Goal: Task Accomplishment & Management: Complete application form

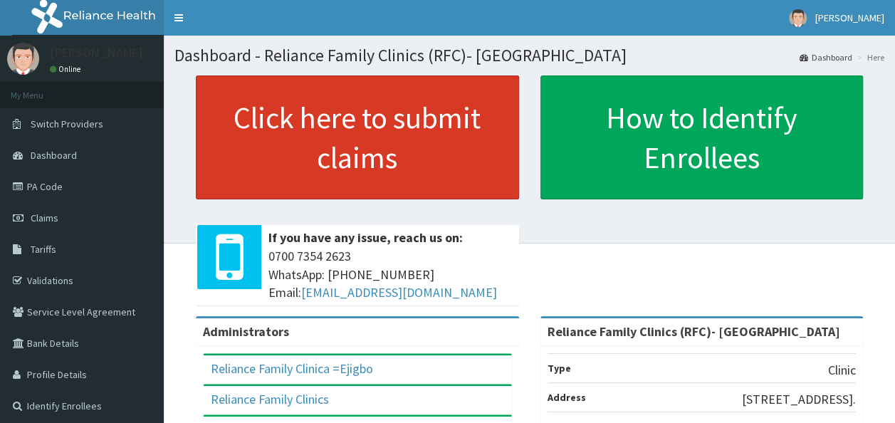
click at [416, 174] on link "Click here to submit claims" at bounding box center [357, 138] width 323 height 124
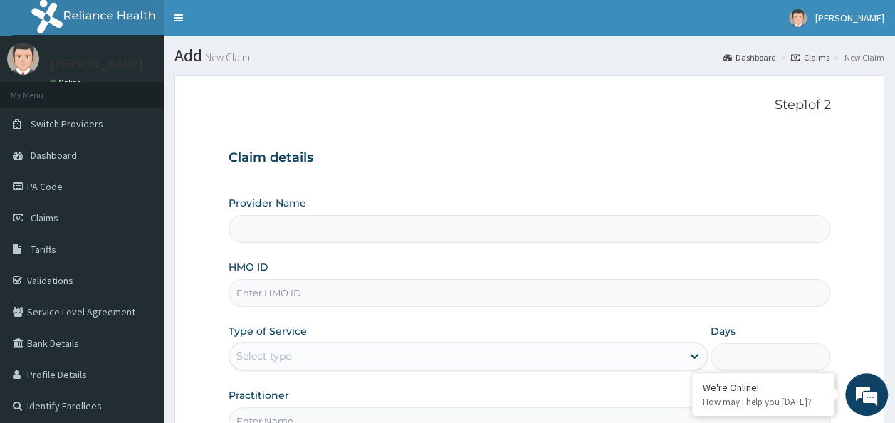
type input "Reliance Family Clinics (RFC)- [GEOGRAPHIC_DATA]"
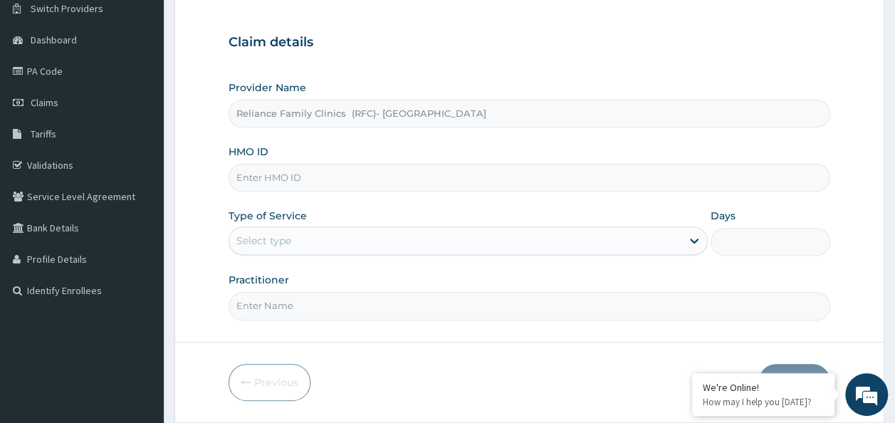
scroll to position [116, 0]
click at [355, 185] on input "HMO ID" at bounding box center [530, 177] width 603 height 28
paste input "NEL/10109/B"
type input "NEL/10109/B"
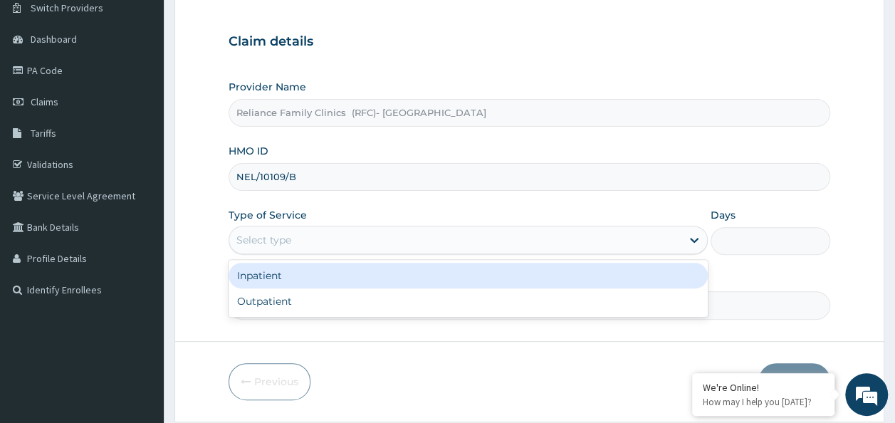
click at [364, 243] on div "Select type" at bounding box center [455, 240] width 452 height 23
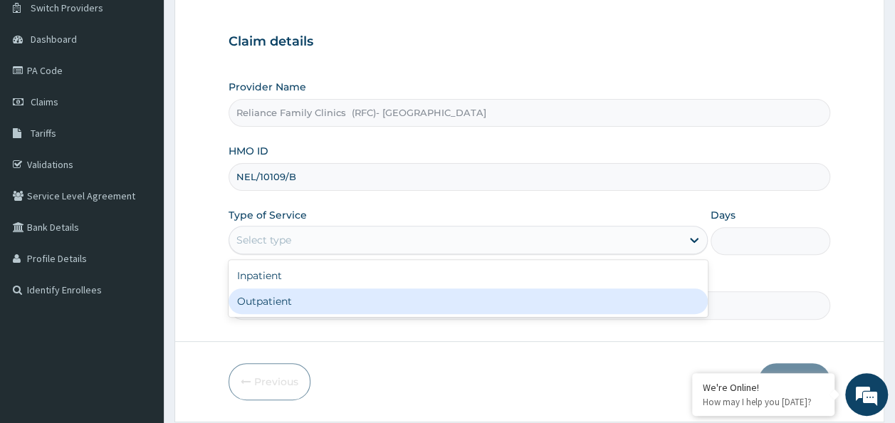
click at [353, 305] on div "Outpatient" at bounding box center [468, 302] width 479 height 26
type input "1"
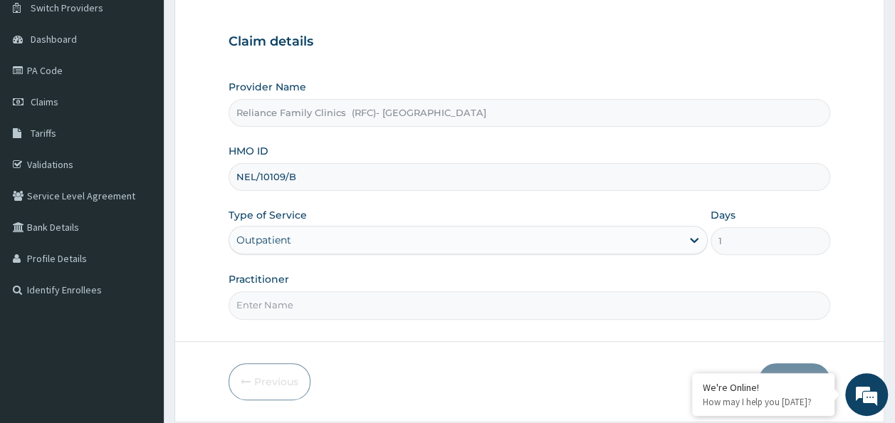
click at [353, 305] on input "Practitioner" at bounding box center [530, 305] width 603 height 28
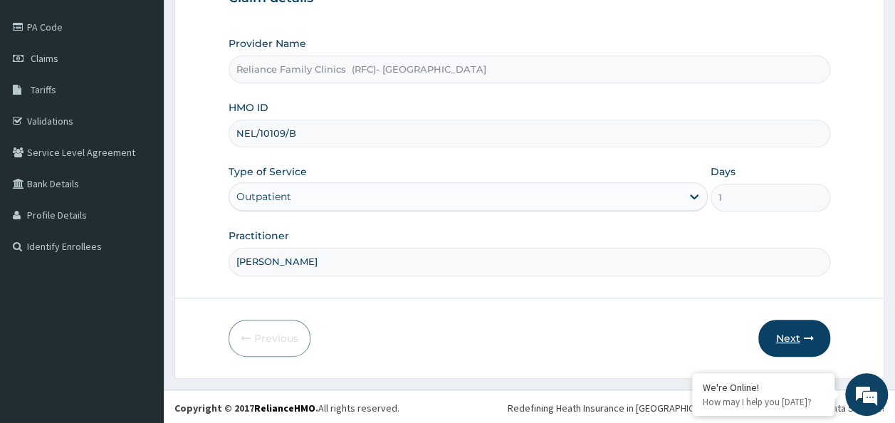
type input "Dr Chimezie"
click at [799, 323] on button "Next" at bounding box center [795, 338] width 72 height 37
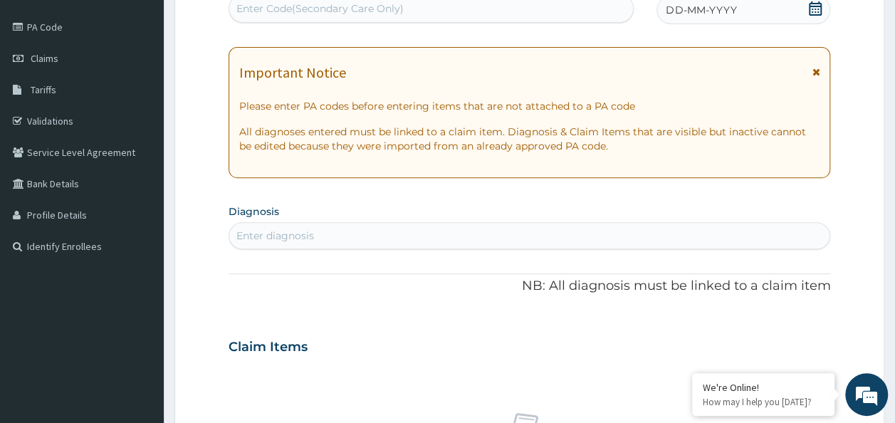
click at [815, 8] on icon at bounding box center [815, 8] width 13 height 14
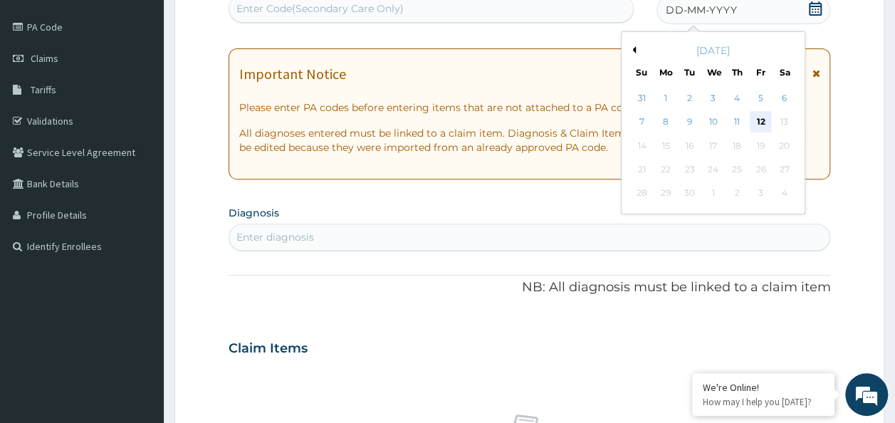
click at [759, 120] on div "12" at bounding box center [760, 122] width 21 height 21
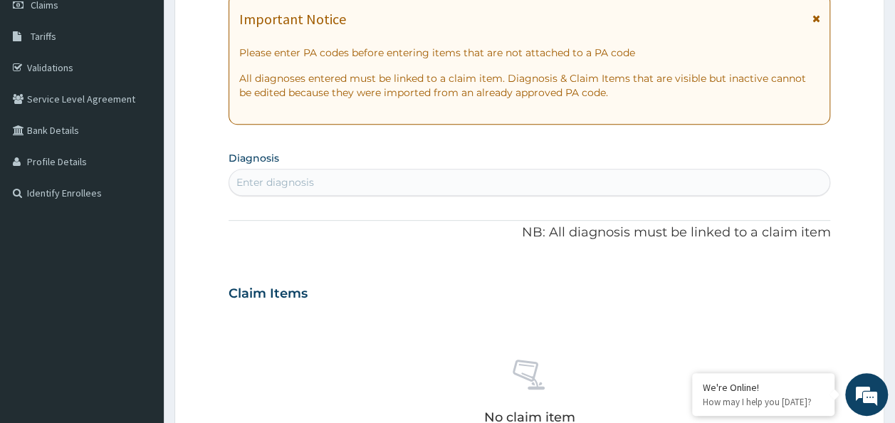
scroll to position [214, 0]
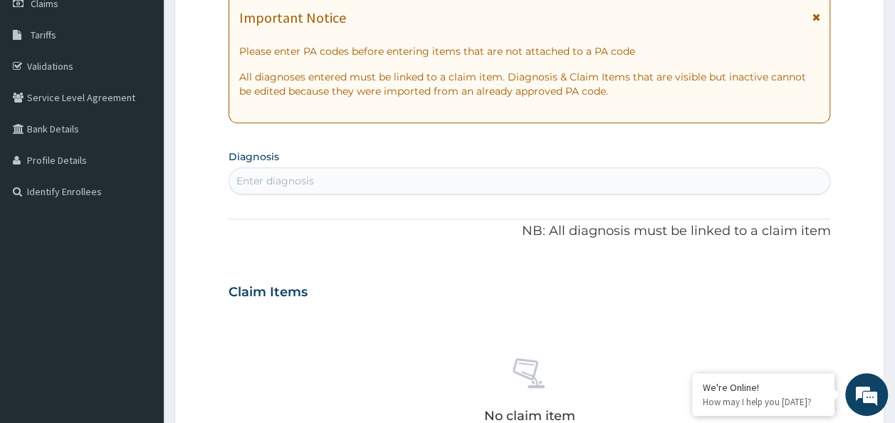
click at [394, 182] on div "Enter diagnosis" at bounding box center [529, 181] width 601 height 23
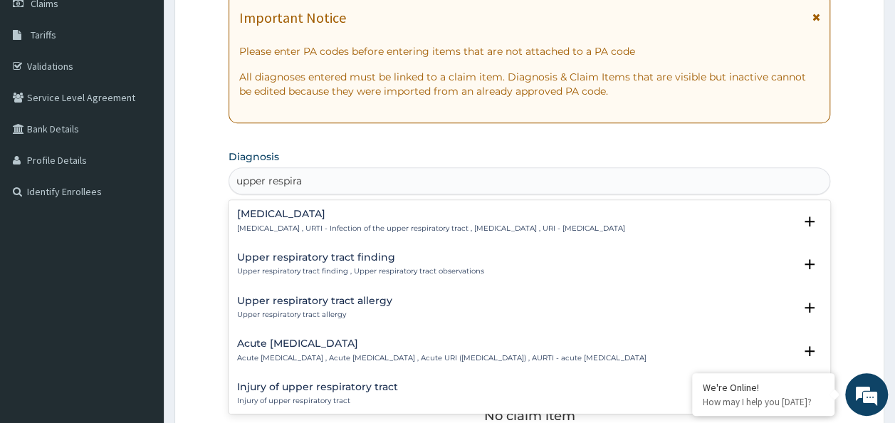
type input "upper respirat"
click at [413, 224] on p "Upper respiratory infection , URTI - Infection of the upper respiratory tract ,…" at bounding box center [431, 229] width 388 height 10
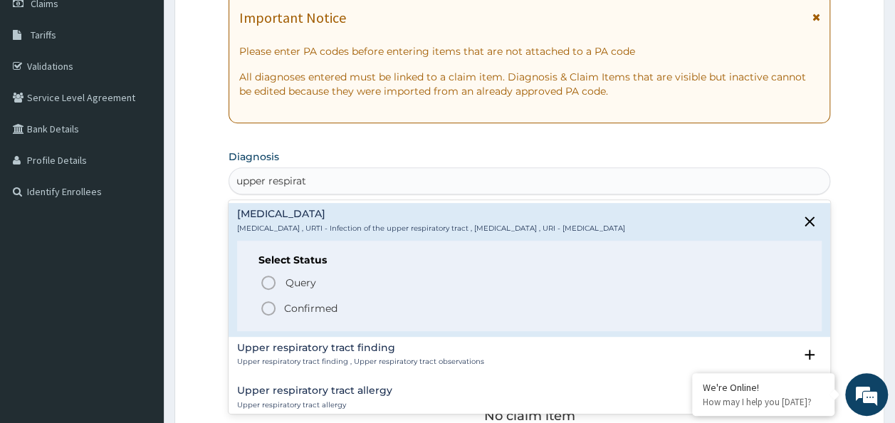
click at [325, 302] on p "Confirmed" at bounding box center [310, 308] width 53 height 14
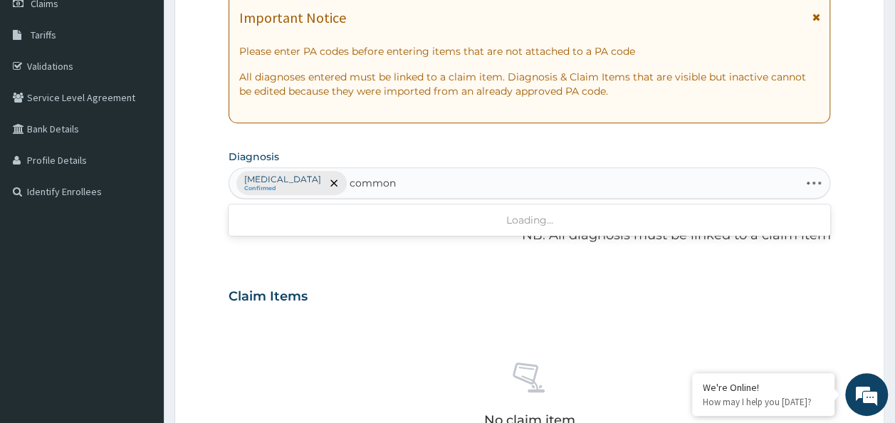
type input "common"
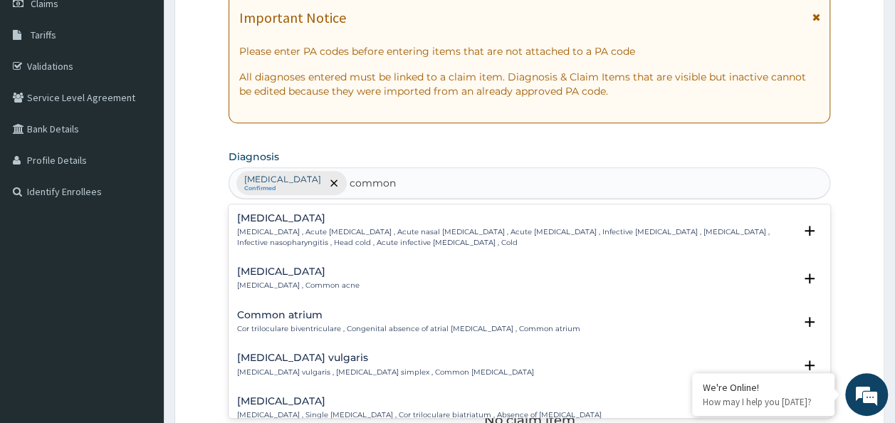
click at [298, 232] on p "Common cold , Acute coryza , Acute nasal catarrh , Acute rhinitis , Infective r…" at bounding box center [516, 237] width 558 height 21
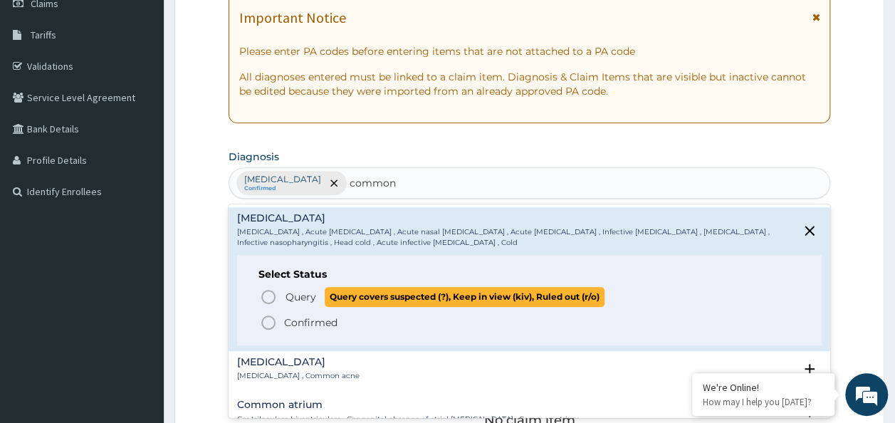
click at [296, 290] on span "Query" at bounding box center [301, 297] width 31 height 14
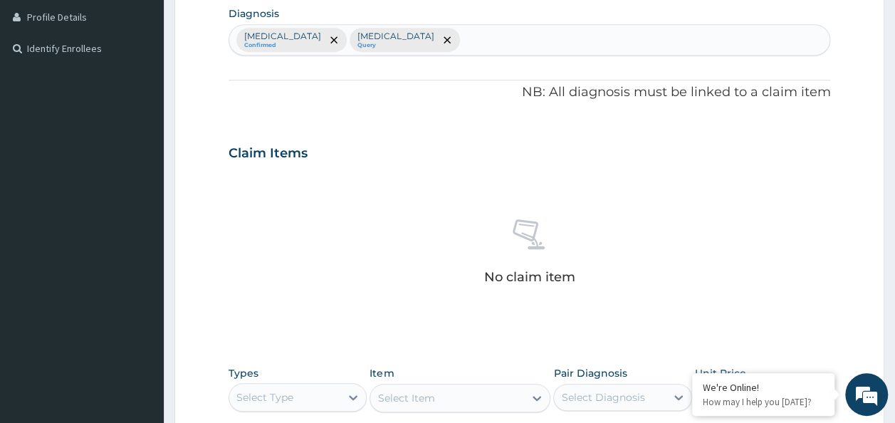
scroll to position [353, 0]
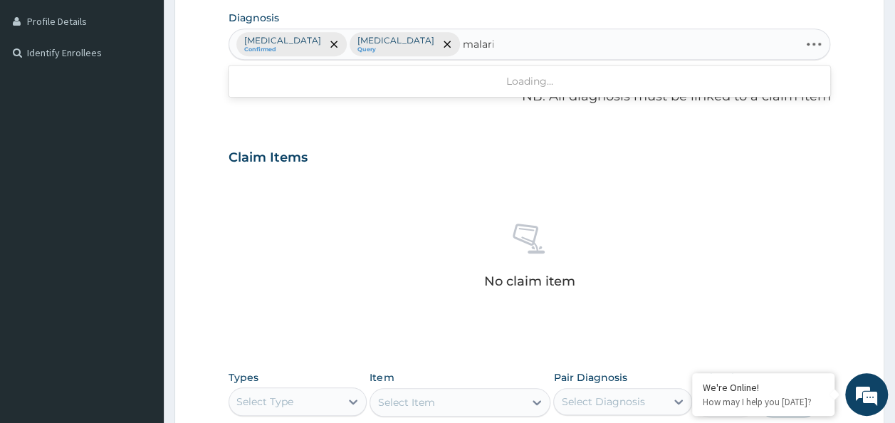
type input "malaria"
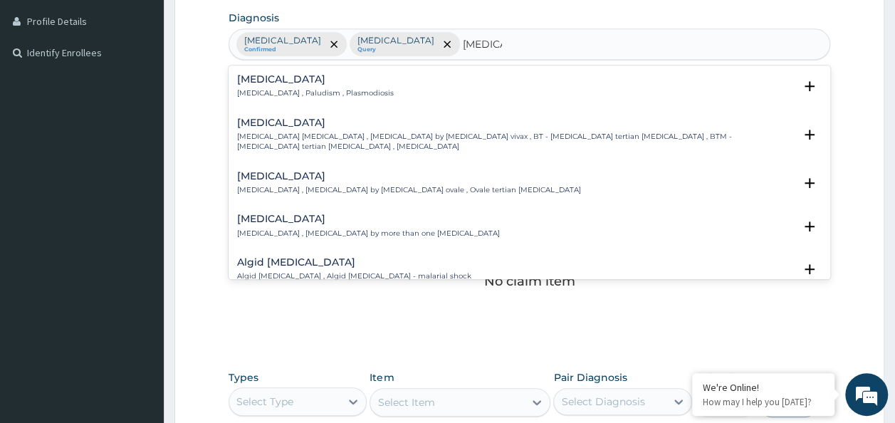
click at [388, 77] on div "Malaria Malaria , Paludism , Plasmodiosis" at bounding box center [530, 86] width 586 height 25
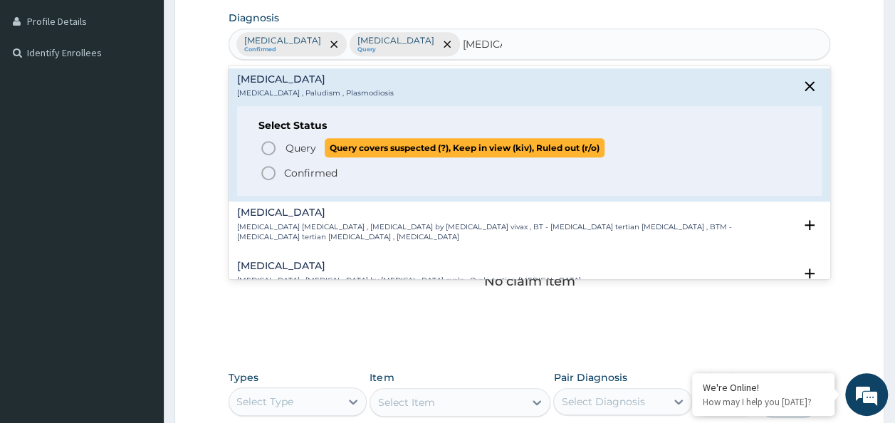
click at [296, 144] on span "Query" at bounding box center [301, 148] width 31 height 14
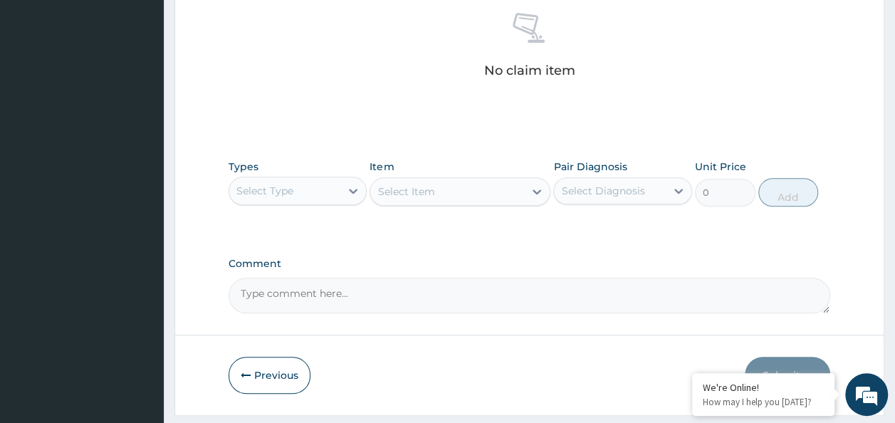
scroll to position [601, 0]
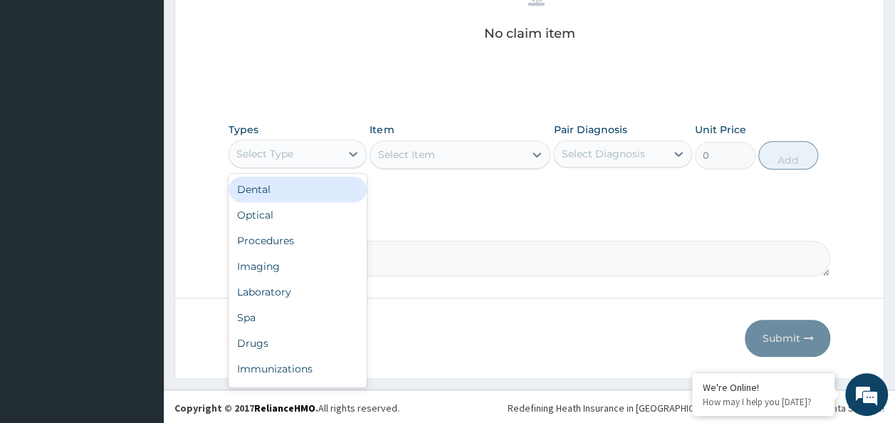
click at [318, 157] on div "Select Type" at bounding box center [285, 153] width 112 height 23
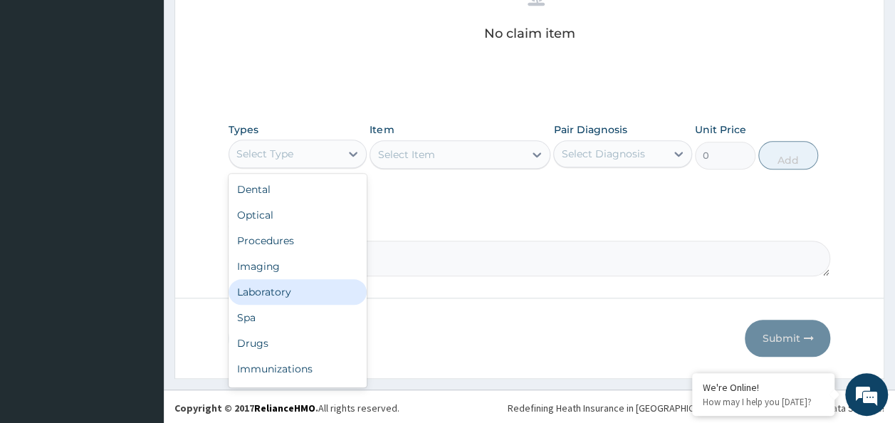
click at [297, 281] on div "Laboratory" at bounding box center [298, 292] width 139 height 26
click at [284, 149] on div "Laboratory" at bounding box center [264, 154] width 54 height 14
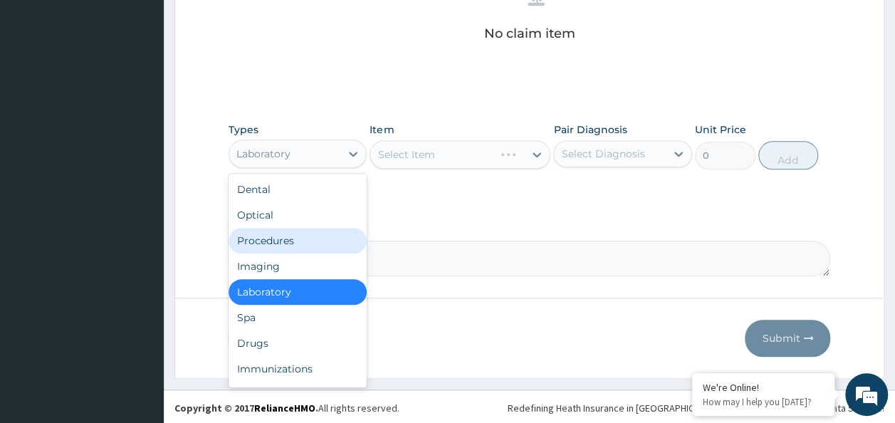
click at [279, 235] on div "Procedures" at bounding box center [298, 241] width 139 height 26
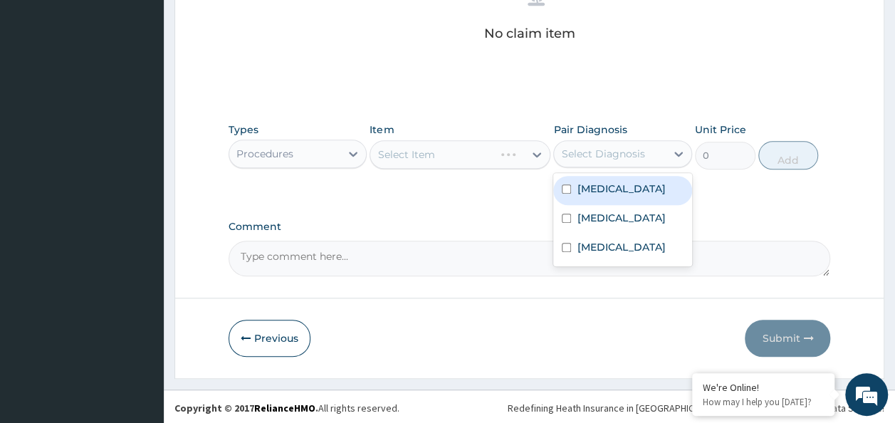
click at [605, 150] on div "Select Diagnosis" at bounding box center [602, 154] width 83 height 14
click at [600, 186] on label "Upper respiratory infection" at bounding box center [621, 189] width 88 height 14
checkbox input "true"
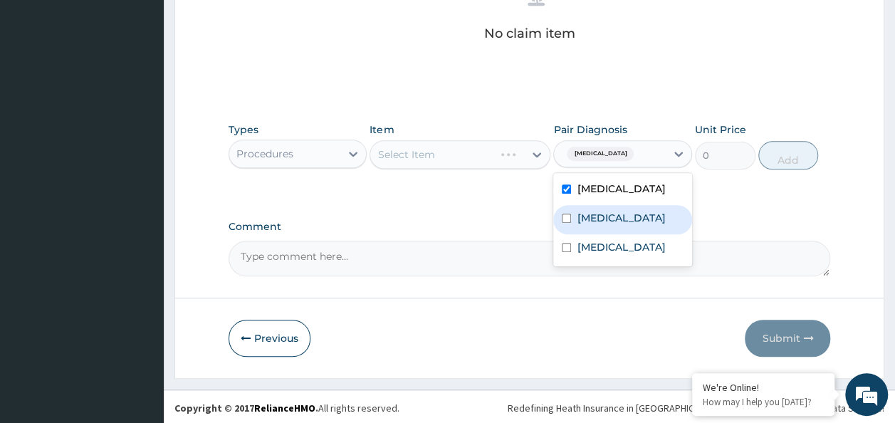
click at [600, 221] on div "Common cold" at bounding box center [623, 219] width 139 height 29
checkbox input "true"
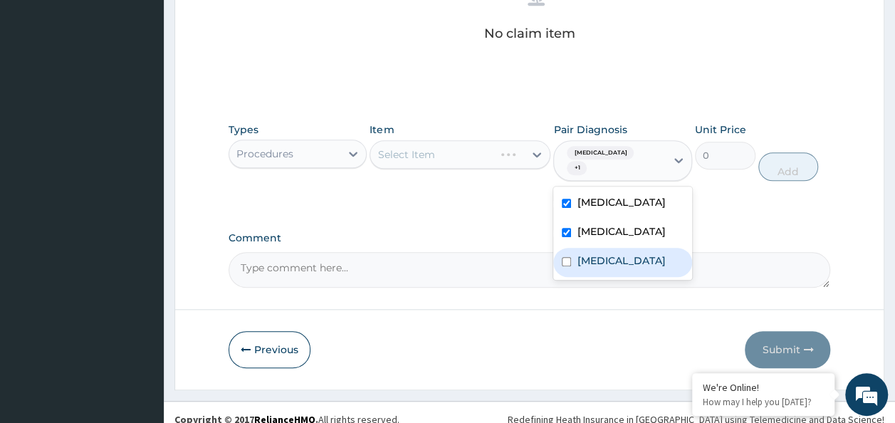
click at [593, 266] on label "Malaria" at bounding box center [621, 261] width 88 height 14
checkbox input "true"
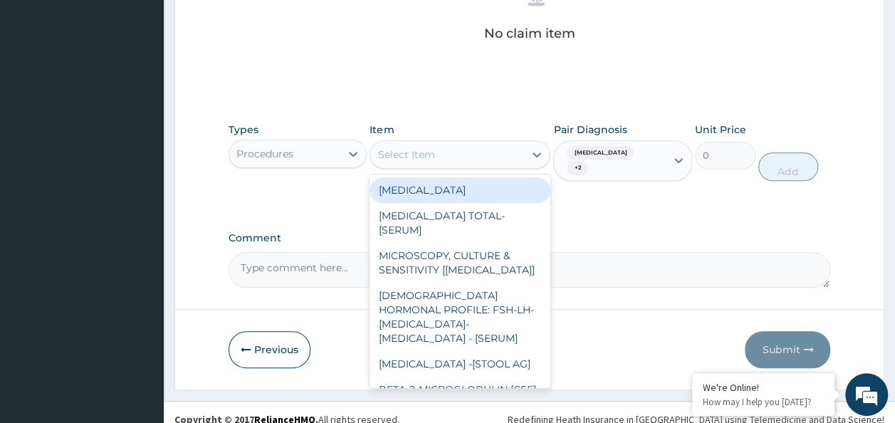
click at [430, 162] on div "Select Item" at bounding box center [447, 154] width 154 height 23
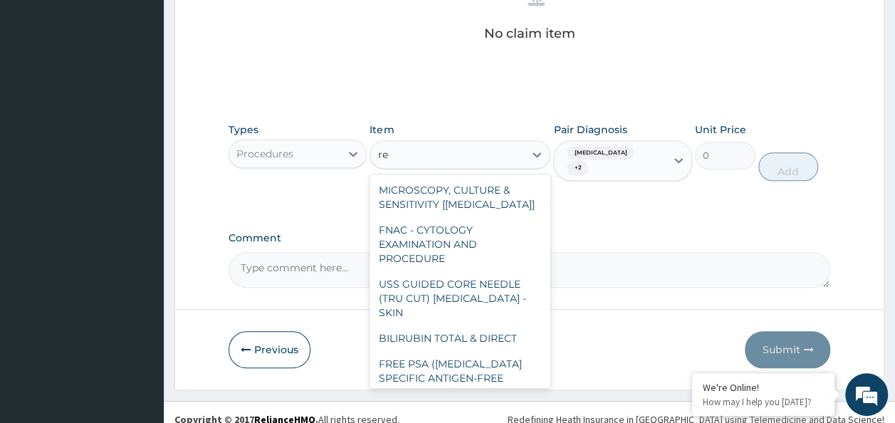
type input "r"
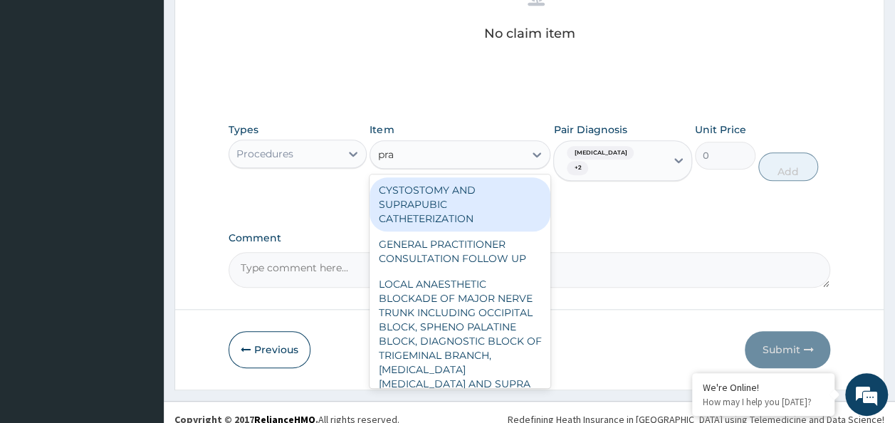
type input "prac"
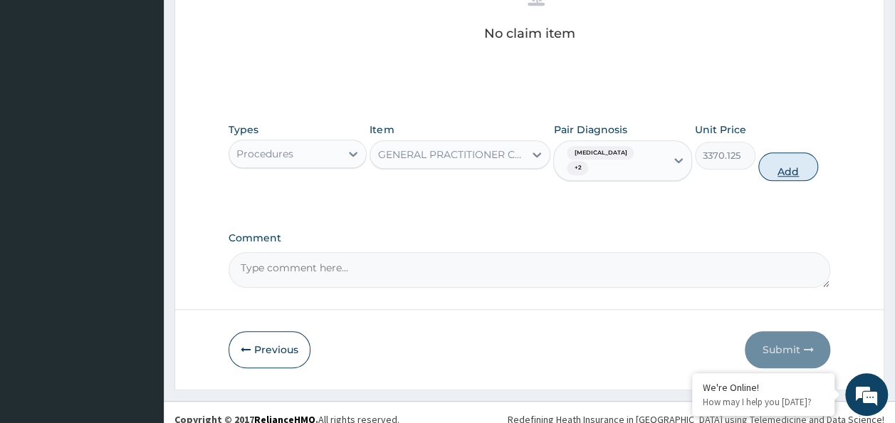
click at [768, 167] on button "Add" at bounding box center [789, 166] width 61 height 28
type input "0"
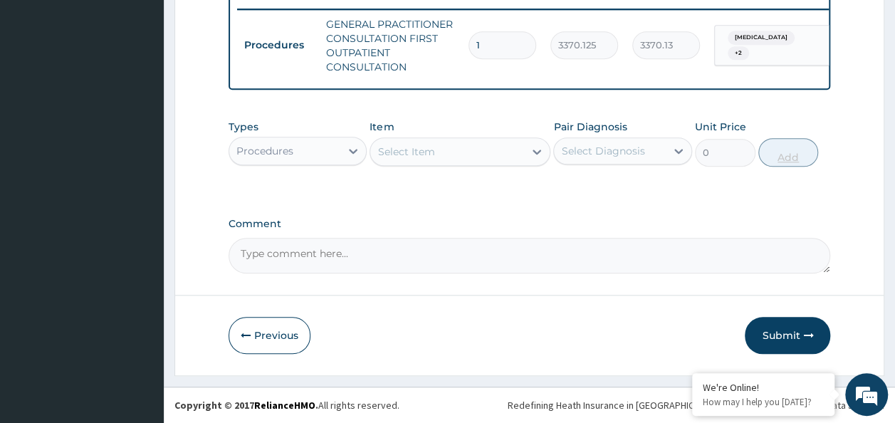
scroll to position [567, 0]
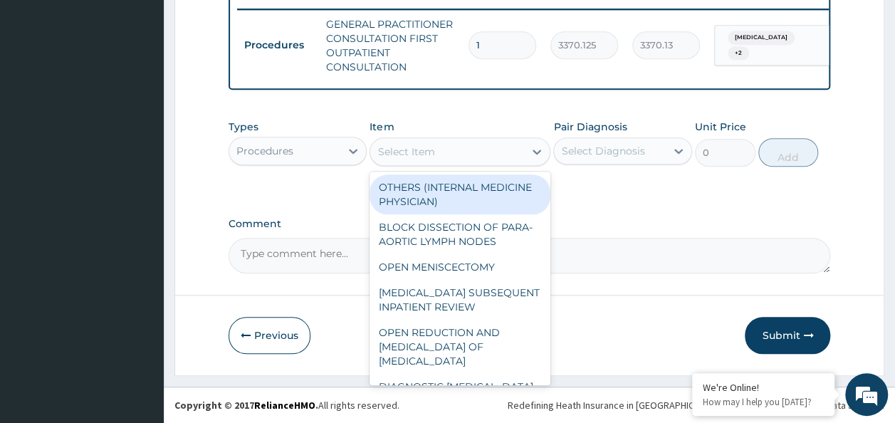
click at [493, 160] on div "Select Item" at bounding box center [447, 151] width 154 height 23
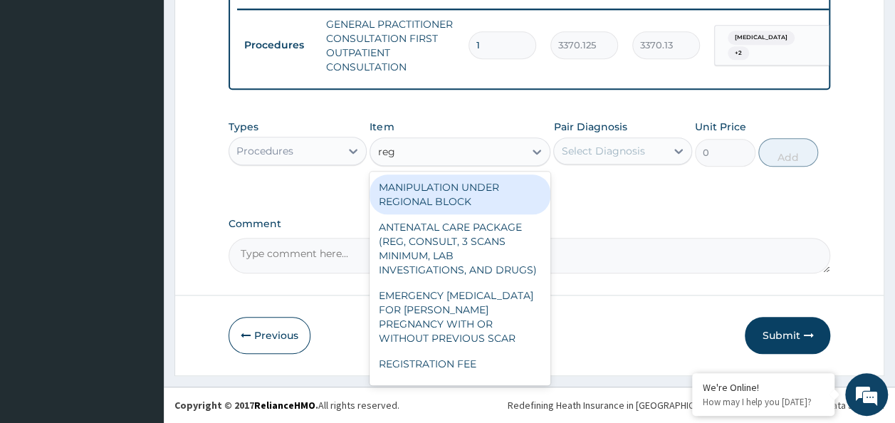
type input "regi"
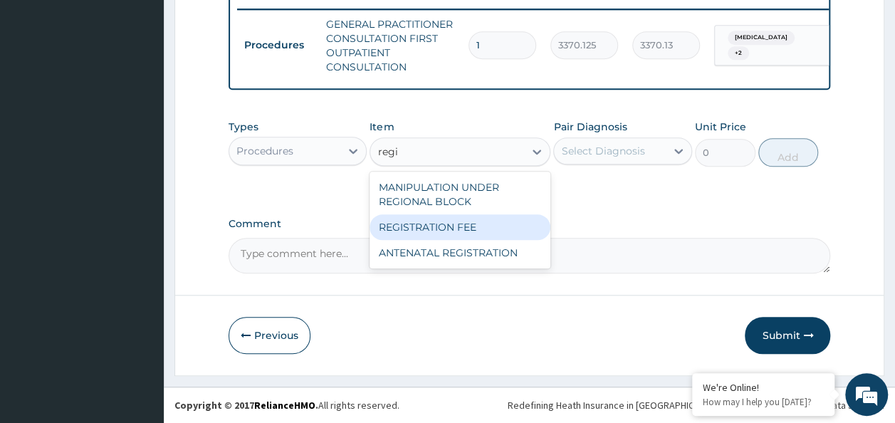
click at [457, 235] on div "REGISTRATION FEE" at bounding box center [460, 227] width 181 height 26
type input "2042.5"
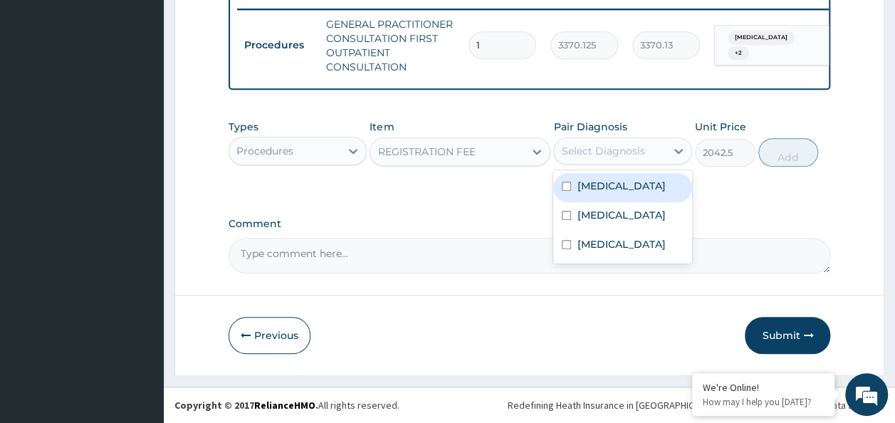
drag, startPoint x: 658, startPoint y: 149, endPoint x: 649, endPoint y: 189, distance: 41.6
click at [649, 165] on div "option Malaria, selected. option Upper respiratory infection focused, 1 of 3. 3…" at bounding box center [623, 150] width 139 height 27
click at [649, 189] on label "Upper respiratory infection" at bounding box center [621, 186] width 88 height 14
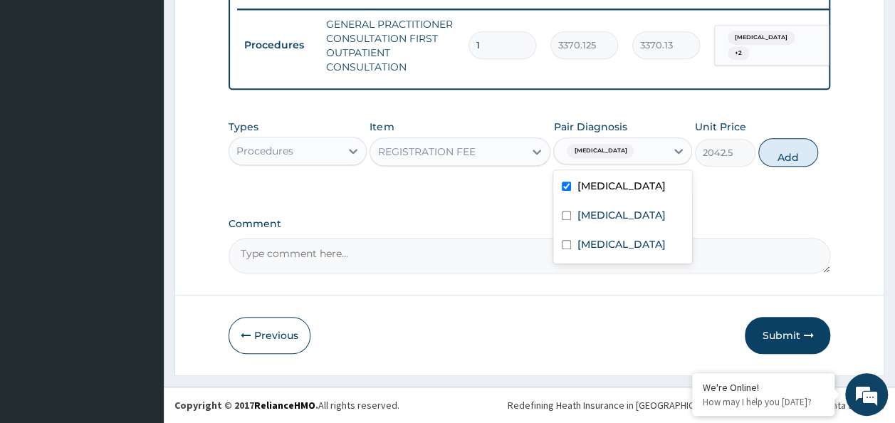
click at [637, 202] on div "Upper respiratory infection" at bounding box center [623, 187] width 139 height 29
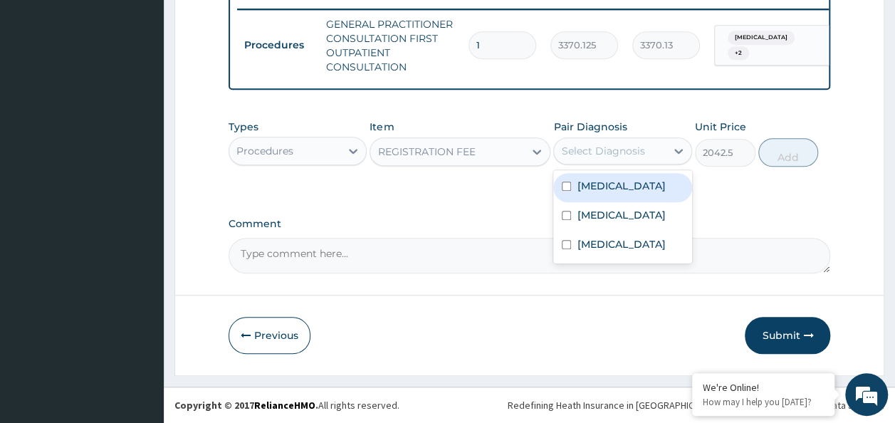
click at [637, 202] on div "Upper respiratory infection" at bounding box center [623, 187] width 139 height 29
checkbox input "true"
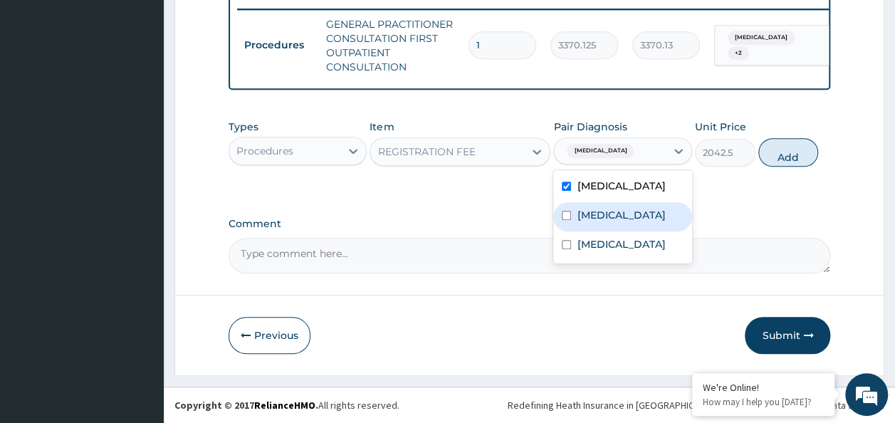
click at [627, 232] on div "Common cold" at bounding box center [623, 216] width 139 height 29
checkbox input "true"
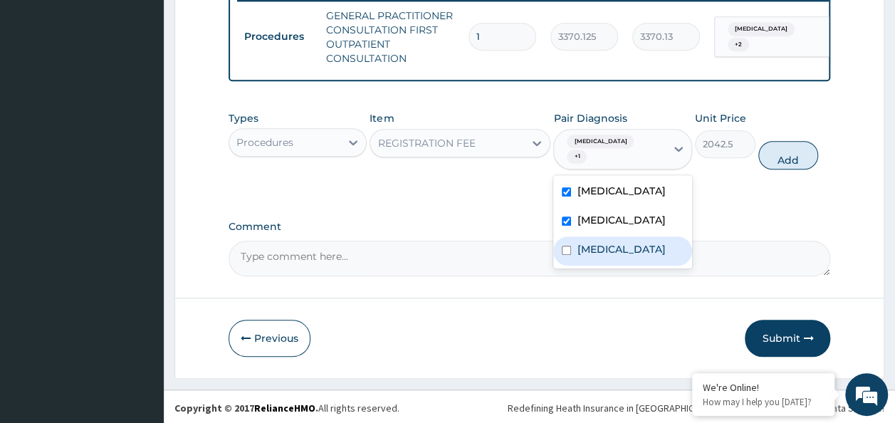
click at [613, 264] on div "Malaria" at bounding box center [623, 251] width 139 height 29
checkbox input "true"
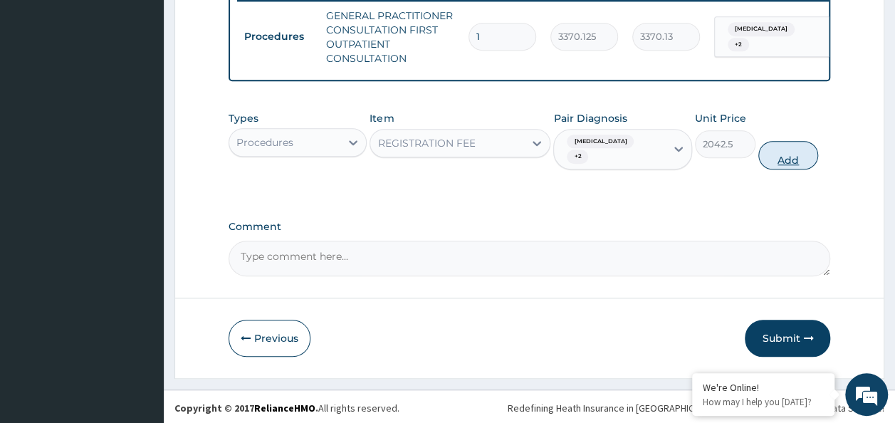
click at [775, 170] on button "Add" at bounding box center [789, 155] width 61 height 28
type input "0"
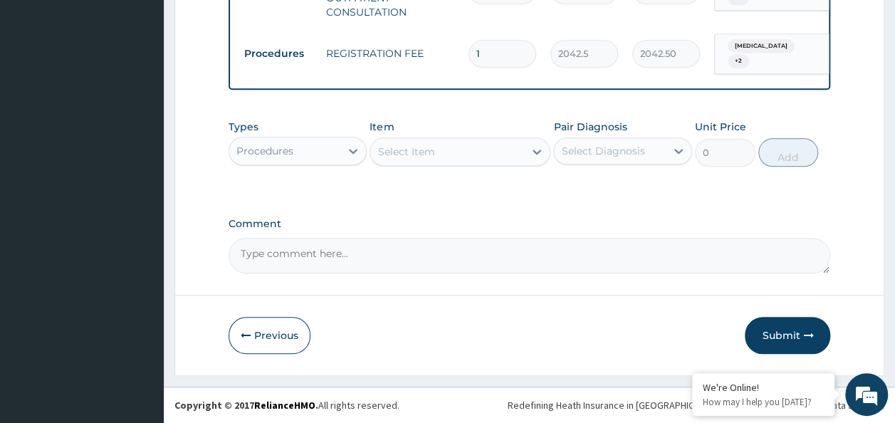
scroll to position [622, 0]
click at [345, 149] on div at bounding box center [354, 151] width 26 height 26
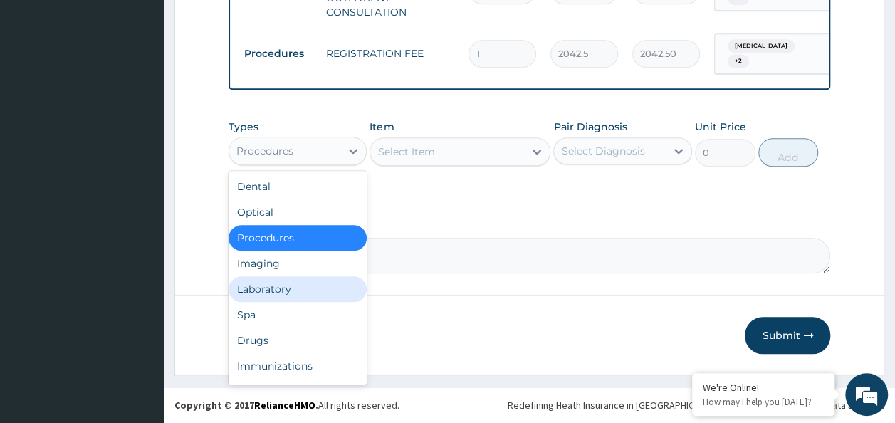
click at [299, 287] on div "Laboratory" at bounding box center [298, 289] width 139 height 26
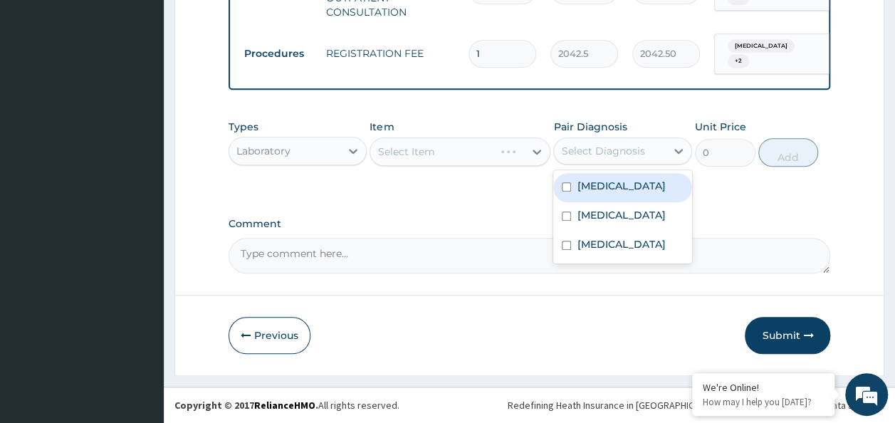
click at [598, 160] on div "Select Diagnosis" at bounding box center [610, 151] width 112 height 23
click at [600, 187] on label "Upper respiratory infection" at bounding box center [621, 186] width 88 height 14
checkbox input "true"
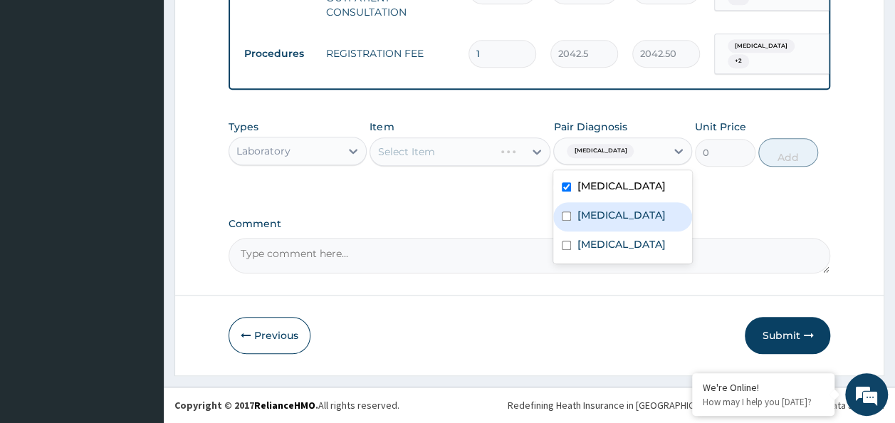
click at [601, 222] on label "Common cold" at bounding box center [621, 215] width 88 height 14
checkbox input "true"
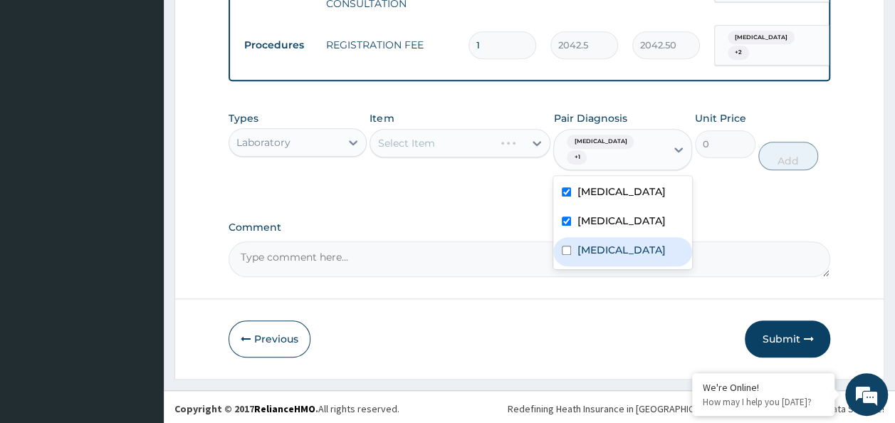
click at [594, 257] on label "Malaria" at bounding box center [621, 250] width 88 height 14
checkbox input "true"
click at [454, 244] on div "Comment" at bounding box center [530, 250] width 603 height 56
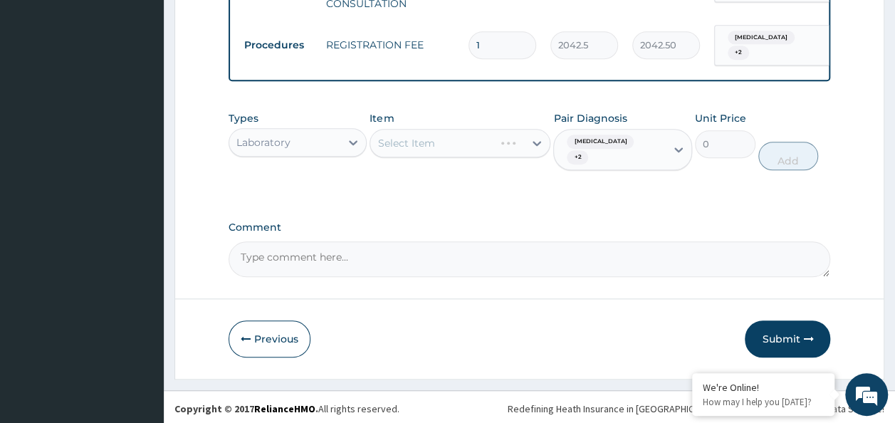
scroll to position [633, 0]
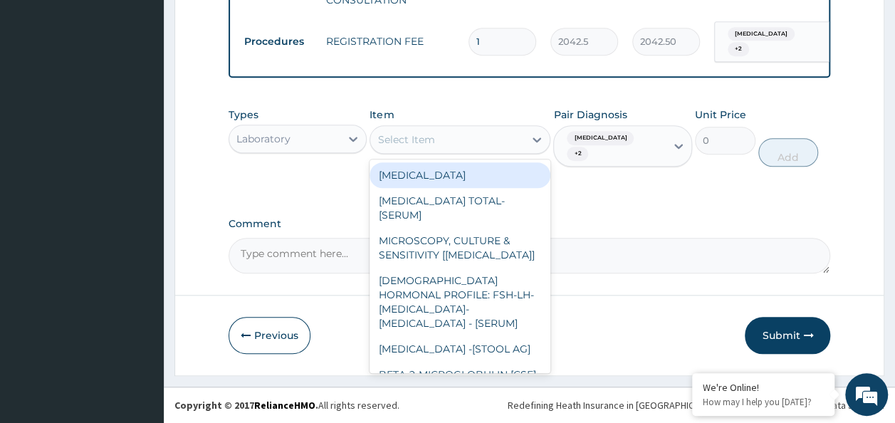
click at [395, 134] on div "Select Item" at bounding box center [406, 140] width 57 height 14
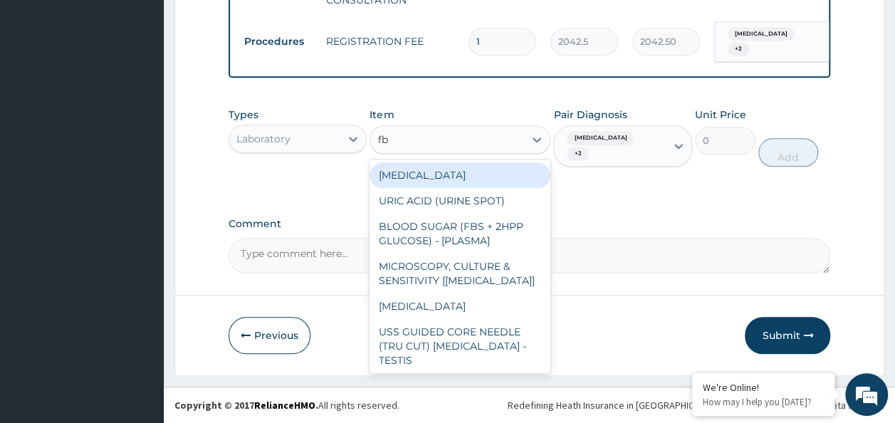
type input "fbc"
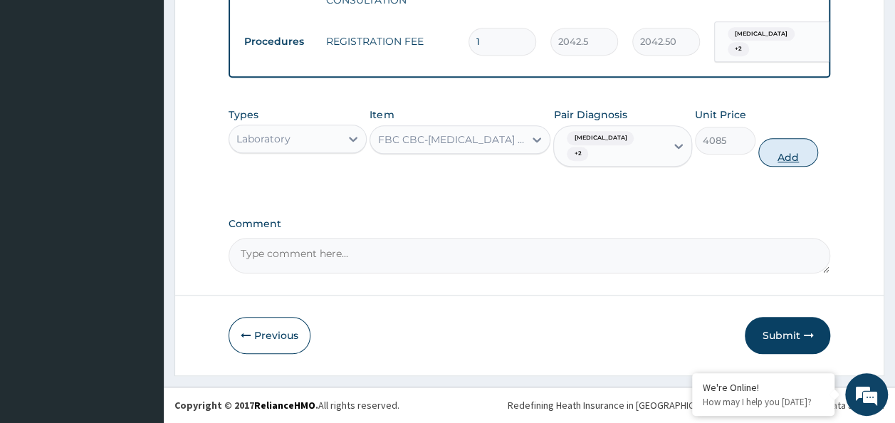
click at [778, 165] on button "Add" at bounding box center [789, 152] width 61 height 28
type input "0"
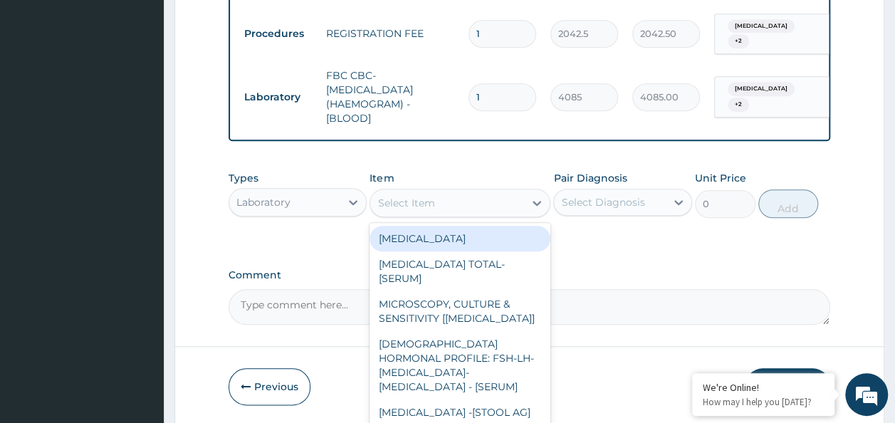
click at [486, 214] on div "Select Item" at bounding box center [447, 203] width 154 height 23
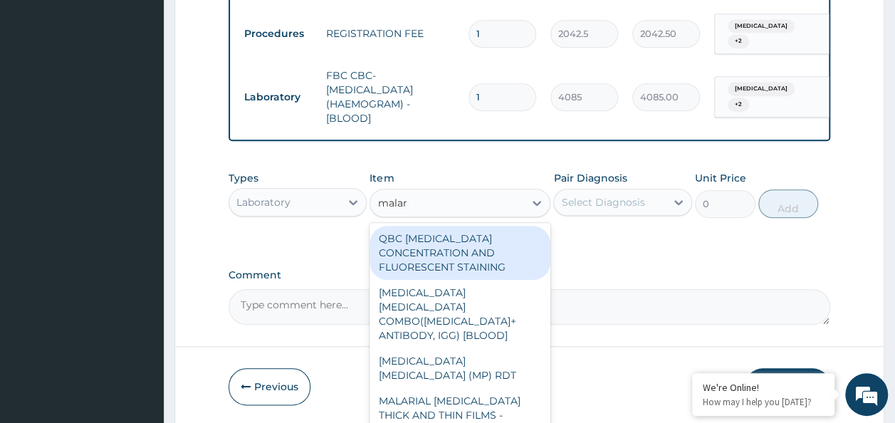
type input "malaria"
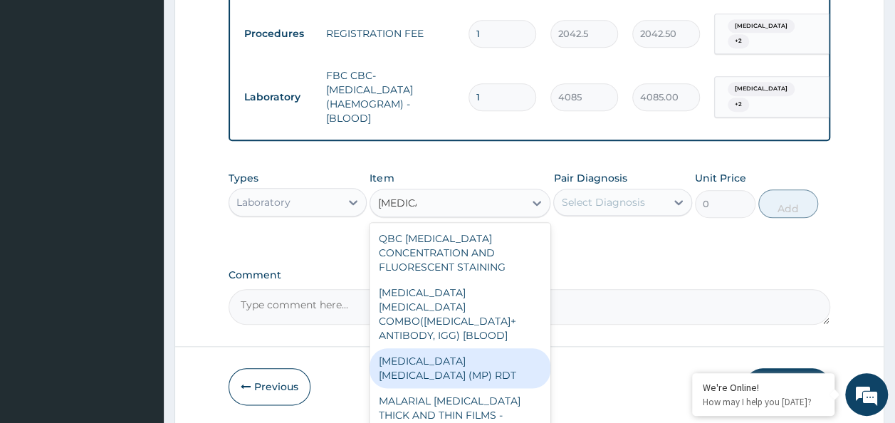
type input "1531.875"
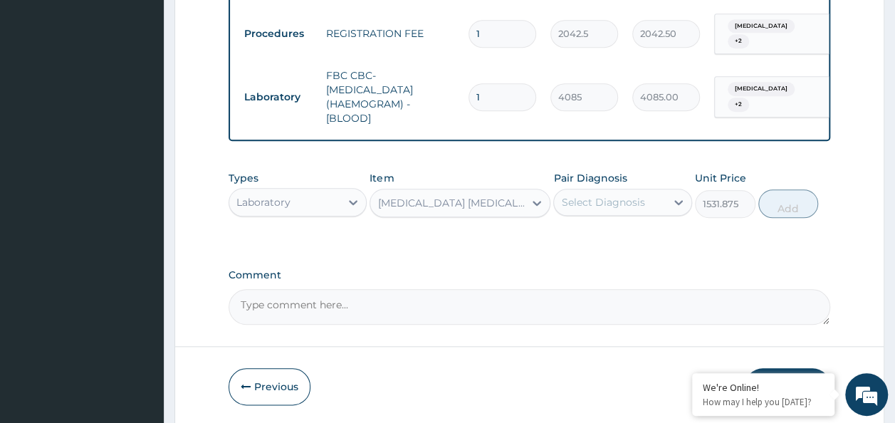
click at [586, 208] on div "Select Diagnosis" at bounding box center [602, 202] width 83 height 14
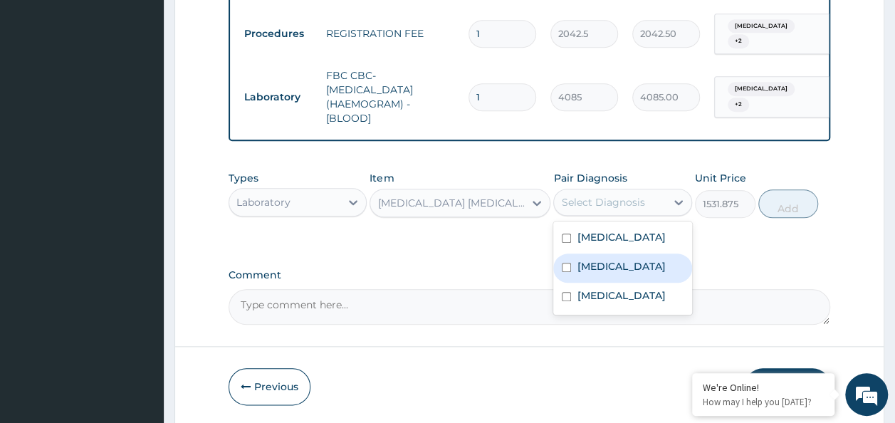
click at [598, 281] on div "Common cold" at bounding box center [623, 268] width 139 height 29
checkbox input "true"
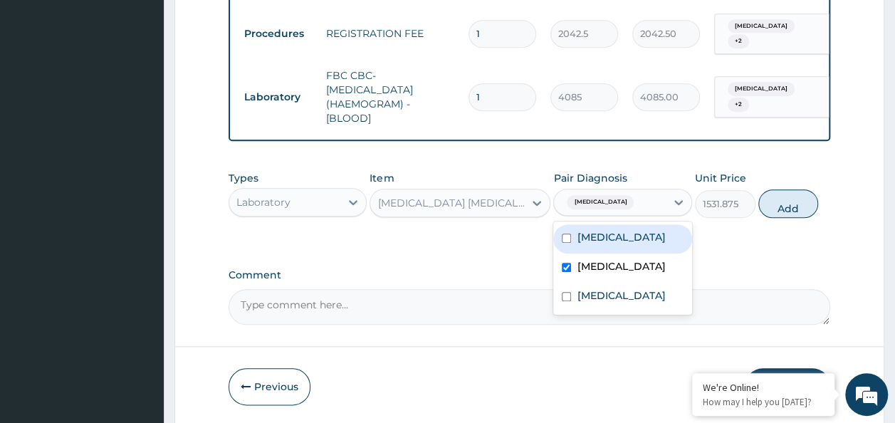
click at [591, 244] on label "Upper respiratory infection" at bounding box center [621, 237] width 88 height 14
checkbox input "true"
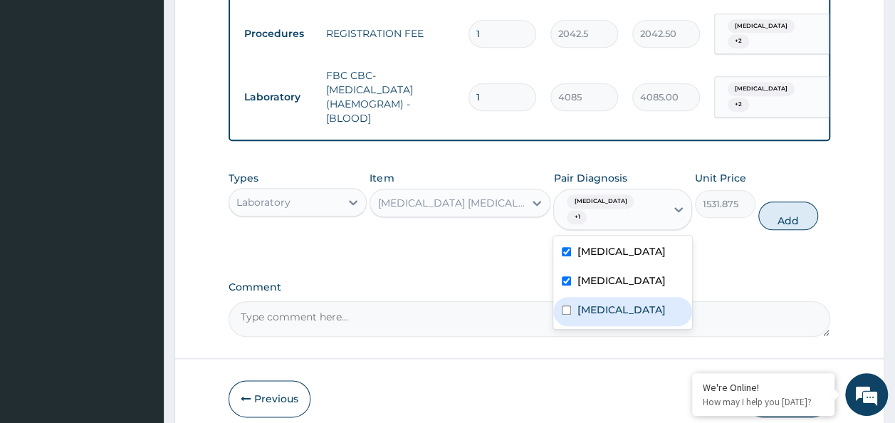
click at [591, 312] on label "Malaria" at bounding box center [621, 310] width 88 height 14
checkbox input "true"
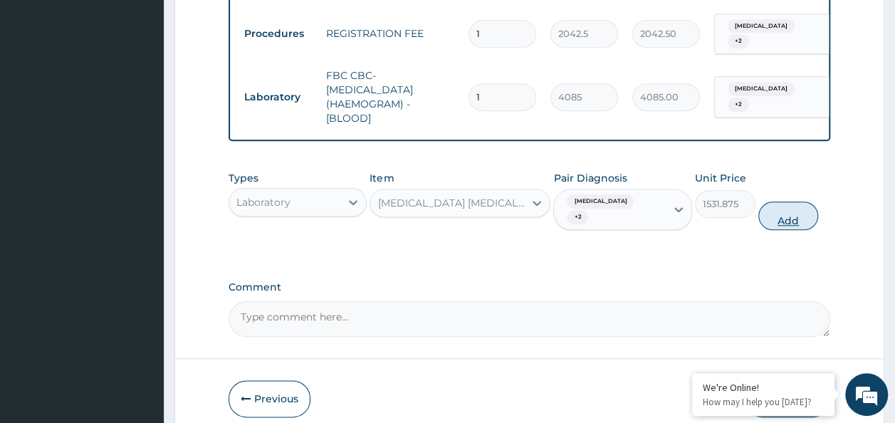
click at [765, 223] on button "Add" at bounding box center [789, 216] width 61 height 28
type input "0"
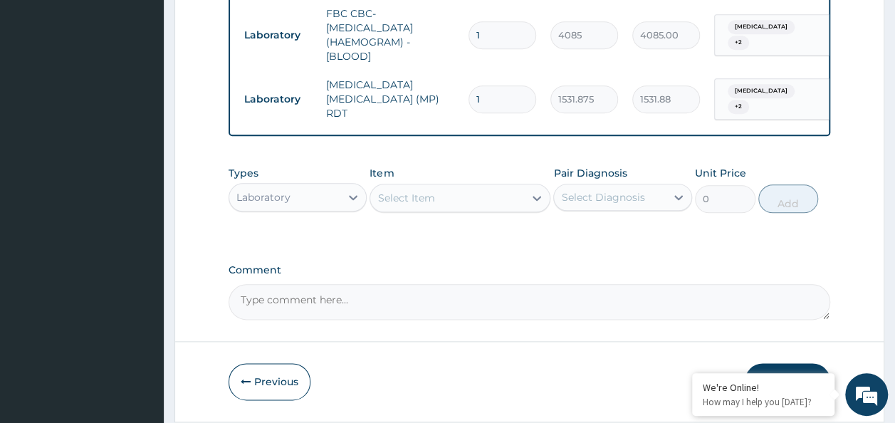
scroll to position [699, 0]
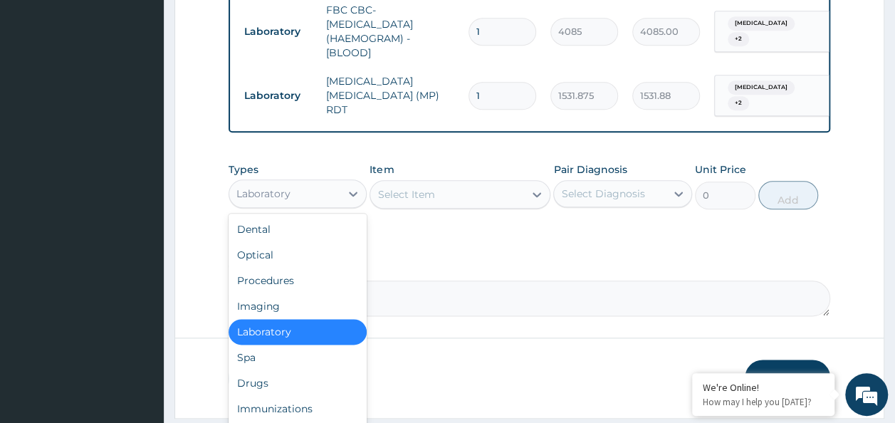
click at [321, 189] on div "Laboratory" at bounding box center [285, 193] width 112 height 23
click at [303, 378] on div "Drugs" at bounding box center [298, 383] width 139 height 26
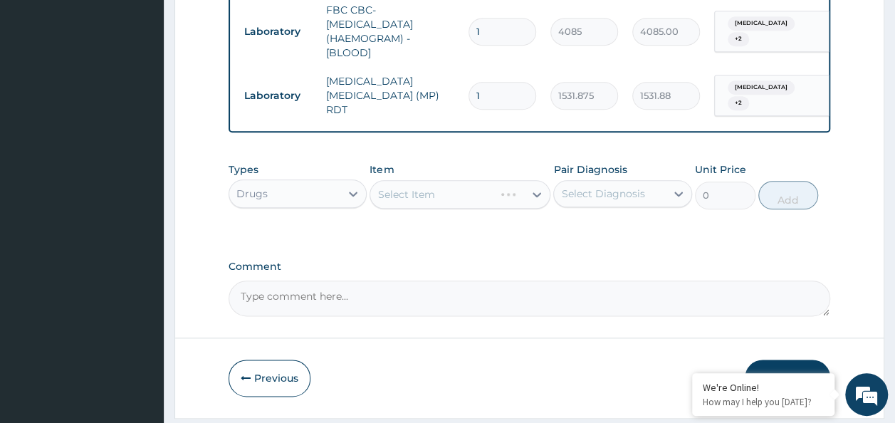
scroll to position [742, 0]
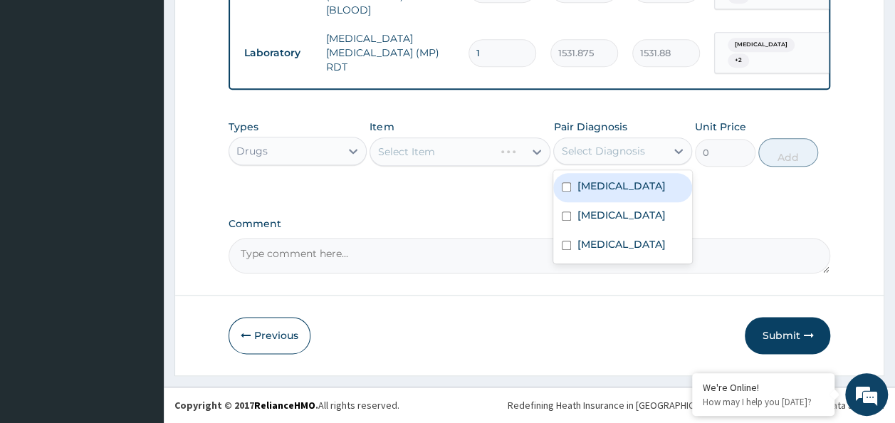
click at [645, 157] on div "Select Diagnosis" at bounding box center [610, 151] width 112 height 23
click at [640, 185] on label "Upper respiratory infection" at bounding box center [621, 186] width 88 height 14
checkbox input "true"
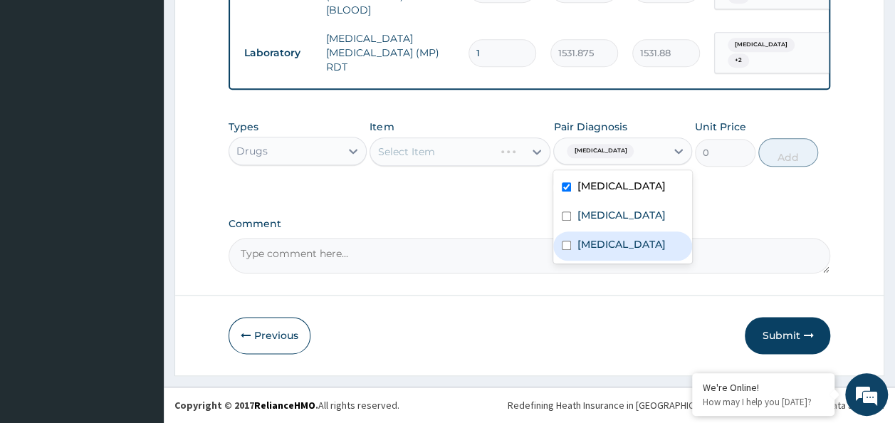
drag, startPoint x: 628, startPoint y: 226, endPoint x: 590, endPoint y: 266, distance: 55.4
click at [590, 264] on div "Upper respiratory infection Common cold Malaria" at bounding box center [623, 216] width 139 height 93
click at [590, 251] on label "Malaria" at bounding box center [621, 244] width 88 height 14
checkbox input "true"
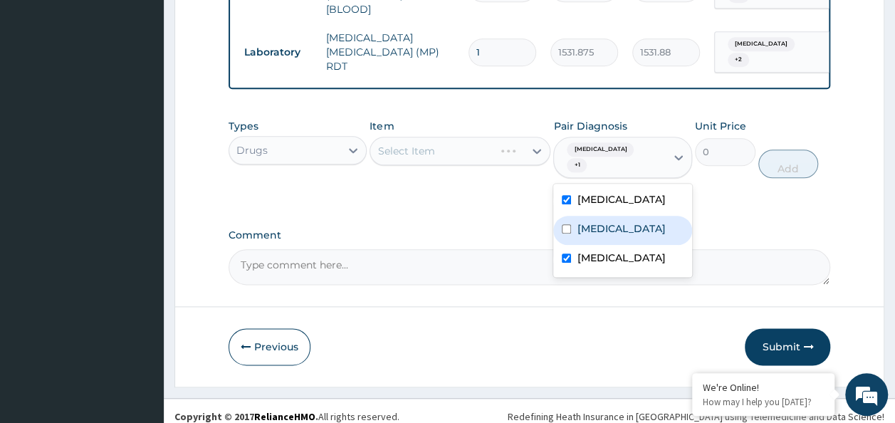
click at [583, 236] on label "Common cold" at bounding box center [621, 229] width 88 height 14
checkbox input "true"
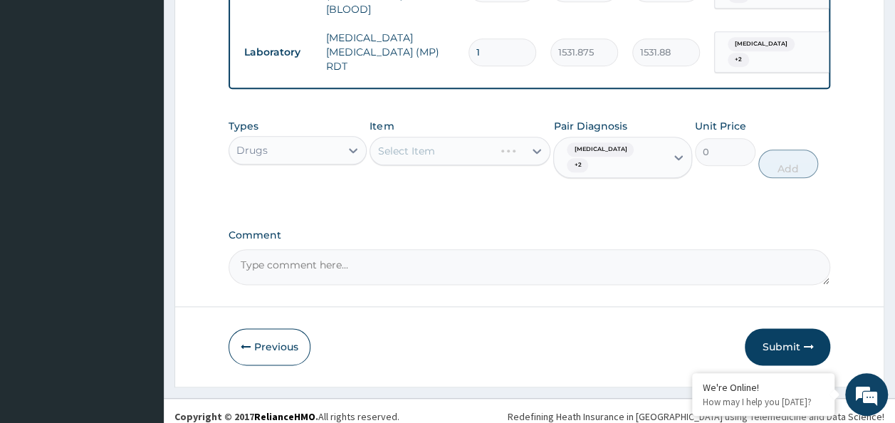
click at [725, 205] on div "Types Drugs Item Select Item Pair Diagnosis Upper respiratory infection + 2 Uni…" at bounding box center [530, 159] width 603 height 95
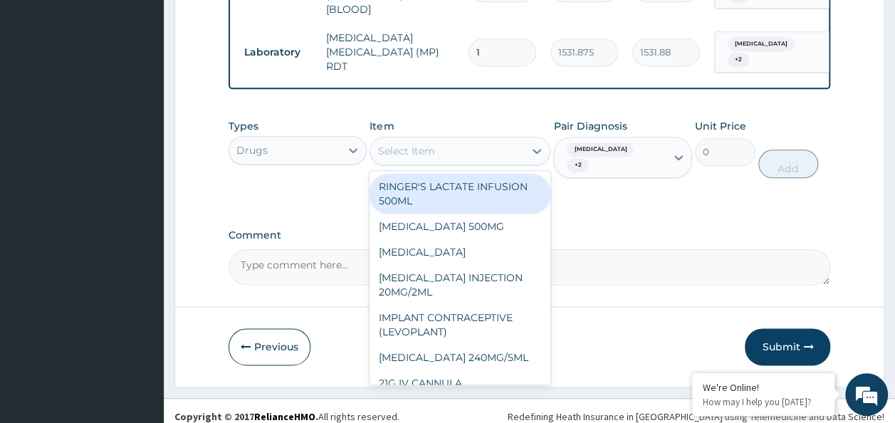
click at [408, 164] on div "Select Item" at bounding box center [460, 151] width 181 height 28
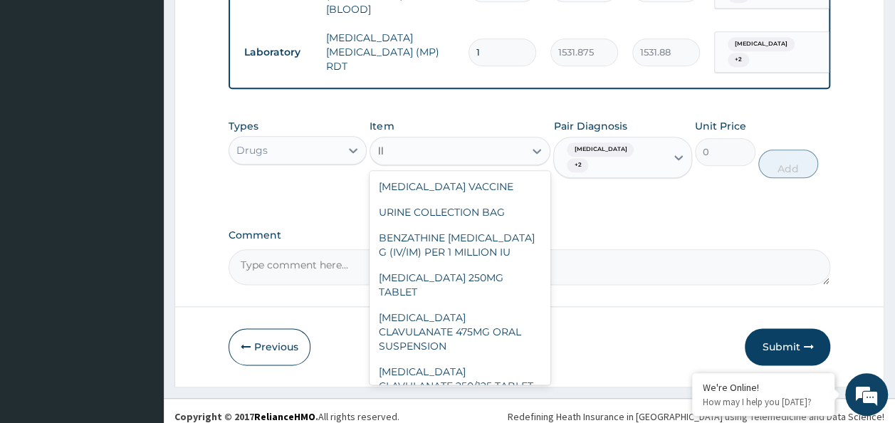
type input "l"
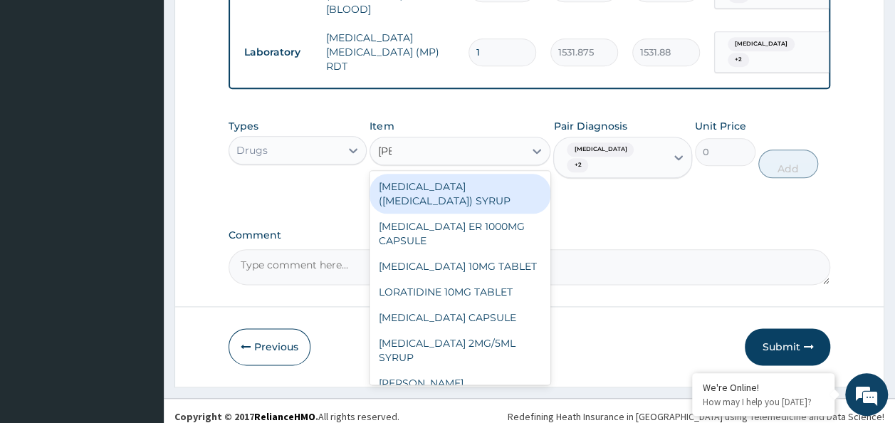
type input "lorat"
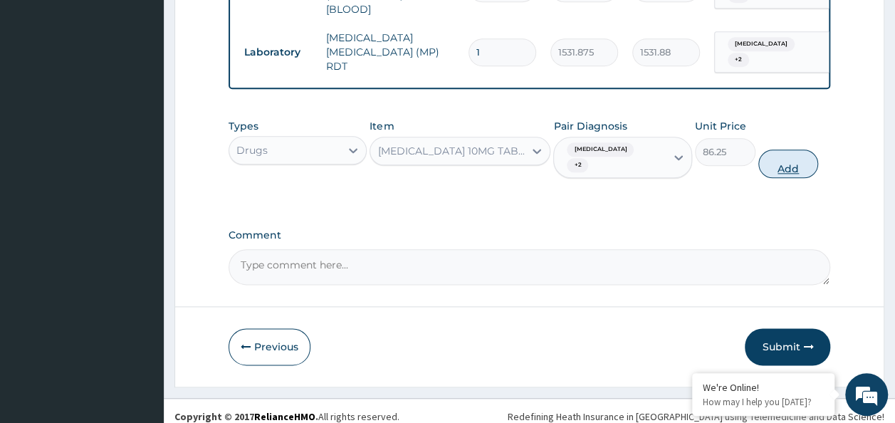
click at [775, 165] on button "Add" at bounding box center [789, 164] width 61 height 28
type input "0"
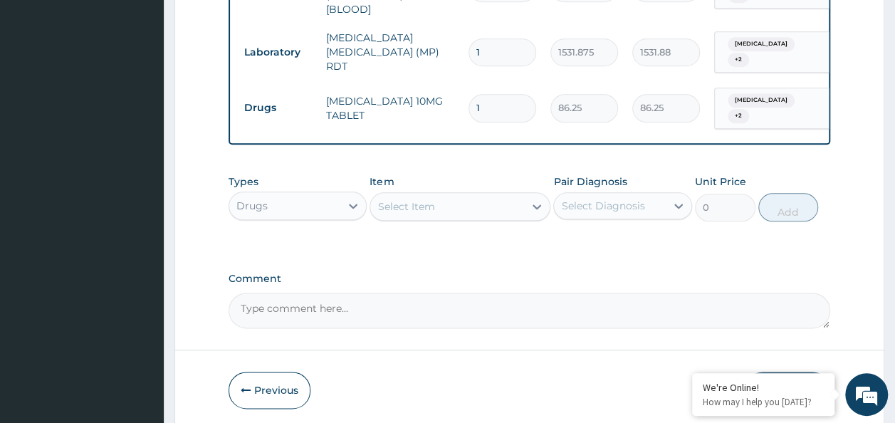
scroll to position [749, 0]
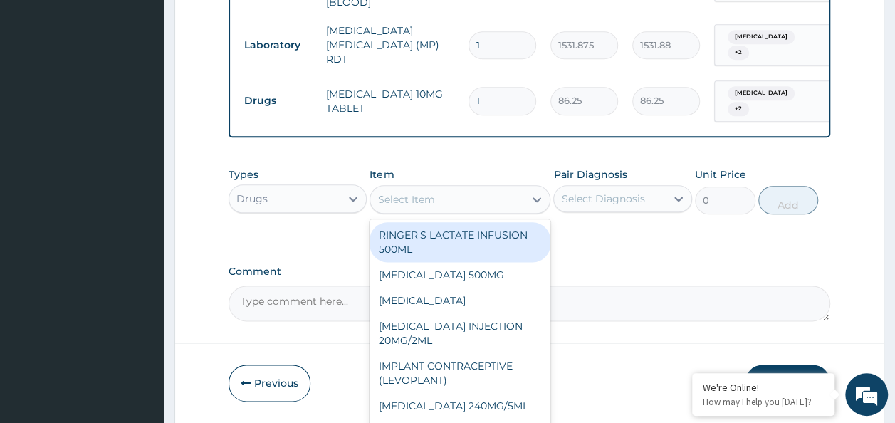
click at [409, 198] on div "Select Item" at bounding box center [406, 199] width 57 height 14
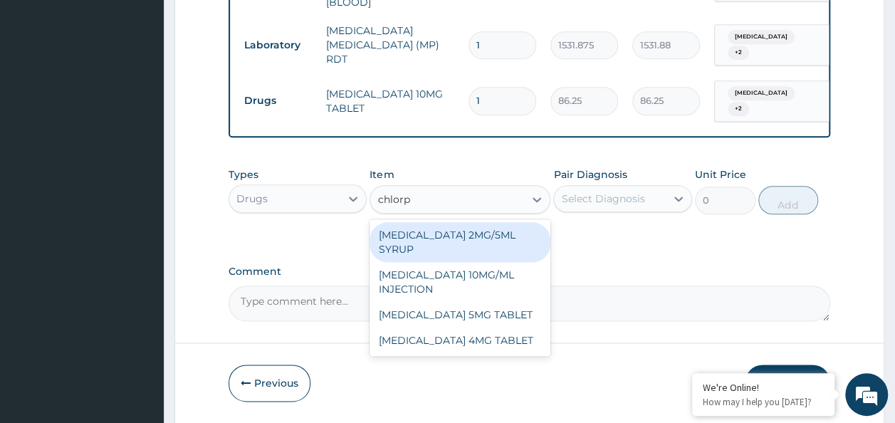
type input "chlorph"
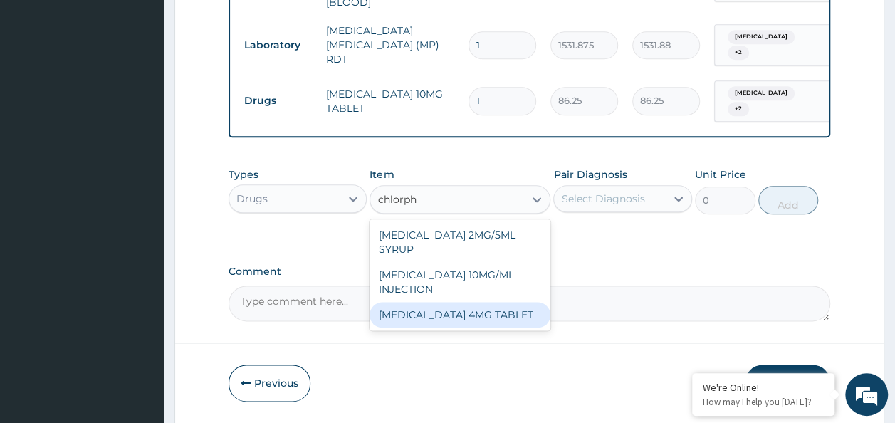
click at [464, 315] on div "[MEDICAL_DATA] 4MG TABLET" at bounding box center [460, 315] width 181 height 26
type input "60"
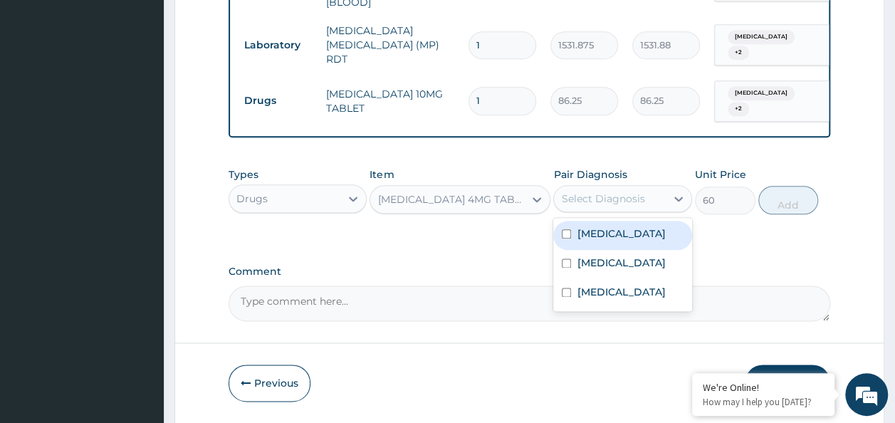
click at [658, 188] on div "Select Diagnosis" at bounding box center [610, 198] width 112 height 23
click at [638, 226] on div "Upper respiratory infection" at bounding box center [623, 235] width 139 height 29
checkbox input "true"
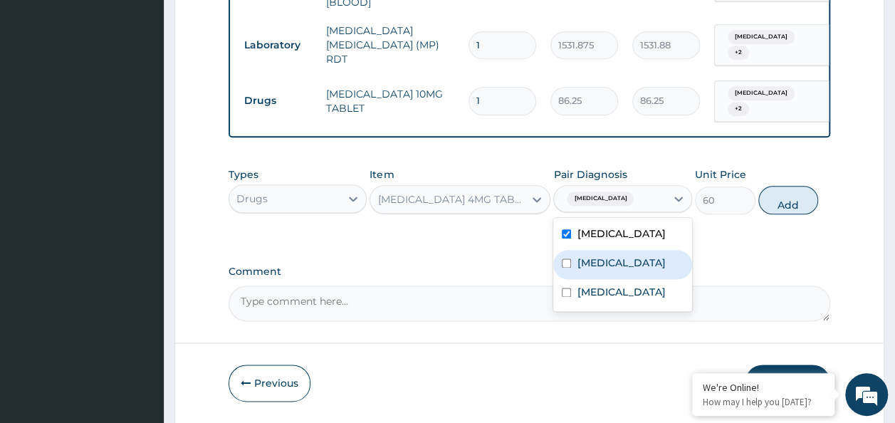
click at [635, 270] on label "Common cold" at bounding box center [621, 263] width 88 height 14
checkbox input "true"
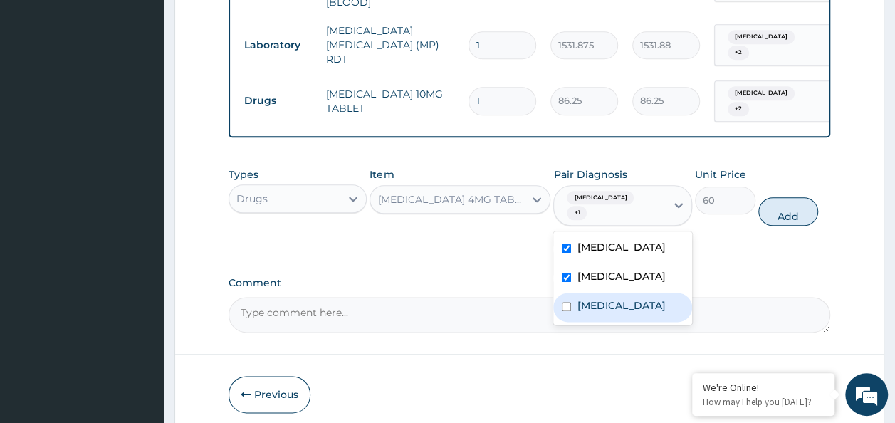
click at [603, 313] on label "Malaria" at bounding box center [621, 305] width 88 height 14
checkbox input "true"
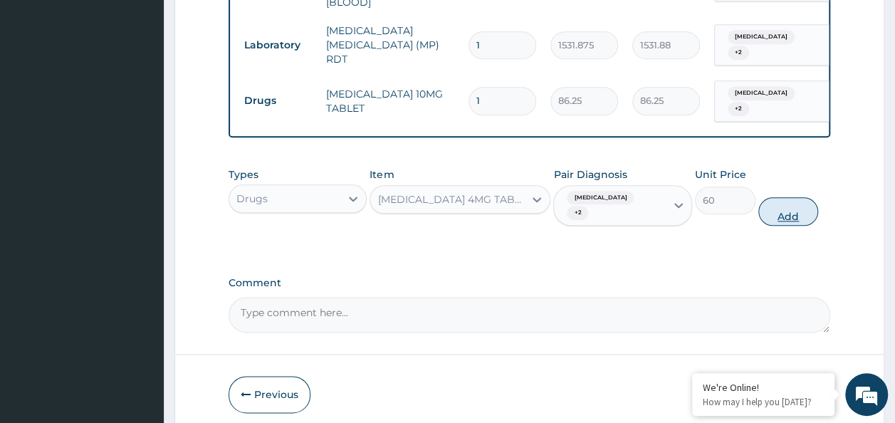
click at [768, 209] on button "Add" at bounding box center [789, 211] width 61 height 28
type input "0"
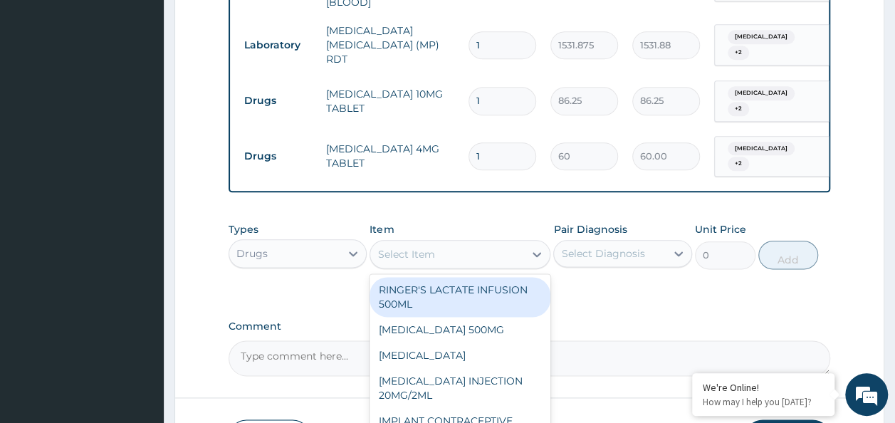
click at [495, 248] on div "Select Item" at bounding box center [447, 254] width 154 height 23
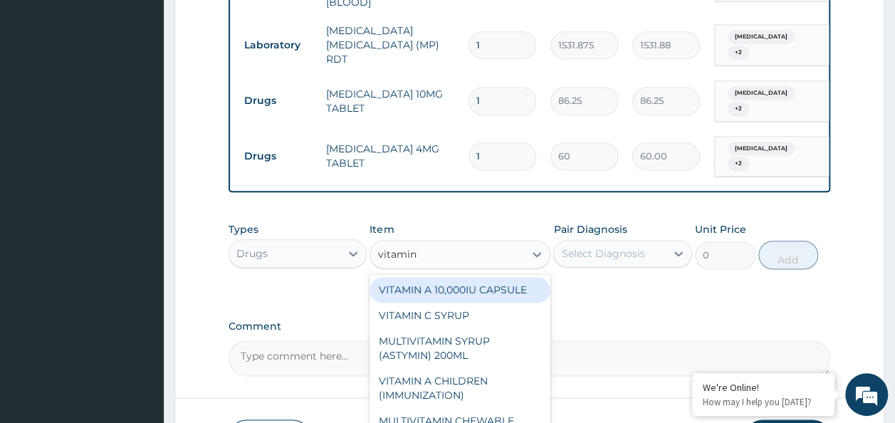
type input "vitamin c"
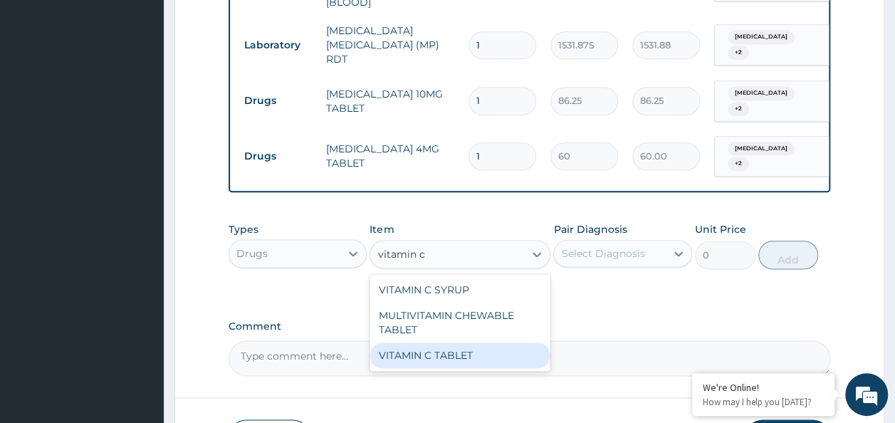
type input "20"
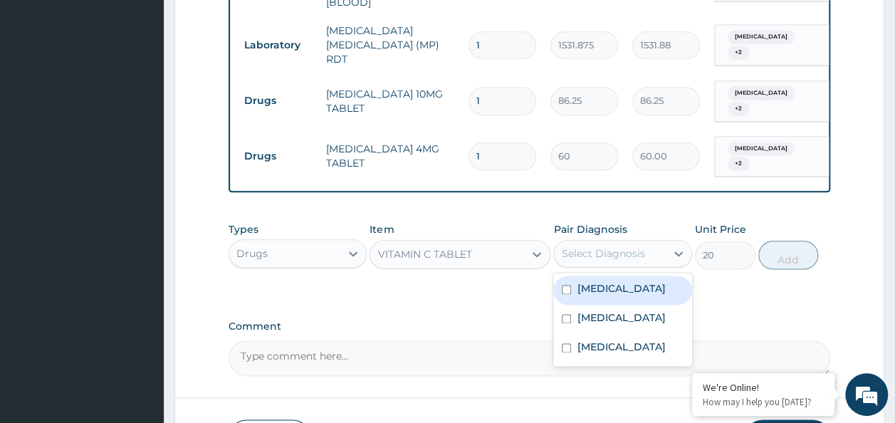
click at [601, 251] on div "Select Diagnosis" at bounding box center [602, 253] width 83 height 14
click at [614, 292] on label "Upper respiratory infection" at bounding box center [621, 288] width 88 height 14
checkbox input "true"
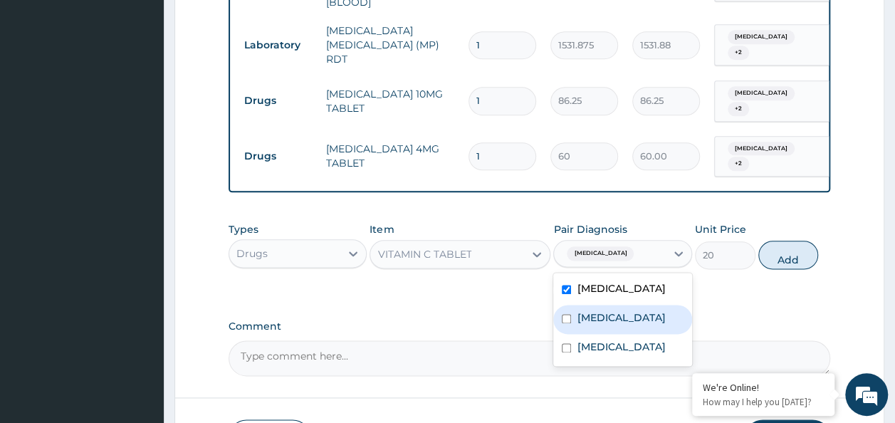
click at [612, 334] on div "Common cold" at bounding box center [623, 319] width 139 height 29
checkbox input "true"
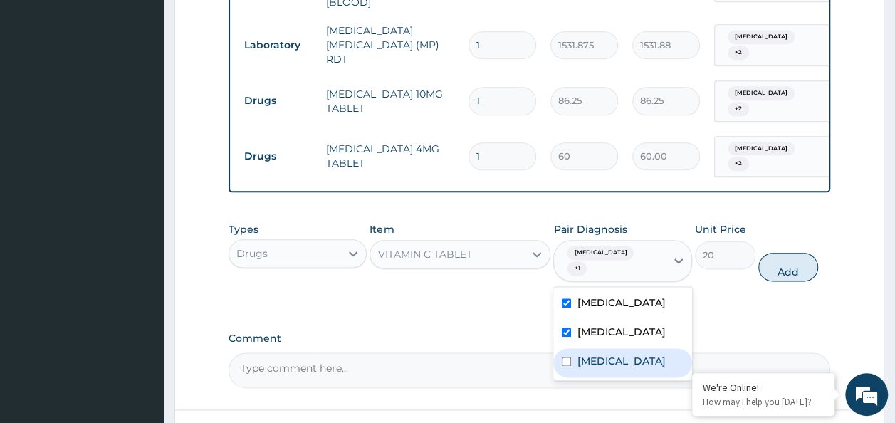
click at [597, 368] on label "Malaria" at bounding box center [621, 361] width 88 height 14
checkbox input "true"
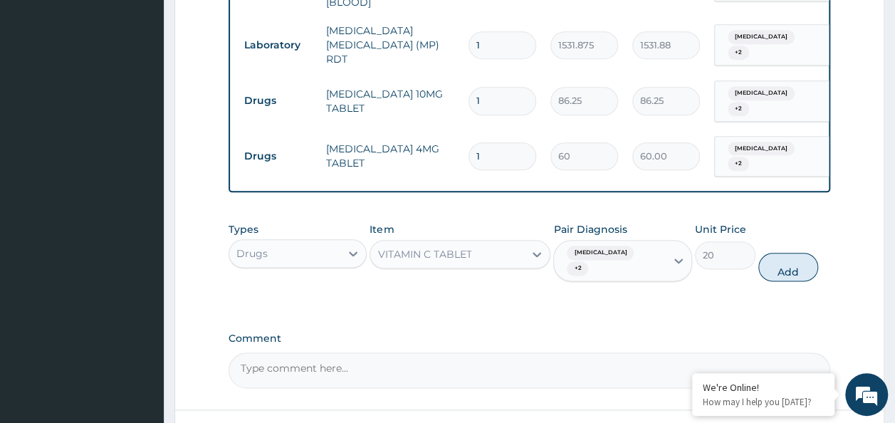
drag, startPoint x: 769, startPoint y: 274, endPoint x: 477, endPoint y: 332, distance: 297.9
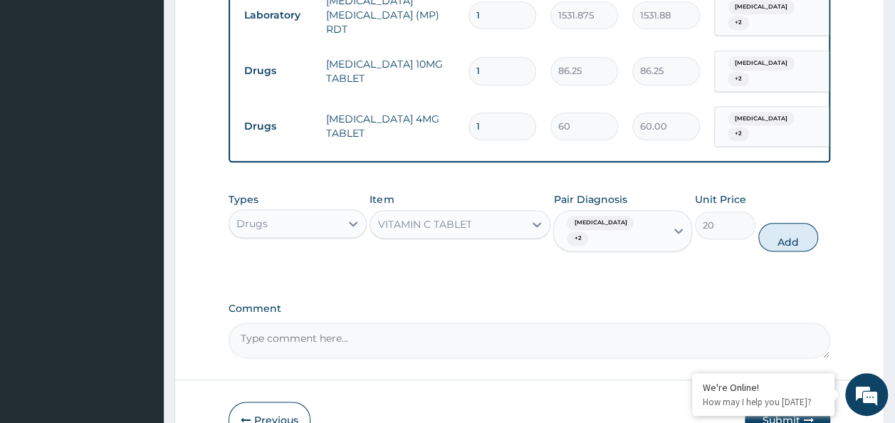
scroll to position [781, 0]
click at [765, 237] on button "Add" at bounding box center [789, 236] width 61 height 28
type input "0"
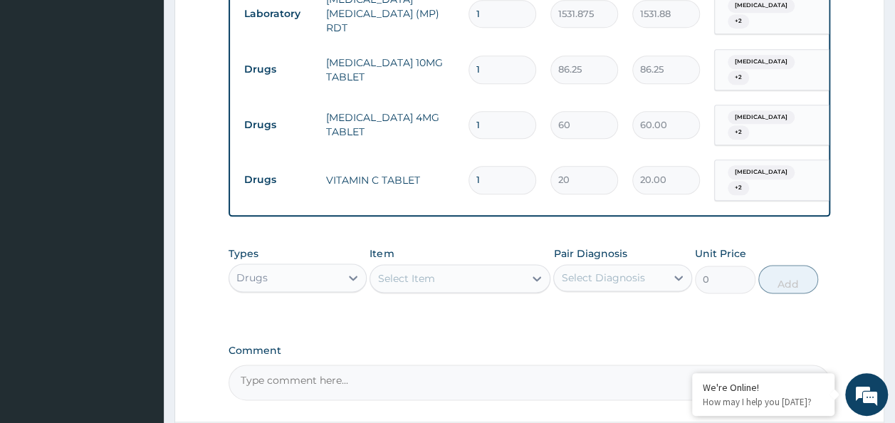
scroll to position [788, 0]
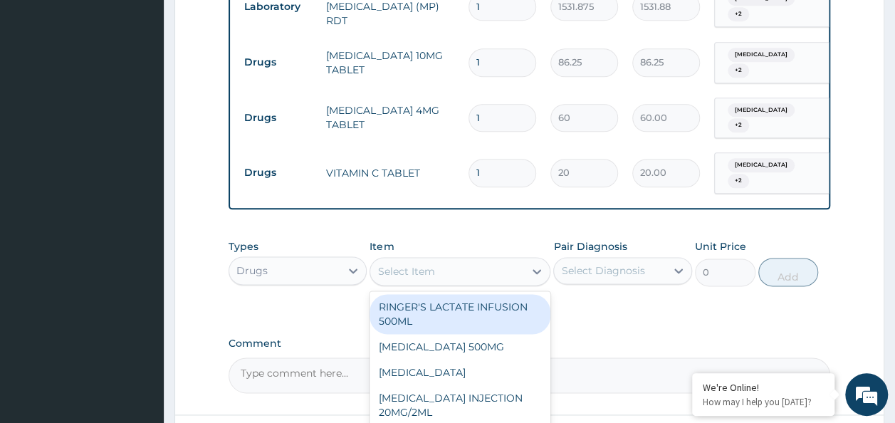
click at [467, 258] on div "Select Item" at bounding box center [460, 271] width 181 height 28
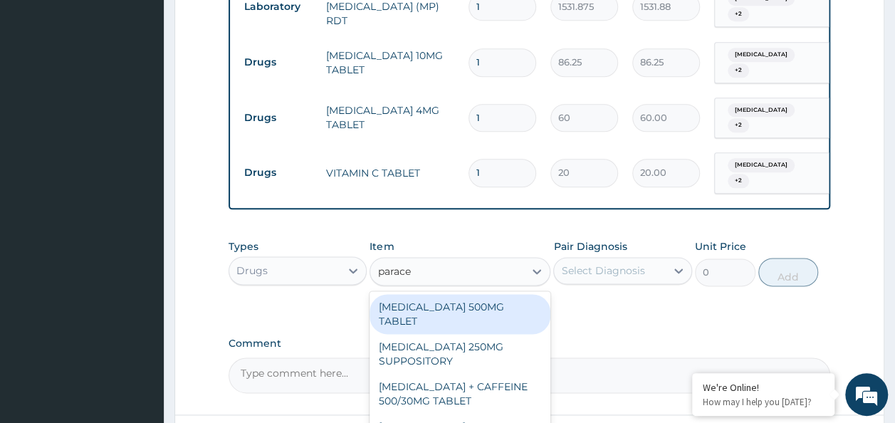
type input "paracet"
type input "30"
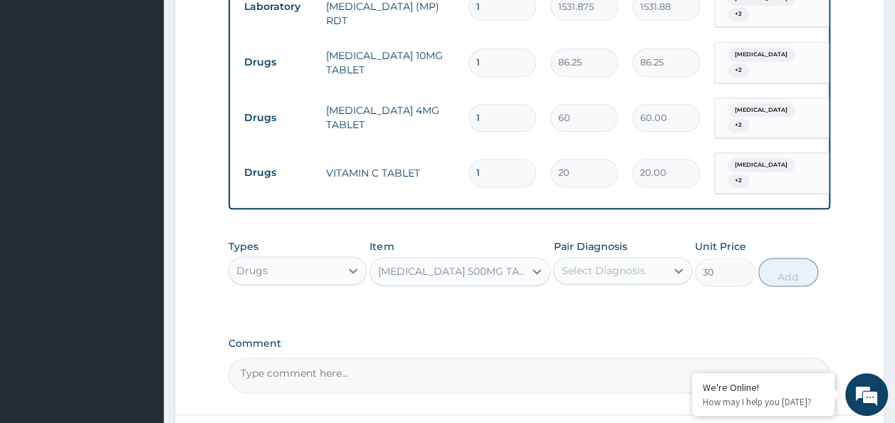
scroll to position [906, 0]
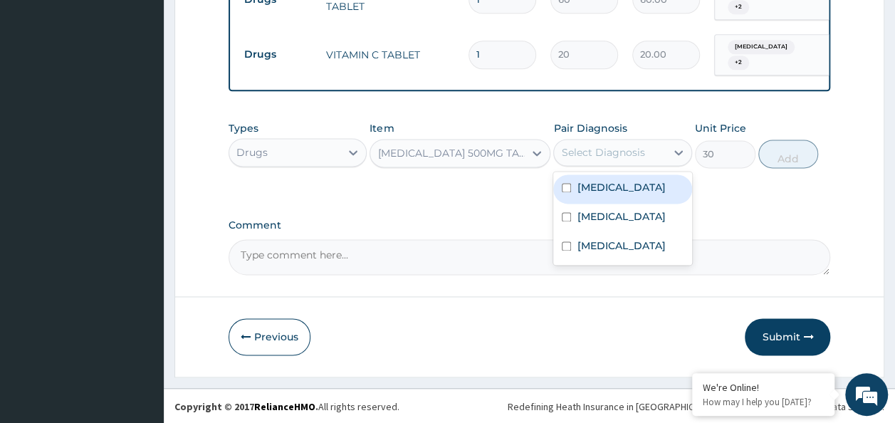
drag, startPoint x: 569, startPoint y: 152, endPoint x: 599, endPoint y: 212, distance: 67.5
click at [599, 166] on div "option Malaria, selected. option Upper respiratory infection focused, 1 of 3. 3…" at bounding box center [623, 152] width 139 height 27
click at [599, 204] on div "Upper respiratory infection" at bounding box center [623, 189] width 139 height 29
checkbox input "true"
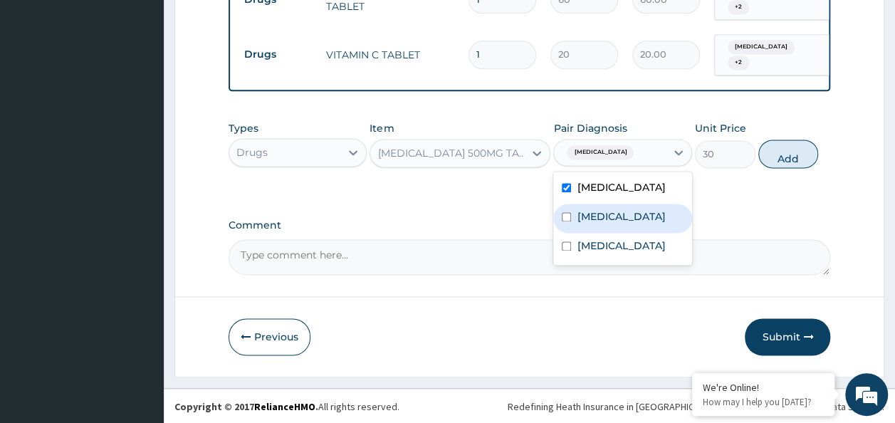
click at [599, 224] on label "Common cold" at bounding box center [621, 216] width 88 height 14
checkbox input "true"
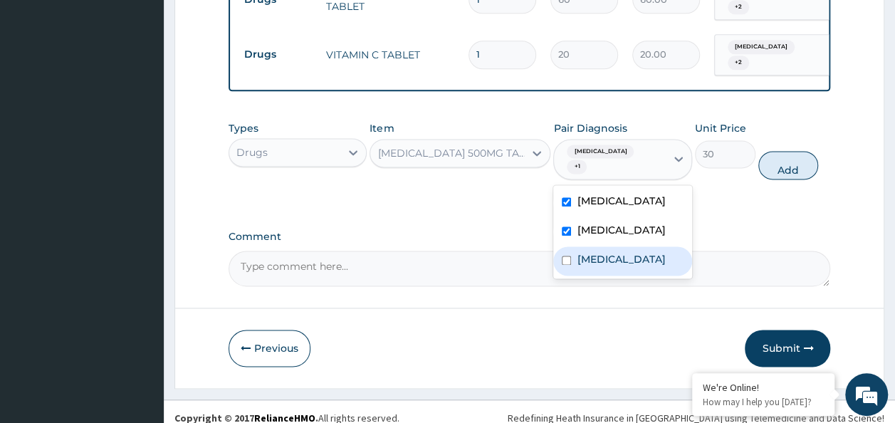
click at [598, 266] on label "Malaria" at bounding box center [621, 259] width 88 height 14
checkbox input "true"
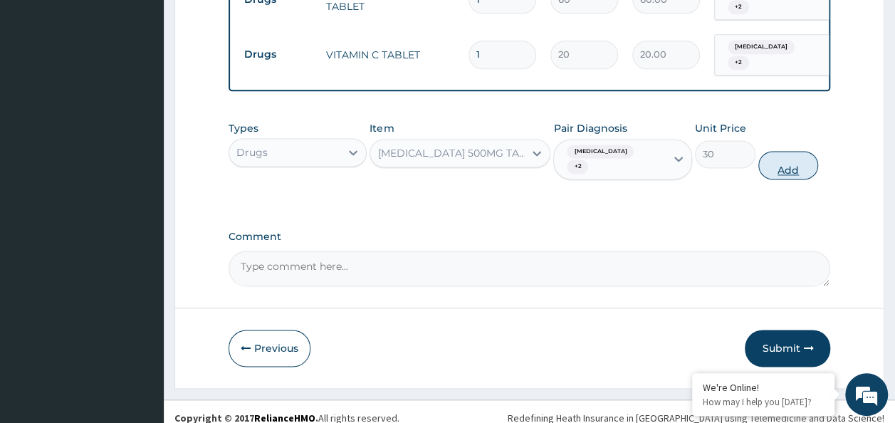
click at [784, 168] on button "Add" at bounding box center [789, 165] width 61 height 28
type input "0"
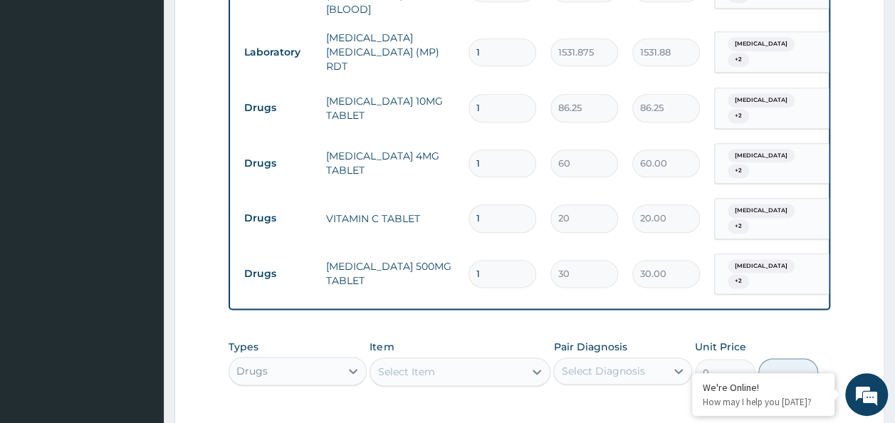
scroll to position [741, 0]
type input "18"
type input "540.00"
type input "18"
click at [492, 214] on input "1" at bounding box center [503, 220] width 68 height 28
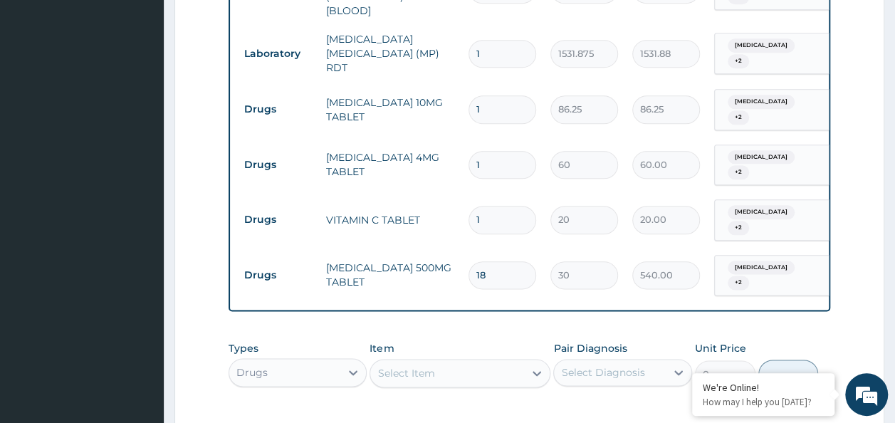
type input "0.00"
type input "3"
type input "60.00"
type input "30"
type input "600.00"
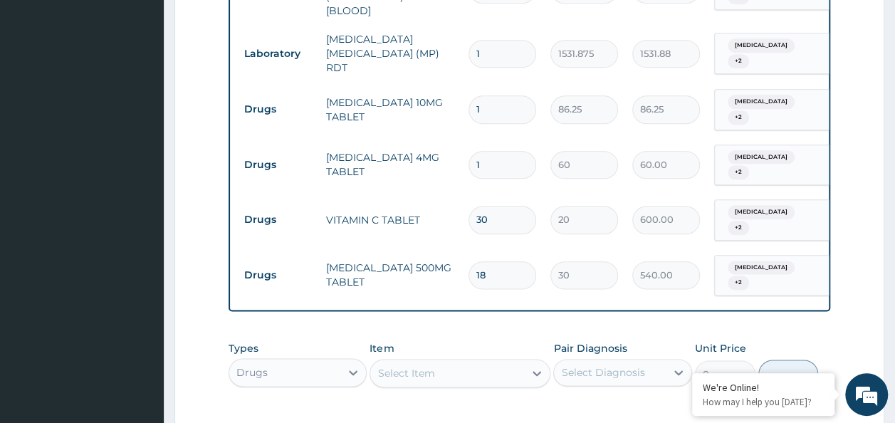
type input "31"
type input "620.00"
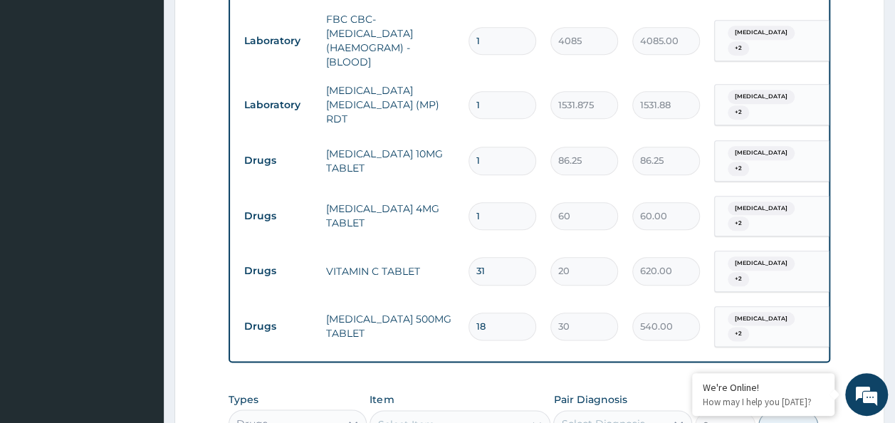
scroll to position [678, 0]
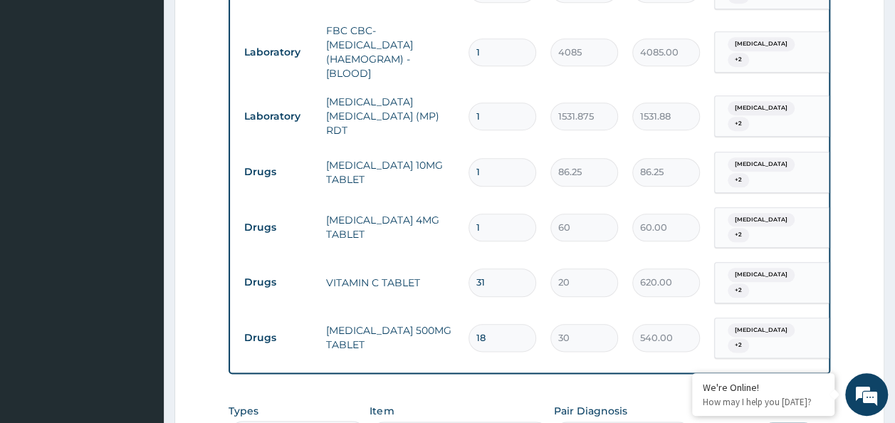
type input "31"
click at [502, 173] on input "1" at bounding box center [503, 172] width 68 height 28
type input "0.00"
type input "5"
type input "431.25"
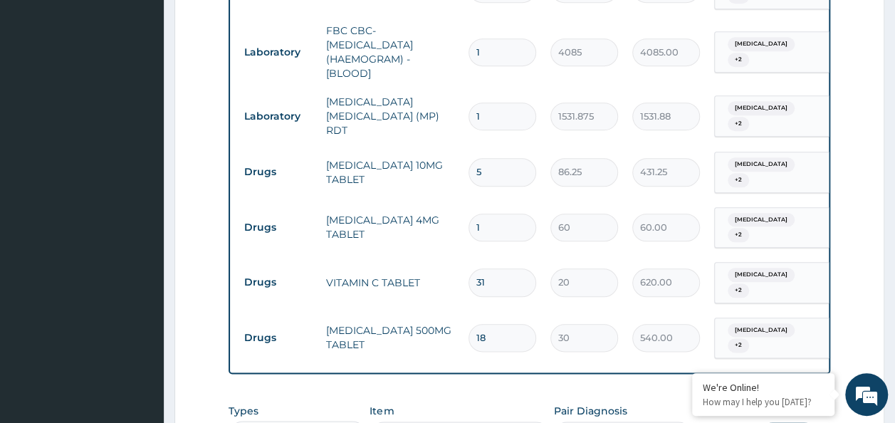
type input "5"
click at [483, 219] on input "1" at bounding box center [503, 228] width 68 height 28
click at [497, 274] on input "31" at bounding box center [503, 283] width 68 height 28
type input "3"
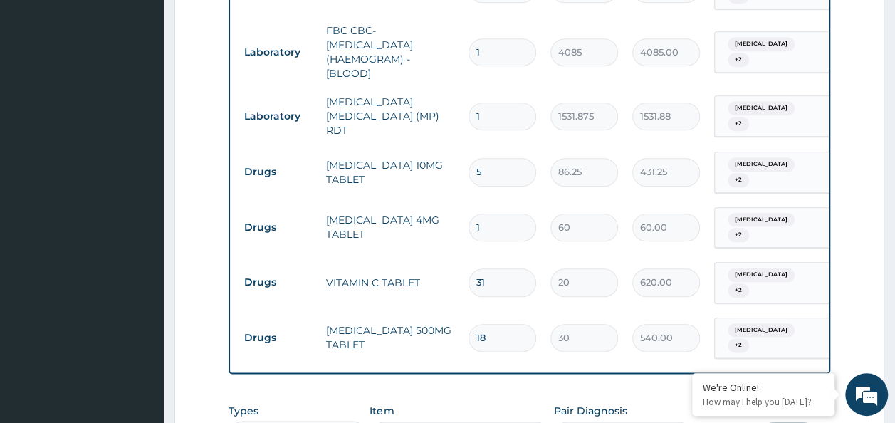
type input "60.00"
type input "30"
type input "600.00"
type input "30"
click at [488, 215] on input "1" at bounding box center [503, 228] width 68 height 28
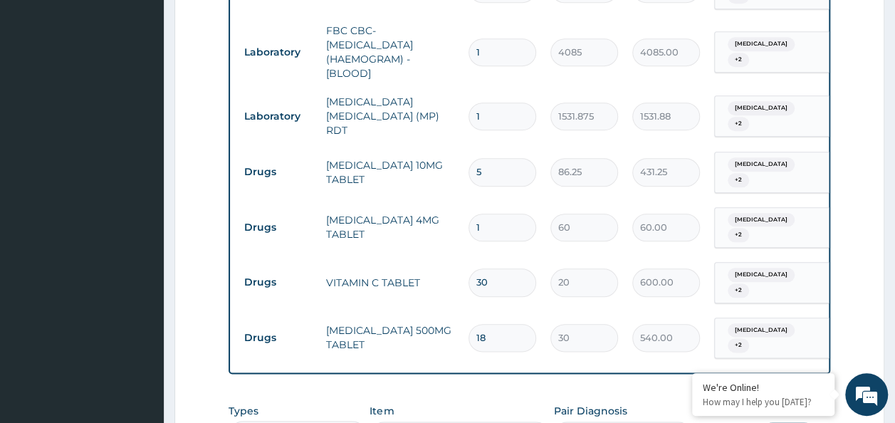
type input "0.00"
type input "3"
type input "180.00"
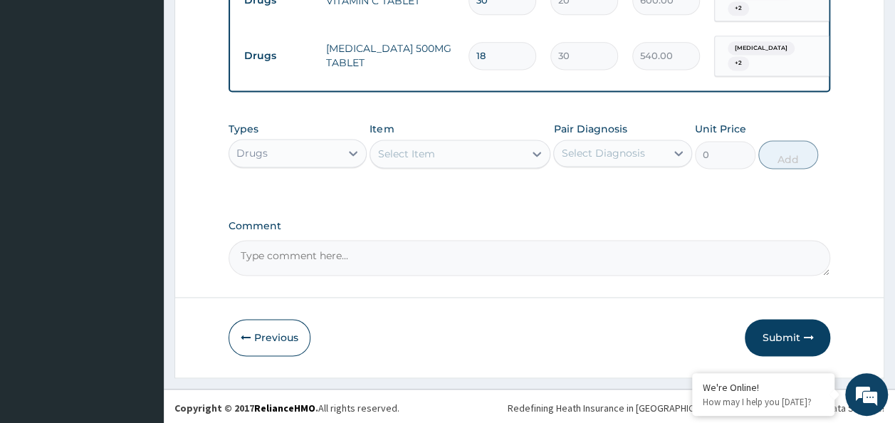
scroll to position [962, 0]
type input "3"
click at [805, 348] on button "Submit" at bounding box center [787, 336] width 85 height 37
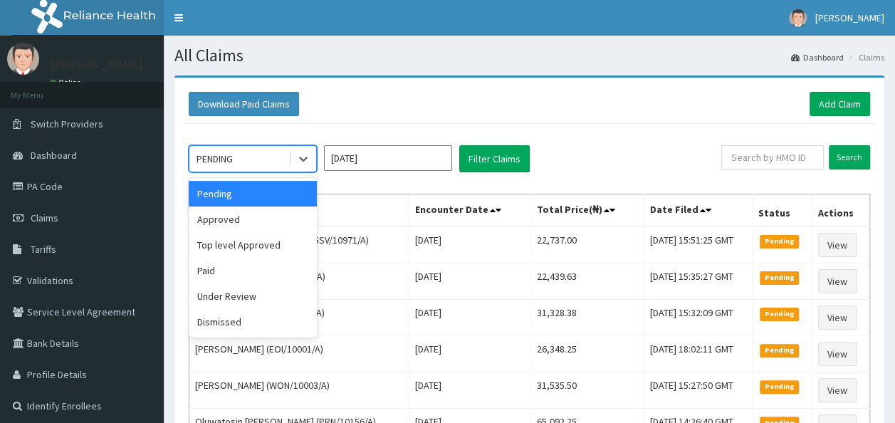
click at [243, 165] on div "PENDING" at bounding box center [238, 158] width 99 height 23
click at [256, 229] on div "Approved" at bounding box center [253, 220] width 128 height 26
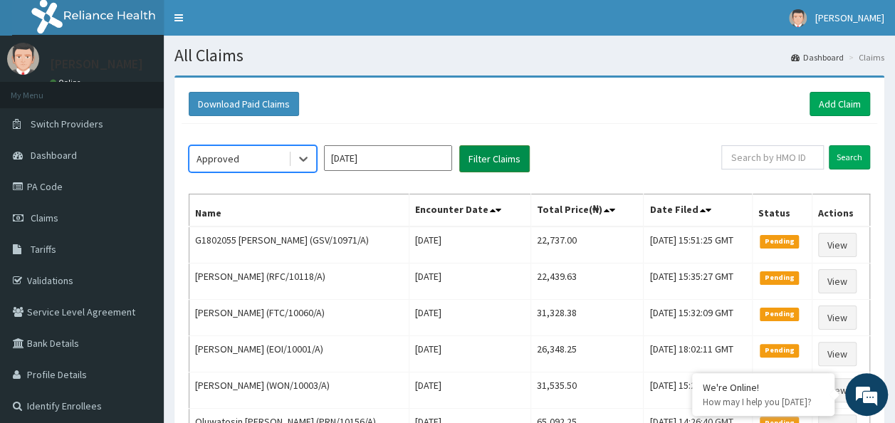
click at [496, 160] on button "Filter Claims" at bounding box center [494, 158] width 71 height 27
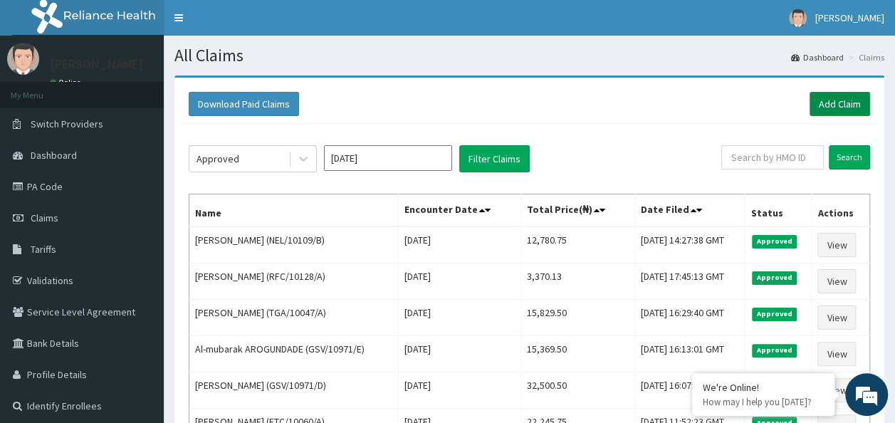
click at [857, 105] on link "Add Claim" at bounding box center [840, 104] width 61 height 24
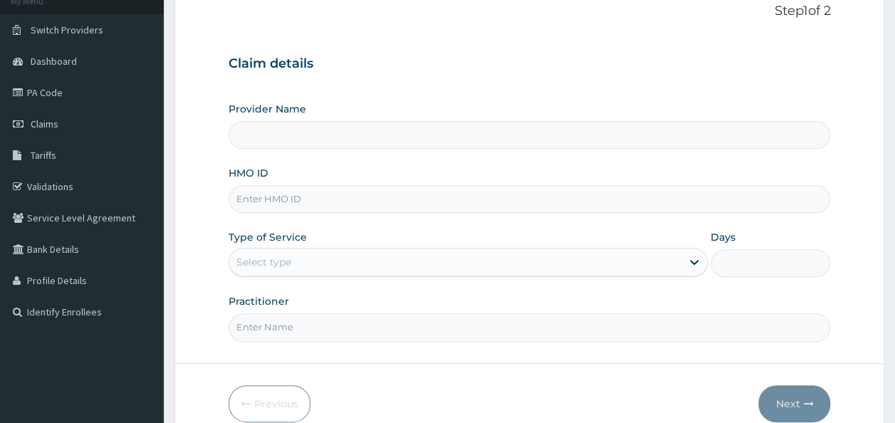
scroll to position [95, 0]
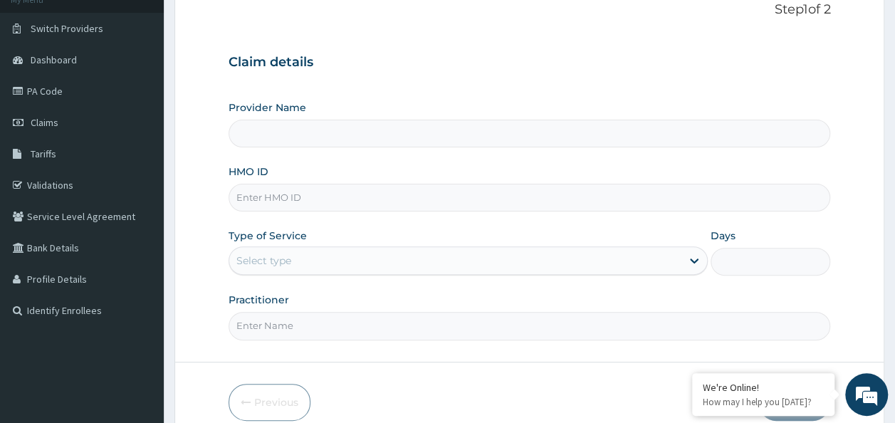
click at [400, 187] on input "HMO ID" at bounding box center [530, 198] width 603 height 28
paste input "NPM/10307/D"
type input "NPM/10307/D"
type input "Reliance Family Clinics (RFC)- [GEOGRAPHIC_DATA]"
type input "NPM/10307/D"
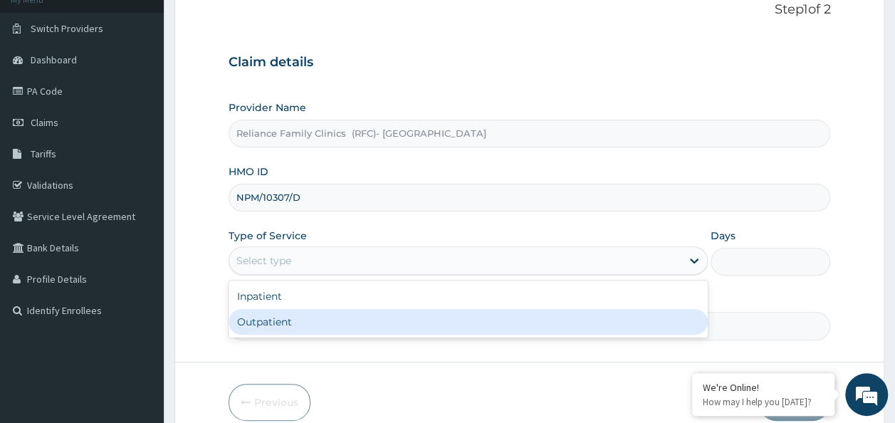
drag, startPoint x: 389, startPoint y: 262, endPoint x: 378, endPoint y: 323, distance: 62.3
click at [378, 275] on div "option Outpatient focused, 2 of 2. 2 results available. Use Up and Down to choo…" at bounding box center [468, 260] width 479 height 28
click at [378, 323] on div "Outpatient" at bounding box center [468, 322] width 479 height 26
type input "1"
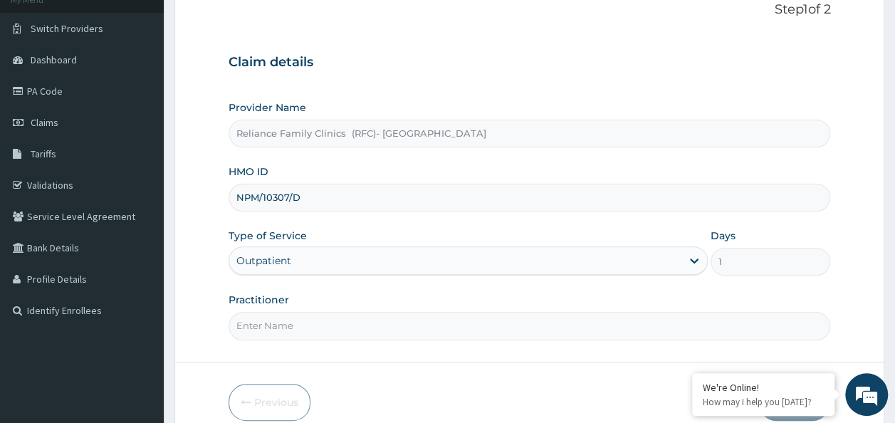
click at [378, 323] on input "Practitioner" at bounding box center [530, 326] width 603 height 28
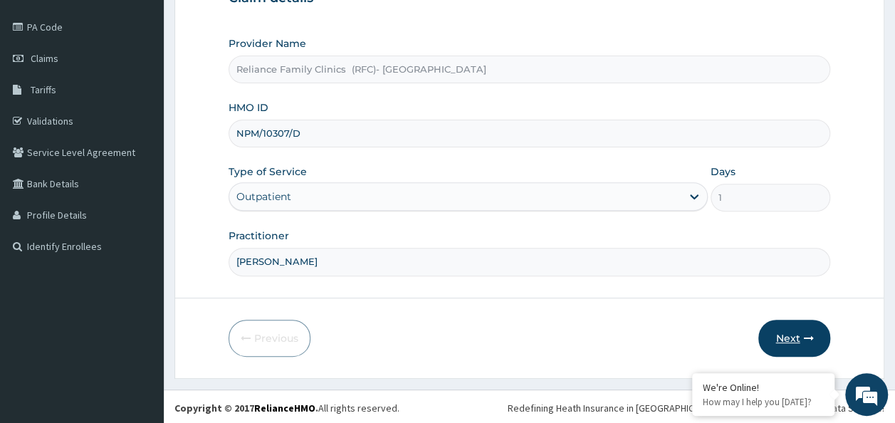
type input "Dr Chimezie"
click at [780, 330] on button "Next" at bounding box center [795, 338] width 72 height 37
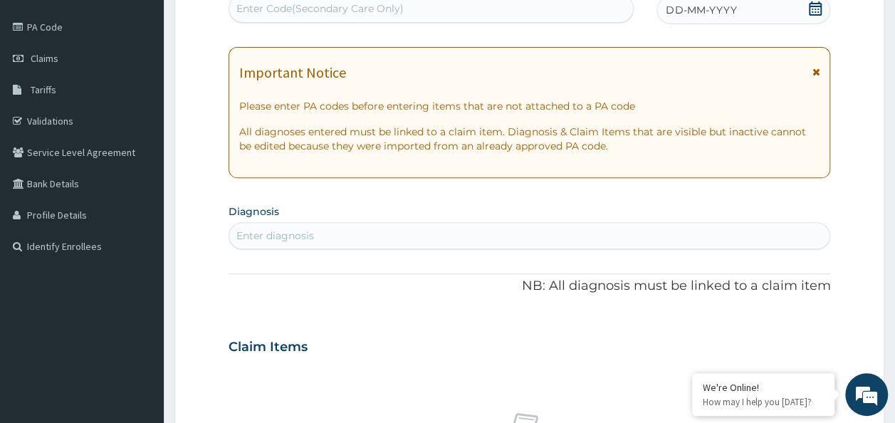
scroll to position [0, 0]
click at [818, 9] on icon at bounding box center [816, 8] width 14 height 14
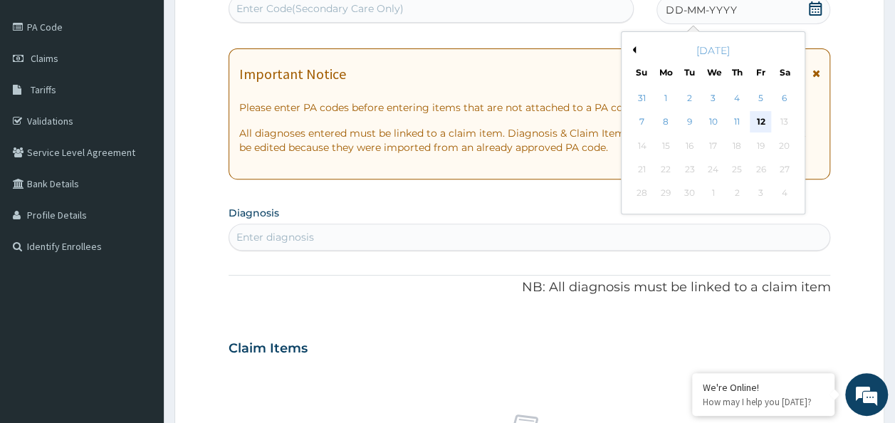
click at [757, 114] on div "12" at bounding box center [760, 122] width 21 height 21
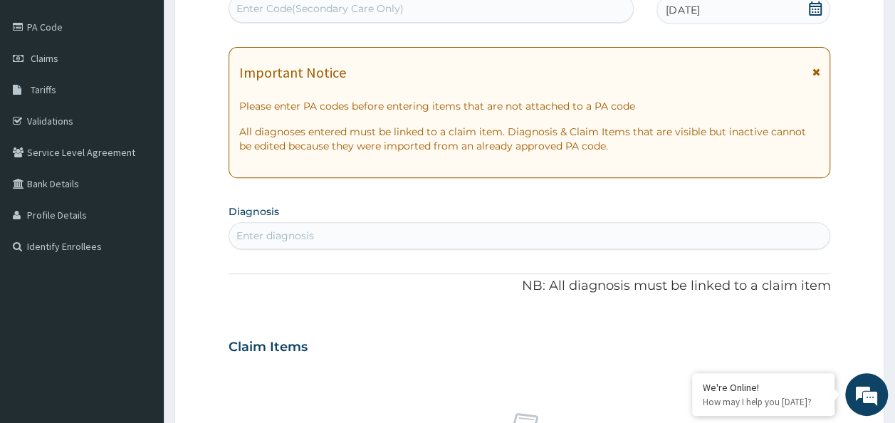
click at [345, 238] on div "Enter diagnosis" at bounding box center [529, 235] width 601 height 23
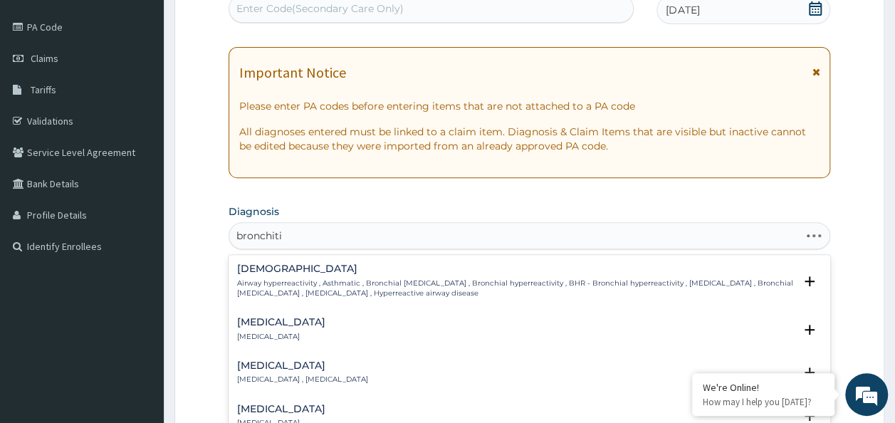
type input "bronchitis"
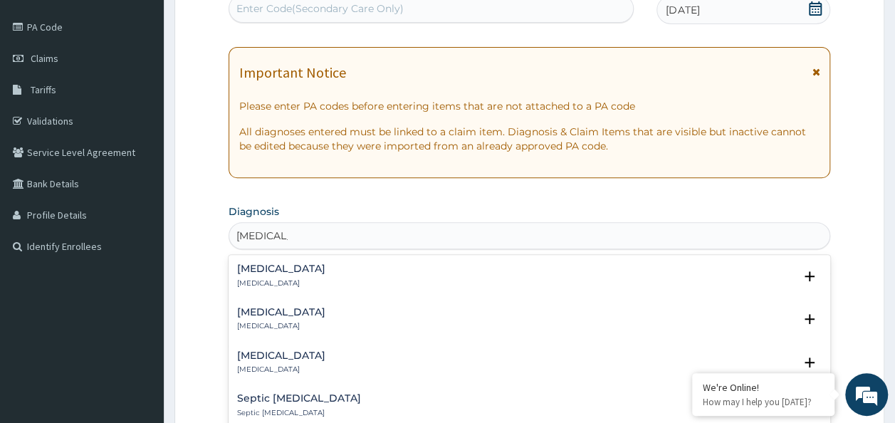
click at [343, 266] on div "Bronchitis Bronchitis" at bounding box center [530, 276] width 586 height 25
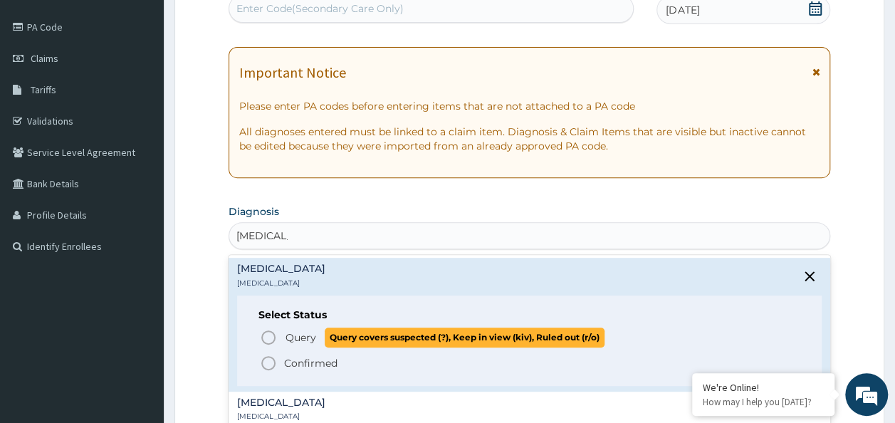
click at [305, 341] on span "Query" at bounding box center [301, 338] width 31 height 14
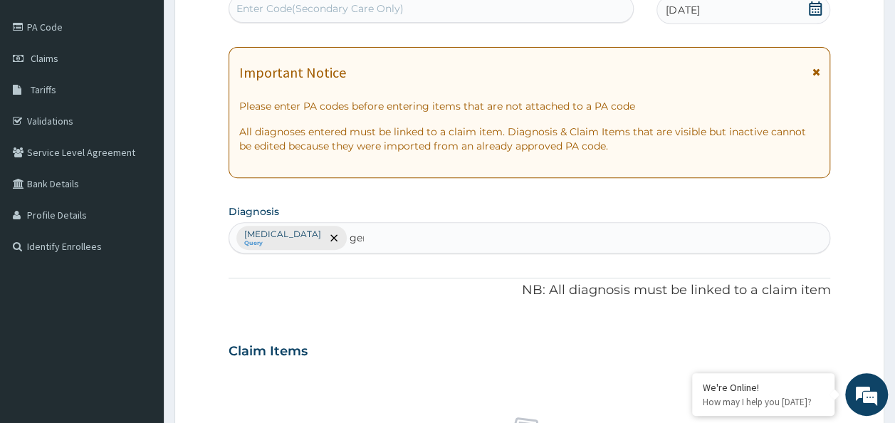
type input "gerd"
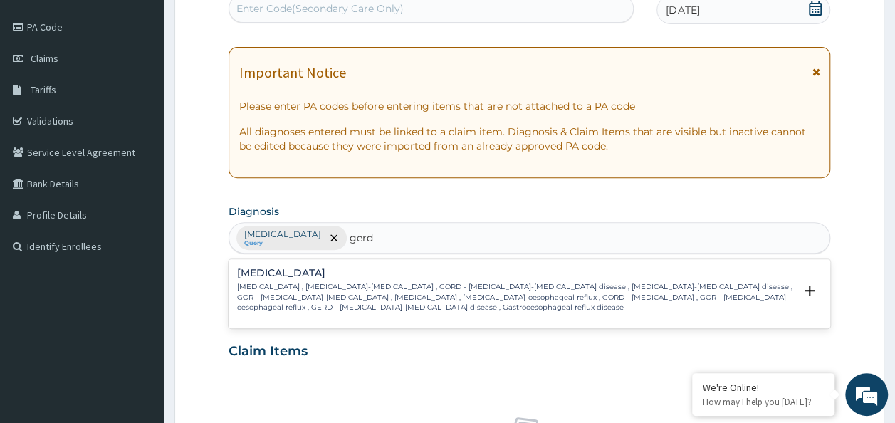
click at [350, 284] on p "Gastroesophageal reflux disease , Gastro-esophageal reflux , GORD - Gastro-esop…" at bounding box center [516, 297] width 558 height 31
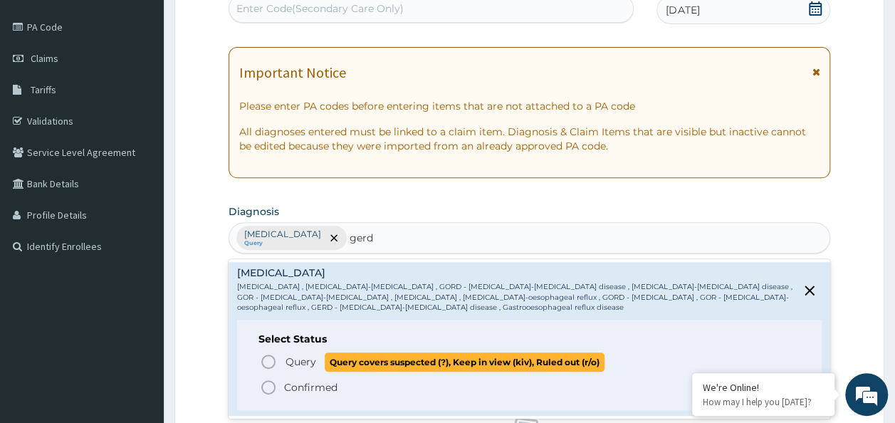
click at [311, 362] on span "Query" at bounding box center [301, 362] width 31 height 14
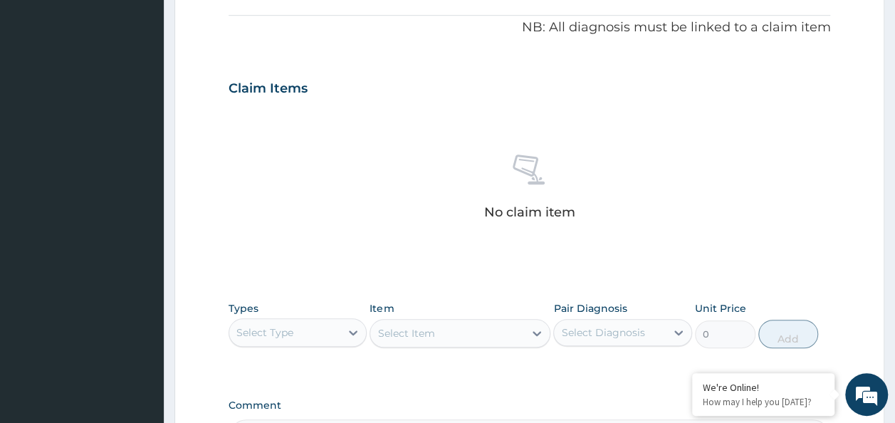
scroll to position [432, 0]
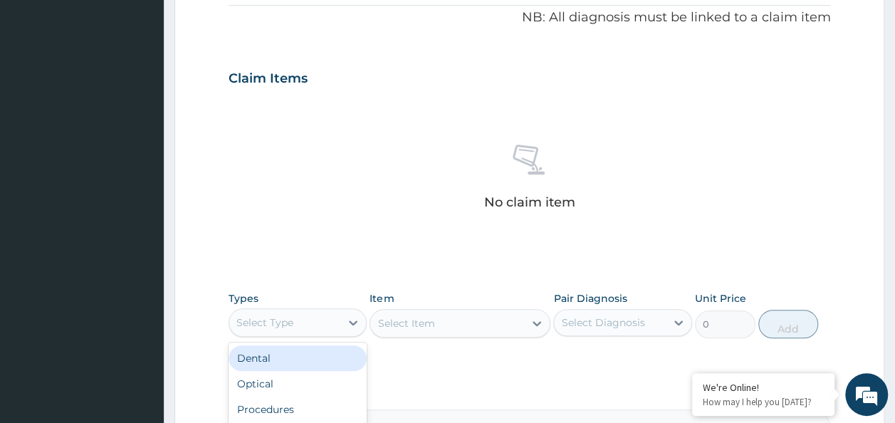
click at [304, 333] on div "Select Type" at bounding box center [298, 322] width 139 height 28
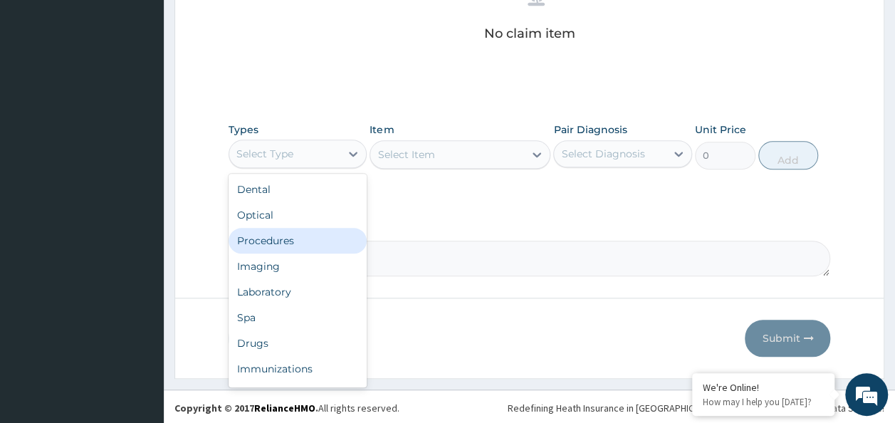
click at [289, 240] on div "Procedures" at bounding box center [298, 241] width 139 height 26
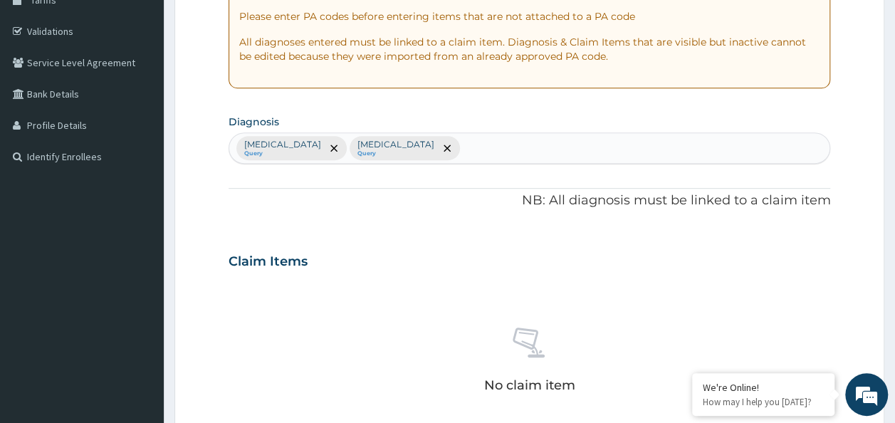
scroll to position [248, 0]
click at [520, 140] on div "Bronchitis Query Gastroesophageal reflux disease Query" at bounding box center [529, 150] width 601 height 30
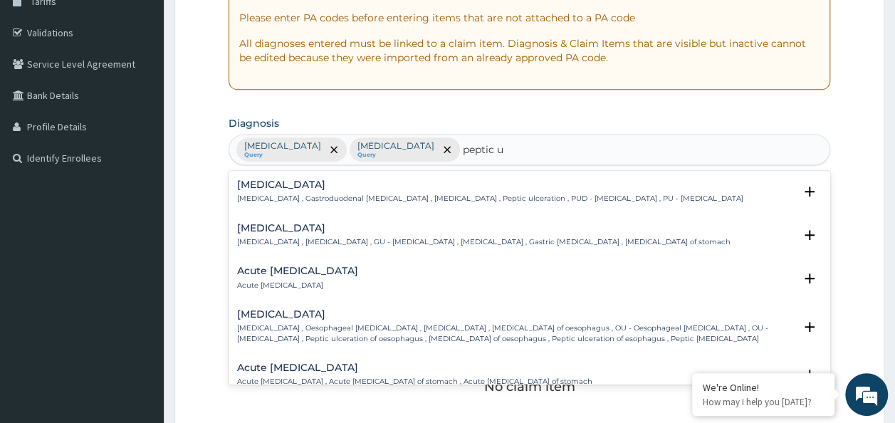
type input "peptic ul"
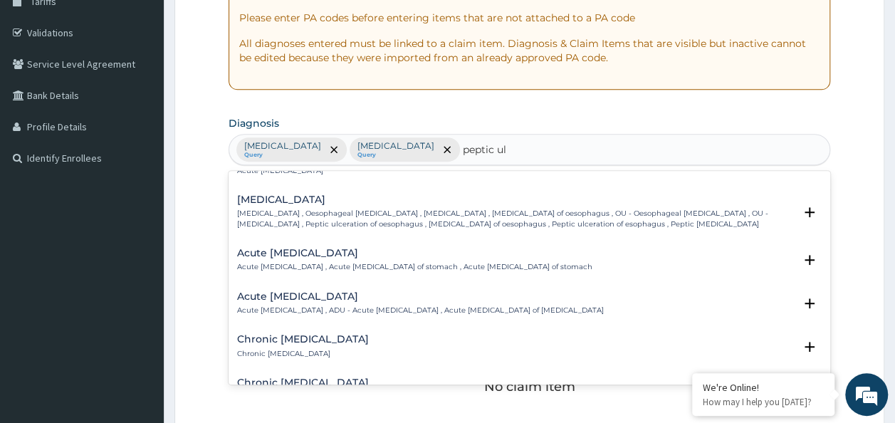
scroll to position [0, 0]
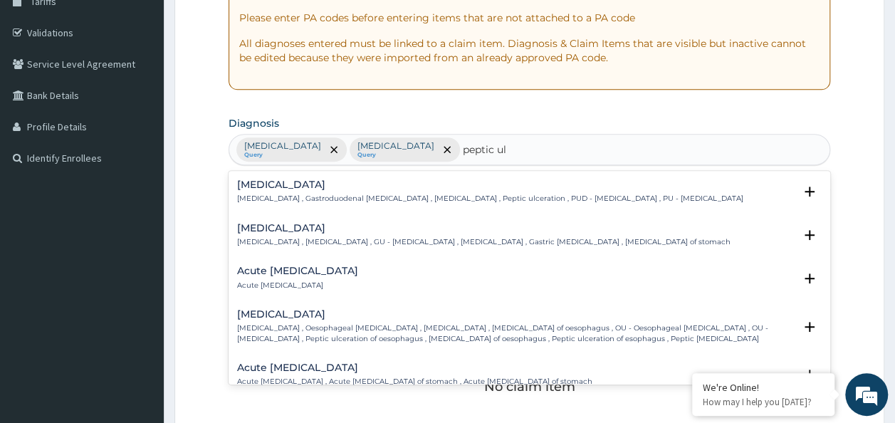
click at [371, 182] on h4 "Peptic ulcer" at bounding box center [490, 185] width 506 height 11
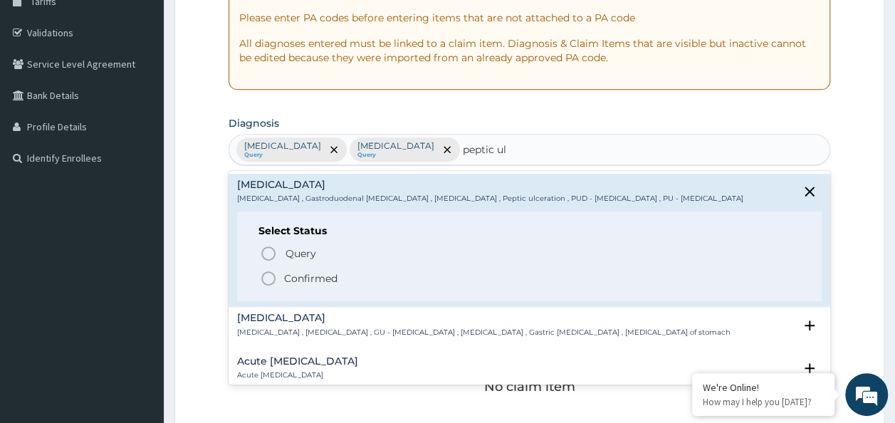
click at [331, 277] on p "Confirmed" at bounding box center [310, 278] width 53 height 14
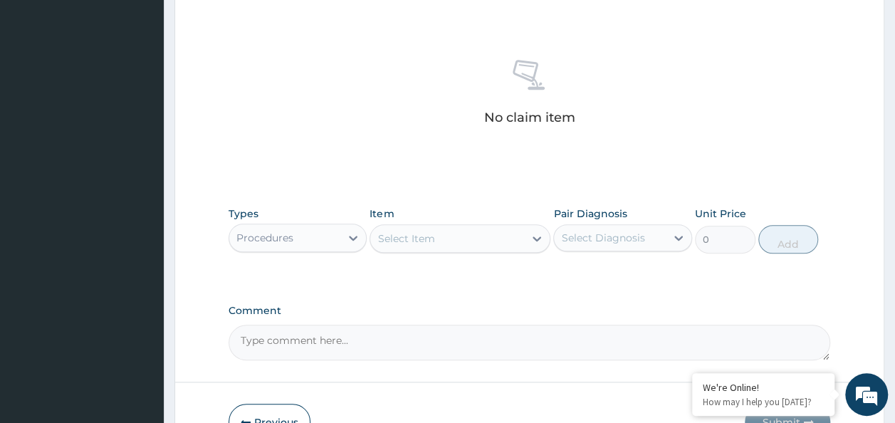
scroll to position [527, 0]
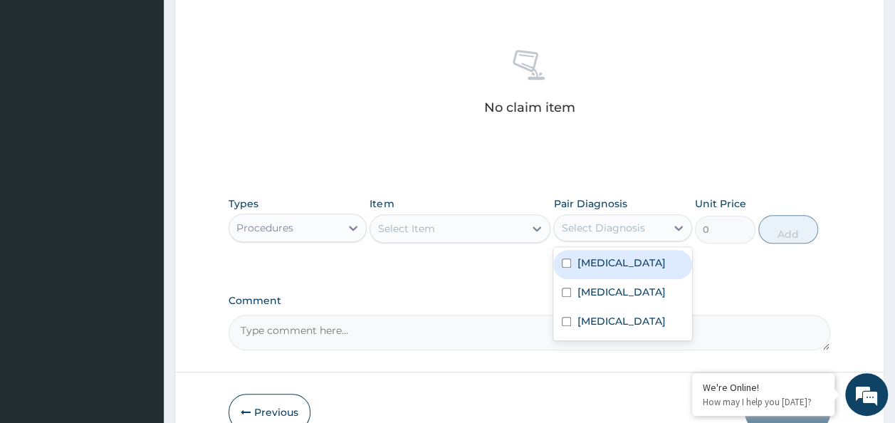
click at [580, 230] on div "Select Diagnosis" at bounding box center [602, 228] width 83 height 14
click at [587, 262] on label "Bronchitis" at bounding box center [621, 263] width 88 height 14
checkbox input "true"
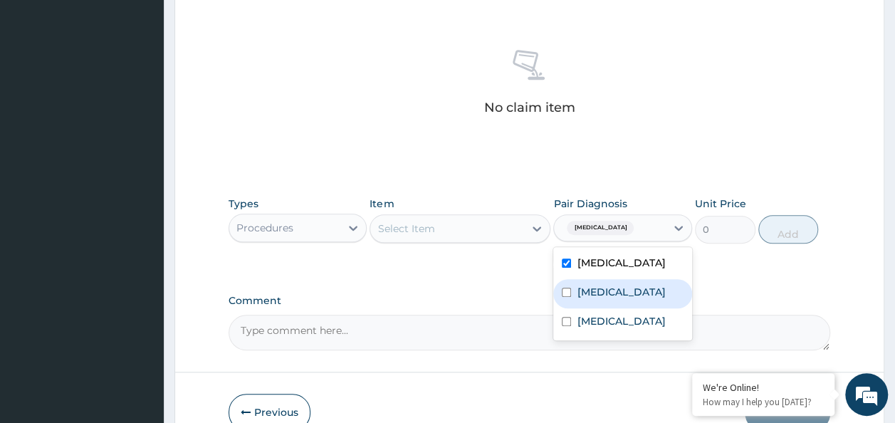
click at [592, 294] on label "Gastroesophageal reflux disease" at bounding box center [621, 292] width 88 height 14
checkbox input "true"
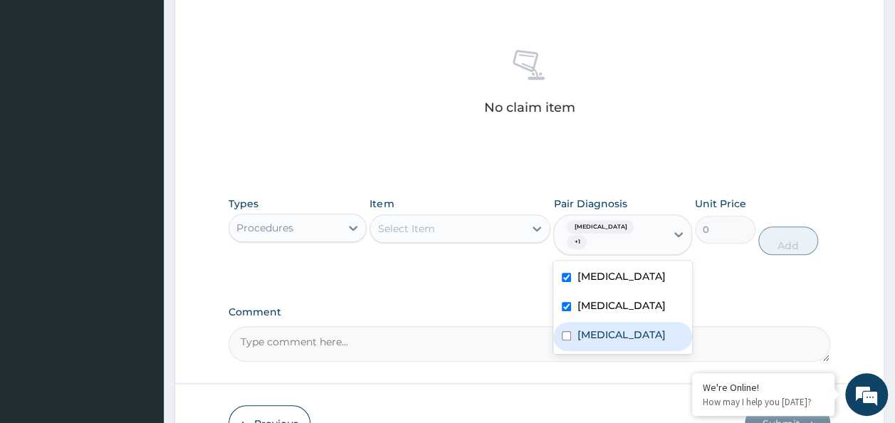
click at [590, 335] on label "Peptic ulcer" at bounding box center [621, 335] width 88 height 14
checkbox input "true"
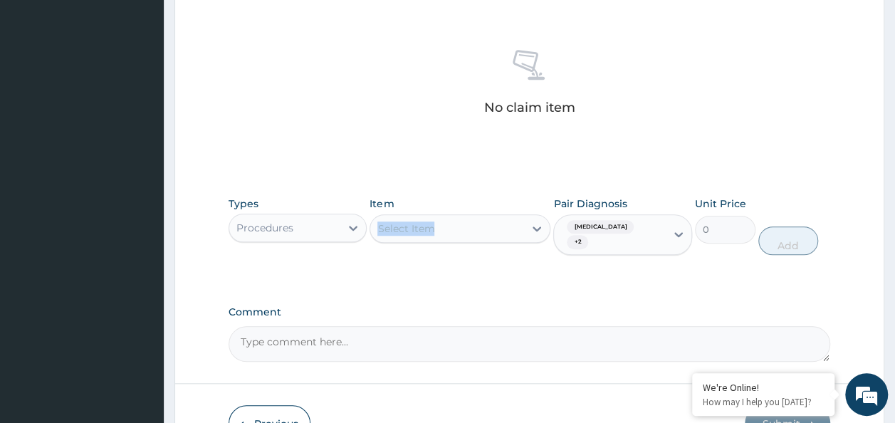
drag, startPoint x: 413, startPoint y: 276, endPoint x: 440, endPoint y: 208, distance: 73.3
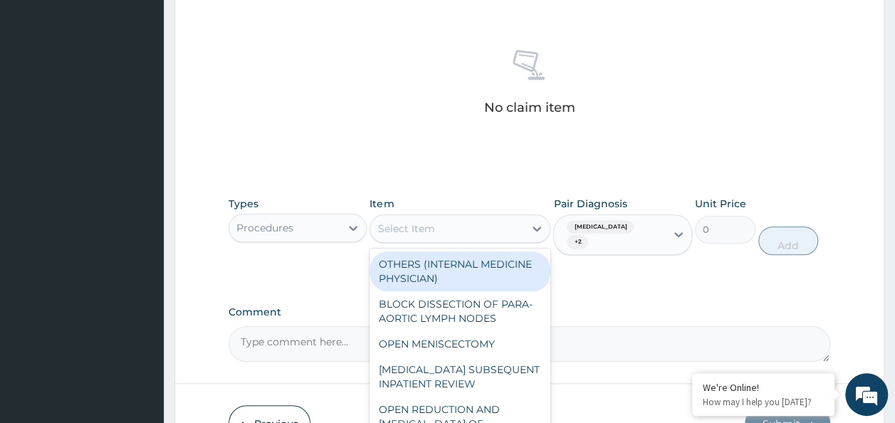
drag, startPoint x: 440, startPoint y: 208, endPoint x: 445, endPoint y: 225, distance: 17.8
click at [445, 225] on div "Select Item" at bounding box center [447, 228] width 154 height 23
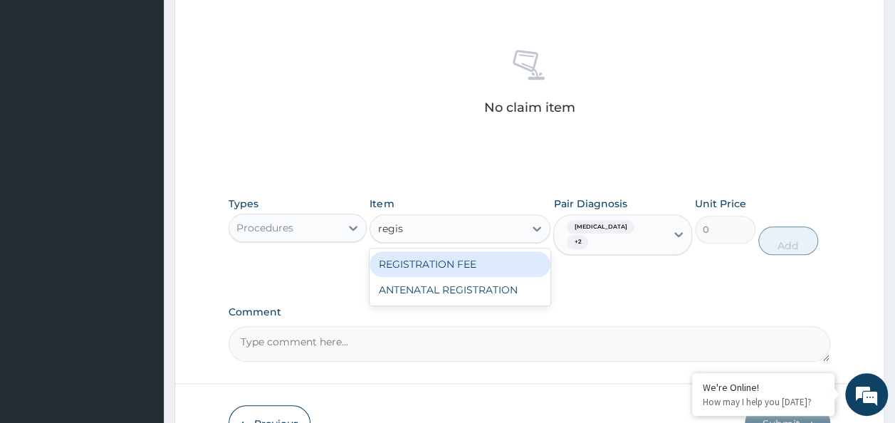
type input "regist"
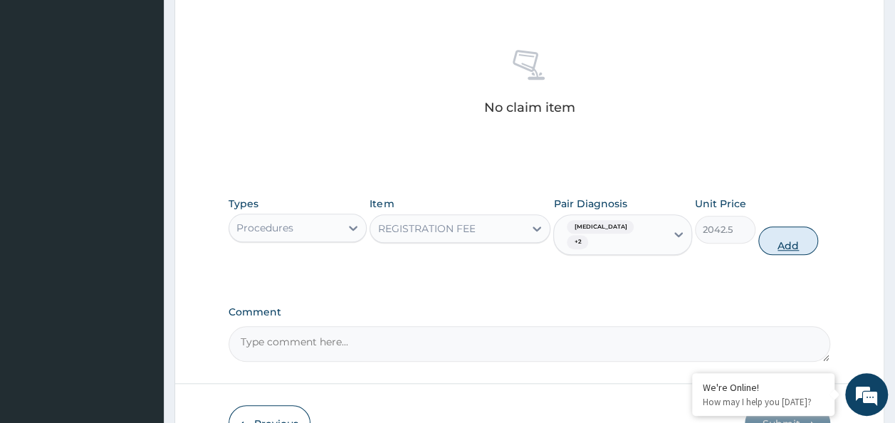
drag, startPoint x: 762, startPoint y: 238, endPoint x: 774, endPoint y: 232, distance: 12.7
click at [774, 232] on div "Types Procedures Item REGISTRATION FEE Pair Diagnosis Bronchitis + 2 Unit Price…" at bounding box center [530, 225] width 603 height 73
click at [774, 232] on button "Add" at bounding box center [789, 241] width 61 height 28
type input "0"
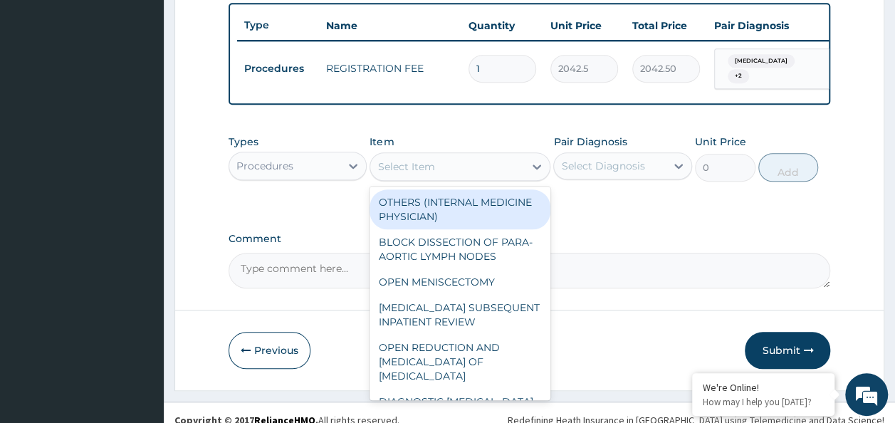
click at [452, 171] on div "Select Item" at bounding box center [447, 166] width 154 height 23
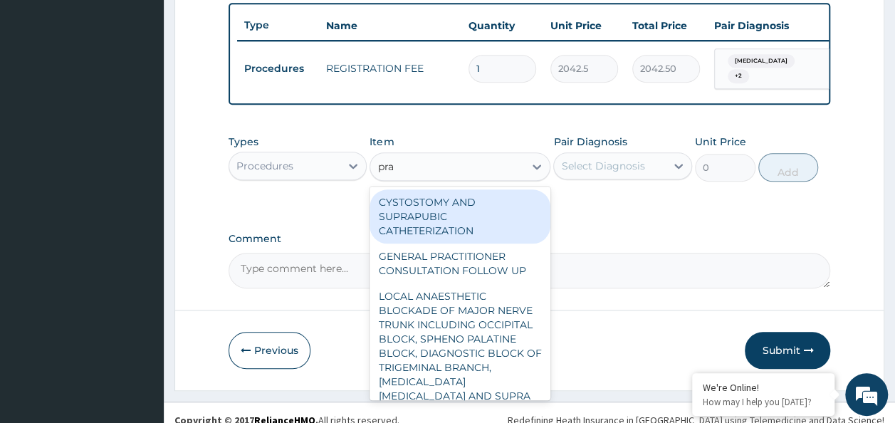
type input "prac"
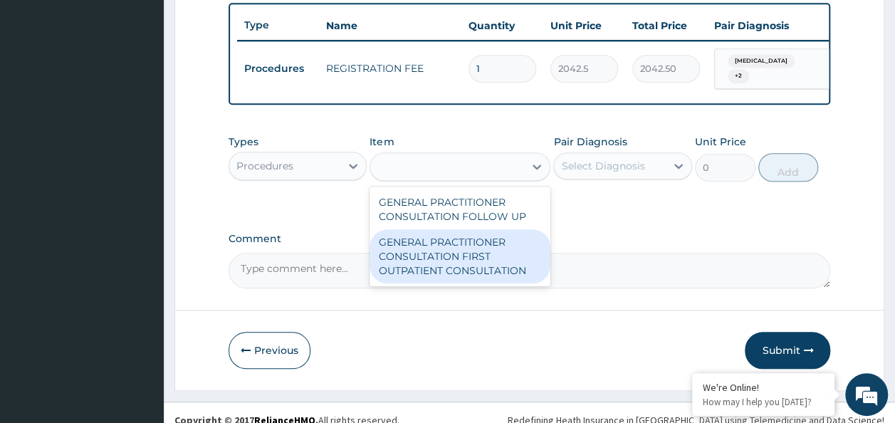
type input "3370.125"
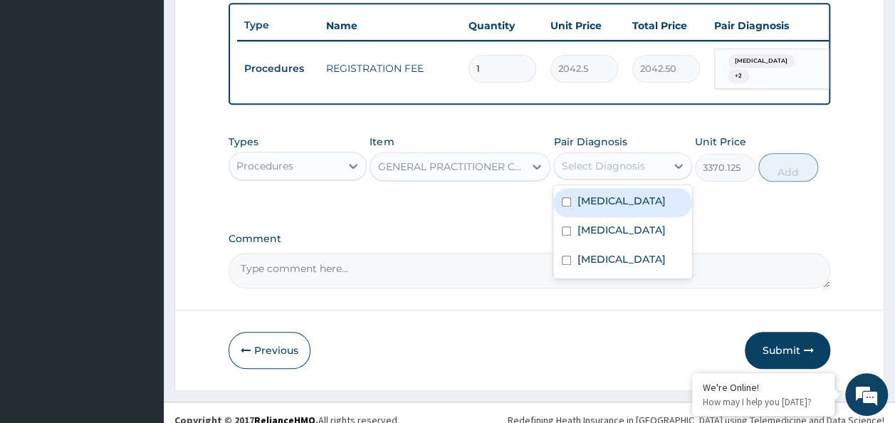
drag, startPoint x: 598, startPoint y: 180, endPoint x: 603, endPoint y: 207, distance: 28.4
click at [603, 180] on div "option Peptic ulcer, selected. option Bronchitis focused, 1 of 3. 3 results ava…" at bounding box center [623, 165] width 139 height 27
click at [603, 207] on label "Bronchitis" at bounding box center [621, 201] width 88 height 14
checkbox input "true"
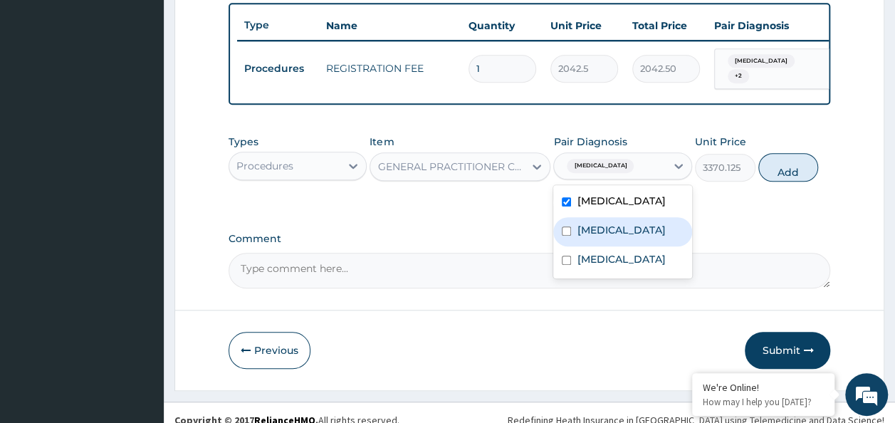
click at [603, 224] on div "Gastroesophageal reflux disease" at bounding box center [623, 231] width 139 height 29
checkbox input "true"
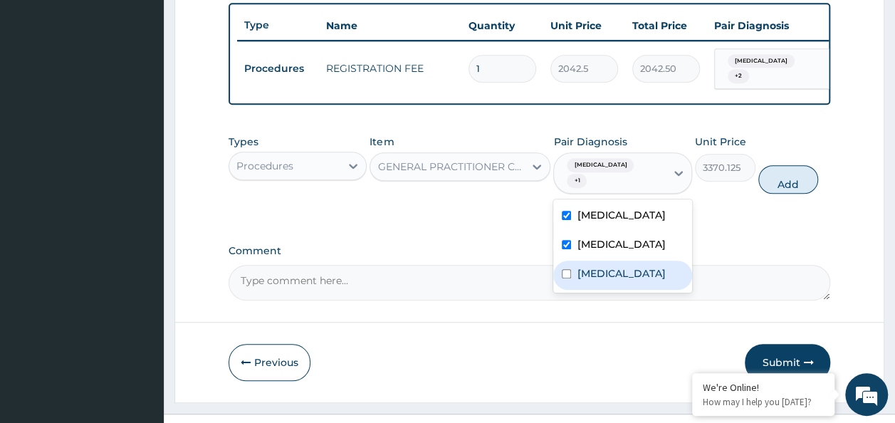
click at [601, 272] on label "Peptic ulcer" at bounding box center [621, 273] width 88 height 14
checkbox input "true"
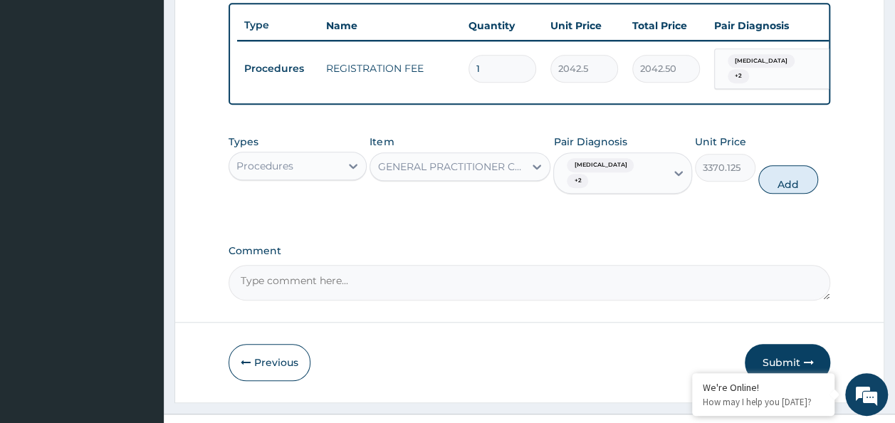
click at [784, 181] on button "Add" at bounding box center [789, 179] width 61 height 28
type input "0"
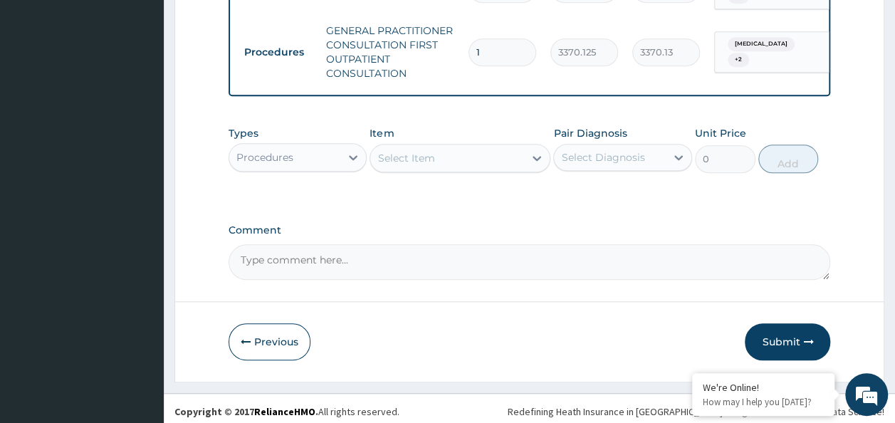
scroll to position [616, 0]
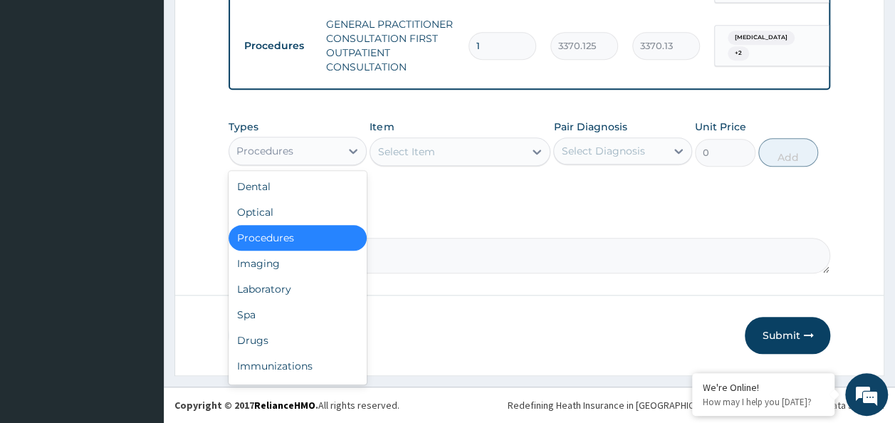
click at [276, 150] on div "Procedures" at bounding box center [265, 151] width 57 height 14
click at [301, 284] on div "Laboratory" at bounding box center [298, 289] width 139 height 26
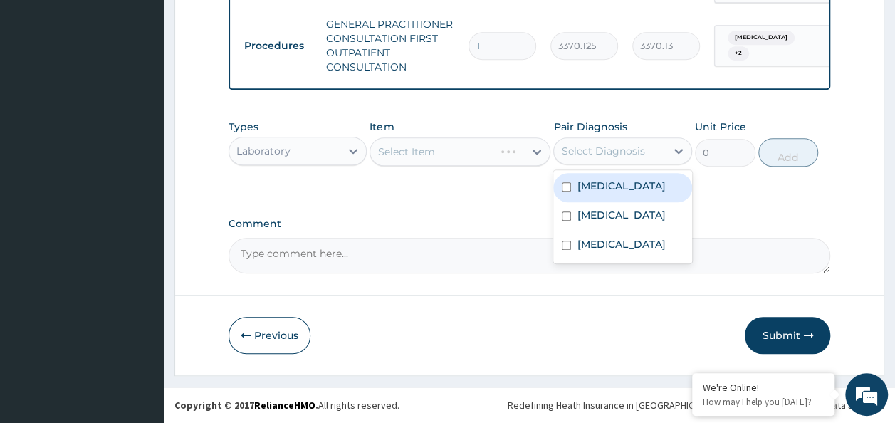
click at [653, 143] on div "Select Diagnosis" at bounding box center [610, 151] width 112 height 23
click at [645, 178] on div "Bronchitis" at bounding box center [623, 187] width 139 height 29
checkbox input "true"
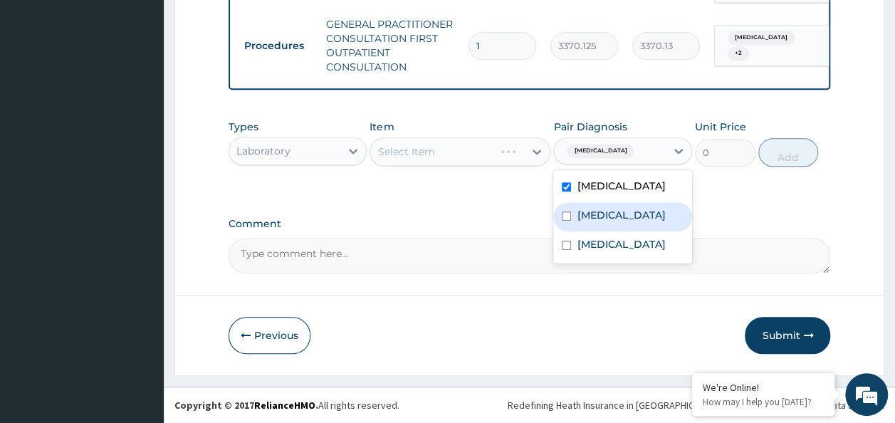
click at [630, 222] on label "Gastroesophageal reflux disease" at bounding box center [621, 215] width 88 height 14
checkbox input "true"
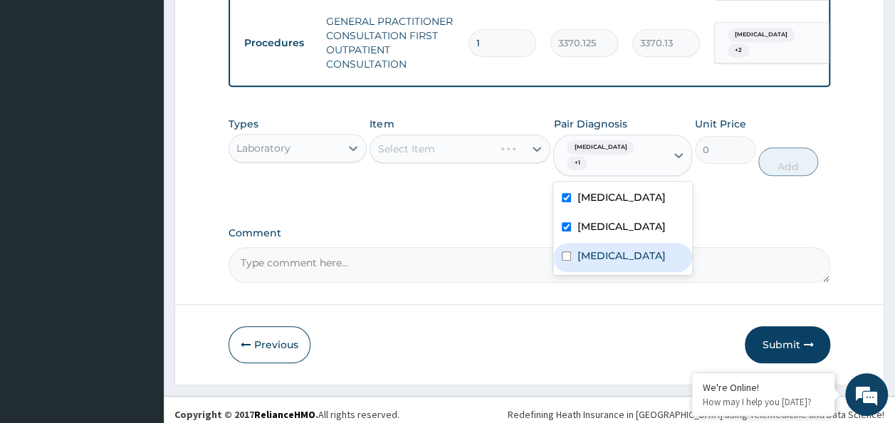
drag, startPoint x: 625, startPoint y: 255, endPoint x: 555, endPoint y: 258, distance: 70.6
click at [555, 258] on div "Peptic ulcer" at bounding box center [623, 257] width 139 height 29
checkbox input "true"
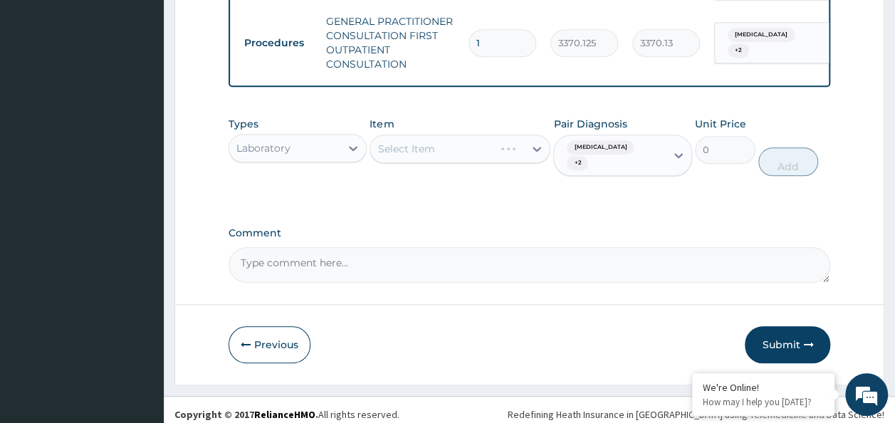
click at [459, 238] on div "Comment" at bounding box center [530, 255] width 603 height 56
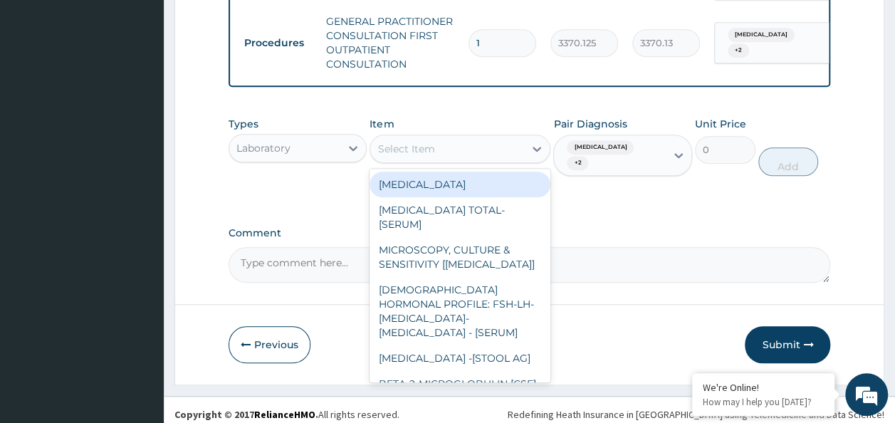
click at [425, 153] on div "Select Item" at bounding box center [406, 149] width 57 height 14
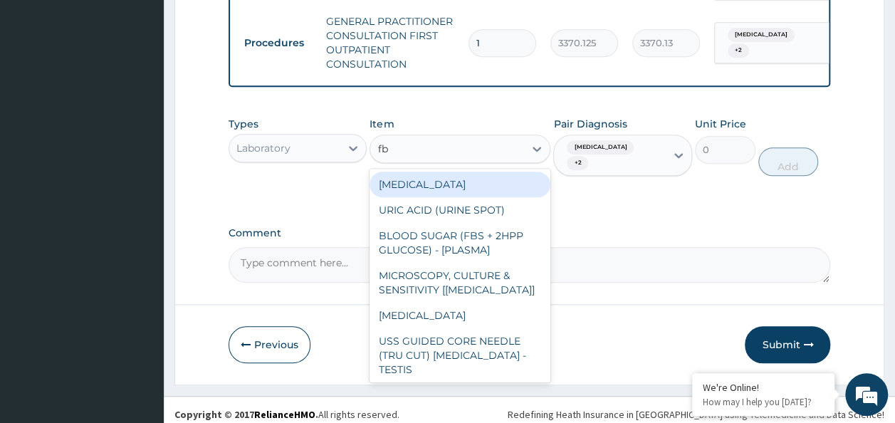
type input "fbc"
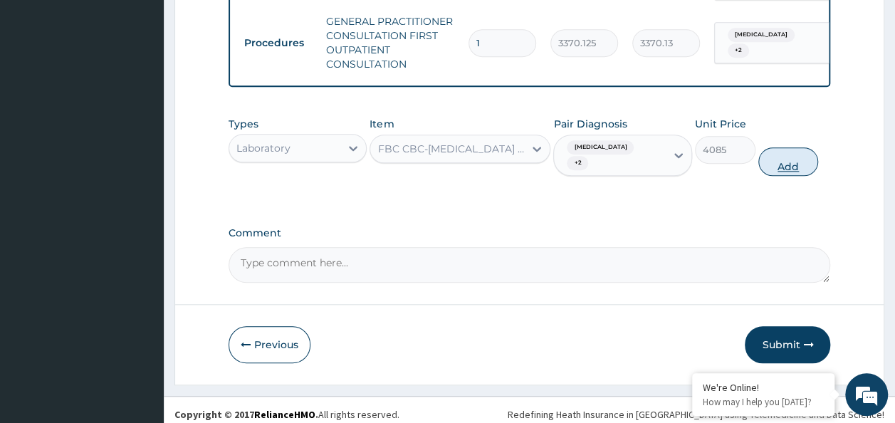
click at [781, 147] on button "Add" at bounding box center [789, 161] width 61 height 28
type input "0"
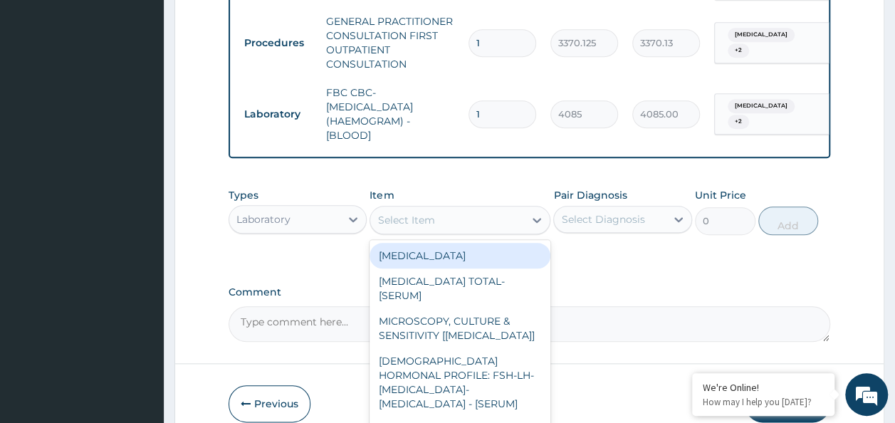
click at [419, 227] on div "Select Item" at bounding box center [406, 220] width 57 height 14
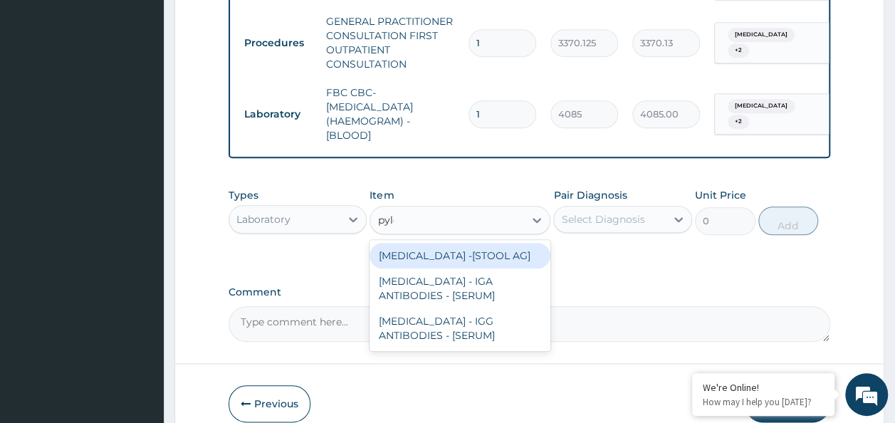
type input "pylor"
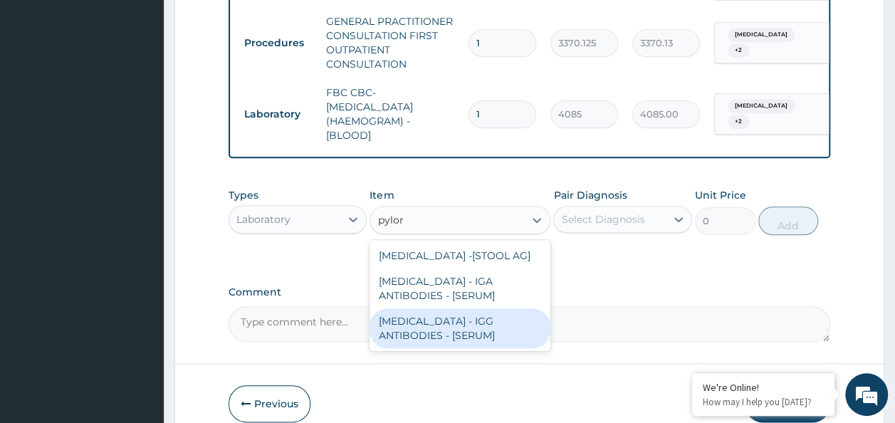
click at [478, 332] on div "[MEDICAL_DATA] - IGG ANTIBODIES - [SERUM]" at bounding box center [460, 328] width 181 height 40
type input "7260"
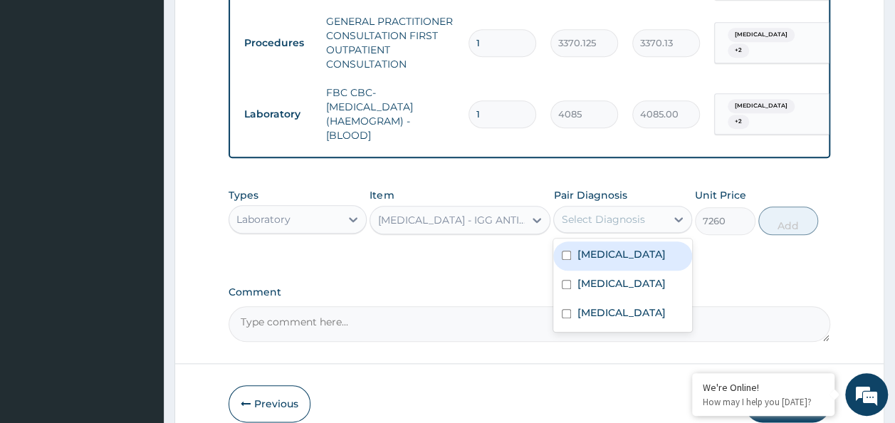
click at [614, 222] on div "Select Diagnosis" at bounding box center [602, 219] width 83 height 14
click at [615, 259] on label "Bronchitis" at bounding box center [621, 254] width 88 height 14
checkbox input "true"
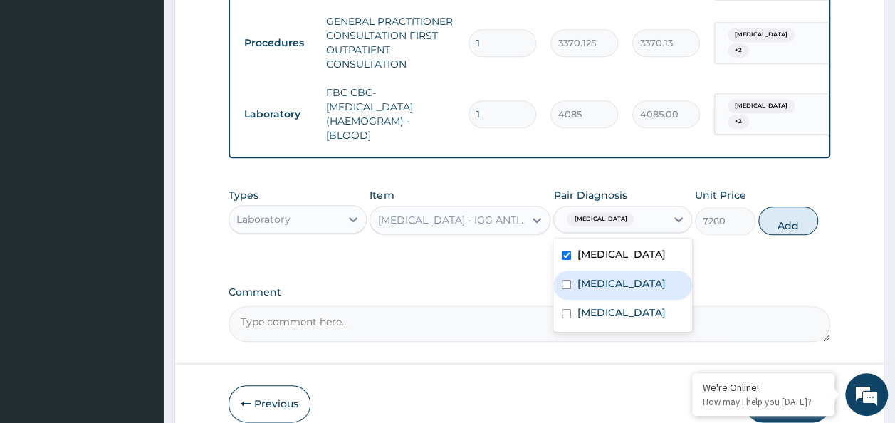
click at [618, 291] on label "Gastroesophageal reflux disease" at bounding box center [621, 283] width 88 height 14
checkbox input "true"
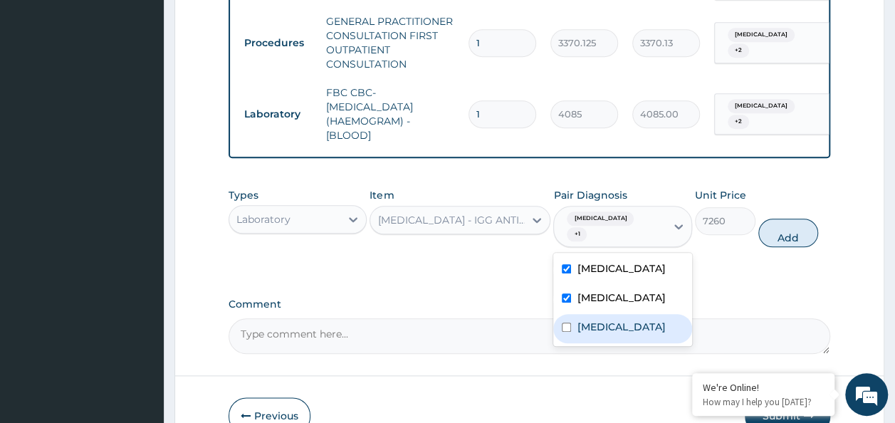
click at [615, 326] on label "Peptic ulcer" at bounding box center [621, 327] width 88 height 14
checkbox input "true"
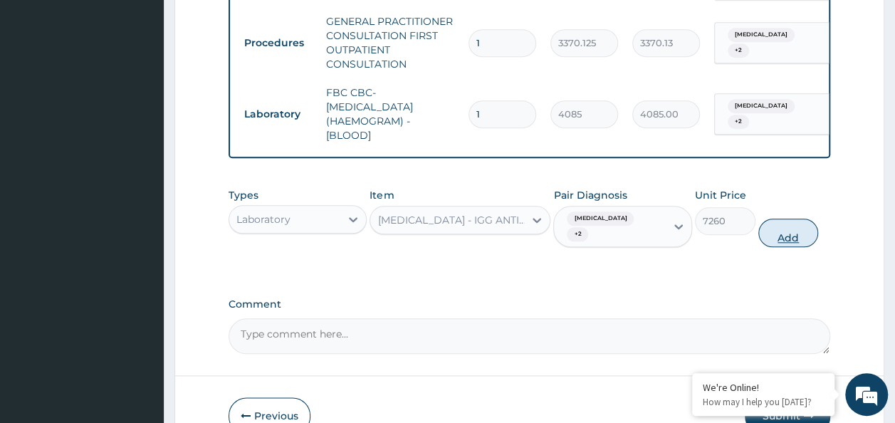
click at [772, 231] on button "Add" at bounding box center [789, 233] width 61 height 28
type input "0"
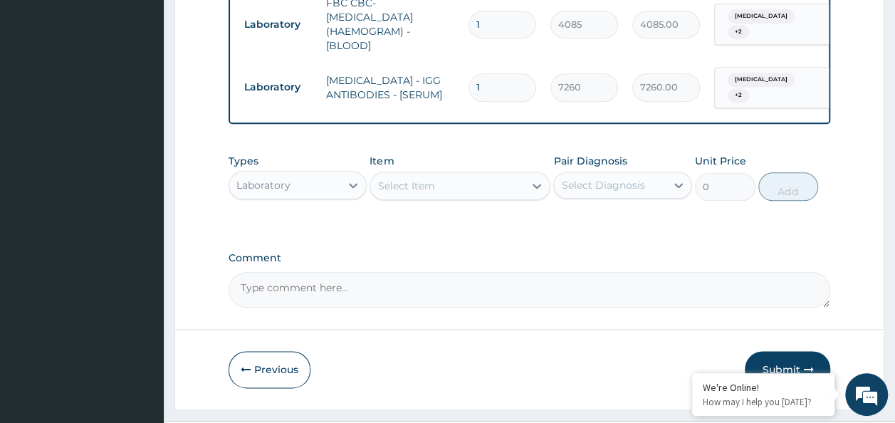
scroll to position [708, 0]
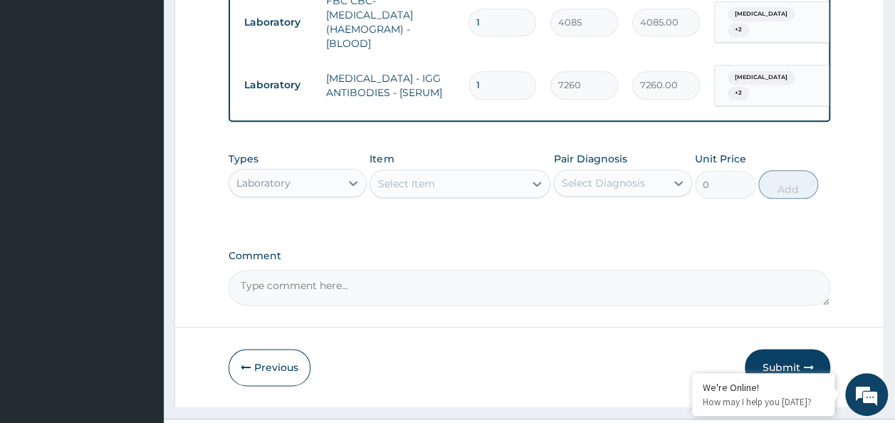
click at [326, 194] on div "Laboratory" at bounding box center [285, 183] width 112 height 23
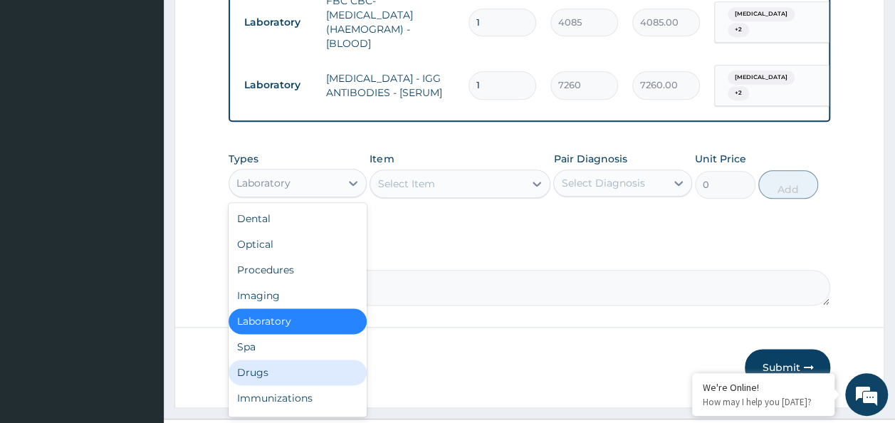
click at [298, 377] on div "Drugs" at bounding box center [298, 373] width 139 height 26
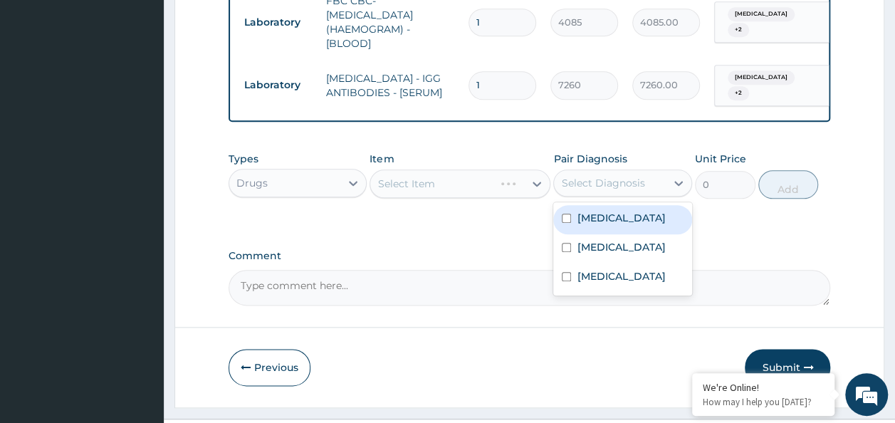
click at [570, 194] on div "Select Diagnosis" at bounding box center [610, 183] width 112 height 23
click at [580, 225] on label "Bronchitis" at bounding box center [621, 218] width 88 height 14
checkbox input "true"
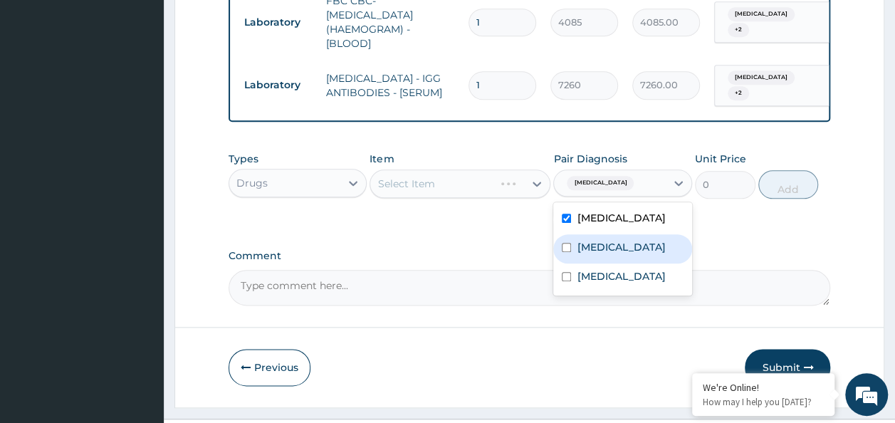
click at [591, 254] on label "Gastroesophageal reflux disease" at bounding box center [621, 247] width 88 height 14
checkbox input "true"
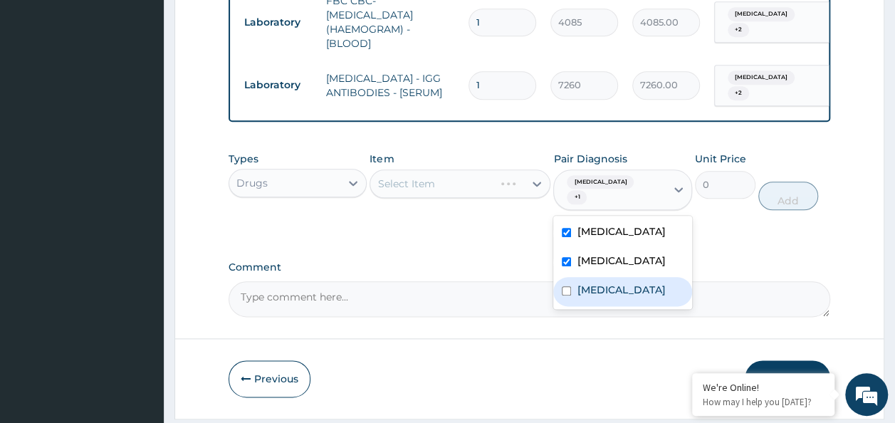
click at [590, 293] on label "Peptic ulcer" at bounding box center [621, 290] width 88 height 14
checkbox input "true"
click at [474, 261] on label "Comment" at bounding box center [530, 267] width 603 height 12
click at [474, 281] on textarea "Comment" at bounding box center [530, 299] width 603 height 36
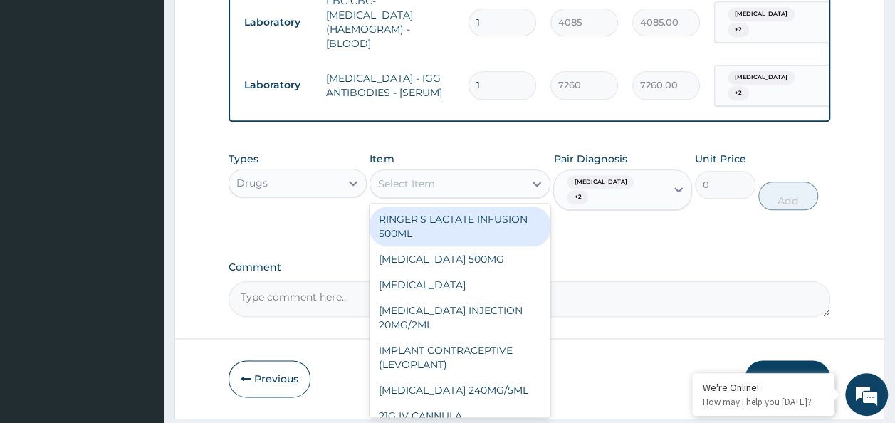
click at [482, 184] on div "Select Item" at bounding box center [447, 183] width 154 height 23
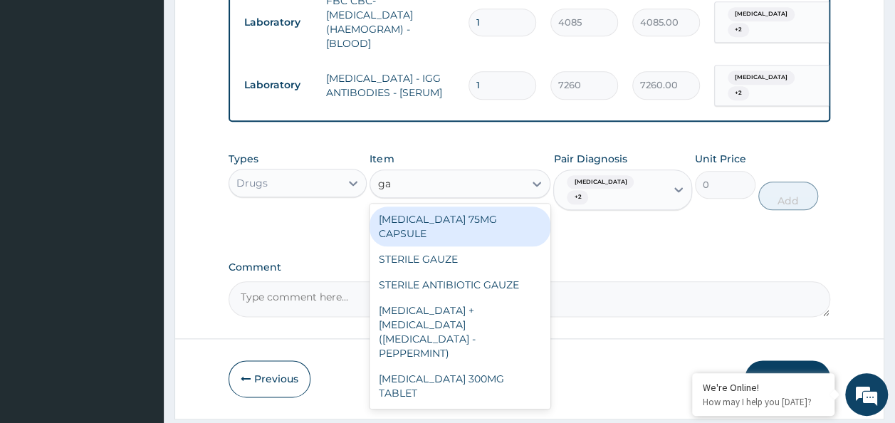
type input "g"
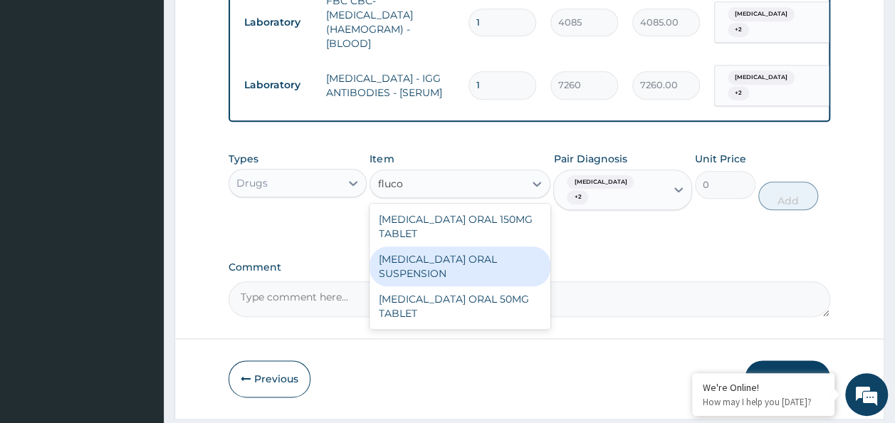
type input "fluco"
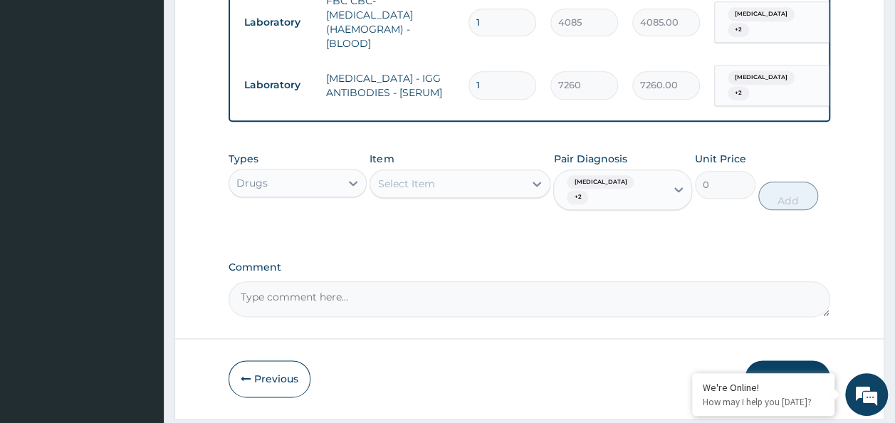
click at [594, 261] on label "Comment" at bounding box center [530, 267] width 603 height 12
click at [594, 281] on textarea "Comment" at bounding box center [530, 299] width 603 height 36
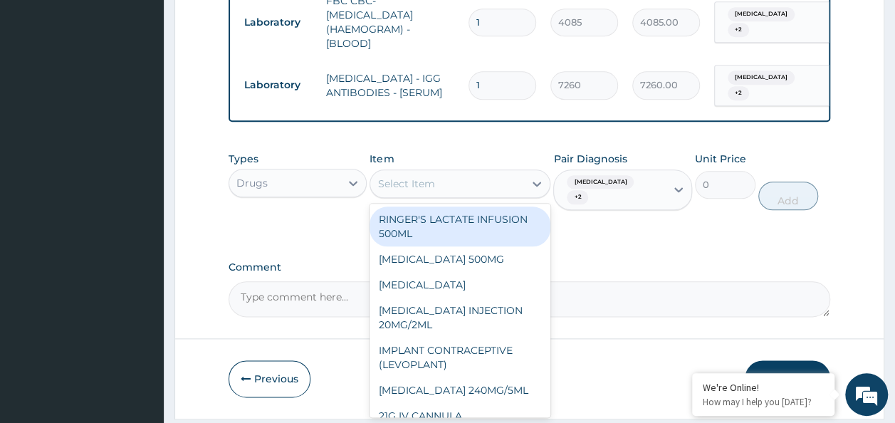
click at [412, 187] on div "Select Item" at bounding box center [406, 184] width 57 height 14
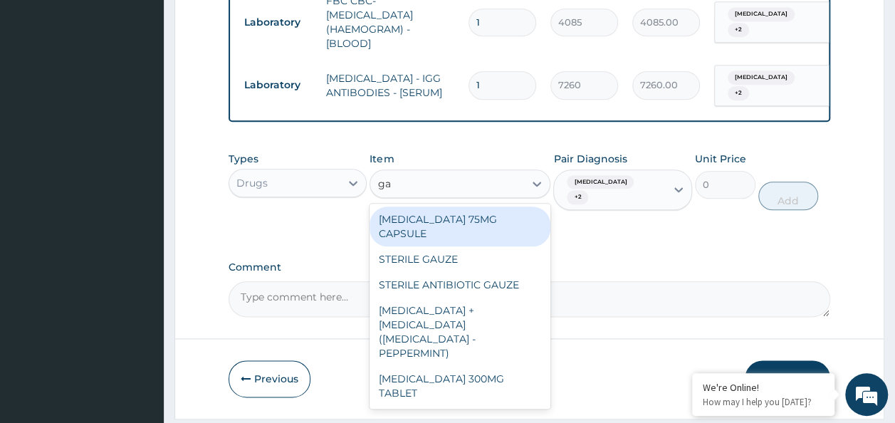
type input "g"
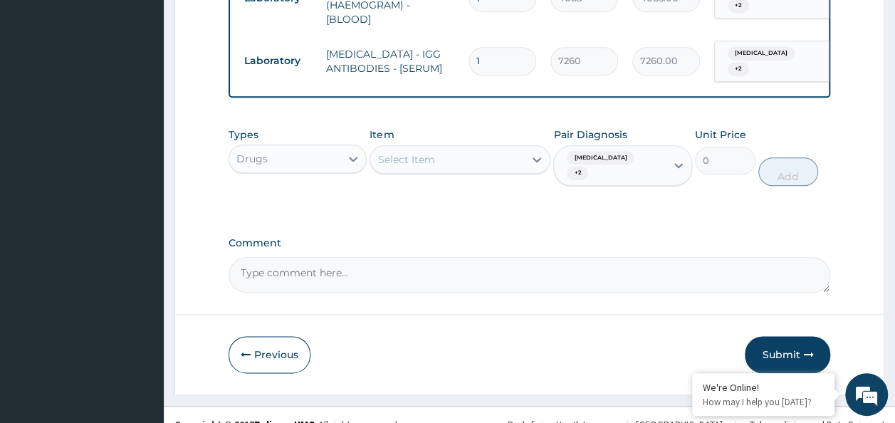
scroll to position [744, 0]
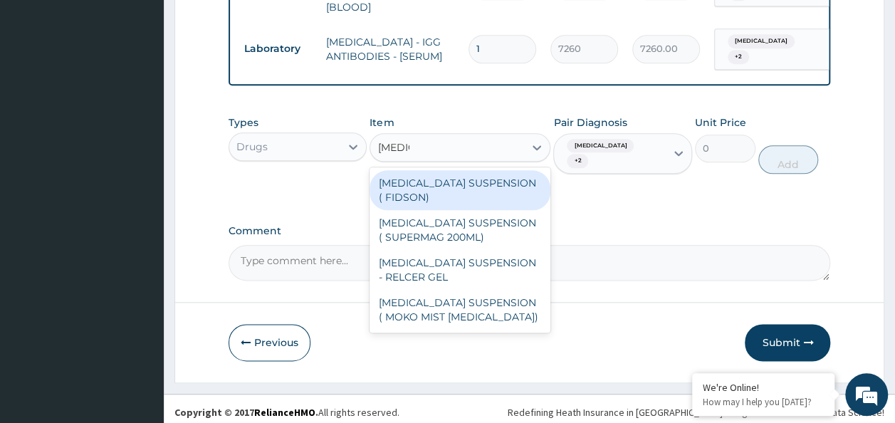
type input "antacid"
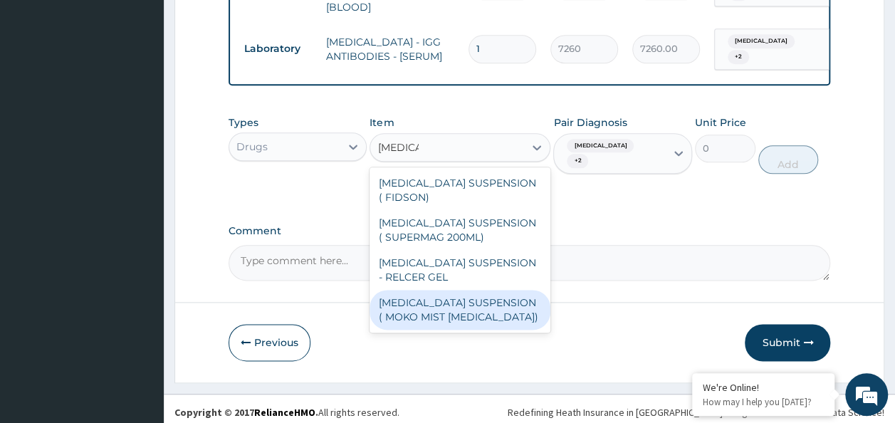
click at [460, 313] on div "ANTACID SUSPENSION ( MOKO MIST MAGNESIUM TRISILICATE)" at bounding box center [460, 310] width 181 height 40
type input "924"
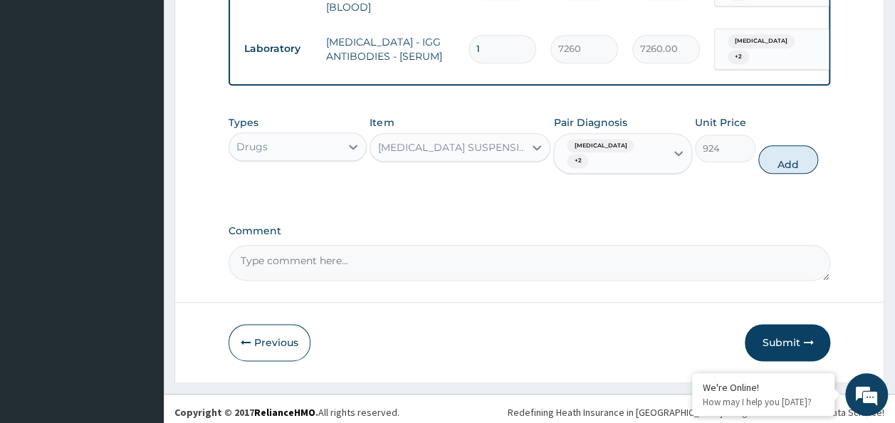
click at [432, 154] on div "[MEDICAL_DATA] SUSPENSION ( MOKO MIST [MEDICAL_DATA])" at bounding box center [452, 147] width 148 height 14
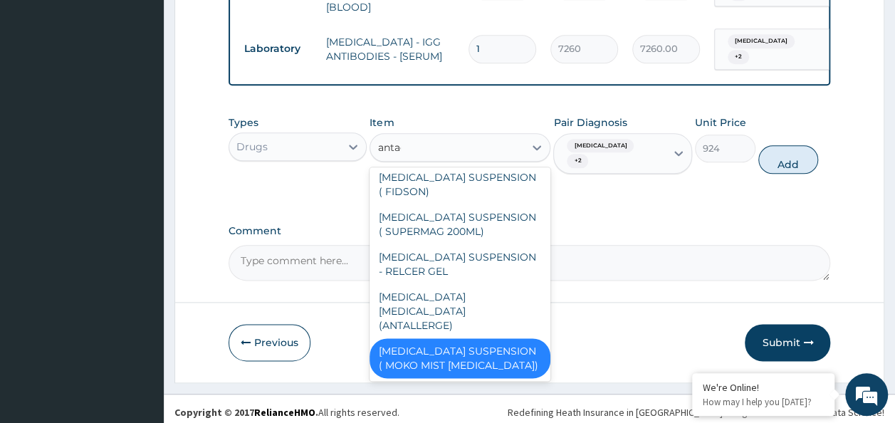
scroll to position [0, 0]
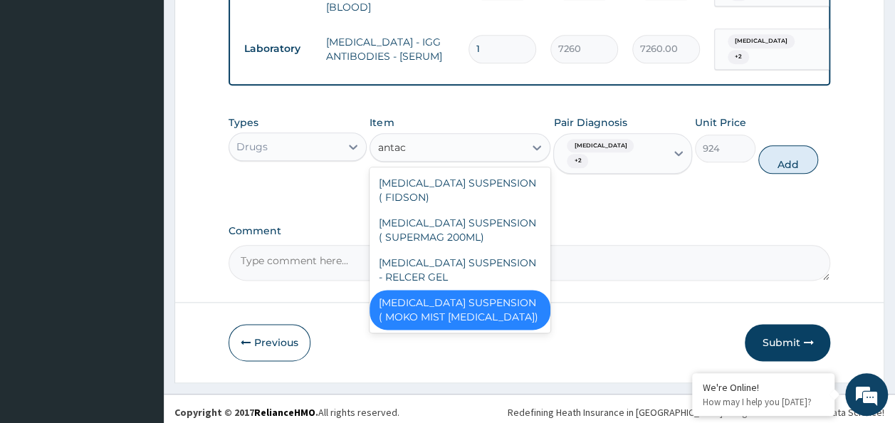
type input "antacid"
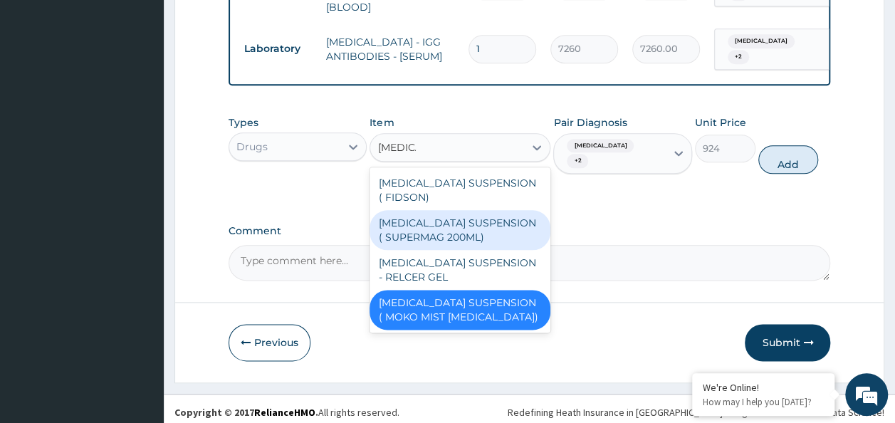
click at [453, 231] on div "[MEDICAL_DATA] SUSPENSION ( SUPERMAG 200ML)" at bounding box center [460, 230] width 181 height 40
type input "1182"
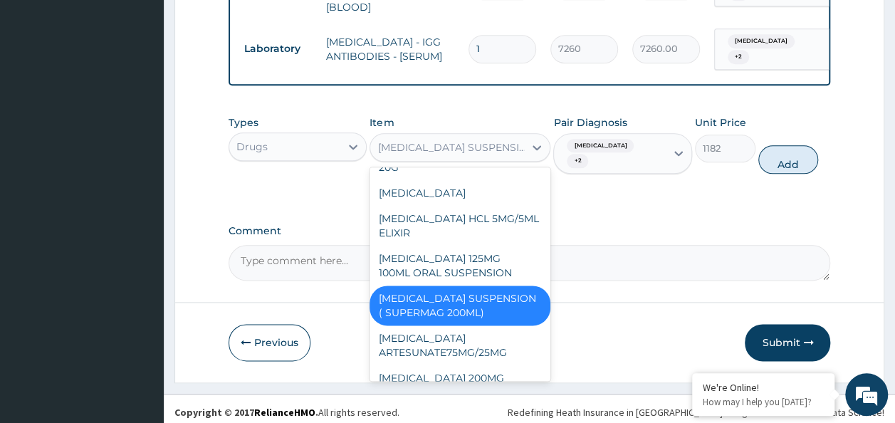
click at [462, 146] on div "[MEDICAL_DATA] SUSPENSION ( SUPERMAG 200ML)" at bounding box center [452, 147] width 148 height 14
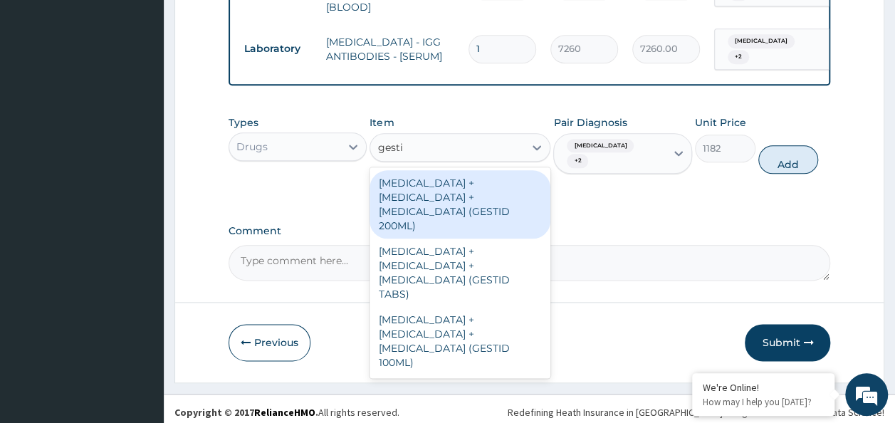
type input "gestid"
click at [477, 205] on div "[MEDICAL_DATA] + [MEDICAL_DATA] + [MEDICAL_DATA] (GESTID 200ML)" at bounding box center [460, 204] width 181 height 68
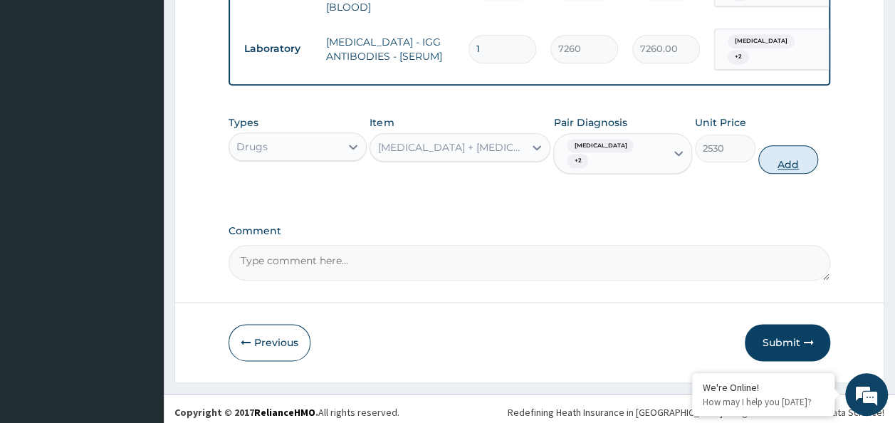
click at [790, 160] on button "Add" at bounding box center [789, 159] width 61 height 28
type input "0"
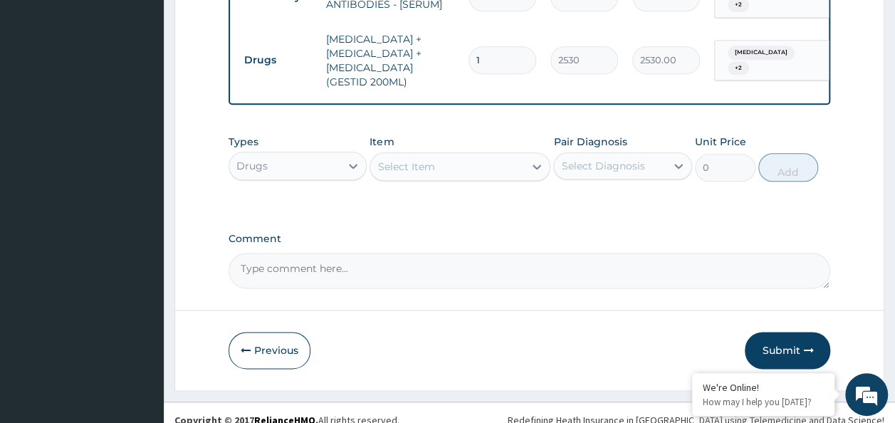
scroll to position [830, 0]
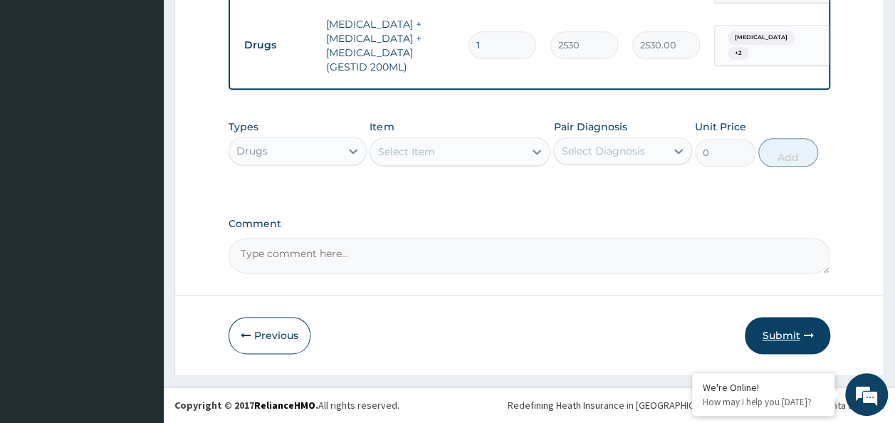
click at [764, 341] on button "Submit" at bounding box center [787, 335] width 85 height 37
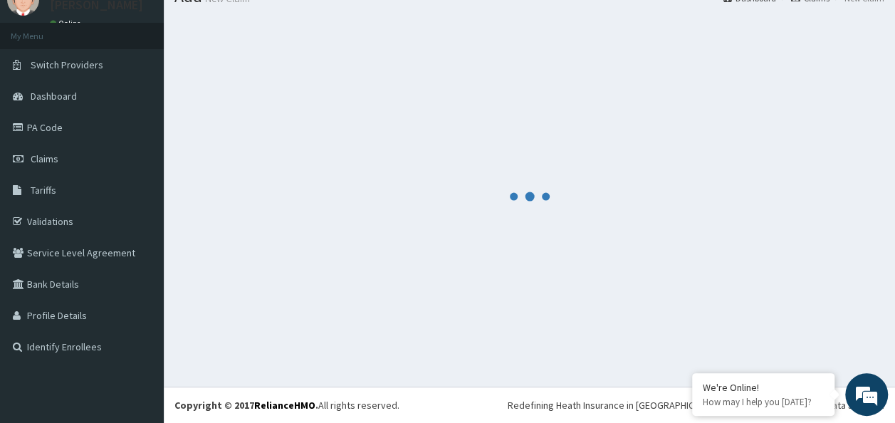
scroll to position [58, 0]
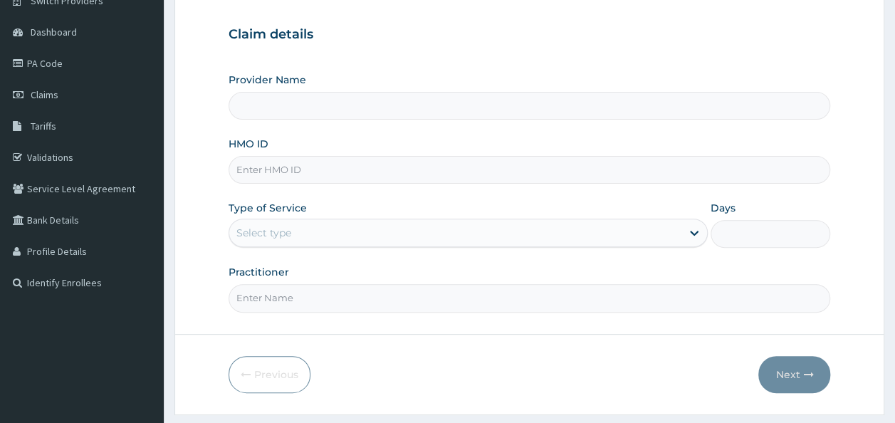
scroll to position [142, 0]
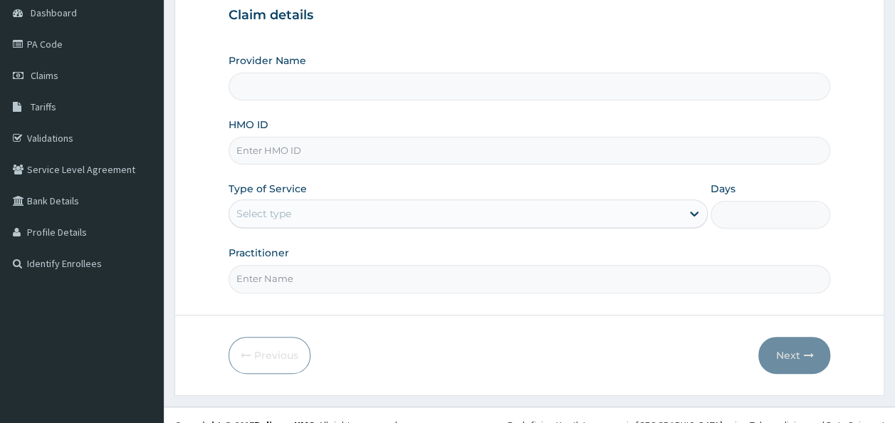
type input "Reliance Family Clinics (RFC)- [GEOGRAPHIC_DATA]"
click at [388, 157] on input "HMO ID" at bounding box center [530, 151] width 603 height 28
paste input "NPM/10307/A"
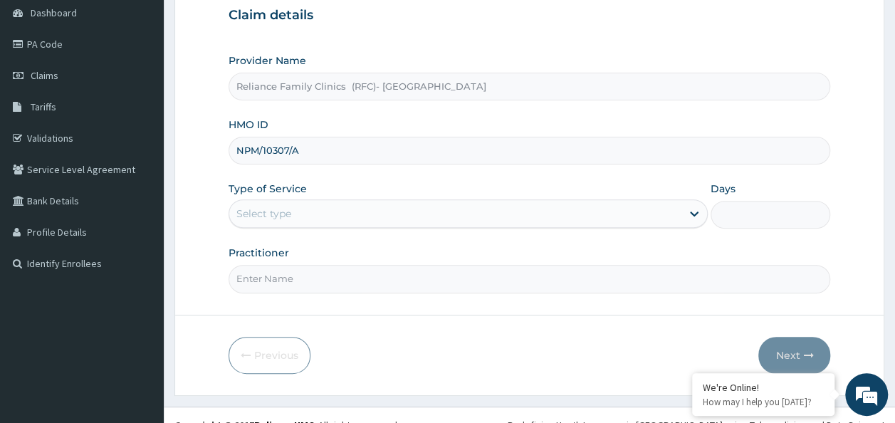
type input "NPM/10307/A"
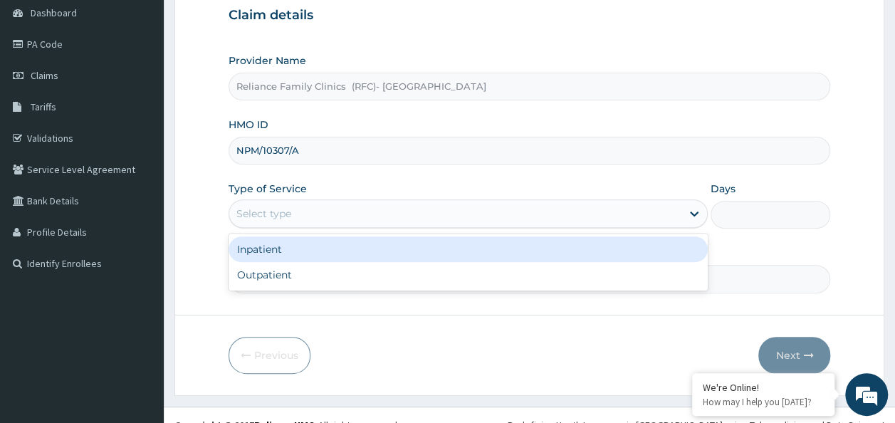
drag, startPoint x: 405, startPoint y: 217, endPoint x: 406, endPoint y: 227, distance: 10.8
click at [405, 217] on div "Select type" at bounding box center [455, 213] width 452 height 23
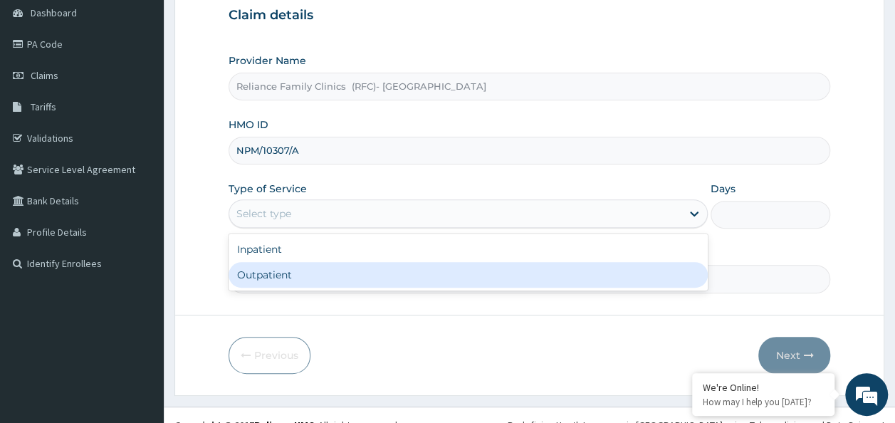
click at [396, 279] on div "Outpatient" at bounding box center [468, 275] width 479 height 26
type input "1"
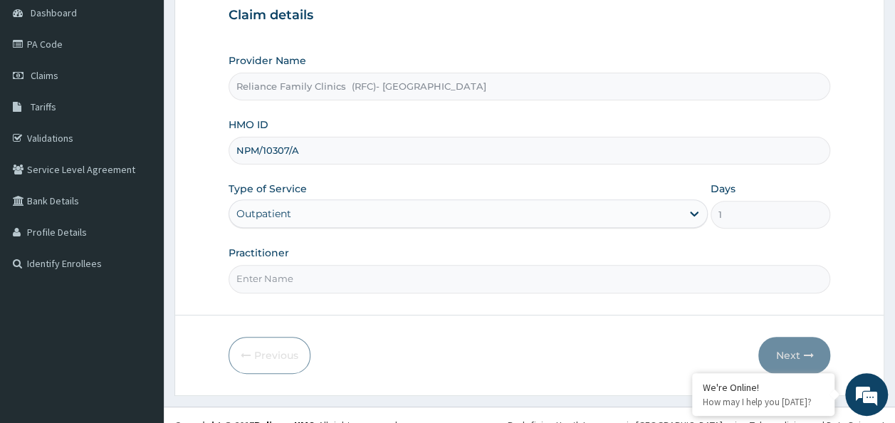
click at [396, 279] on input "Practitioner" at bounding box center [530, 279] width 603 height 28
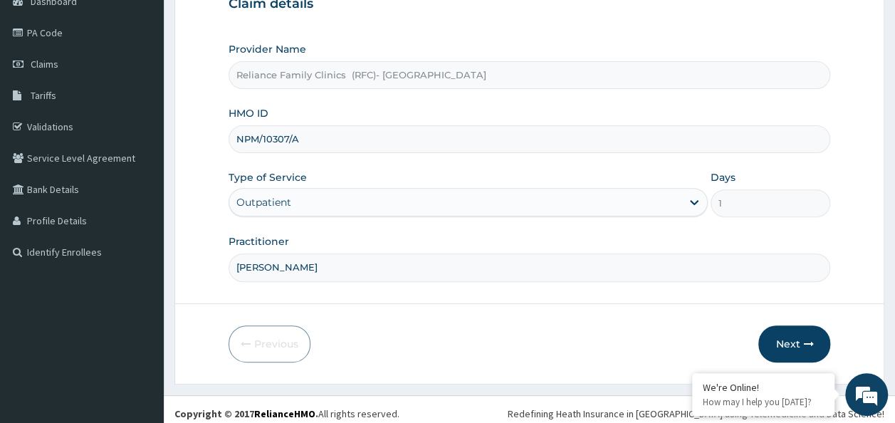
scroll to position [160, 0]
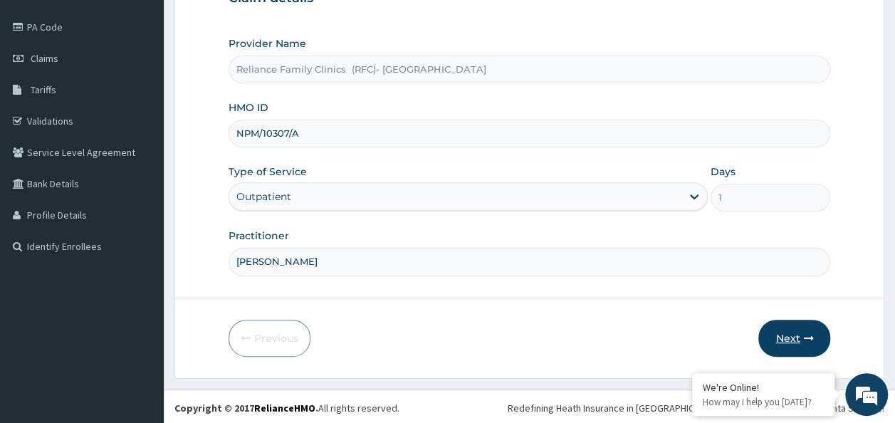
type input "[PERSON_NAME]"
click at [780, 343] on button "Next" at bounding box center [795, 338] width 72 height 37
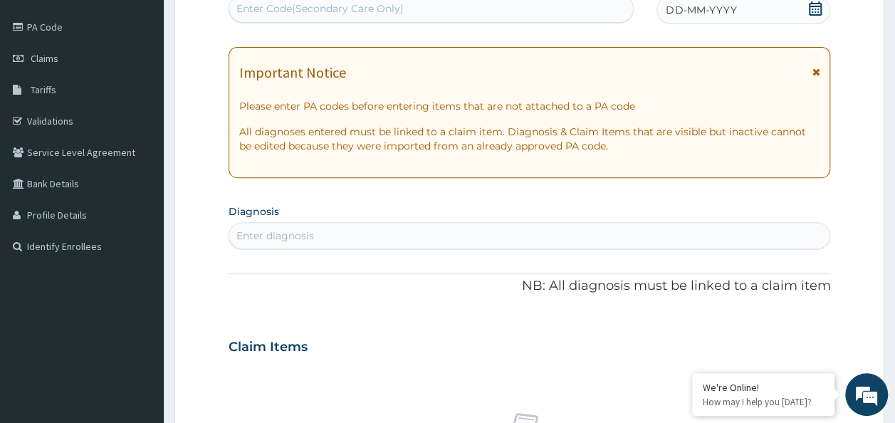
scroll to position [0, 0]
click at [819, 9] on icon at bounding box center [815, 8] width 13 height 14
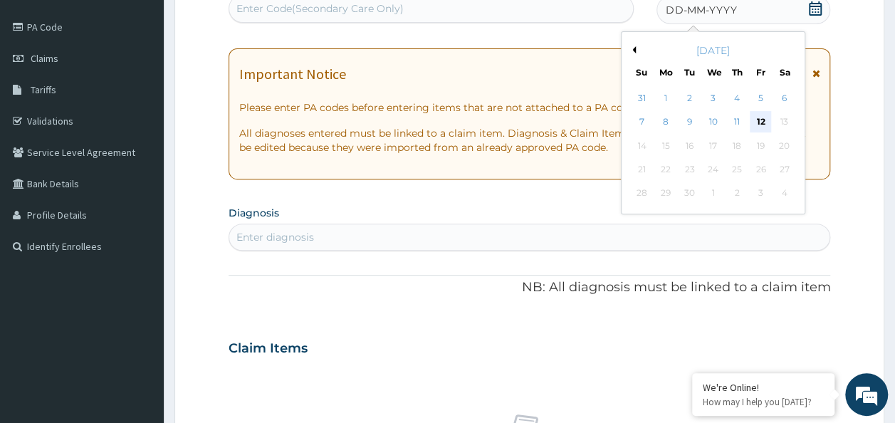
click at [760, 127] on div "12" at bounding box center [760, 122] width 21 height 21
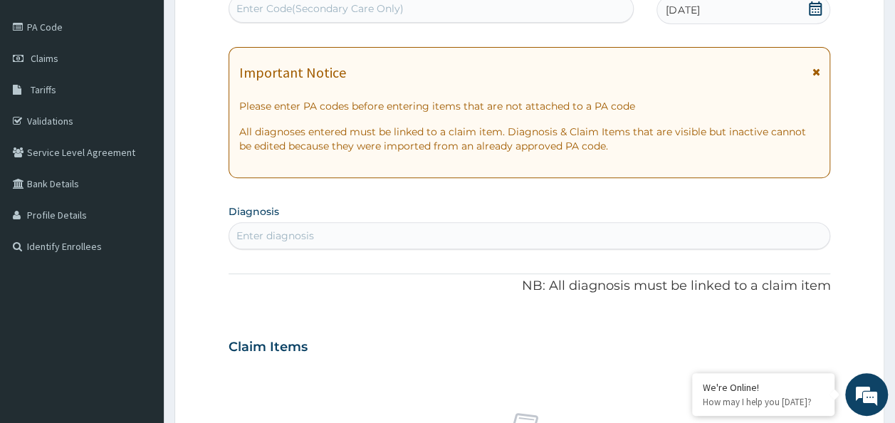
click at [437, 235] on div "Enter diagnosis" at bounding box center [529, 235] width 601 height 23
type input "a"
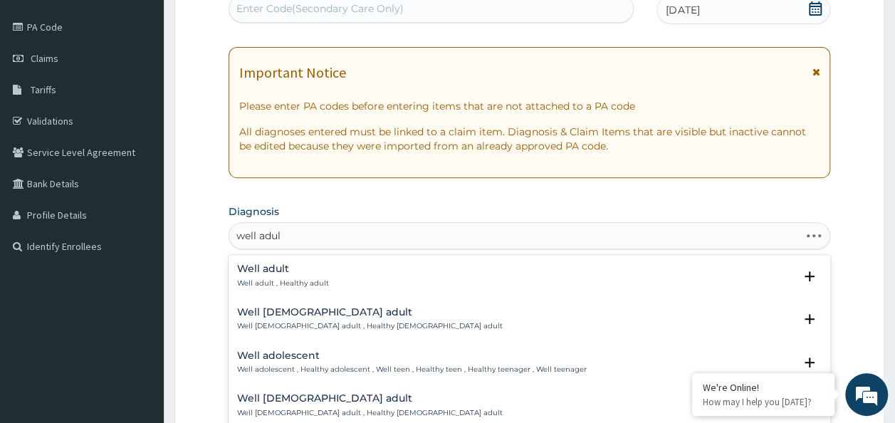
type input "well adult"
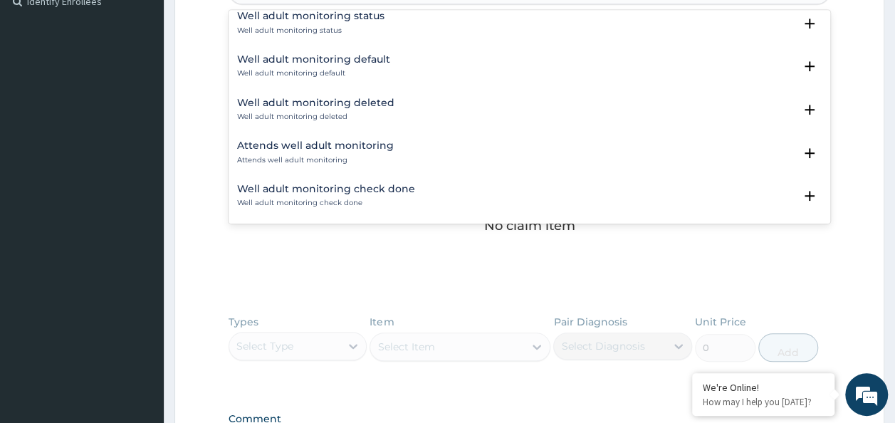
scroll to position [445, 0]
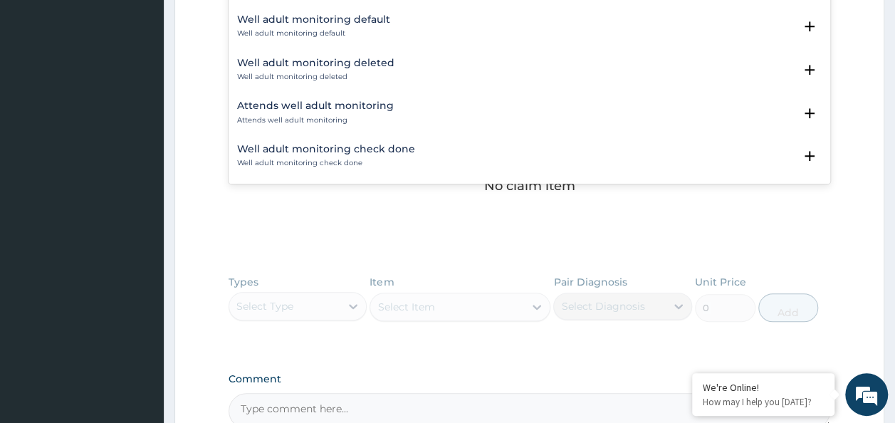
click at [427, 145] on div "Well adult monitoring check done Well adult monitoring check done" at bounding box center [530, 156] width 586 height 25
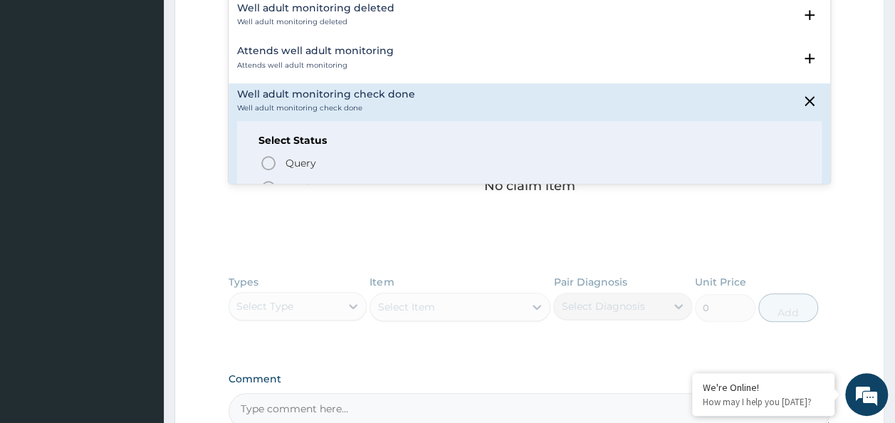
scroll to position [228, 0]
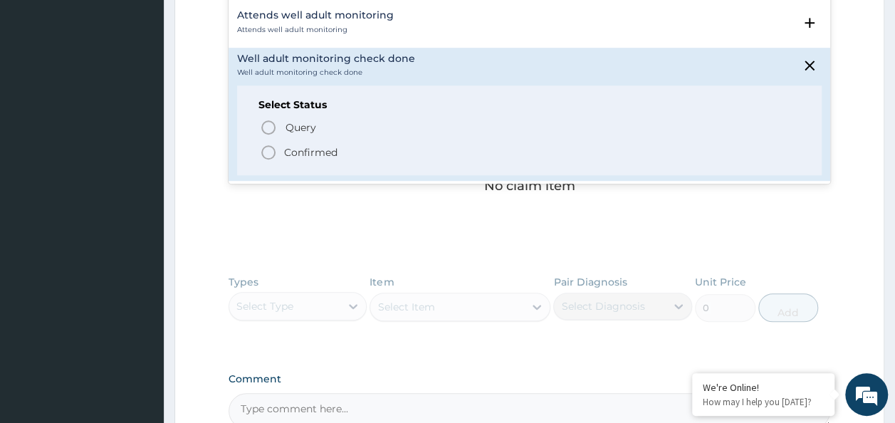
click at [318, 150] on p "Confirmed" at bounding box center [310, 152] width 53 height 14
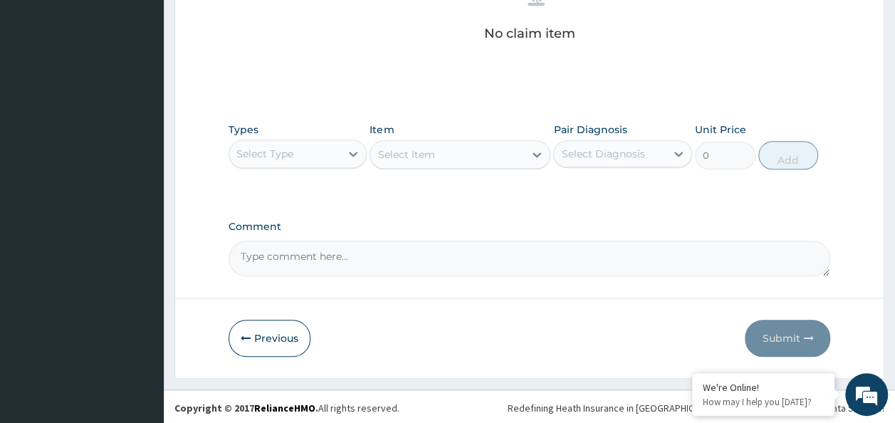
scroll to position [601, 0]
click at [291, 154] on div "Select Type" at bounding box center [265, 154] width 57 height 14
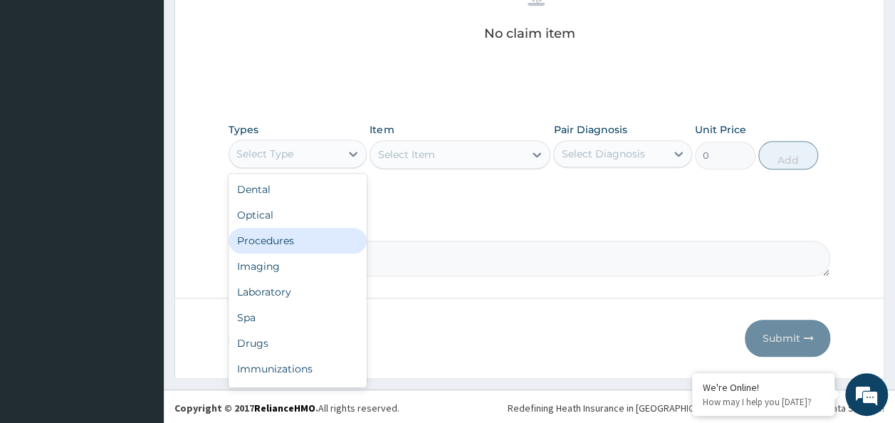
click at [279, 251] on div "Procedures" at bounding box center [298, 241] width 139 height 26
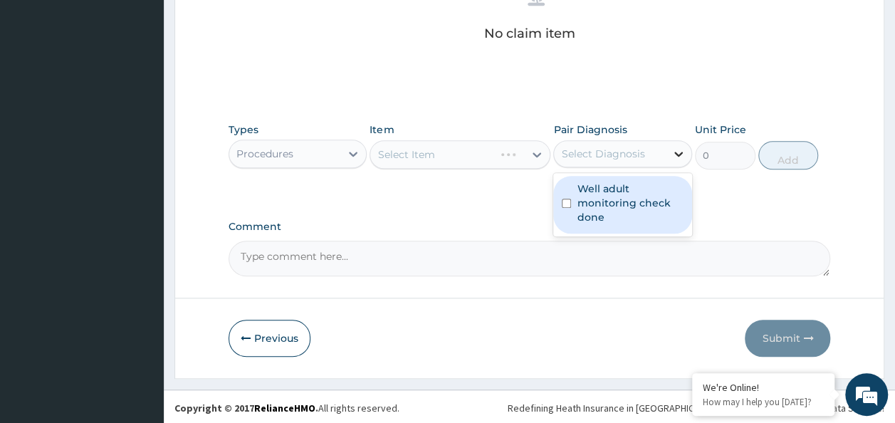
click at [673, 160] on div at bounding box center [679, 154] width 26 height 26
click at [650, 184] on label "Well adult monitoring check done" at bounding box center [630, 203] width 107 height 43
checkbox input "true"
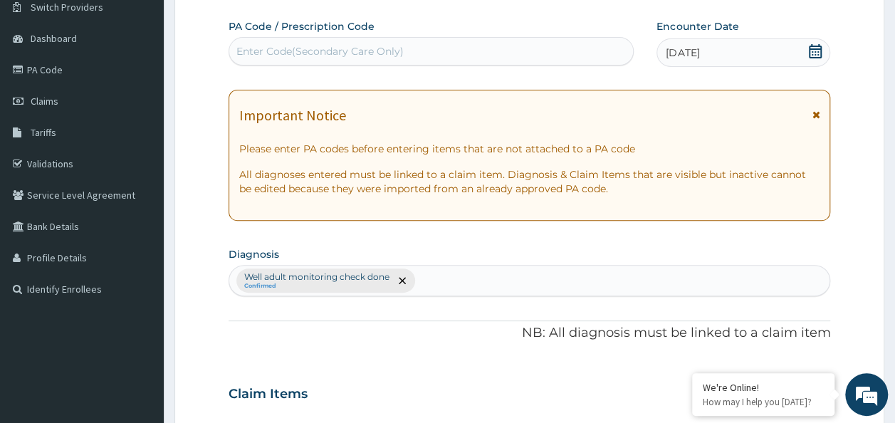
scroll to position [31, 0]
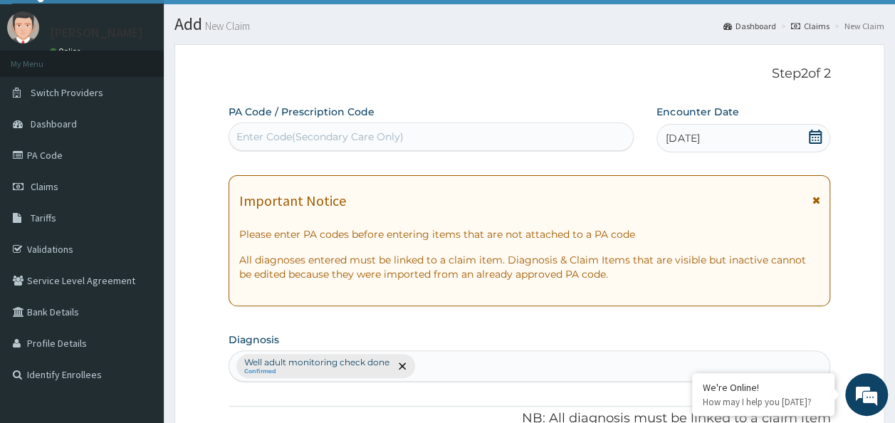
click at [798, 25] on icon at bounding box center [795, 26] width 9 height 9
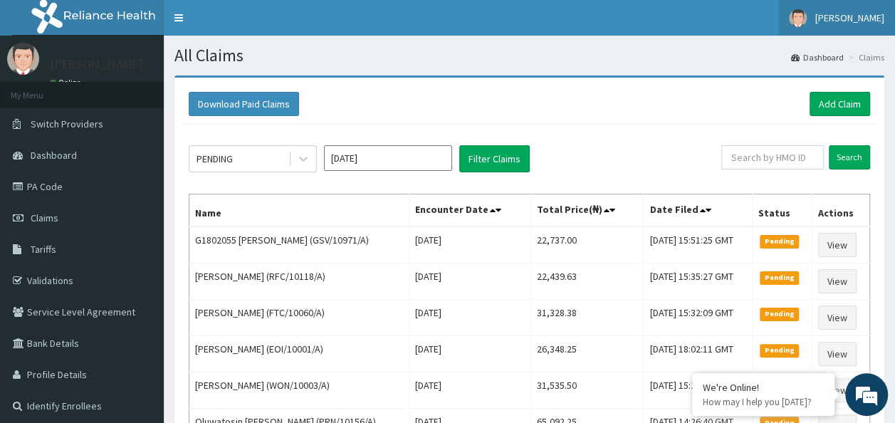
click at [861, 19] on span "[PERSON_NAME]" at bounding box center [850, 17] width 69 height 13
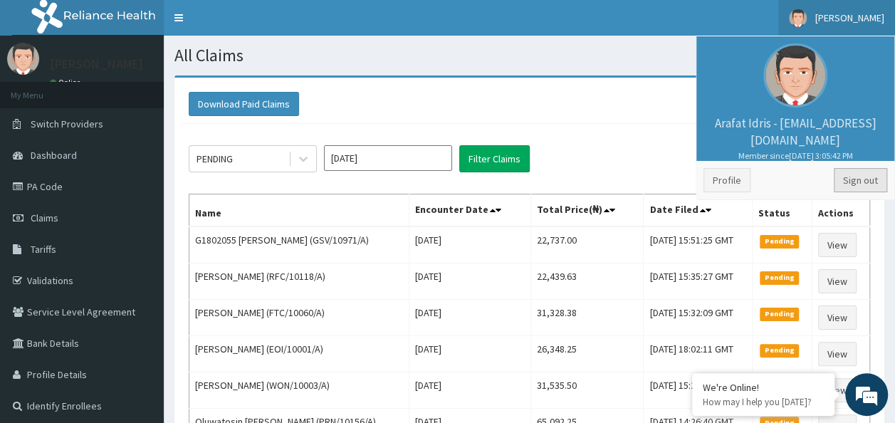
click at [846, 172] on link "Sign out" at bounding box center [860, 180] width 53 height 24
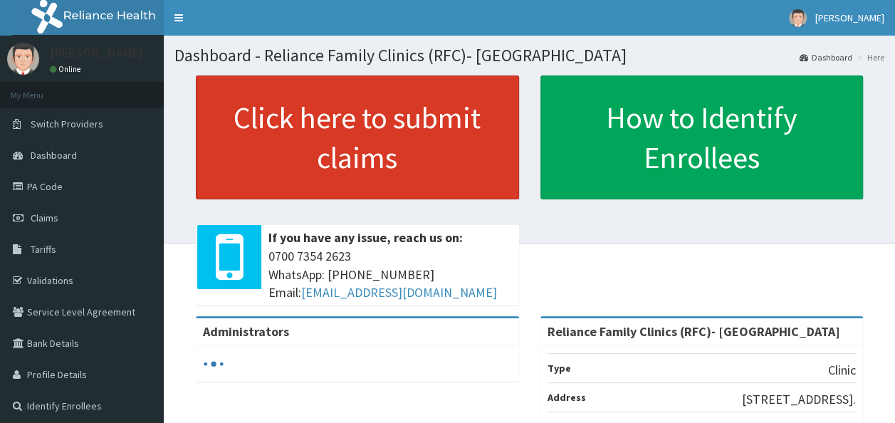
click at [493, 164] on link "Click here to submit claims" at bounding box center [357, 138] width 323 height 124
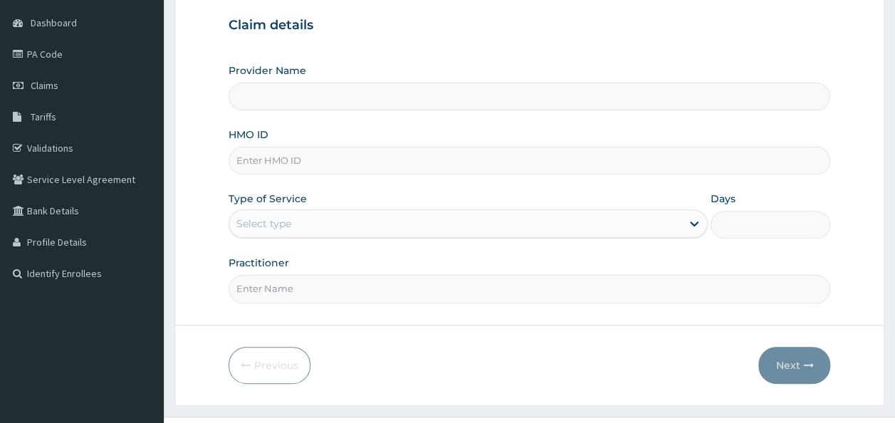
scroll to position [142, 0]
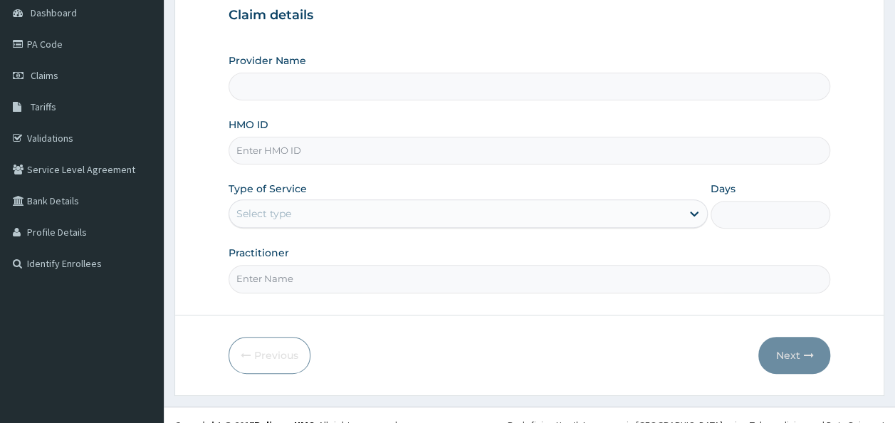
click at [408, 151] on input "HMO ID" at bounding box center [530, 151] width 603 height 28
paste input "NPM/10307/A"
type input "NPM/10307/A"
type input "Reliance Family Clinics (RFC)- [GEOGRAPHIC_DATA]"
type input "NPM/10307/A"
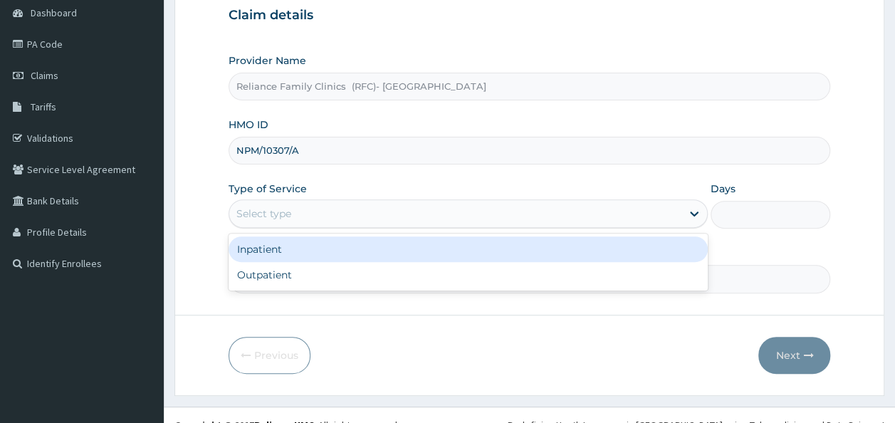
click at [406, 211] on div "Select type" at bounding box center [455, 213] width 452 height 23
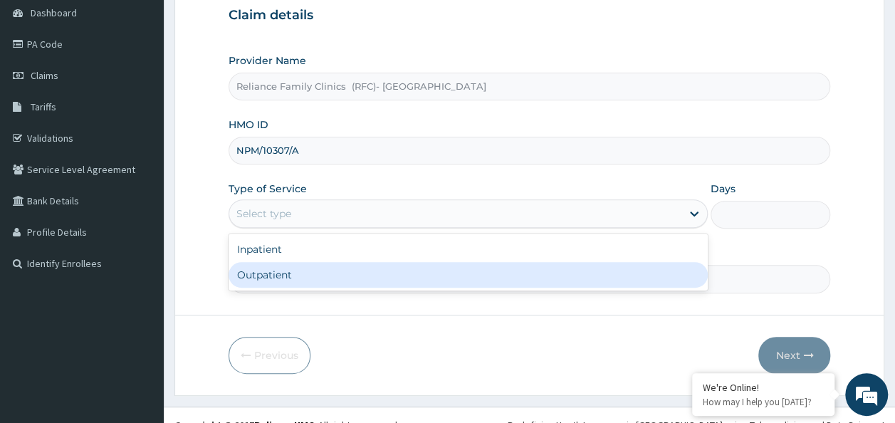
click at [385, 282] on div "Outpatient" at bounding box center [468, 275] width 479 height 26
type input "1"
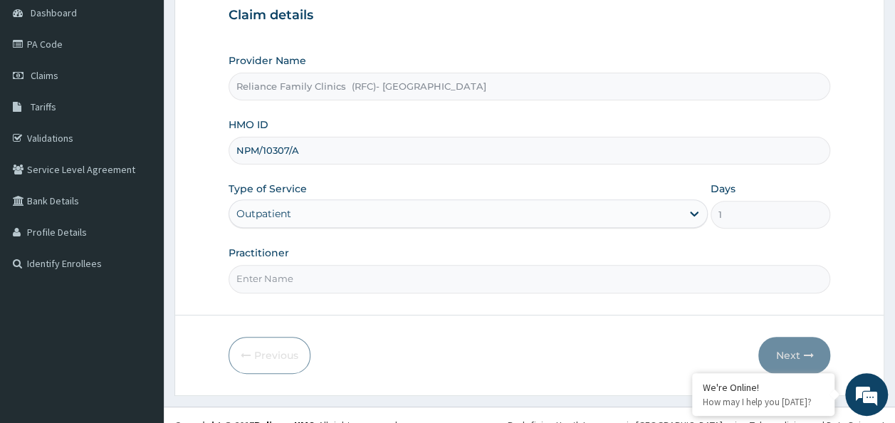
click at [385, 281] on input "Practitioner" at bounding box center [530, 279] width 603 height 28
type input "D"
type input "Locum"
click at [768, 360] on button "Next" at bounding box center [795, 355] width 72 height 37
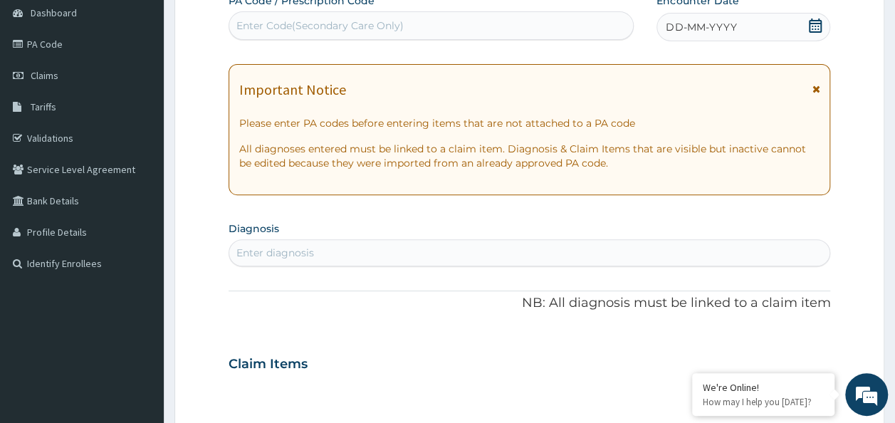
scroll to position [0, 0]
click at [294, 21] on div "Enter Code(Secondary Care Only)" at bounding box center [320, 26] width 167 height 14
paste input "PA/35D076"
type input "PA/35D076"
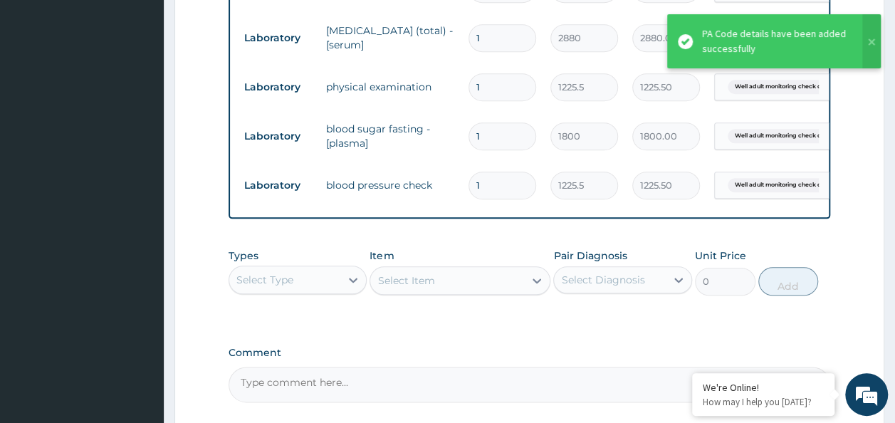
scroll to position [748, 0]
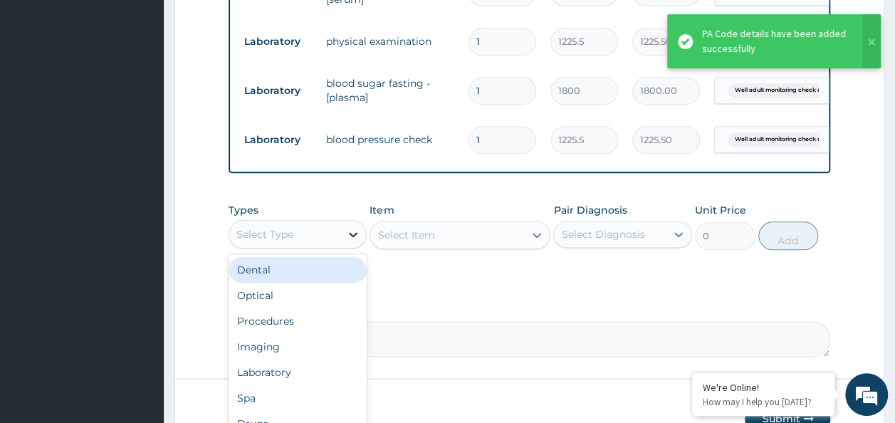
click at [345, 247] on div at bounding box center [354, 235] width 26 height 26
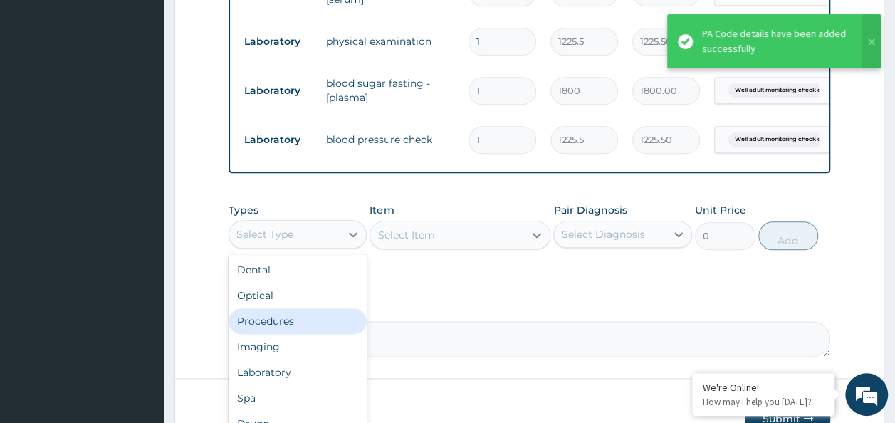
click at [299, 330] on div "Procedures" at bounding box center [298, 321] width 139 height 26
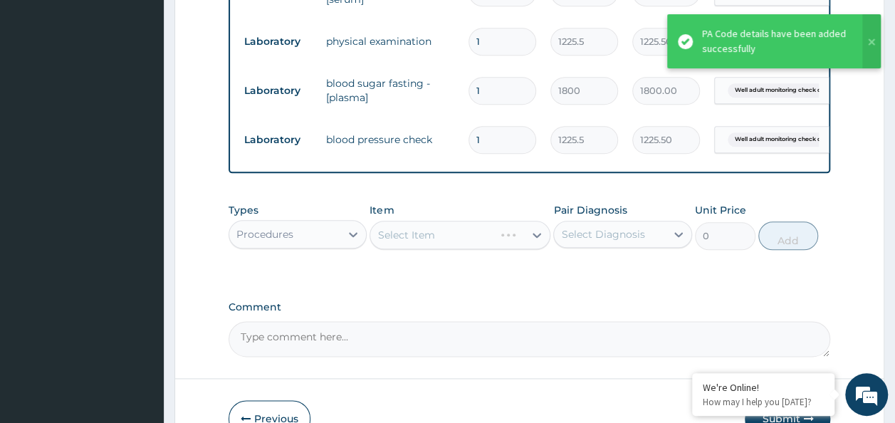
click at [572, 241] on div "Select Diagnosis" at bounding box center [602, 234] width 83 height 14
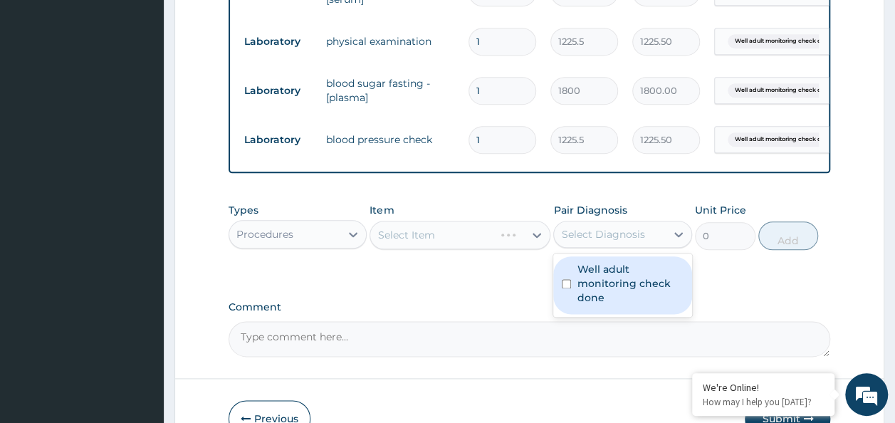
click at [574, 301] on div "Well adult monitoring check done" at bounding box center [623, 285] width 139 height 58
drag, startPoint x: 574, startPoint y: 301, endPoint x: 502, endPoint y: 303, distance: 72.0
click at [574, 301] on div "Well adult monitoring check done" at bounding box center [623, 285] width 139 height 58
checkbox input "false"
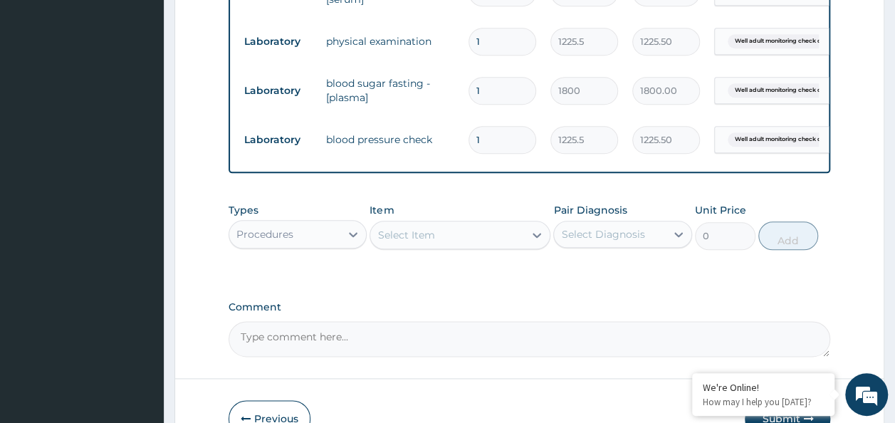
click at [459, 246] on div "Select Item" at bounding box center [447, 235] width 154 height 23
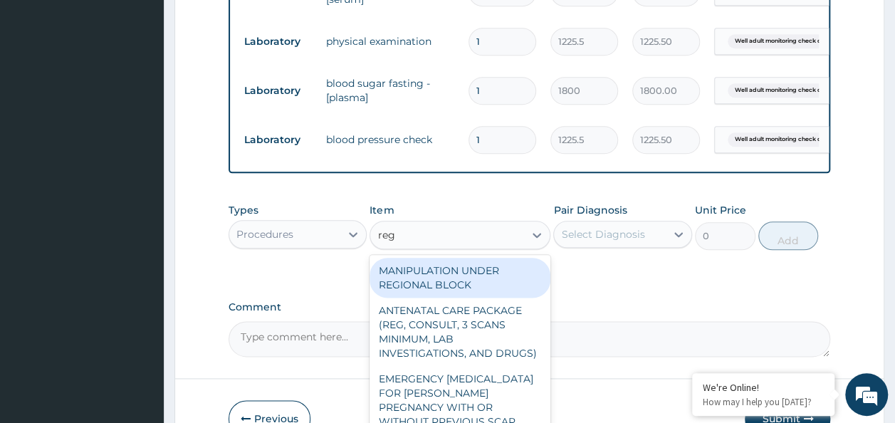
type input "regi"
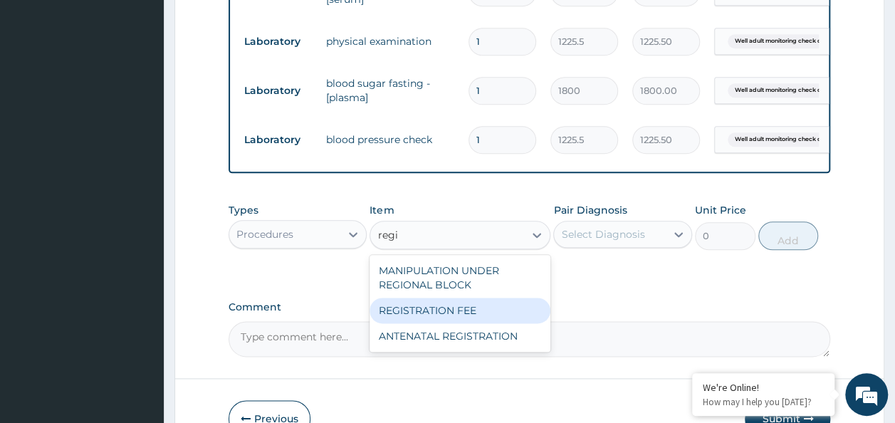
click at [472, 319] on div "REGISTRATION FEE" at bounding box center [460, 311] width 181 height 26
type input "2042.5"
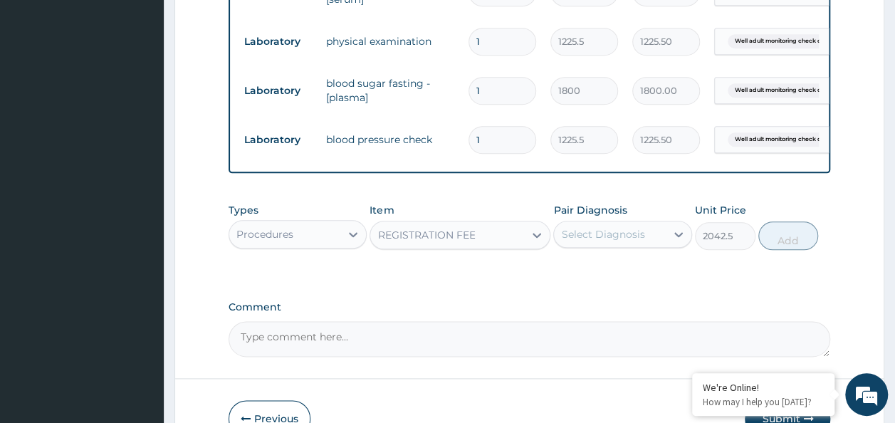
click at [645, 246] on div "Select Diagnosis" at bounding box center [610, 234] width 112 height 23
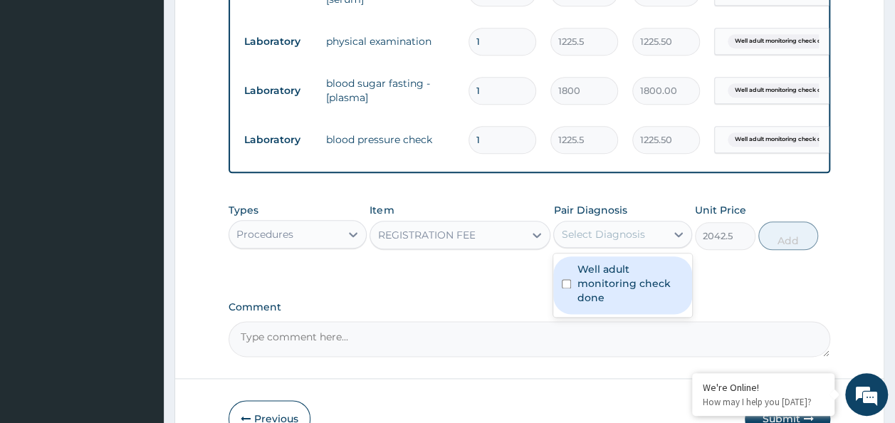
click at [643, 294] on label "Well adult monitoring check done" at bounding box center [630, 283] width 107 height 43
checkbox input "true"
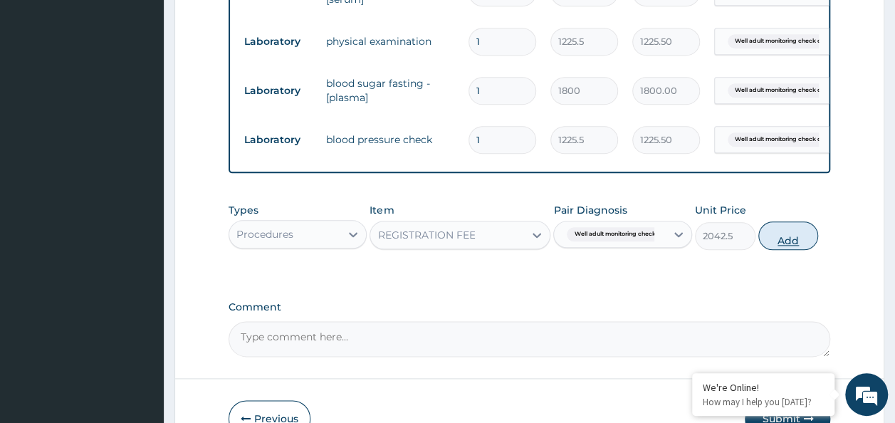
click at [771, 244] on button "Add" at bounding box center [789, 236] width 61 height 28
type input "0"
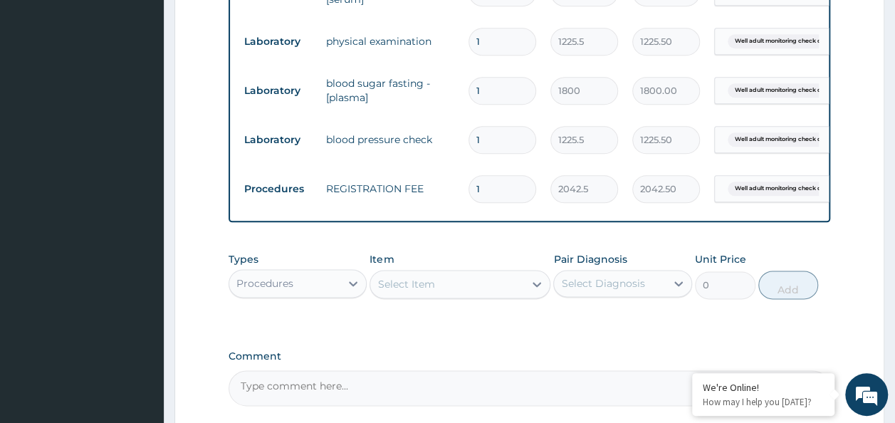
click at [325, 295] on div "Procedures" at bounding box center [285, 283] width 112 height 23
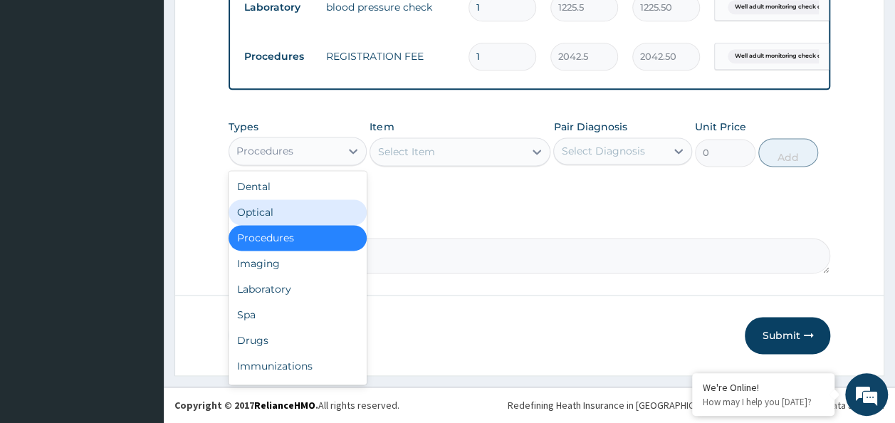
scroll to position [890, 0]
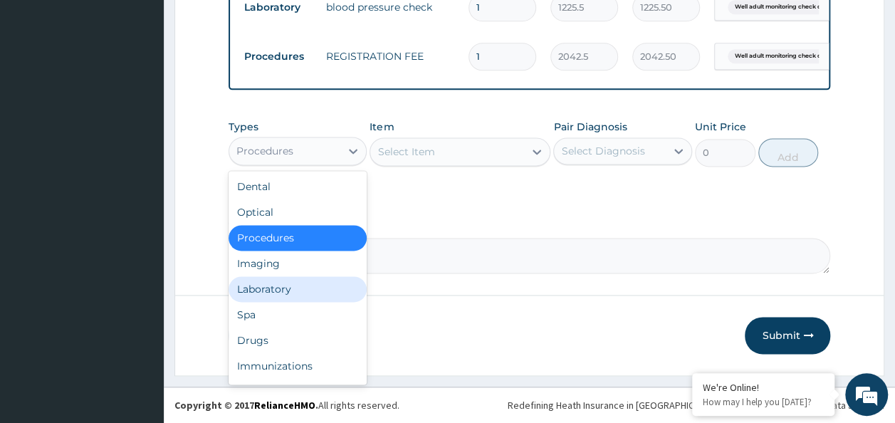
click at [271, 300] on div "Laboratory" at bounding box center [298, 289] width 139 height 26
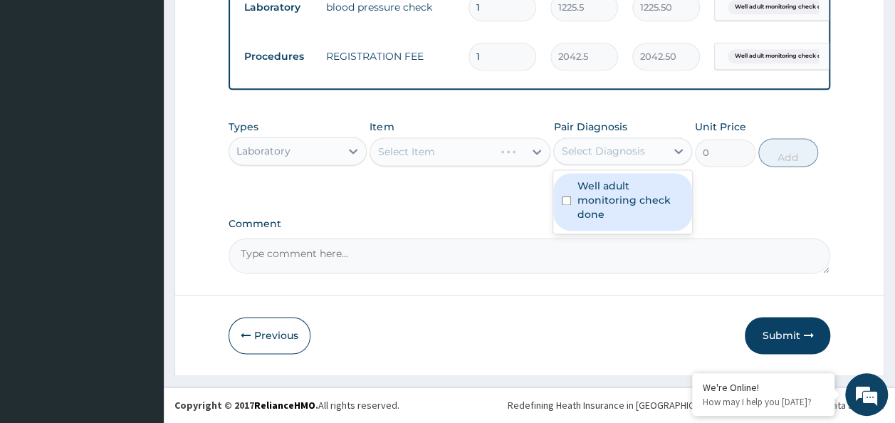
click at [606, 148] on div "Select Diagnosis" at bounding box center [602, 151] width 83 height 14
drag, startPoint x: 607, startPoint y: 187, endPoint x: 567, endPoint y: 206, distance: 44.0
click at [604, 191] on label "Well adult monitoring check done" at bounding box center [630, 200] width 107 height 43
checkbox input "true"
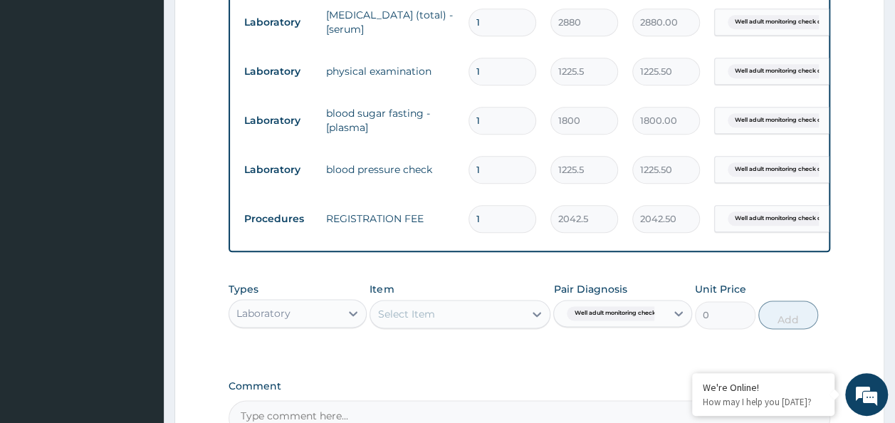
scroll to position [819, 0]
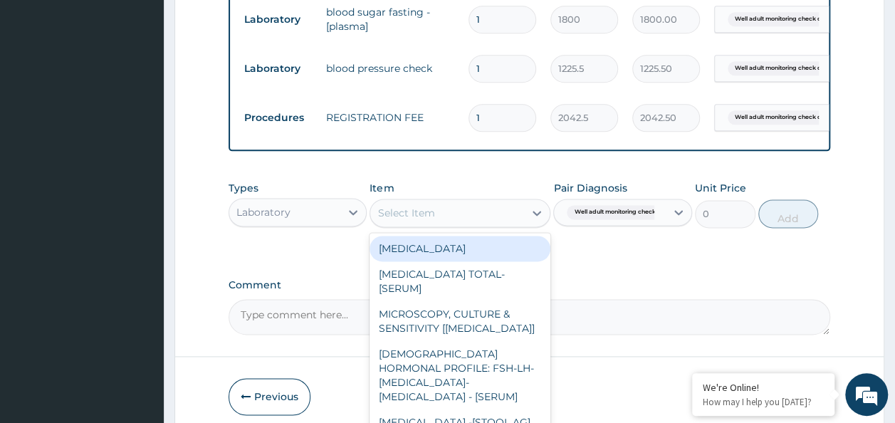
click at [518, 224] on div "Select Item" at bounding box center [447, 213] width 154 height 23
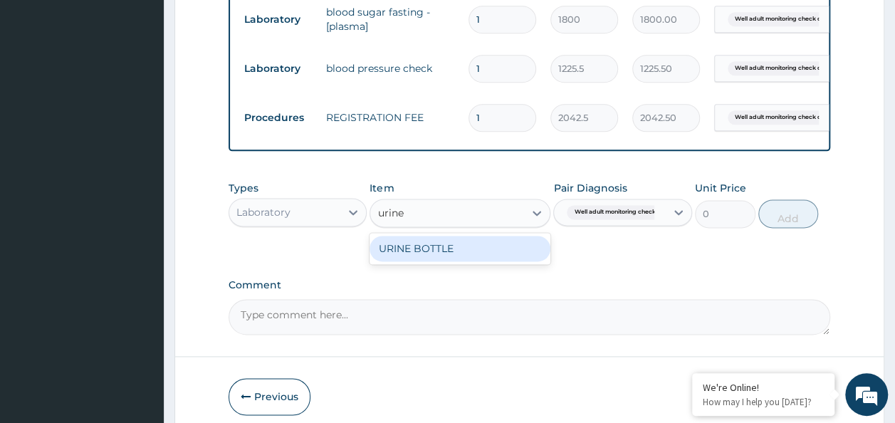
type input "urine b"
click at [511, 258] on div "URINE BOTTLE" at bounding box center [460, 249] width 181 height 26
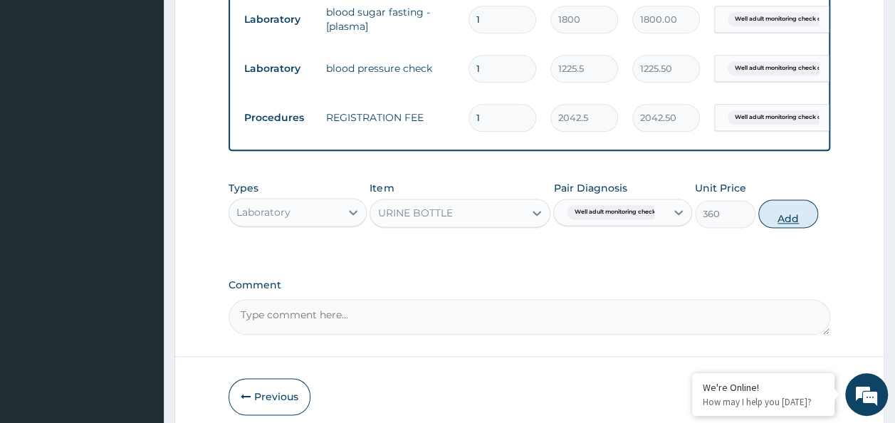
click at [768, 228] on button "Add" at bounding box center [789, 213] width 61 height 28
type input "0"
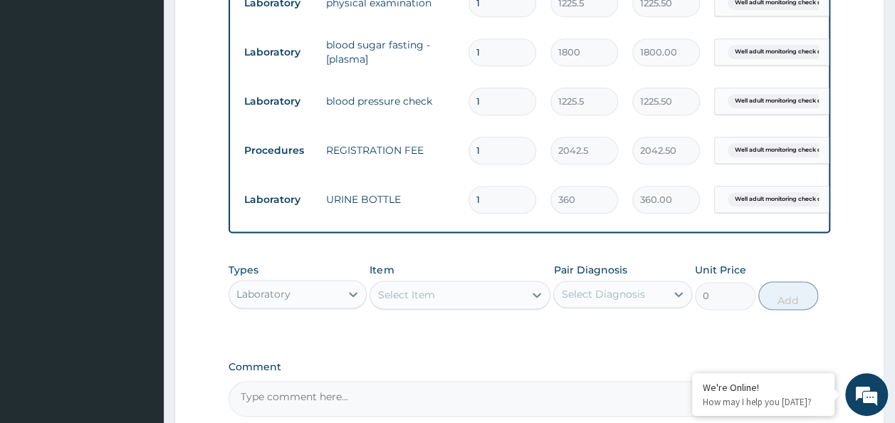
scroll to position [940, 0]
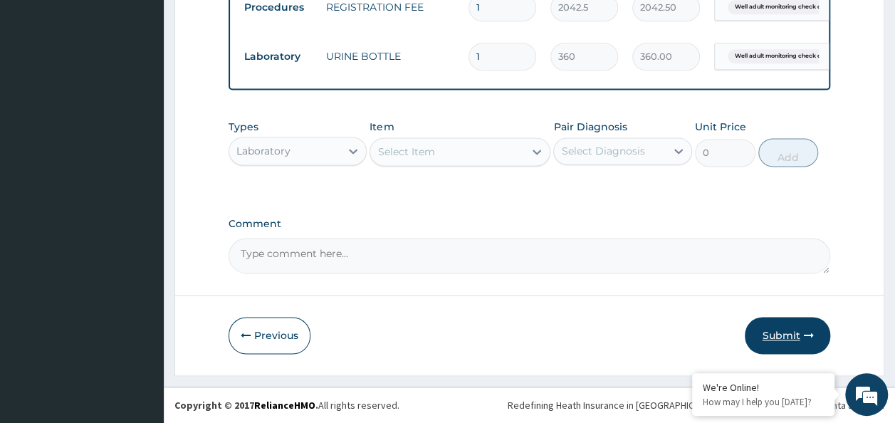
click at [777, 344] on button "Submit" at bounding box center [787, 335] width 85 height 37
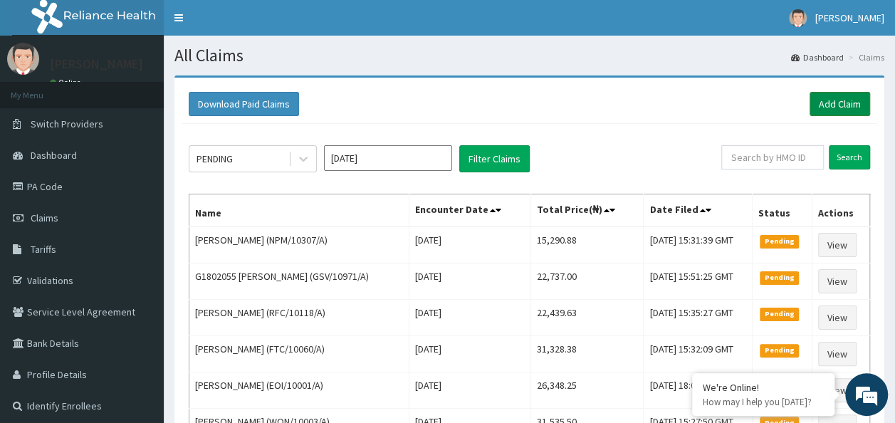
click at [853, 103] on link "Add Claim" at bounding box center [840, 104] width 61 height 24
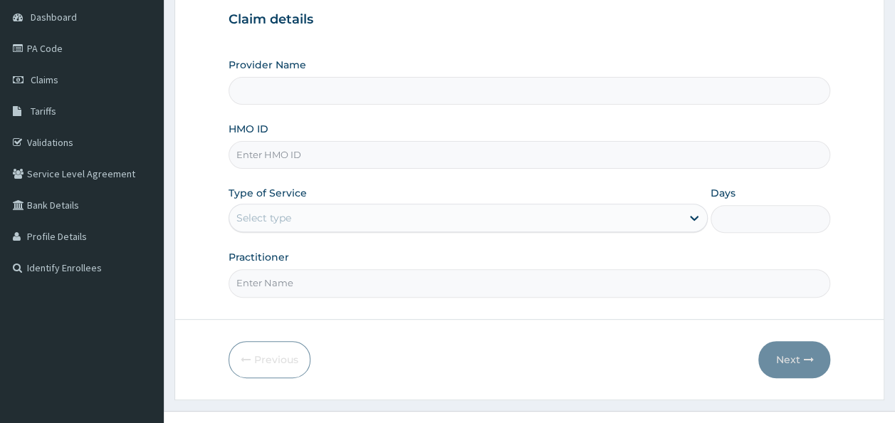
scroll to position [142, 0]
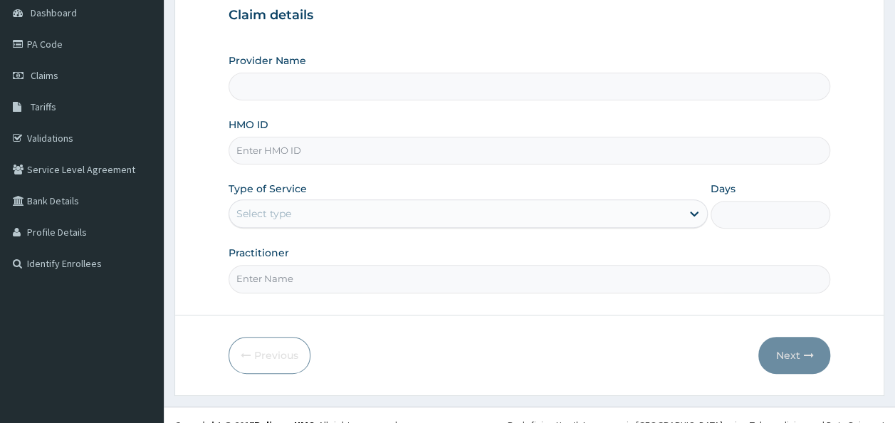
click at [351, 155] on input "HMO ID" at bounding box center [530, 151] width 603 height 28
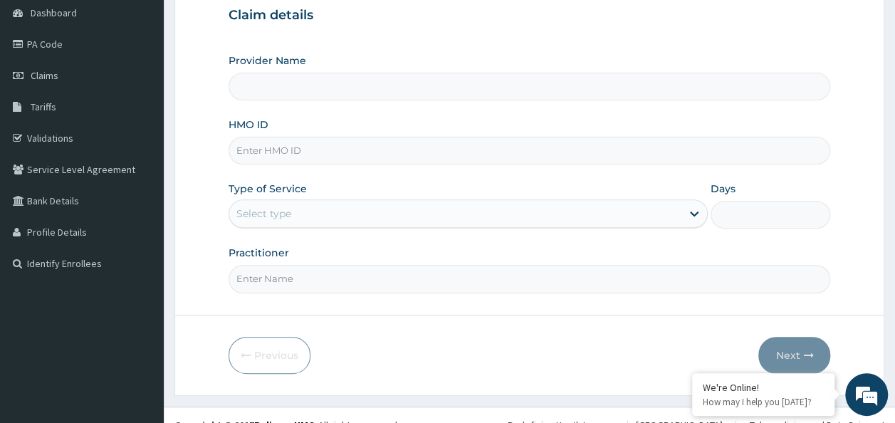
paste input "DET/10017/A"
type input "DET/10017/A"
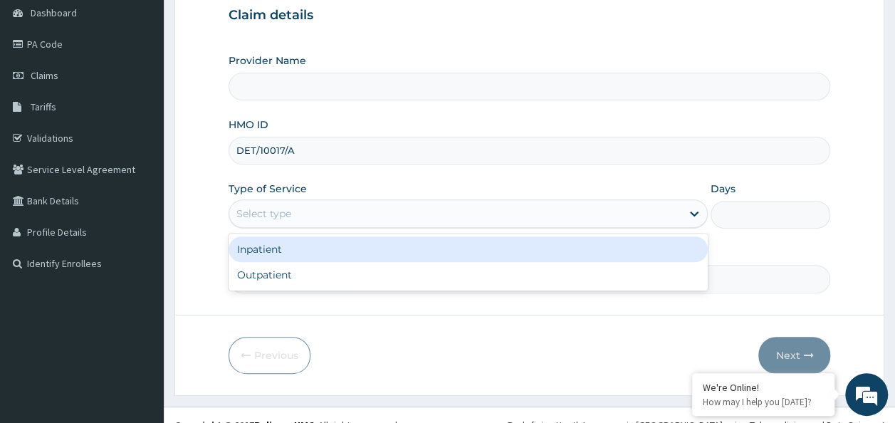
click at [381, 207] on div "Select type" at bounding box center [455, 213] width 452 height 23
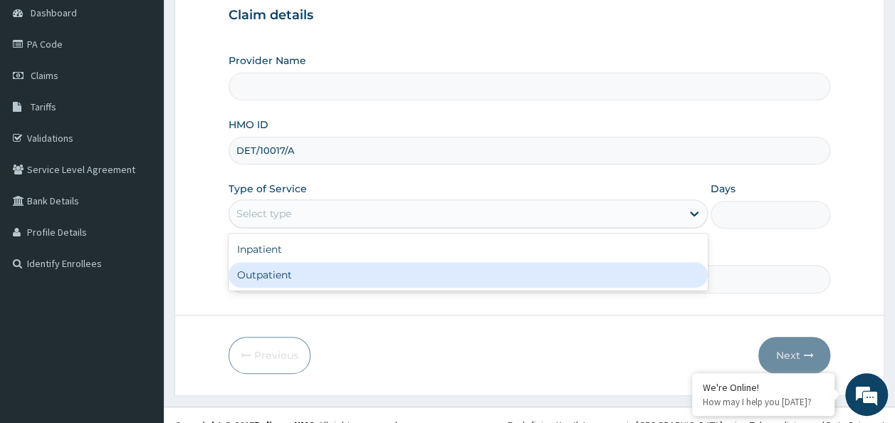
click at [398, 279] on div "Outpatient" at bounding box center [468, 275] width 479 height 26
type input "1"
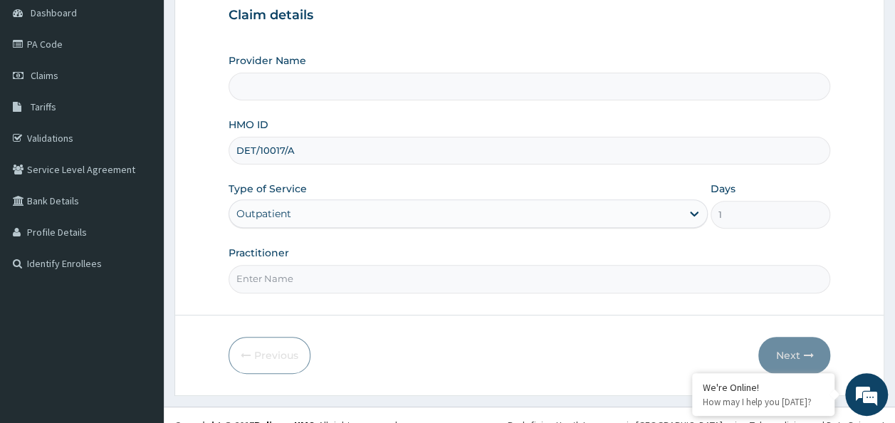
type input "Reliance Family Clinics (RFC)- [GEOGRAPHIC_DATA]"
click at [398, 279] on input "Practitioner" at bounding box center [530, 279] width 603 height 28
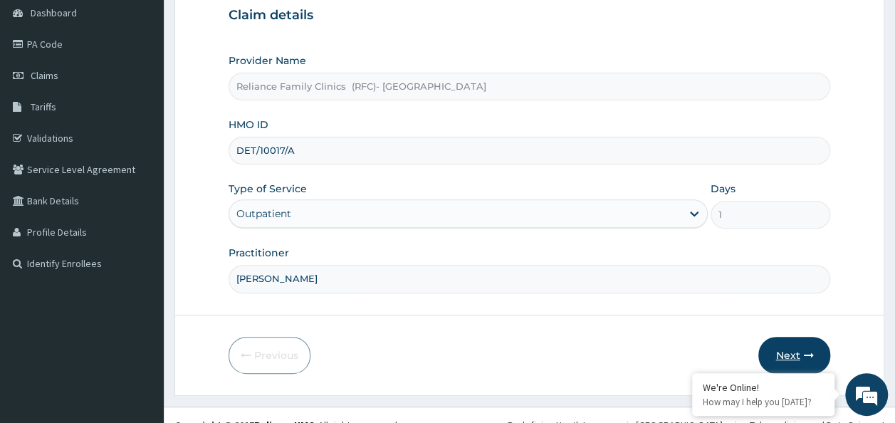
type input "Dr Chimezie"
click at [806, 350] on icon "button" at bounding box center [809, 355] width 10 height 10
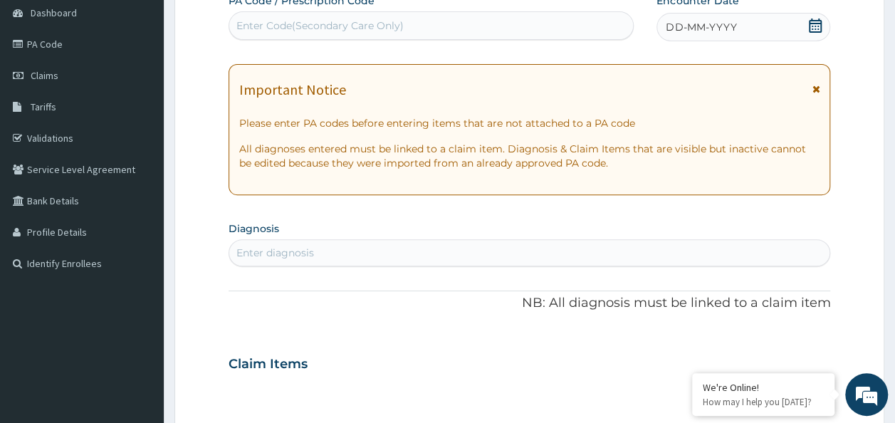
click at [811, 30] on icon at bounding box center [816, 26] width 14 height 14
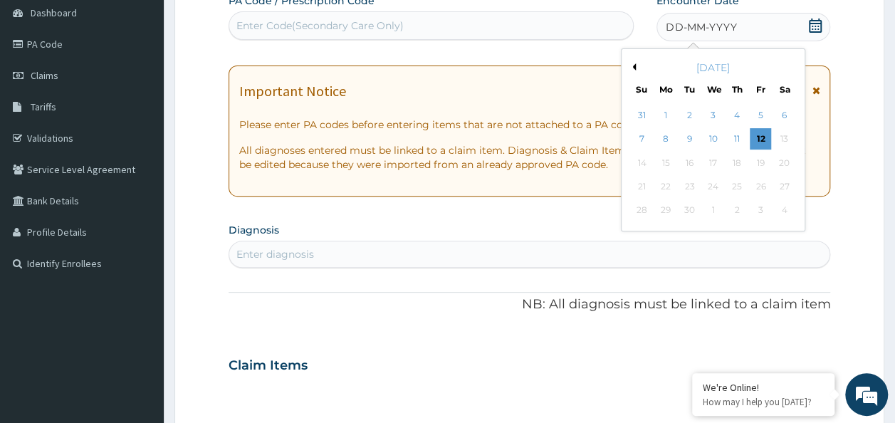
scroll to position [0, 0]
click at [767, 140] on div "12" at bounding box center [760, 139] width 21 height 21
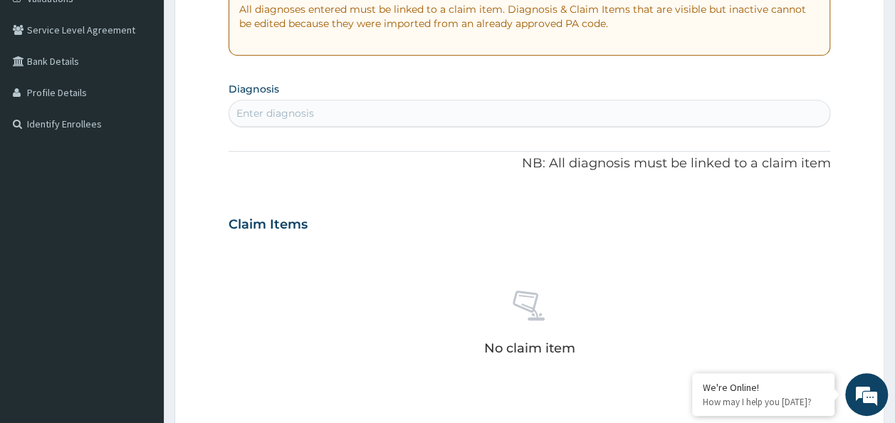
scroll to position [285, 0]
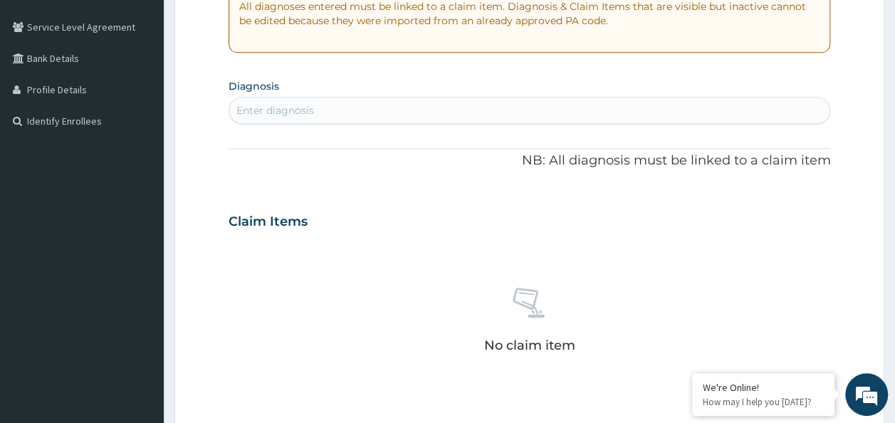
click at [407, 114] on div "Enter diagnosis" at bounding box center [529, 110] width 601 height 23
type input "dysle"
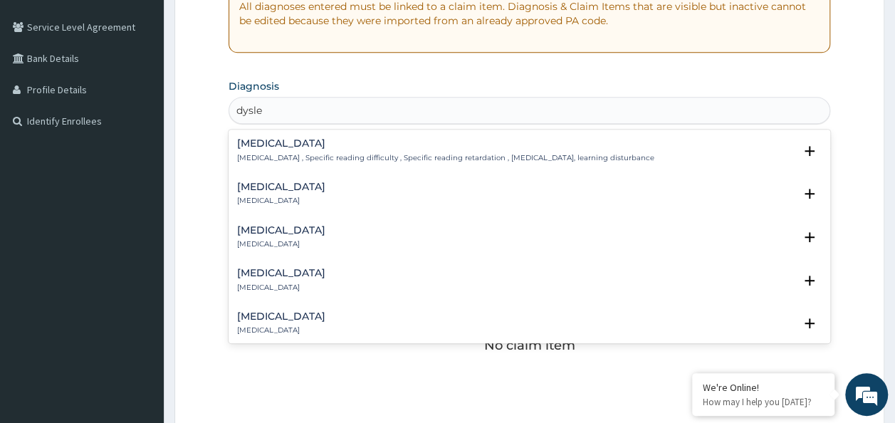
click at [492, 161] on p "Dyslexia , Specific reading difficulty , Specific reading retardation , Dyslexi…" at bounding box center [445, 158] width 417 height 10
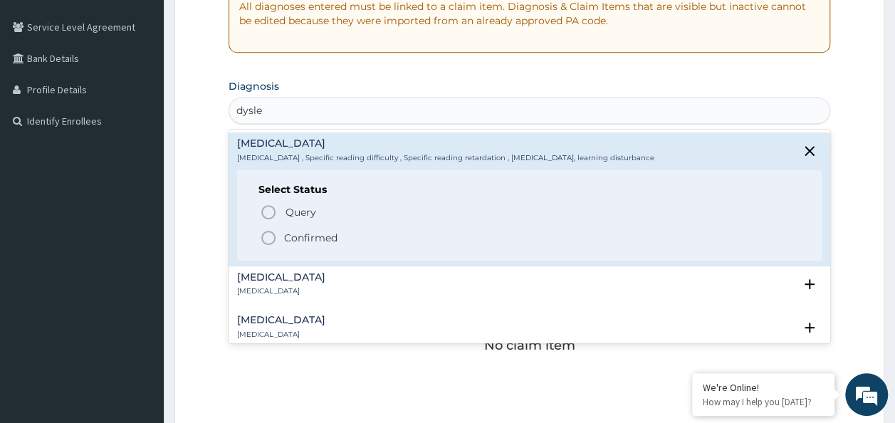
click at [312, 232] on p "Confirmed" at bounding box center [310, 238] width 53 height 14
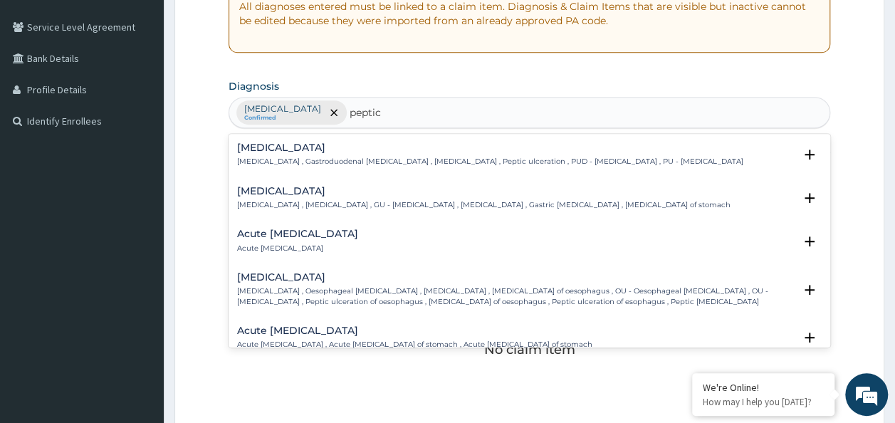
type input "peptic u"
click at [359, 162] on p "Peptic ulcer , Gastroduodenal ulcer , Peptic ulcer disease , Peptic ulceration …" at bounding box center [490, 162] width 506 height 10
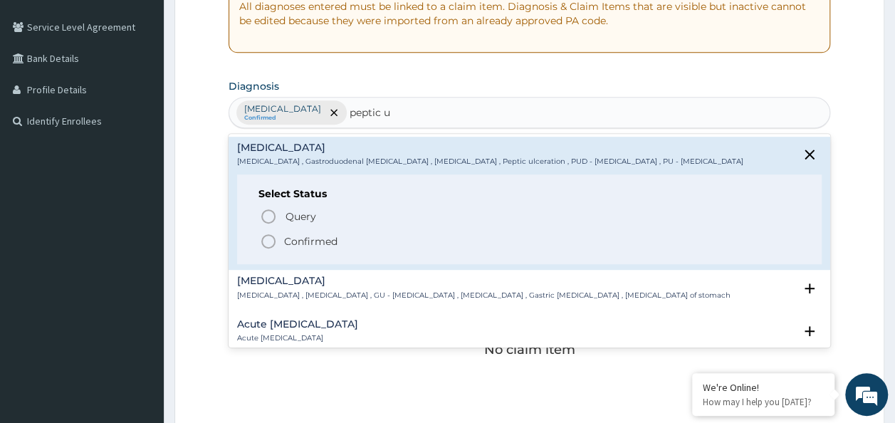
click at [306, 238] on p "Confirmed" at bounding box center [310, 241] width 53 height 14
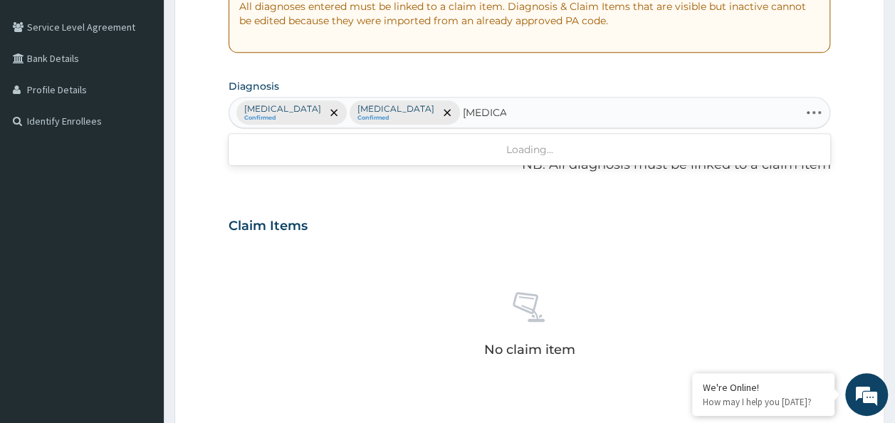
type input "genotype"
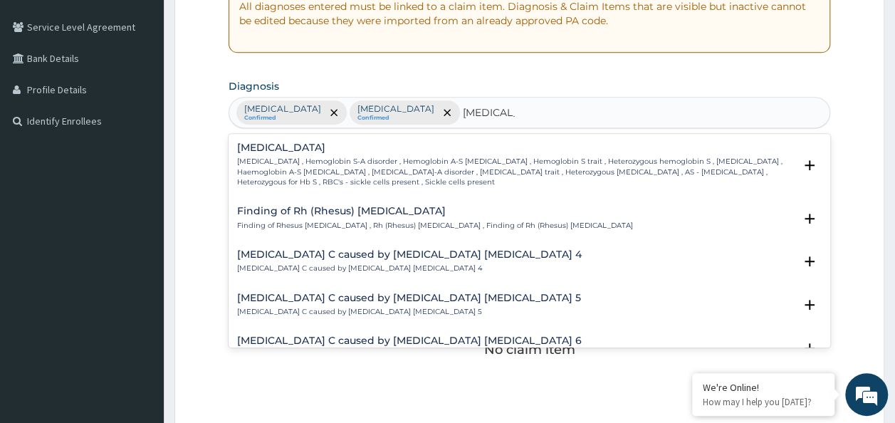
click at [436, 225] on p "Finding of Rhesus genotype , Rh (Rhesus) genotype , Finding of Rh (Rhesus) geno…" at bounding box center [435, 226] width 396 height 10
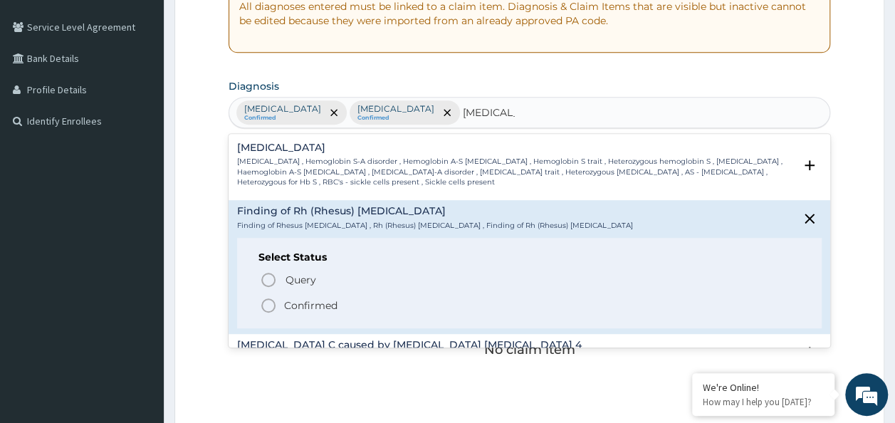
click at [308, 295] on div "Query Query covers suspected (?), Keep in view (kiv), Ruled out (r/o) Confirmed" at bounding box center [530, 291] width 543 height 43
click at [316, 303] on p "Confirmed" at bounding box center [310, 305] width 53 height 14
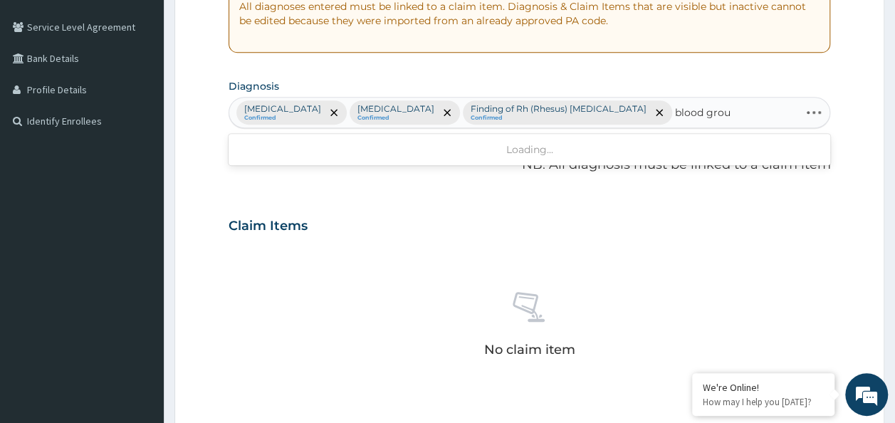
type input "blood group"
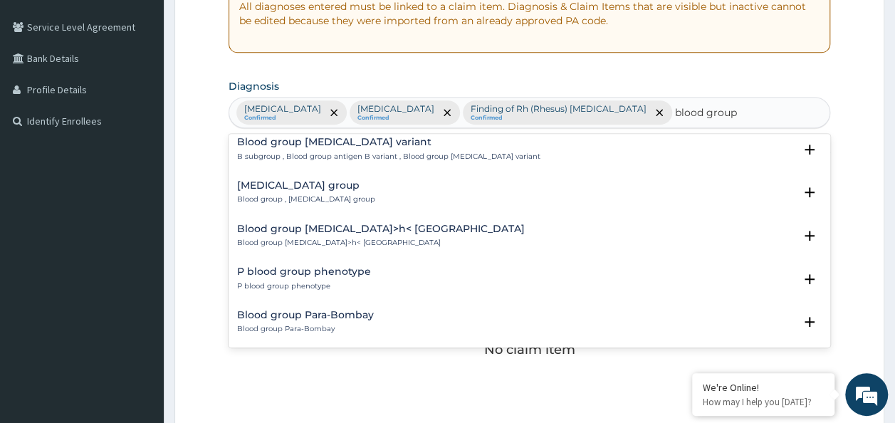
scroll to position [1953, 0]
click at [346, 185] on h4 "Finding of blood group" at bounding box center [306, 183] width 138 height 11
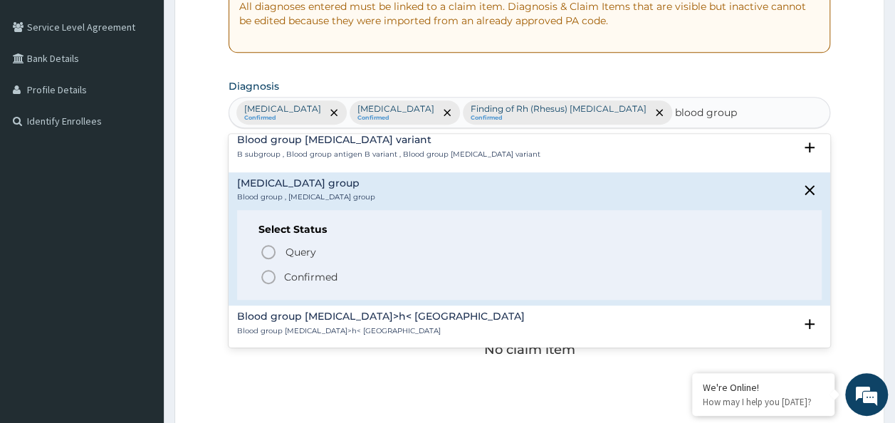
click at [312, 269] on span "Confirmed" at bounding box center [530, 277] width 541 height 17
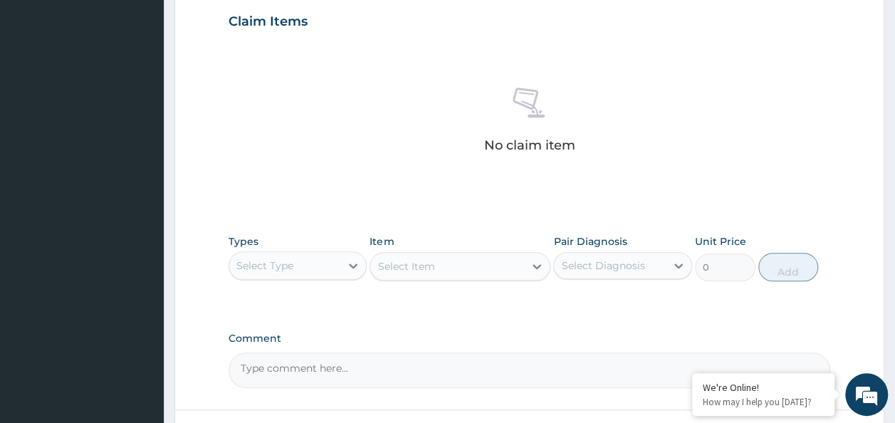
scroll to position [570, 0]
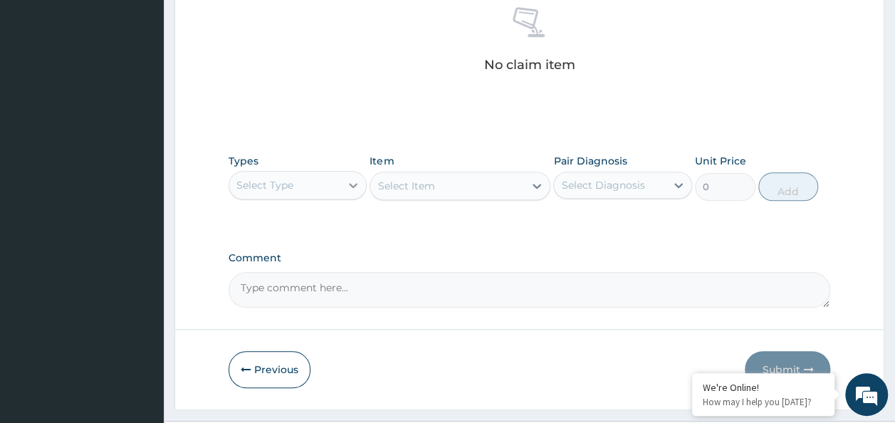
click at [341, 177] on div at bounding box center [354, 185] width 26 height 26
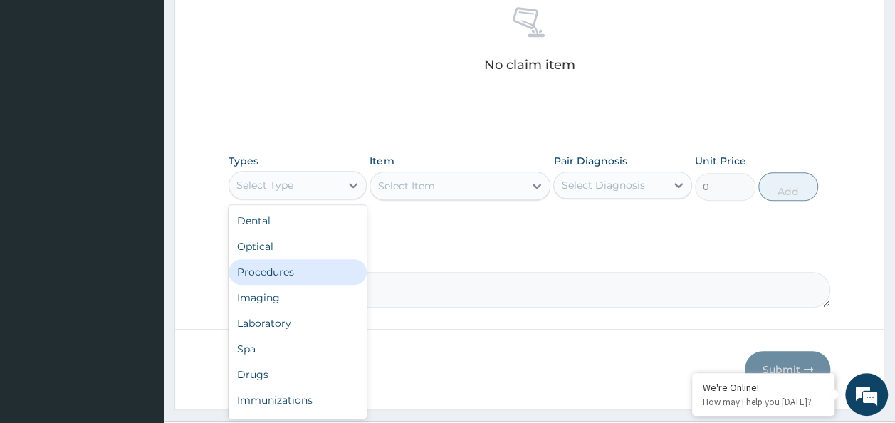
click at [286, 277] on div "Procedures" at bounding box center [298, 272] width 139 height 26
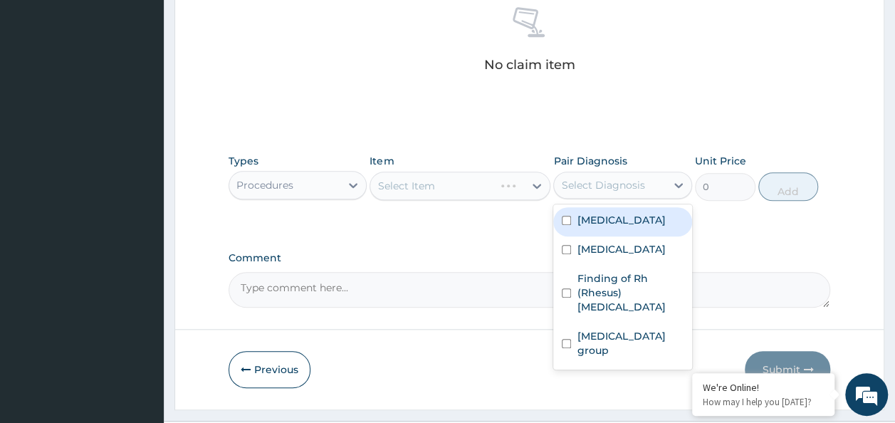
click at [631, 188] on div "Select Diagnosis" at bounding box center [602, 185] width 83 height 14
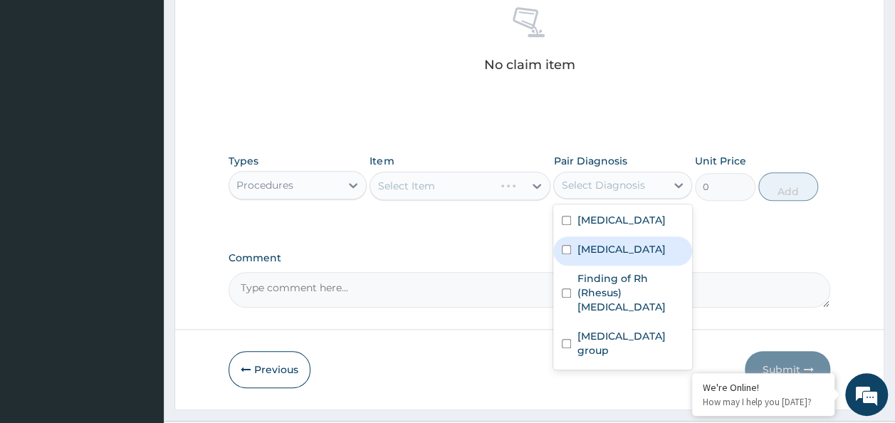
click at [615, 237] on div "Peptic ulcer" at bounding box center [623, 251] width 139 height 29
checkbox input "true"
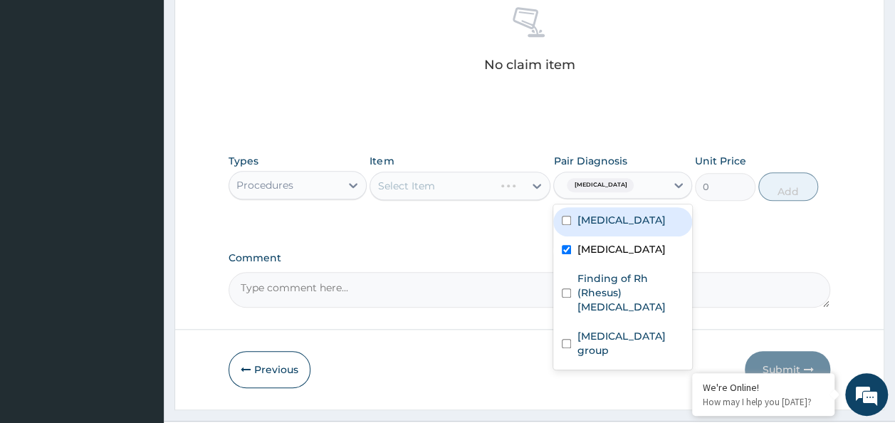
click at [597, 226] on div "Dyslexia" at bounding box center [623, 221] width 139 height 29
checkbox input "true"
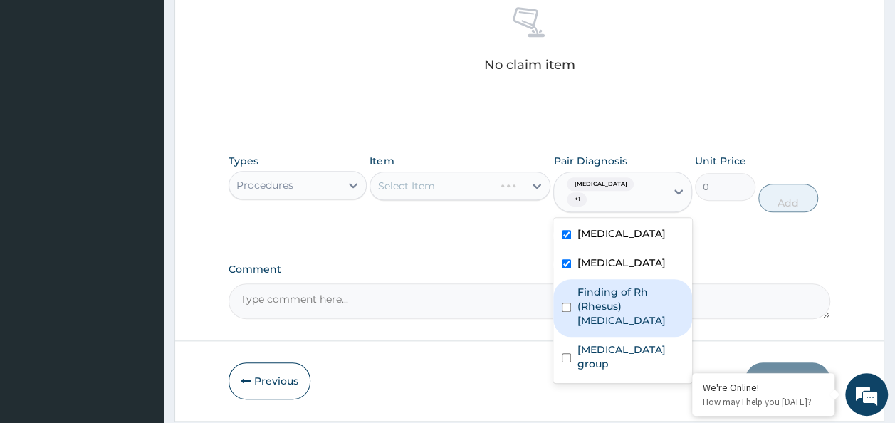
click at [591, 297] on label "Finding of Rh (Rhesus) genotype" at bounding box center [630, 306] width 107 height 43
checkbox input "true"
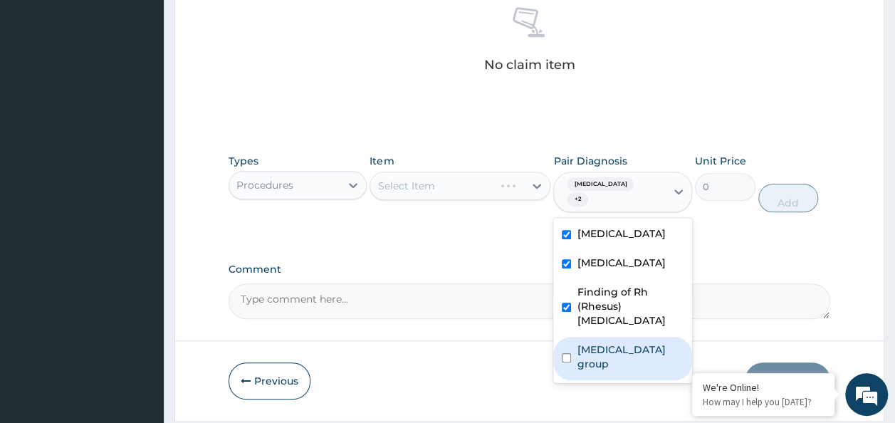
click at [591, 343] on label "Finding of blood group" at bounding box center [630, 357] width 107 height 28
checkbox input "true"
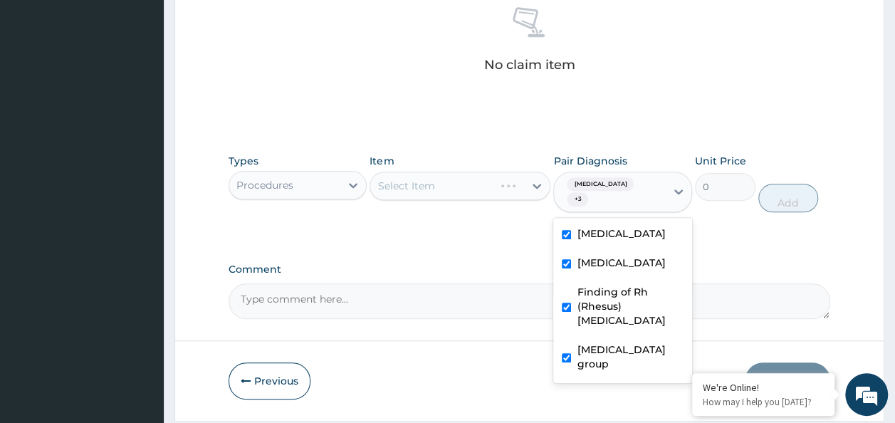
click at [476, 284] on textarea "Comment" at bounding box center [530, 302] width 603 height 36
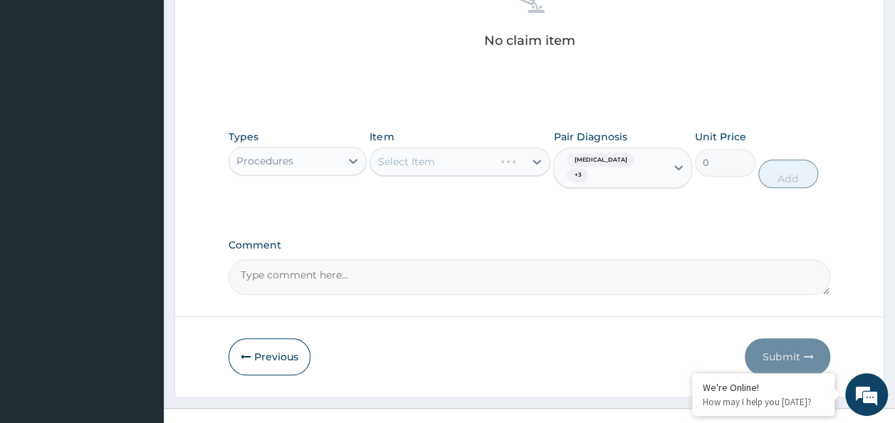
scroll to position [601, 0]
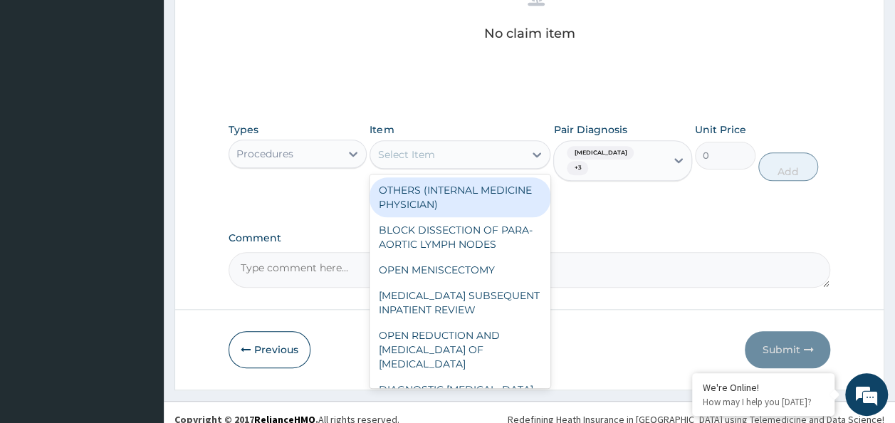
click at [482, 150] on div "Select Item" at bounding box center [447, 154] width 154 height 23
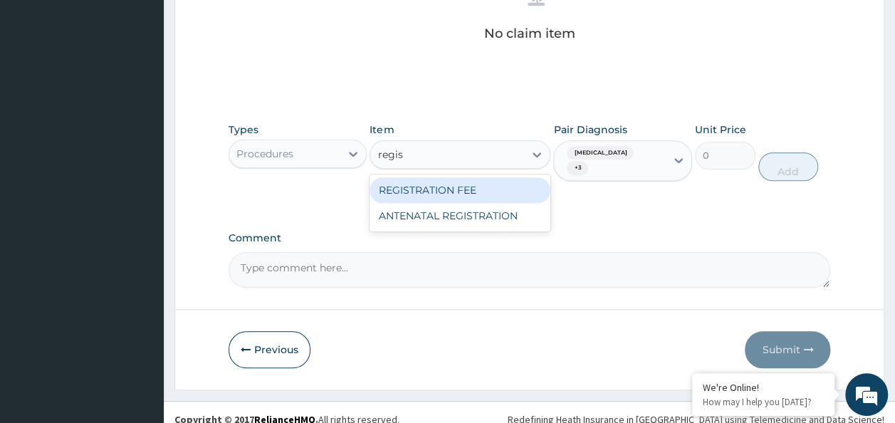
type input "registr"
click at [488, 187] on div "REGISTRATION FEE" at bounding box center [460, 190] width 181 height 26
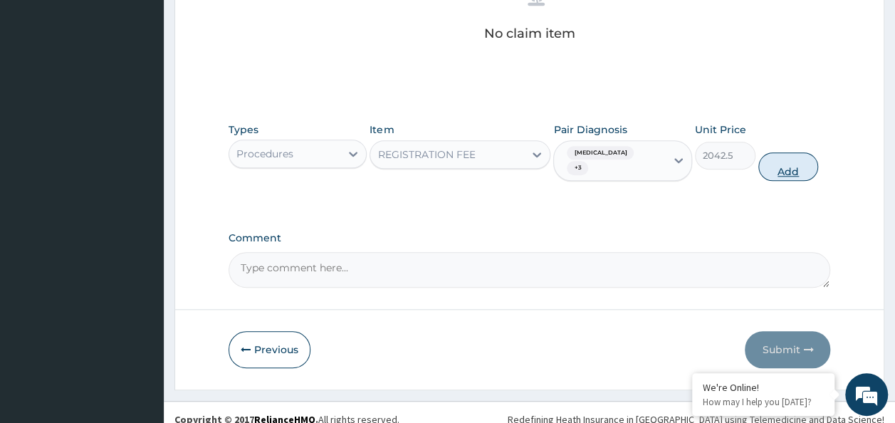
click at [802, 152] on button "Add" at bounding box center [789, 166] width 61 height 28
type input "0"
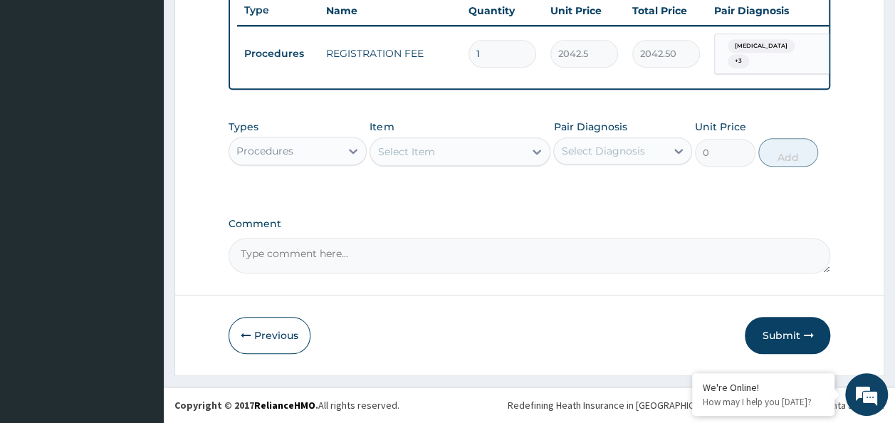
scroll to position [545, 0]
drag, startPoint x: 668, startPoint y: 147, endPoint x: 665, endPoint y: 161, distance: 14.0
click at [667, 152] on div at bounding box center [679, 151] width 26 height 26
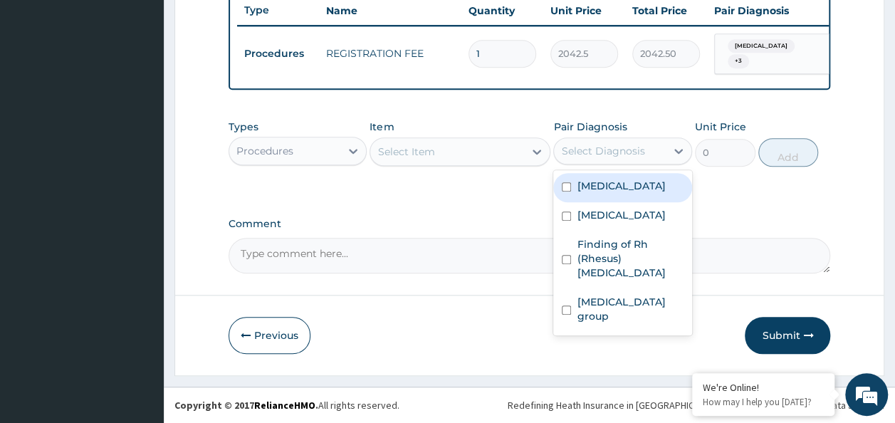
click at [658, 202] on div "Dyslexia" at bounding box center [623, 187] width 139 height 29
checkbox input "true"
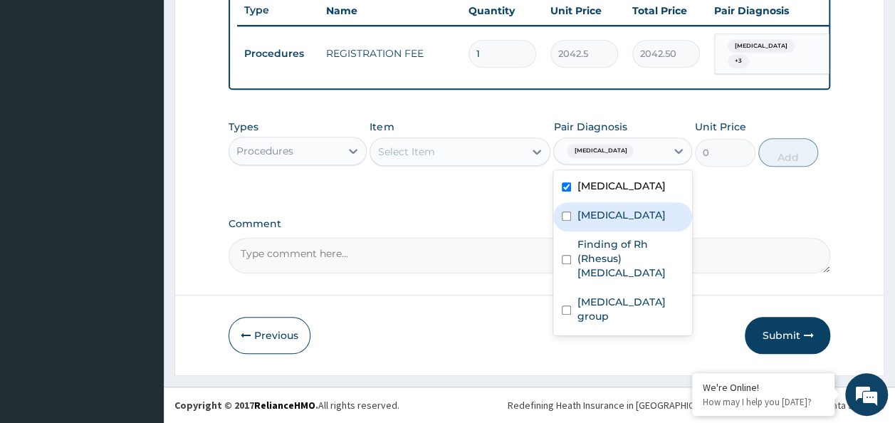
click at [625, 222] on label "Peptic ulcer" at bounding box center [621, 215] width 88 height 14
checkbox input "true"
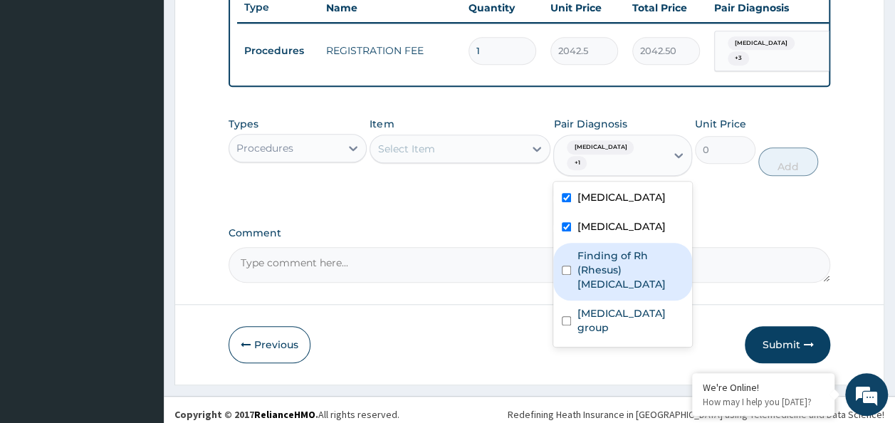
drag, startPoint x: 618, startPoint y: 258, endPoint x: 608, endPoint y: 288, distance: 31.5
click at [615, 262] on label "Finding of Rh (Rhesus) genotype" at bounding box center [630, 270] width 107 height 43
checkbox input "true"
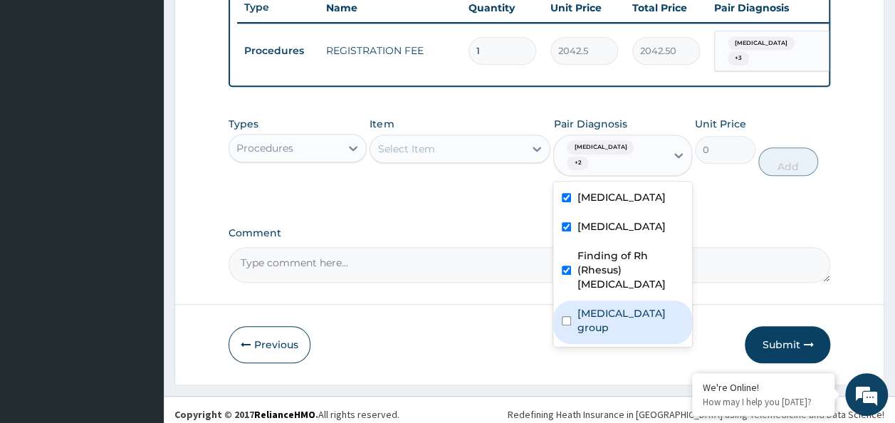
drag, startPoint x: 608, startPoint y: 297, endPoint x: 493, endPoint y: 189, distance: 157.7
click at [603, 306] on label "Finding of blood group" at bounding box center [630, 320] width 107 height 28
checkbox input "true"
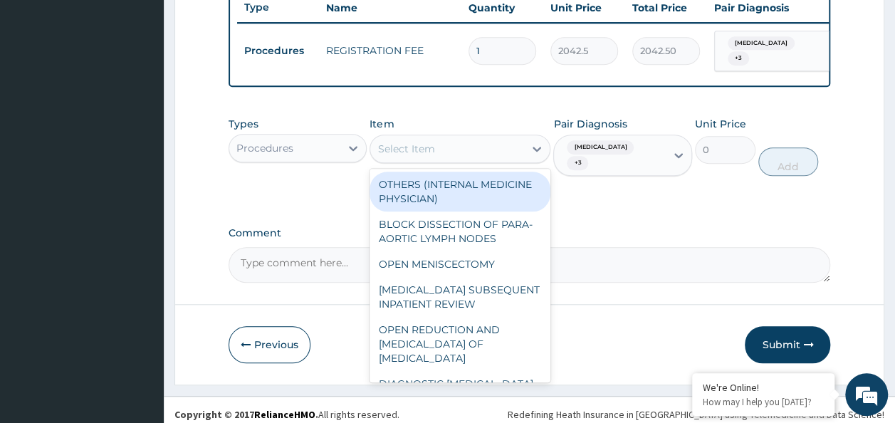
click at [480, 157] on div "Select Item" at bounding box center [447, 148] width 154 height 23
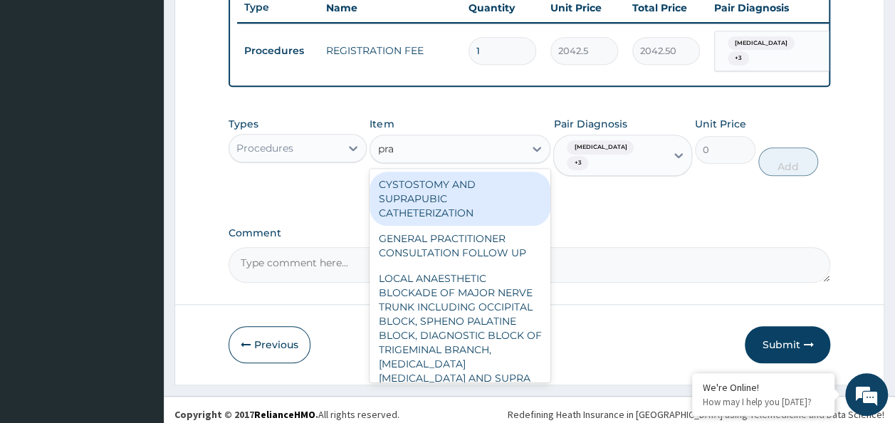
type input "prac"
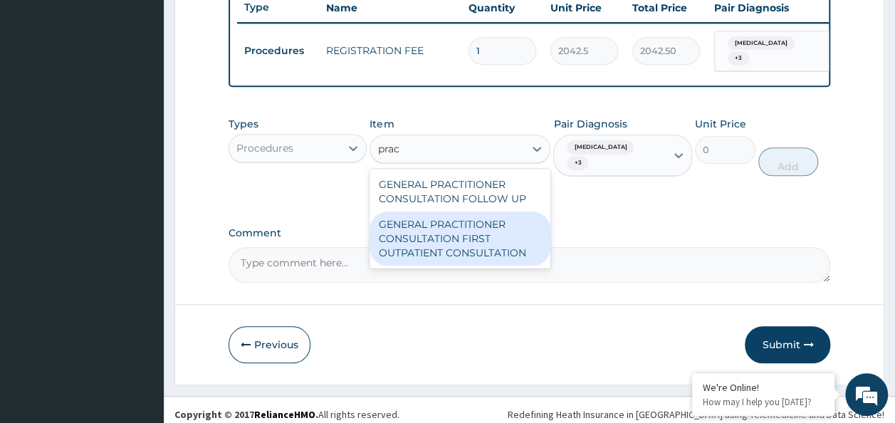
click at [493, 260] on div "GENERAL PRACTITIONER CONSULTATION FIRST OUTPATIENT CONSULTATION" at bounding box center [460, 239] width 181 height 54
click at [493, 260] on textarea "Comment" at bounding box center [530, 265] width 603 height 36
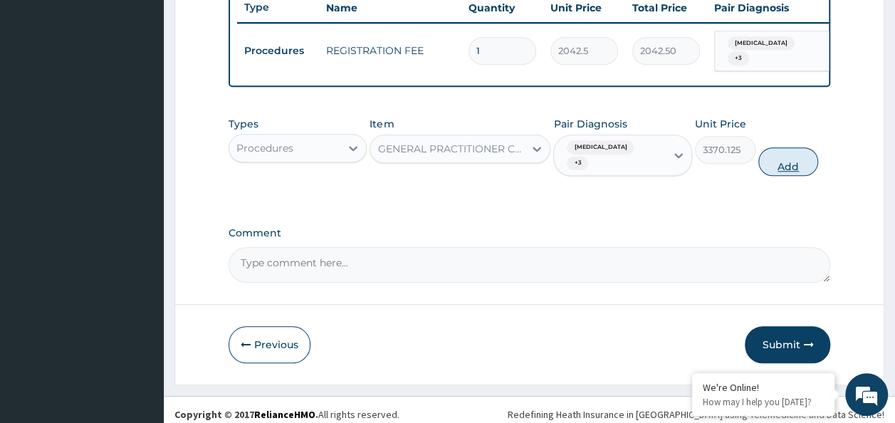
click at [810, 152] on button "Add" at bounding box center [789, 161] width 61 height 28
type input "0"
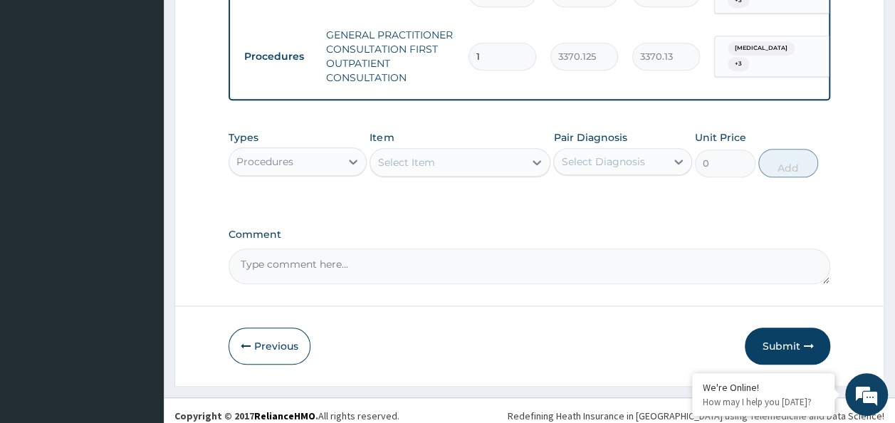
scroll to position [616, 0]
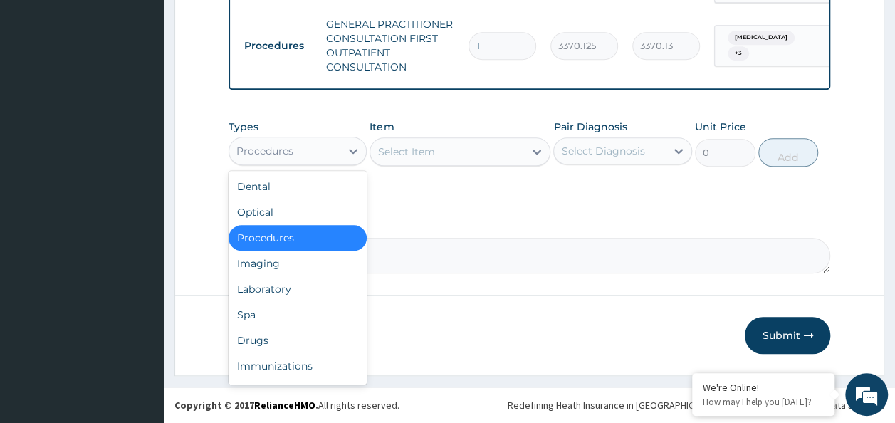
click at [266, 151] on div "Procedures" at bounding box center [265, 151] width 57 height 14
click at [281, 287] on div "Laboratory" at bounding box center [298, 289] width 139 height 26
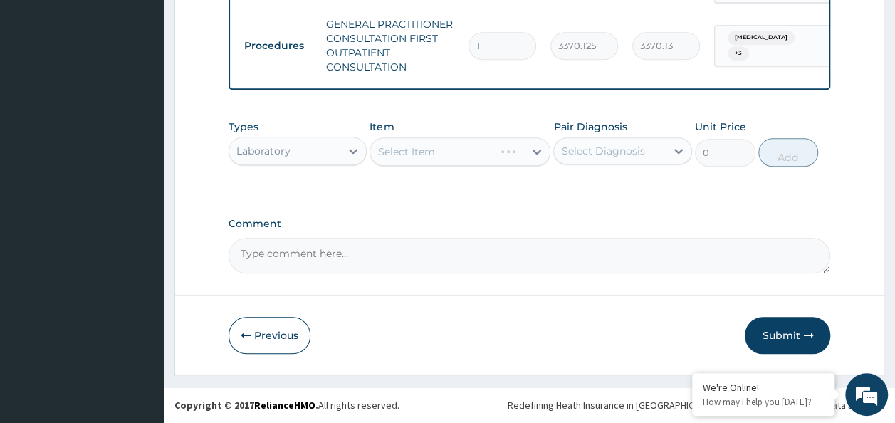
click at [558, 155] on div "Select Diagnosis" at bounding box center [610, 151] width 112 height 23
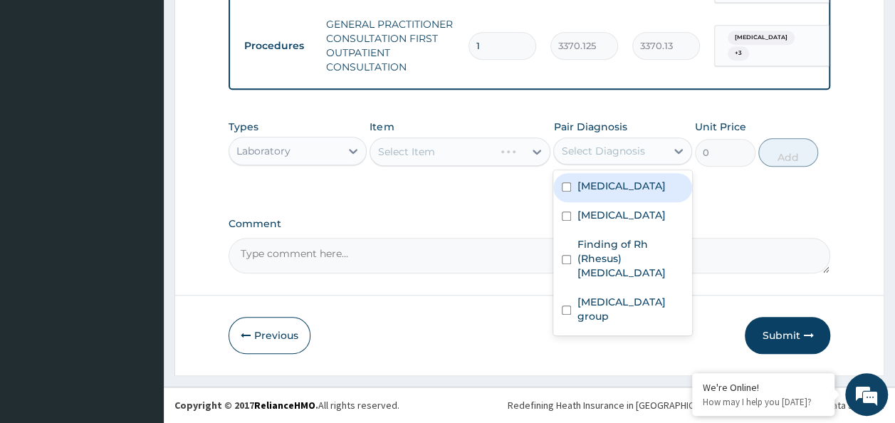
click at [564, 198] on div "Dyslexia" at bounding box center [623, 187] width 139 height 29
checkbox input "true"
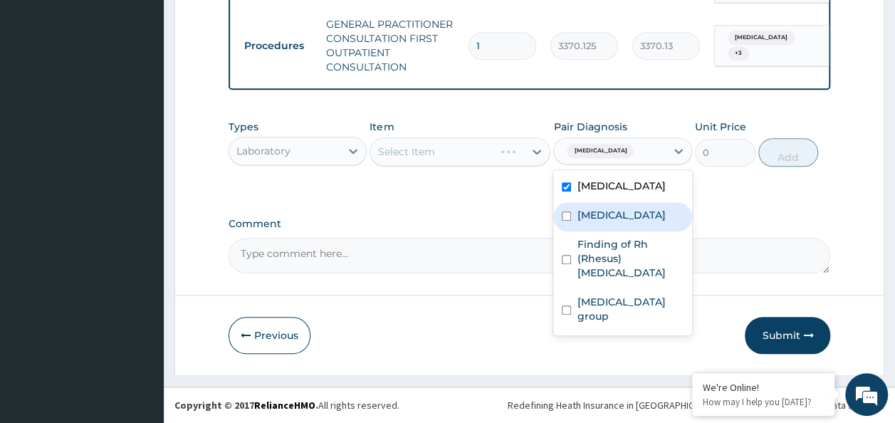
drag, startPoint x: 570, startPoint y: 208, endPoint x: 578, endPoint y: 253, distance: 45.7
click at [572, 222] on div "Peptic ulcer" at bounding box center [623, 216] width 139 height 29
checkbox input "true"
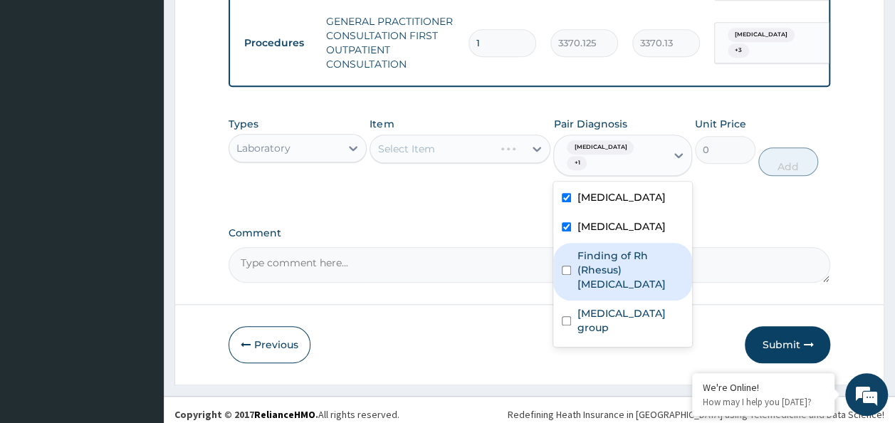
drag, startPoint x: 578, startPoint y: 253, endPoint x: 578, endPoint y: 290, distance: 37.0
click at [578, 254] on label "Finding of Rh (Rhesus) genotype" at bounding box center [630, 270] width 107 height 43
checkbox input "true"
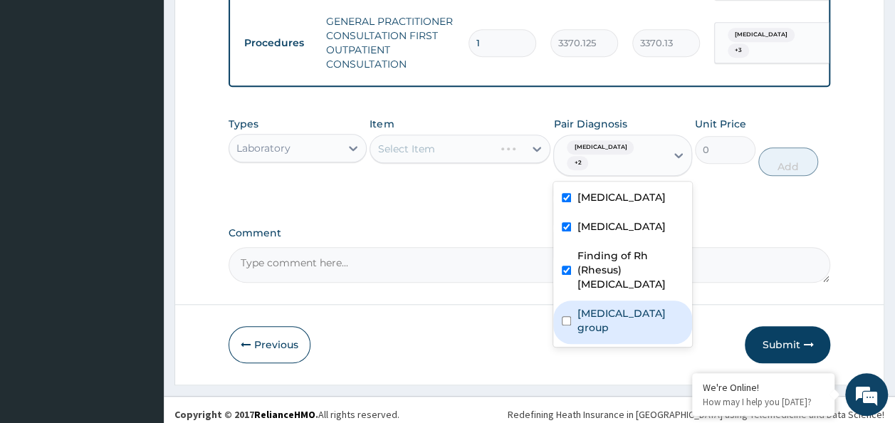
drag, startPoint x: 580, startPoint y: 301, endPoint x: 463, endPoint y: 289, distance: 117.5
click at [576, 305] on div "Finding of blood group" at bounding box center [623, 322] width 139 height 43
checkbox input "true"
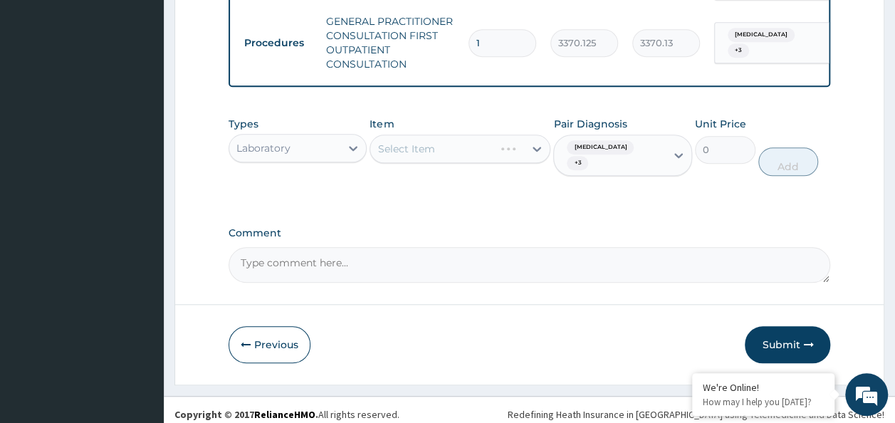
click at [452, 229] on label "Comment" at bounding box center [530, 233] width 603 height 12
click at [452, 247] on textarea "Comment" at bounding box center [530, 265] width 603 height 36
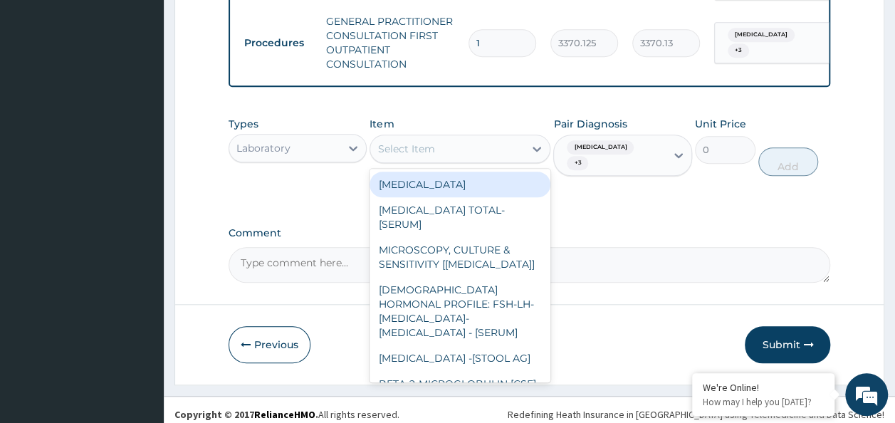
click at [445, 160] on div "Select Item" at bounding box center [447, 148] width 154 height 23
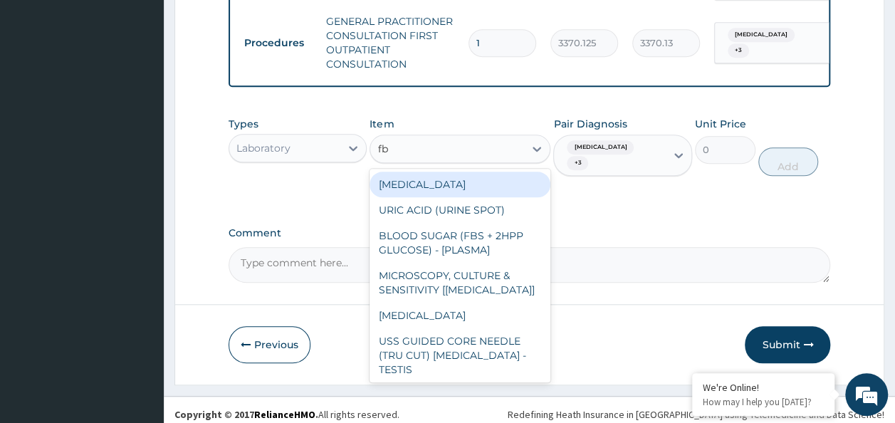
type input "fbc"
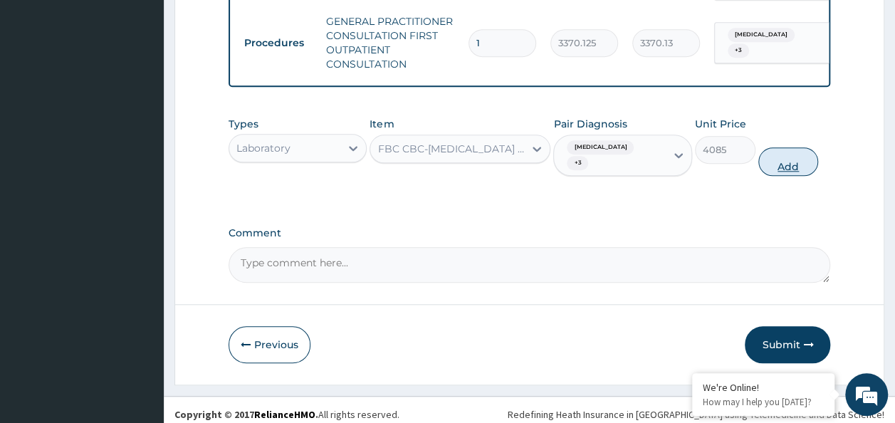
click at [797, 147] on button "Add" at bounding box center [789, 161] width 61 height 28
type input "0"
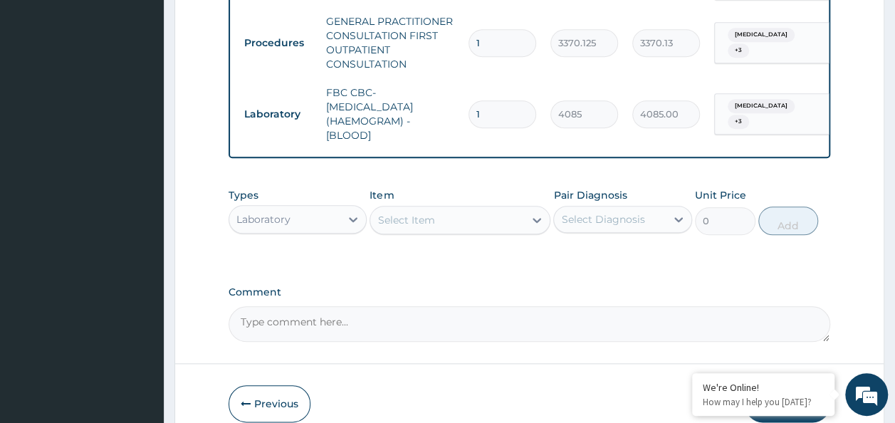
click at [443, 219] on div "Select Item" at bounding box center [447, 220] width 154 height 23
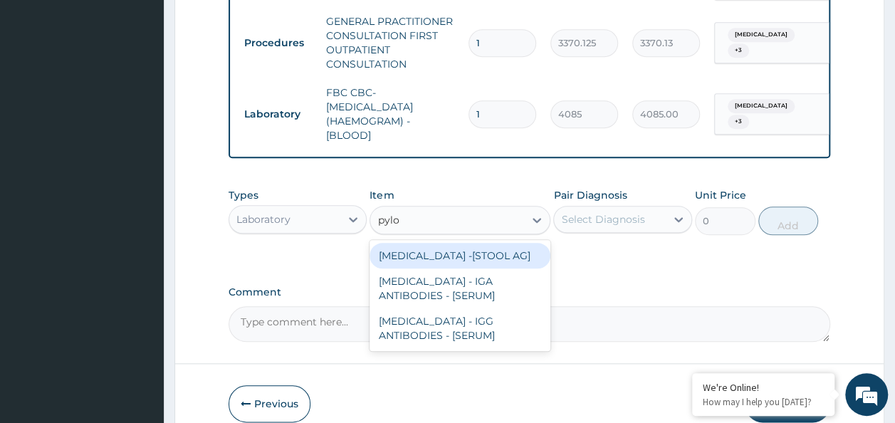
type input "pylor"
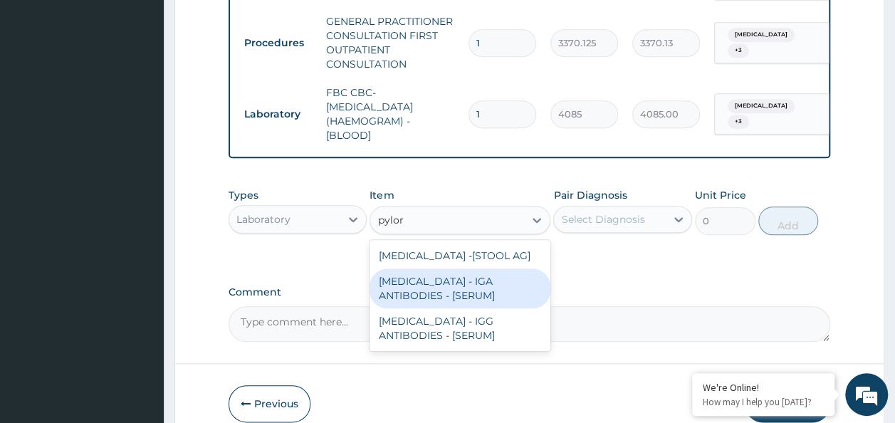
click at [472, 307] on div "HELICOBACTER PYLORI - IGA ANTIBODIES - [SERUM]" at bounding box center [460, 289] width 181 height 40
type input "7260"
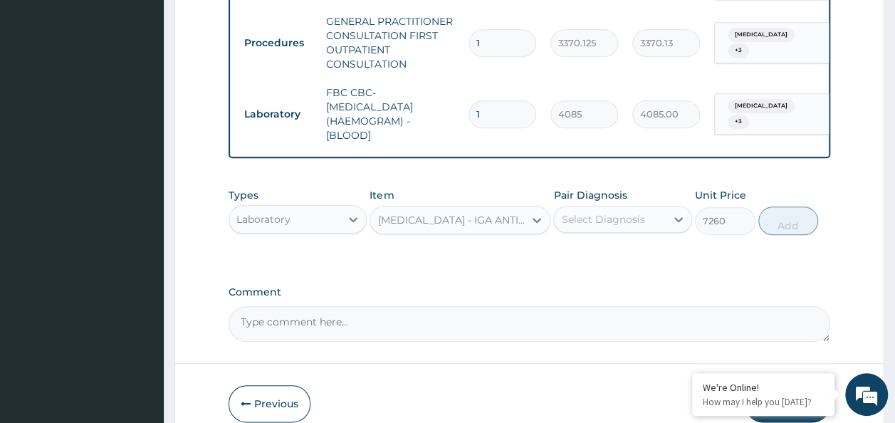
click at [613, 215] on div "Select Diagnosis" at bounding box center [610, 219] width 112 height 23
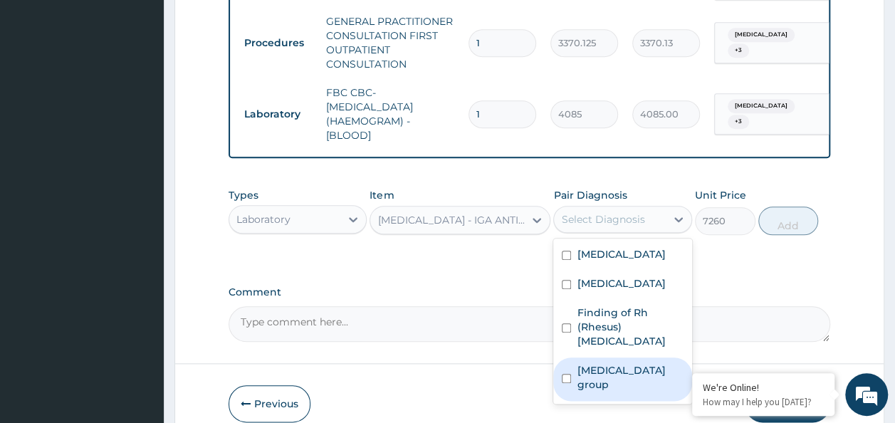
drag, startPoint x: 615, startPoint y: 370, endPoint x: 614, endPoint y: 363, distance: 7.3
click at [615, 370] on label "Finding of blood group" at bounding box center [630, 377] width 107 height 28
checkbox input "true"
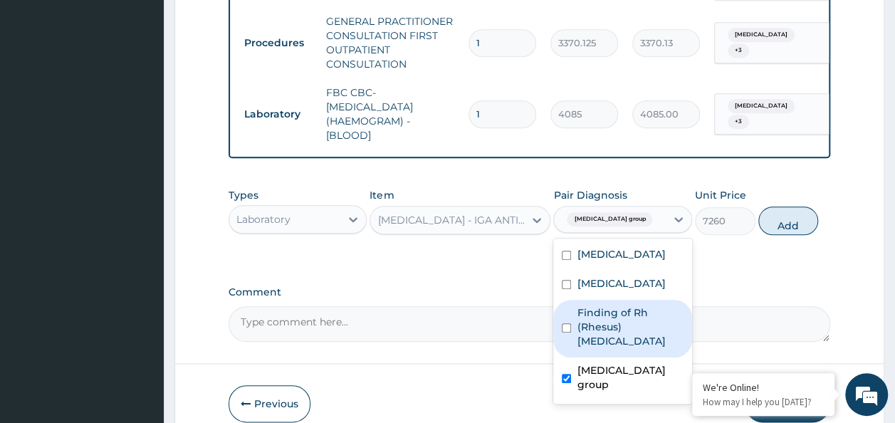
click at [609, 331] on label "Finding of Rh (Rhesus) genotype" at bounding box center [630, 327] width 107 height 43
checkbox input "true"
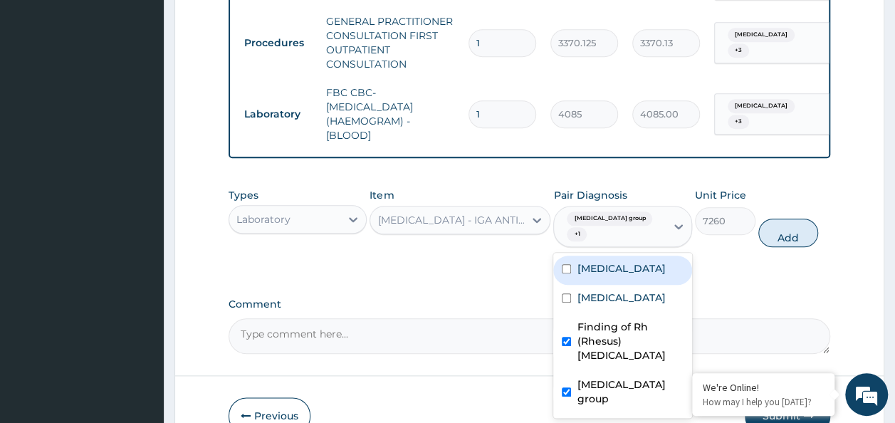
click at [593, 282] on div "Dyslexia" at bounding box center [623, 270] width 139 height 29
checkbox input "true"
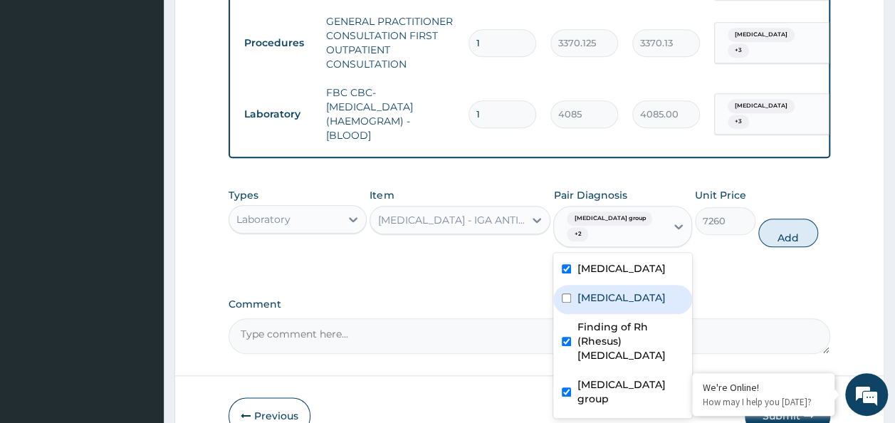
click at [593, 295] on label "Peptic ulcer" at bounding box center [621, 298] width 88 height 14
checkbox input "true"
drag, startPoint x: 801, startPoint y: 234, endPoint x: 778, endPoint y: 242, distance: 24.1
click at [796, 237] on button "Add" at bounding box center [789, 233] width 61 height 28
type input "0"
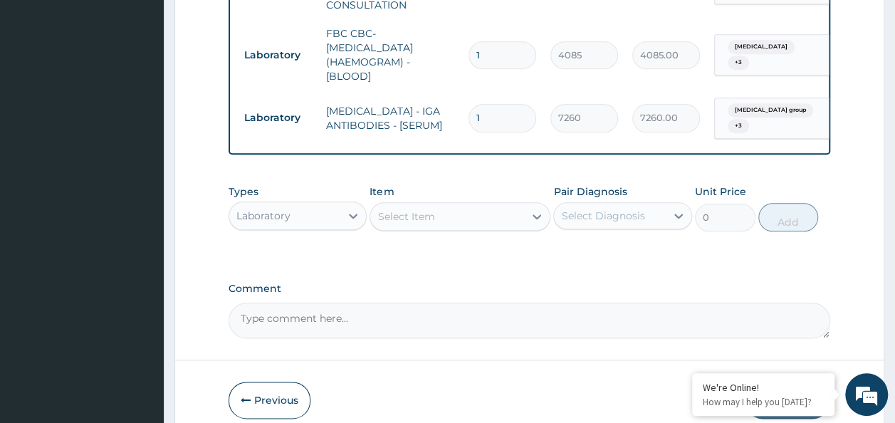
scroll to position [744, 0]
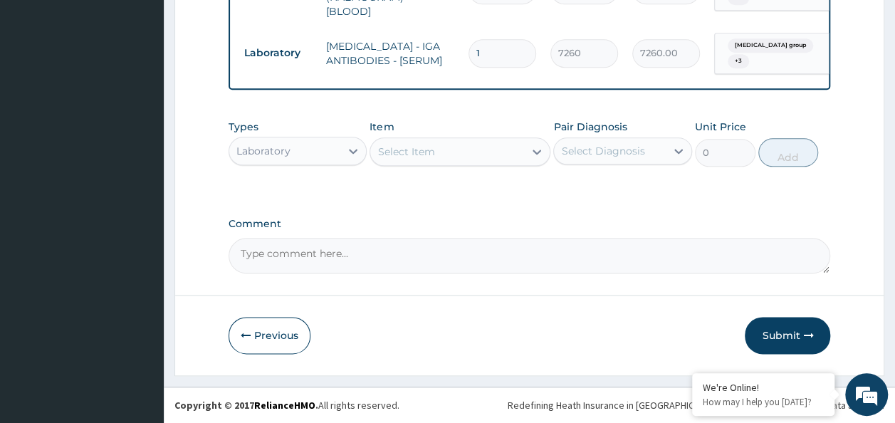
click at [440, 156] on div "Select Item" at bounding box center [447, 151] width 154 height 23
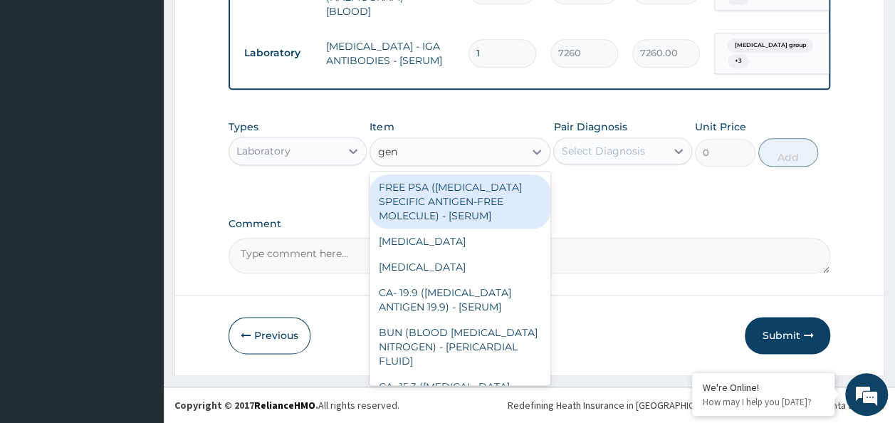
type input "geno"
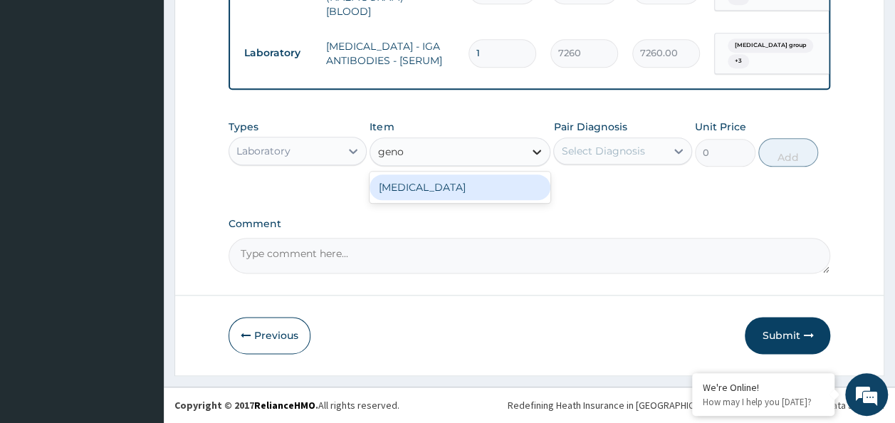
drag, startPoint x: 437, startPoint y: 182, endPoint x: 544, endPoint y: 159, distance: 108.7
click at [440, 182] on div "GENOTYPE" at bounding box center [460, 188] width 181 height 26
type input "3600"
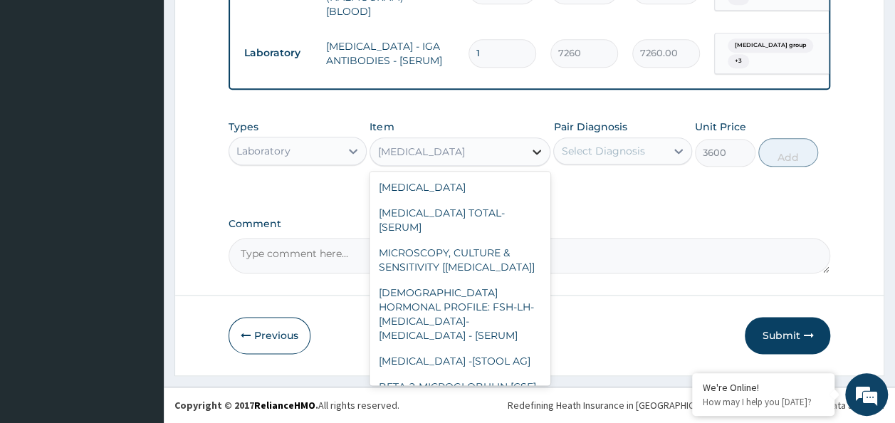
drag, startPoint x: 547, startPoint y: 152, endPoint x: 564, endPoint y: 154, distance: 17.2
click at [549, 152] on div at bounding box center [537, 152] width 26 height 26
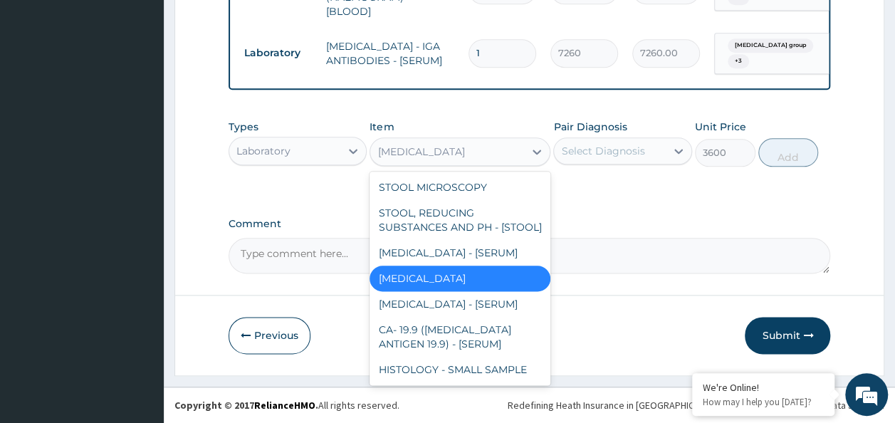
click at [566, 154] on div "Select Diagnosis" at bounding box center [602, 151] width 83 height 14
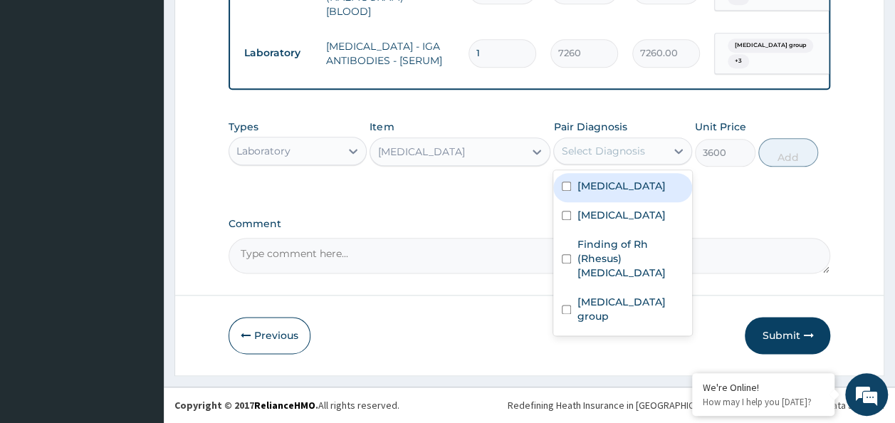
drag, startPoint x: 598, startPoint y: 155, endPoint x: 599, endPoint y: 185, distance: 30.0
click at [598, 162] on div "Select Diagnosis" at bounding box center [610, 151] width 112 height 23
click at [601, 193] on label "Dyslexia" at bounding box center [621, 186] width 88 height 14
checkbox input "true"
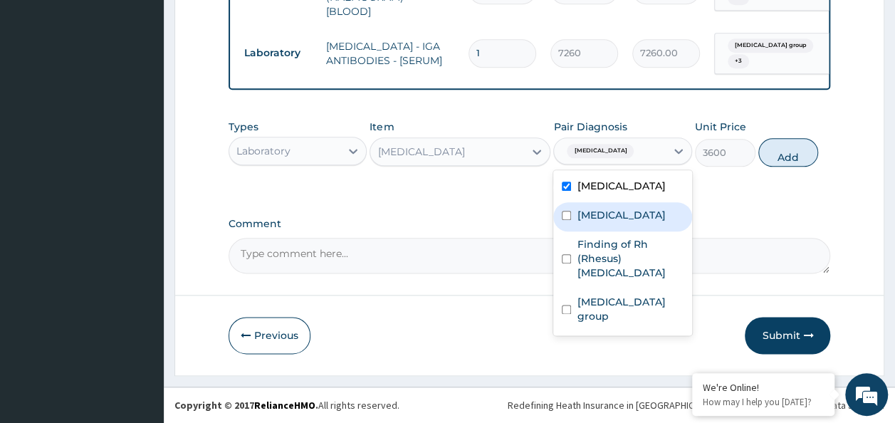
drag, startPoint x: 608, startPoint y: 217, endPoint x: 610, endPoint y: 252, distance: 35.7
click at [609, 234] on div "Dyslexia Peptic ulcer Finding of Rh (Rhesus) genotype Finding of blood group" at bounding box center [623, 252] width 139 height 165
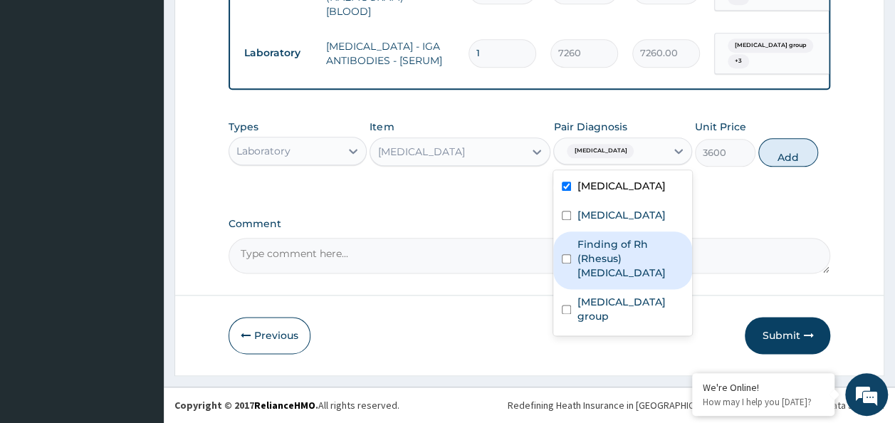
drag, startPoint x: 611, startPoint y: 254, endPoint x: 606, endPoint y: 271, distance: 18.7
click at [612, 256] on label "Finding of Rh (Rhesus) genotype" at bounding box center [630, 258] width 107 height 43
checkbox input "true"
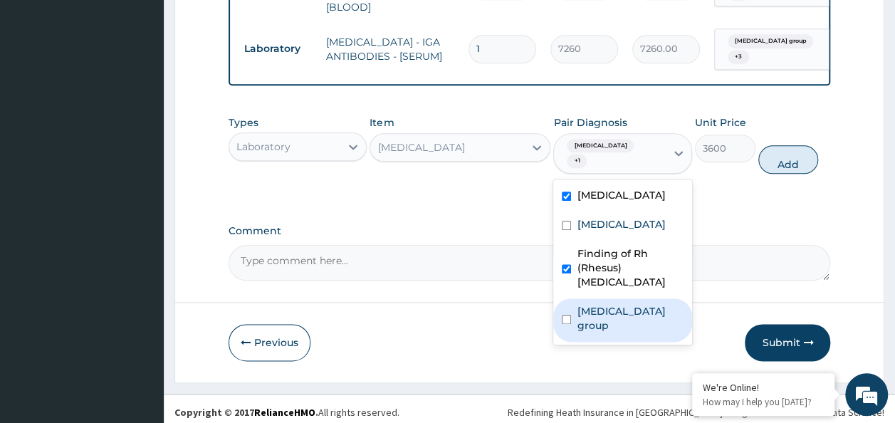
click at [581, 304] on label "Finding of blood group" at bounding box center [630, 318] width 107 height 28
checkbox input "true"
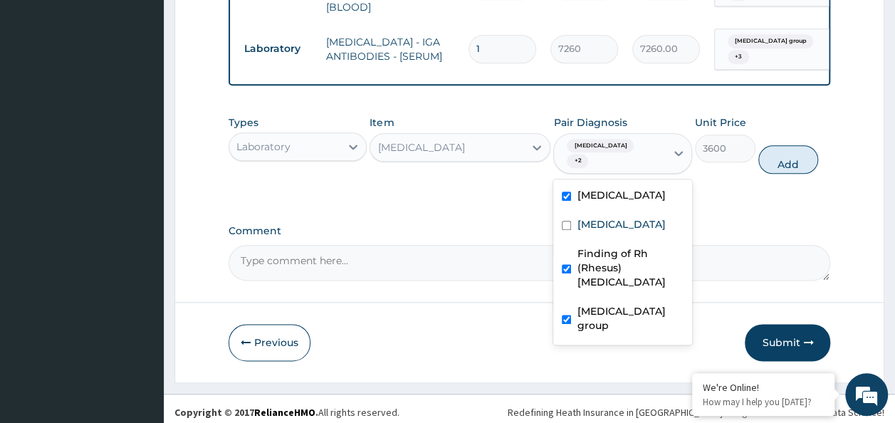
drag, startPoint x: 781, startPoint y: 157, endPoint x: 735, endPoint y: 171, distance: 48.4
click at [773, 162] on button "Add" at bounding box center [789, 159] width 61 height 28
type input "0"
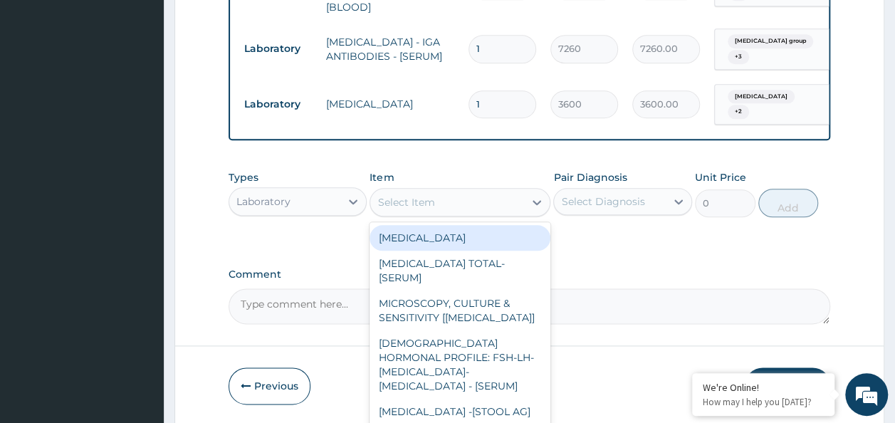
click at [426, 215] on div "Select Item" at bounding box center [460, 202] width 181 height 28
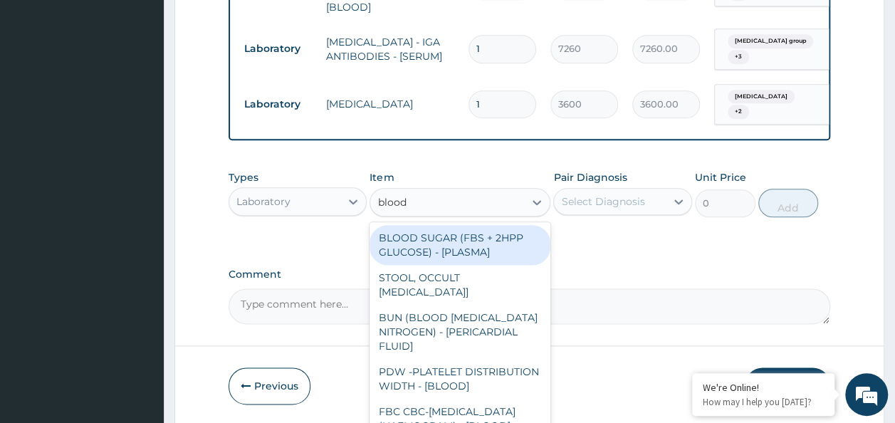
type input "blood g"
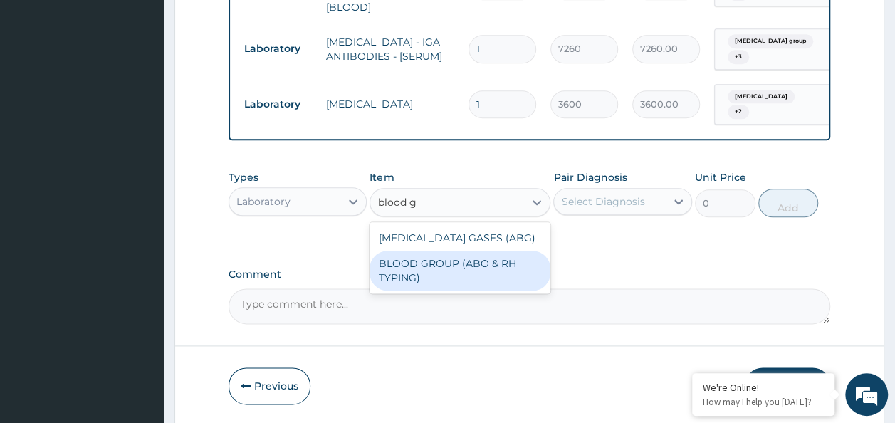
click at [489, 271] on div "BLOOD GROUP (ABO & RH TYPING)" at bounding box center [460, 271] width 181 height 40
type input "2042.5"
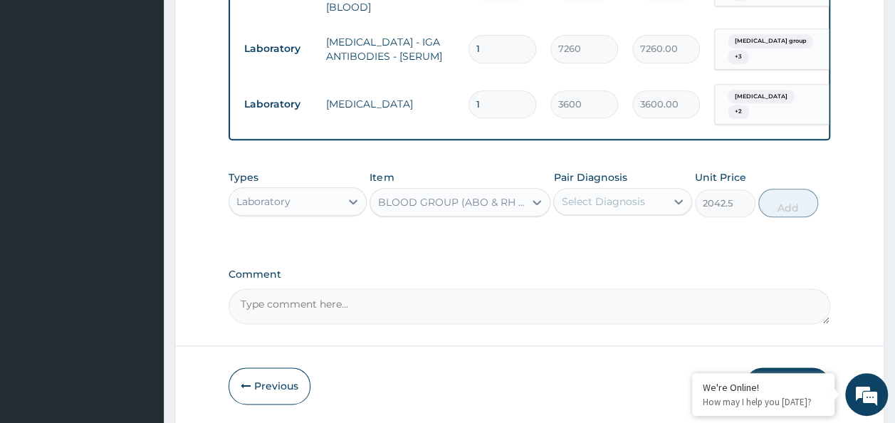
click at [596, 202] on div "Select Diagnosis" at bounding box center [602, 201] width 83 height 14
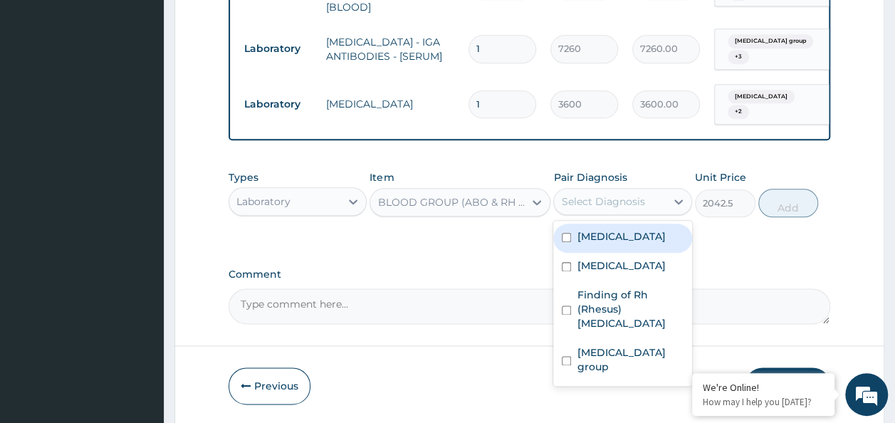
click at [600, 241] on label "Dyslexia" at bounding box center [621, 236] width 88 height 14
checkbox input "true"
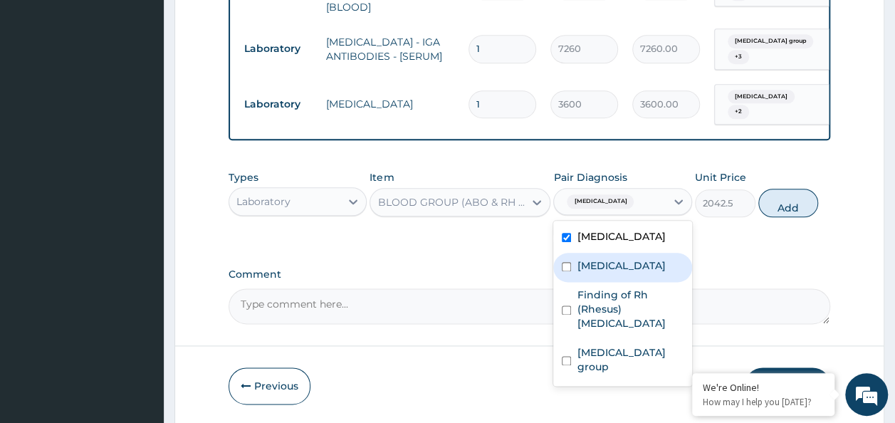
click at [596, 258] on div "Peptic ulcer" at bounding box center [623, 267] width 139 height 29
checkbox input "true"
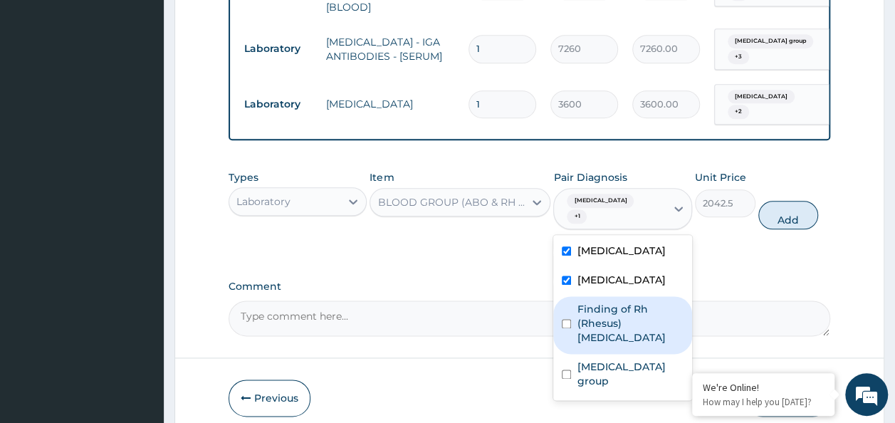
drag, startPoint x: 596, startPoint y: 306, endPoint x: 596, endPoint y: 333, distance: 27.8
click at [596, 309] on label "Finding of Rh (Rhesus) genotype" at bounding box center [630, 323] width 107 height 43
checkbox input "true"
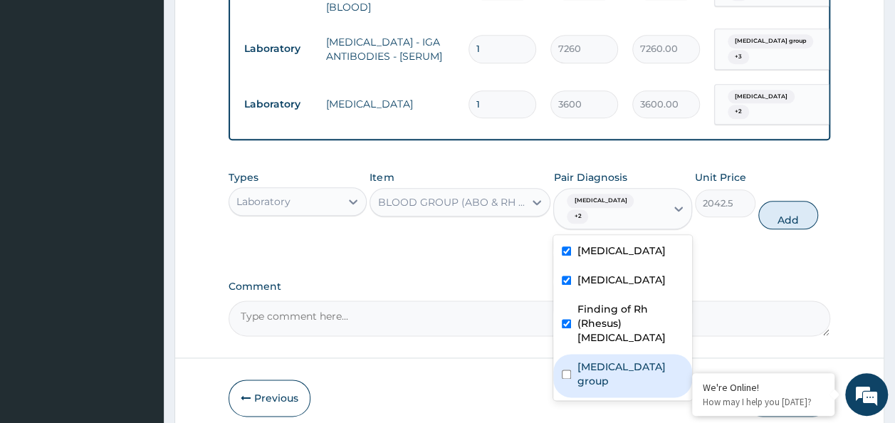
click at [596, 360] on label "Finding of blood group" at bounding box center [630, 374] width 107 height 28
checkbox input "true"
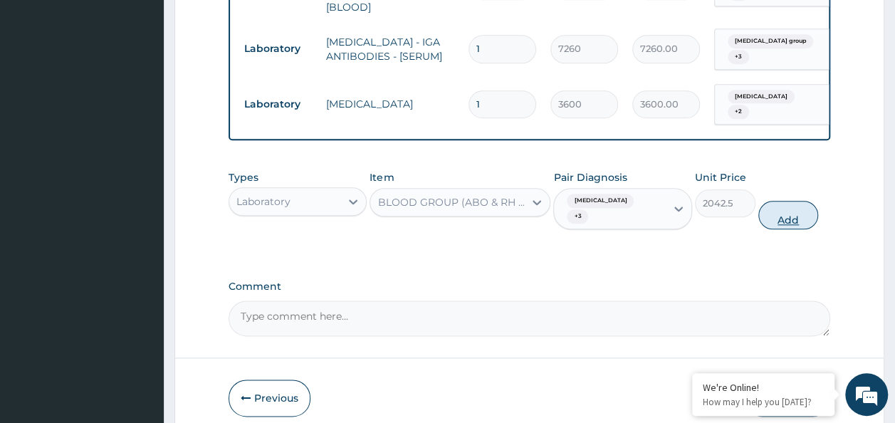
click at [789, 201] on button "Add" at bounding box center [789, 215] width 61 height 28
type input "0"
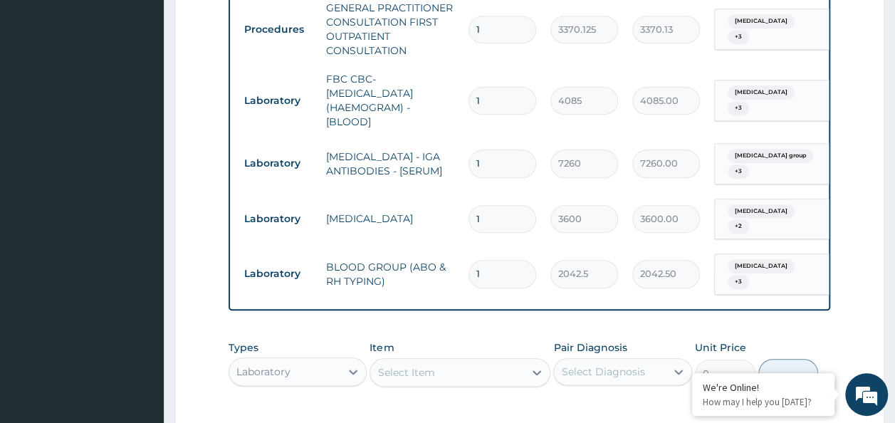
scroll to position [744, 0]
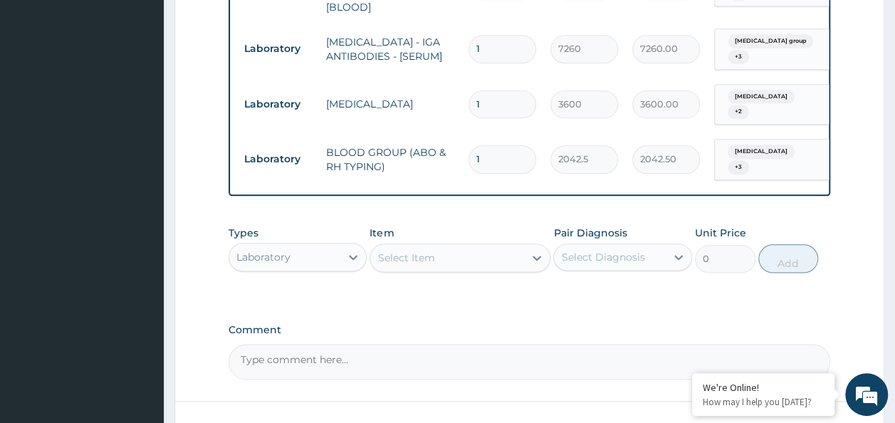
click at [330, 246] on div "Laboratory" at bounding box center [285, 257] width 112 height 23
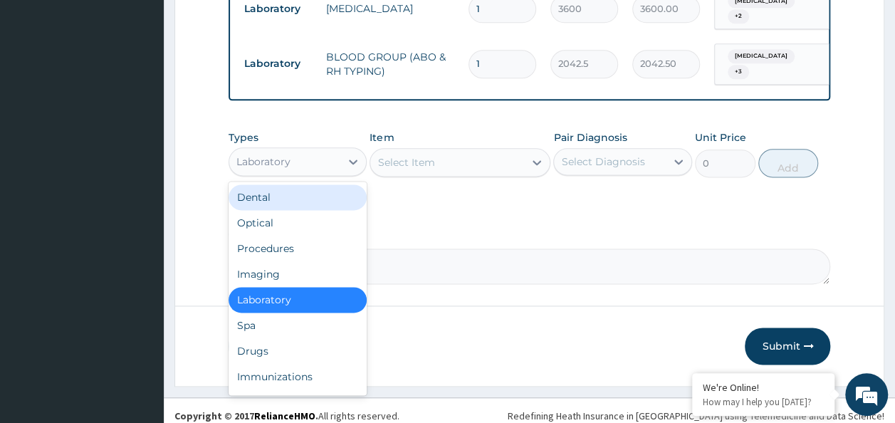
scroll to position [843, 0]
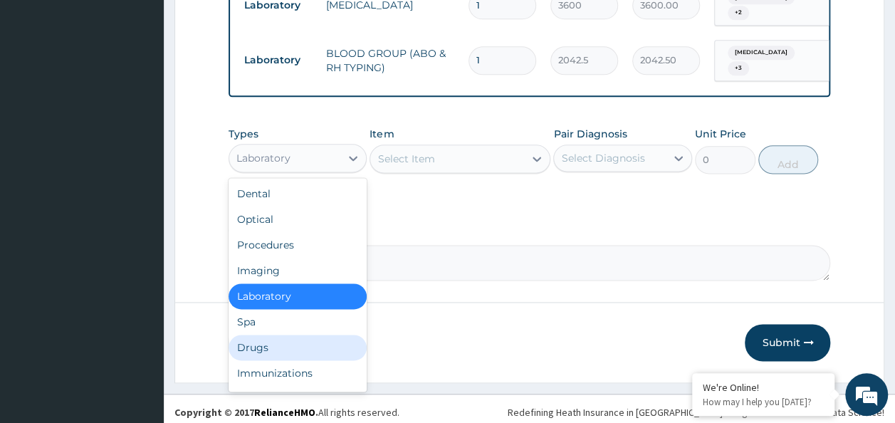
click at [316, 347] on div "Drugs" at bounding box center [298, 348] width 139 height 26
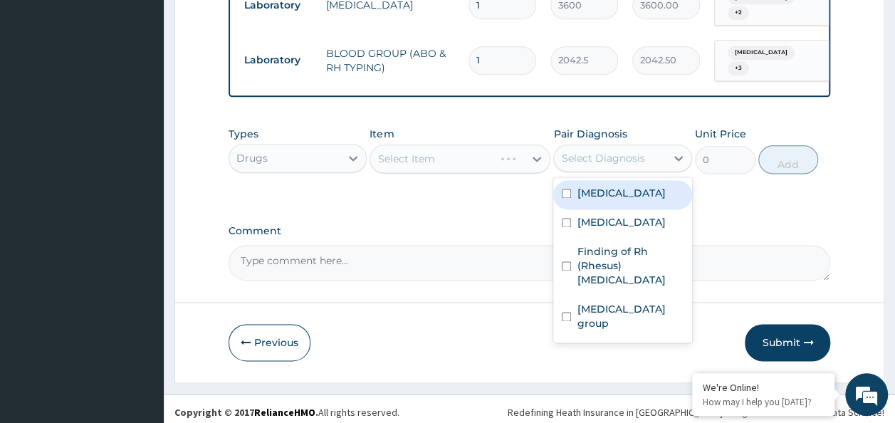
click at [620, 157] on div "Select Diagnosis" at bounding box center [602, 158] width 83 height 14
drag, startPoint x: 620, startPoint y: 180, endPoint x: 616, endPoint y: 193, distance: 13.3
click at [618, 185] on div "Dyslexia" at bounding box center [623, 194] width 139 height 29
checkbox input "true"
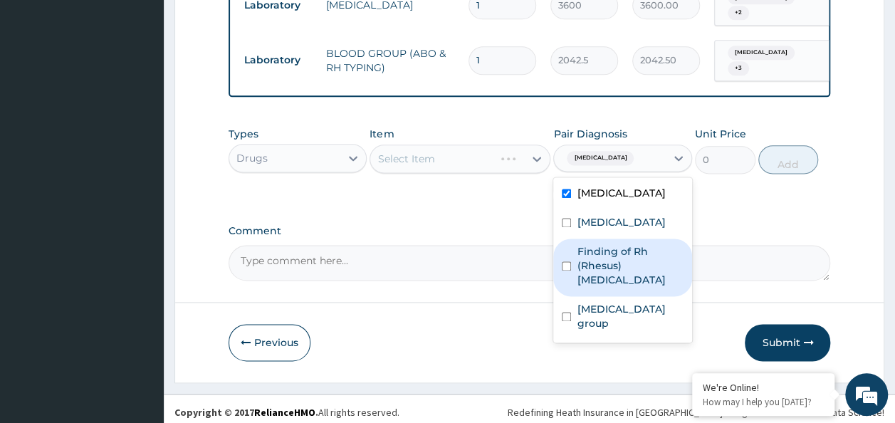
click at [605, 239] on div "Finding of Rh (Rhesus) genotype" at bounding box center [623, 268] width 139 height 58
checkbox input "true"
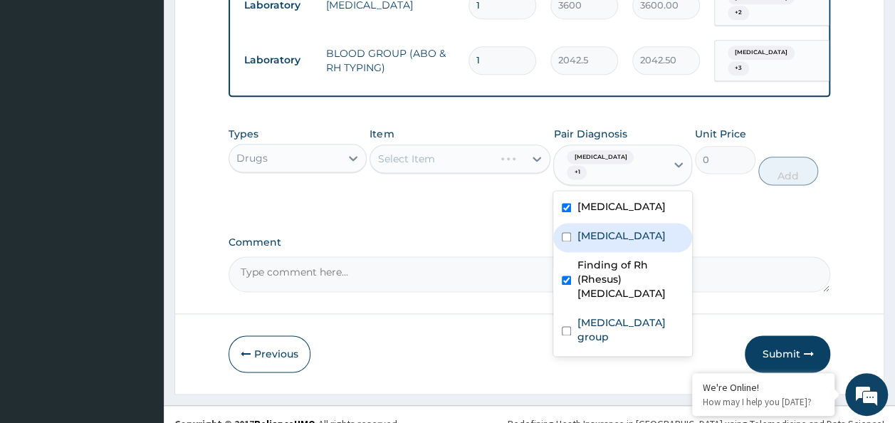
drag, startPoint x: 598, startPoint y: 219, endPoint x: 594, endPoint y: 266, distance: 47.9
click at [598, 229] on label "Peptic ulcer" at bounding box center [621, 236] width 88 height 14
checkbox input "true"
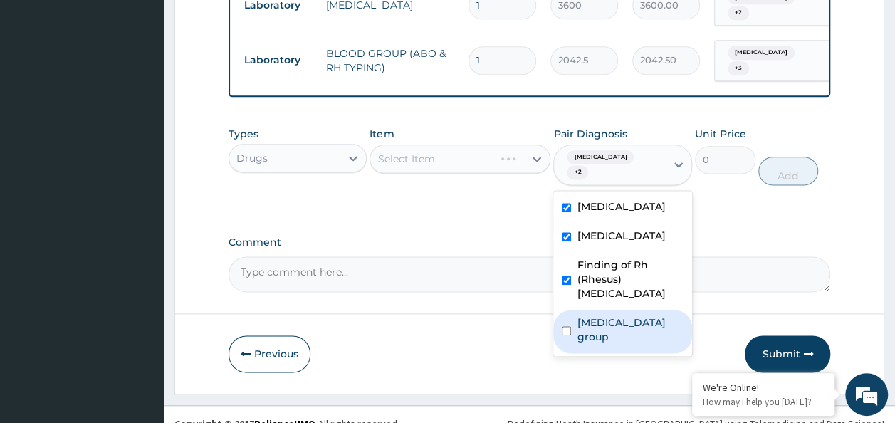
click at [586, 316] on label "Finding of blood group" at bounding box center [630, 330] width 107 height 28
checkbox input "true"
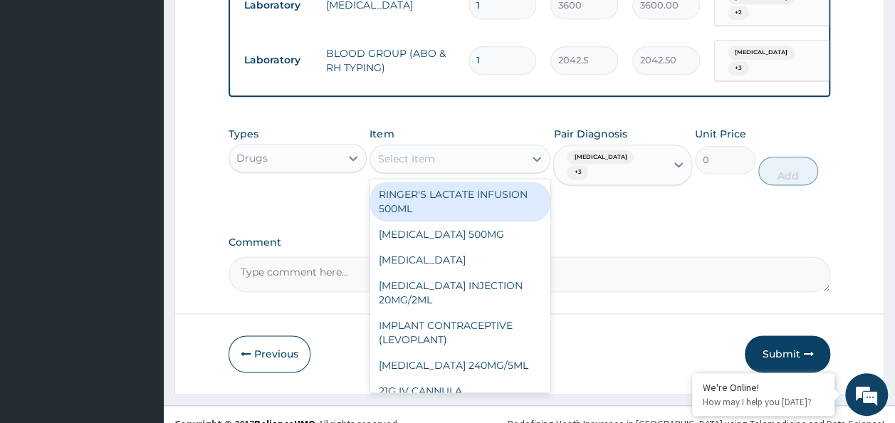
click at [444, 147] on div "Select Item" at bounding box center [447, 158] width 154 height 23
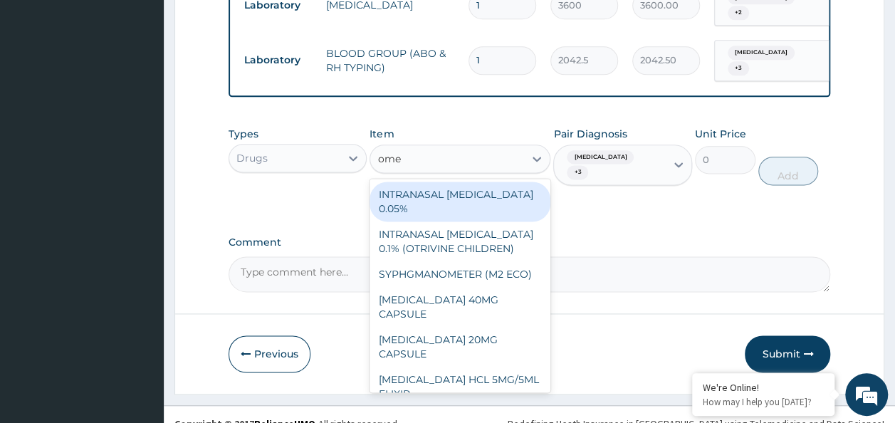
type input "omep"
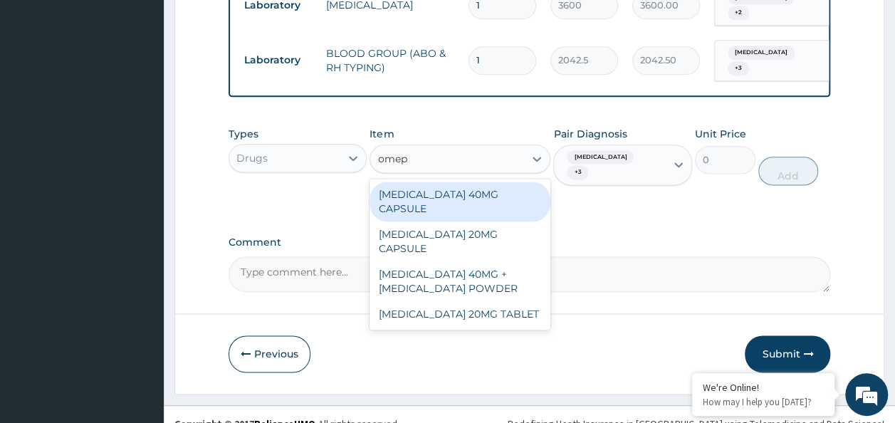
click at [479, 192] on div "[MEDICAL_DATA] 40MG CAPSULE" at bounding box center [460, 202] width 181 height 40
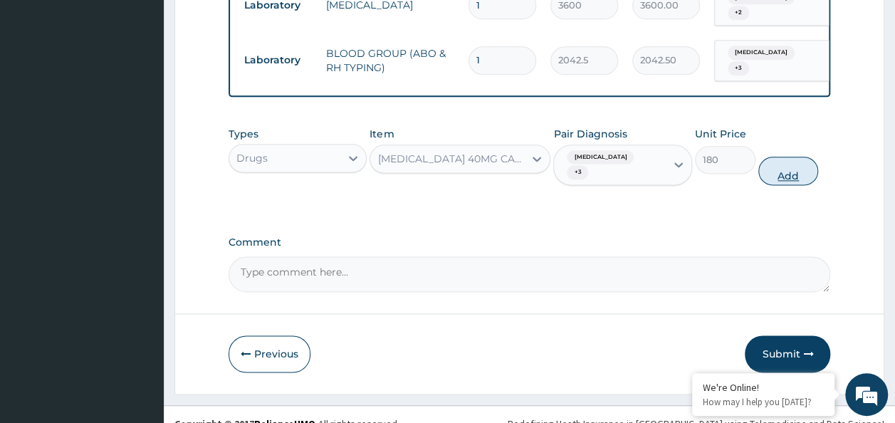
click at [767, 157] on button "Add" at bounding box center [789, 171] width 61 height 28
type input "0"
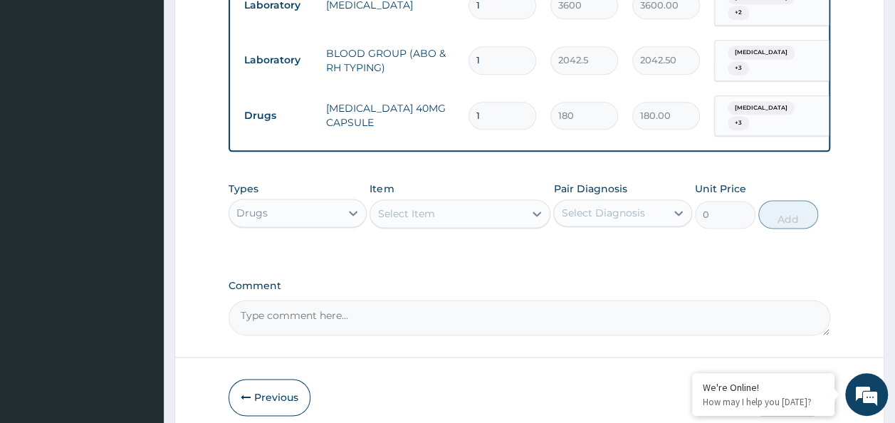
click at [591, 206] on div "Select Diagnosis" at bounding box center [602, 213] width 83 height 14
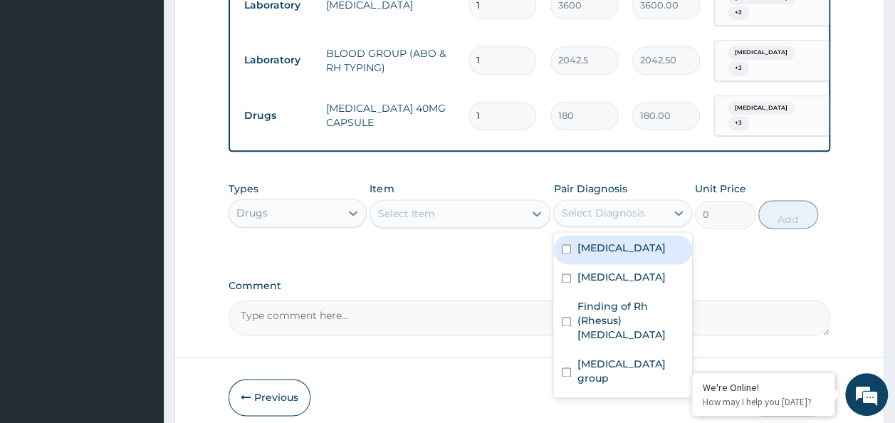
drag, startPoint x: 584, startPoint y: 238, endPoint x: 589, endPoint y: 260, distance: 22.6
click at [586, 242] on label "Dyslexia" at bounding box center [621, 248] width 88 height 14
checkbox input "true"
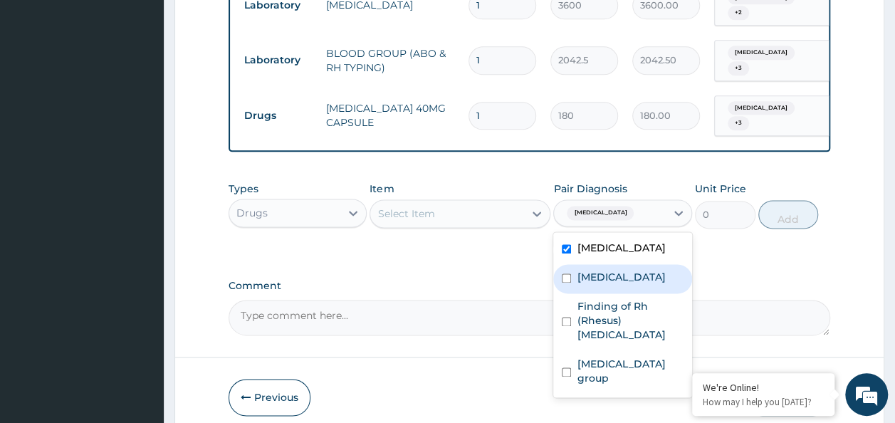
click at [598, 279] on div "Peptic ulcer" at bounding box center [623, 278] width 139 height 29
checkbox input "true"
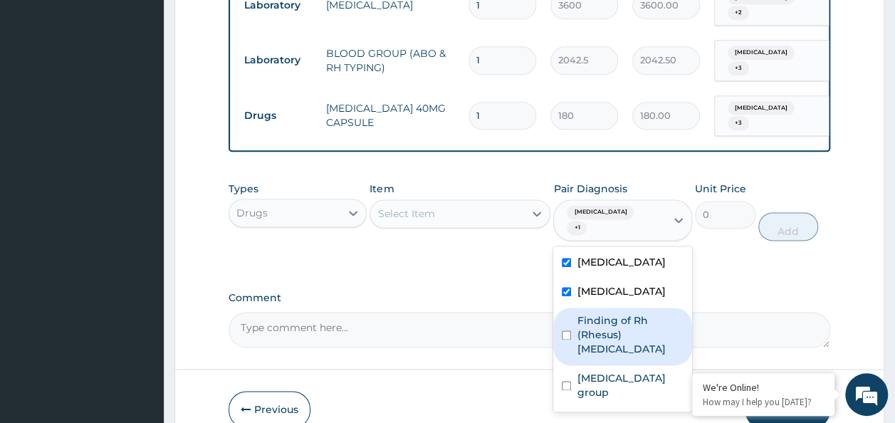
drag, startPoint x: 603, startPoint y: 322, endPoint x: 598, endPoint y: 343, distance: 21.9
click at [603, 326] on div "Dyslexia Peptic ulcer Finding of Rh (Rhesus) genotype Finding of blood group" at bounding box center [623, 328] width 139 height 165
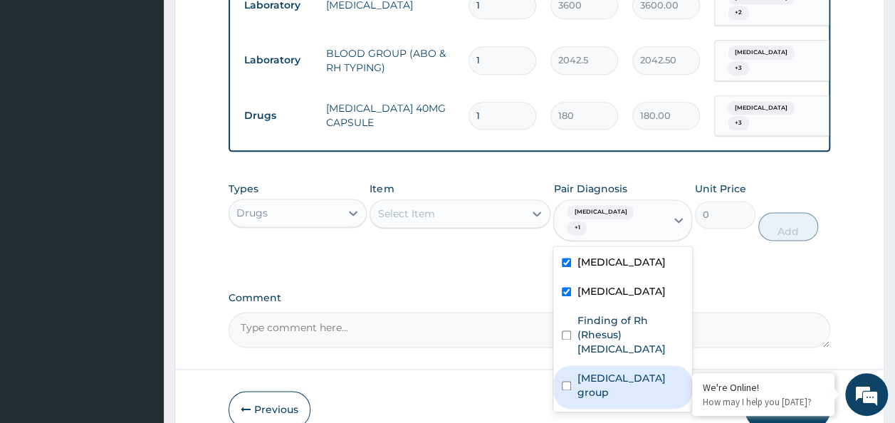
drag, startPoint x: 596, startPoint y: 350, endPoint x: 566, endPoint y: 337, distance: 32.8
click at [591, 371] on label "Finding of blood group" at bounding box center [630, 385] width 107 height 28
checkbox input "true"
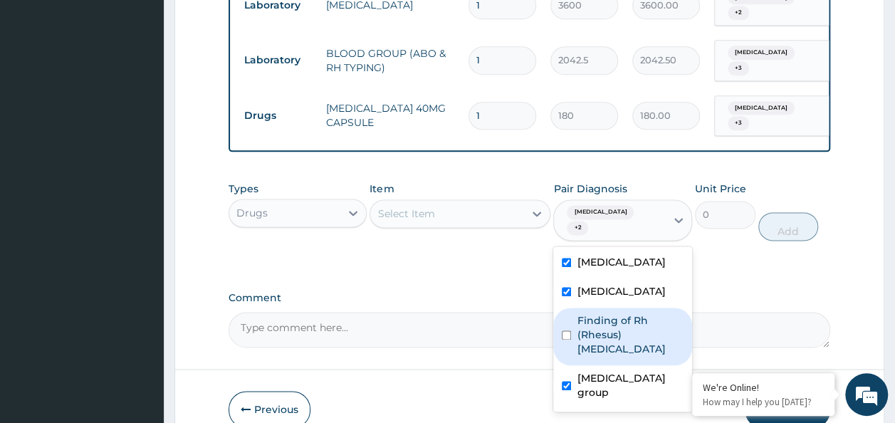
click at [601, 308] on div "Finding of Rh (Rhesus) genotype" at bounding box center [623, 337] width 139 height 58
checkbox input "true"
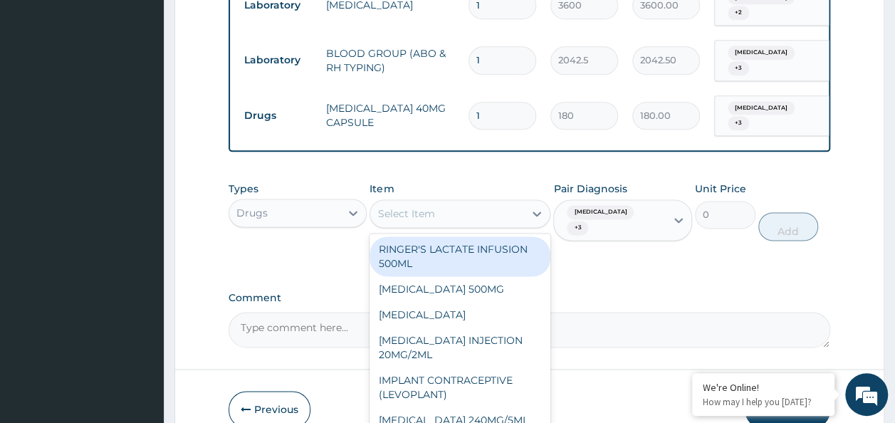
click at [503, 202] on div "Select Item" at bounding box center [447, 213] width 154 height 23
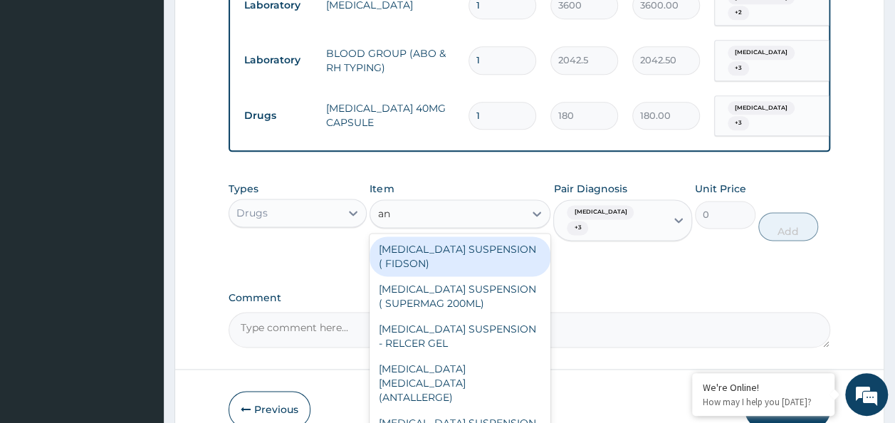
type input "a"
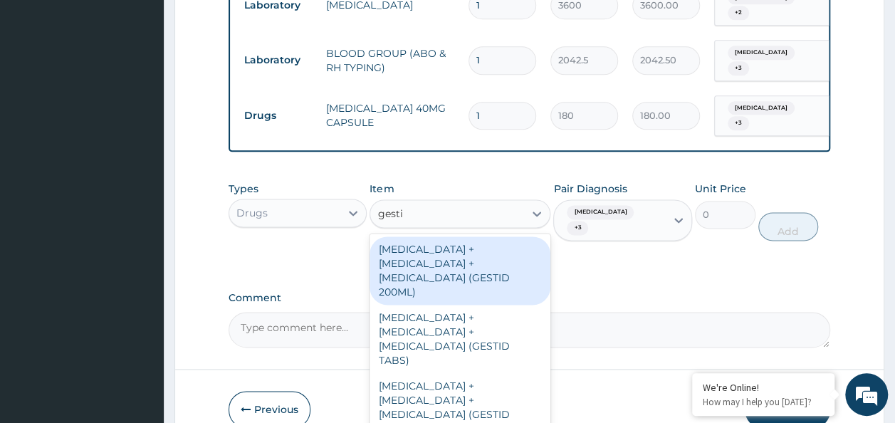
type input "gestid"
click at [472, 241] on div "[MEDICAL_DATA] + [MEDICAL_DATA] + [MEDICAL_DATA] (GESTID 200ML)" at bounding box center [460, 271] width 181 height 68
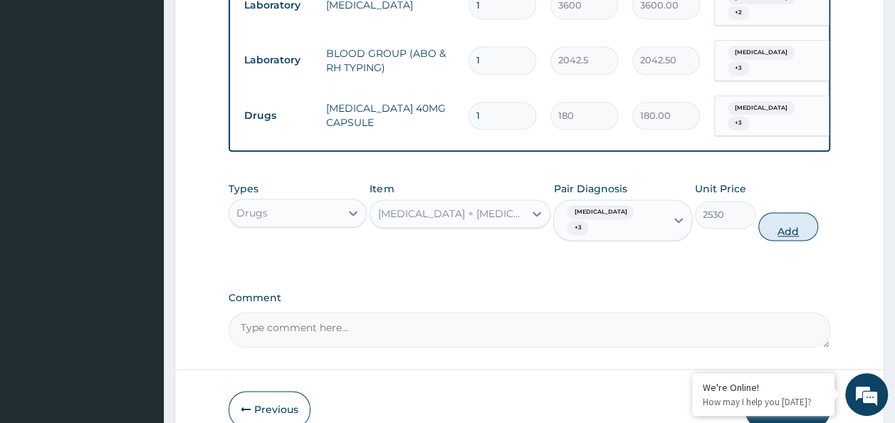
click at [760, 212] on button "Add" at bounding box center [789, 226] width 61 height 28
type input "0"
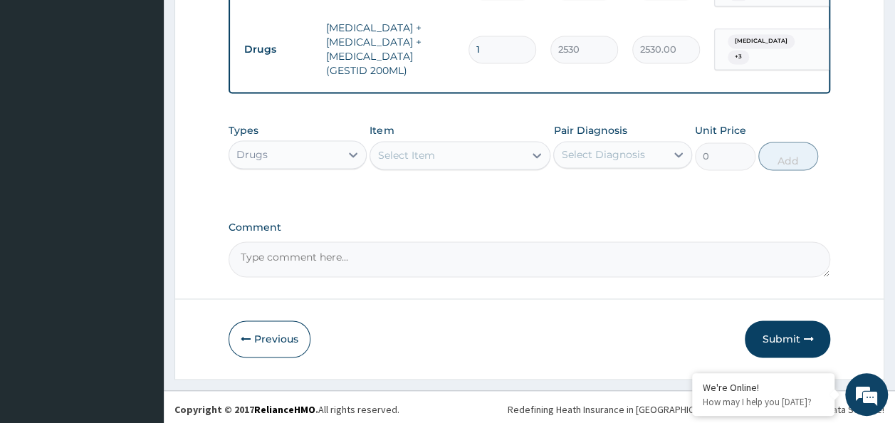
scroll to position [978, 0]
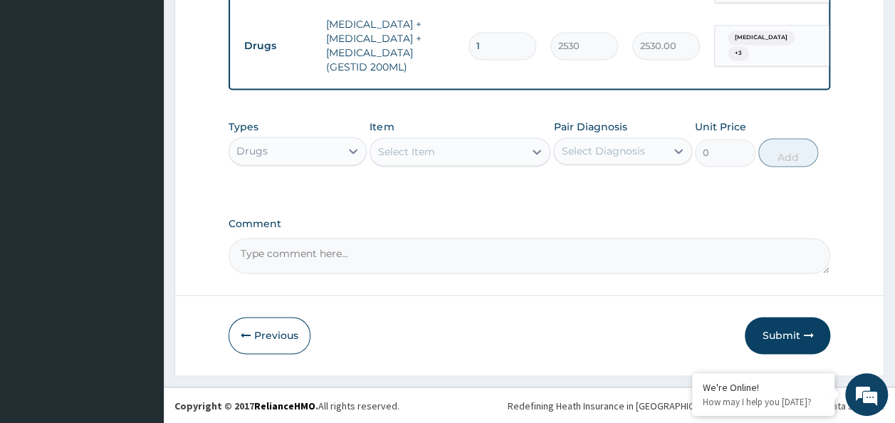
click at [483, 147] on div "Select Item" at bounding box center [447, 151] width 154 height 23
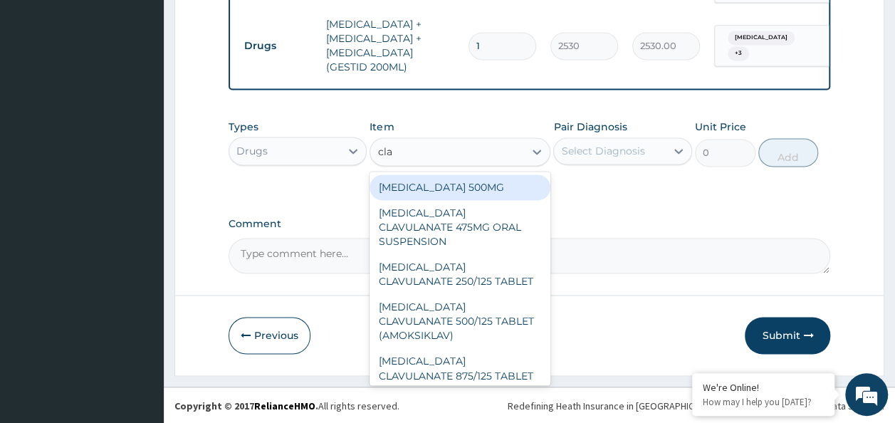
type input "clar"
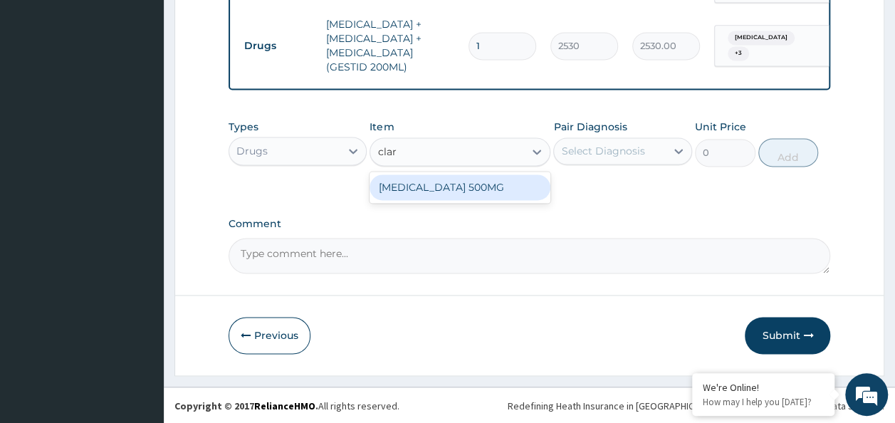
drag, startPoint x: 496, startPoint y: 194, endPoint x: 576, endPoint y: 168, distance: 84.0
click at [497, 194] on div "[MEDICAL_DATA] 500MG" at bounding box center [460, 188] width 181 height 26
type input "431.25"
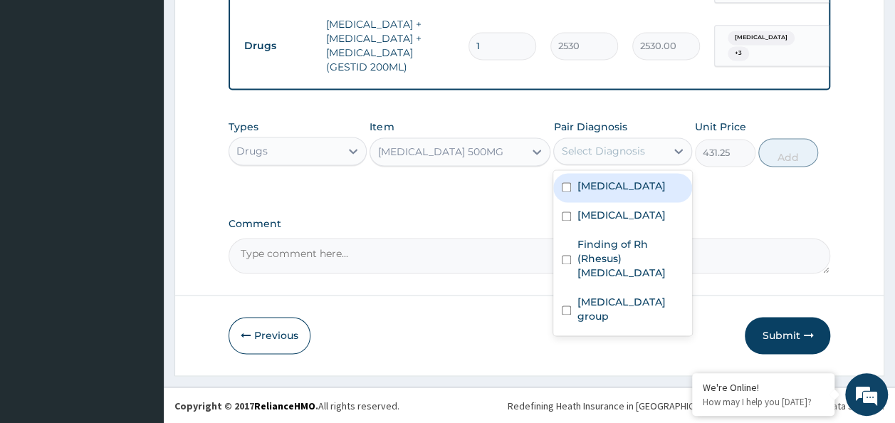
click at [590, 162] on div "Select Diagnosis" at bounding box center [610, 151] width 112 height 23
click at [601, 199] on div "Dyslexia" at bounding box center [623, 187] width 139 height 29
checkbox input "true"
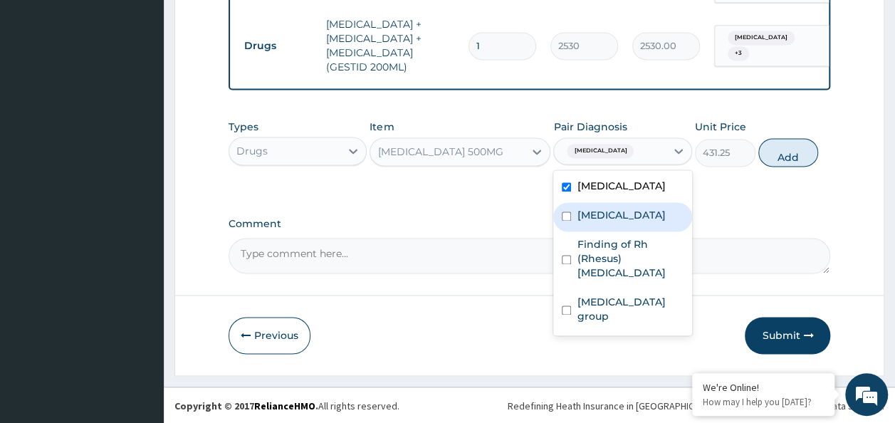
drag, startPoint x: 601, startPoint y: 208, endPoint x: 601, endPoint y: 222, distance: 14.2
click at [601, 217] on div "Peptic ulcer" at bounding box center [623, 216] width 139 height 29
checkbox input "true"
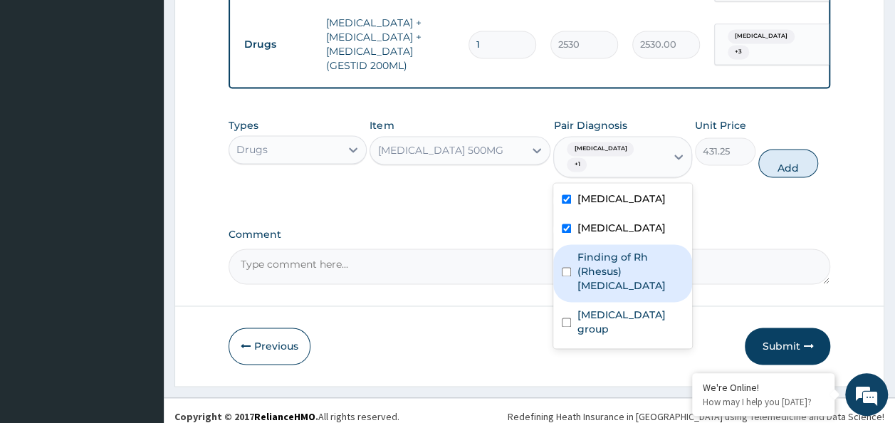
drag, startPoint x: 602, startPoint y: 238, endPoint x: 598, endPoint y: 300, distance: 62.1
click at [602, 250] on label "Finding of Rh (Rhesus) genotype" at bounding box center [630, 271] width 107 height 43
checkbox input "true"
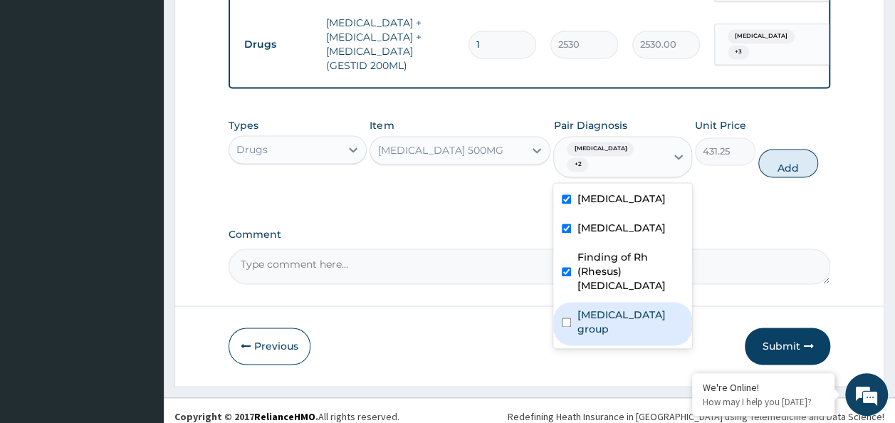
click at [598, 308] on label "Finding of blood group" at bounding box center [630, 322] width 107 height 28
checkbox input "true"
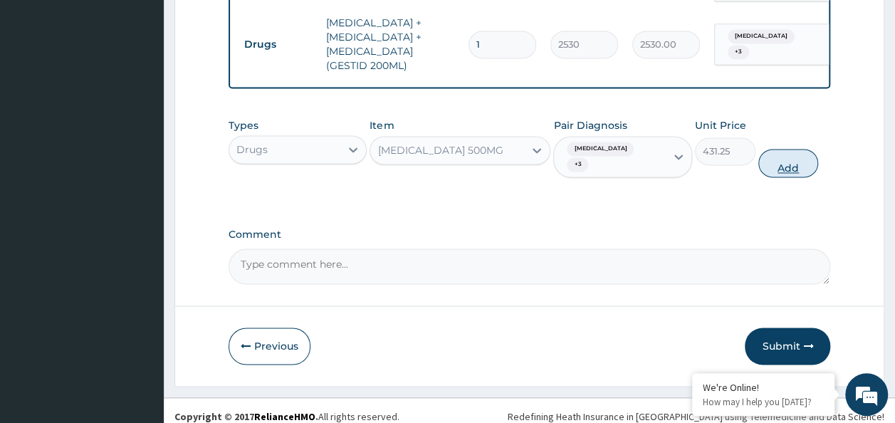
click at [784, 151] on button "Add" at bounding box center [789, 163] width 61 height 28
type input "0"
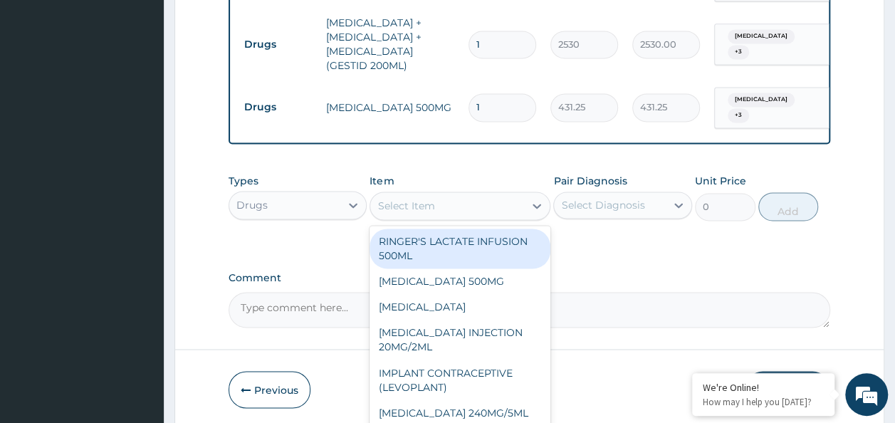
click at [487, 211] on div "Select Item" at bounding box center [447, 205] width 154 height 23
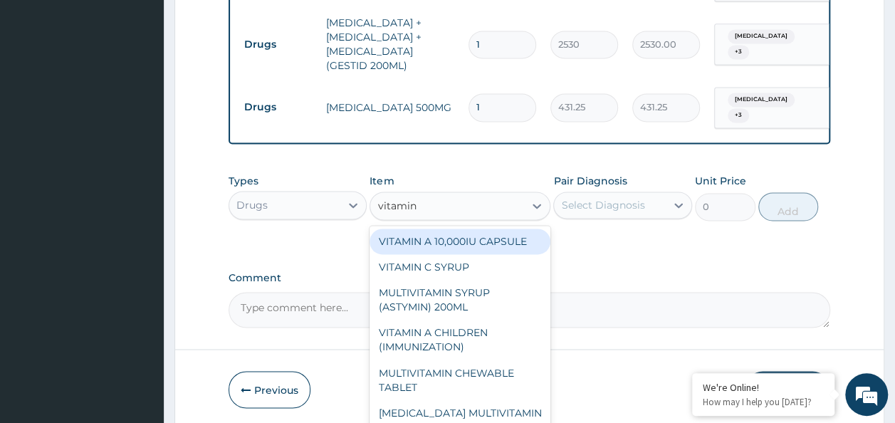
type input "vitamin c"
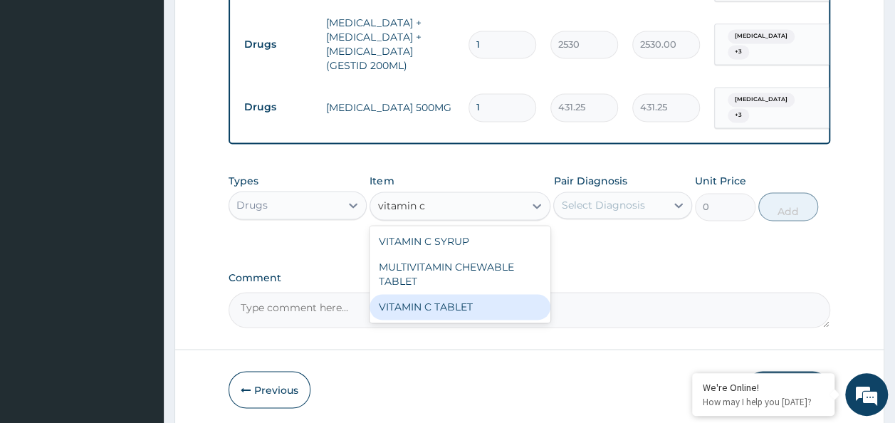
click at [463, 311] on div "VITAMIN C TABLET" at bounding box center [460, 307] width 181 height 26
type input "20"
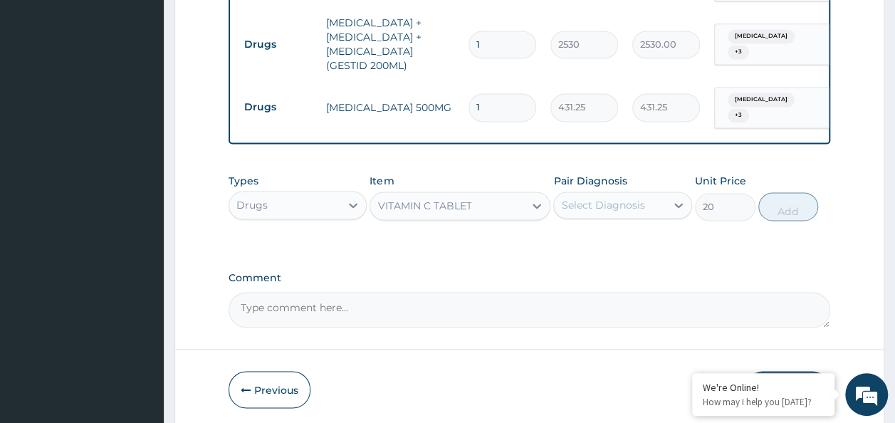
click at [586, 202] on div "Select Diagnosis" at bounding box center [602, 205] width 83 height 14
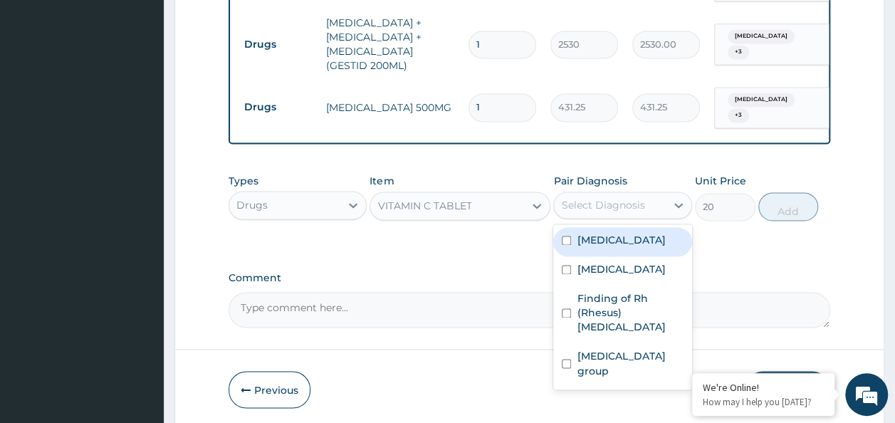
drag, startPoint x: 588, startPoint y: 222, endPoint x: 588, endPoint y: 231, distance: 8.6
click at [588, 228] on div "Dyslexia Peptic ulcer Finding of Rh (Rhesus) genotype Finding of blood group" at bounding box center [623, 306] width 139 height 165
drag, startPoint x: 588, startPoint y: 231, endPoint x: 588, endPoint y: 242, distance: 11.4
click at [588, 239] on label "Dyslexia" at bounding box center [621, 240] width 88 height 14
checkbox input "true"
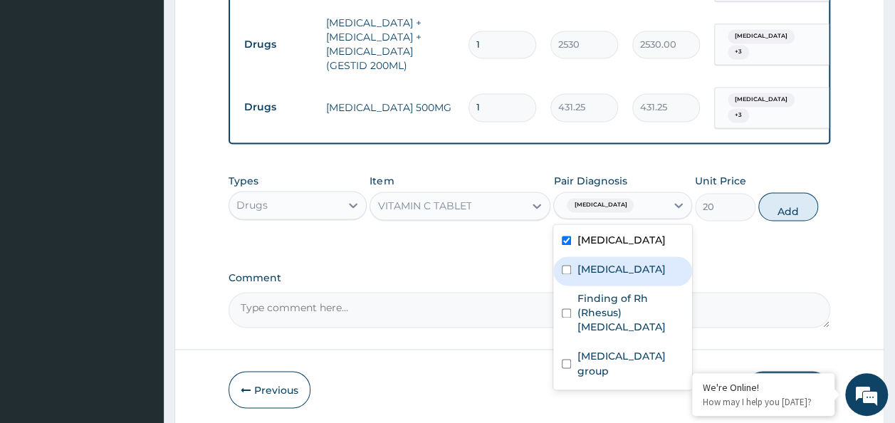
drag, startPoint x: 590, startPoint y: 261, endPoint x: 591, endPoint y: 272, distance: 11.4
click at [591, 263] on label "Peptic ulcer" at bounding box center [621, 269] width 88 height 14
checkbox input "true"
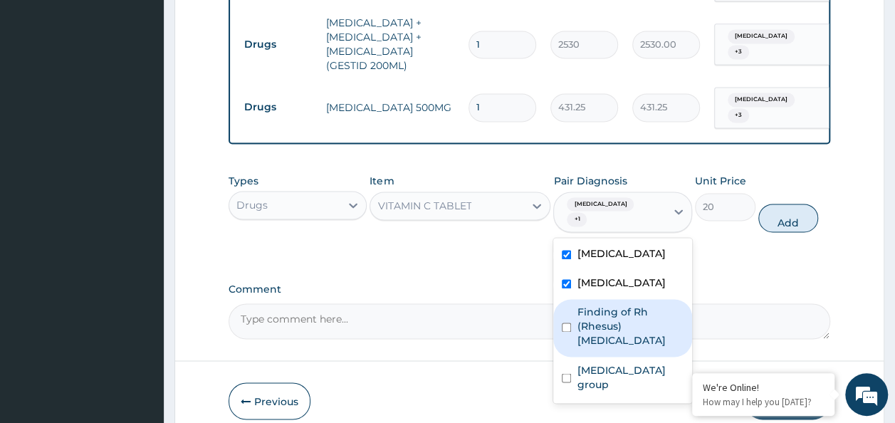
click at [594, 305] on label "Finding of Rh (Rhesus) genotype" at bounding box center [630, 326] width 107 height 43
checkbox input "true"
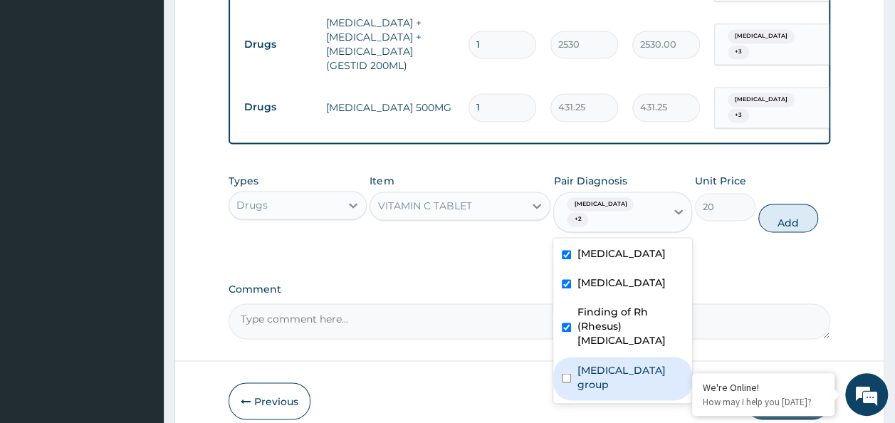
click at [603, 363] on label "Finding of blood group" at bounding box center [630, 377] width 107 height 28
checkbox input "true"
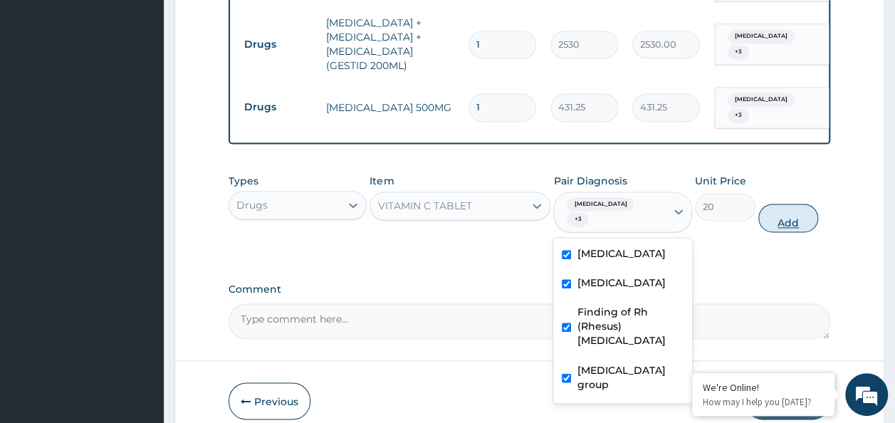
click at [771, 207] on button "Add" at bounding box center [789, 218] width 61 height 28
type input "0"
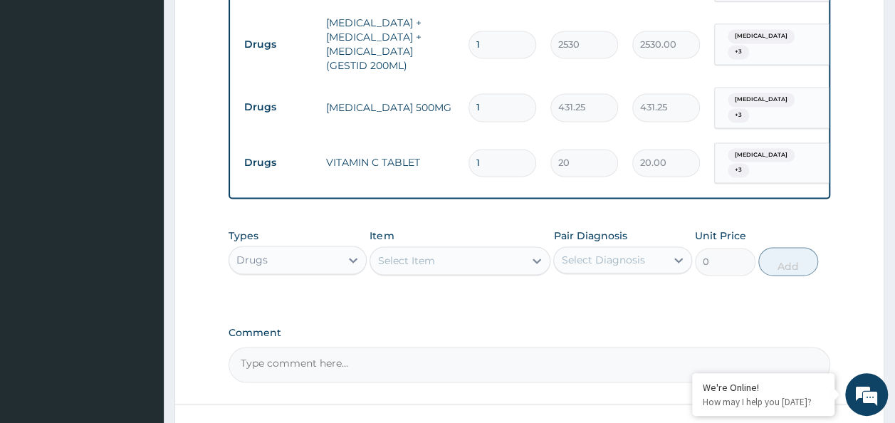
type input "0.00"
type input "3"
type input "60.00"
type input "30"
type input "600.00"
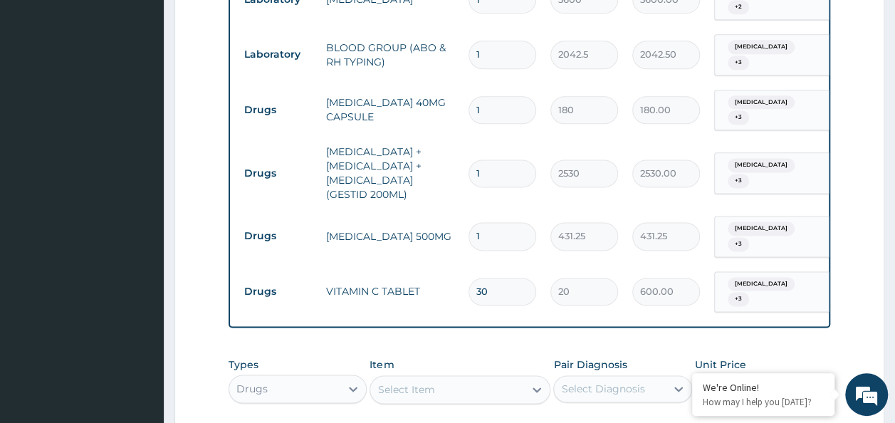
scroll to position [836, 0]
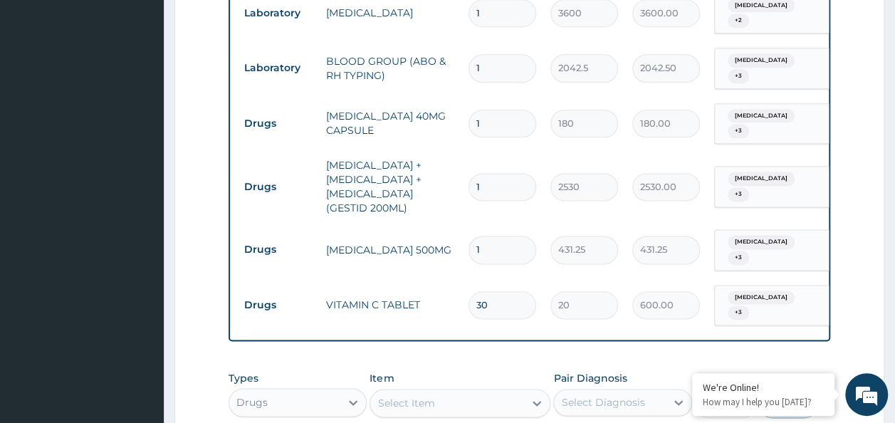
type input "30"
drag, startPoint x: 500, startPoint y: 252, endPoint x: 497, endPoint y: 243, distance: 9.7
click at [499, 248] on td "1" at bounding box center [503, 250] width 82 height 42
click at [495, 239] on input "1" at bounding box center [503, 250] width 68 height 28
type input "0.00"
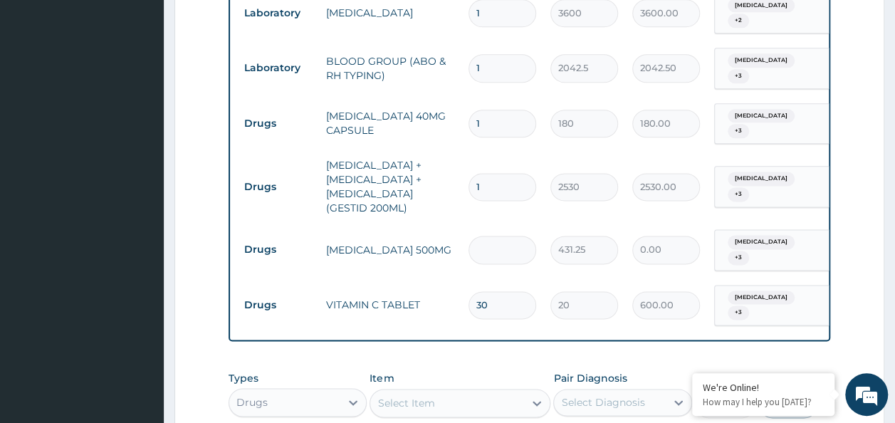
type input "2"
type input "862.50"
type input "20"
type input "8625.00"
type input "20"
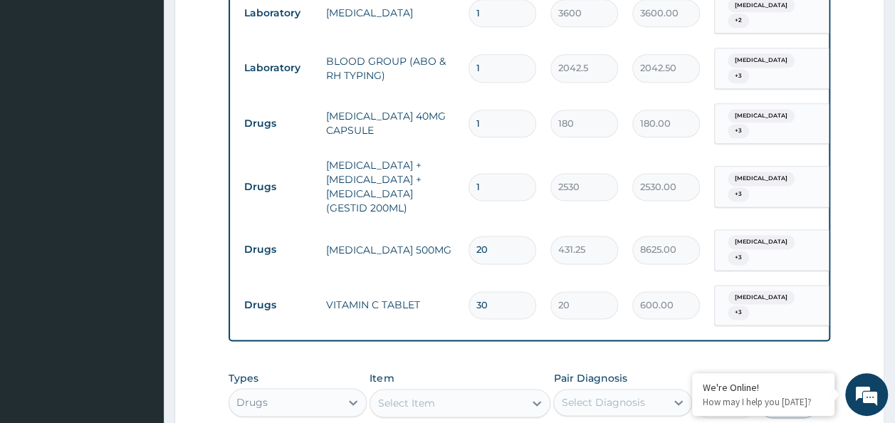
click at [486, 173] on input "1" at bounding box center [503, 187] width 68 height 28
type input "0.00"
type input "2"
type input "5060.00"
type input "28"
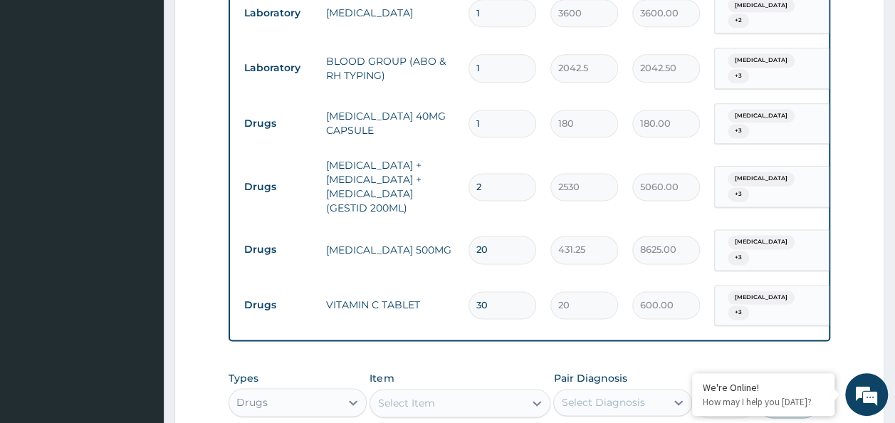
type input "70840.00"
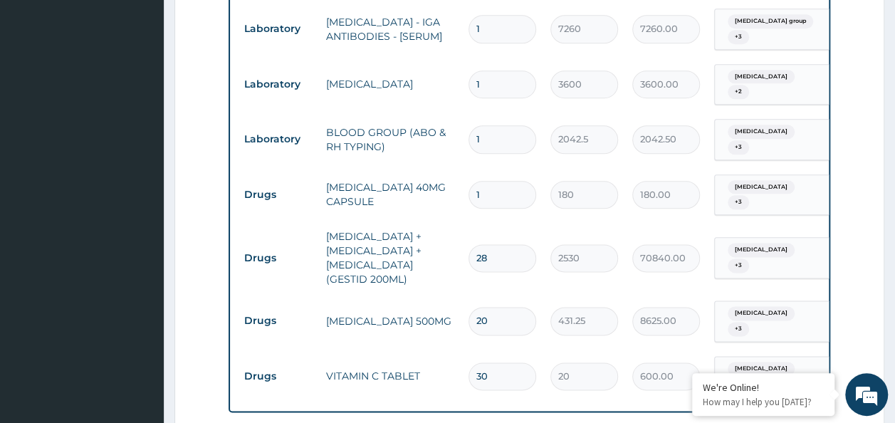
scroll to position [693, 0]
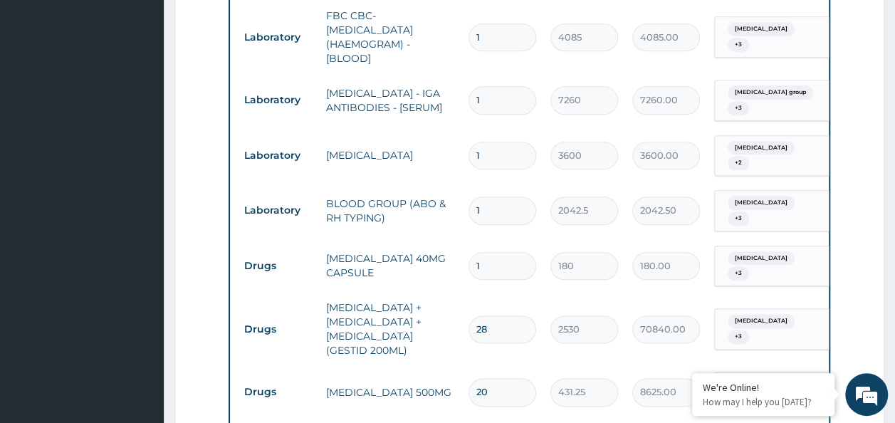
type input "2"
type input "5060.00"
type input "0.00"
type input "1"
type input "2530.00"
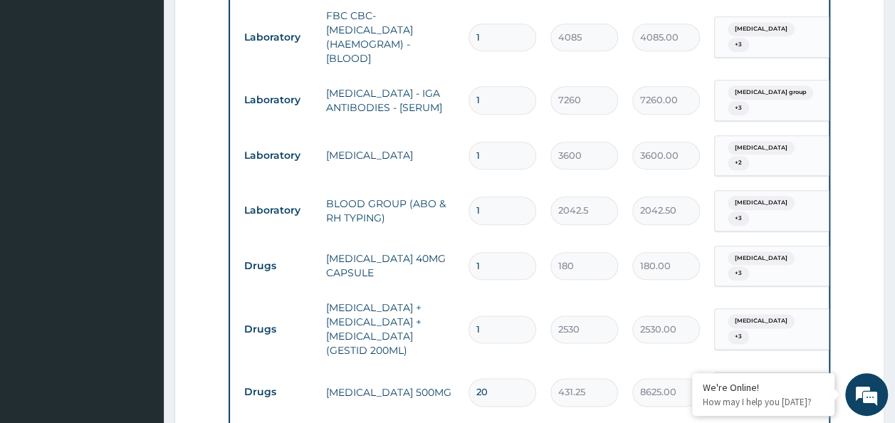
click at [490, 252] on input "1" at bounding box center [503, 266] width 68 height 28
type input "0.00"
type input "2"
type input "360.00"
type input "28"
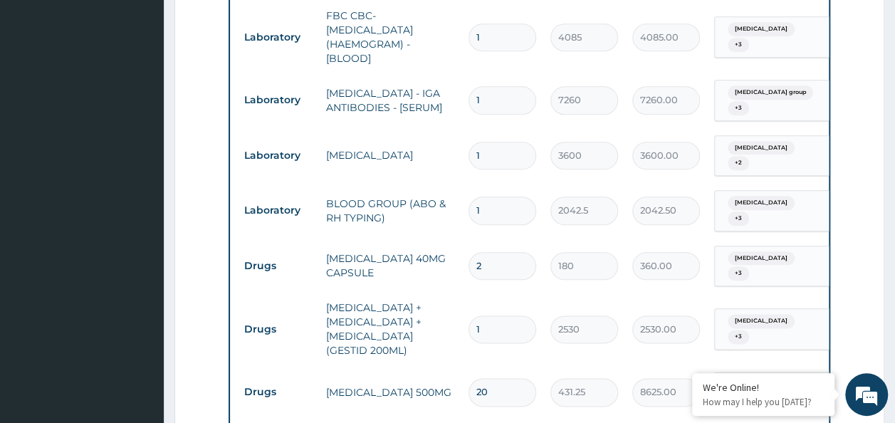
type input "5040.00"
type input "28"
click at [838, 245] on form "Step 2 of 2 PA Code / Prescription Code Enter Code(Secondary Care Only) Encount…" at bounding box center [530, 76] width 710 height 1388
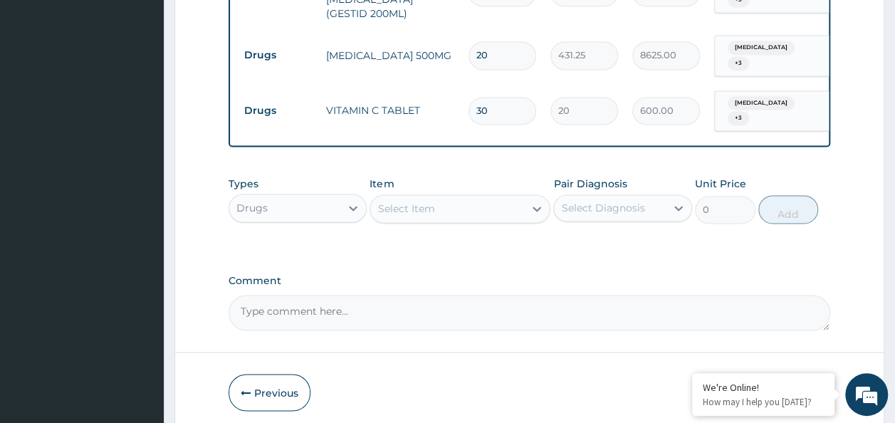
scroll to position [1077, 0]
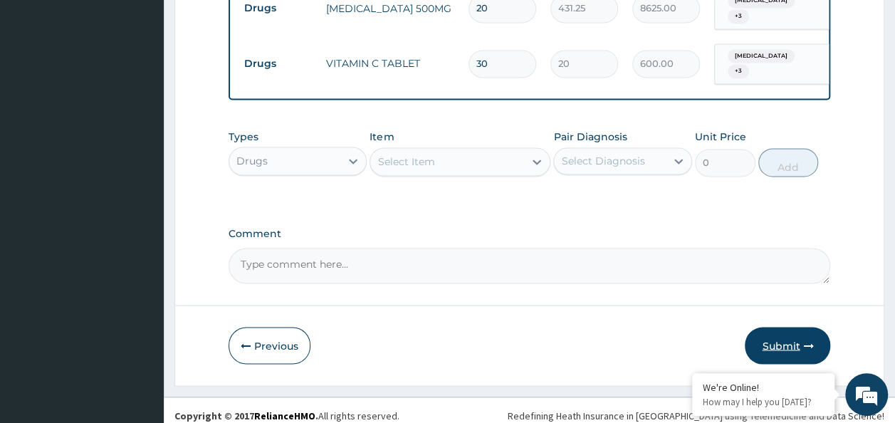
click at [786, 339] on button "Submit" at bounding box center [787, 345] width 85 height 37
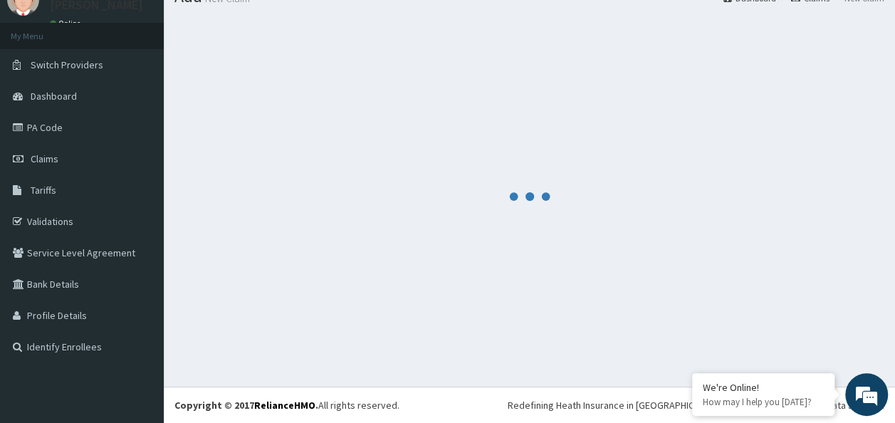
scroll to position [58, 0]
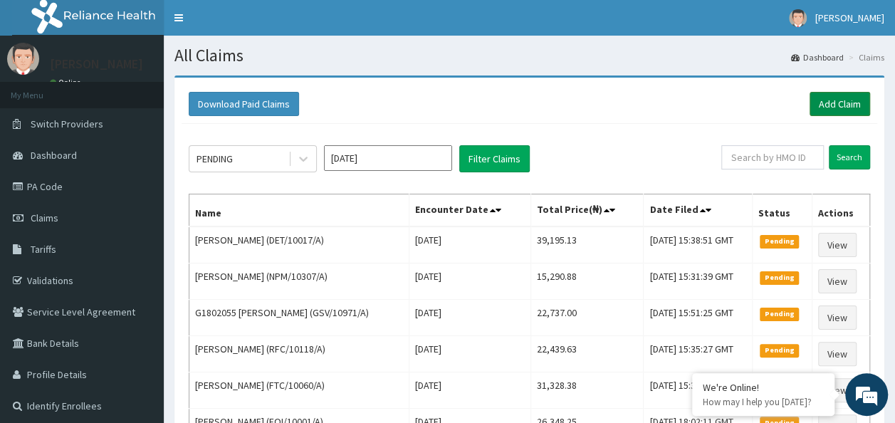
click at [843, 98] on link "Add Claim" at bounding box center [840, 104] width 61 height 24
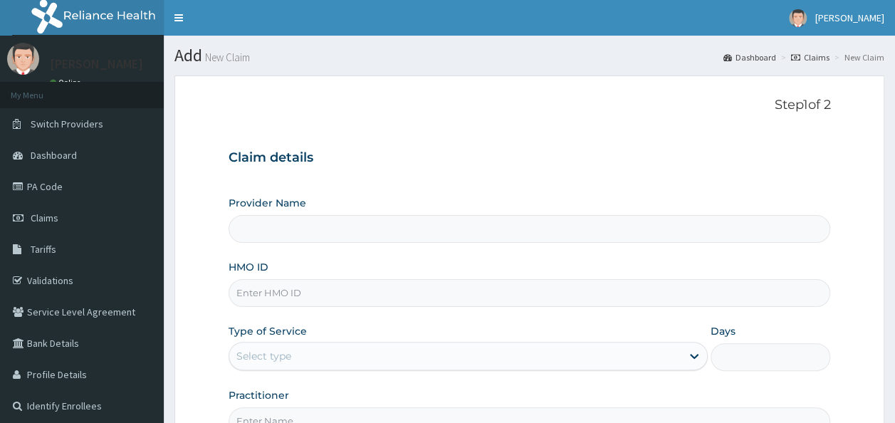
click at [254, 288] on input "HMO ID" at bounding box center [530, 293] width 603 height 28
paste input "CHL/11777/C"
type input "Reliance Family Clinics (RFC)- [GEOGRAPHIC_DATA]"
click at [254, 288] on div "Provider Name Reliance Family Clinics (RFC)- Ejigbo HMO ID CHL/11777/C Type of …" at bounding box center [530, 315] width 603 height 239
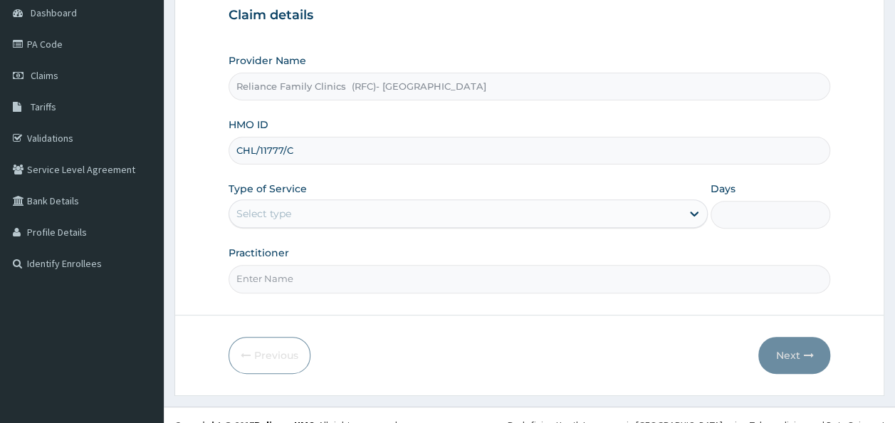
type input "CHL/11777/C"
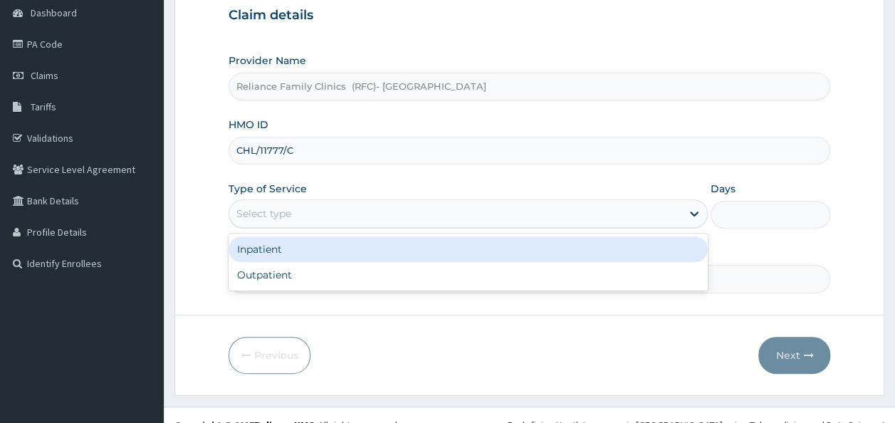
click at [319, 210] on div "Select type" at bounding box center [455, 213] width 452 height 23
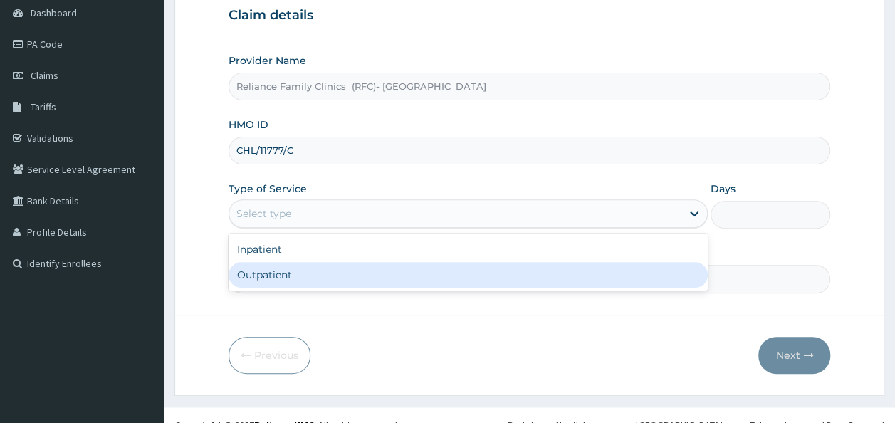
click at [313, 276] on div "Outpatient" at bounding box center [468, 275] width 479 height 26
type input "1"
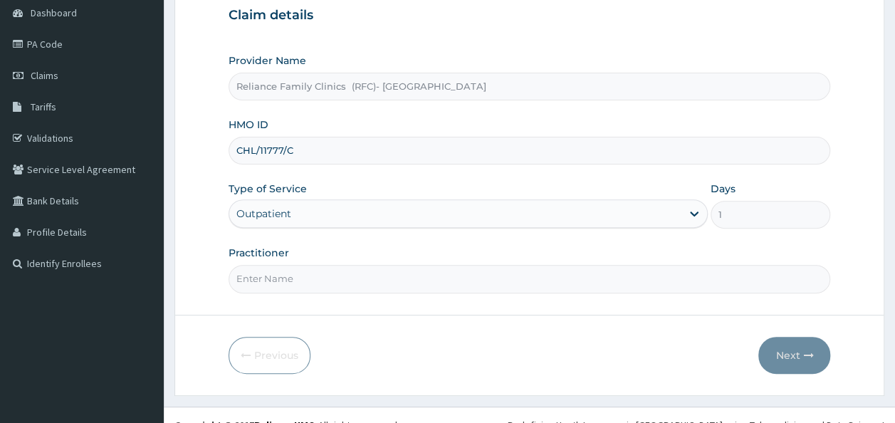
click at [313, 274] on input "Practitioner" at bounding box center [530, 279] width 603 height 28
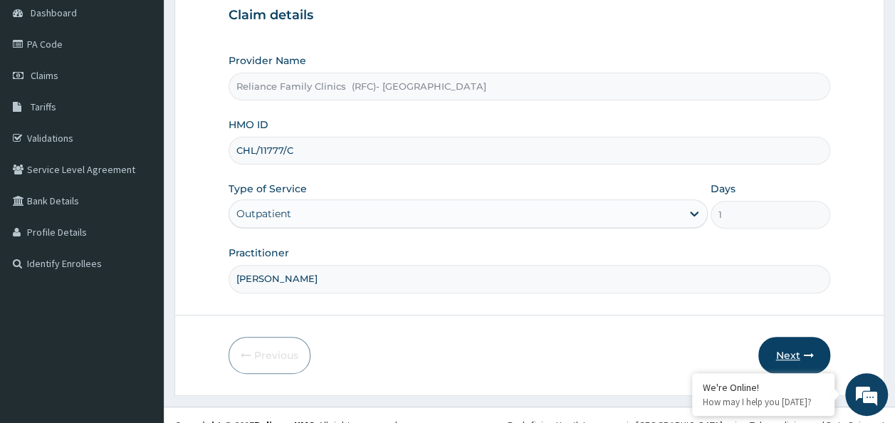
type input "[PERSON_NAME]"
click at [808, 359] on button "Next" at bounding box center [795, 355] width 72 height 37
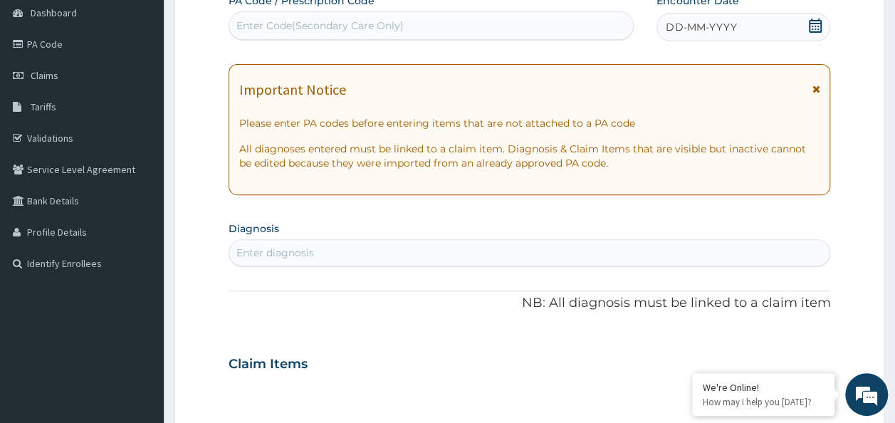
click at [812, 26] on icon at bounding box center [815, 26] width 13 height 14
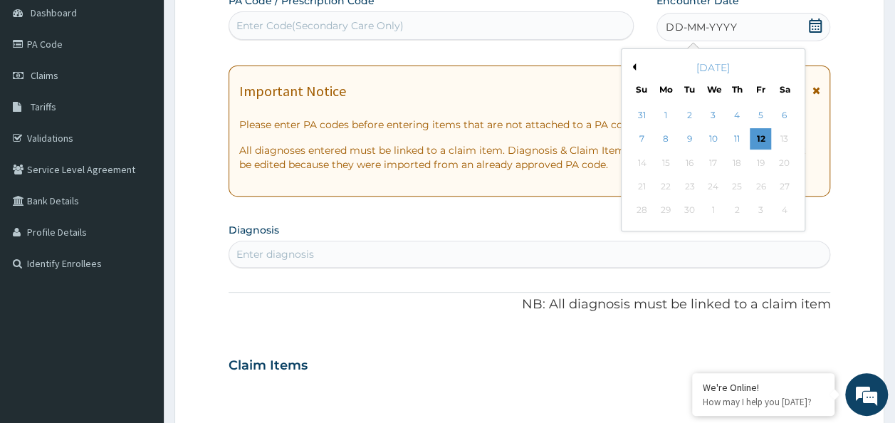
click at [812, 26] on icon at bounding box center [815, 26] width 13 height 14
click at [759, 137] on div "12" at bounding box center [760, 139] width 21 height 21
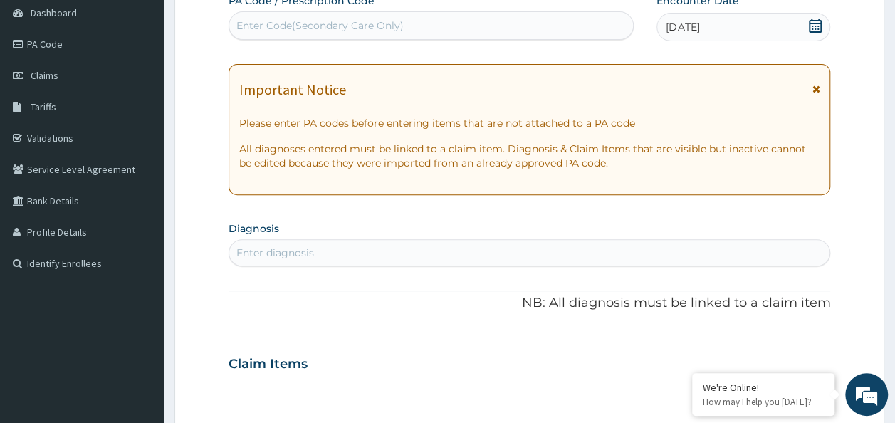
scroll to position [0, 0]
click at [393, 259] on div "Enter diagnosis" at bounding box center [529, 252] width 601 height 23
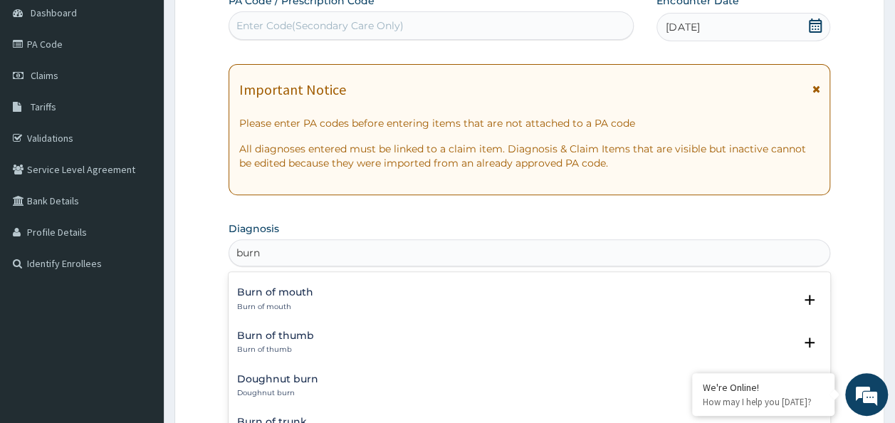
scroll to position [1953, 0]
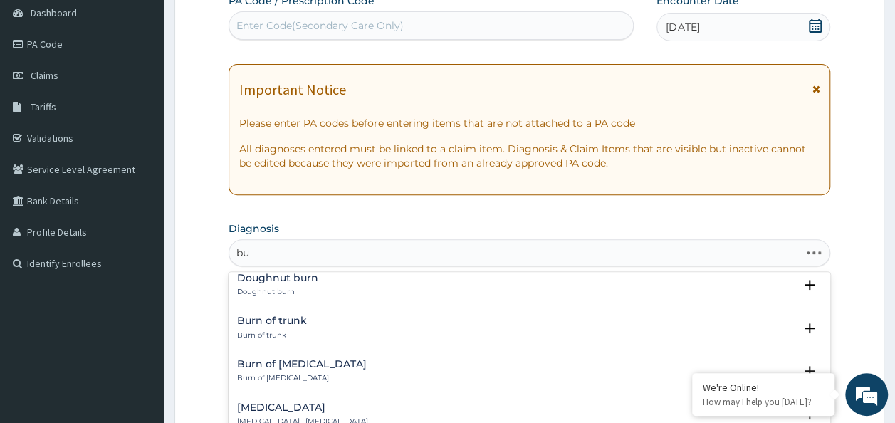
type input "b"
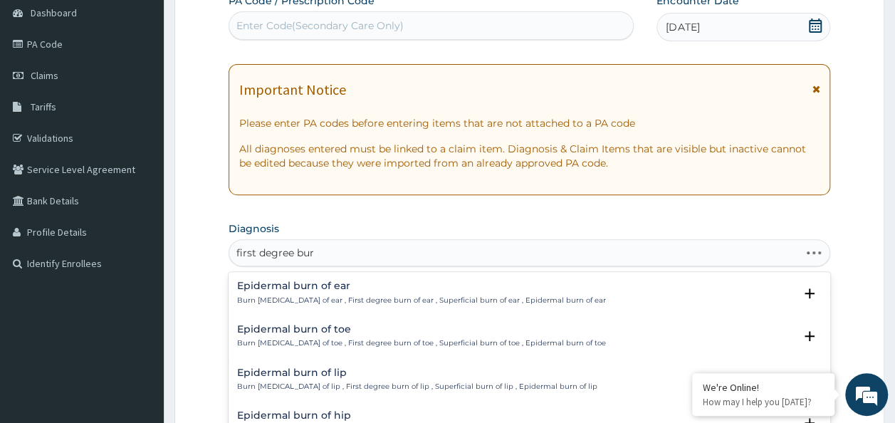
type input "first degree burn"
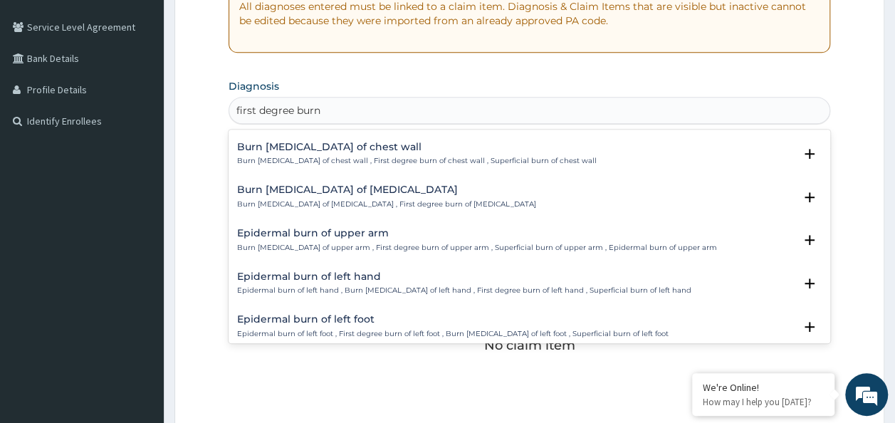
scroll to position [1496, 0]
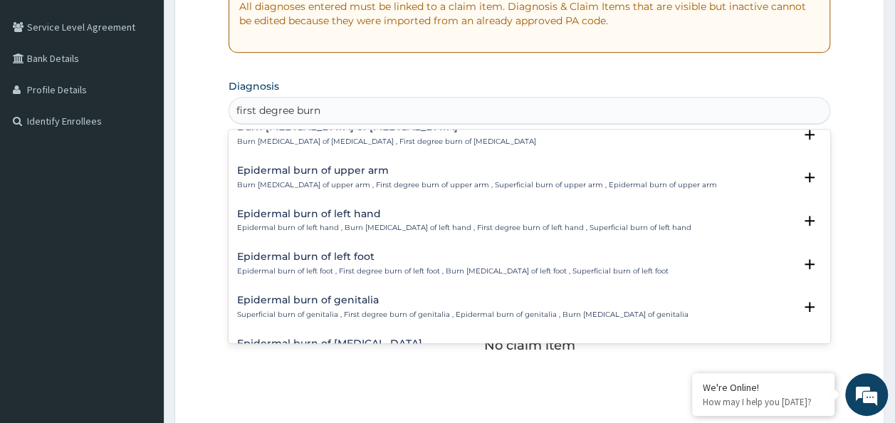
click at [369, 165] on h4 "Epidermal burn of upper arm" at bounding box center [477, 170] width 480 height 11
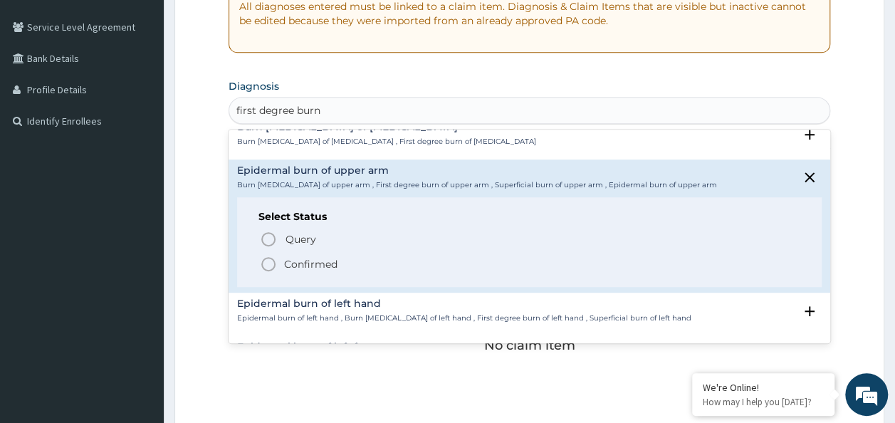
click at [288, 257] on p "Confirmed" at bounding box center [310, 264] width 53 height 14
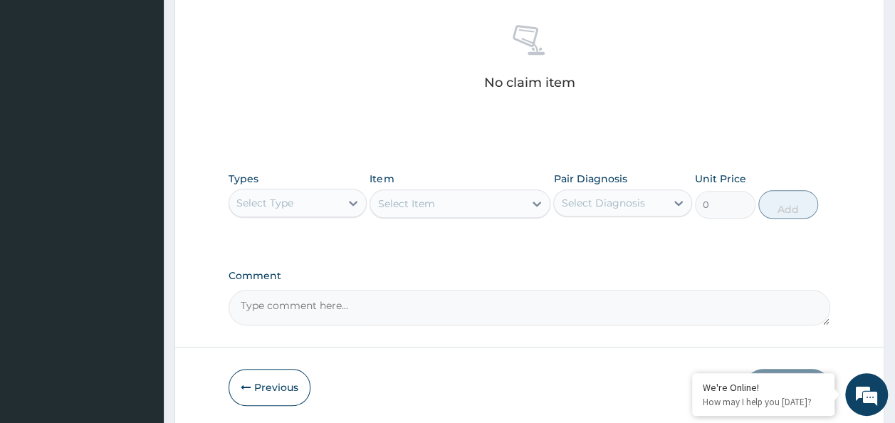
scroll to position [601, 0]
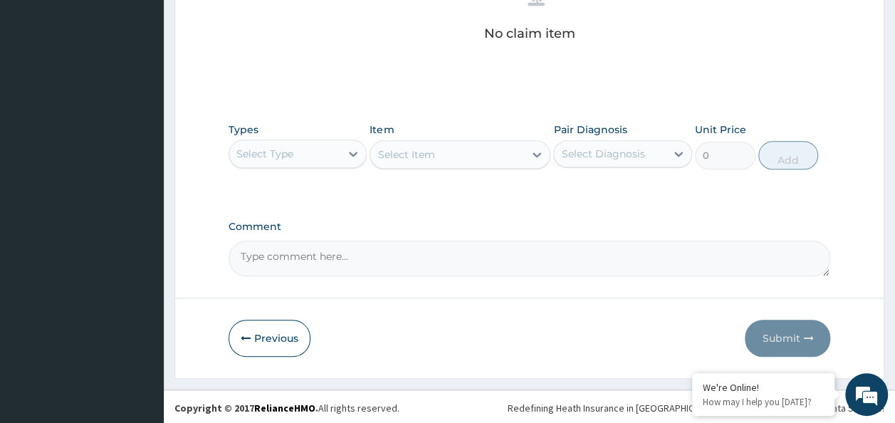
click at [312, 152] on div "Select Type" at bounding box center [285, 153] width 112 height 23
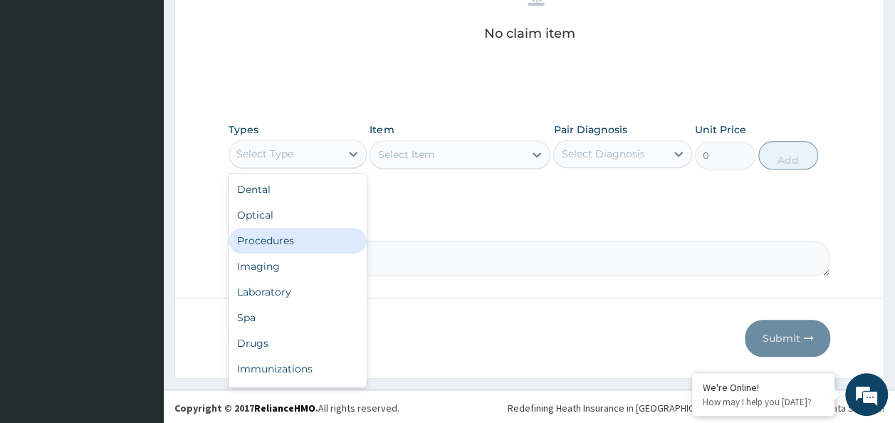
click at [311, 241] on div "Procedures" at bounding box center [298, 241] width 139 height 26
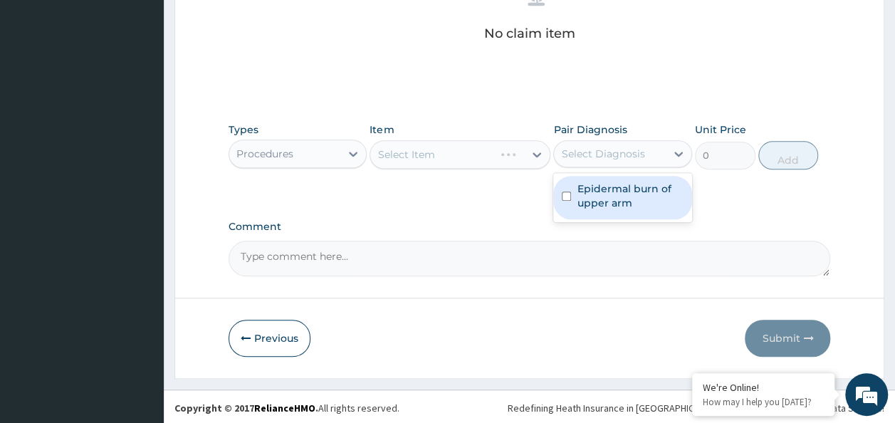
click at [661, 140] on div "Select Diagnosis" at bounding box center [623, 153] width 139 height 27
click at [644, 190] on label "Epidermal burn of upper arm" at bounding box center [630, 196] width 107 height 28
checkbox input "true"
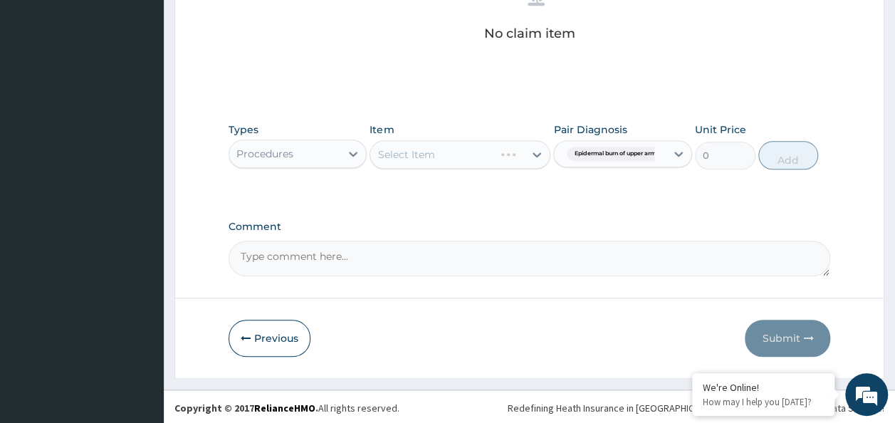
click at [452, 222] on label "Comment" at bounding box center [530, 227] width 603 height 12
click at [452, 241] on textarea "Comment" at bounding box center [530, 259] width 603 height 36
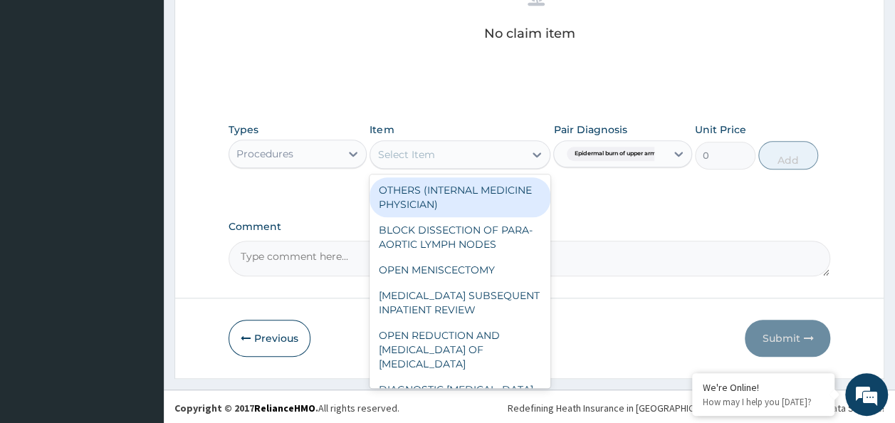
click at [469, 151] on div "Select Item" at bounding box center [447, 154] width 154 height 23
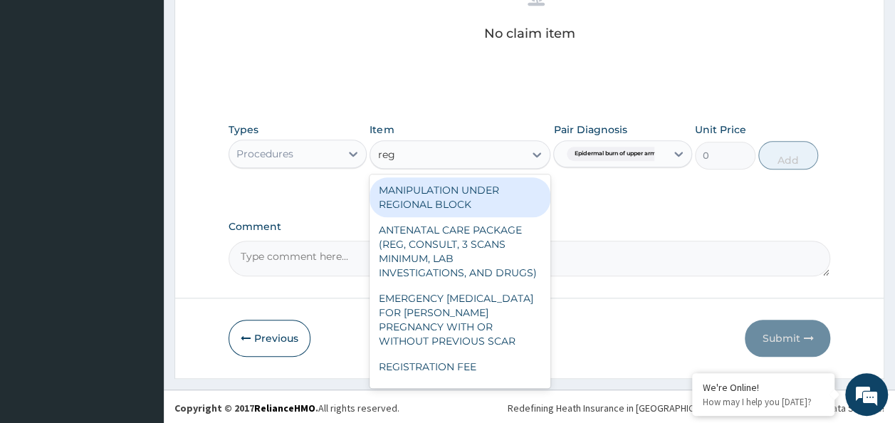
type input "regi"
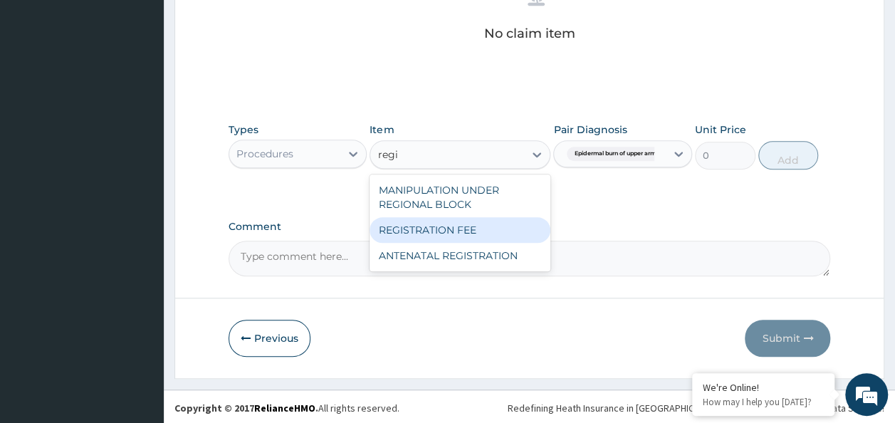
click at [480, 229] on div "REGISTRATION FEE" at bounding box center [460, 230] width 181 height 26
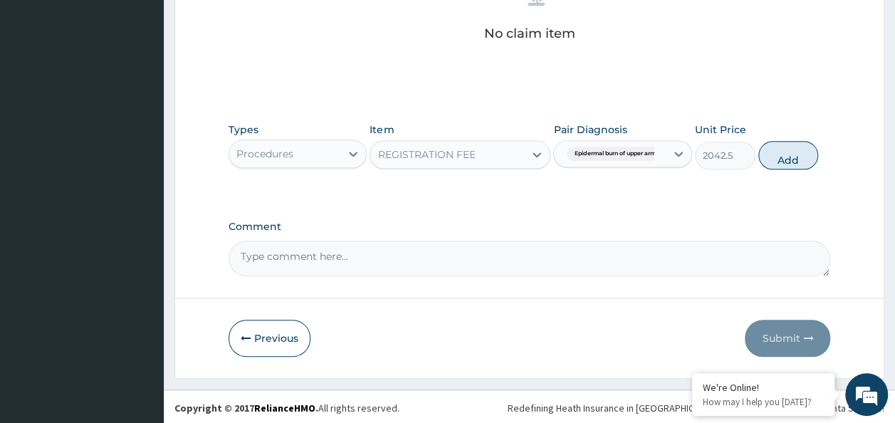
drag, startPoint x: 776, startPoint y: 157, endPoint x: 744, endPoint y: 157, distance: 32.1
click at [775, 157] on button "Add" at bounding box center [789, 155] width 61 height 28
type input "0"
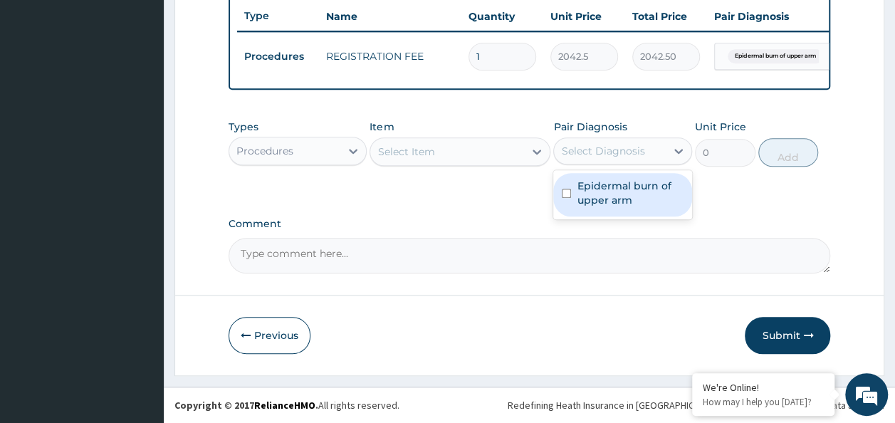
click at [601, 150] on div "Select Diagnosis" at bounding box center [602, 151] width 83 height 14
click at [615, 185] on label "Epidermal burn of upper arm" at bounding box center [630, 193] width 107 height 28
checkbox input "true"
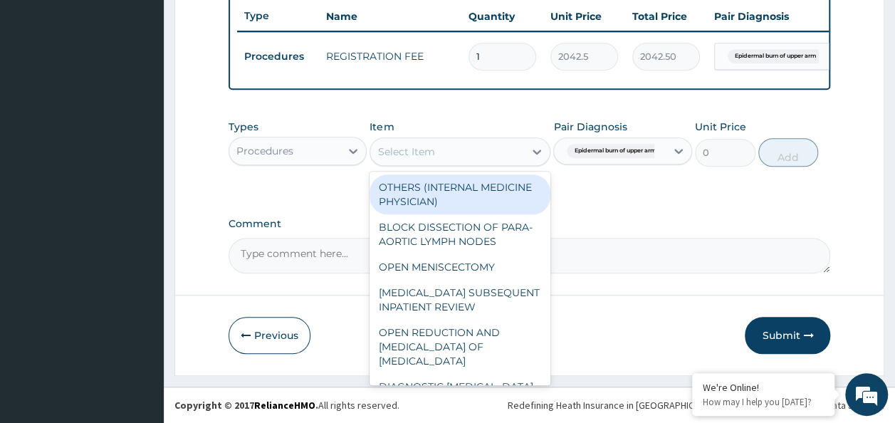
click at [489, 160] on div "Select Item" at bounding box center [447, 151] width 154 height 23
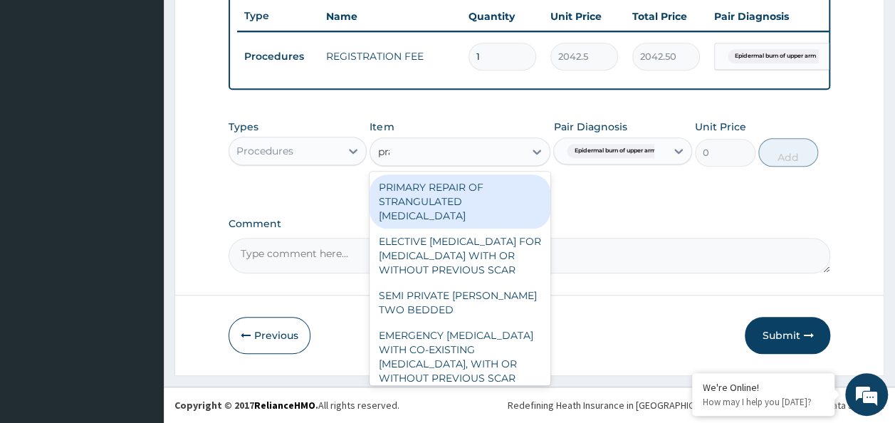
type input "prac"
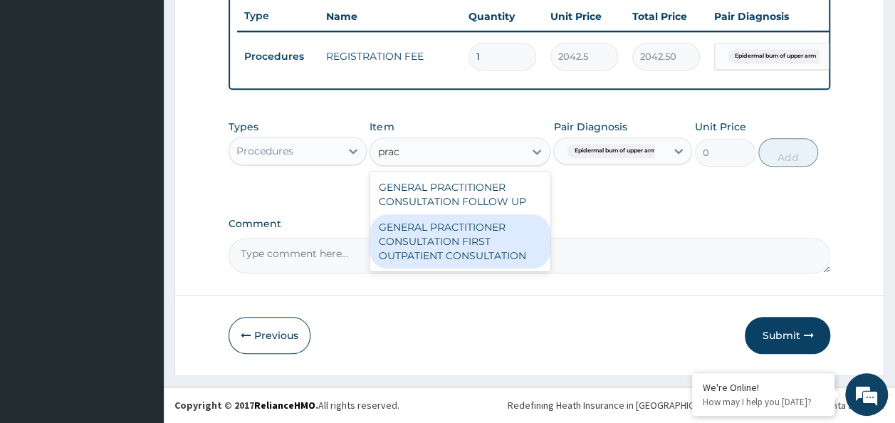
click at [492, 261] on div "GENERAL PRACTITIONER CONSULTATION FIRST OUTPATIENT CONSULTATION" at bounding box center [460, 241] width 181 height 54
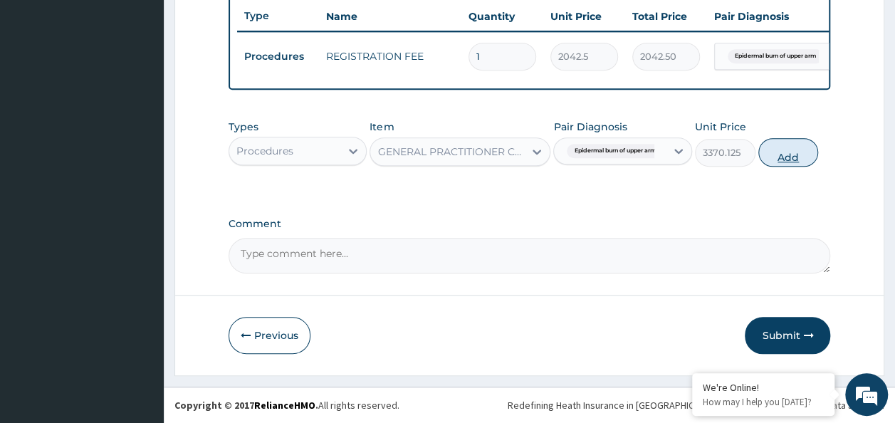
click at [796, 158] on button "Add" at bounding box center [789, 152] width 61 height 28
type input "0"
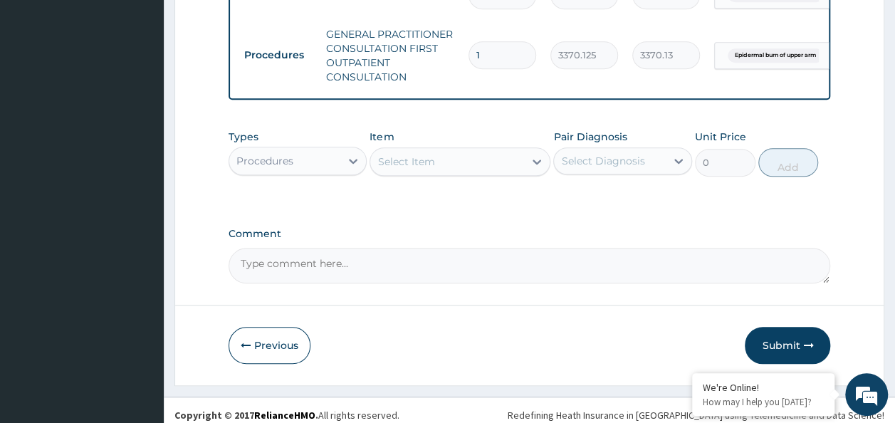
scroll to position [616, 0]
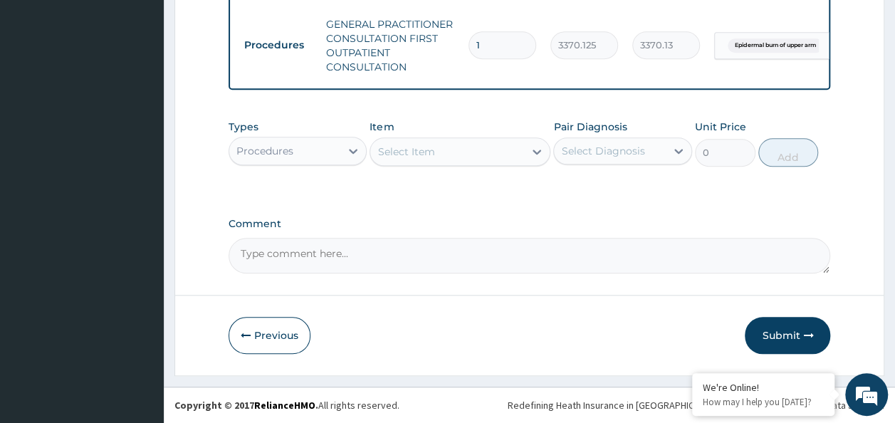
click at [295, 143] on div "Procedures" at bounding box center [285, 151] width 112 height 23
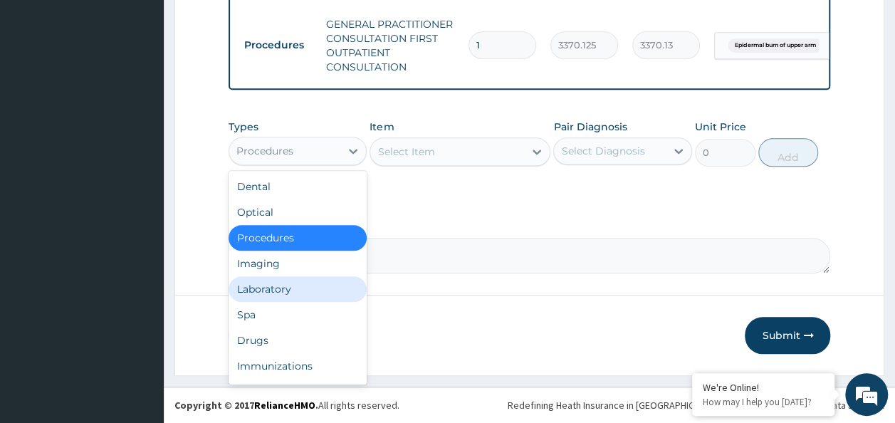
click at [282, 299] on div "Laboratory" at bounding box center [298, 289] width 139 height 26
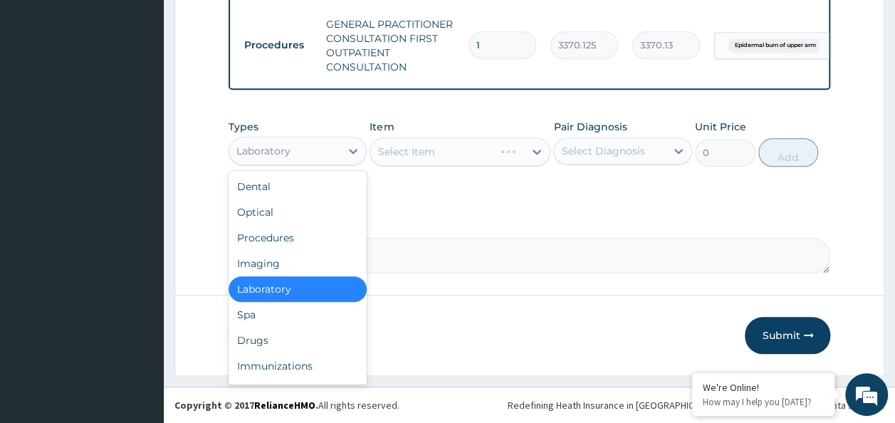
click at [328, 152] on div "Laboratory" at bounding box center [285, 151] width 112 height 23
click at [281, 245] on div "Procedures" at bounding box center [298, 238] width 139 height 26
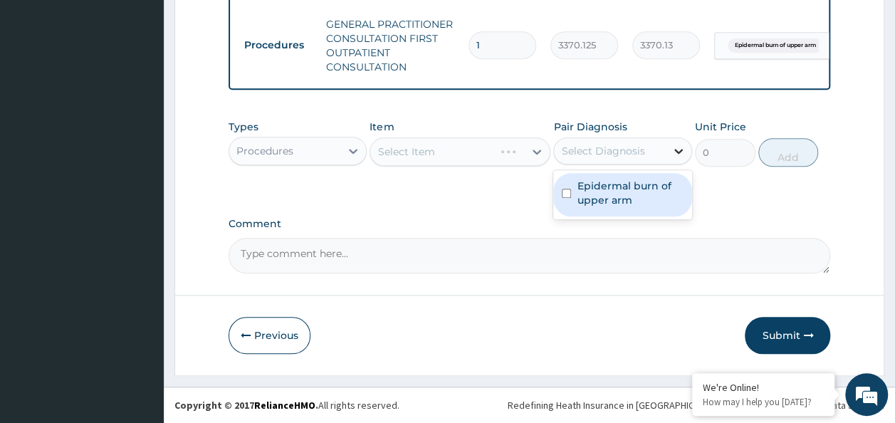
click at [671, 158] on div at bounding box center [679, 151] width 26 height 26
click at [644, 192] on label "Epidermal burn of upper arm" at bounding box center [630, 193] width 107 height 28
checkbox input "true"
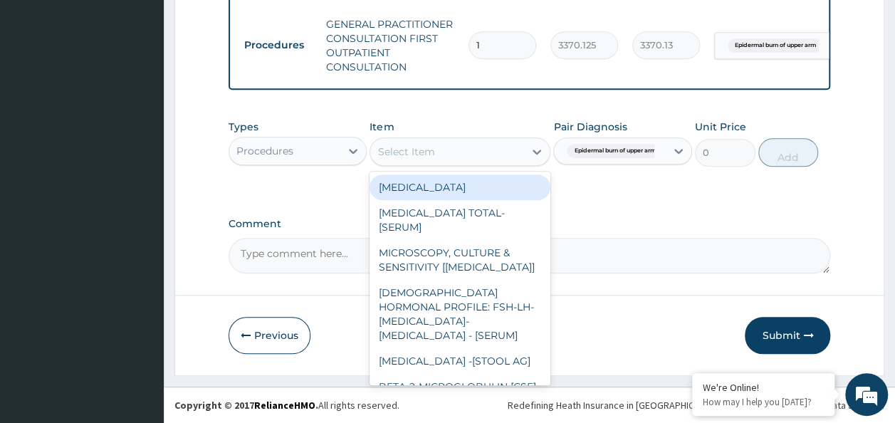
click at [469, 151] on div "Select Item" at bounding box center [447, 151] width 154 height 23
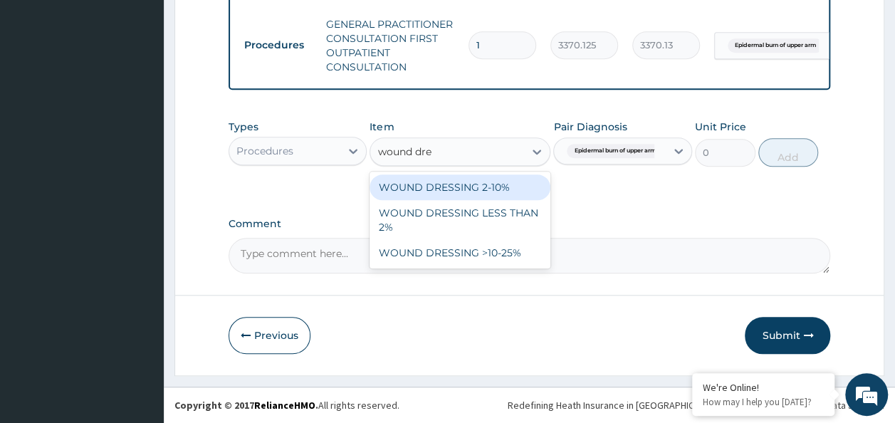
type input "wound dres"
click at [480, 185] on div "WOUND DRESSING 2-10%" at bounding box center [460, 188] width 181 height 26
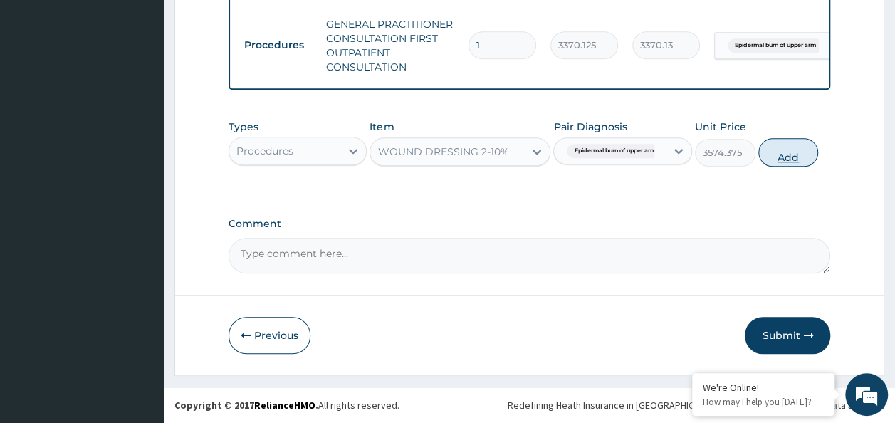
click at [777, 152] on button "Add" at bounding box center [789, 152] width 61 height 28
type input "0"
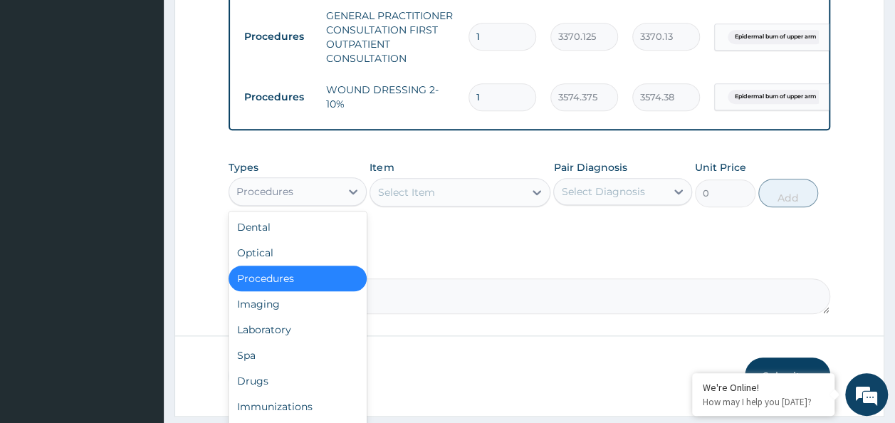
click at [333, 203] on div "Procedures" at bounding box center [285, 191] width 112 height 23
click at [323, 331] on div "Laboratory" at bounding box center [298, 330] width 139 height 26
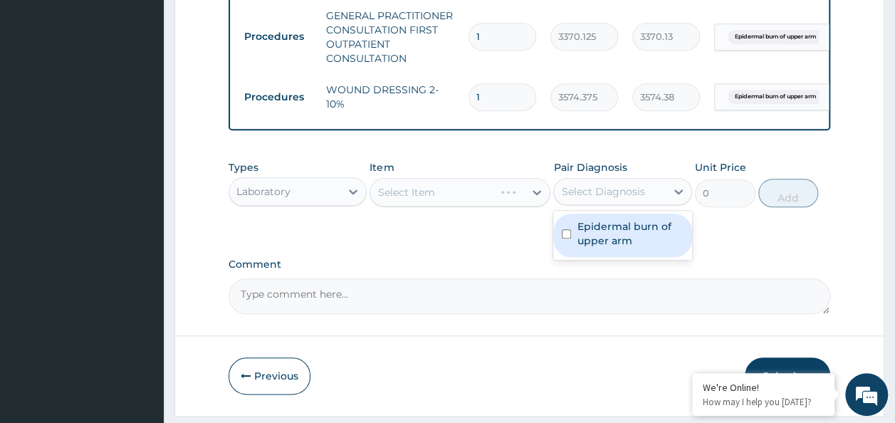
click at [665, 203] on div "Select Diagnosis" at bounding box center [610, 191] width 112 height 23
click at [663, 232] on label "Epidermal burn of upper arm" at bounding box center [630, 233] width 107 height 28
checkbox input "true"
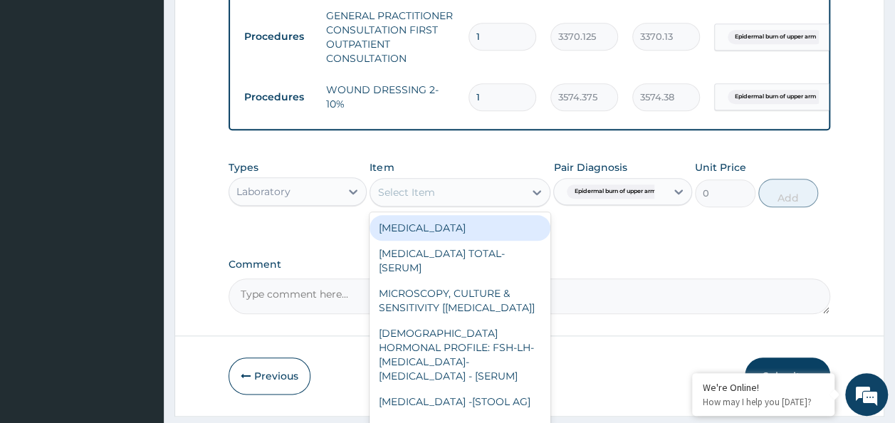
click at [396, 204] on div "Select Item" at bounding box center [447, 192] width 154 height 23
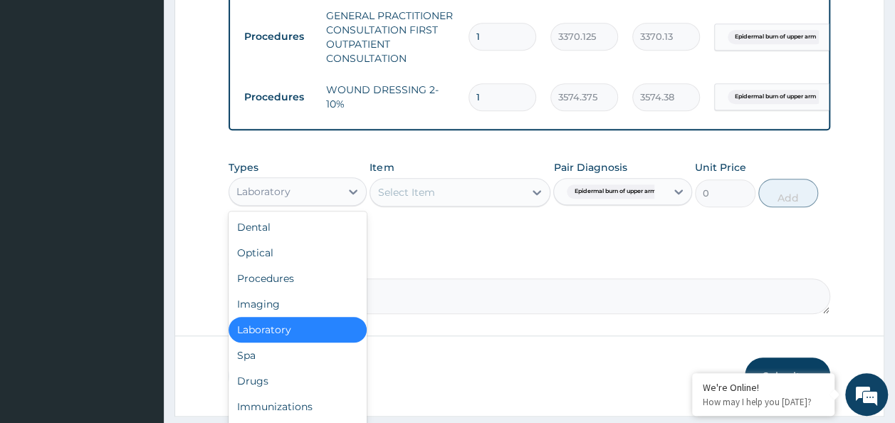
click at [323, 199] on div "Laboratory" at bounding box center [285, 191] width 112 height 23
drag, startPoint x: 266, startPoint y: 385, endPoint x: 321, endPoint y: 358, distance: 61.2
click at [274, 380] on div "Drugs" at bounding box center [298, 381] width 139 height 26
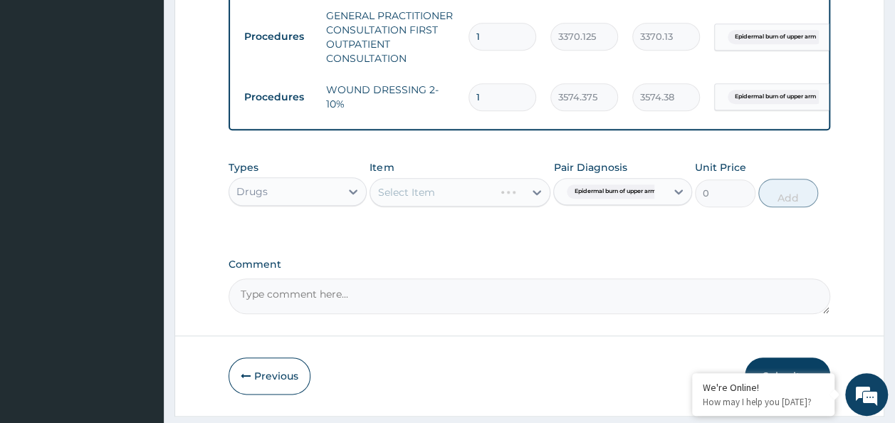
click at [444, 207] on div "Select Item" at bounding box center [460, 192] width 181 height 28
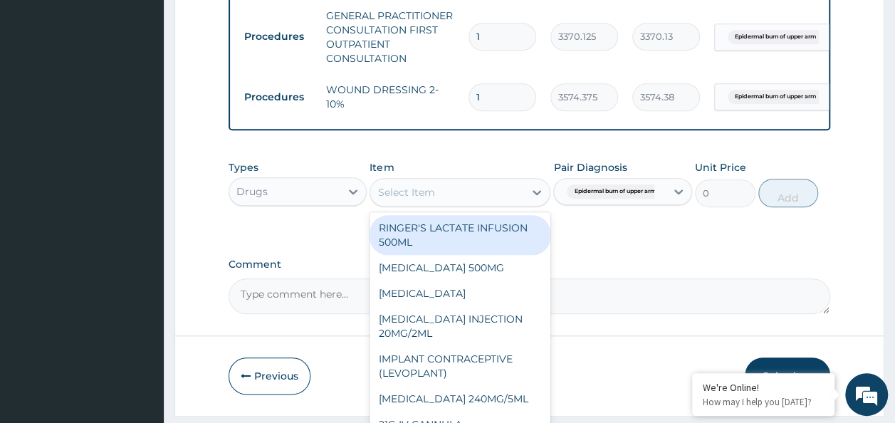
click at [405, 199] on div "Select Item" at bounding box center [406, 192] width 57 height 14
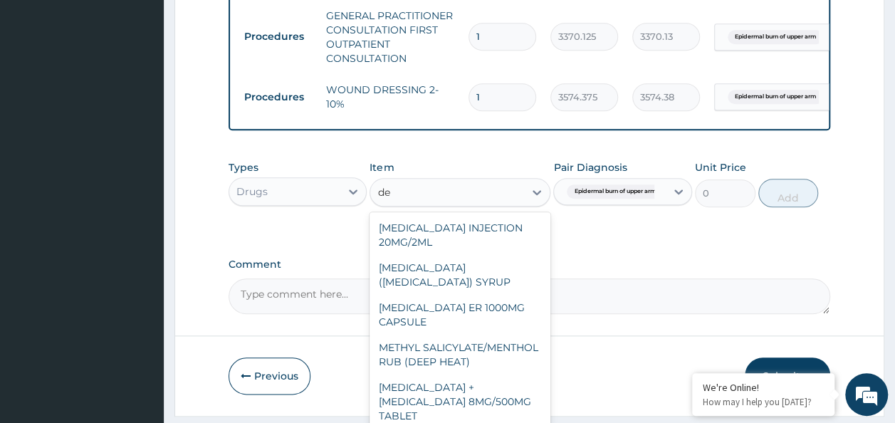
type input "d"
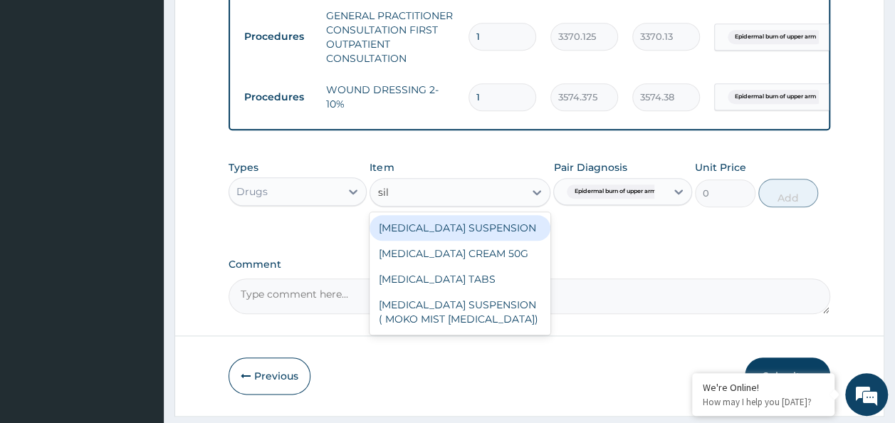
type input "silv"
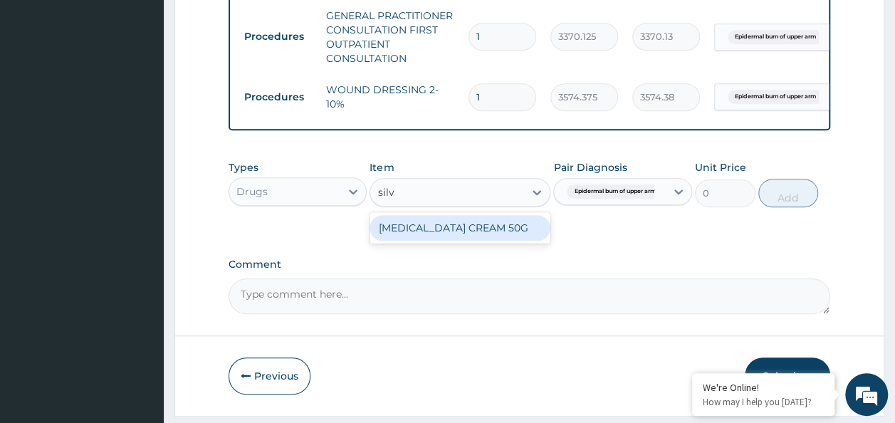
click at [461, 241] on div "[MEDICAL_DATA] CREAM 50G" at bounding box center [460, 228] width 181 height 26
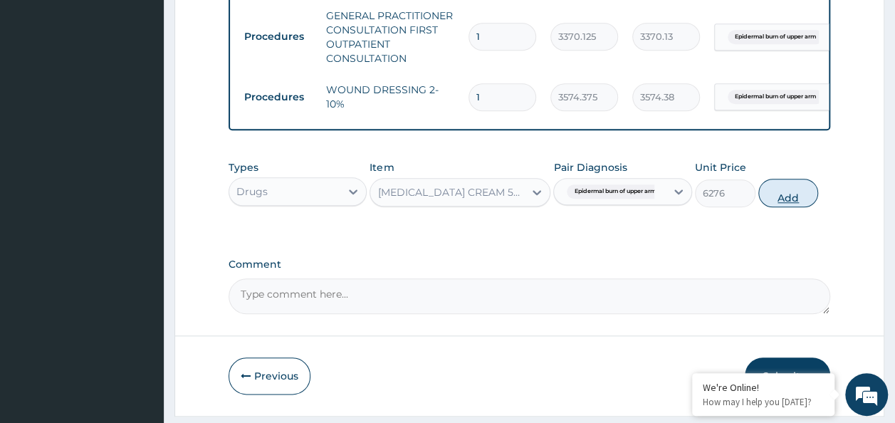
click at [784, 205] on button "Add" at bounding box center [789, 193] width 61 height 28
type input "0"
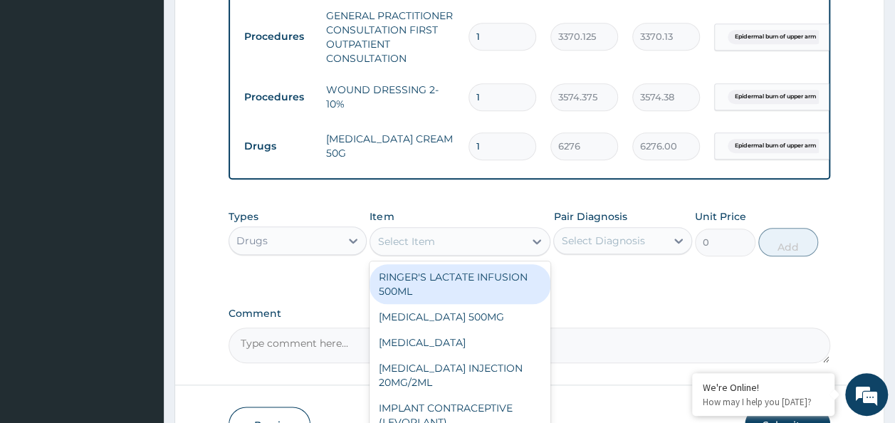
click at [445, 249] on div "Select Item" at bounding box center [447, 241] width 154 height 23
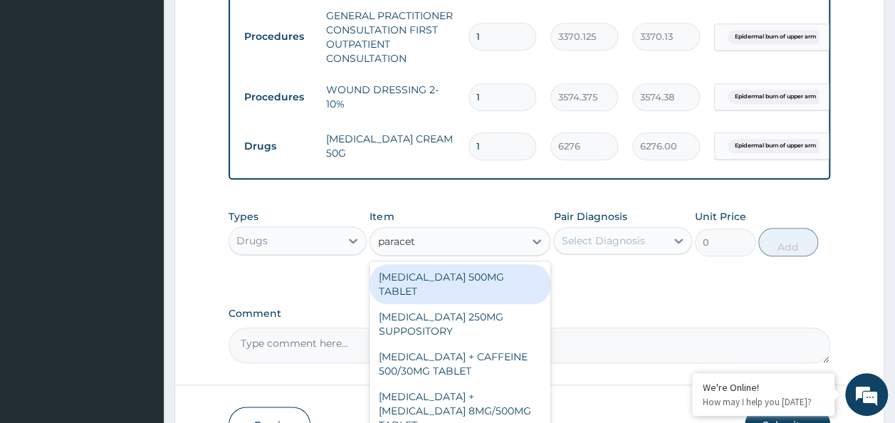
type input "paraceta"
click at [485, 296] on div "[MEDICAL_DATA] 500MG TABLET" at bounding box center [460, 284] width 181 height 40
type input "30"
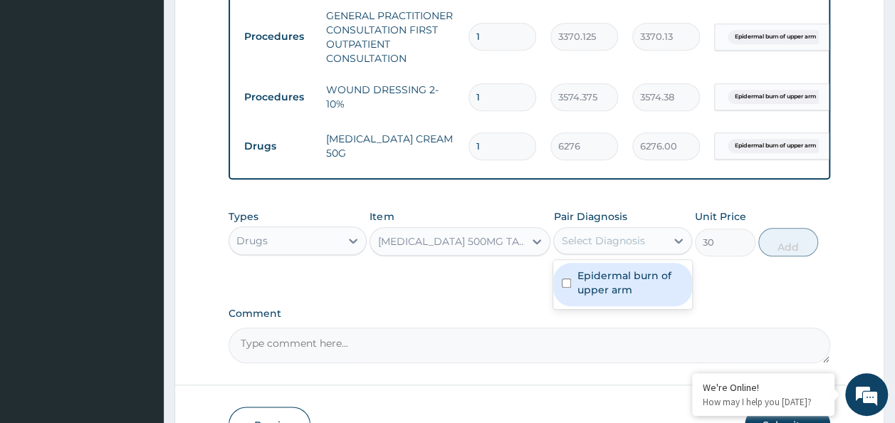
click at [629, 245] on div "Select Diagnosis" at bounding box center [602, 241] width 83 height 14
click at [616, 282] on label "Epidermal burn of upper arm" at bounding box center [630, 283] width 107 height 28
checkbox input "true"
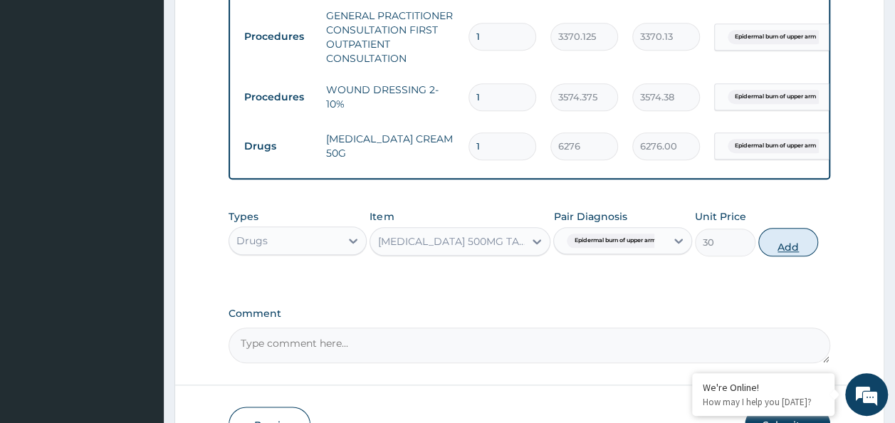
click at [791, 256] on button "Add" at bounding box center [789, 242] width 61 height 28
type input "0"
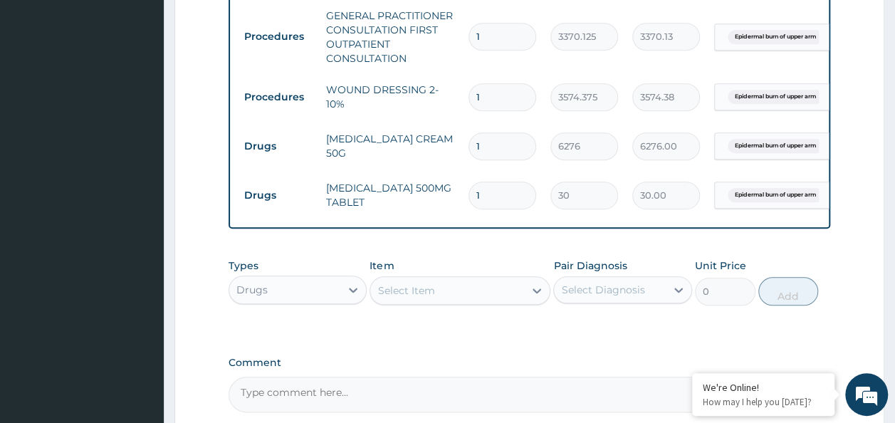
type input "18"
type input "540.00"
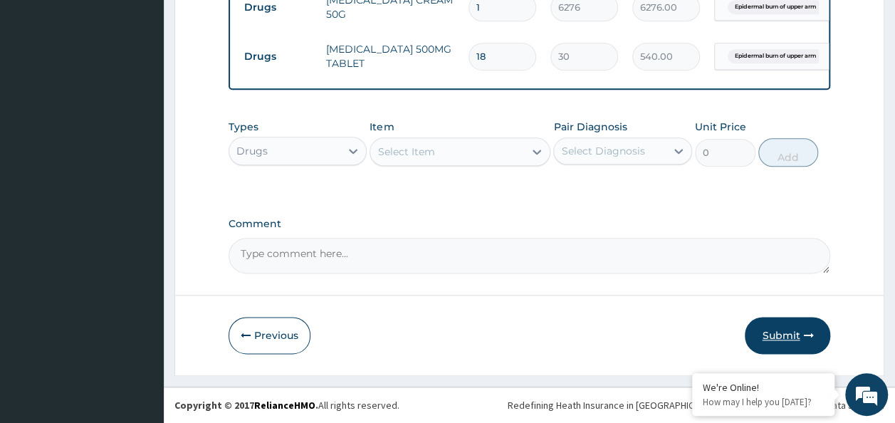
type input "18"
click at [762, 339] on button "Submit" at bounding box center [787, 335] width 85 height 37
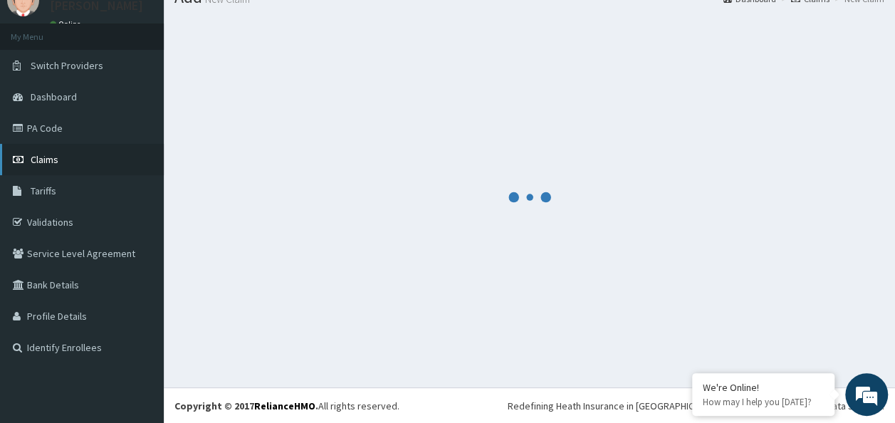
scroll to position [764, 0]
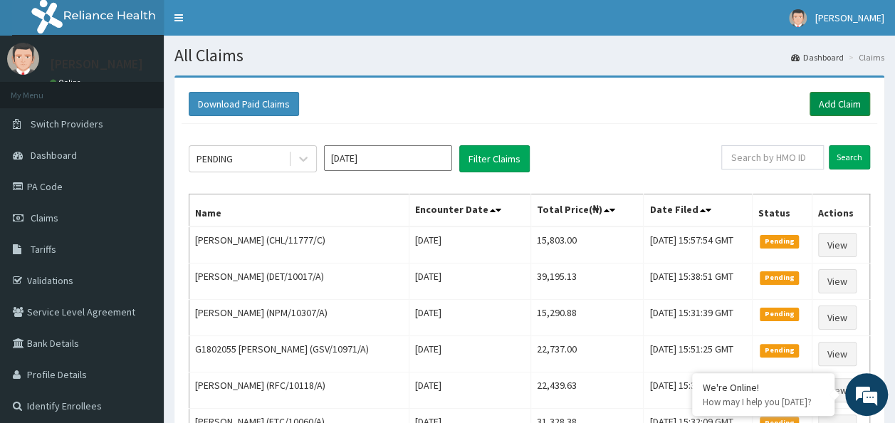
click at [843, 105] on link "Add Claim" at bounding box center [840, 104] width 61 height 24
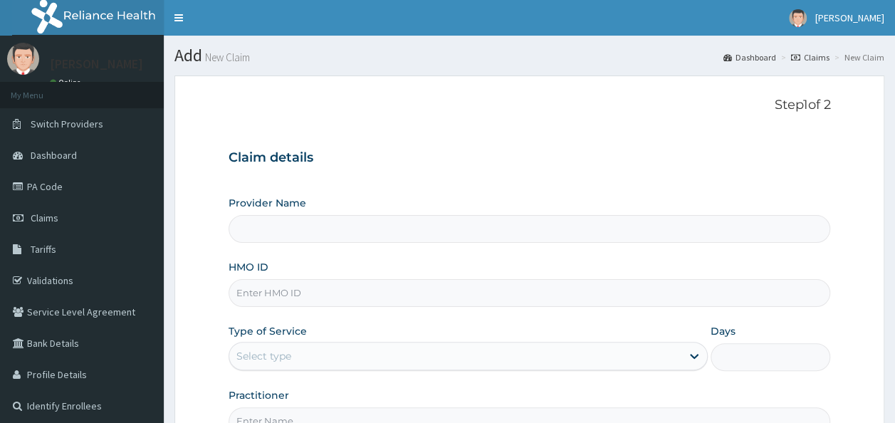
type input "Reliance Family Clinics (RFC)- [GEOGRAPHIC_DATA]"
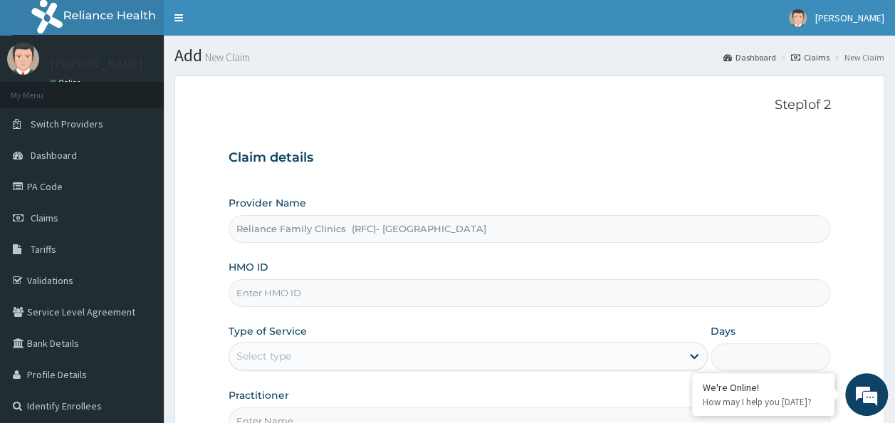
click at [333, 293] on input "HMO ID" at bounding box center [530, 293] width 603 height 28
paste input "KAT/10011/A"
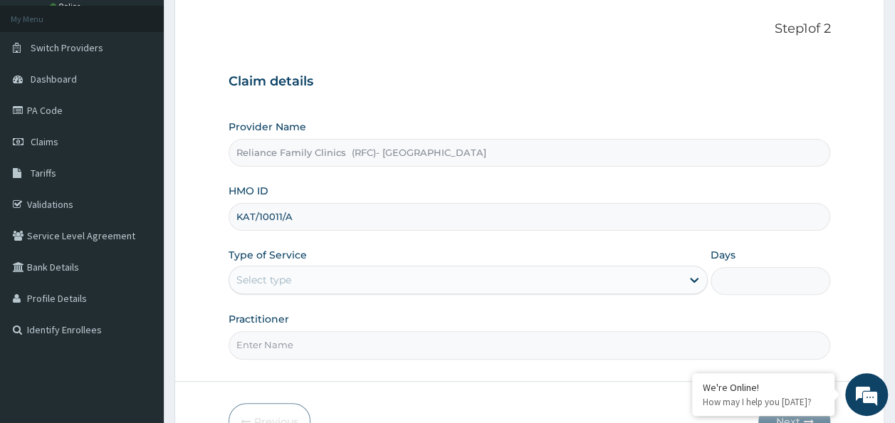
scroll to position [142, 0]
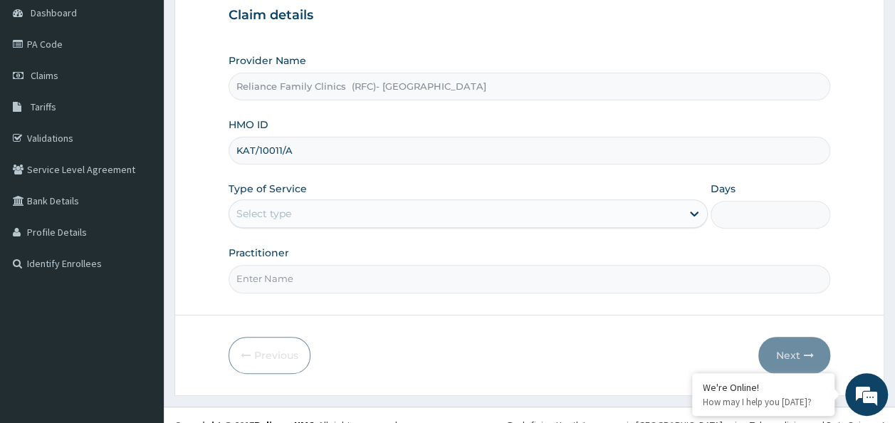
type input "KAT/10011/A"
click at [338, 204] on div "Select type" at bounding box center [455, 213] width 452 height 23
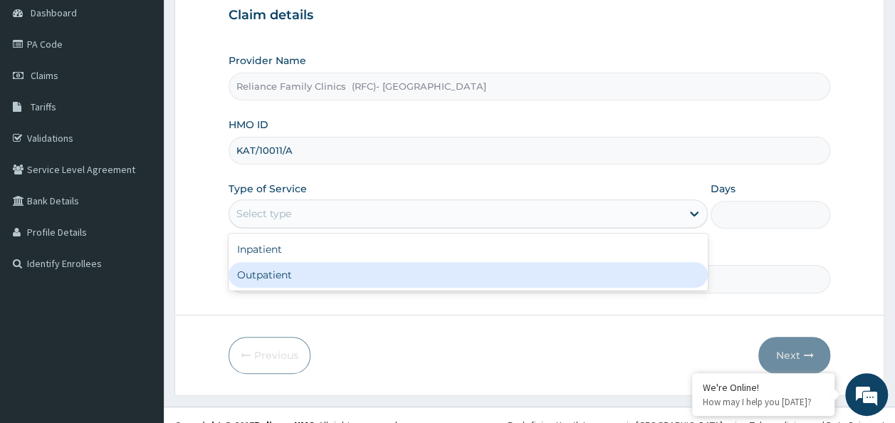
click at [339, 274] on div "Outpatient" at bounding box center [468, 275] width 479 height 26
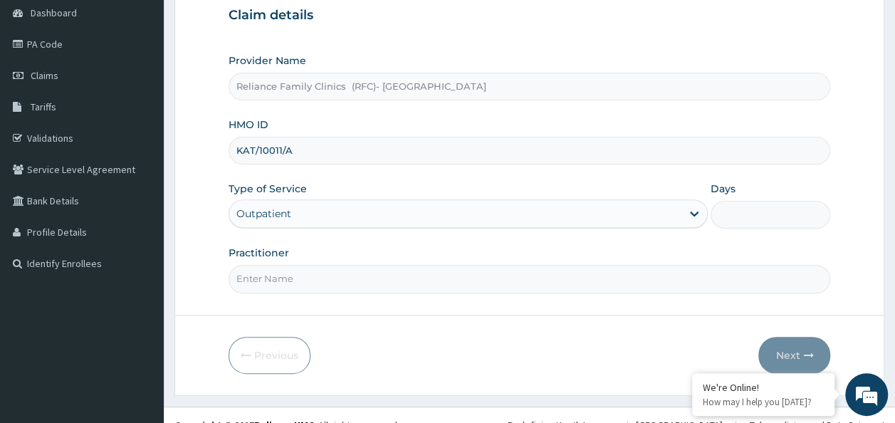
type input "1"
click at [339, 274] on input "Practitioner" at bounding box center [530, 279] width 603 height 28
type input "[PERSON_NAME]"
click at [782, 360] on button "Next" at bounding box center [795, 355] width 72 height 37
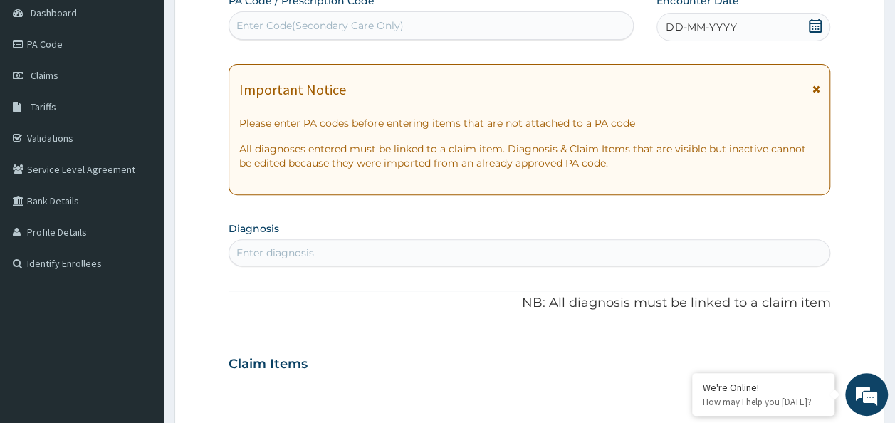
click at [814, 27] on icon at bounding box center [816, 26] width 14 height 14
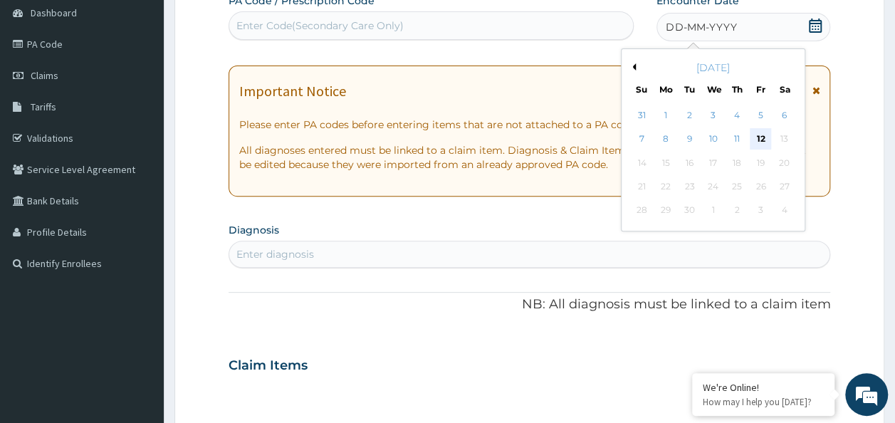
click at [757, 135] on div "12" at bounding box center [760, 139] width 21 height 21
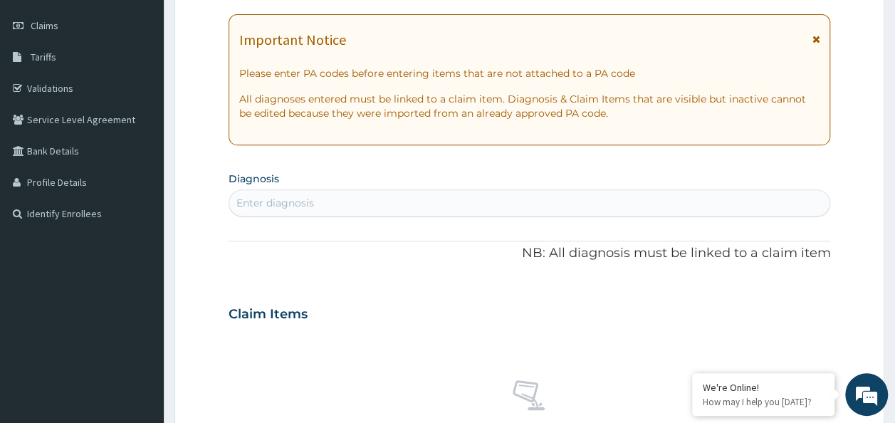
scroll to position [214, 0]
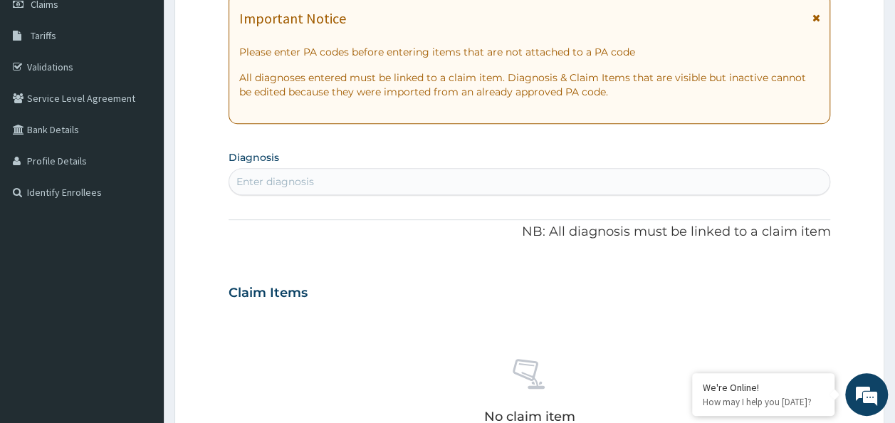
click at [333, 176] on div "Enter diagnosis" at bounding box center [529, 181] width 601 height 23
type input "hypertensive"
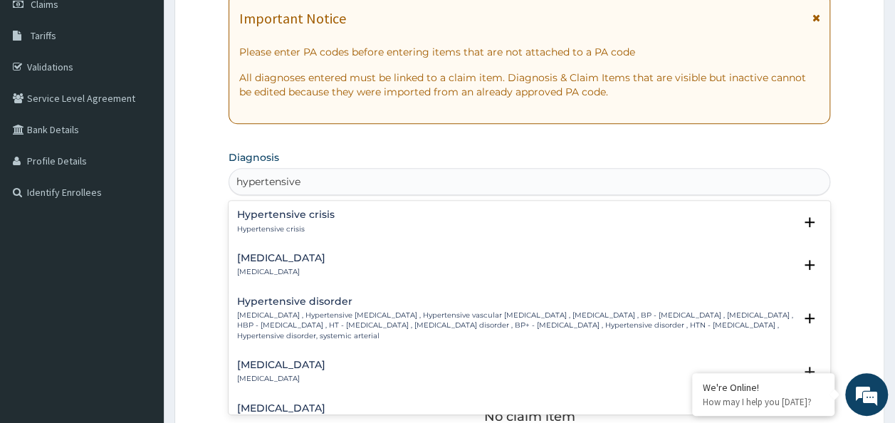
click at [350, 318] on p "High blood pressure , Hypertensive vascular disease , Hypertensive vascular deg…" at bounding box center [516, 326] width 558 height 31
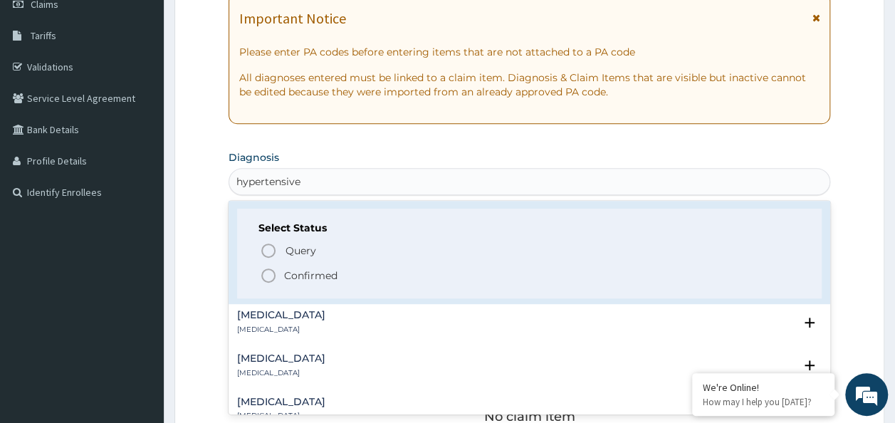
scroll to position [142, 0]
click at [326, 276] on p "Confirmed" at bounding box center [310, 273] width 53 height 14
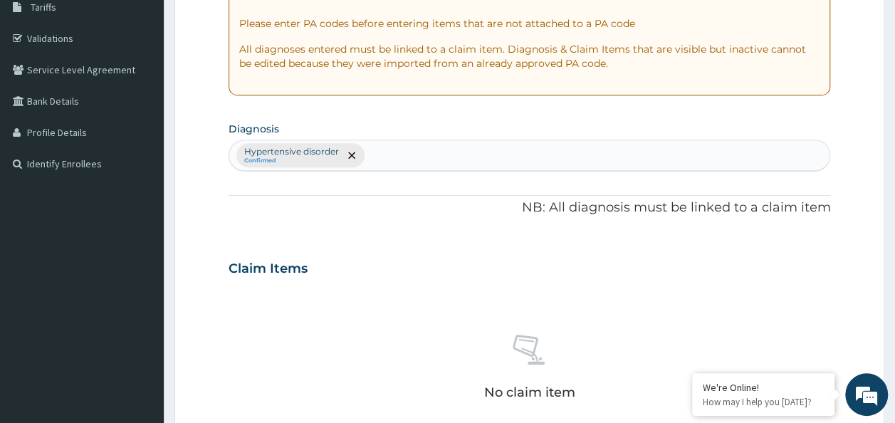
scroll to position [214, 0]
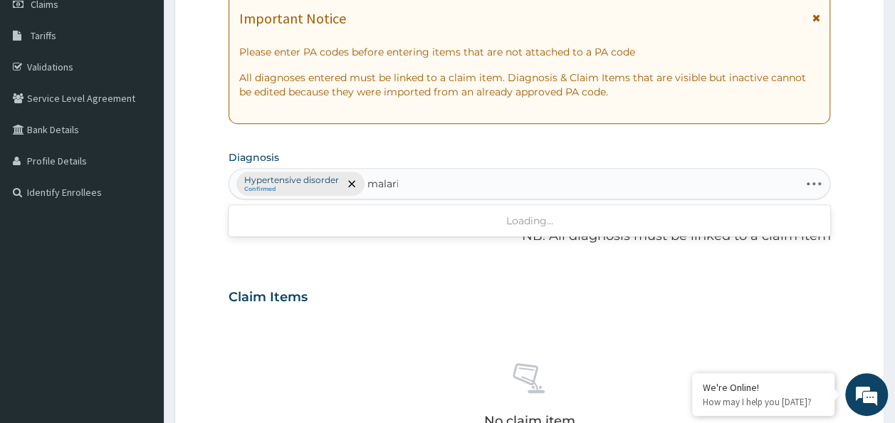
type input "malaria"
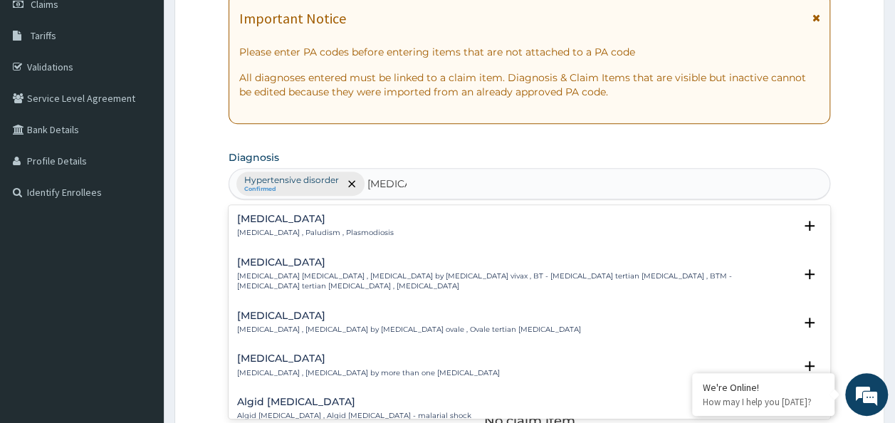
click at [375, 224] on div "Malaria Malaria , Paludism , Plasmodiosis" at bounding box center [530, 226] width 586 height 25
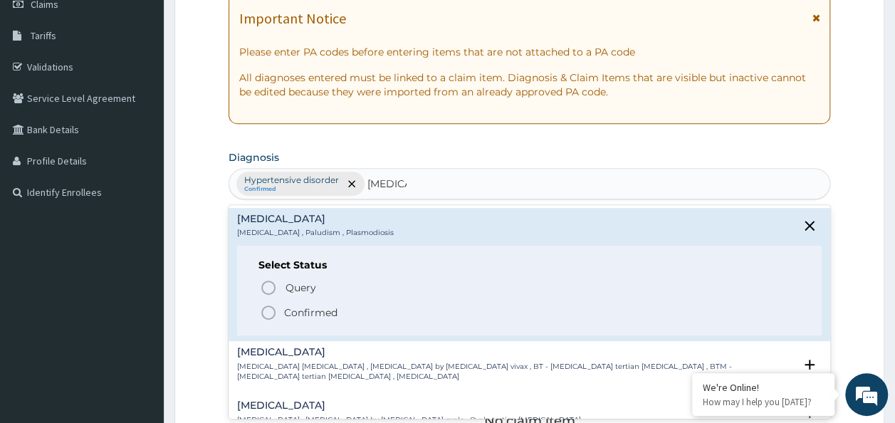
click at [328, 314] on p "Confirmed" at bounding box center [310, 313] width 53 height 14
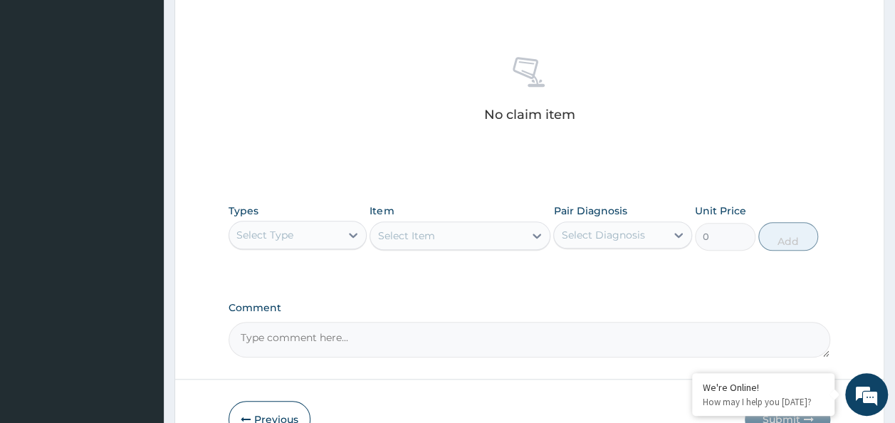
scroll to position [570, 0]
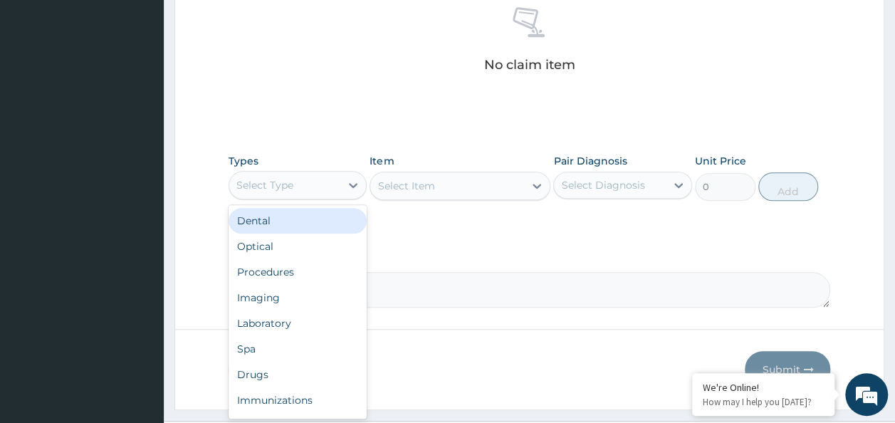
click at [327, 182] on div "Select Type" at bounding box center [285, 185] width 112 height 23
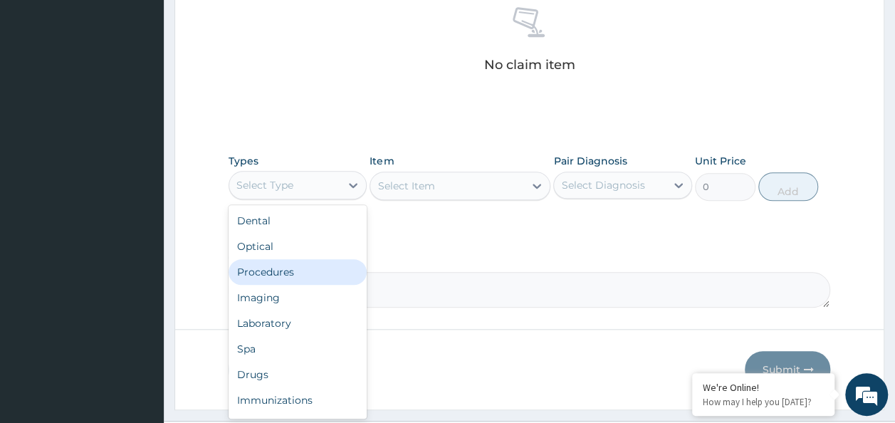
click at [311, 278] on div "Procedures" at bounding box center [298, 272] width 139 height 26
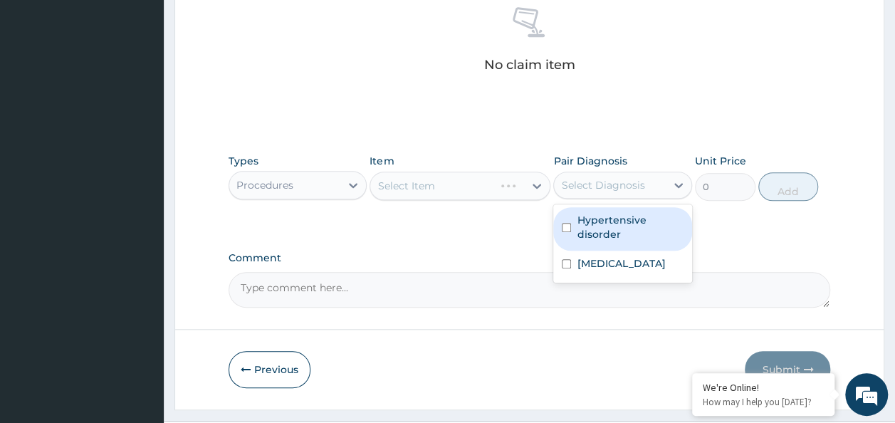
click at [650, 188] on div "Select Diagnosis" at bounding box center [610, 185] width 112 height 23
click at [633, 235] on label "Hypertensive disorder" at bounding box center [630, 227] width 107 height 28
checkbox input "true"
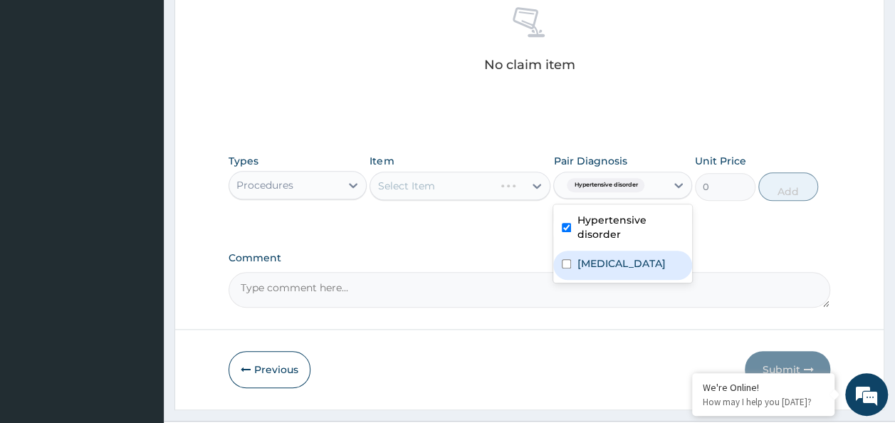
drag, startPoint x: 606, startPoint y: 259, endPoint x: 580, endPoint y: 264, distance: 26.8
click at [606, 259] on label "Malaria" at bounding box center [621, 263] width 88 height 14
checkbox input "true"
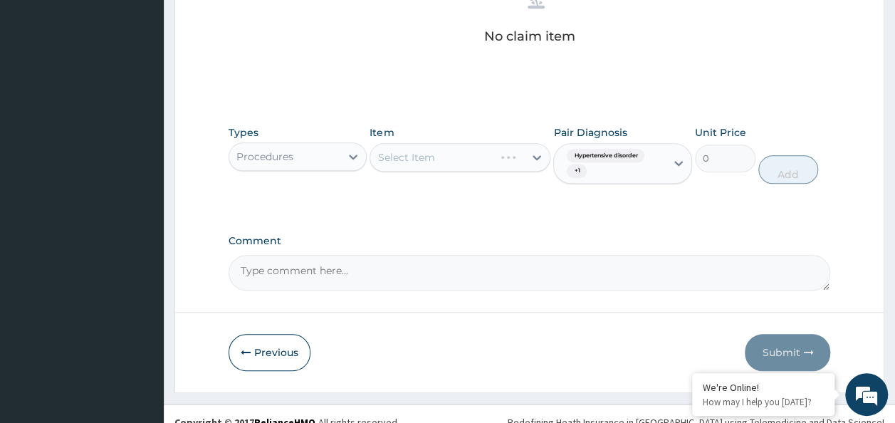
scroll to position [613, 0]
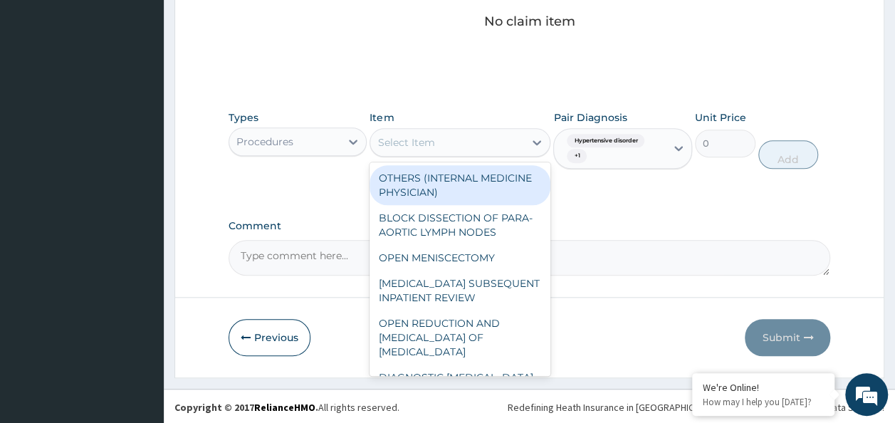
click at [425, 145] on div "Select Item" at bounding box center [406, 142] width 57 height 14
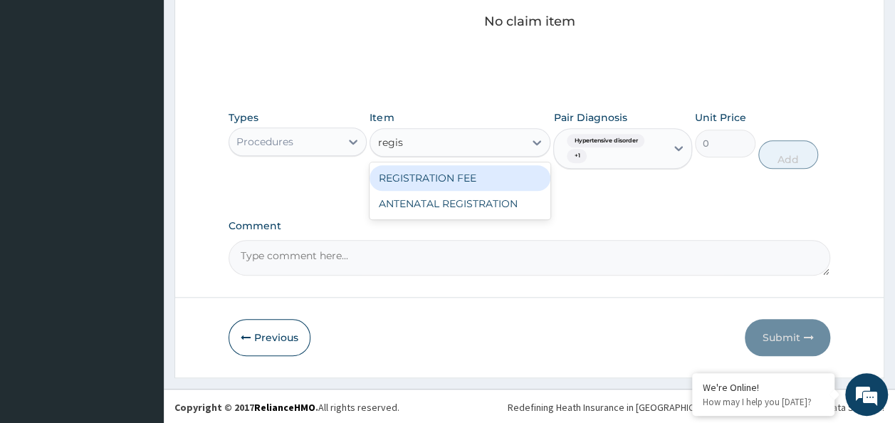
type input "regist"
drag, startPoint x: 453, startPoint y: 182, endPoint x: 620, endPoint y: 182, distance: 167.4
click at [456, 182] on div "REGISTRATION FEE" at bounding box center [460, 178] width 181 height 26
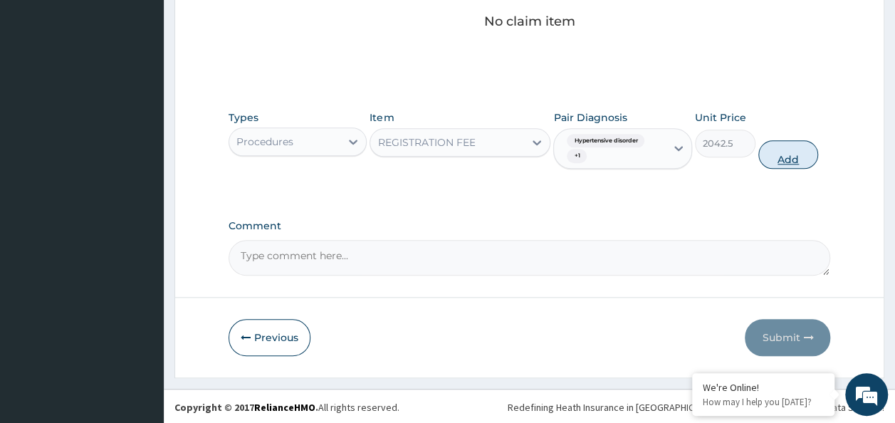
click at [808, 143] on button "Add" at bounding box center [789, 154] width 61 height 28
type input "0"
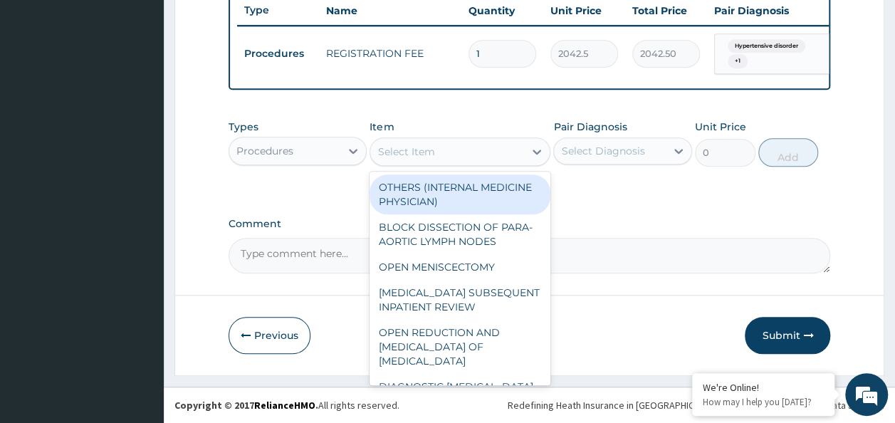
click at [464, 147] on div "Select Item" at bounding box center [447, 151] width 154 height 23
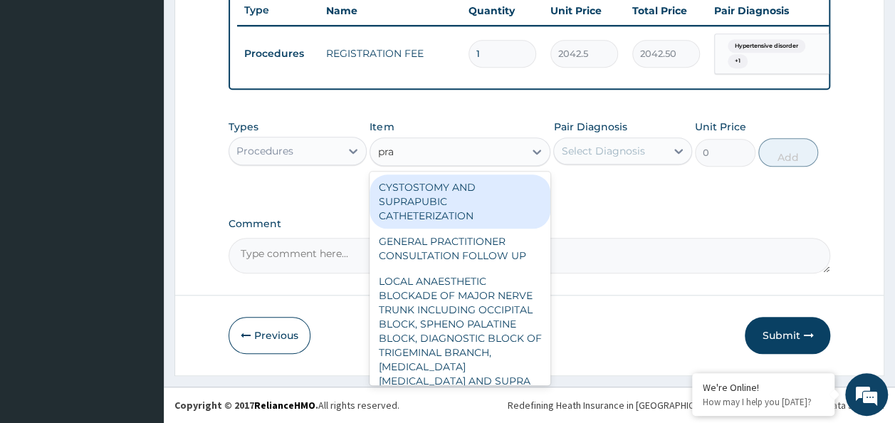
type input "prac"
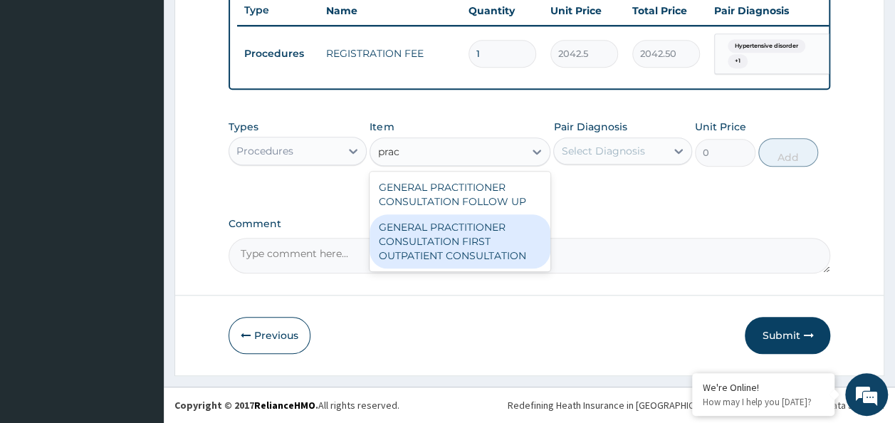
drag, startPoint x: 468, startPoint y: 249, endPoint x: 490, endPoint y: 244, distance: 22.8
click at [475, 249] on div "GENERAL PRACTITIONER CONSULTATION FIRST OUTPATIENT CONSULTATION" at bounding box center [460, 241] width 181 height 54
type input "3370.125"
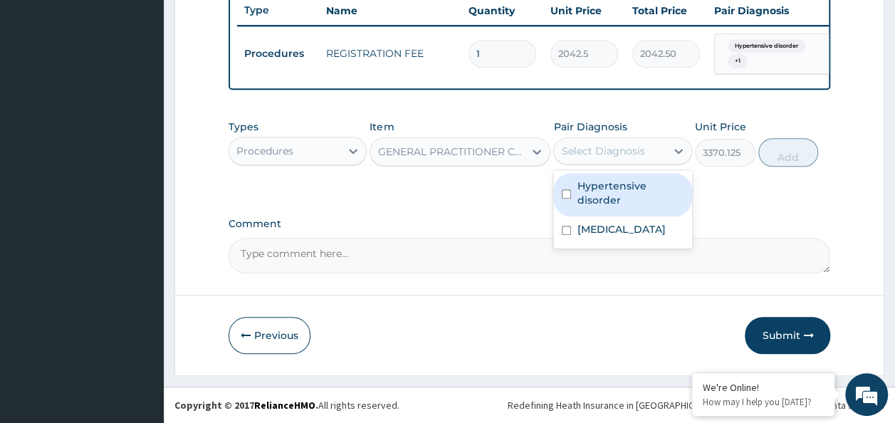
click at [654, 152] on div "Select Diagnosis" at bounding box center [610, 151] width 112 height 23
click at [643, 187] on label "Hypertensive disorder" at bounding box center [630, 193] width 107 height 28
checkbox input "true"
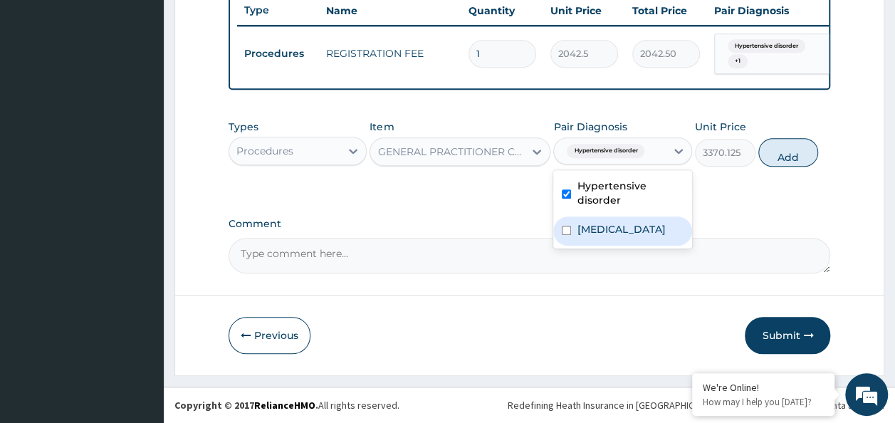
click at [625, 239] on div "Malaria" at bounding box center [623, 231] width 139 height 29
checkbox input "true"
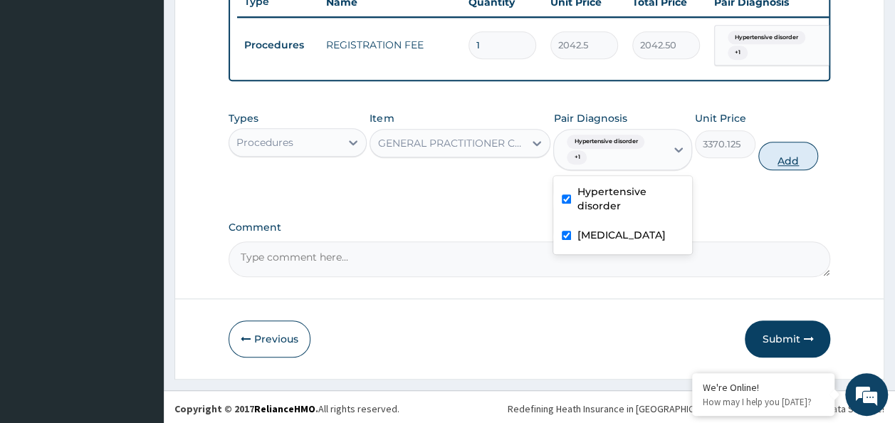
click at [783, 170] on button "Add" at bounding box center [789, 156] width 61 height 28
type input "0"
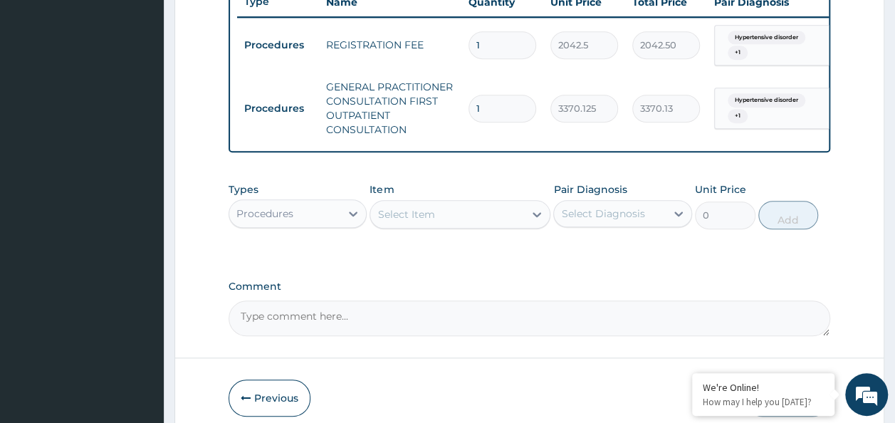
scroll to position [622, 0]
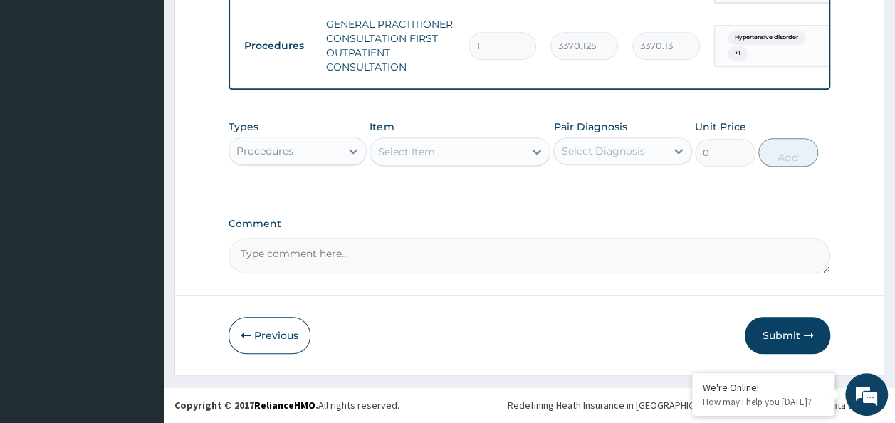
click at [306, 160] on div "Procedures" at bounding box center [285, 151] width 112 height 23
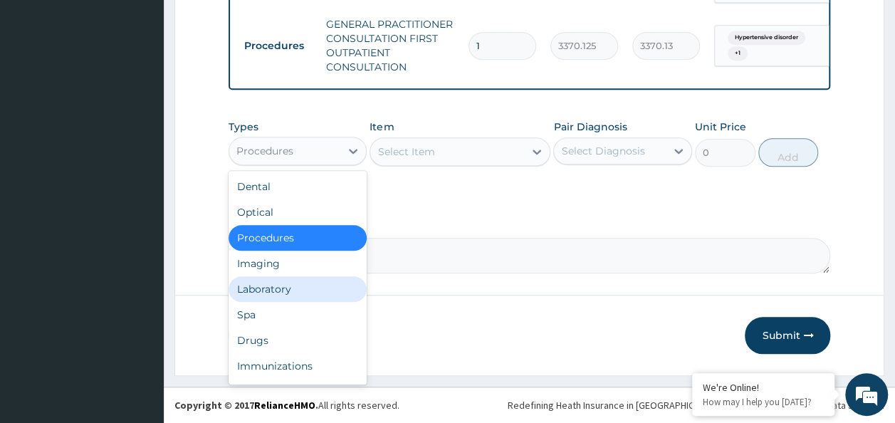
click at [300, 280] on div "Laboratory" at bounding box center [298, 289] width 139 height 26
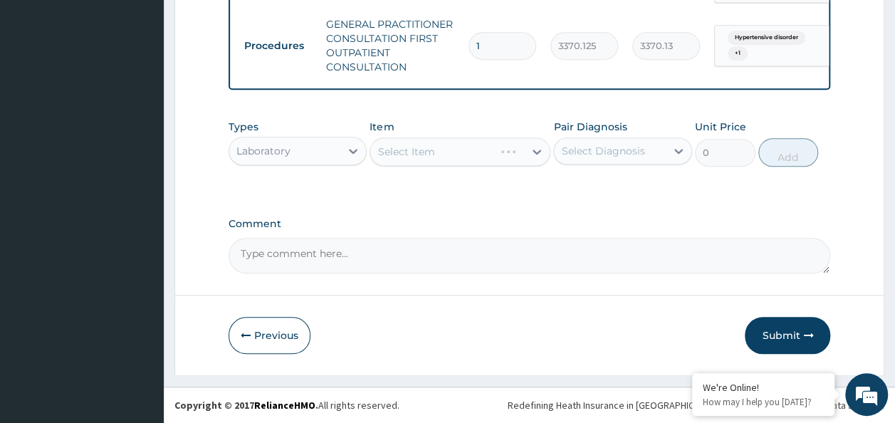
click at [607, 157] on div "Select Diagnosis" at bounding box center [602, 151] width 83 height 14
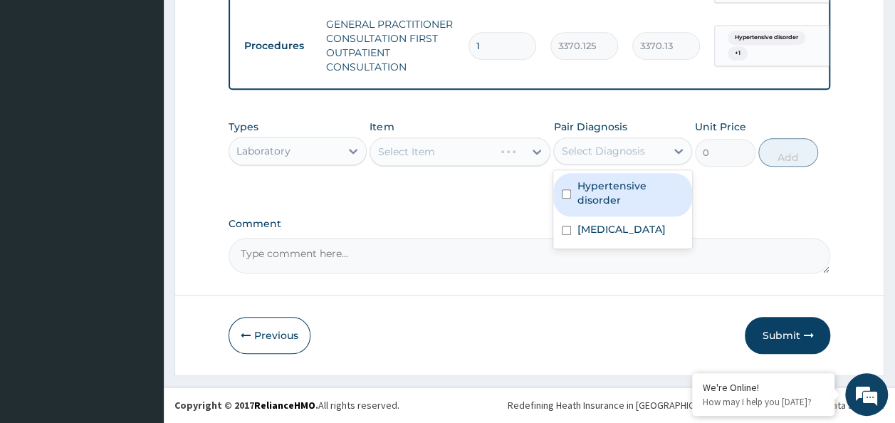
click at [598, 197] on label "Hypertensive disorder" at bounding box center [630, 193] width 107 height 28
checkbox input "true"
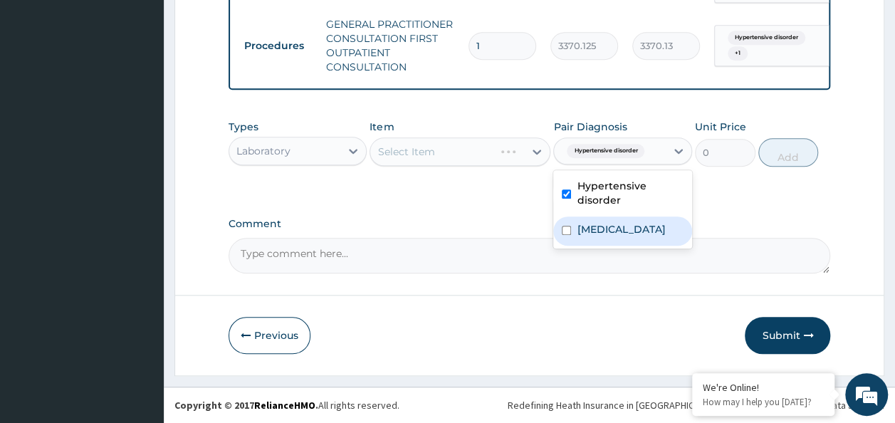
drag, startPoint x: 593, startPoint y: 227, endPoint x: 378, endPoint y: 229, distance: 215.9
click at [589, 228] on label "Malaria" at bounding box center [621, 229] width 88 height 14
checkbox input "true"
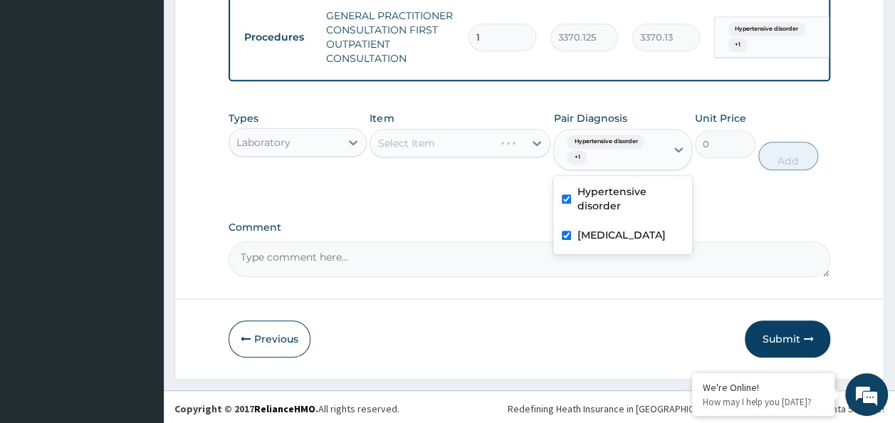
drag, startPoint x: 377, startPoint y: 224, endPoint x: 366, endPoint y: 224, distance: 10.7
click at [425, 150] on div "Select Item" at bounding box center [406, 143] width 57 height 14
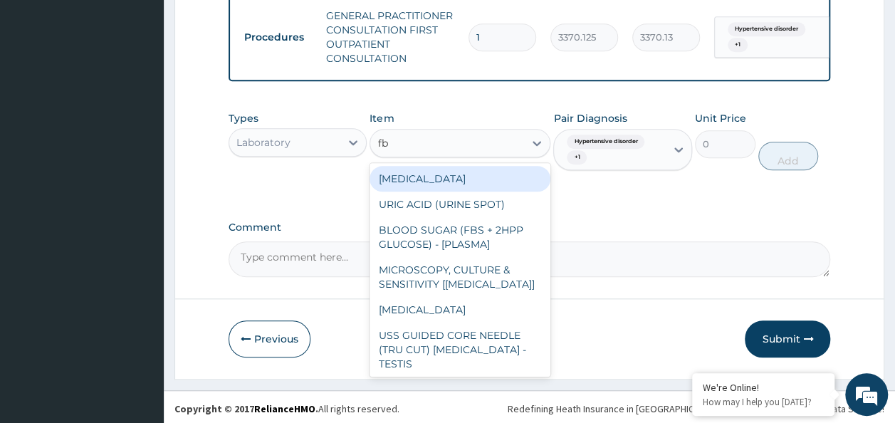
type input "fbc"
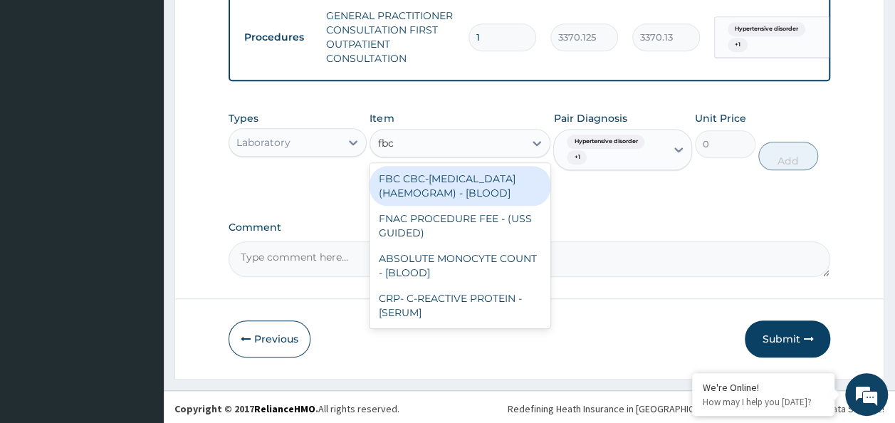
click at [436, 205] on div "FBC CBC-COMPLETE BLOOD COUNT (HAEMOGRAM) - [BLOOD]" at bounding box center [460, 186] width 181 height 40
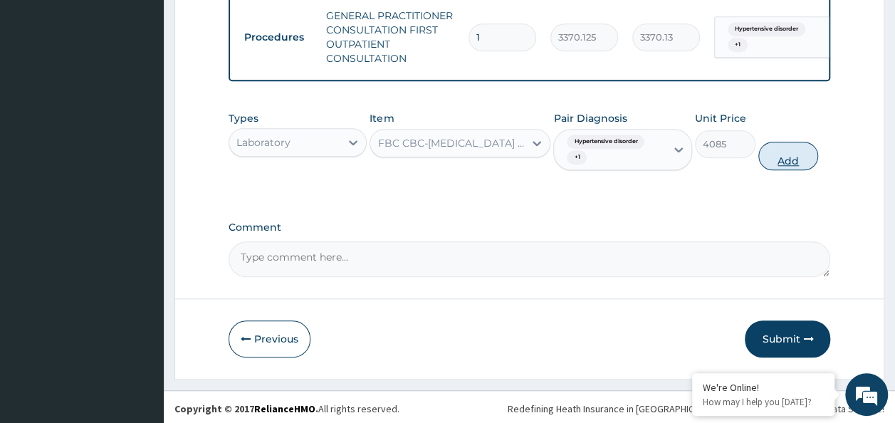
click at [791, 170] on button "Add" at bounding box center [789, 156] width 61 height 28
type input "0"
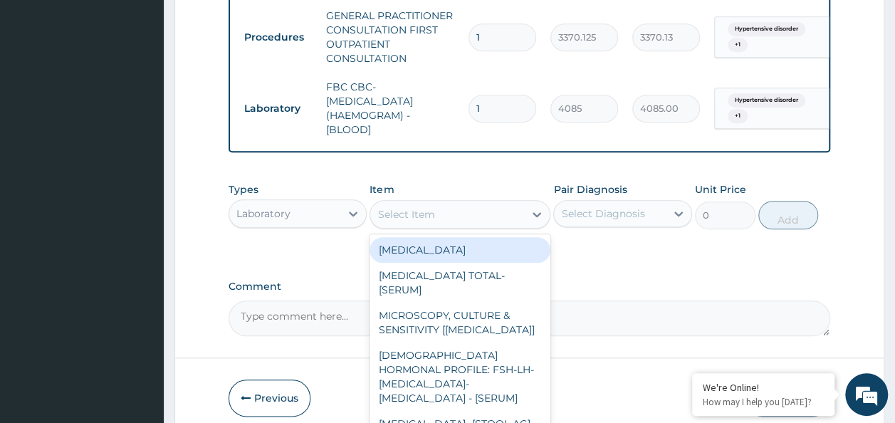
click at [447, 222] on div "Select Item" at bounding box center [447, 214] width 154 height 23
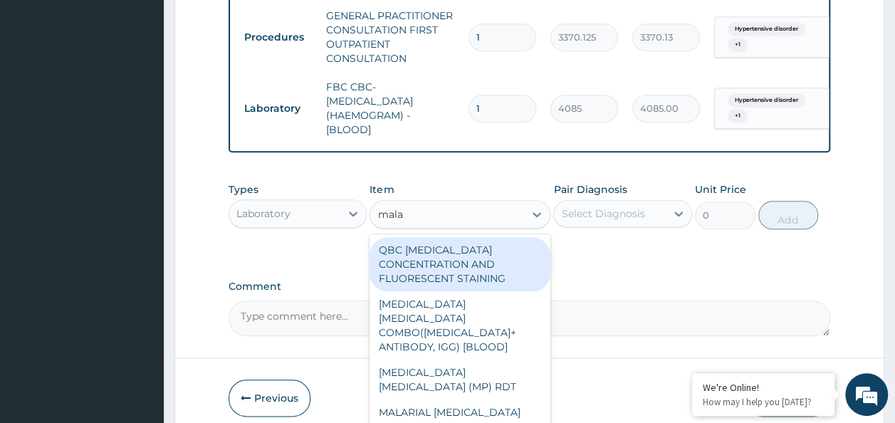
type input "malar"
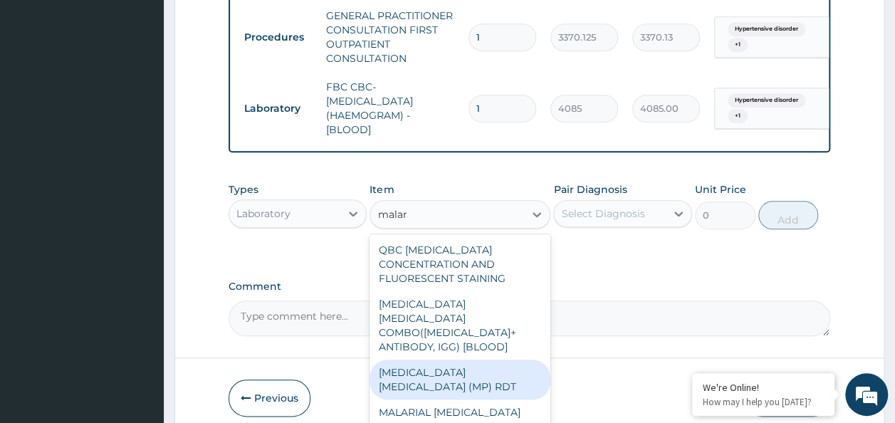
click at [454, 360] on div "MALARIA PARASITE (MP) RDT" at bounding box center [460, 380] width 181 height 40
type input "1531.875"
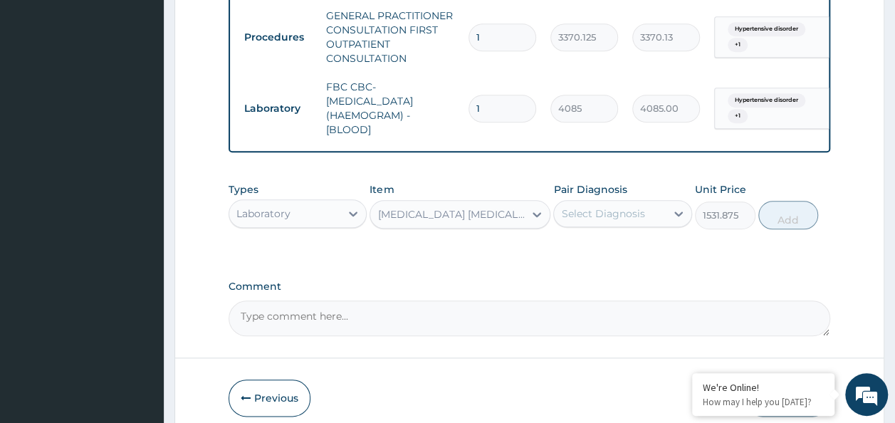
click at [583, 225] on div "Select Diagnosis" at bounding box center [610, 213] width 112 height 23
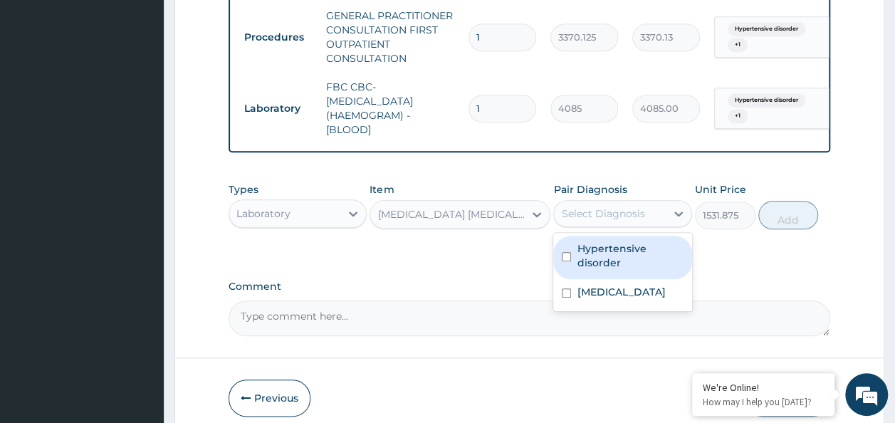
drag, startPoint x: 576, startPoint y: 266, endPoint x: 578, endPoint y: 312, distance: 46.4
click at [576, 268] on div "Hypertensive disorder" at bounding box center [623, 257] width 139 height 43
checkbox input "true"
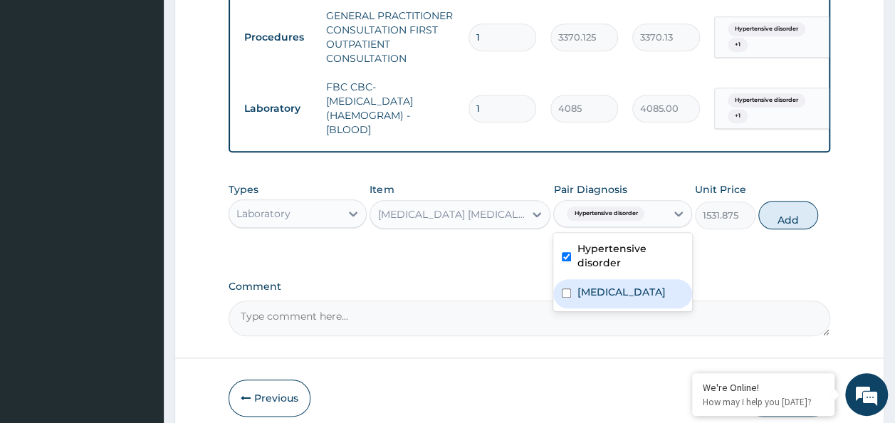
click at [578, 308] on div "[MEDICAL_DATA]" at bounding box center [623, 293] width 139 height 29
checkbox input "true"
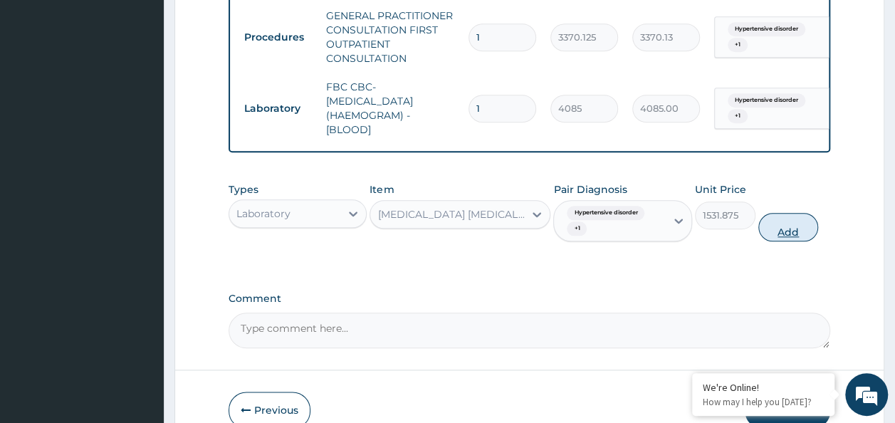
click at [780, 241] on button "Add" at bounding box center [789, 227] width 61 height 28
type input "0"
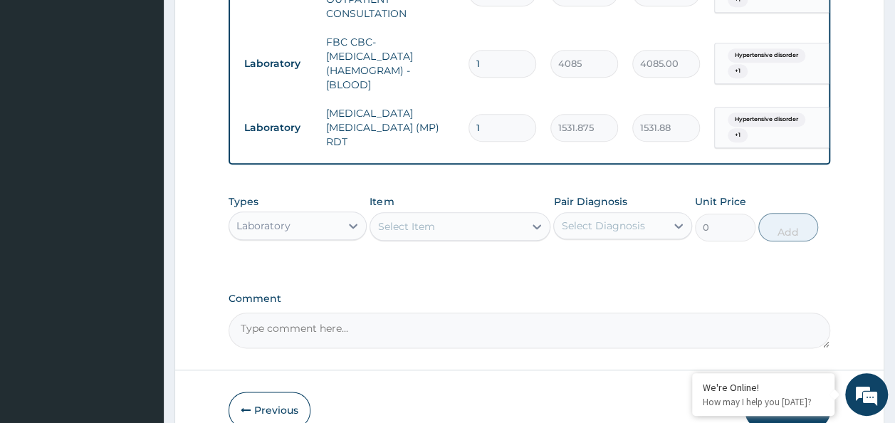
scroll to position [677, 0]
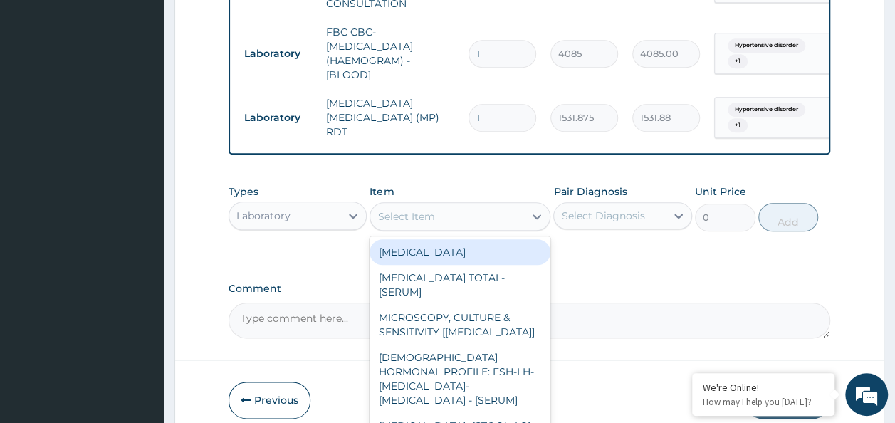
click at [442, 222] on div "Select Item" at bounding box center [447, 216] width 154 height 23
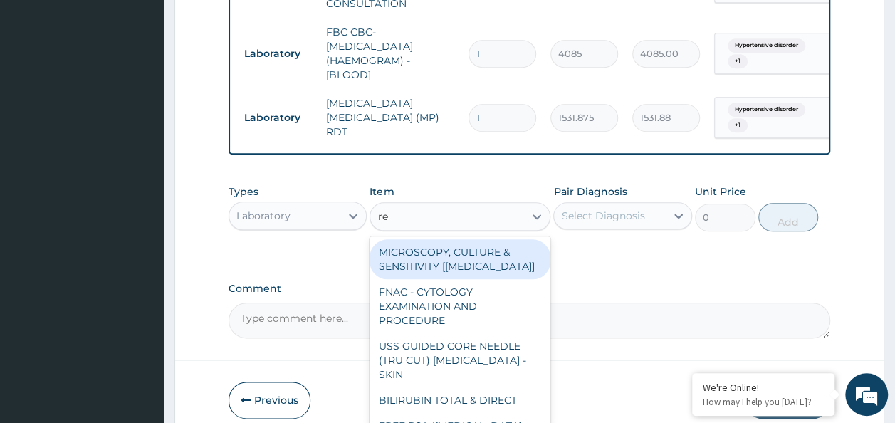
type input "ren"
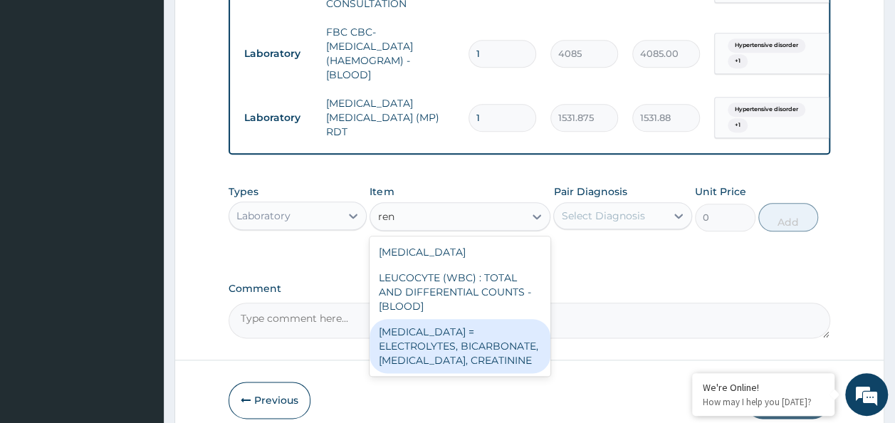
drag, startPoint x: 452, startPoint y: 358, endPoint x: 581, endPoint y: 270, distance: 156.5
click at [452, 358] on div "[MEDICAL_DATA] = ELECTROLYTES, BICARBONATE, [MEDICAL_DATA], CREATININE" at bounding box center [460, 346] width 181 height 54
type input "4595.625"
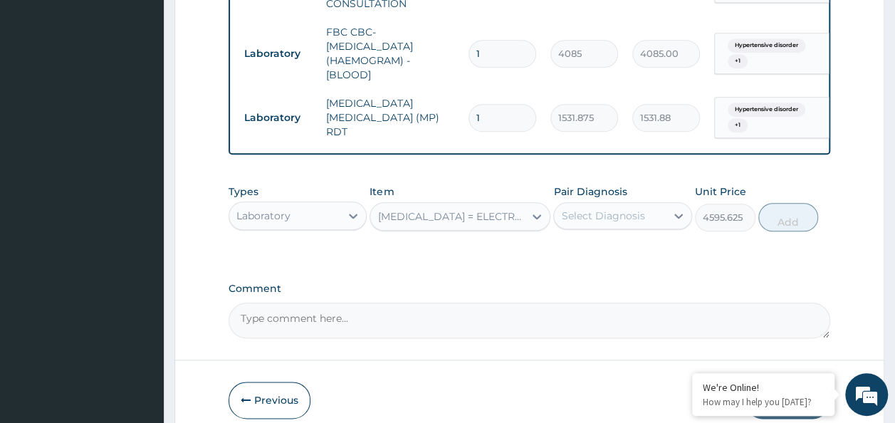
click at [610, 217] on div "Select Diagnosis" at bounding box center [610, 215] width 112 height 23
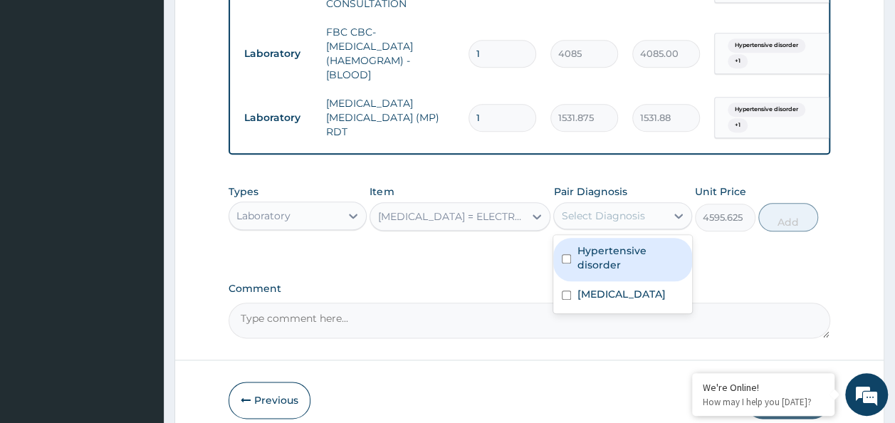
click at [606, 261] on label "Hypertensive disorder" at bounding box center [630, 258] width 107 height 28
checkbox input "true"
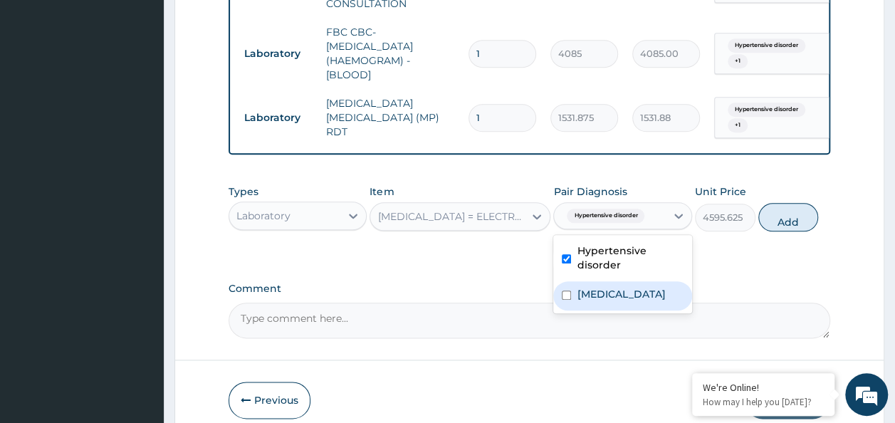
click at [594, 301] on label "[MEDICAL_DATA]" at bounding box center [621, 294] width 88 height 14
checkbox input "true"
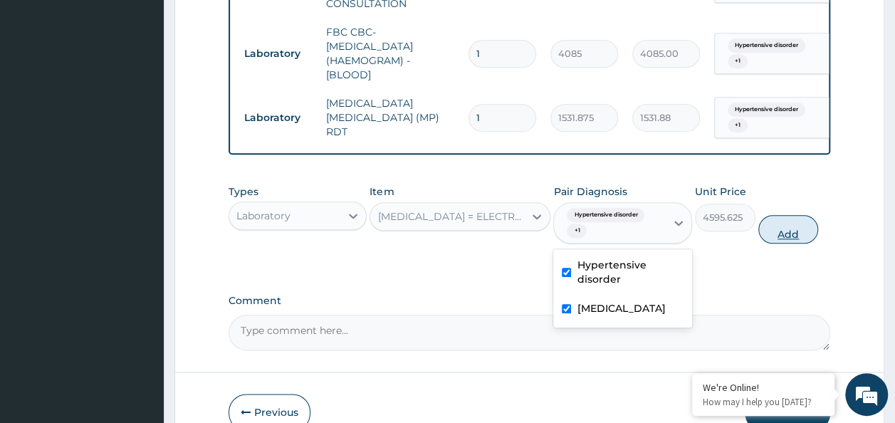
click at [781, 235] on button "Add" at bounding box center [789, 229] width 61 height 28
type input "0"
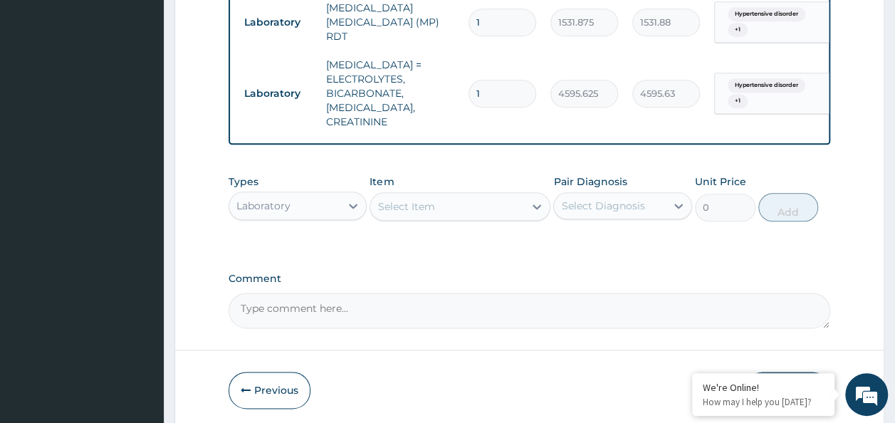
scroll to position [819, 0]
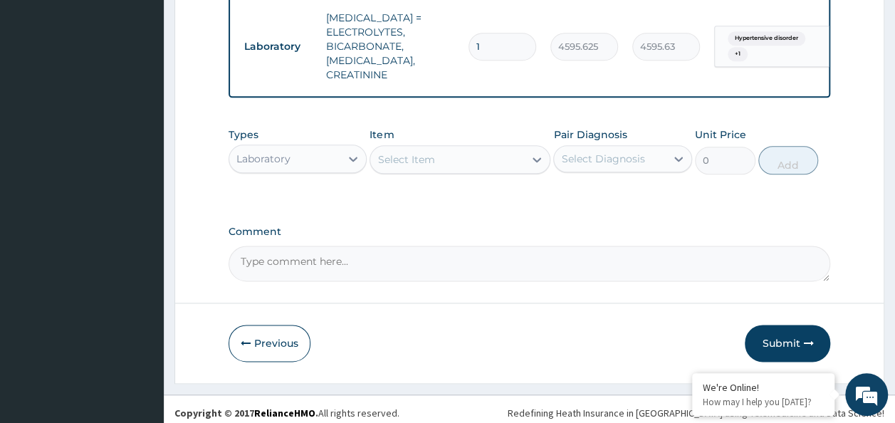
click at [325, 150] on div "Laboratory" at bounding box center [285, 158] width 112 height 23
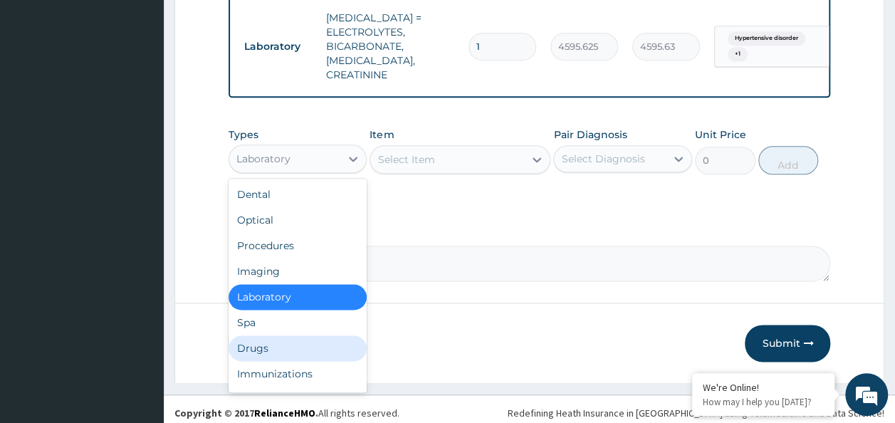
click at [289, 345] on div "Drugs" at bounding box center [298, 349] width 139 height 26
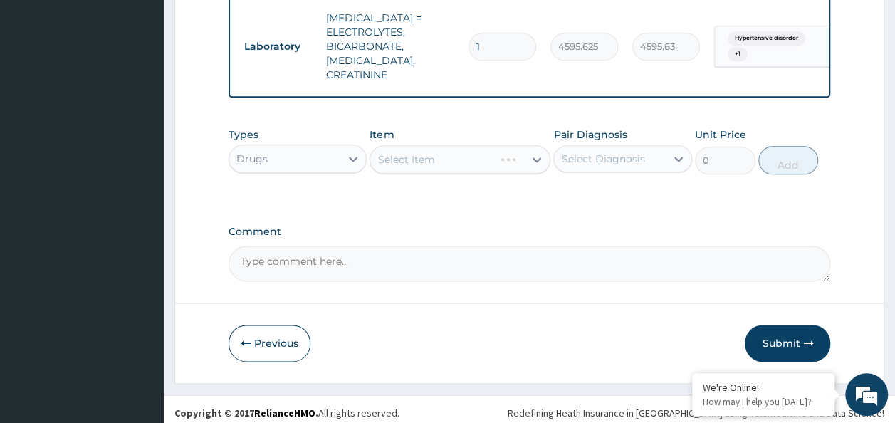
click at [606, 154] on div "Select Diagnosis" at bounding box center [602, 159] width 83 height 14
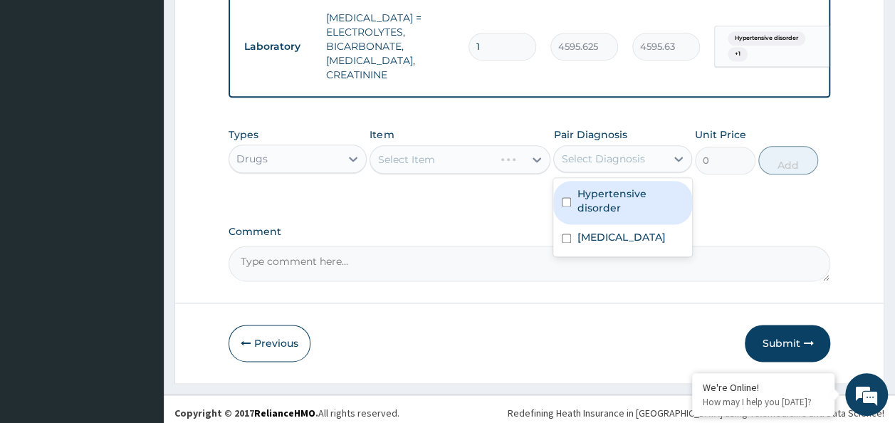
click at [597, 199] on label "Hypertensive disorder" at bounding box center [630, 201] width 107 height 28
checkbox input "true"
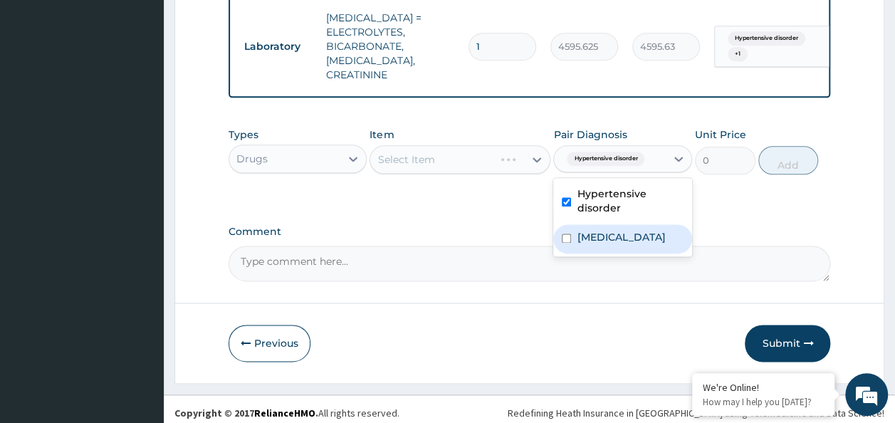
drag, startPoint x: 591, startPoint y: 224, endPoint x: 450, endPoint y: 218, distance: 141.9
click at [590, 230] on label "[MEDICAL_DATA]" at bounding box center [621, 237] width 88 height 14
checkbox input "true"
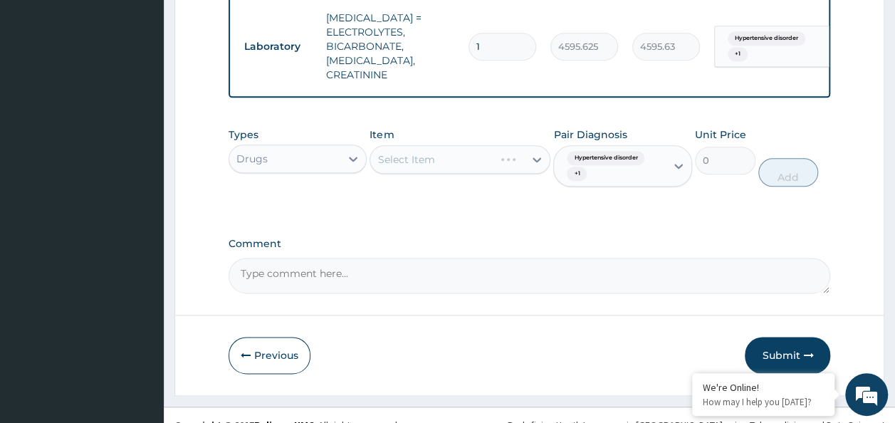
click at [440, 204] on div "Types Drugs Item Select Item Pair Diagnosis Hypertensive disorder + 1 Unit Pric…" at bounding box center [530, 167] width 603 height 95
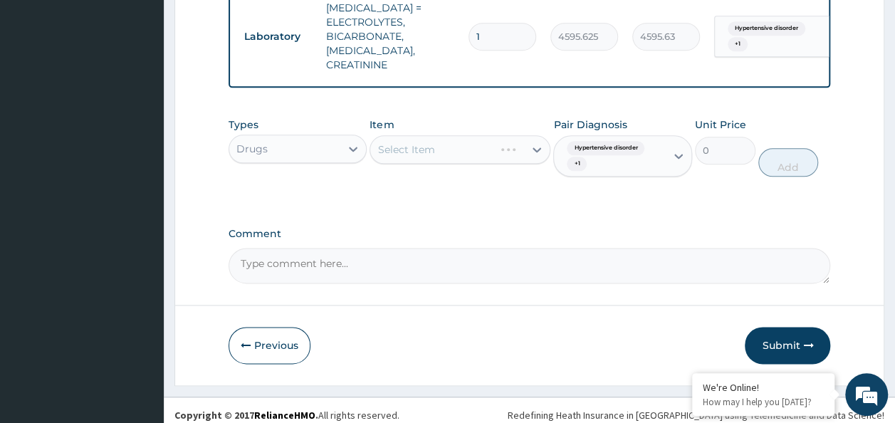
scroll to position [831, 0]
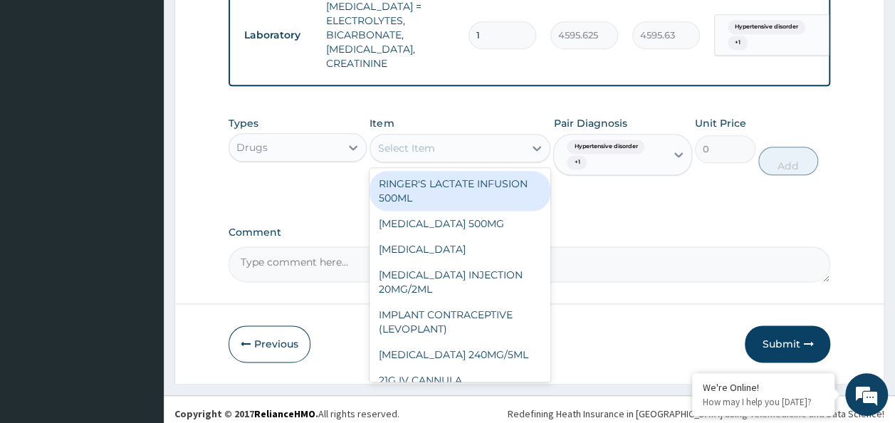
click at [449, 141] on div "Select Item" at bounding box center [447, 148] width 154 height 23
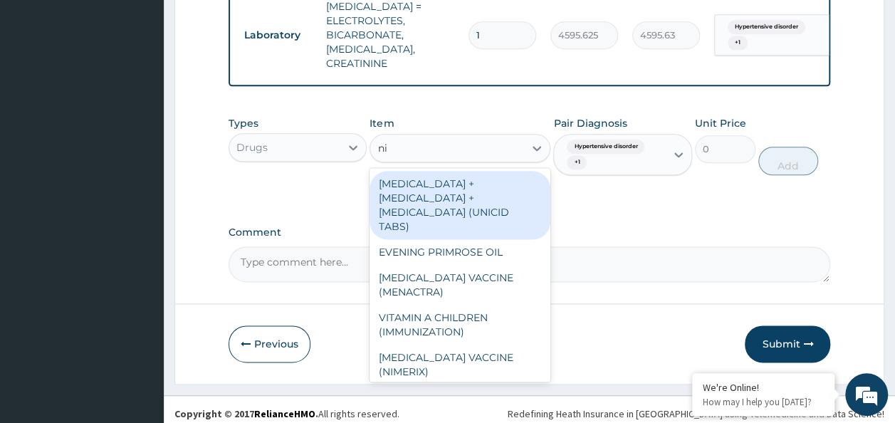
type input "n"
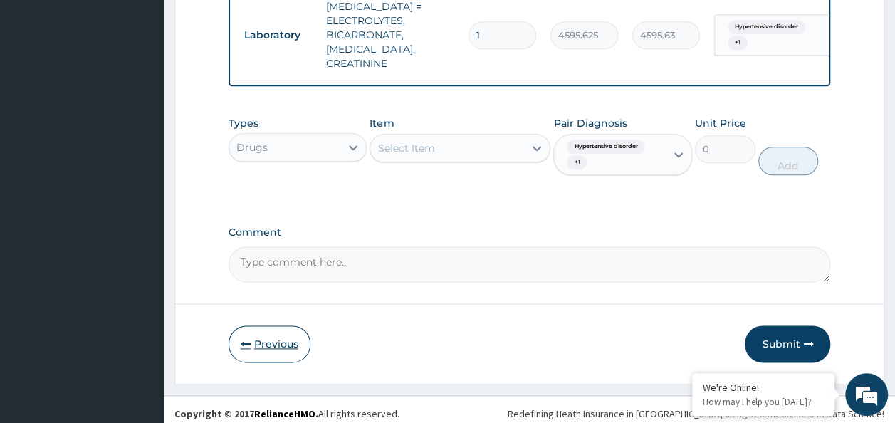
click at [275, 335] on button "Previous" at bounding box center [270, 344] width 82 height 37
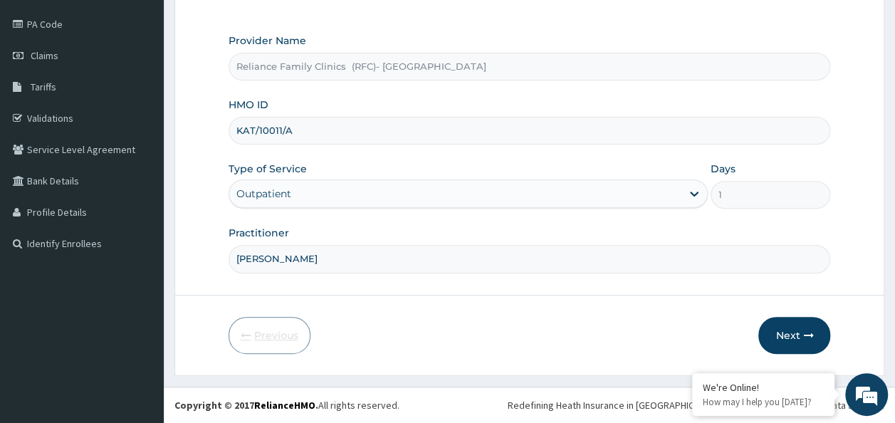
scroll to position [160, 0]
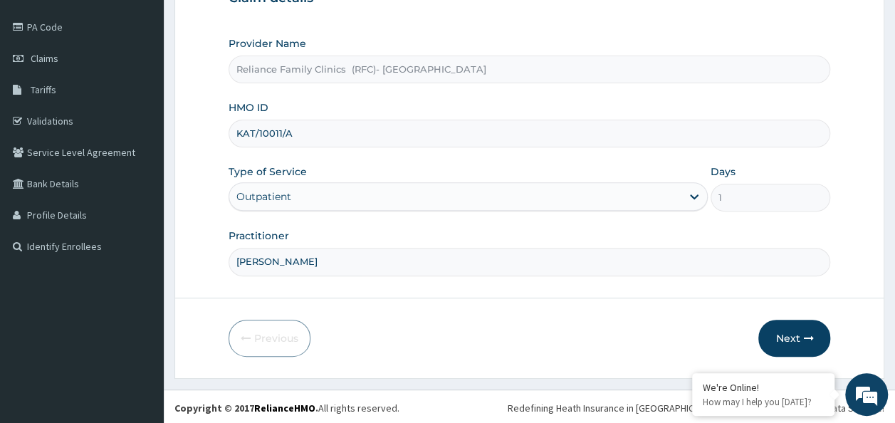
drag, startPoint x: 318, startPoint y: 136, endPoint x: 225, endPoint y: 128, distance: 93.0
click at [225, 128] on form "Step 1 of 2 Claim details Provider Name Reliance Family Clinics (RFC)- Ejigbo H…" at bounding box center [530, 147] width 710 height 462
paste input "KAT/10011/B"
type input "KAT/10011/B"
click at [767, 341] on button "Next" at bounding box center [795, 338] width 72 height 37
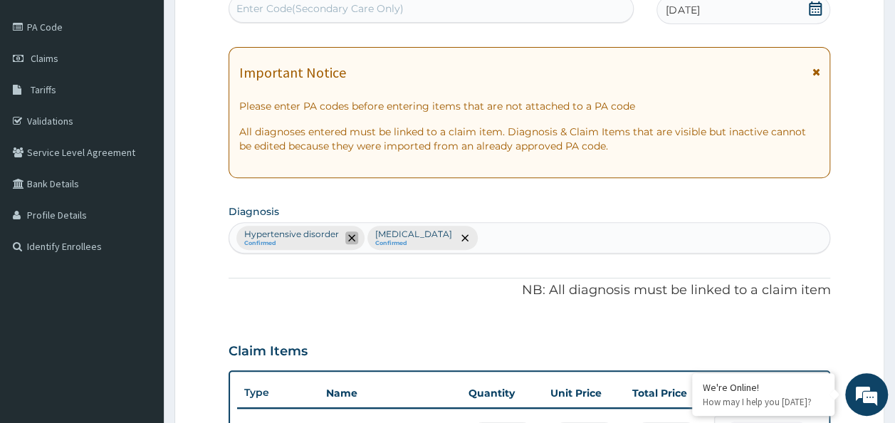
click at [353, 235] on span "remove selection option" at bounding box center [351, 238] width 13 height 13
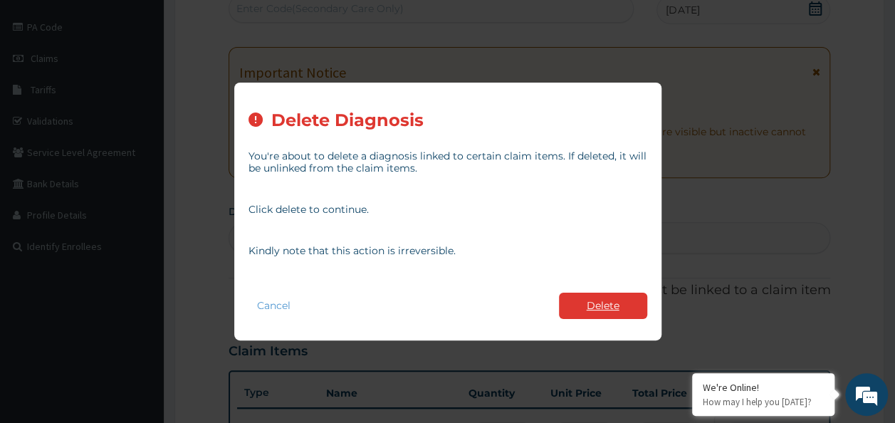
click at [579, 303] on button "Delete" at bounding box center [603, 306] width 88 height 26
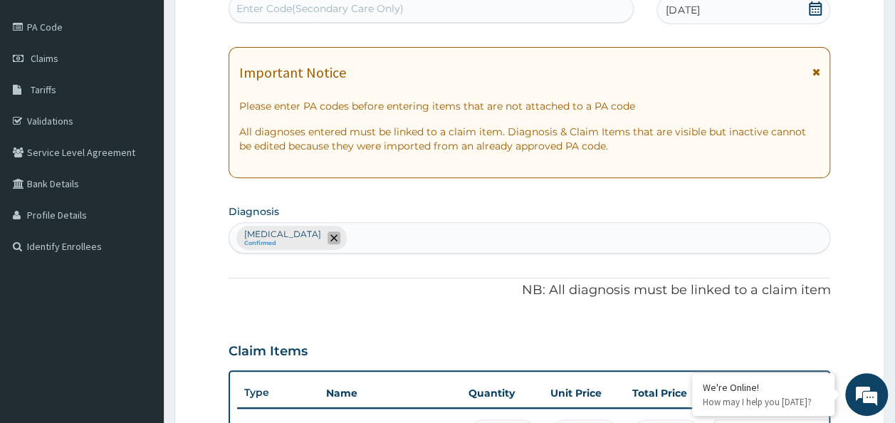
click at [331, 235] on icon "remove selection option" at bounding box center [334, 237] width 7 height 7
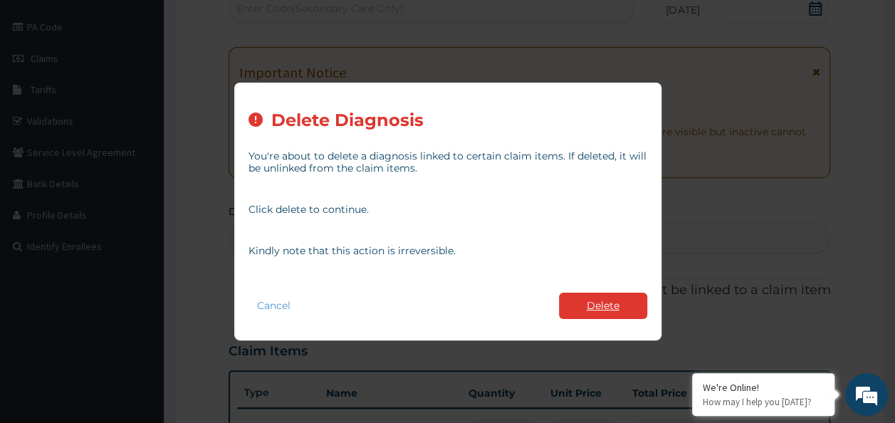
click at [616, 313] on button "Delete" at bounding box center [603, 306] width 88 height 26
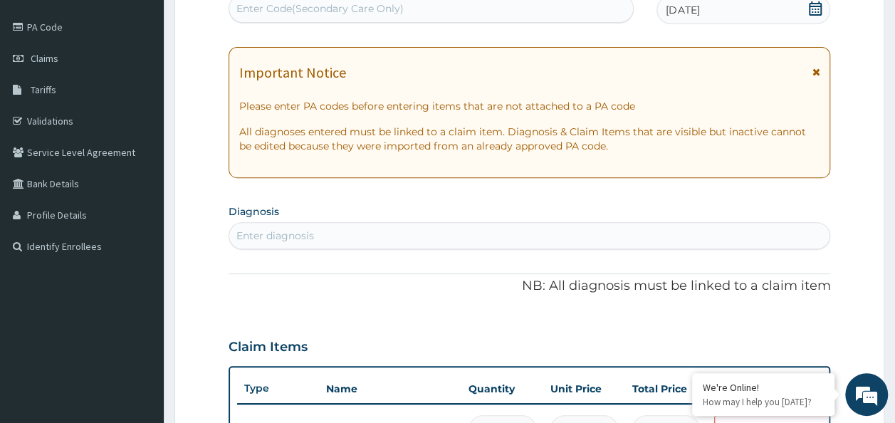
click at [484, 235] on div "Enter diagnosis" at bounding box center [529, 235] width 601 height 23
type input "gastritis"
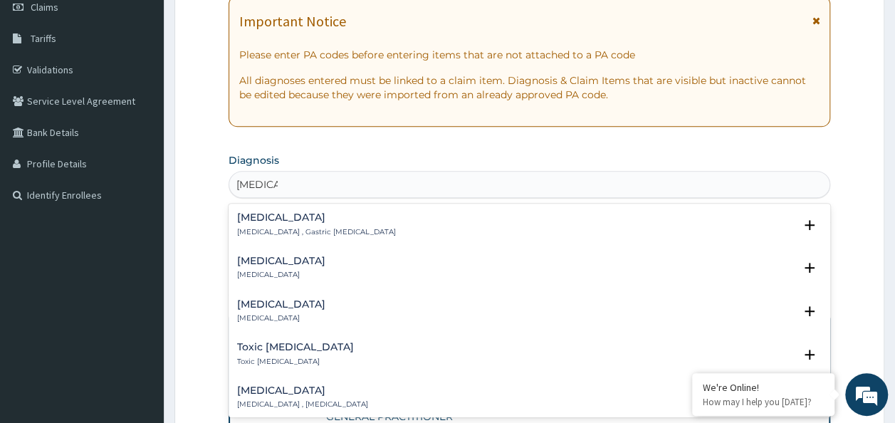
scroll to position [231, 0]
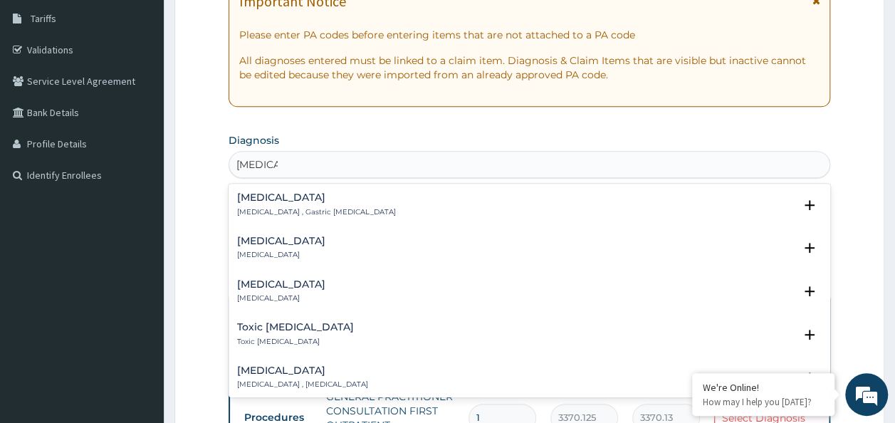
click at [438, 207] on div "Gastritis Gastritis , Gastric catarrh" at bounding box center [530, 204] width 586 height 25
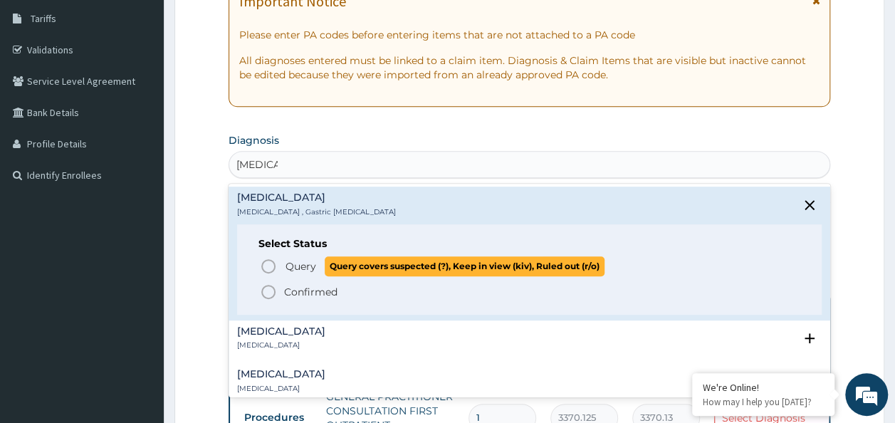
click at [311, 269] on span "Query" at bounding box center [301, 266] width 31 height 14
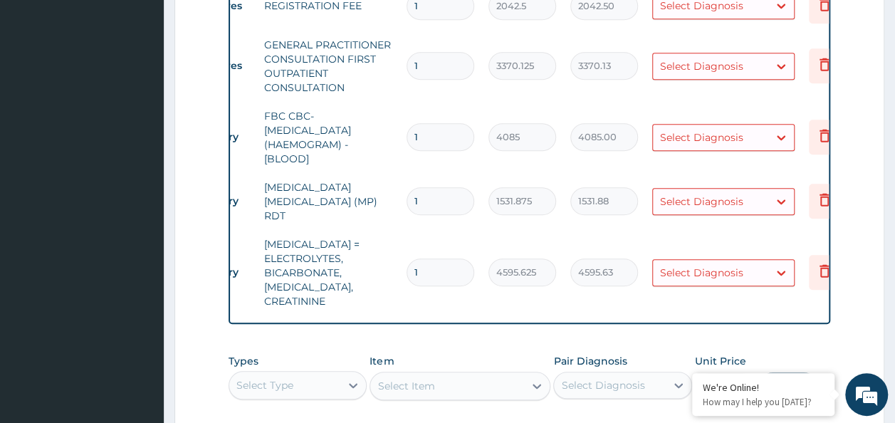
scroll to position [0, 112]
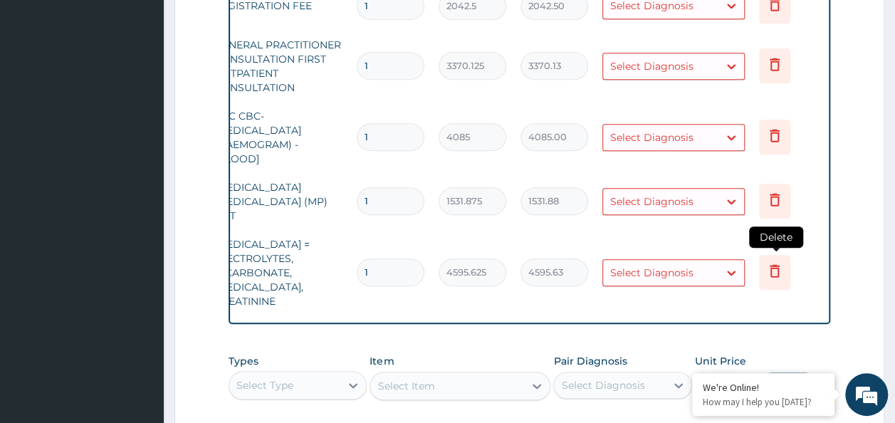
click at [779, 262] on icon at bounding box center [775, 270] width 17 height 17
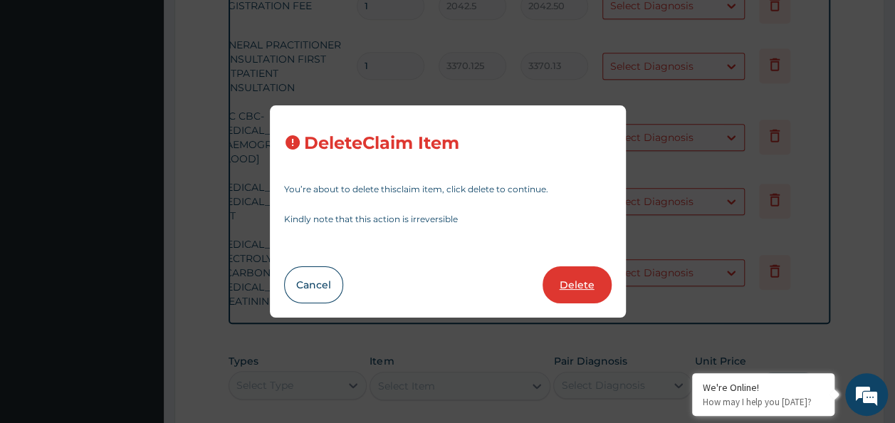
click at [587, 289] on button "Delete" at bounding box center [577, 284] width 69 height 37
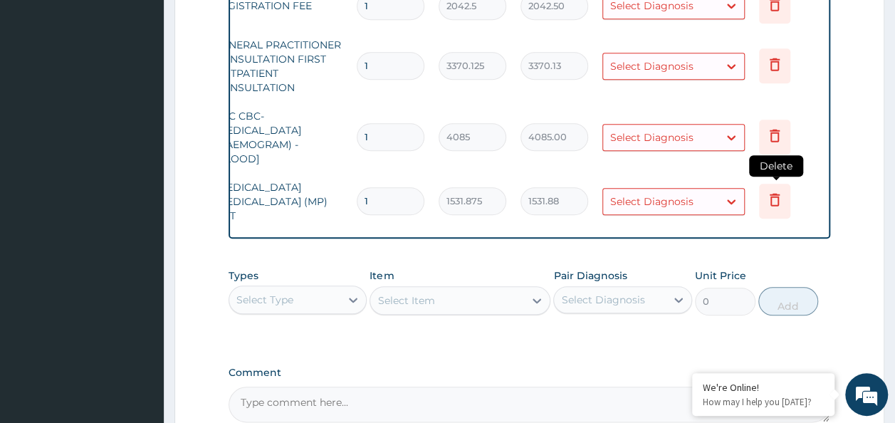
click at [774, 195] on icon at bounding box center [775, 199] width 17 height 17
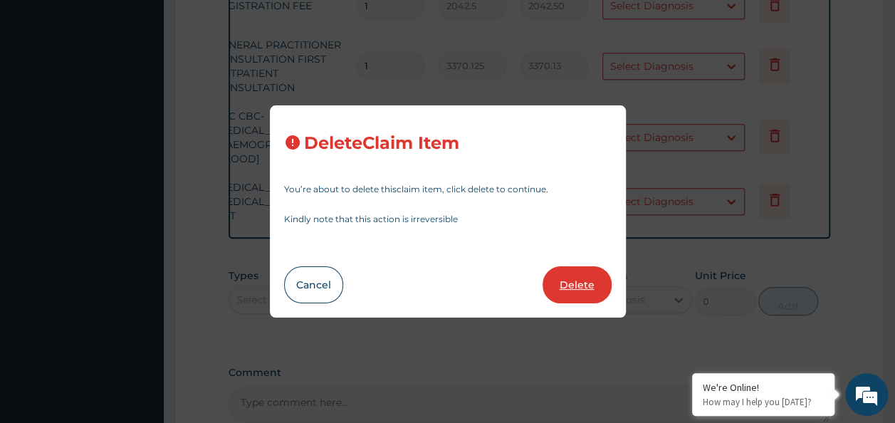
click at [558, 286] on button "Delete" at bounding box center [577, 284] width 69 height 37
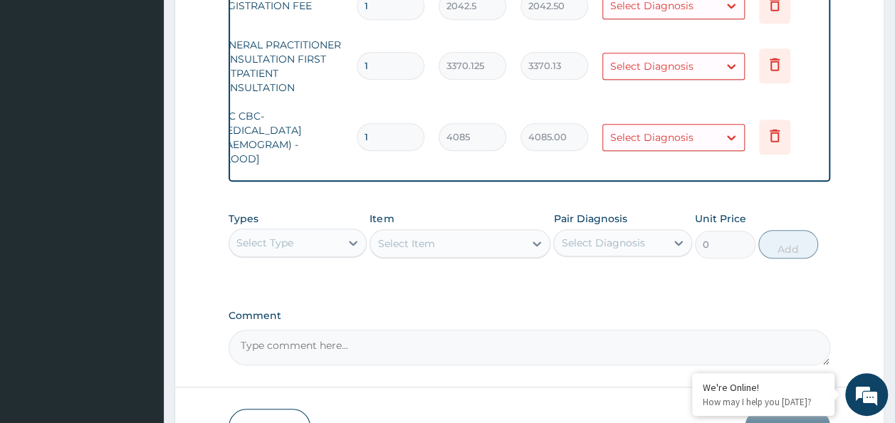
click at [757, 140] on td "Delete" at bounding box center [787, 137] width 71 height 49
click at [764, 140] on icon at bounding box center [774, 137] width 31 height 35
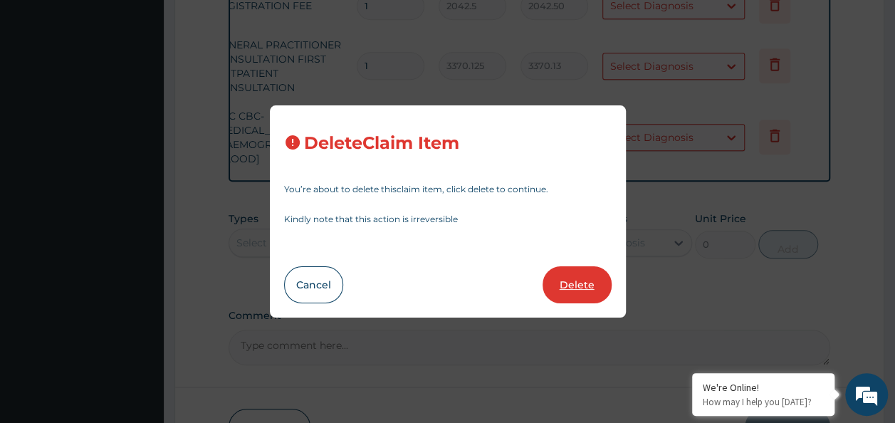
click at [596, 281] on button "Delete" at bounding box center [577, 284] width 69 height 37
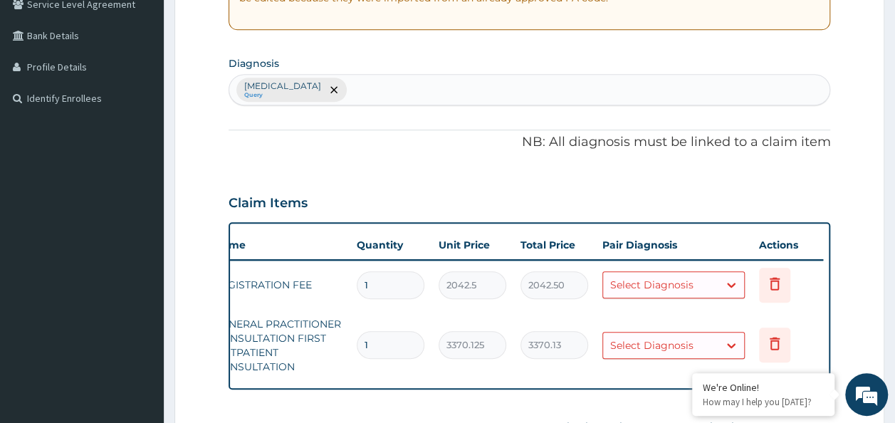
scroll to position [302, 0]
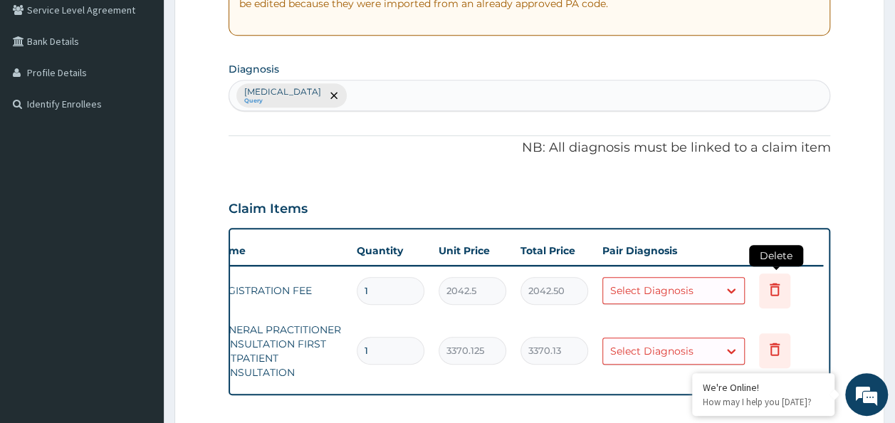
click at [773, 289] on icon at bounding box center [775, 289] width 17 height 17
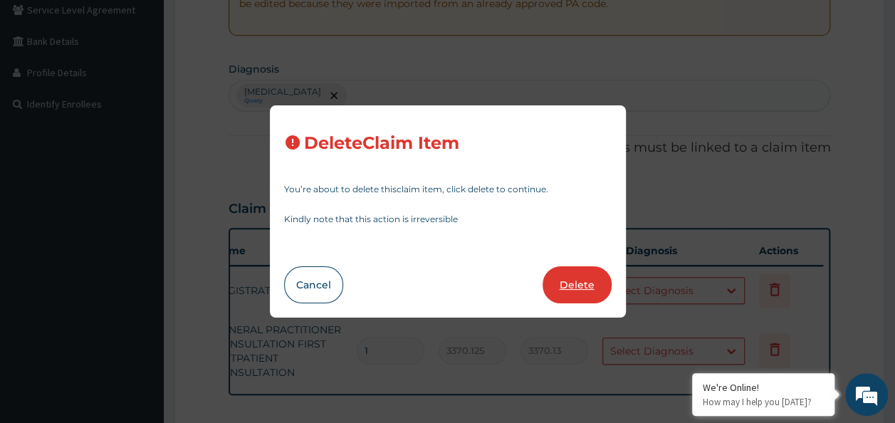
click at [573, 299] on button "Delete" at bounding box center [577, 284] width 69 height 37
type input "3370.125"
type input "3370.13"
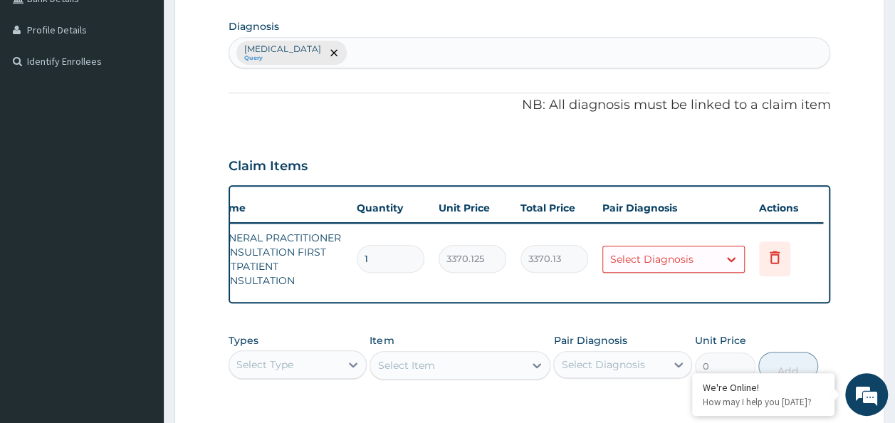
scroll to position [373, 0]
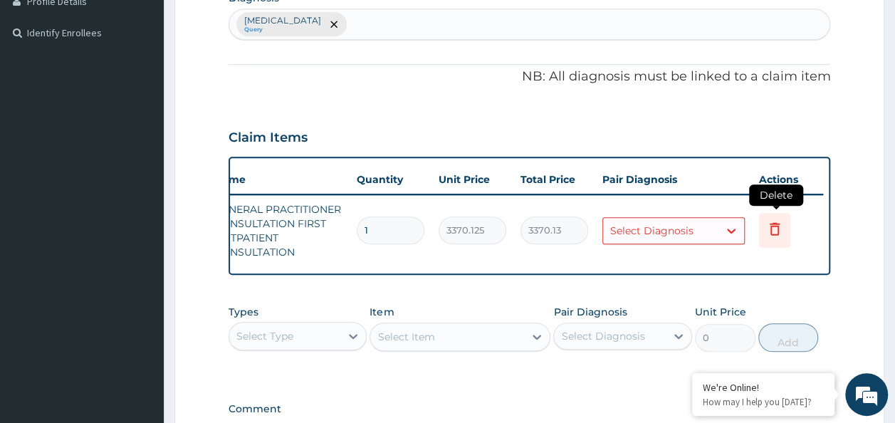
click at [762, 222] on icon at bounding box center [774, 230] width 31 height 35
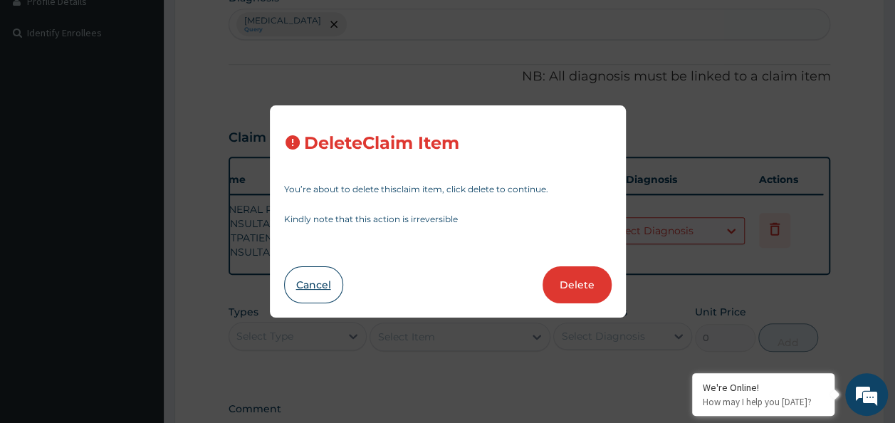
click at [321, 284] on button "Cancel" at bounding box center [313, 284] width 59 height 37
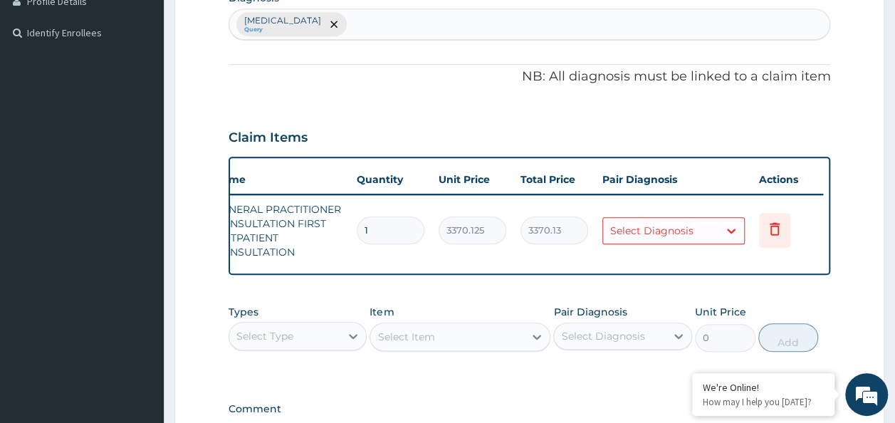
scroll to position [0, 0]
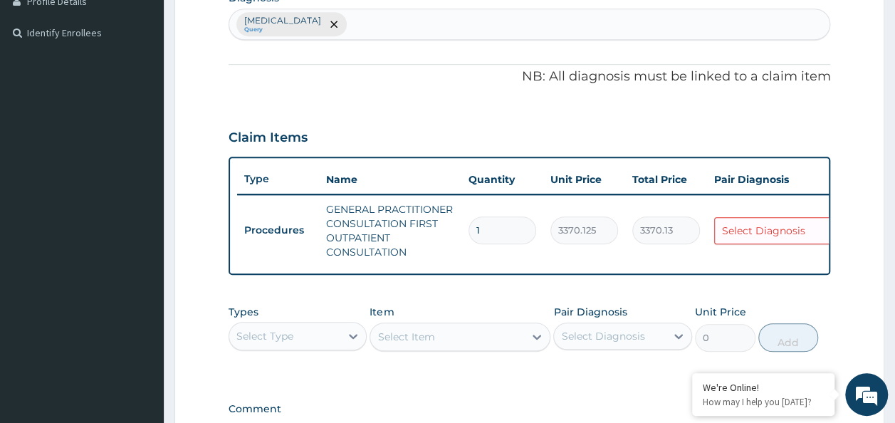
click at [799, 241] on div "Select Diagnosis" at bounding box center [786, 230] width 142 height 27
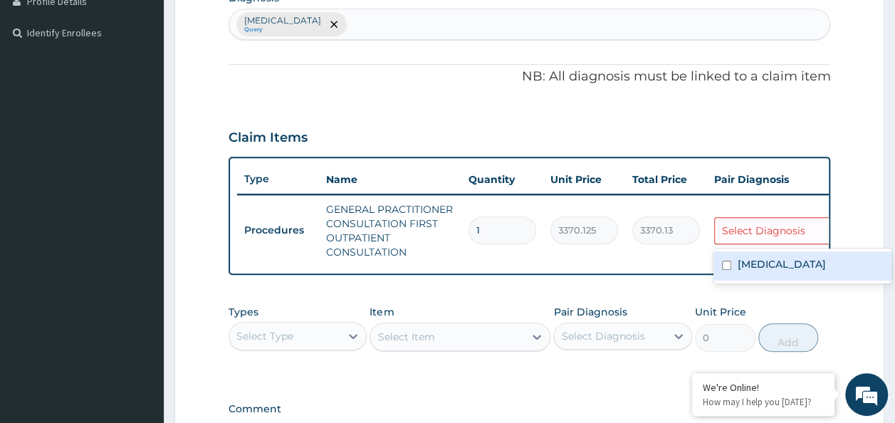
click at [799, 262] on div "Gastritis" at bounding box center [803, 265] width 178 height 29
checkbox input "true"
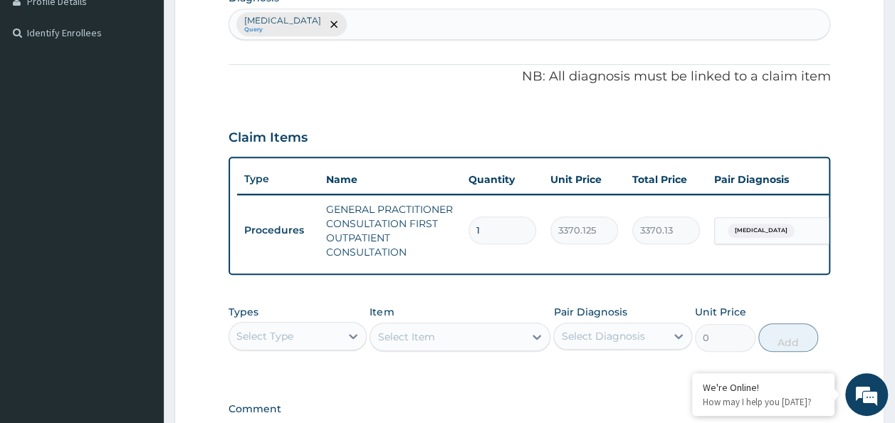
click at [866, 226] on form "Step 2 of 2 PA Code / Prescription Code Enter Code(Secondary Care Only) Encount…" at bounding box center [530, 131] width 710 height 858
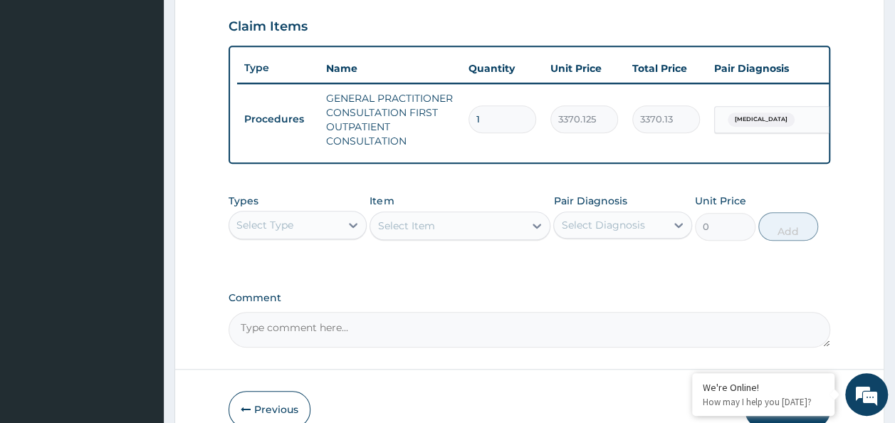
scroll to position [516, 0]
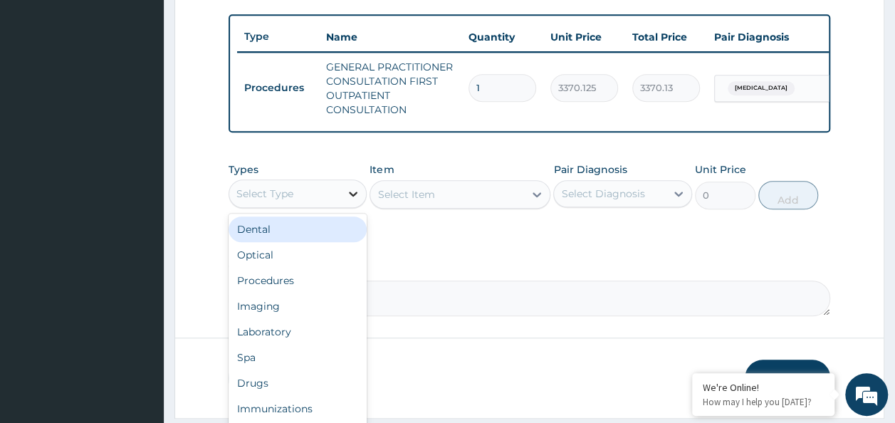
click at [345, 202] on div at bounding box center [354, 194] width 26 height 26
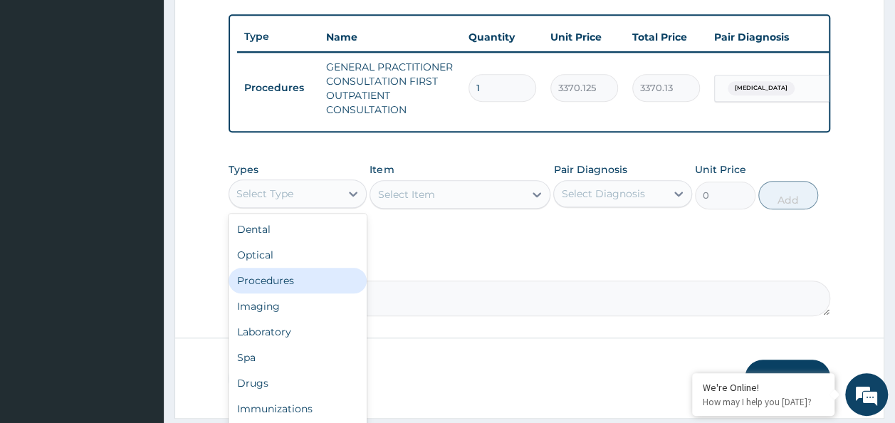
click at [294, 293] on div "Procedures" at bounding box center [298, 281] width 139 height 26
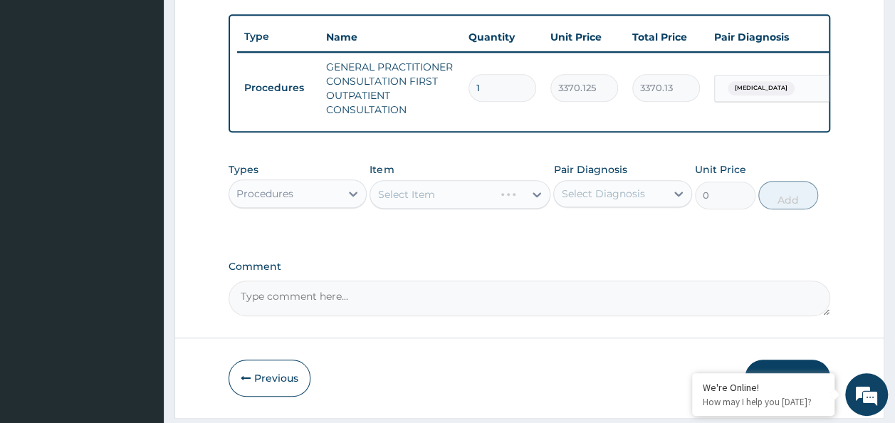
click at [580, 205] on div "Select Diagnosis" at bounding box center [610, 193] width 112 height 23
click at [580, 232] on label "Gastritis" at bounding box center [621, 229] width 88 height 14
checkbox input "true"
click at [432, 273] on label "Comment" at bounding box center [530, 267] width 603 height 12
click at [432, 281] on textarea "Comment" at bounding box center [530, 299] width 603 height 36
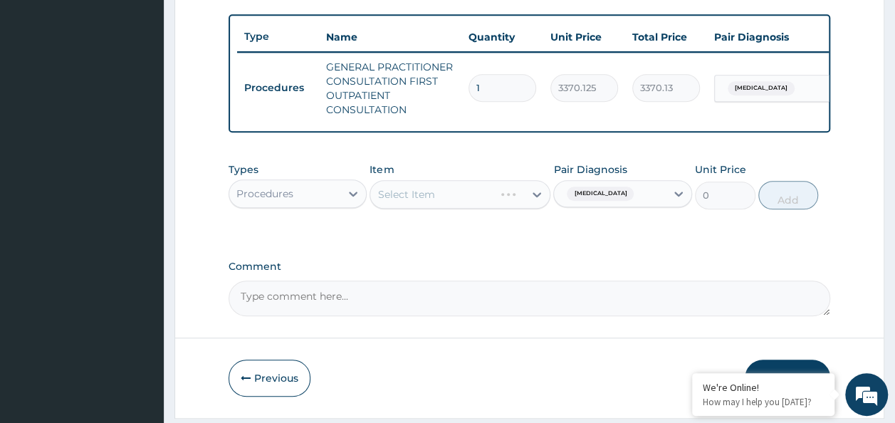
click at [482, 205] on div "Select Item" at bounding box center [460, 194] width 181 height 28
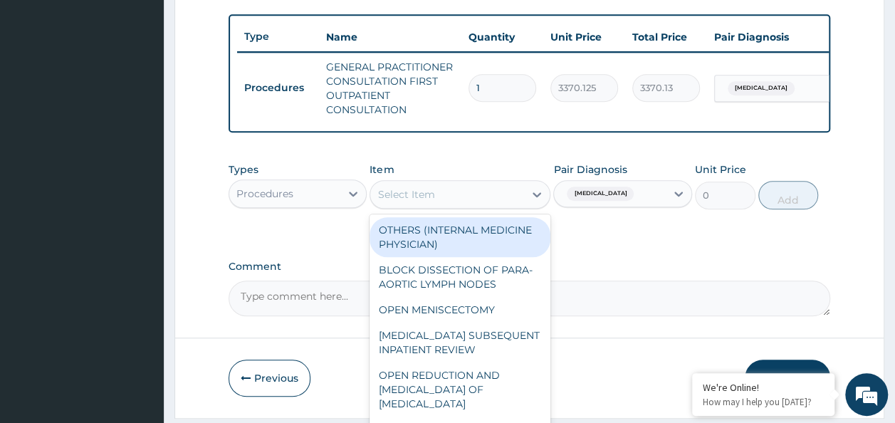
click at [482, 205] on div "Select Item" at bounding box center [447, 194] width 154 height 23
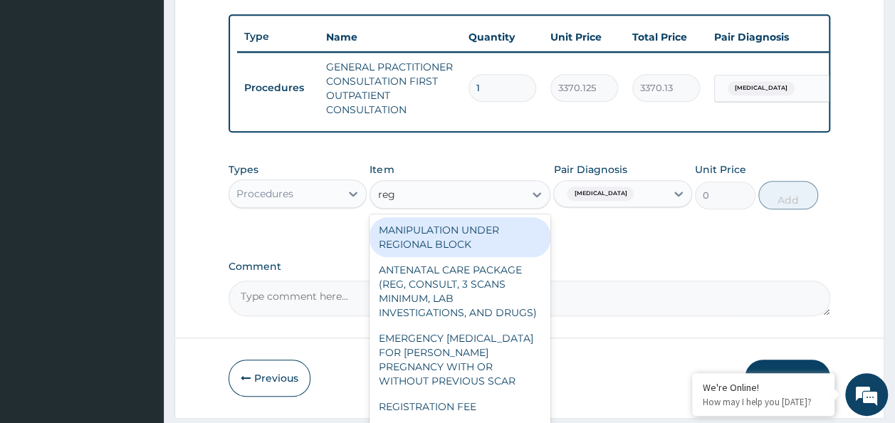
type input "regi"
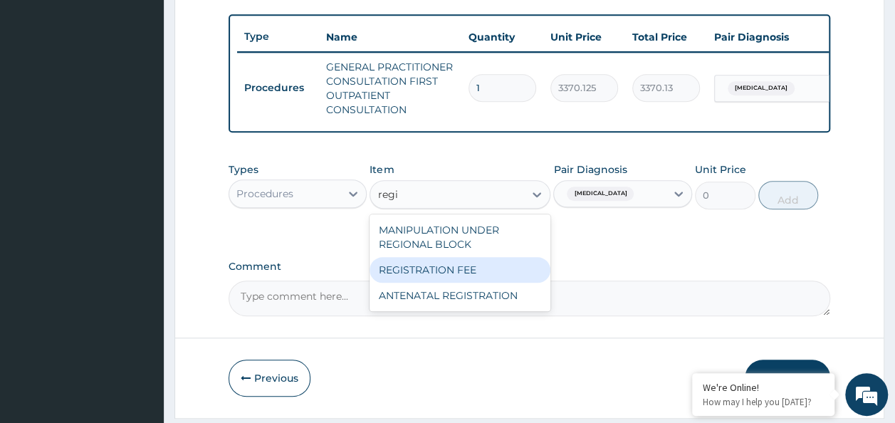
click at [476, 283] on div "REGISTRATION FEE" at bounding box center [460, 270] width 181 height 26
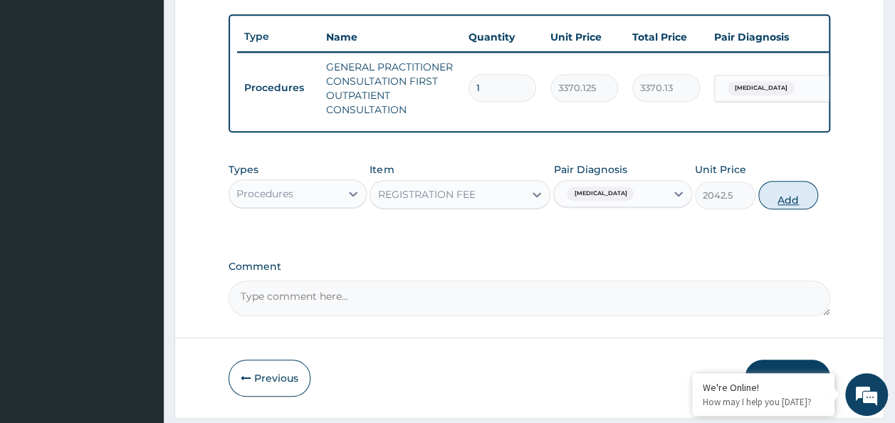
click at [811, 202] on button "Add" at bounding box center [789, 195] width 61 height 28
type input "0"
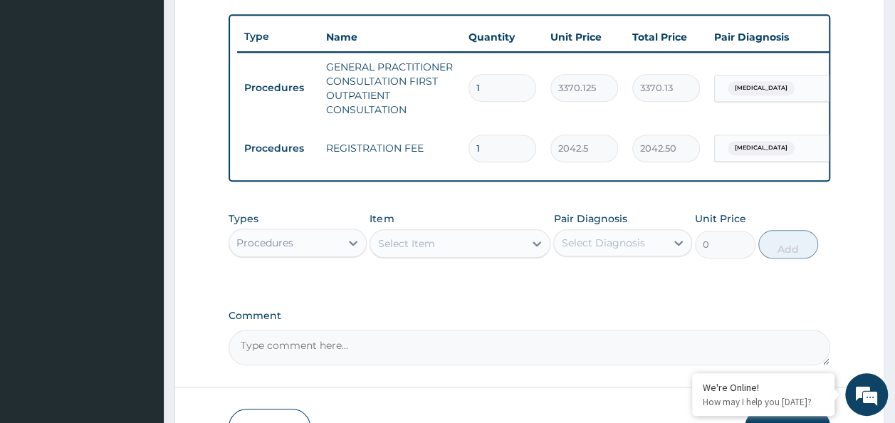
scroll to position [587, 0]
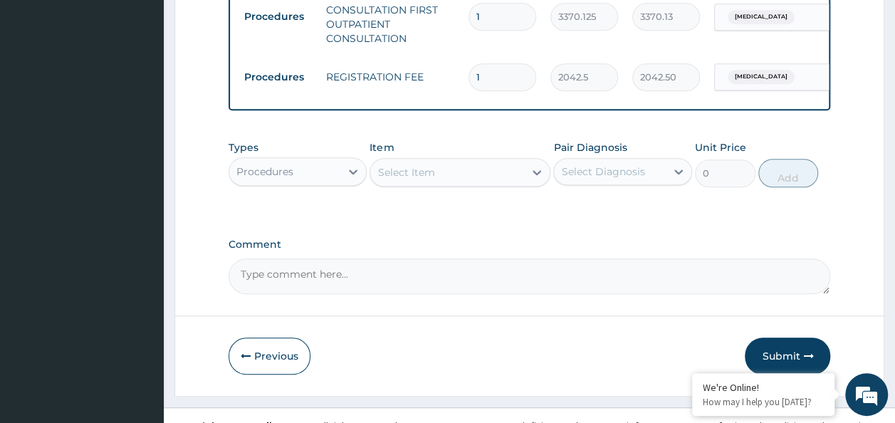
click at [310, 177] on div "Procedures" at bounding box center [285, 171] width 112 height 23
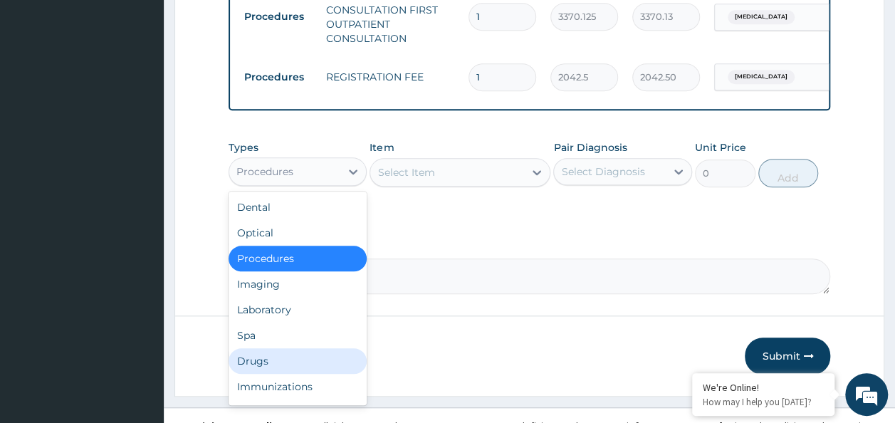
click at [289, 361] on div "Drugs" at bounding box center [298, 361] width 139 height 26
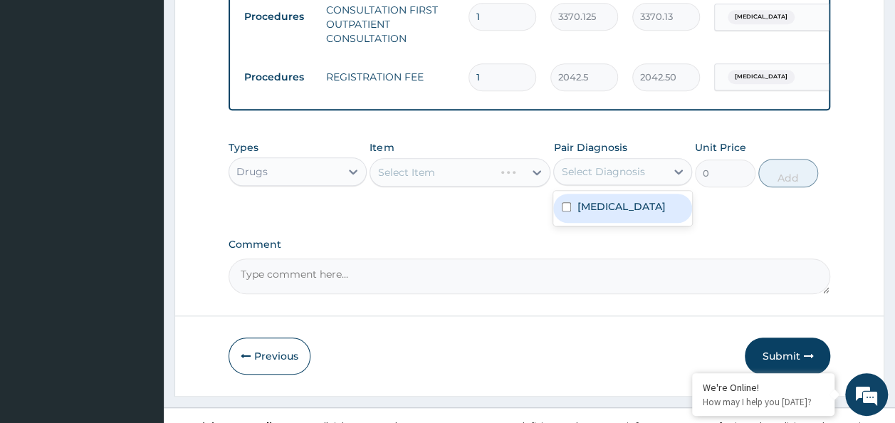
drag, startPoint x: 592, startPoint y: 180, endPoint x: 573, endPoint y: 213, distance: 38.0
click at [590, 179] on div "Select Diagnosis" at bounding box center [602, 172] width 83 height 14
click at [571, 215] on div "Gastritis" at bounding box center [623, 208] width 139 height 29
checkbox input "true"
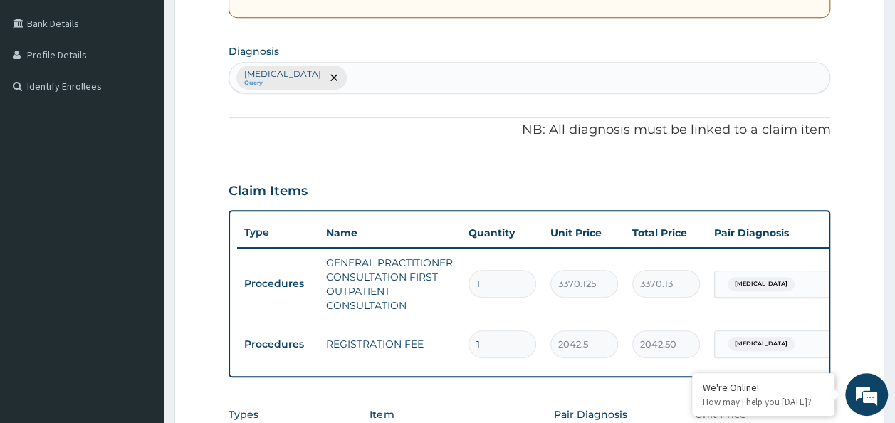
scroll to position [302, 0]
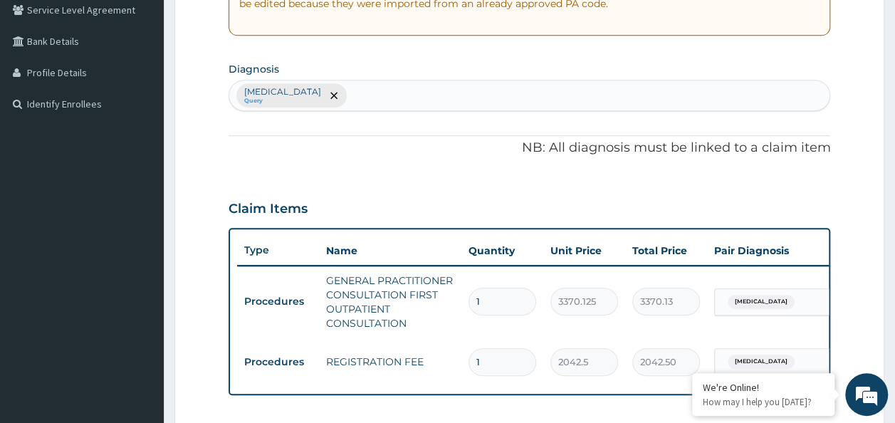
click at [365, 84] on div "Gastritis Query" at bounding box center [529, 95] width 601 height 30
type input "peptic"
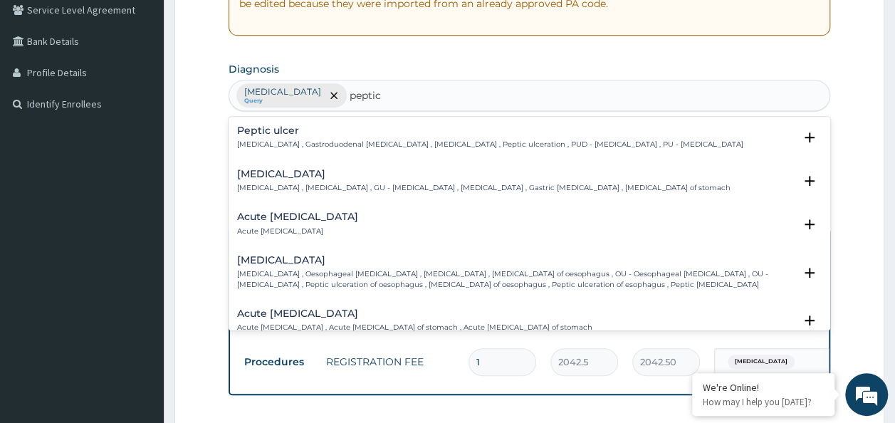
click at [329, 134] on h4 "Peptic ulcer" at bounding box center [490, 130] width 506 height 11
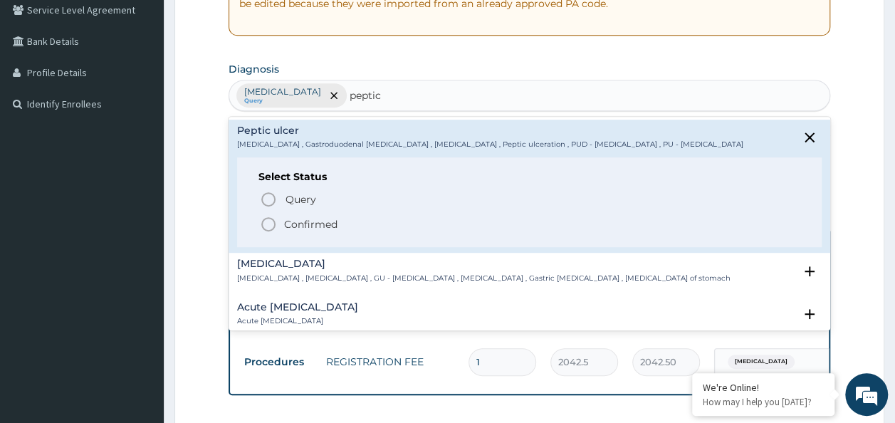
click at [293, 224] on p "Confirmed" at bounding box center [310, 224] width 53 height 14
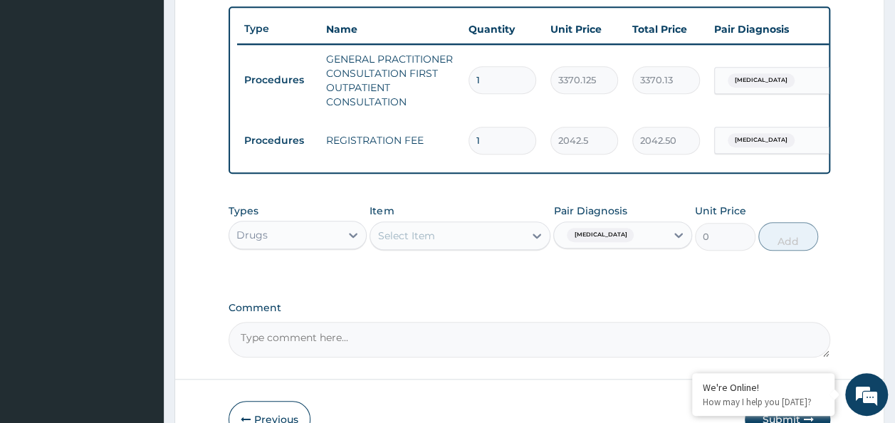
scroll to position [587, 0]
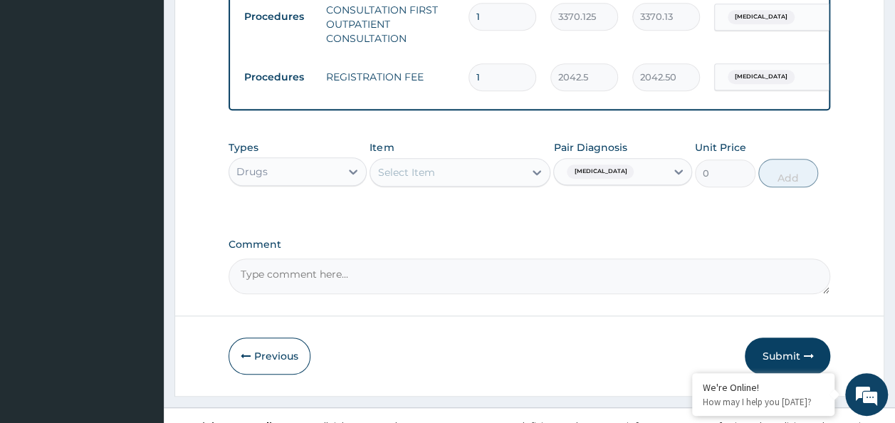
click at [427, 180] on div "Select Item" at bounding box center [406, 172] width 57 height 14
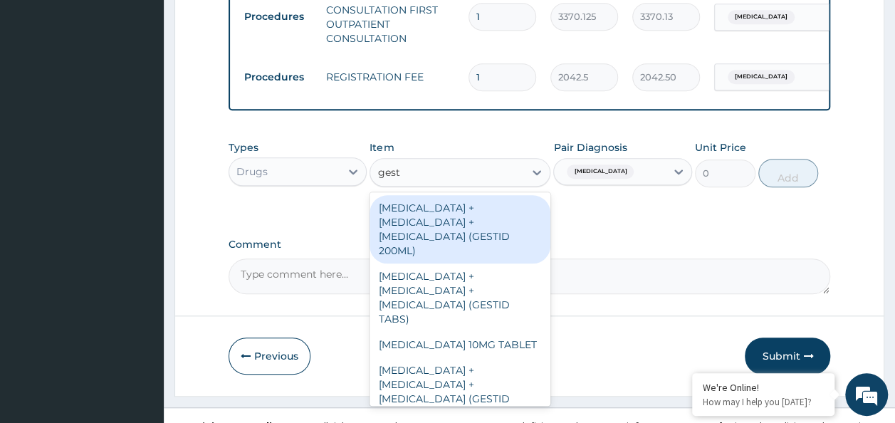
type input "gesti"
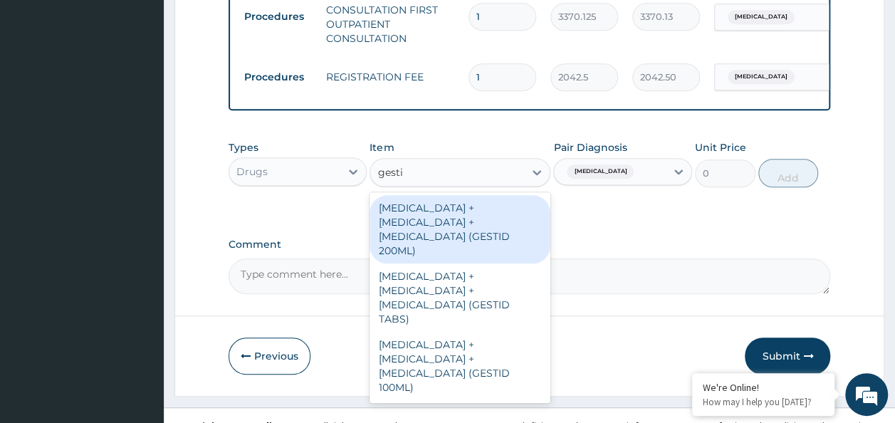
click at [443, 224] on div "[MEDICAL_DATA] + [MEDICAL_DATA] + [MEDICAL_DATA] (GESTID 200ML)" at bounding box center [460, 229] width 181 height 68
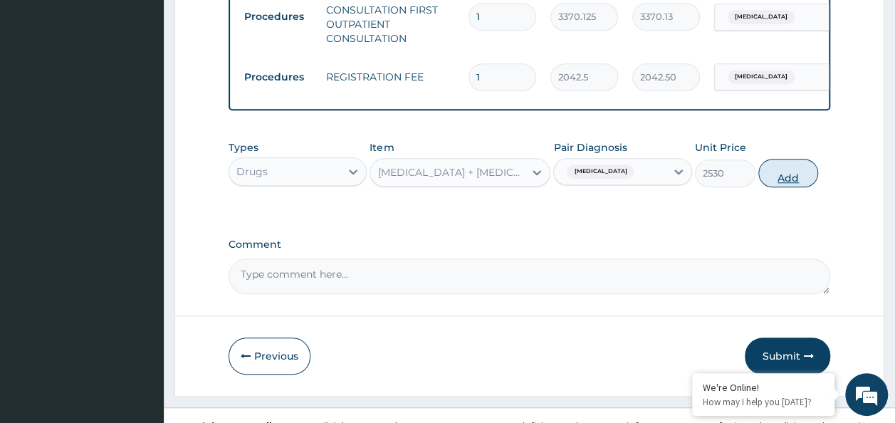
click at [792, 187] on button "Add" at bounding box center [789, 173] width 61 height 28
type input "0"
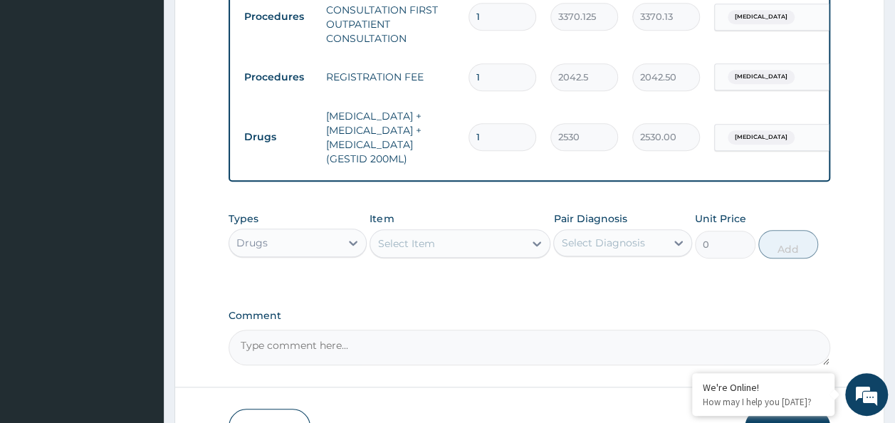
click at [430, 251] on div "Select Item" at bounding box center [406, 244] width 57 height 14
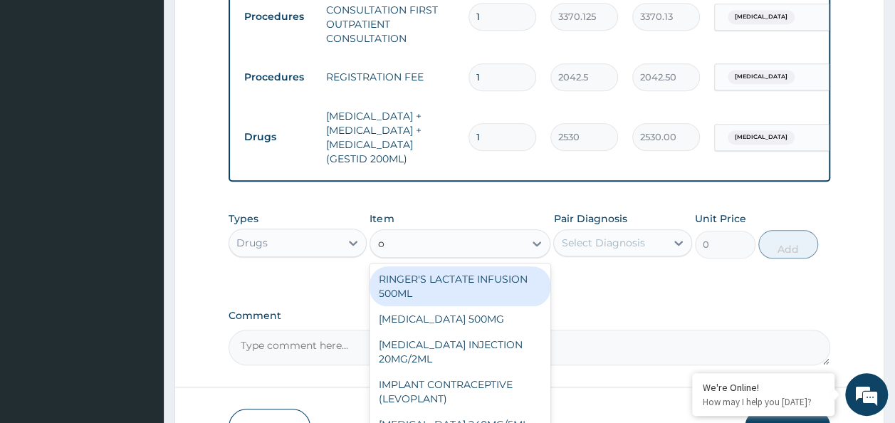
type input "o"
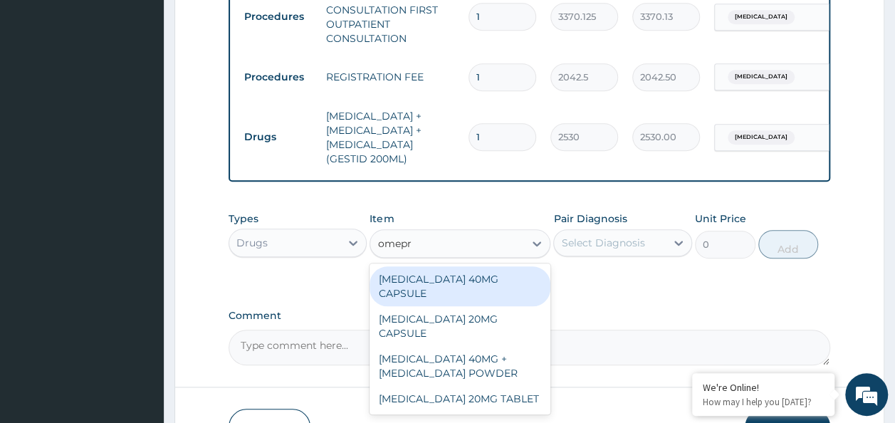
type input "omepra"
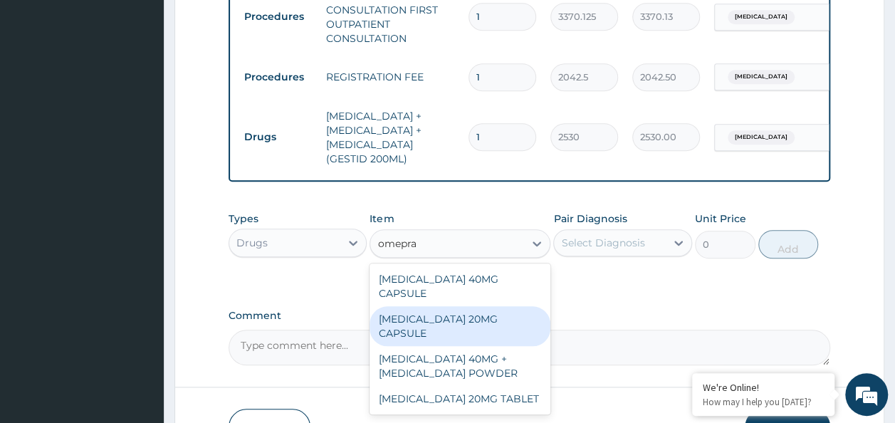
click at [502, 328] on div "OMEPRAZOLE 20MG CAPSULE" at bounding box center [460, 326] width 181 height 40
type input "100"
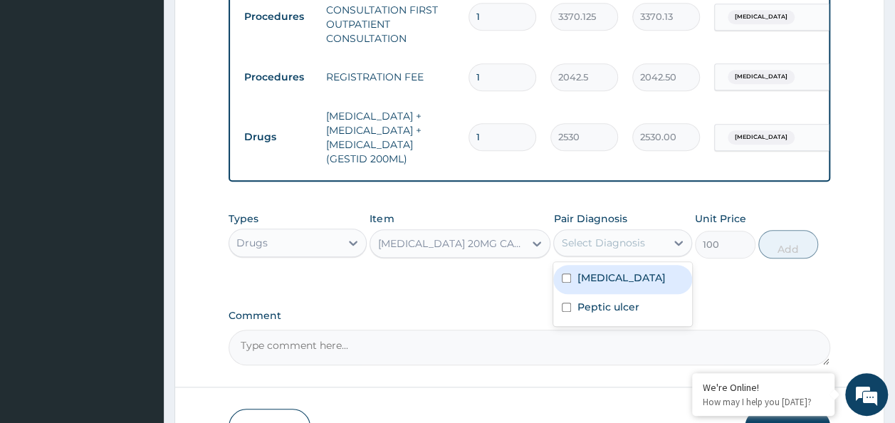
click at [593, 250] on div "Select Diagnosis" at bounding box center [602, 243] width 83 height 14
click at [594, 285] on label "Gastritis" at bounding box center [621, 278] width 88 height 14
checkbox input "true"
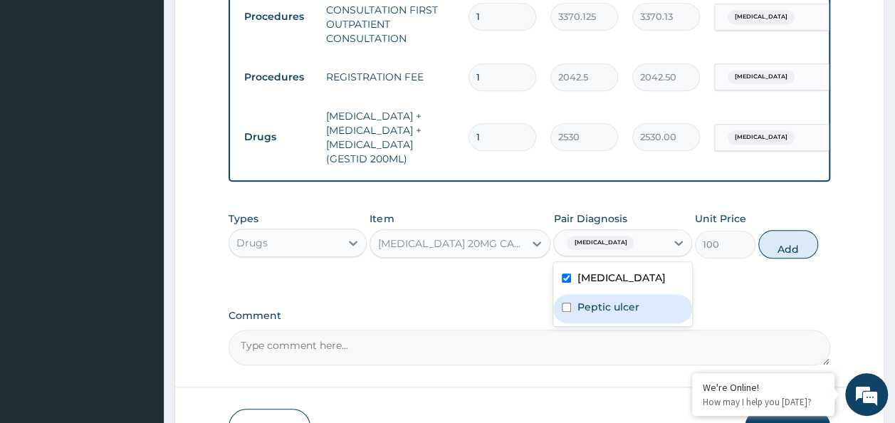
click at [593, 314] on label "Peptic ulcer" at bounding box center [608, 307] width 62 height 14
checkbox input "true"
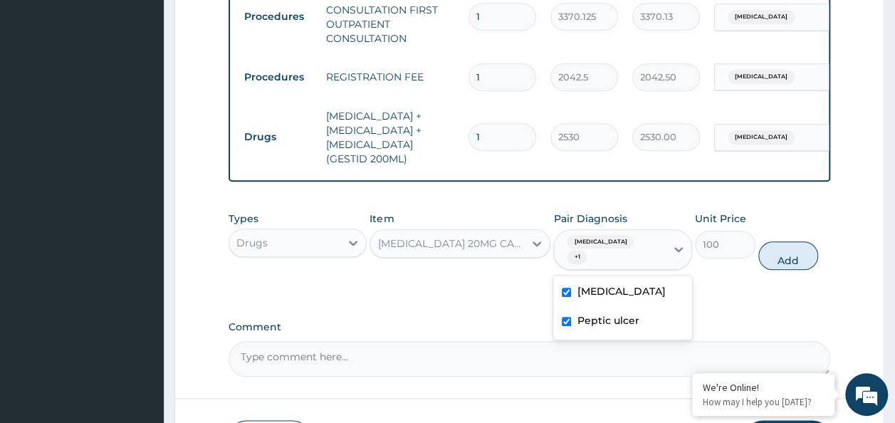
click at [809, 269] on button "Add" at bounding box center [789, 255] width 61 height 28
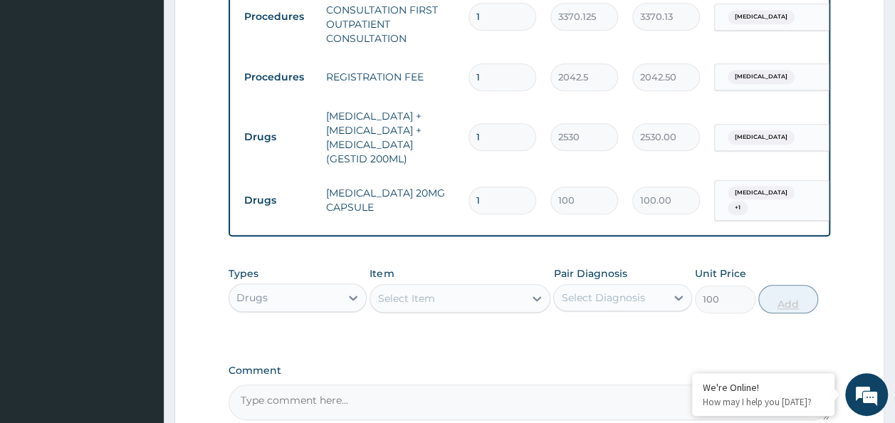
type input "0"
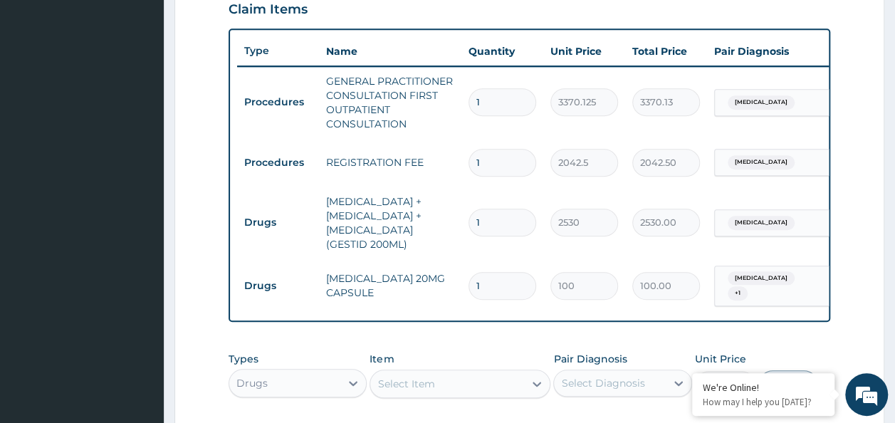
scroll to position [516, 0]
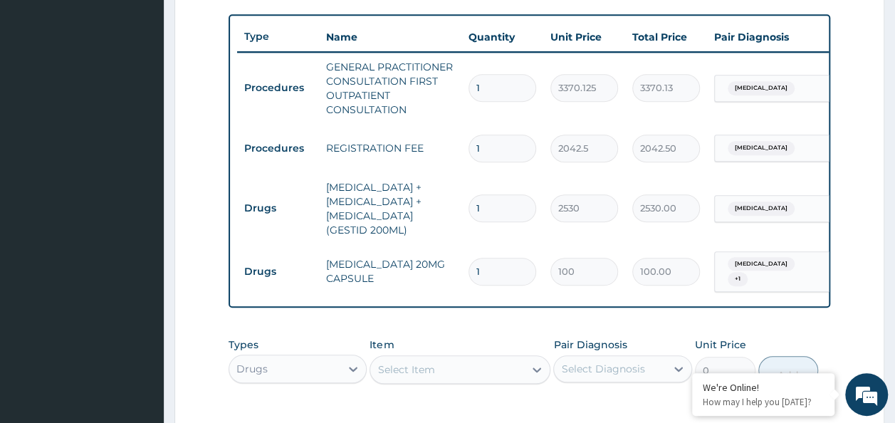
click at [492, 282] on input "1" at bounding box center [503, 272] width 68 height 28
type input "14"
type input "1400.00"
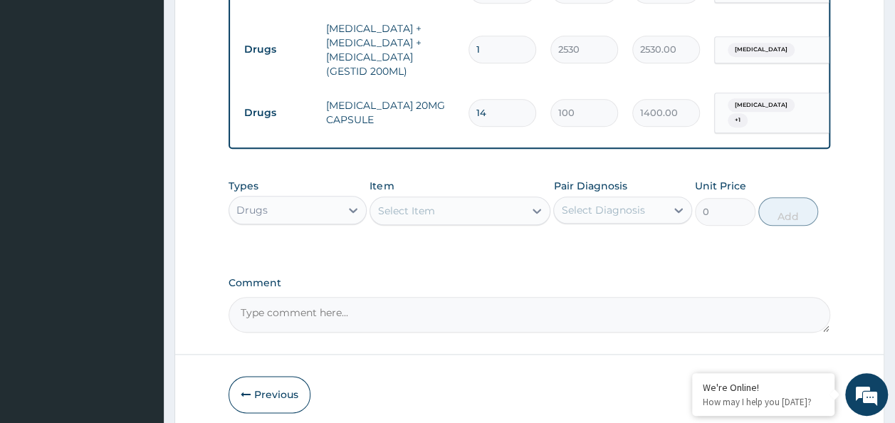
scroll to position [729, 0]
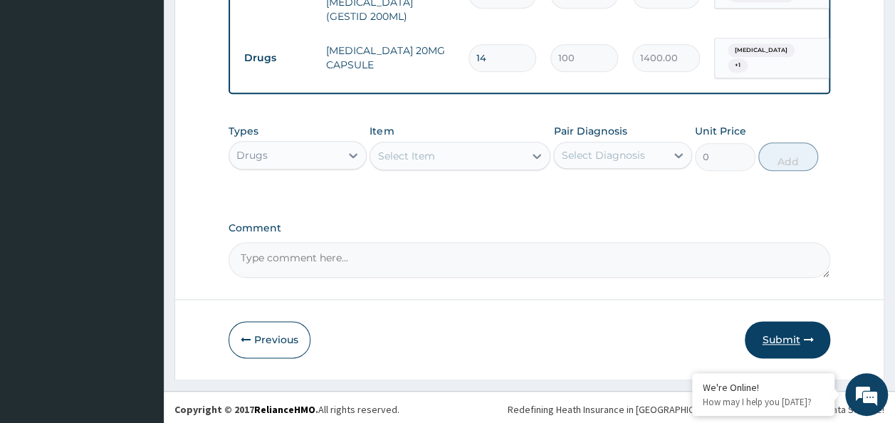
type input "14"
click at [817, 351] on button "Submit" at bounding box center [787, 339] width 85 height 37
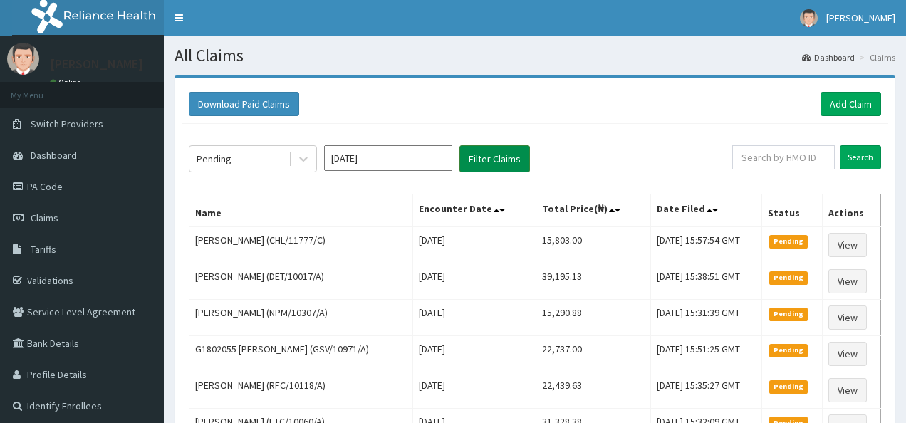
click at [486, 150] on button "Filter Claims" at bounding box center [494, 158] width 71 height 27
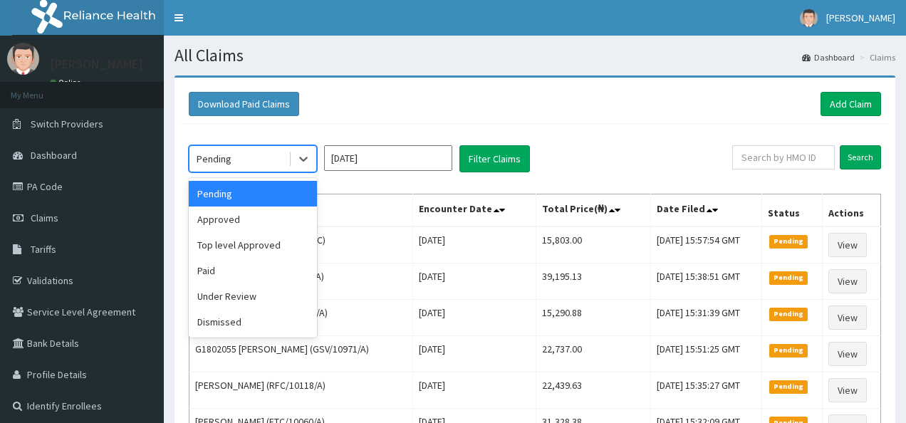
click at [276, 157] on div "Pending" at bounding box center [238, 158] width 99 height 23
click at [278, 211] on div "Approved" at bounding box center [253, 220] width 128 height 26
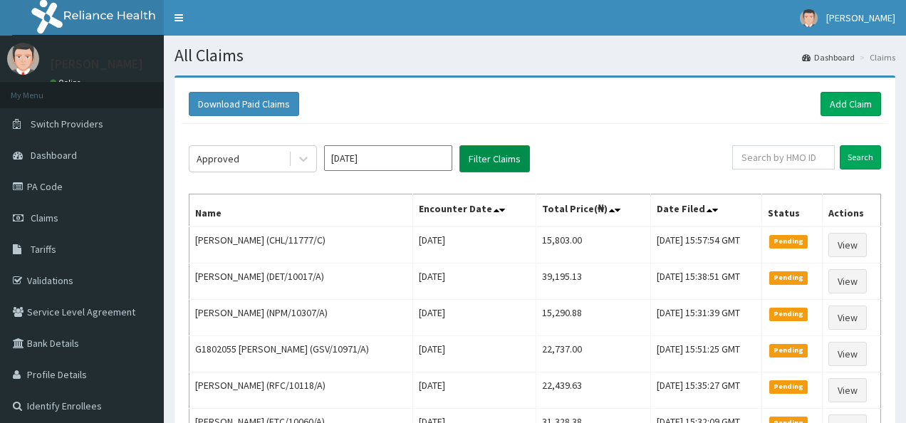
click at [467, 159] on button "Filter Claims" at bounding box center [494, 158] width 71 height 27
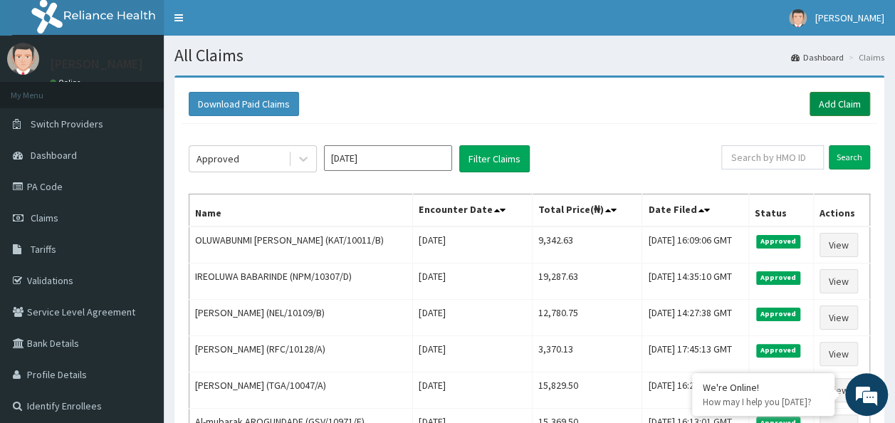
click at [841, 102] on link "Add Claim" at bounding box center [840, 104] width 61 height 24
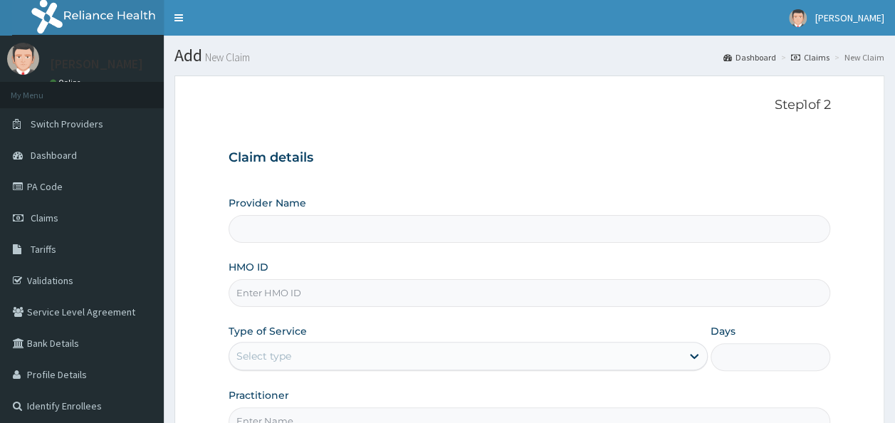
type input "Reliance Family Clinics (RFC)- [GEOGRAPHIC_DATA]"
click at [411, 293] on input "HMO ID" at bounding box center [530, 293] width 603 height 28
paste input "TGA/10017/B"
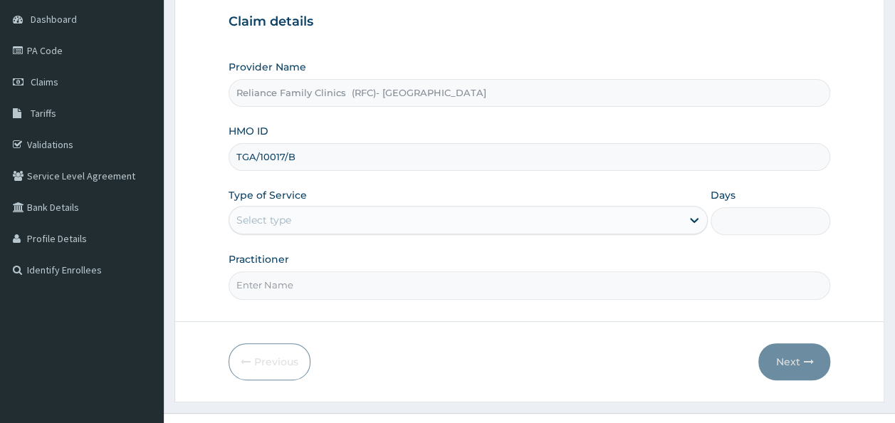
scroll to position [142, 0]
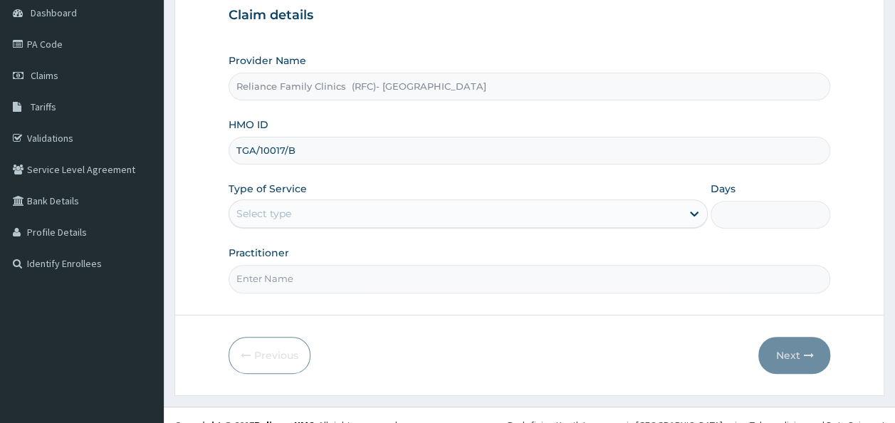
type input "TGA/10017/B"
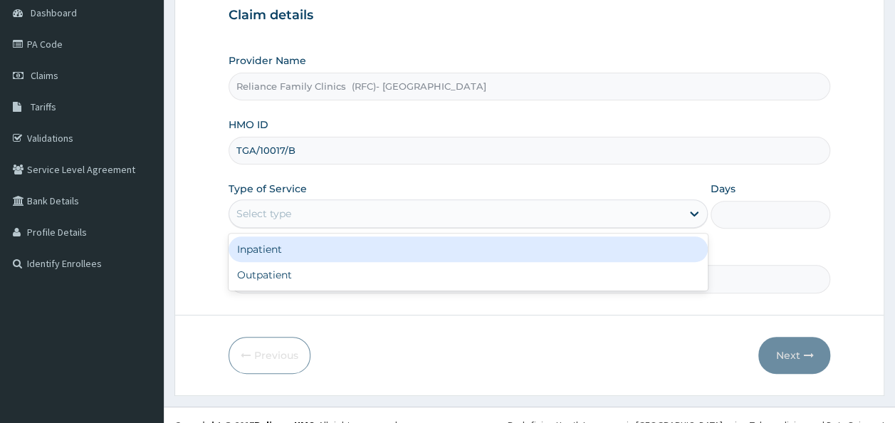
click at [422, 215] on div "Select type" at bounding box center [455, 213] width 452 height 23
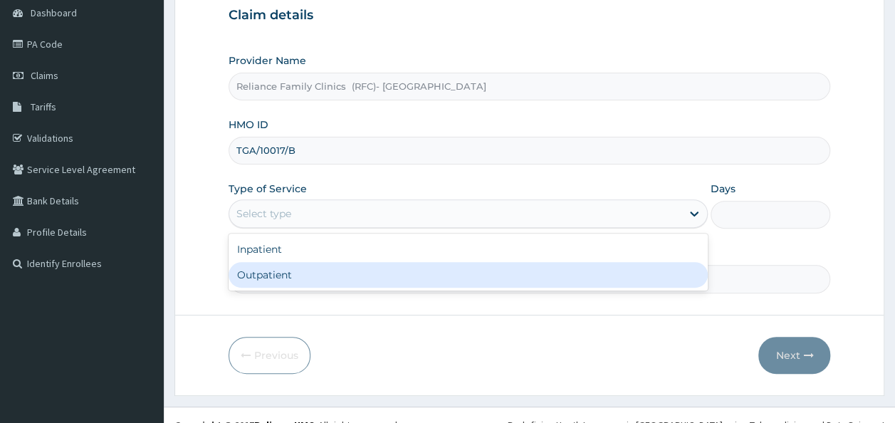
click at [399, 271] on div "Outpatient" at bounding box center [468, 275] width 479 height 26
type input "1"
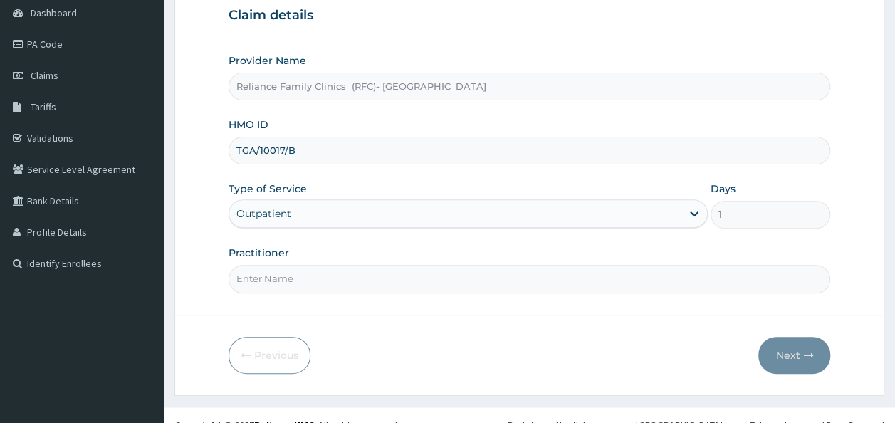
click at [400, 271] on input "Practitioner" at bounding box center [530, 279] width 603 height 28
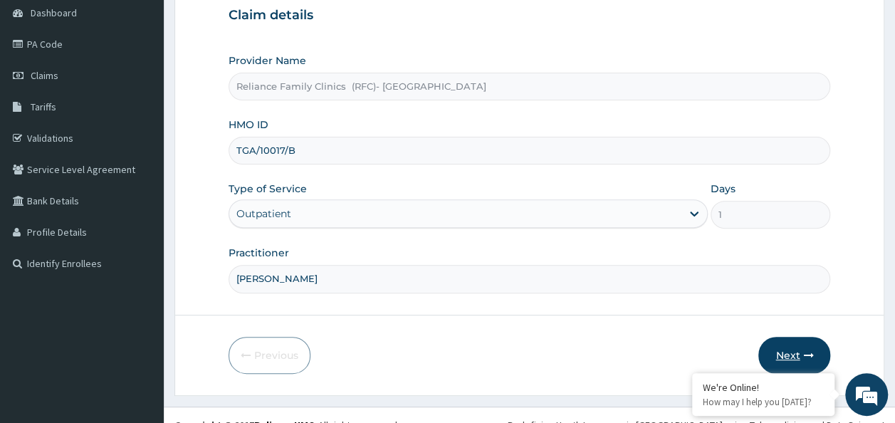
type input "[PERSON_NAME]"
click at [821, 343] on button "Next" at bounding box center [795, 355] width 72 height 37
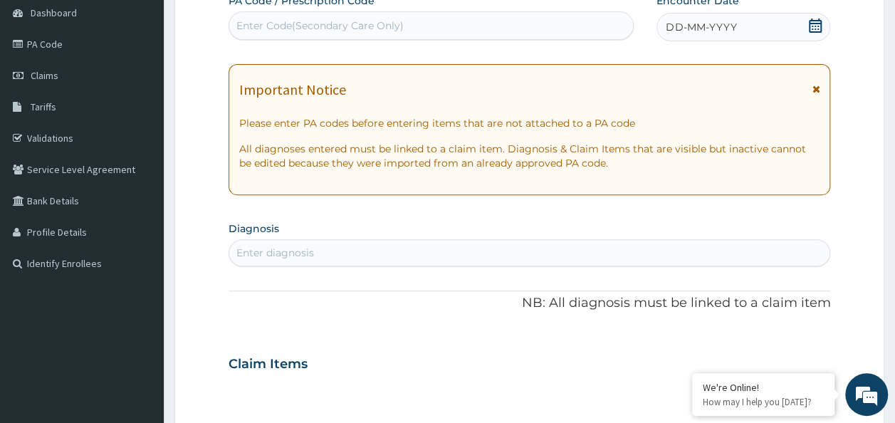
click at [811, 28] on icon at bounding box center [815, 26] width 13 height 14
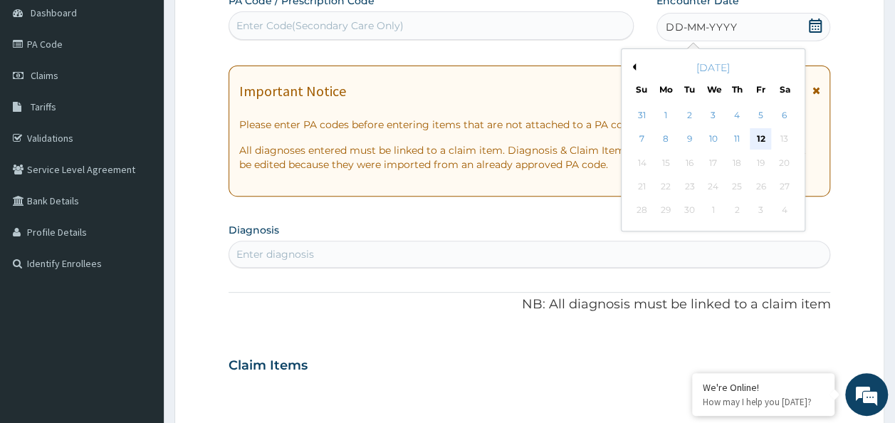
click at [764, 140] on div "12" at bounding box center [760, 139] width 21 height 21
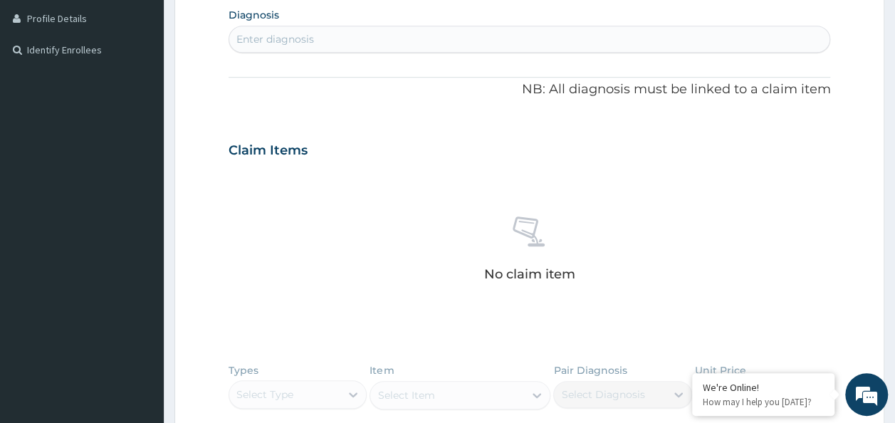
scroll to position [0, 0]
click at [392, 43] on div "Enter diagnosis" at bounding box center [529, 39] width 601 height 23
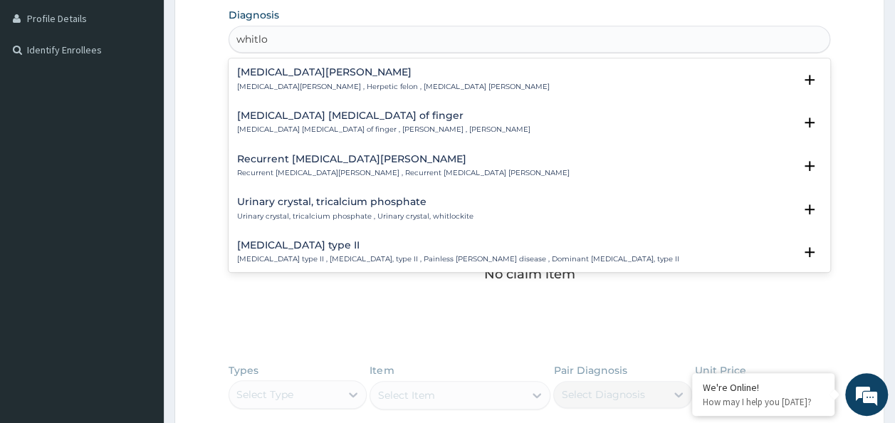
type input "[PERSON_NAME]"
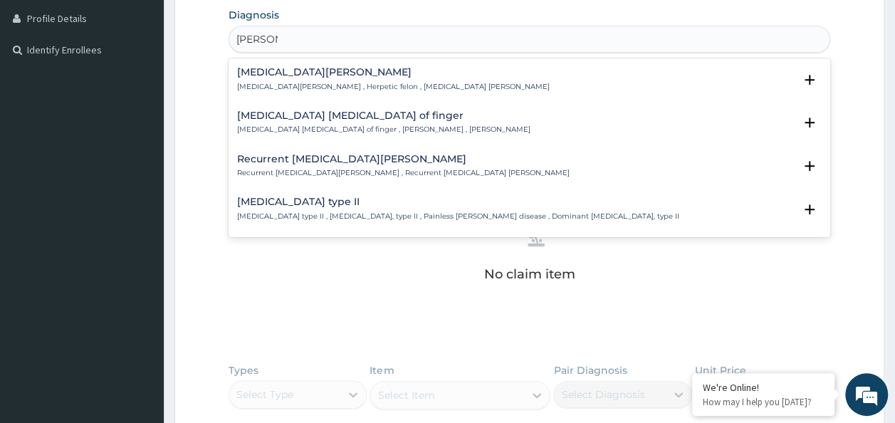
click at [329, 123] on div "[MEDICAL_DATA] [MEDICAL_DATA] of finger [MEDICAL_DATA] [MEDICAL_DATA] of finger…" at bounding box center [383, 122] width 293 height 25
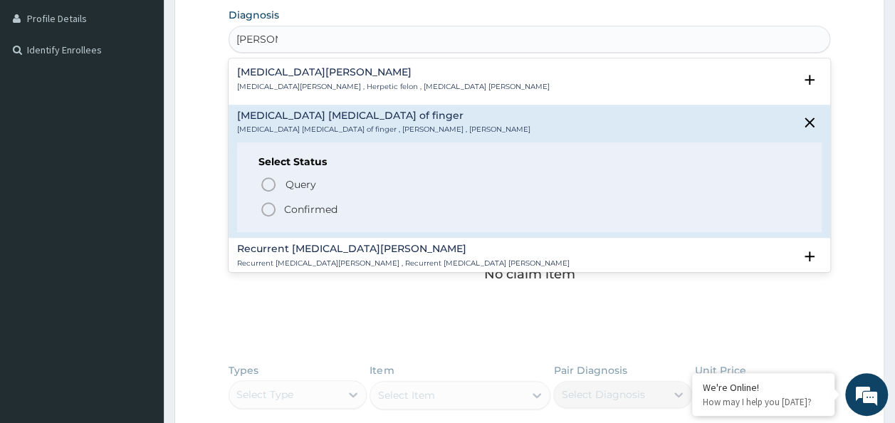
click at [305, 205] on p "Confirmed" at bounding box center [310, 209] width 53 height 14
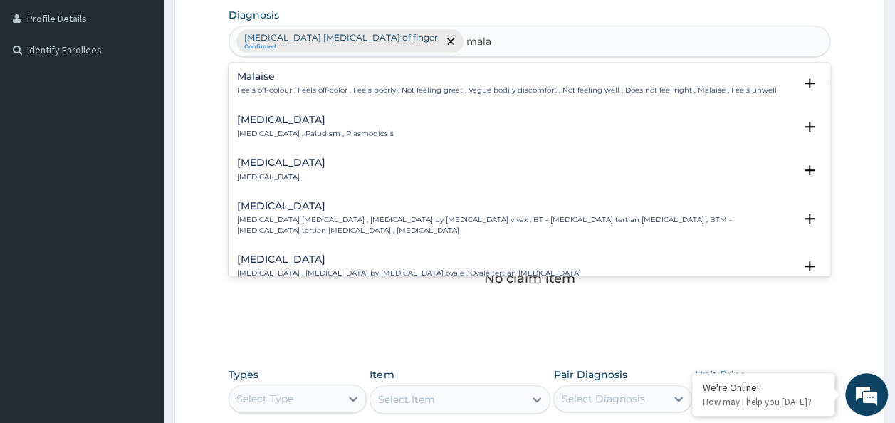
type input "malar"
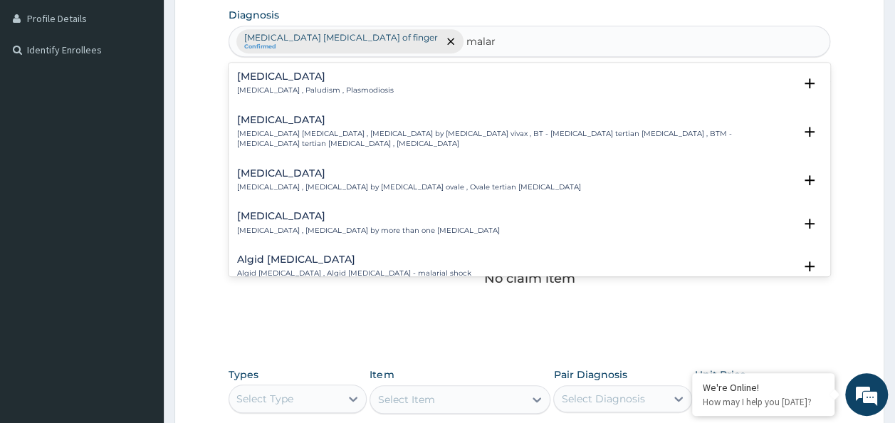
click at [359, 78] on div "[MEDICAL_DATA] [MEDICAL_DATA] , Paludism , Plasmodiosis" at bounding box center [530, 83] width 586 height 25
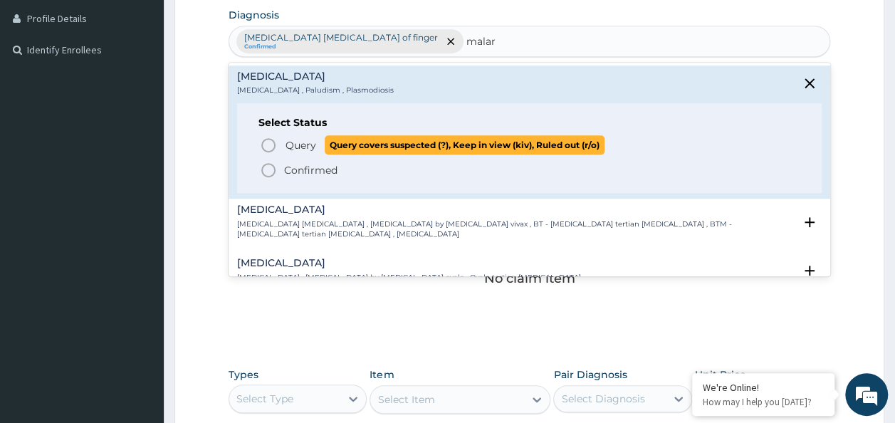
click at [315, 144] on span "Query" at bounding box center [301, 145] width 31 height 14
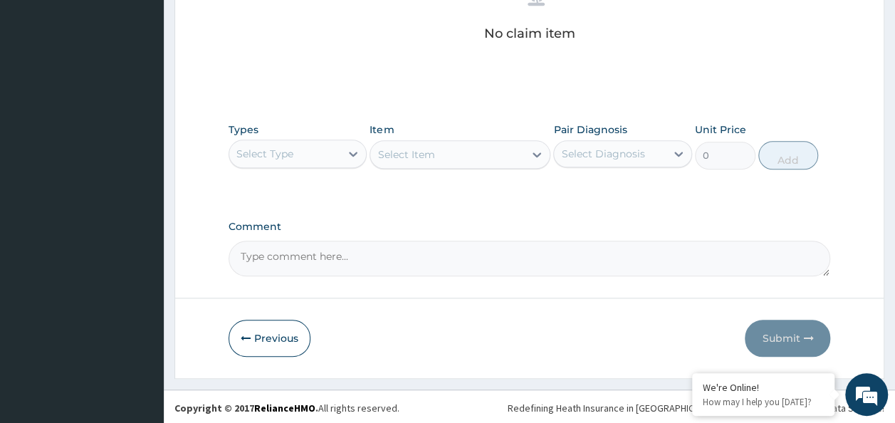
scroll to position [601, 0]
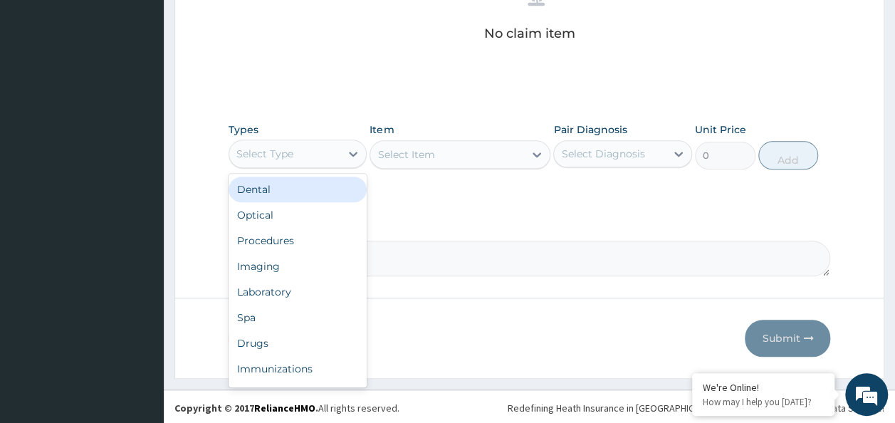
click at [296, 142] on div "Select Type" at bounding box center [285, 153] width 112 height 23
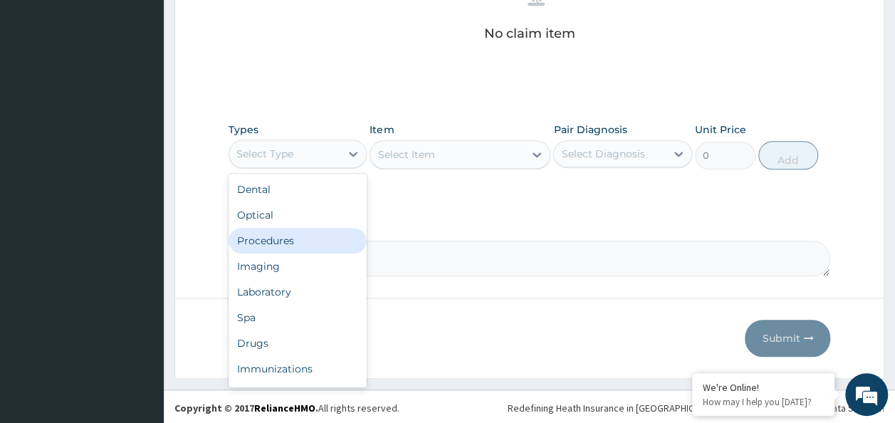
drag, startPoint x: 291, startPoint y: 241, endPoint x: 347, endPoint y: 244, distance: 56.3
click at [291, 241] on div "Procedures" at bounding box center [298, 241] width 139 height 26
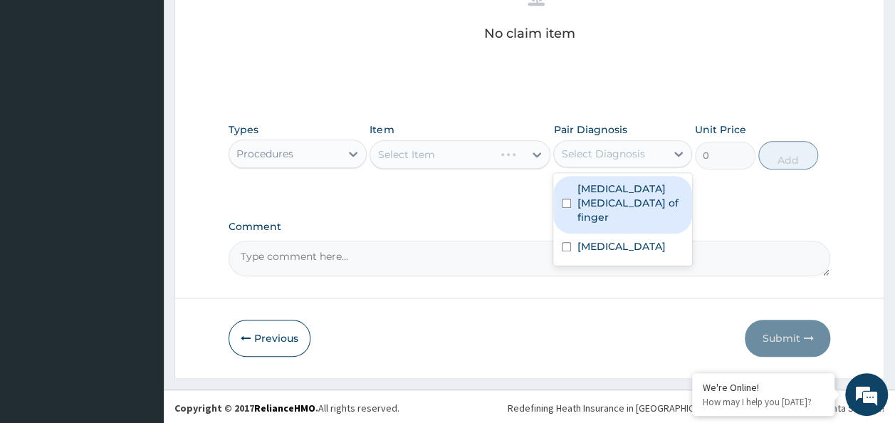
click at [665, 142] on div "Select Diagnosis" at bounding box center [610, 153] width 112 height 23
click at [625, 195] on label "[MEDICAL_DATA] [MEDICAL_DATA] of finger" at bounding box center [630, 203] width 107 height 43
checkbox input "true"
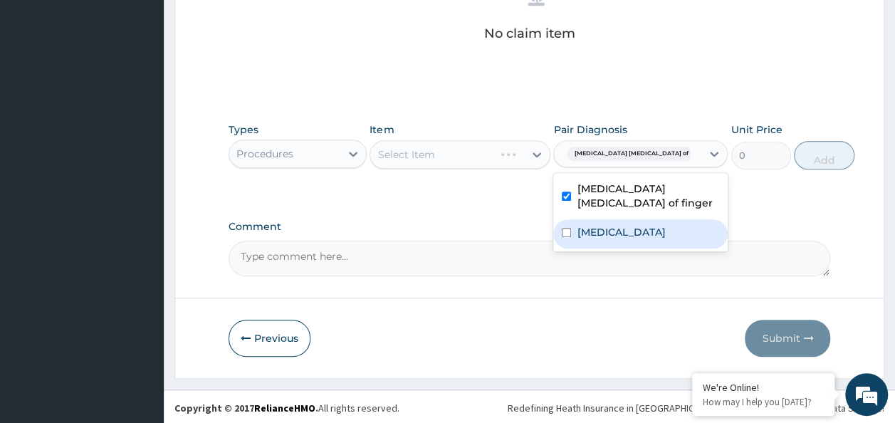
drag, startPoint x: 603, startPoint y: 227, endPoint x: 496, endPoint y: 219, distance: 107.1
click at [598, 229] on label "[MEDICAL_DATA]" at bounding box center [621, 232] width 88 height 14
checkbox input "true"
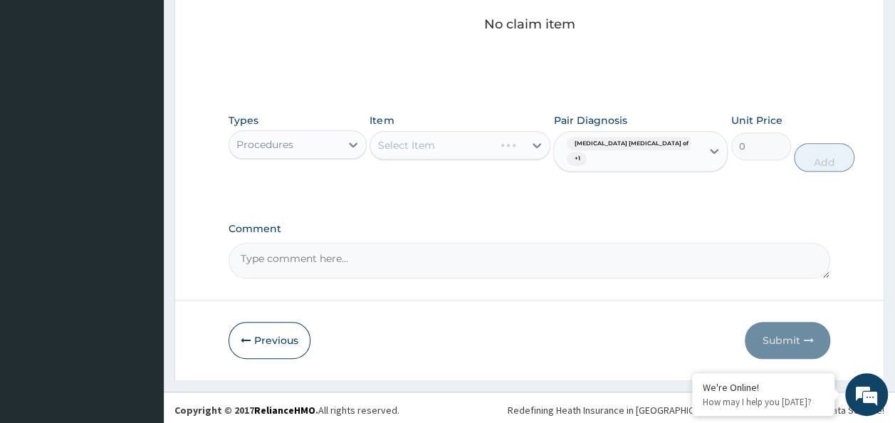
scroll to position [613, 0]
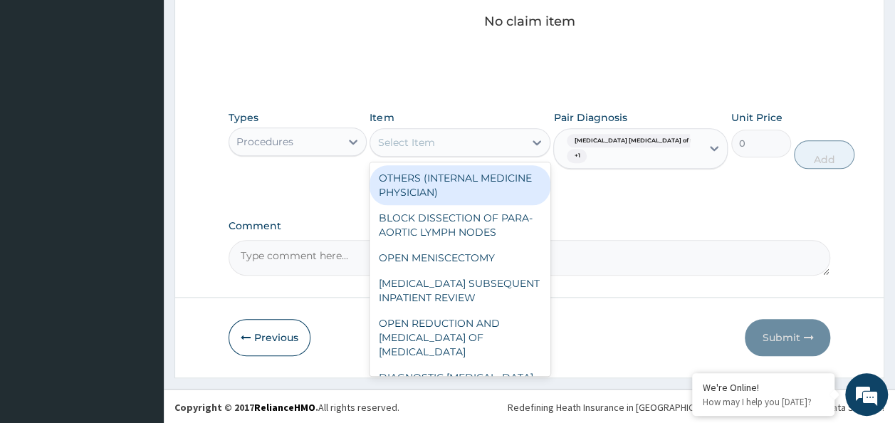
click at [435, 146] on div "Select Item" at bounding box center [447, 142] width 154 height 23
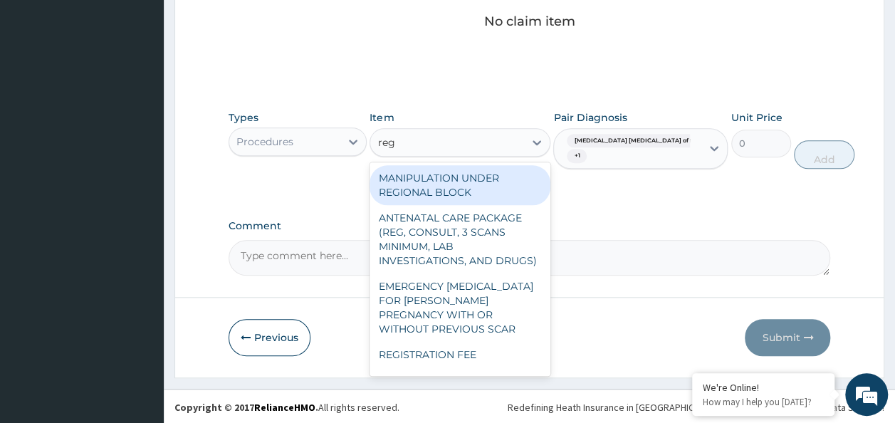
type input "regi"
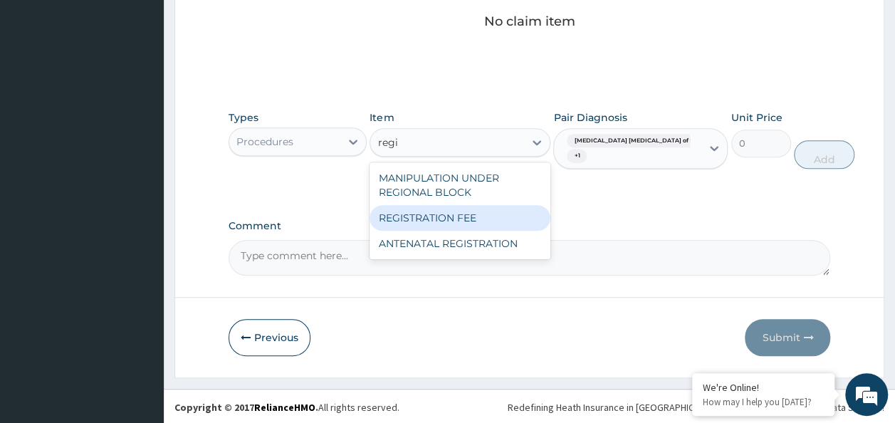
drag, startPoint x: 436, startPoint y: 210, endPoint x: 445, endPoint y: 211, distance: 8.6
click at [437, 211] on div "REGISTRATION FEE" at bounding box center [460, 218] width 181 height 26
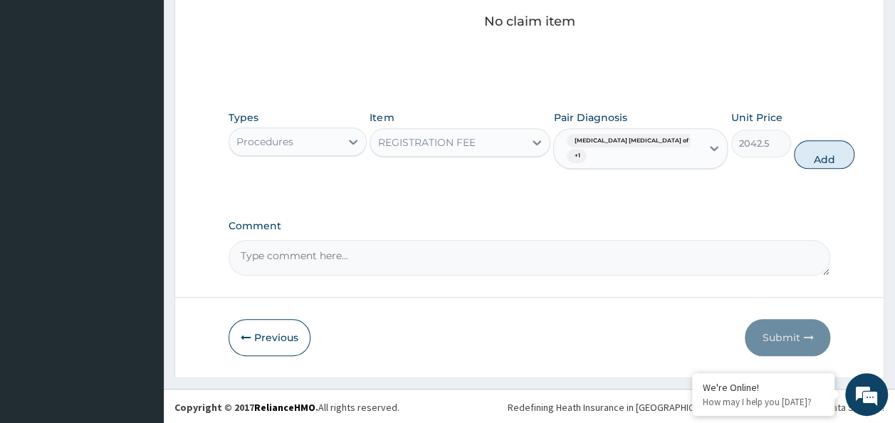
drag, startPoint x: 800, startPoint y: 151, endPoint x: 489, endPoint y: 180, distance: 312.6
click at [797, 152] on button "Add" at bounding box center [824, 154] width 61 height 28
type input "0"
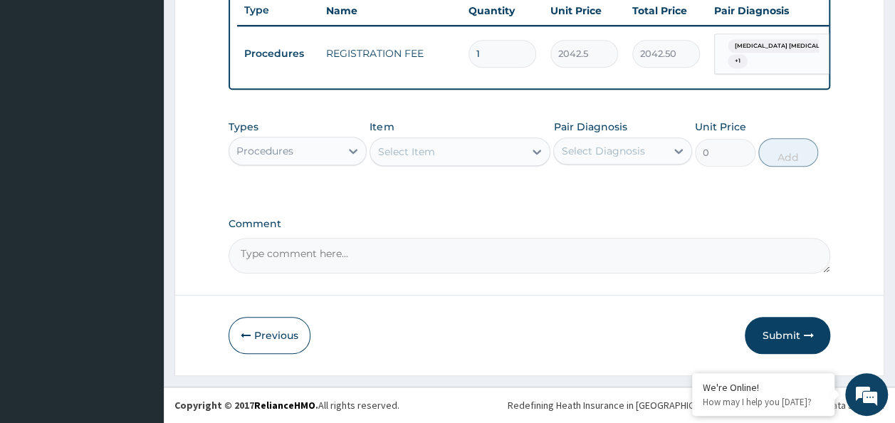
click at [480, 147] on div "Select Item" at bounding box center [447, 151] width 154 height 23
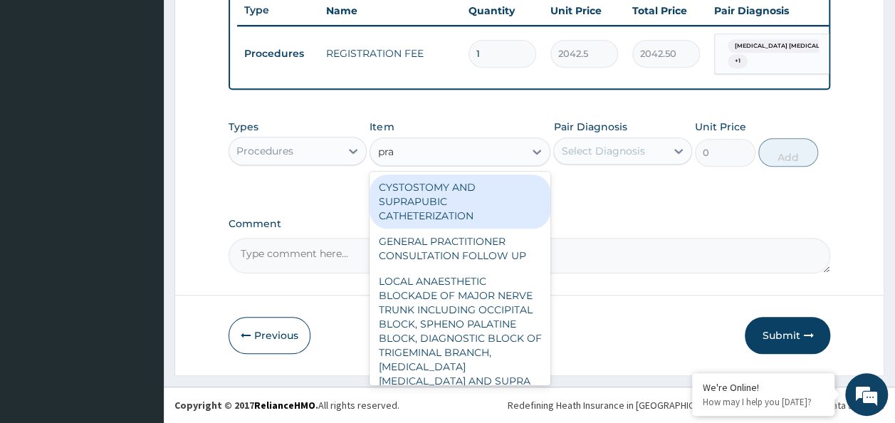
type input "prac"
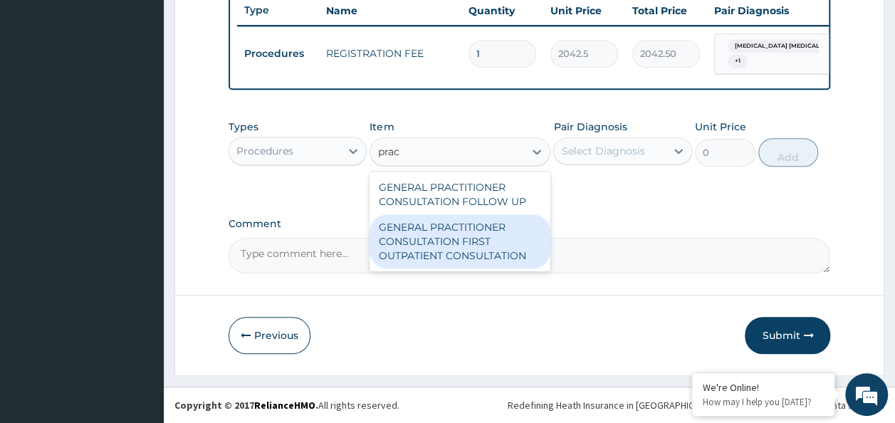
drag, startPoint x: 474, startPoint y: 230, endPoint x: 533, endPoint y: 207, distance: 62.7
click at [475, 231] on div "GENERAL PRACTITIONER CONSULTATION FIRST OUTPATIENT CONSULTATION" at bounding box center [460, 241] width 181 height 54
type input "3370.125"
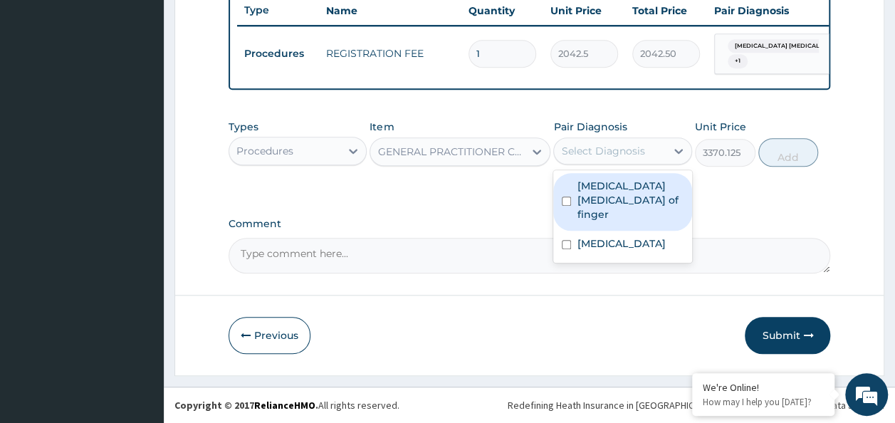
click at [588, 157] on div "Select Diagnosis" at bounding box center [602, 151] width 83 height 14
drag, startPoint x: 584, startPoint y: 184, endPoint x: 586, endPoint y: 196, distance: 12.2
click at [586, 187] on label "Pulp abscess of finger" at bounding box center [630, 200] width 107 height 43
checkbox input "true"
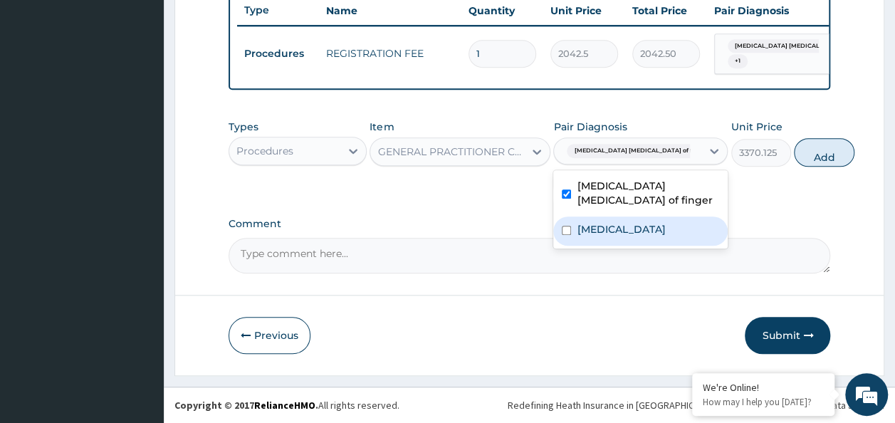
drag, startPoint x: 584, startPoint y: 225, endPoint x: 665, endPoint y: 202, distance: 84.3
click at [586, 227] on label "Malaria" at bounding box center [621, 229] width 88 height 14
checkbox input "true"
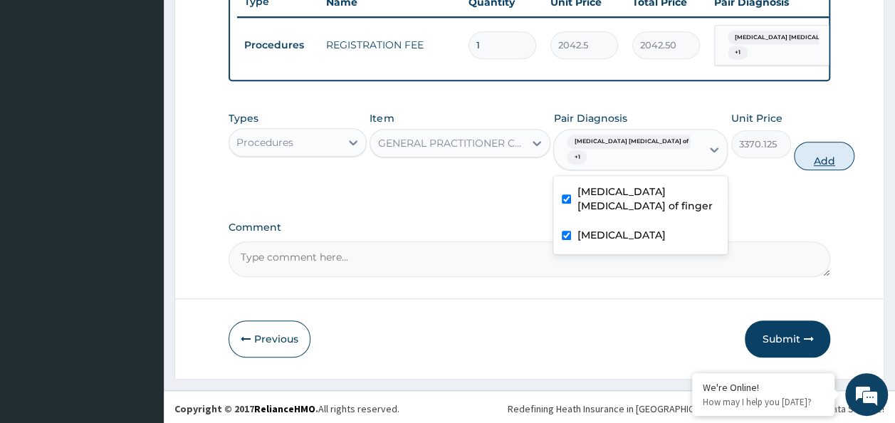
click at [794, 170] on button "Add" at bounding box center [824, 156] width 61 height 28
type input "0"
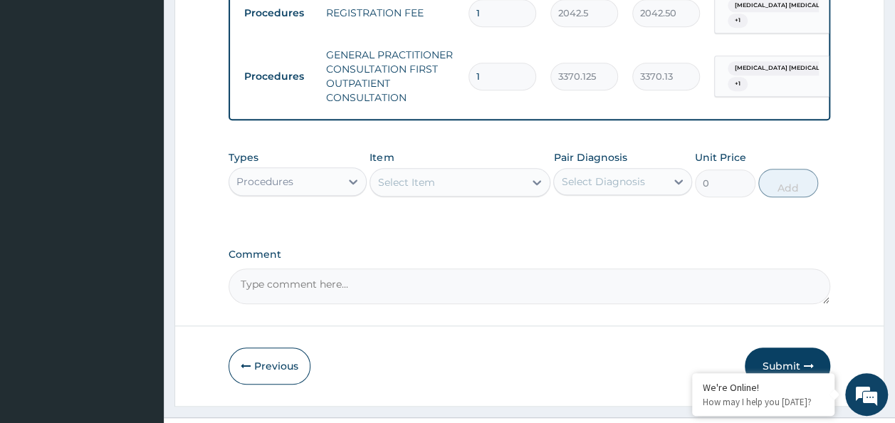
scroll to position [622, 0]
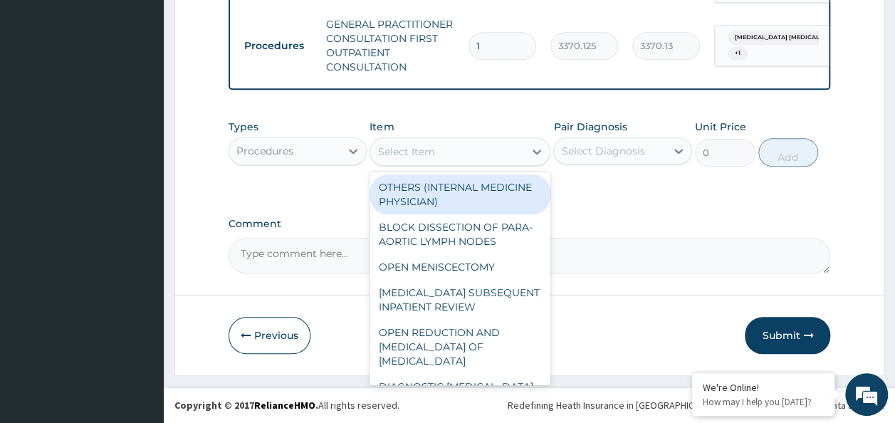
click at [410, 148] on div "Select Item" at bounding box center [406, 152] width 57 height 14
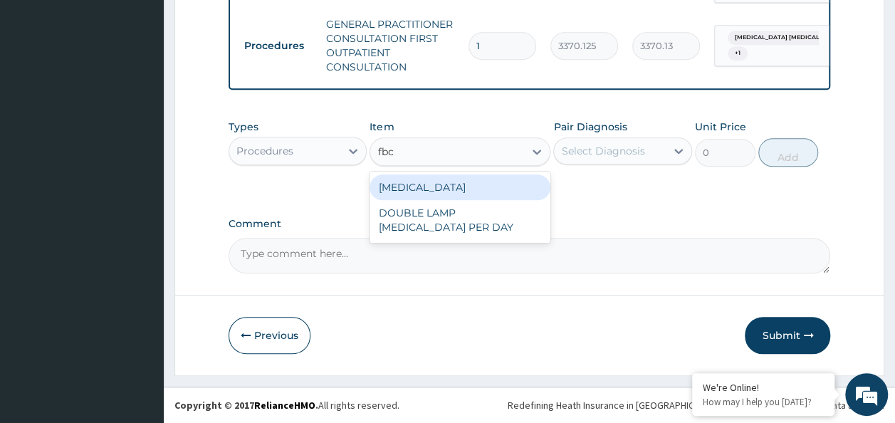
type input "fbc"
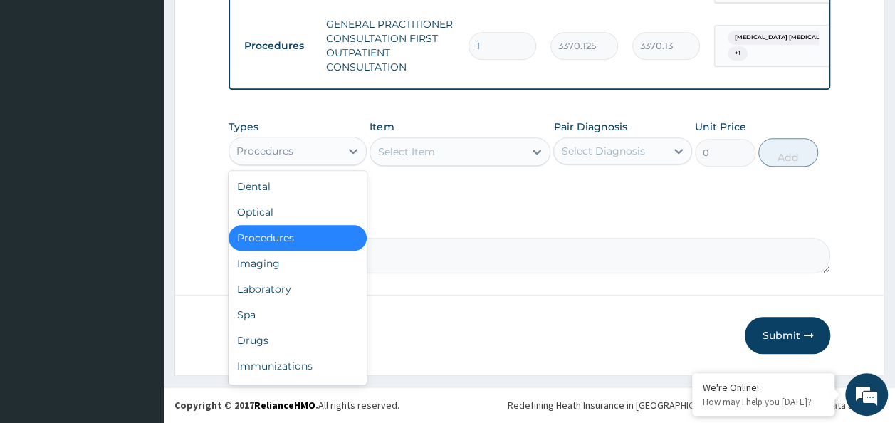
click at [266, 152] on div "Procedures" at bounding box center [265, 151] width 57 height 14
click at [285, 298] on div "Laboratory" at bounding box center [298, 289] width 139 height 26
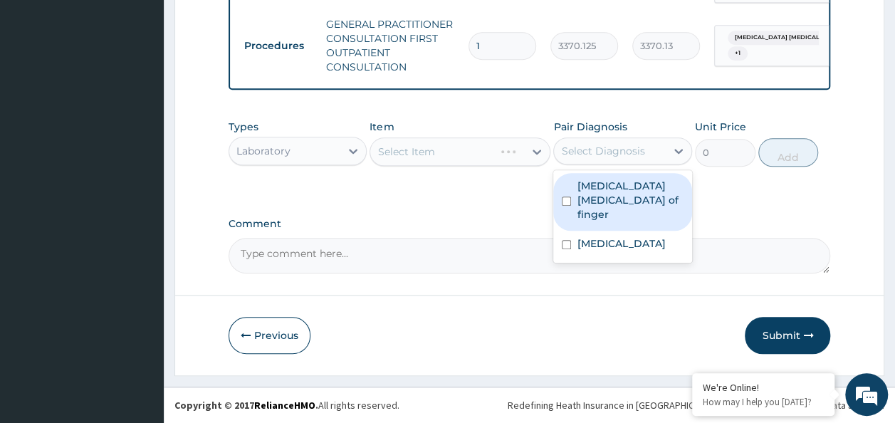
drag, startPoint x: 568, startPoint y: 144, endPoint x: 568, endPoint y: 182, distance: 38.5
click at [568, 146] on div "Select Diagnosis" at bounding box center [602, 151] width 83 height 14
drag, startPoint x: 572, startPoint y: 191, endPoint x: 564, endPoint y: 224, distance: 33.7
click at [568, 199] on div "Pulp abscess of finger" at bounding box center [623, 202] width 139 height 58
checkbox input "true"
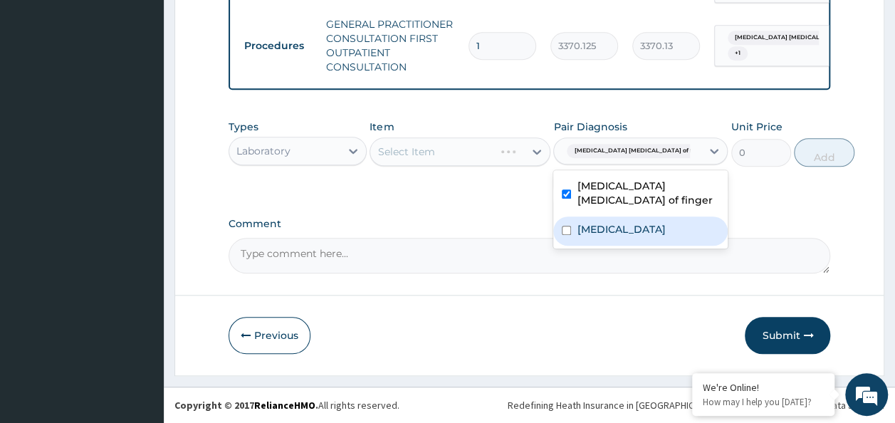
click at [565, 224] on div "Malaria" at bounding box center [641, 231] width 175 height 29
checkbox input "true"
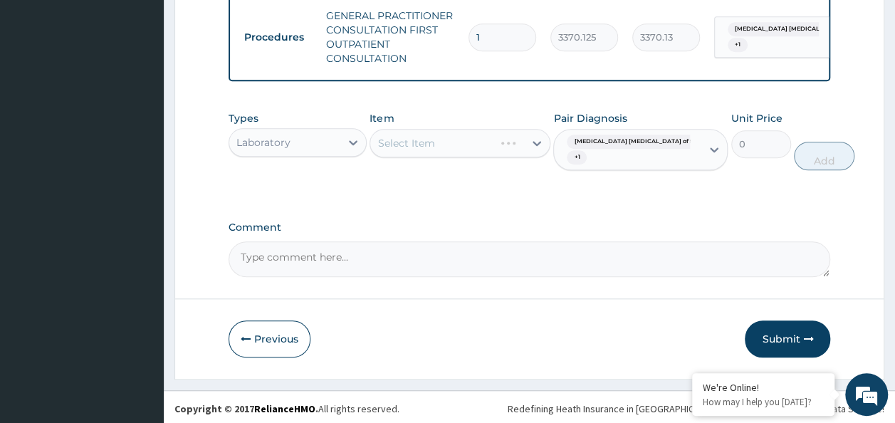
click at [456, 150] on div "Select Item" at bounding box center [447, 143] width 154 height 23
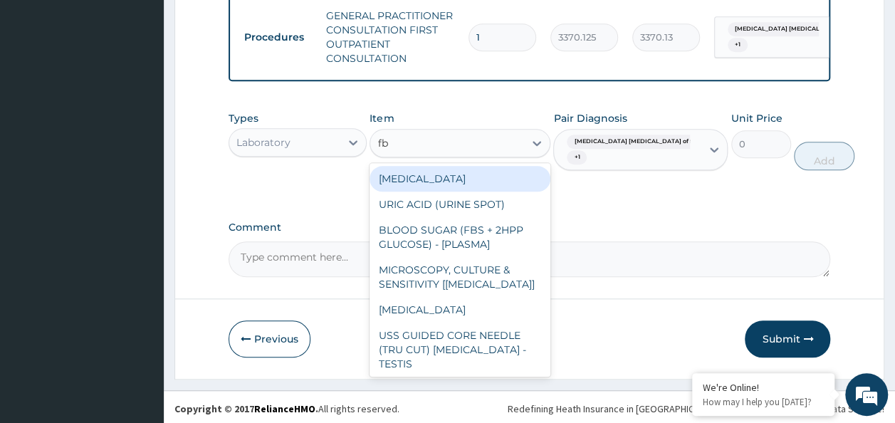
type input "fbc"
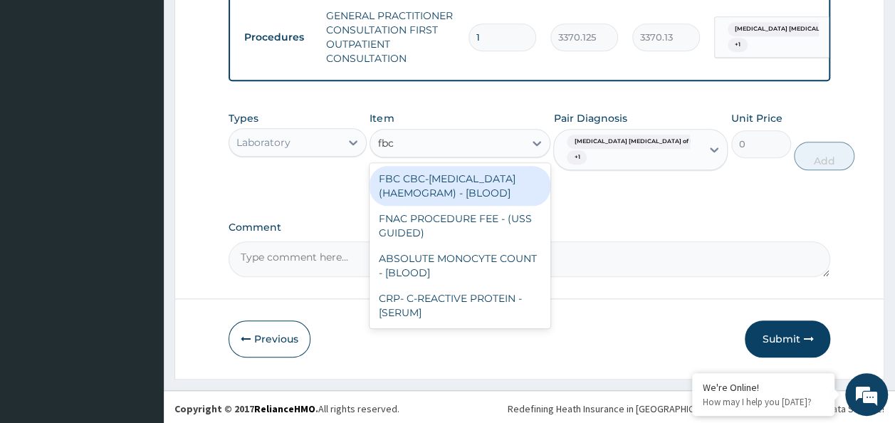
click at [461, 204] on div "FBC CBC-COMPLETE BLOOD COUNT (HAEMOGRAM) - [BLOOD]" at bounding box center [460, 186] width 181 height 40
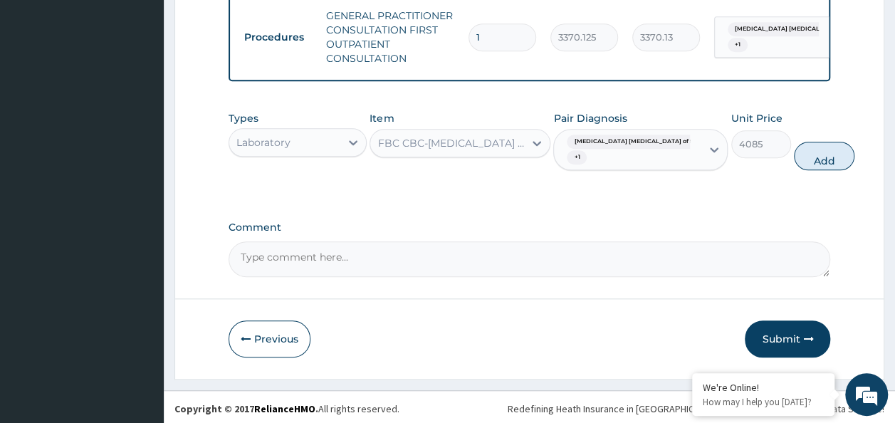
drag, startPoint x: 778, startPoint y: 174, endPoint x: 552, endPoint y: 185, distance: 226.1
click at [762, 175] on div "Types Laboratory Item FBC CBC-COMPLETE BLOOD COUNT (HAEMOGRAM) - [BLOOD] Pair D…" at bounding box center [530, 140] width 603 height 73
click at [794, 168] on button "Add" at bounding box center [824, 156] width 61 height 28
type input "0"
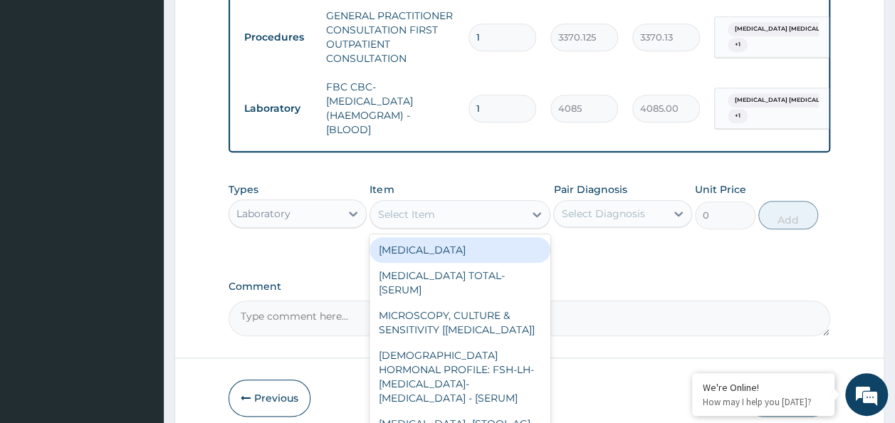
click at [442, 218] on div "Select Item" at bounding box center [447, 214] width 154 height 23
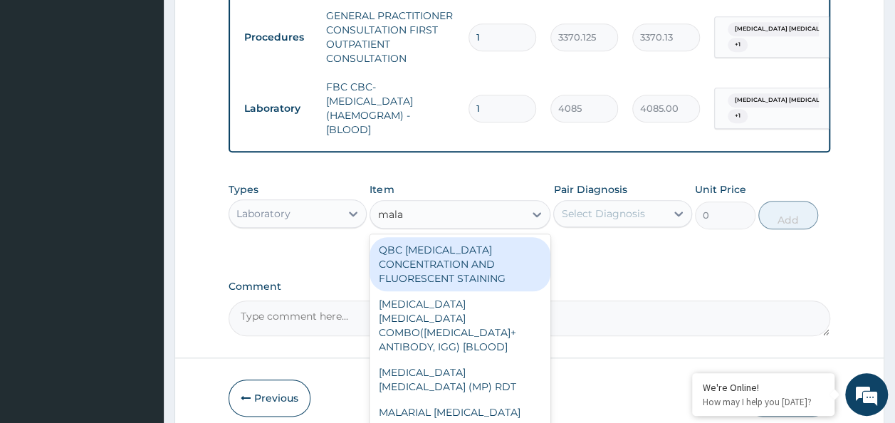
type input "malar"
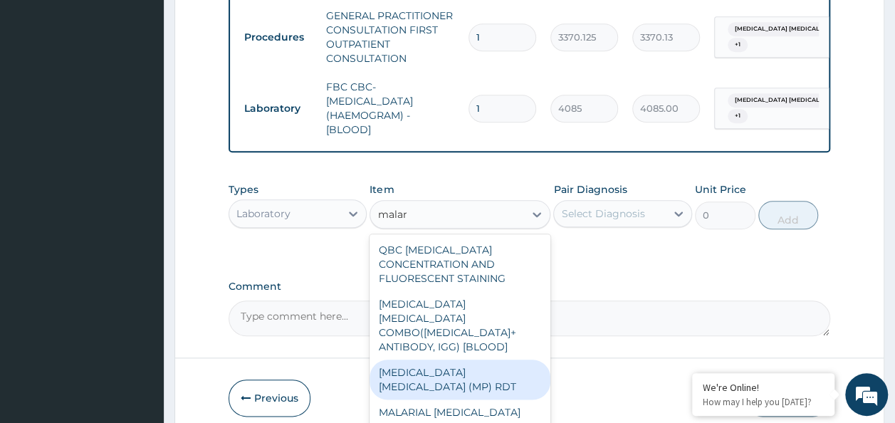
click at [442, 364] on div "MALARIA PARASITE (MP) RDT" at bounding box center [460, 380] width 181 height 40
type input "1531.875"
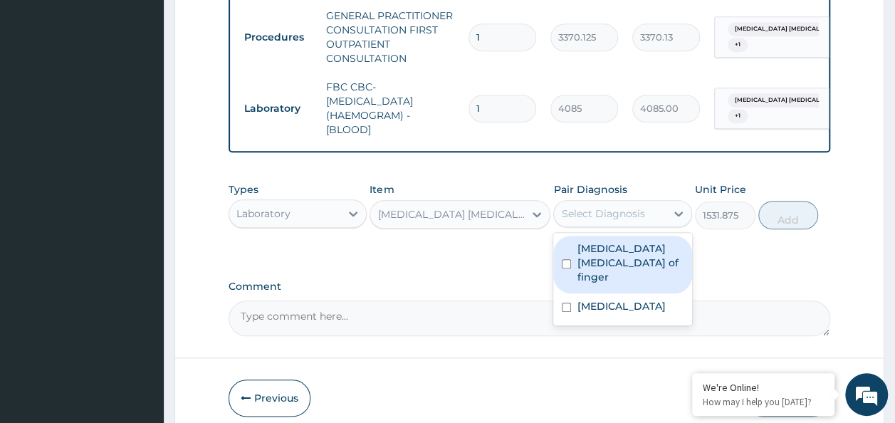
click at [655, 225] on div "Select Diagnosis" at bounding box center [610, 213] width 112 height 23
click at [649, 276] on label "Pulp abscess of finger" at bounding box center [630, 262] width 107 height 43
checkbox input "true"
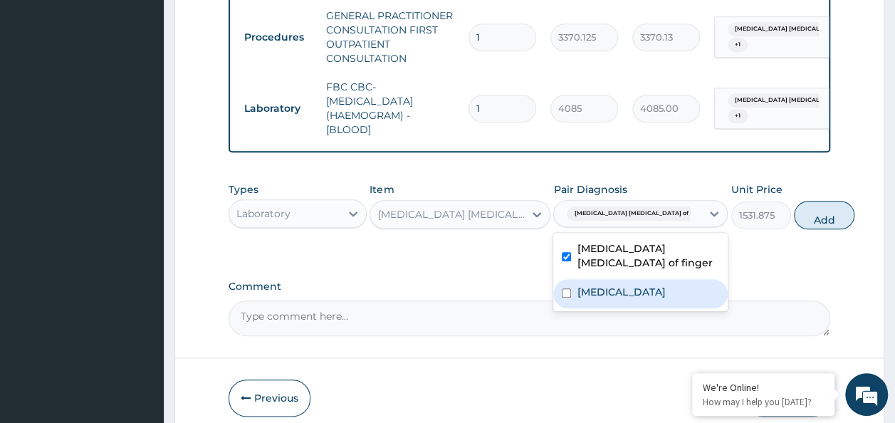
drag, startPoint x: 614, startPoint y: 300, endPoint x: 754, endPoint y: 276, distance: 141.6
click at [616, 300] on div "Malaria" at bounding box center [641, 293] width 175 height 29
checkbox input "true"
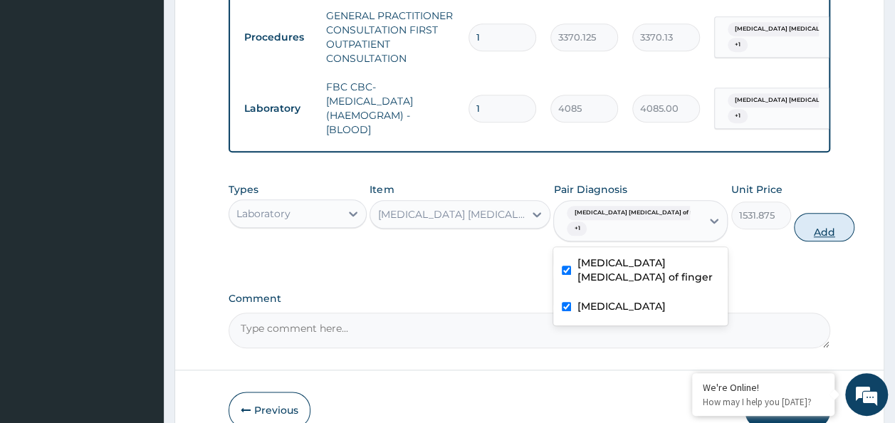
click at [795, 241] on button "Add" at bounding box center [824, 227] width 61 height 28
type input "0"
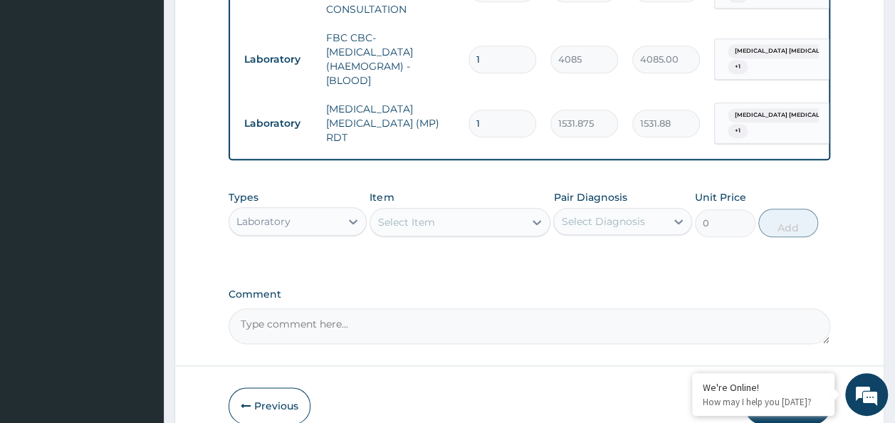
scroll to position [693, 0]
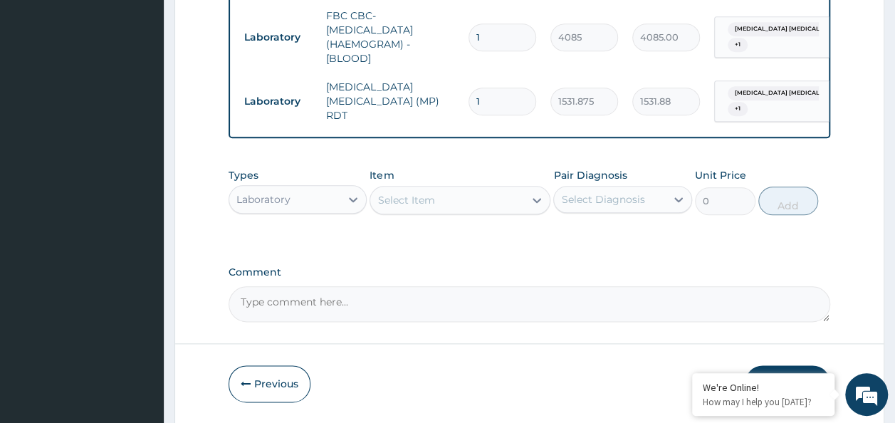
click at [291, 211] on div "Laboratory" at bounding box center [285, 199] width 112 height 23
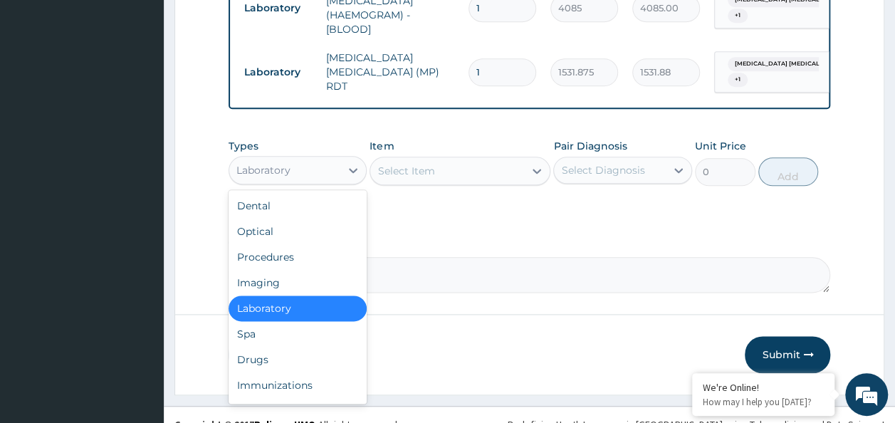
scroll to position [748, 0]
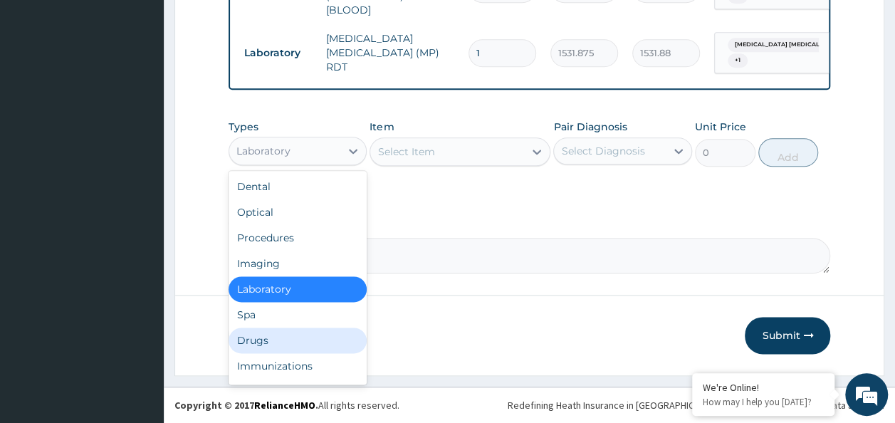
click at [289, 331] on div "Drugs" at bounding box center [298, 341] width 139 height 26
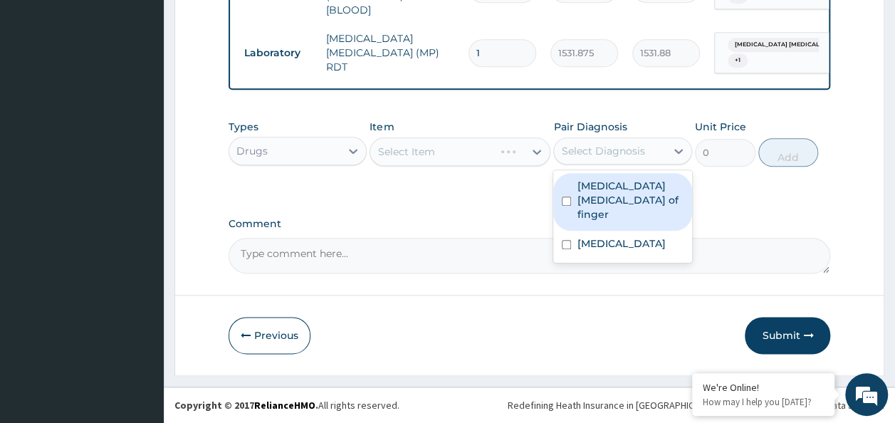
click at [606, 152] on div "Select Diagnosis" at bounding box center [602, 151] width 83 height 14
drag, startPoint x: 600, startPoint y: 195, endPoint x: 598, endPoint y: 222, distance: 27.1
click at [601, 196] on label "Pulp abscess of finger" at bounding box center [630, 200] width 107 height 43
checkbox input "true"
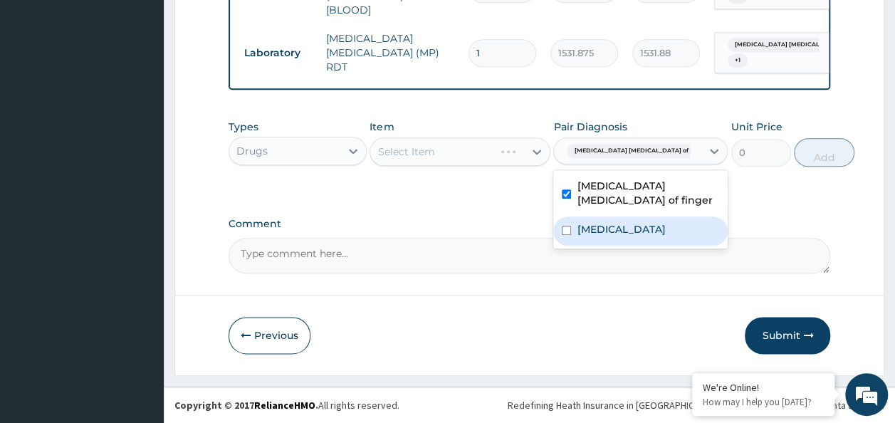
drag, startPoint x: 597, startPoint y: 224, endPoint x: 501, endPoint y: 234, distance: 96.6
click at [597, 225] on label "Malaria" at bounding box center [621, 229] width 88 height 14
checkbox input "true"
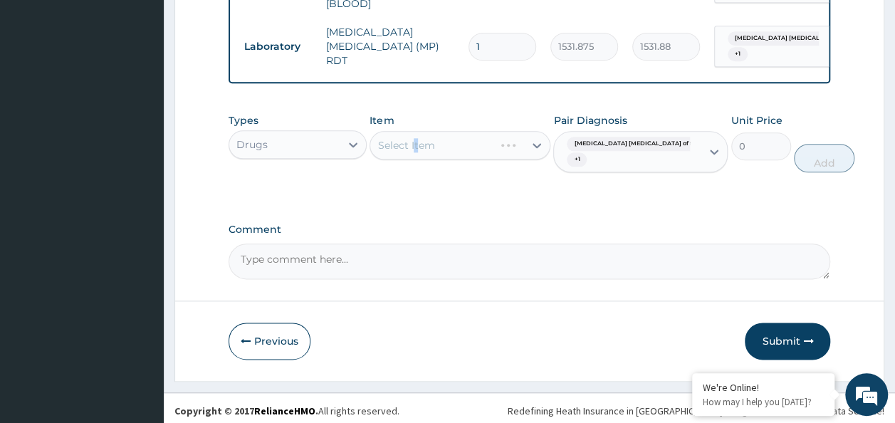
drag, startPoint x: 413, startPoint y: 209, endPoint x: 557, endPoint y: 222, distance: 144.4
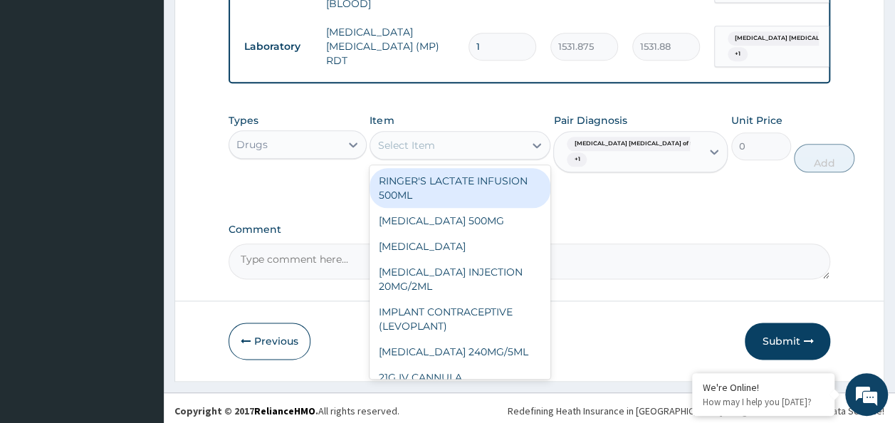
click at [393, 152] on div "Select Item" at bounding box center [406, 145] width 57 height 14
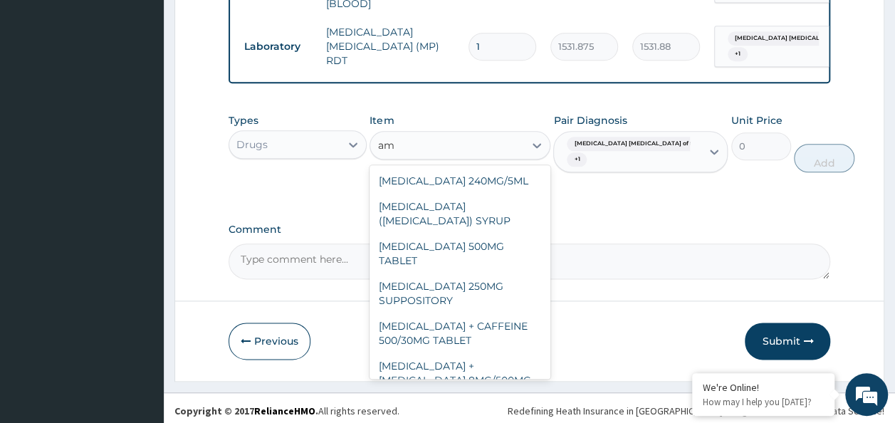
type input "a"
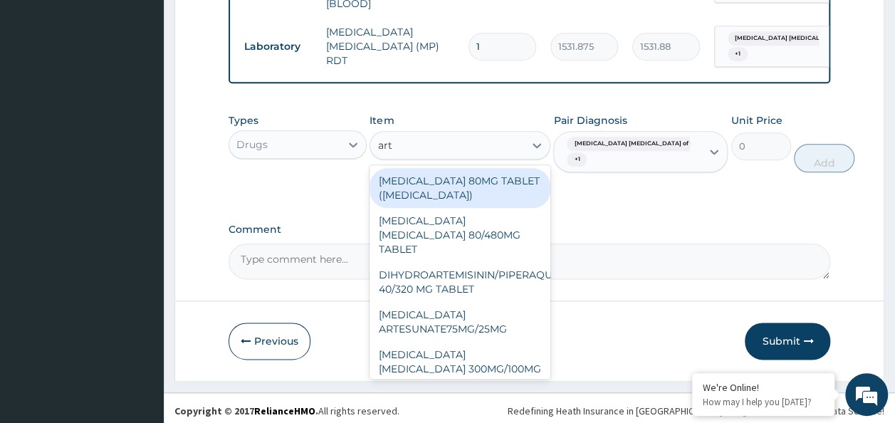
type input "arte"
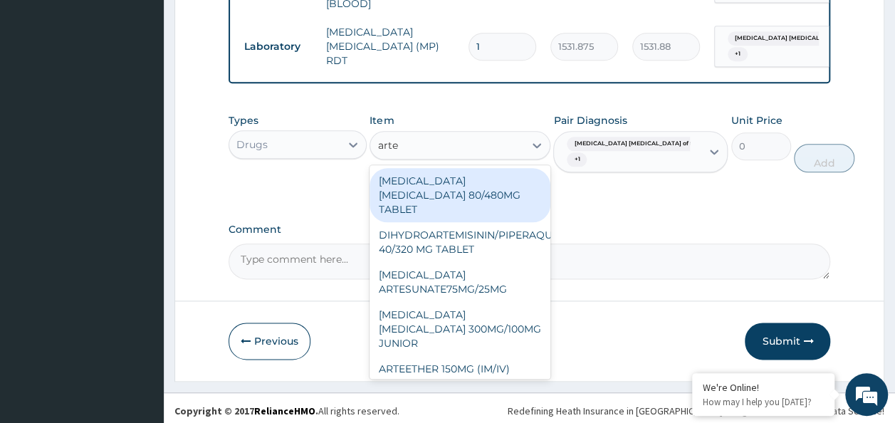
click at [414, 198] on div "ARTEMETHER LUMEFANTRINE 80/480MG TABLET" at bounding box center [460, 195] width 181 height 54
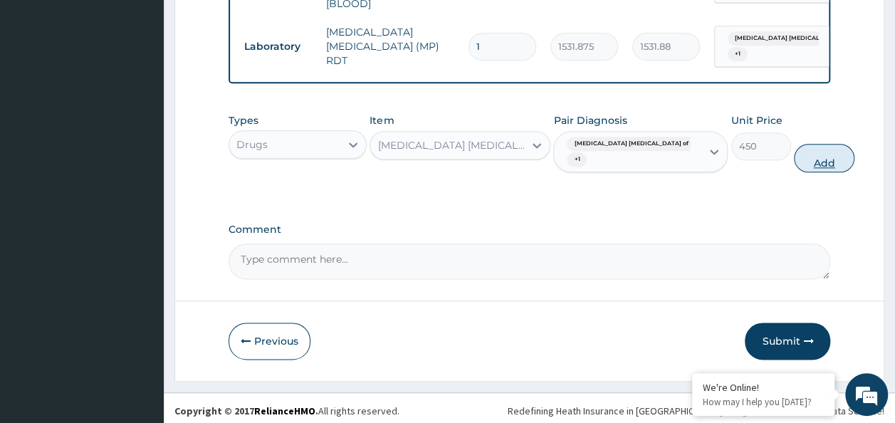
click at [794, 168] on button "Add" at bounding box center [824, 158] width 61 height 28
type input "0"
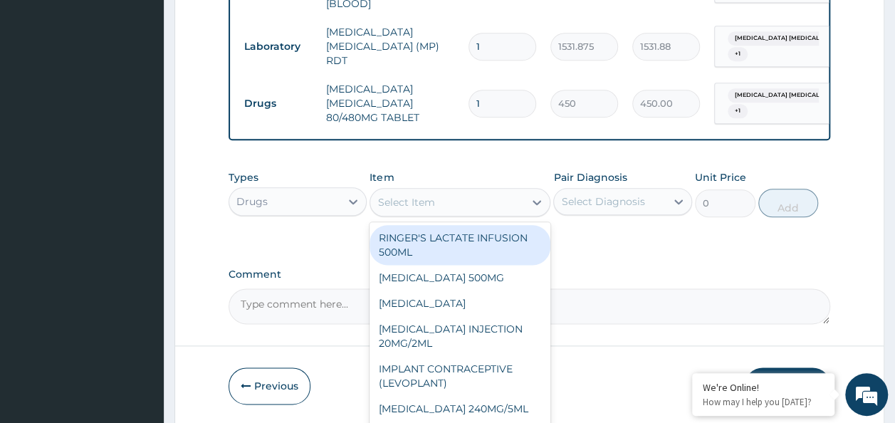
click at [410, 201] on div "Select Item" at bounding box center [447, 202] width 154 height 23
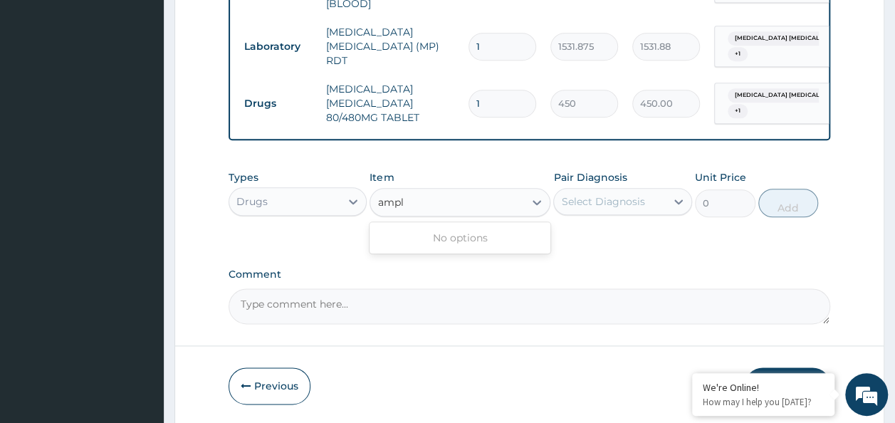
type input "amp"
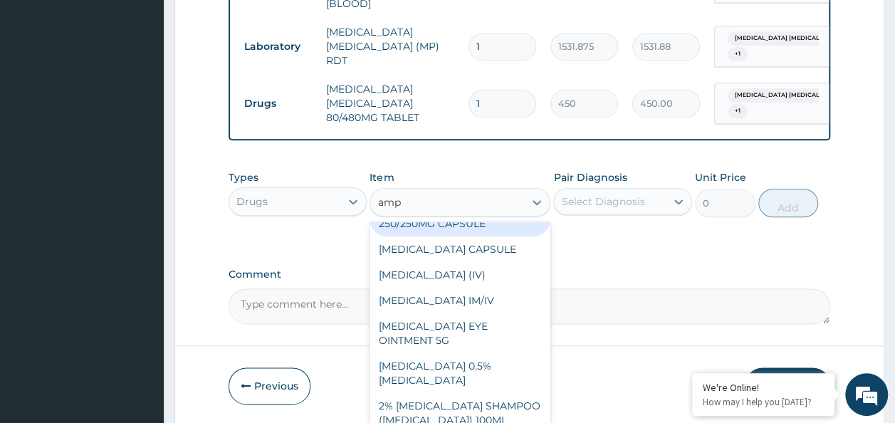
scroll to position [0, 0]
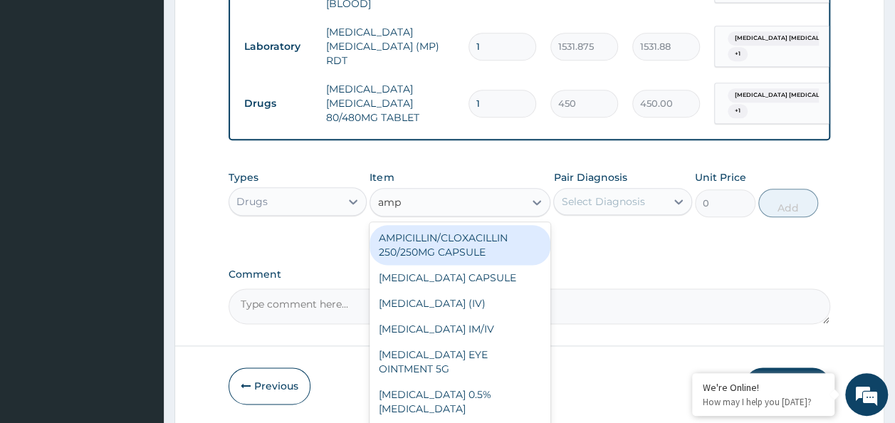
click at [459, 246] on div "AMPICILLIN/CLOXACILLIN 250/250MG CAPSULE" at bounding box center [460, 245] width 181 height 40
type input "120"
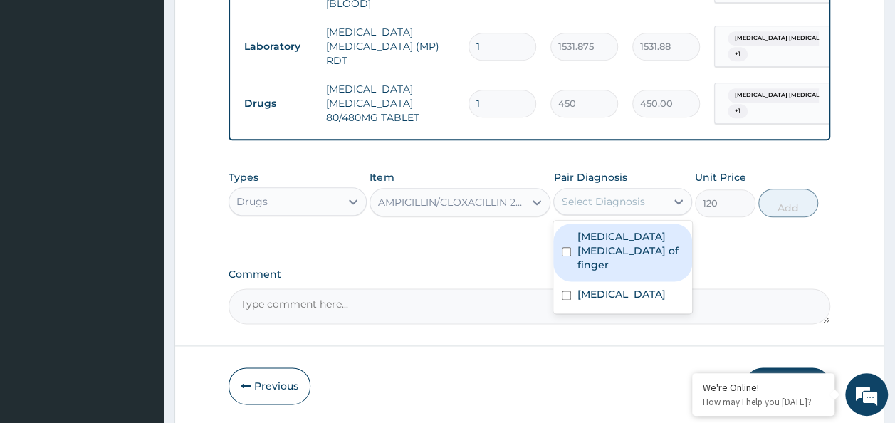
click at [659, 213] on div "Select Diagnosis" at bounding box center [610, 201] width 112 height 23
click at [615, 246] on label "Pulp abscess of finger" at bounding box center [630, 250] width 107 height 43
checkbox input "true"
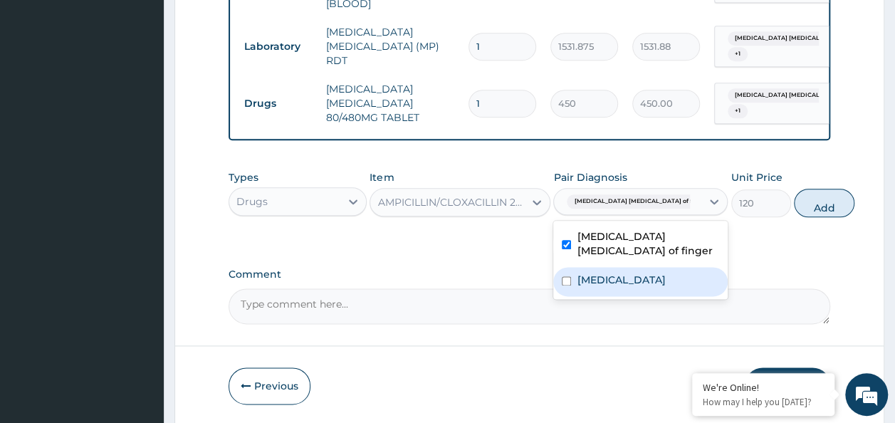
click at [566, 294] on div "Malaria" at bounding box center [641, 281] width 175 height 29
checkbox input "true"
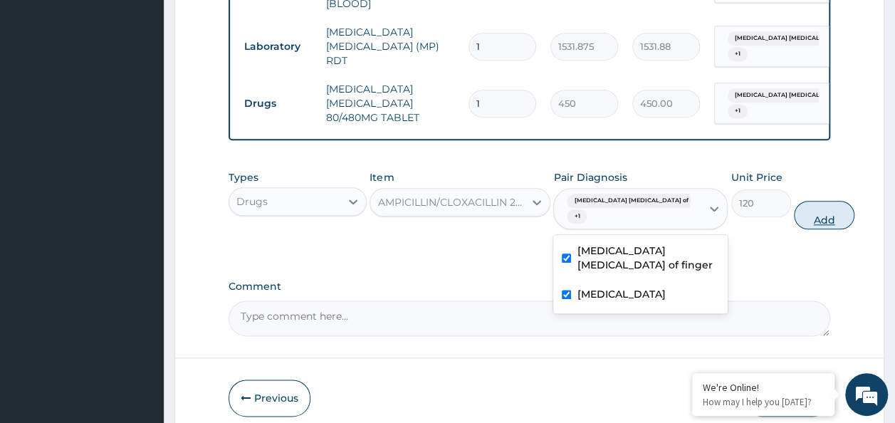
click at [795, 214] on button "Add" at bounding box center [824, 215] width 61 height 28
type input "0"
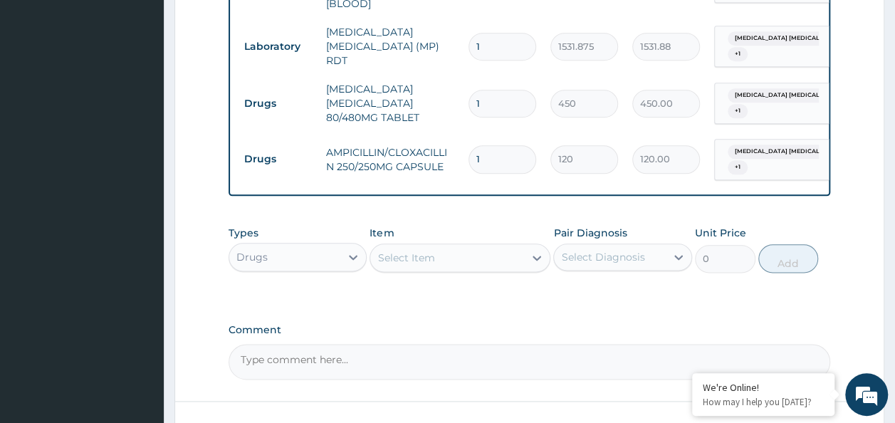
type input "14"
type input "1680.00"
type input "14"
click at [498, 100] on input "1" at bounding box center [503, 104] width 68 height 28
type input "0.00"
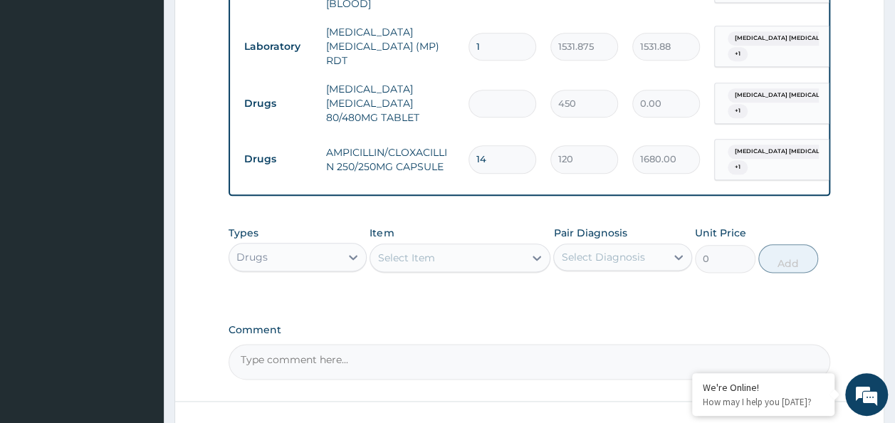
type input "6"
type input "2700.00"
type input "6"
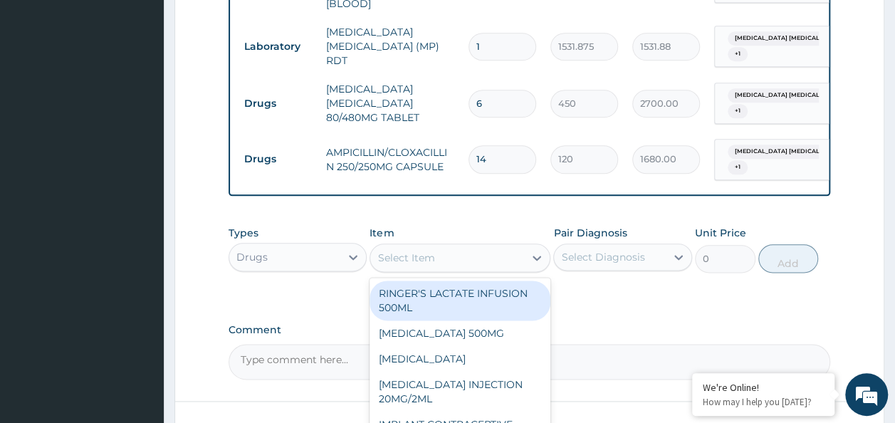
click at [431, 257] on div "Select Item" at bounding box center [406, 258] width 57 height 14
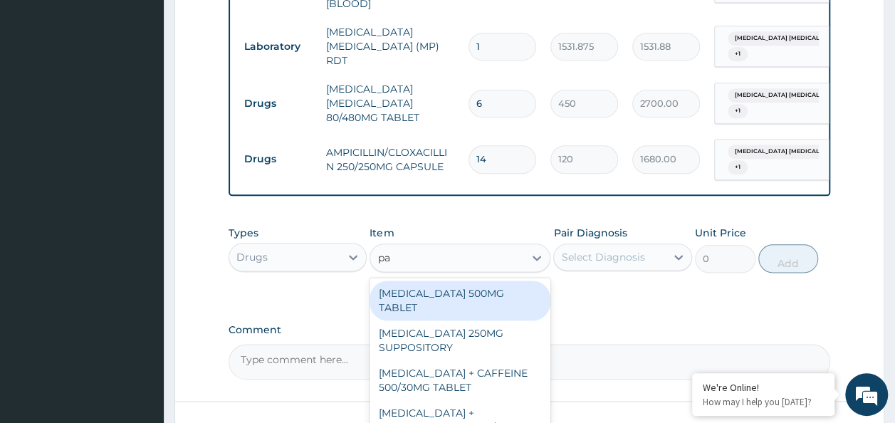
type input "par"
drag, startPoint x: 453, startPoint y: 308, endPoint x: 561, endPoint y: 296, distance: 108.2
click at [453, 309] on div "PARACETAMOL 500MG TABLET" at bounding box center [460, 301] width 181 height 40
type input "30"
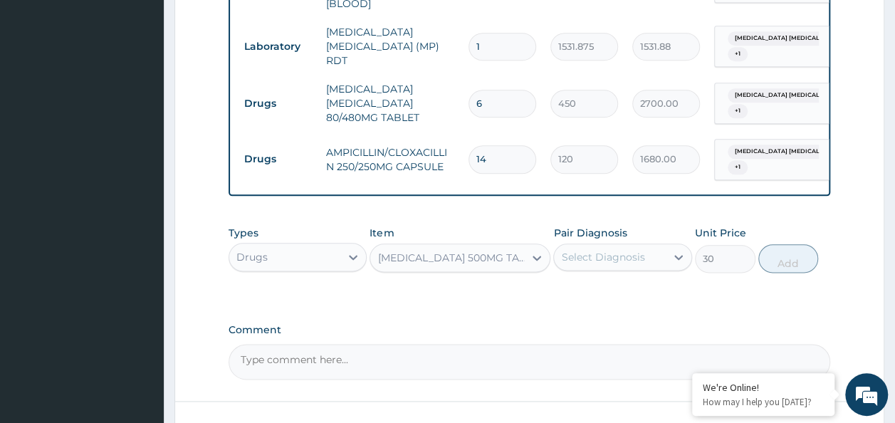
drag, startPoint x: 591, startPoint y: 258, endPoint x: 586, endPoint y: 272, distance: 15.1
click at [591, 258] on div "Select Diagnosis" at bounding box center [602, 257] width 83 height 14
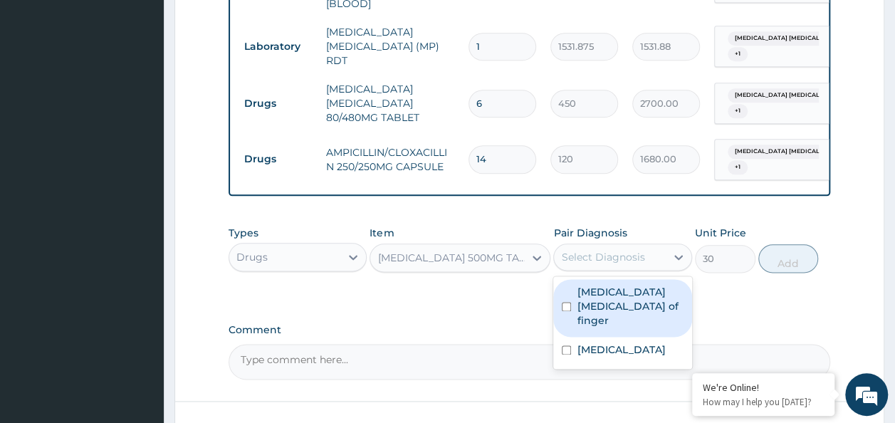
drag, startPoint x: 583, startPoint y: 301, endPoint x: 579, endPoint y: 339, distance: 38.7
click at [581, 306] on label "Pulp abscess of finger" at bounding box center [630, 306] width 107 height 43
checkbox input "true"
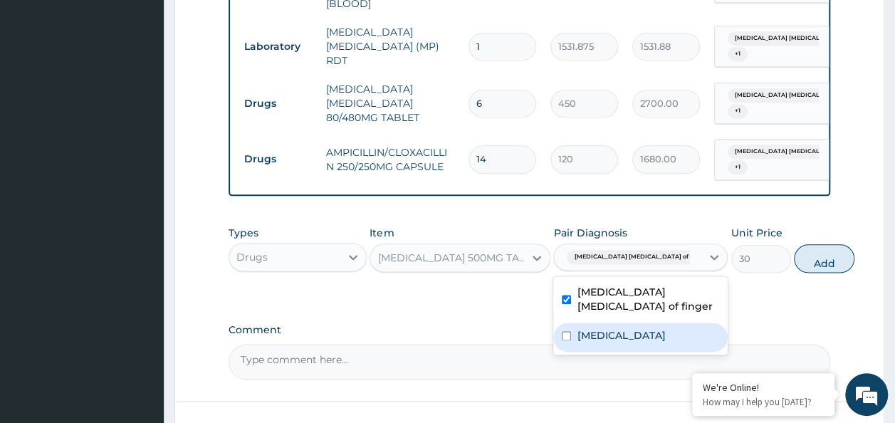
click at [578, 342] on label "Malaria" at bounding box center [621, 335] width 88 height 14
checkbox input "true"
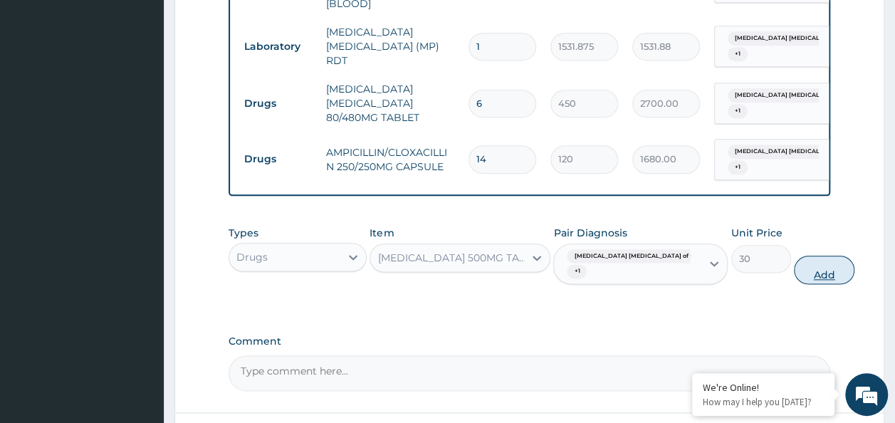
click at [794, 278] on button "Add" at bounding box center [824, 270] width 61 height 28
type input "0"
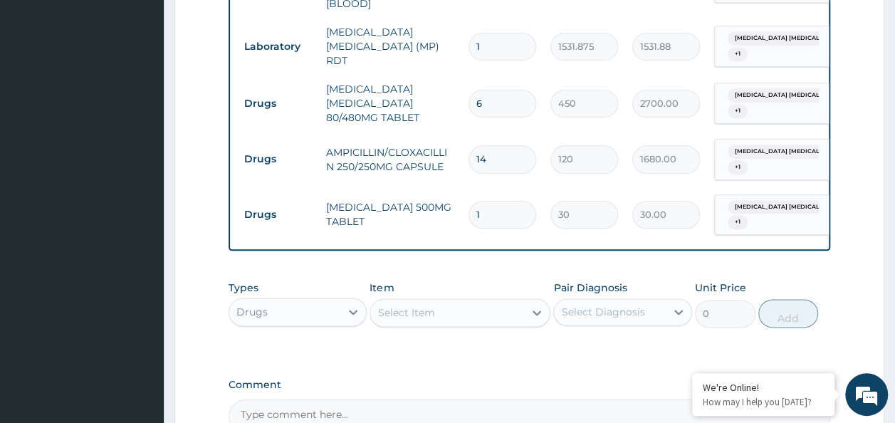
scroll to position [890, 0]
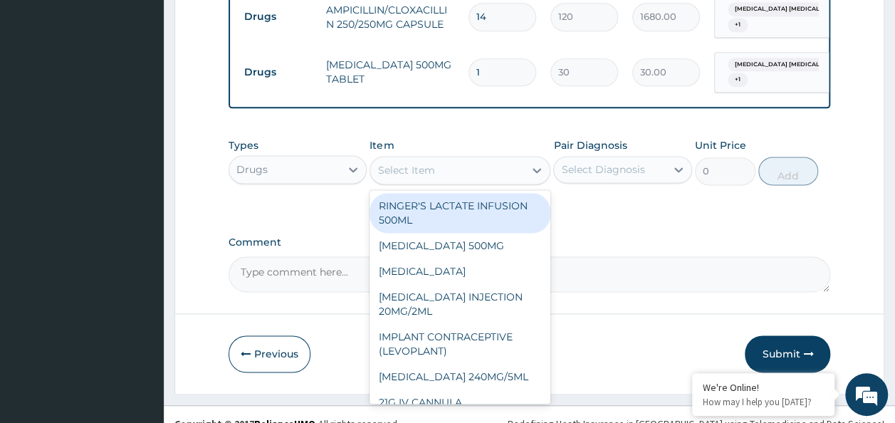
click at [485, 181] on div "Select Item" at bounding box center [447, 170] width 154 height 23
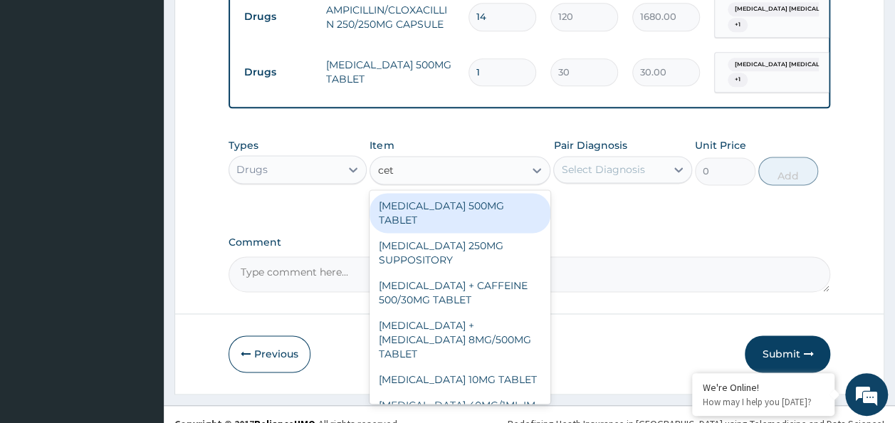
type input "ceti"
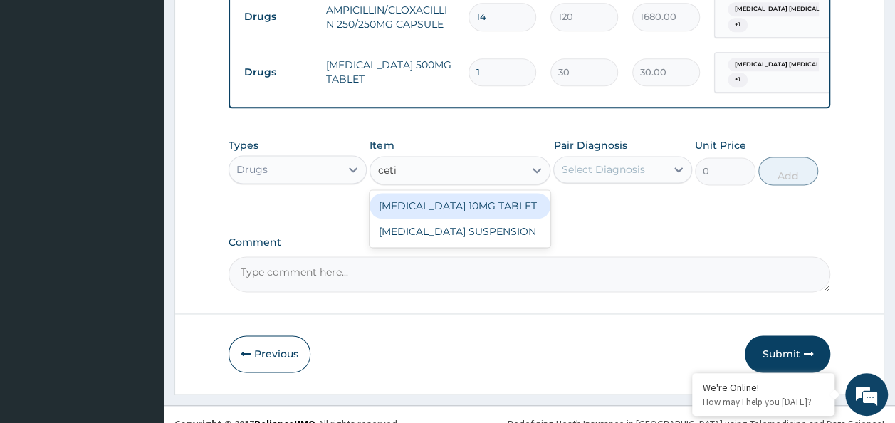
click at [468, 204] on div "CETIRIZINE 10MG TABLET" at bounding box center [460, 206] width 181 height 26
type input "115"
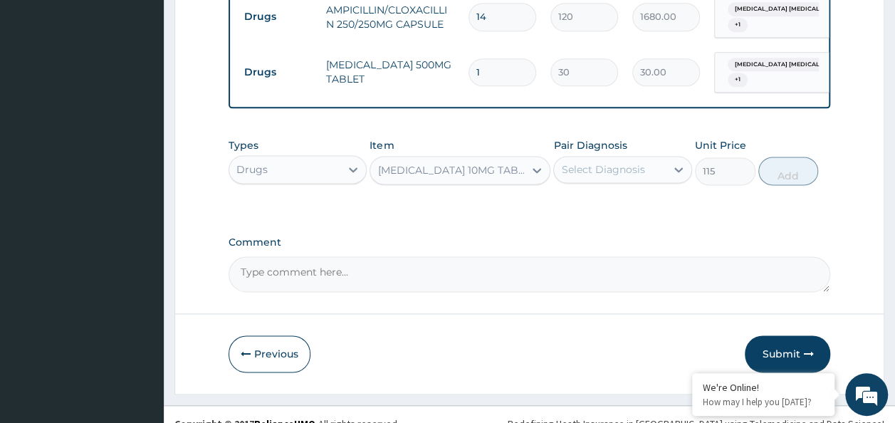
click at [651, 178] on div "Select Diagnosis" at bounding box center [610, 169] width 112 height 23
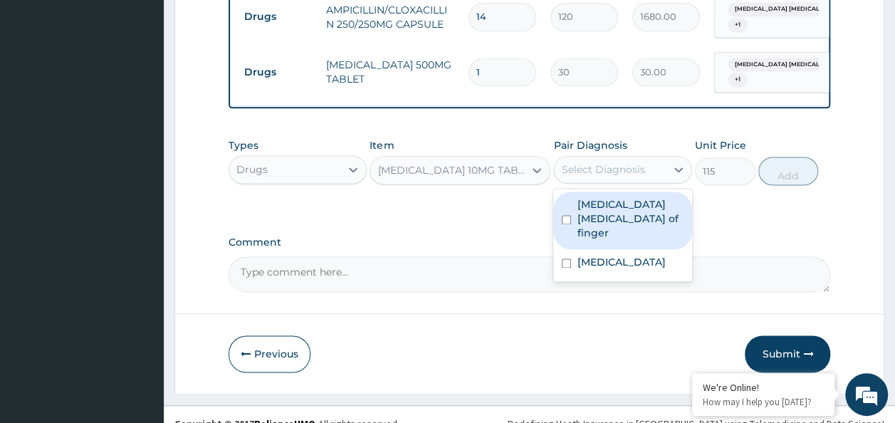
drag, startPoint x: 647, startPoint y: 207, endPoint x: 624, endPoint y: 239, distance: 39.3
click at [645, 212] on label "Pulp abscess of finger" at bounding box center [630, 218] width 107 height 43
checkbox input "true"
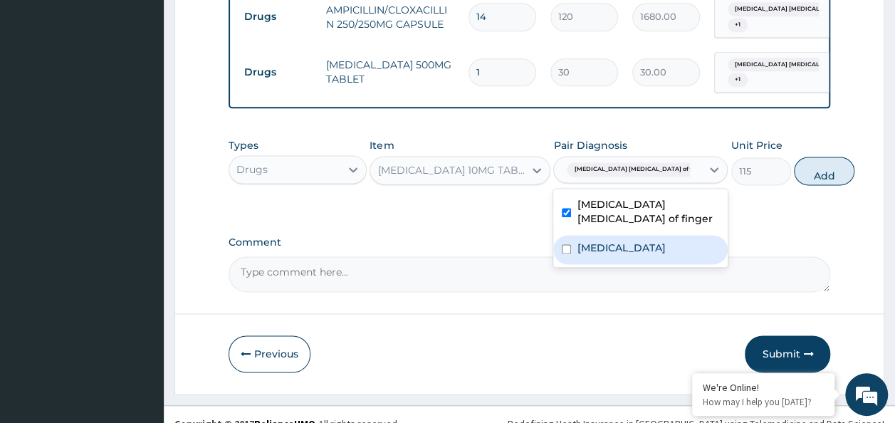
drag, startPoint x: 623, startPoint y: 242, endPoint x: 623, endPoint y: 251, distance: 8.5
click at [623, 250] on div "Malaria" at bounding box center [641, 249] width 175 height 29
checkbox input "true"
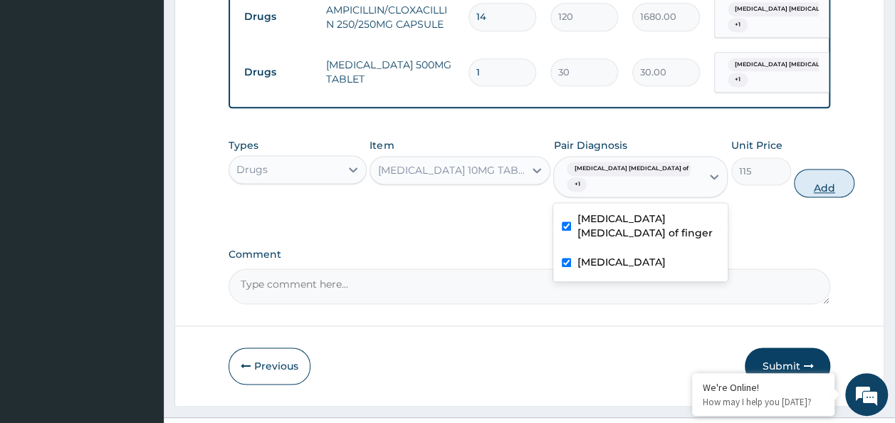
click at [804, 197] on button "Add" at bounding box center [824, 183] width 61 height 28
type input "0"
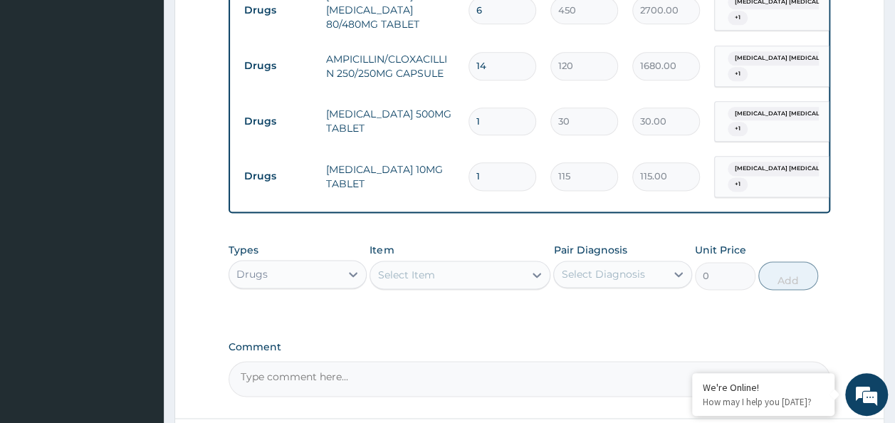
scroll to position [819, 0]
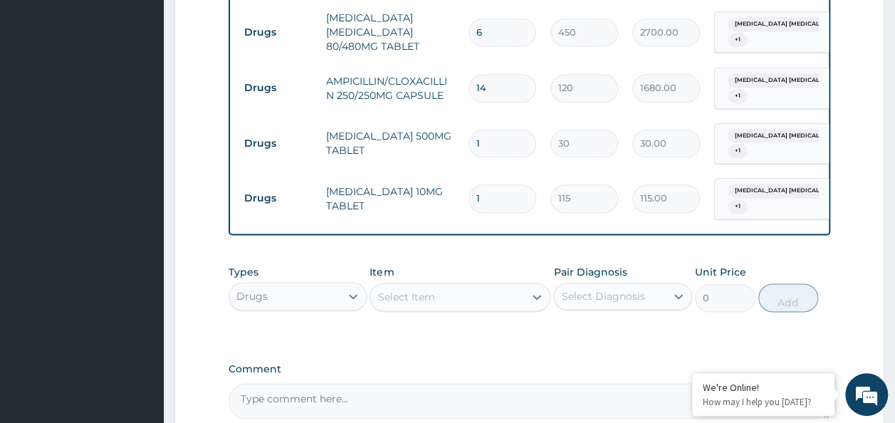
type input "0.00"
type input "5"
type input "575.00"
type input "5"
click at [490, 134] on input "1" at bounding box center [503, 144] width 68 height 28
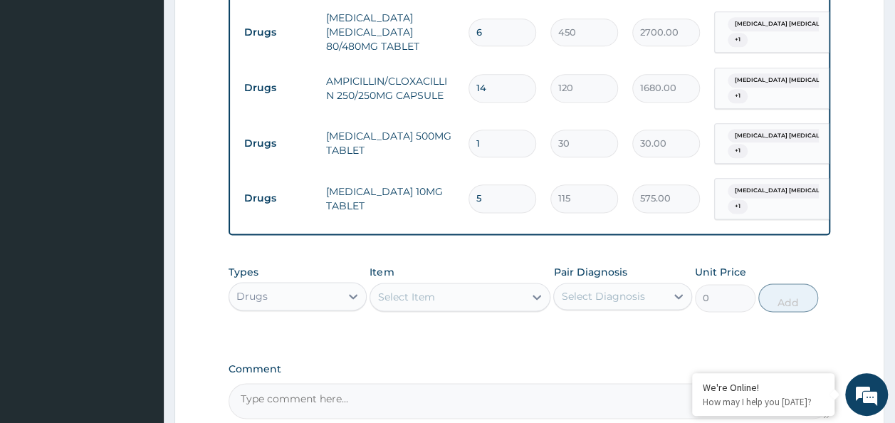
type input "18"
type input "540.00"
type input "19"
type input "570.00"
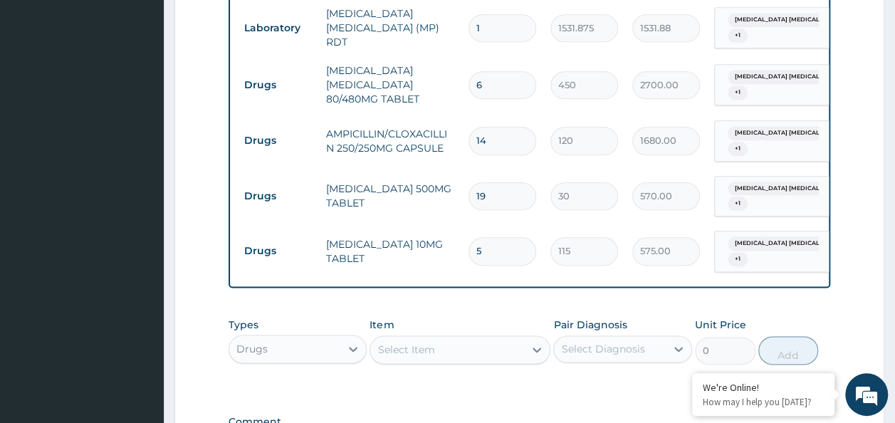
scroll to position [748, 0]
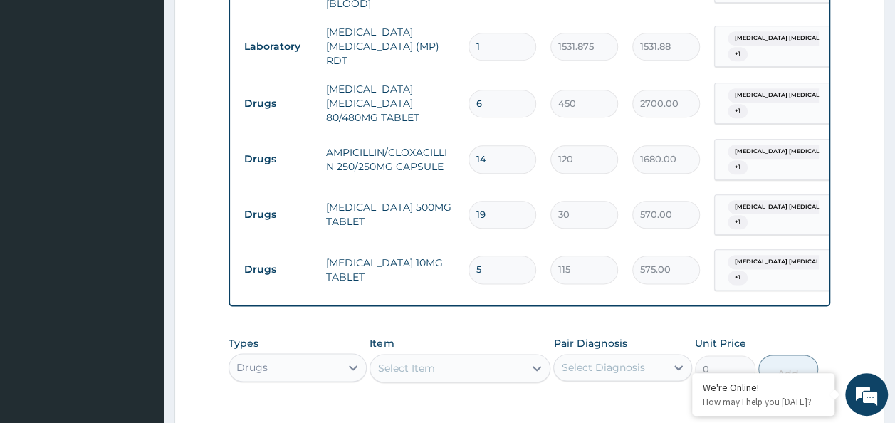
type input "1"
type input "30.00"
type input "18"
type input "540.00"
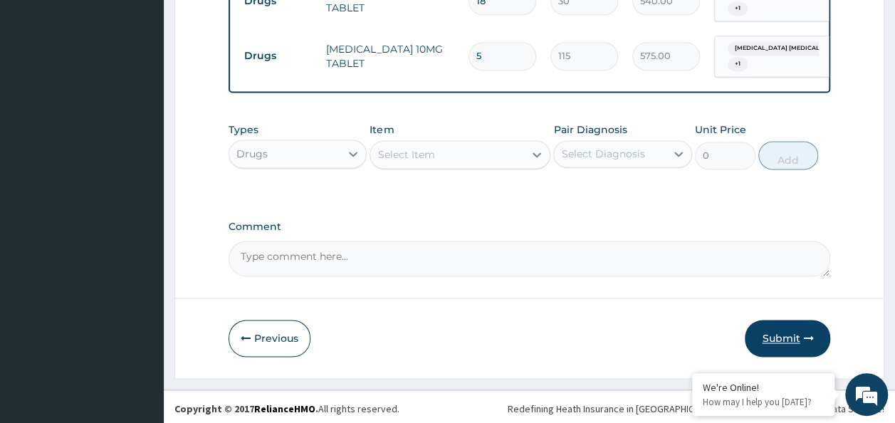
type input "18"
click at [801, 339] on button "Submit" at bounding box center [787, 338] width 85 height 37
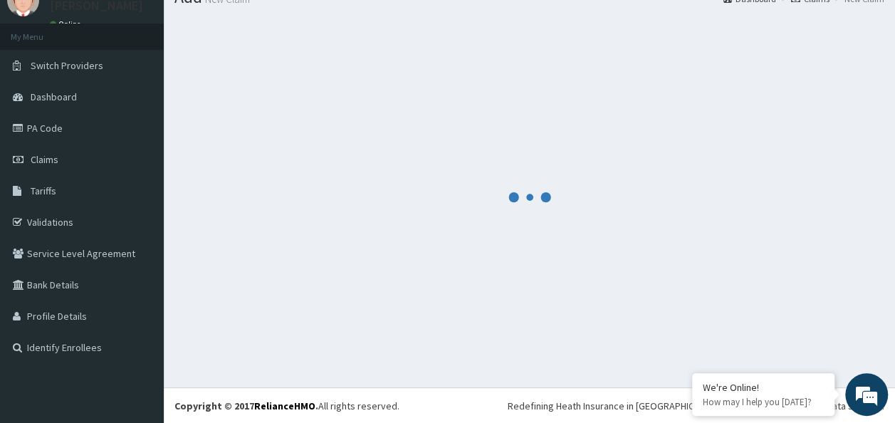
scroll to position [962, 0]
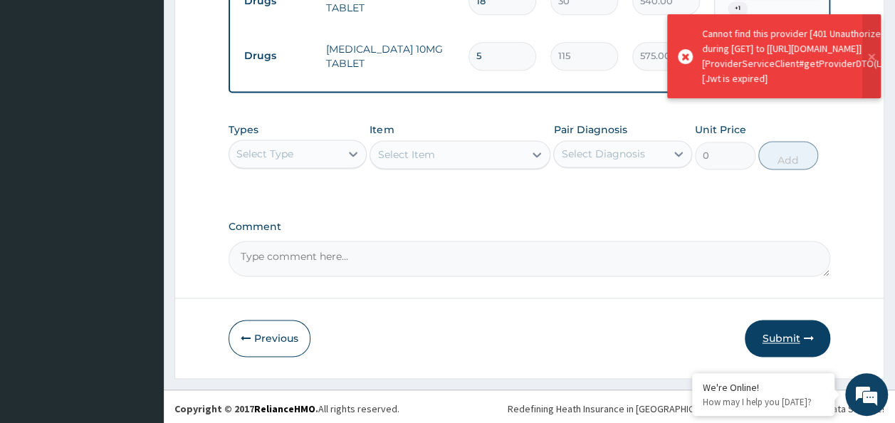
click at [786, 334] on button "Submit" at bounding box center [787, 338] width 85 height 37
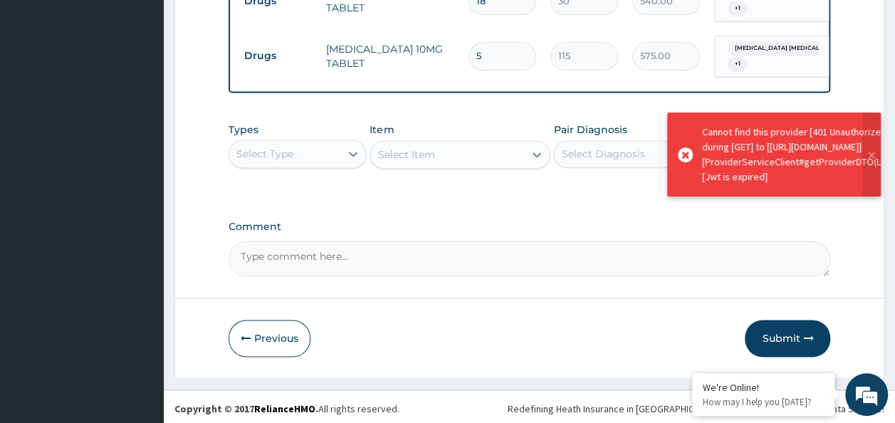
click at [786, 334] on button "Submit" at bounding box center [787, 338] width 85 height 37
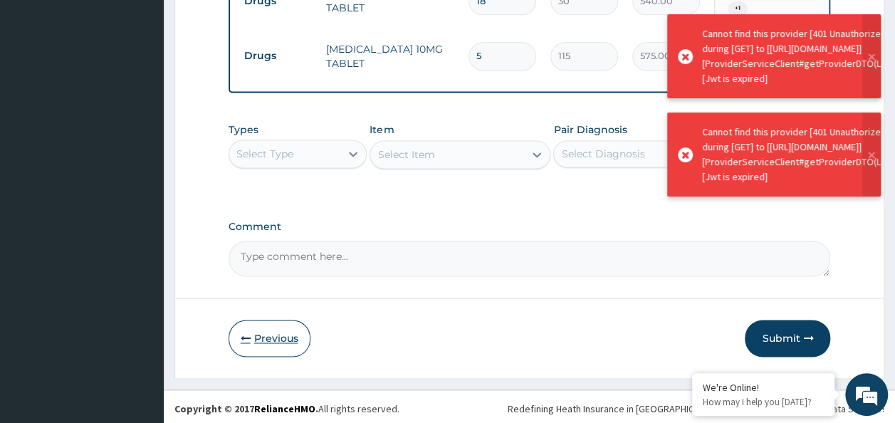
click at [268, 354] on button "Previous" at bounding box center [270, 338] width 82 height 37
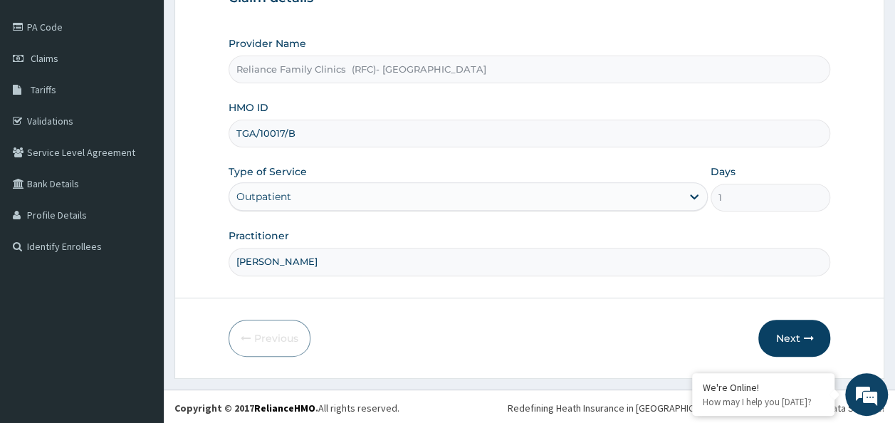
drag, startPoint x: 318, startPoint y: 128, endPoint x: 248, endPoint y: 137, distance: 70.3
click at [248, 137] on input "TGA/10017/B" at bounding box center [530, 134] width 603 height 28
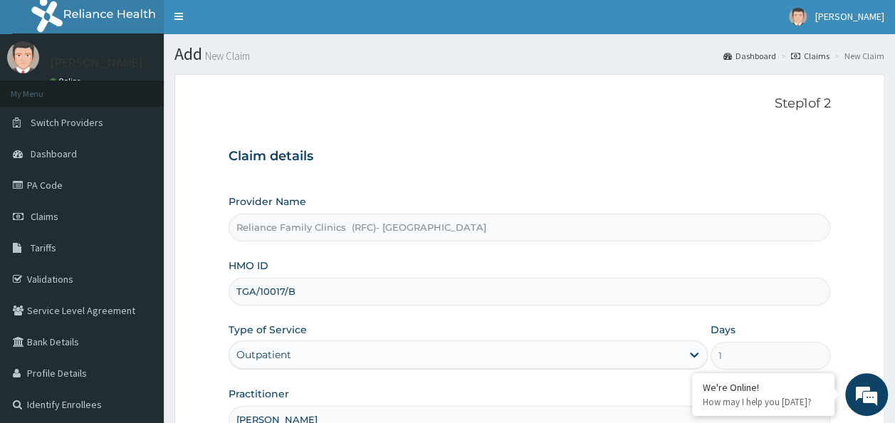
scroll to position [0, 0]
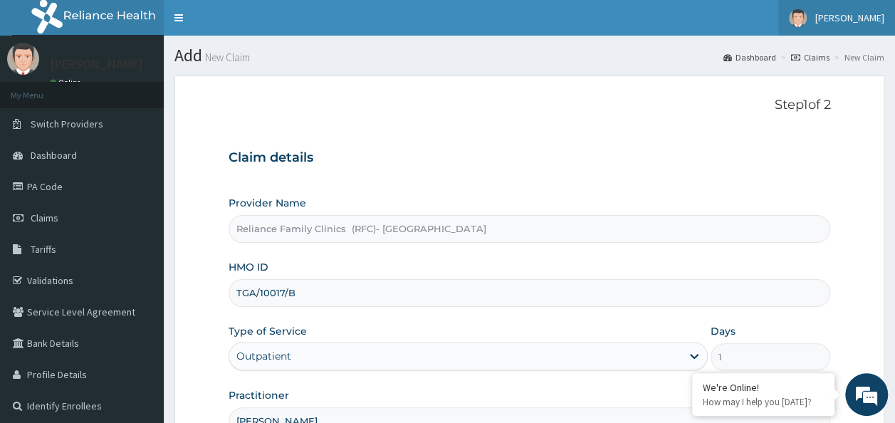
click at [848, 16] on span "[PERSON_NAME]" at bounding box center [850, 17] width 69 height 13
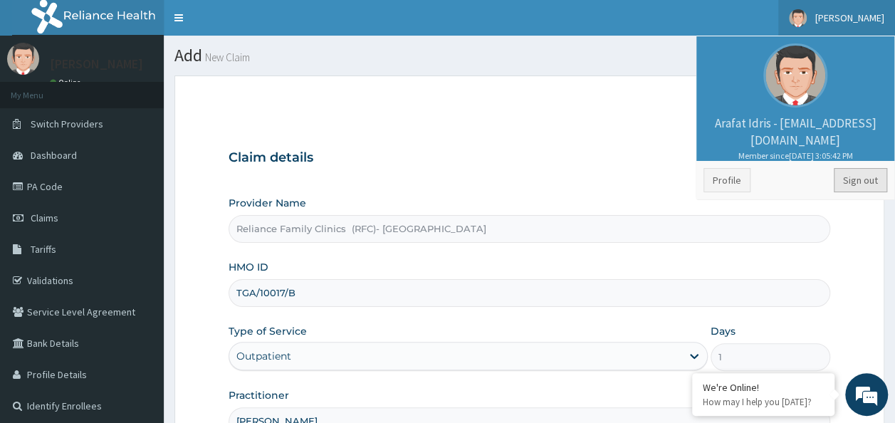
click at [849, 181] on link "Sign out" at bounding box center [860, 180] width 53 height 24
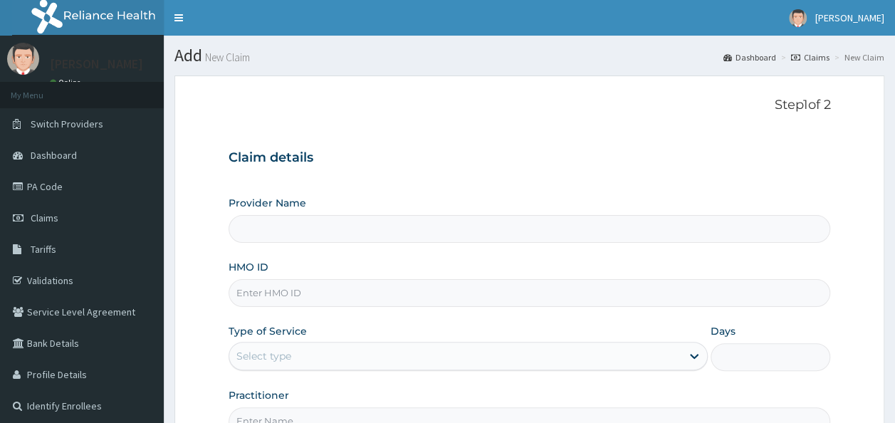
click at [306, 300] on input "HMO ID" at bounding box center [530, 293] width 603 height 28
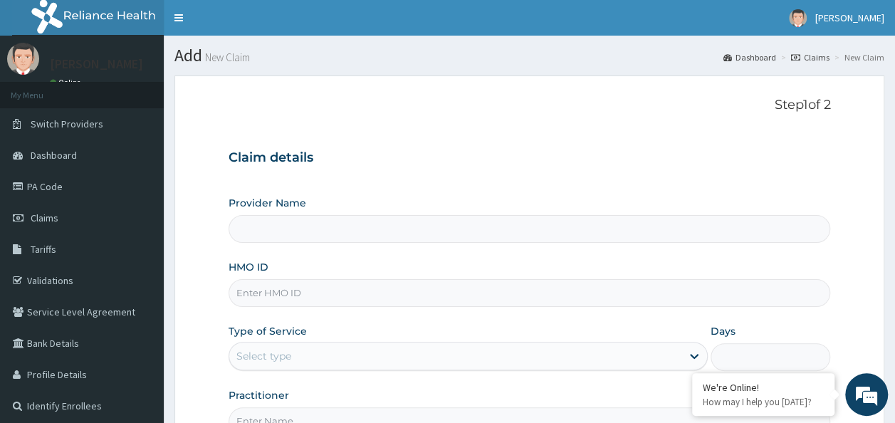
type input "Reliance Family Clinics (RFC)- [GEOGRAPHIC_DATA]"
paste input "TGA/10017/B"
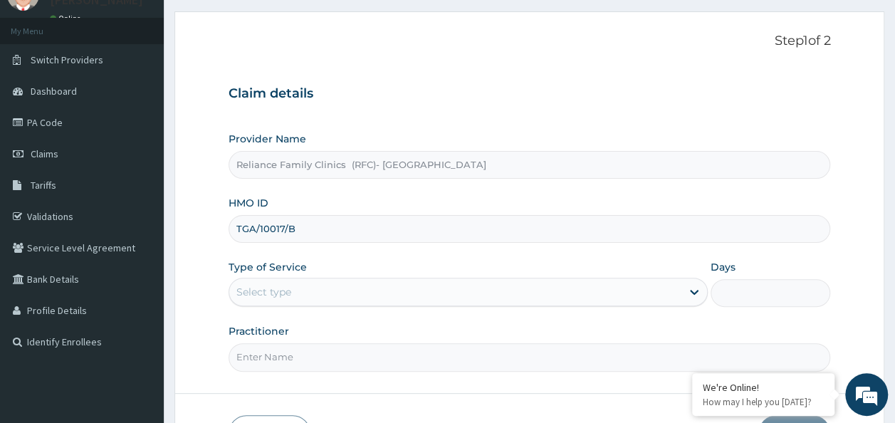
scroll to position [142, 0]
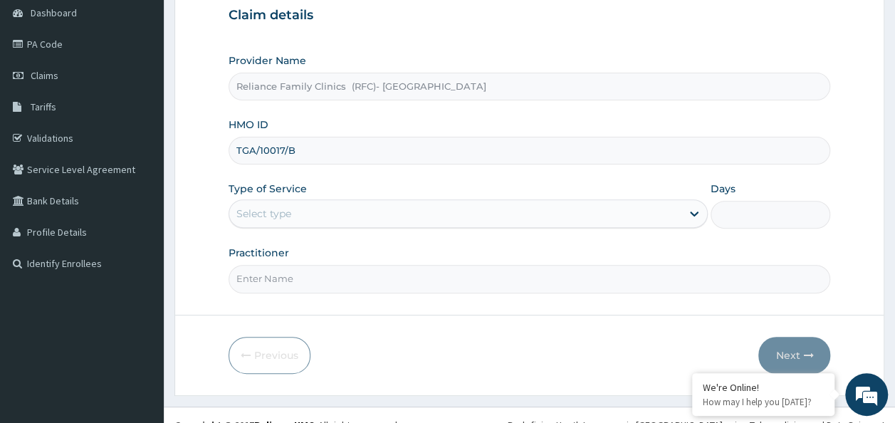
type input "TGA/10017/B"
drag, startPoint x: 301, startPoint y: 256, endPoint x: 313, endPoint y: 208, distance: 50.1
click at [313, 220] on div "Provider Name Reliance Family Clinics (RFC)- Ejigbo HMO ID TGA/10017/B Type of …" at bounding box center [530, 172] width 603 height 239
drag, startPoint x: 318, startPoint y: 189, endPoint x: 322, endPoint y: 209, distance: 20.4
click at [318, 193] on div "Type of Service Select type" at bounding box center [468, 205] width 479 height 47
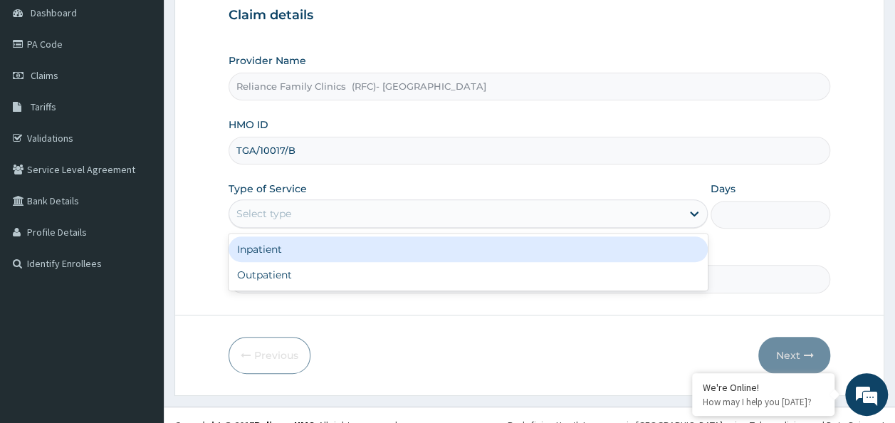
drag, startPoint x: 326, startPoint y: 210, endPoint x: 325, endPoint y: 220, distance: 10.1
click at [327, 210] on div "Select type" at bounding box center [455, 213] width 452 height 23
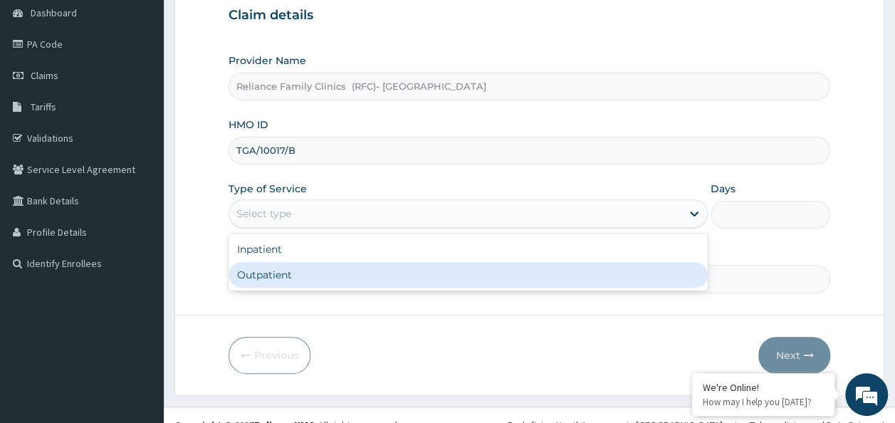
click at [312, 277] on div "Outpatient" at bounding box center [468, 275] width 479 height 26
type input "1"
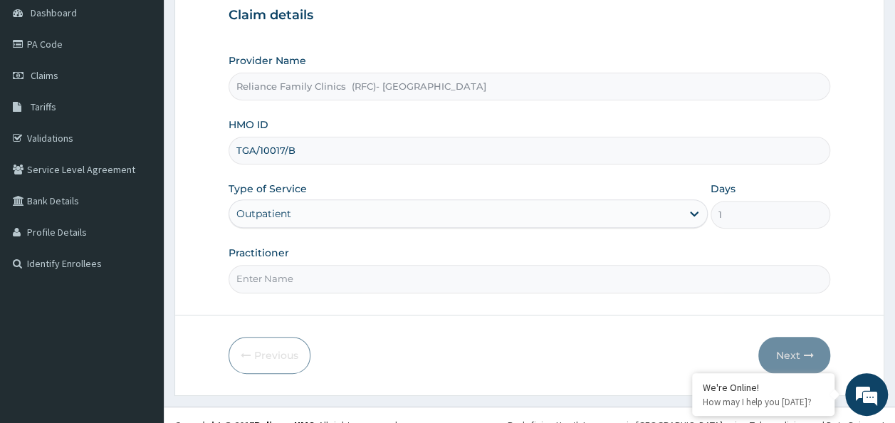
click at [309, 274] on input "Practitioner" at bounding box center [530, 279] width 603 height 28
type input "[PERSON_NAME]"
drag, startPoint x: 812, startPoint y: 355, endPoint x: 802, endPoint y: 365, distance: 13.6
click at [802, 365] on button "Next" at bounding box center [795, 355] width 72 height 37
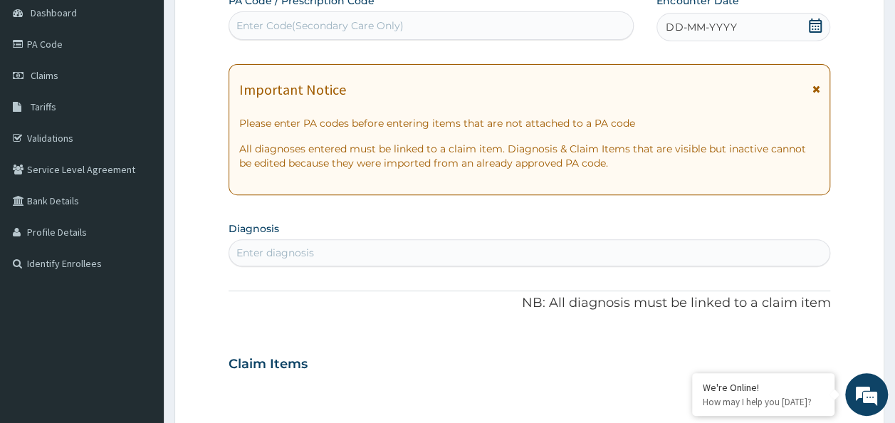
click at [814, 24] on icon at bounding box center [816, 26] width 14 height 14
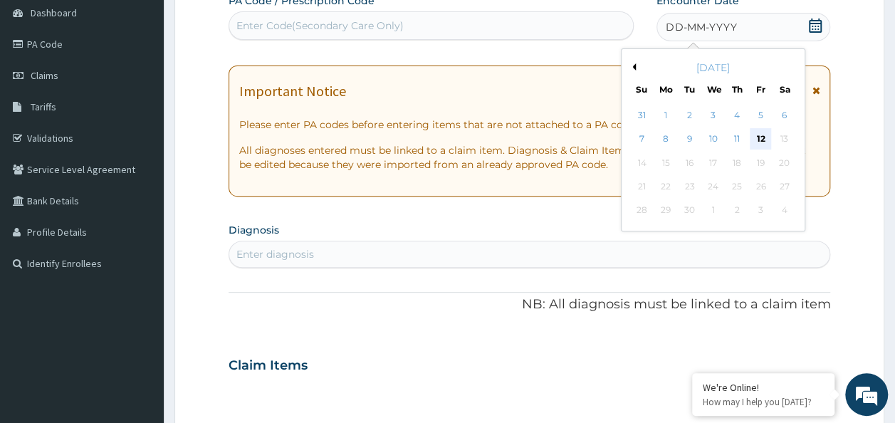
click at [758, 137] on div "12" at bounding box center [760, 139] width 21 height 21
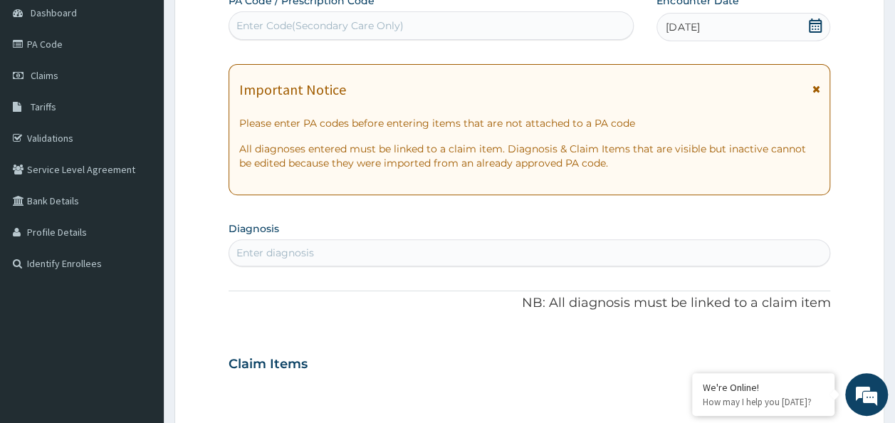
click at [278, 252] on div "Enter diagnosis" at bounding box center [276, 253] width 78 height 14
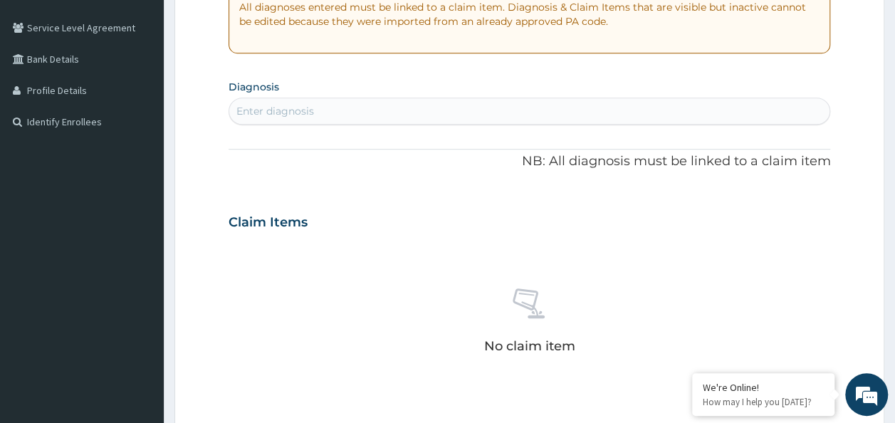
scroll to position [285, 0]
type input "[PERSON_NAME]"
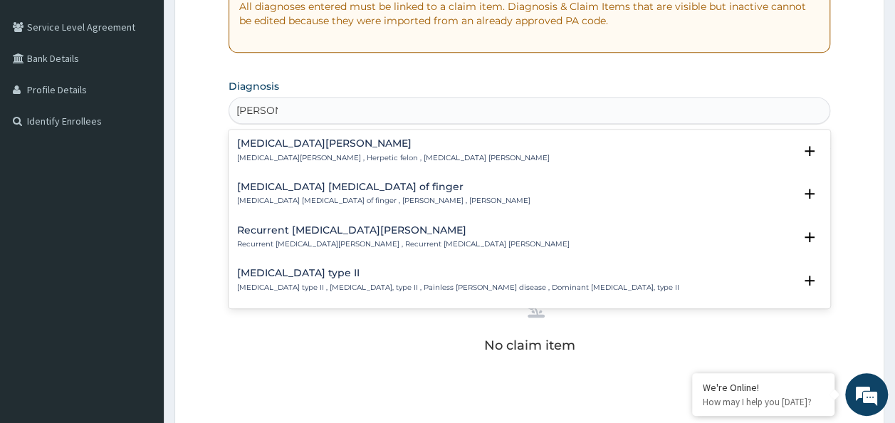
click at [338, 188] on h4 "[MEDICAL_DATA] [MEDICAL_DATA] of finger" at bounding box center [383, 187] width 293 height 11
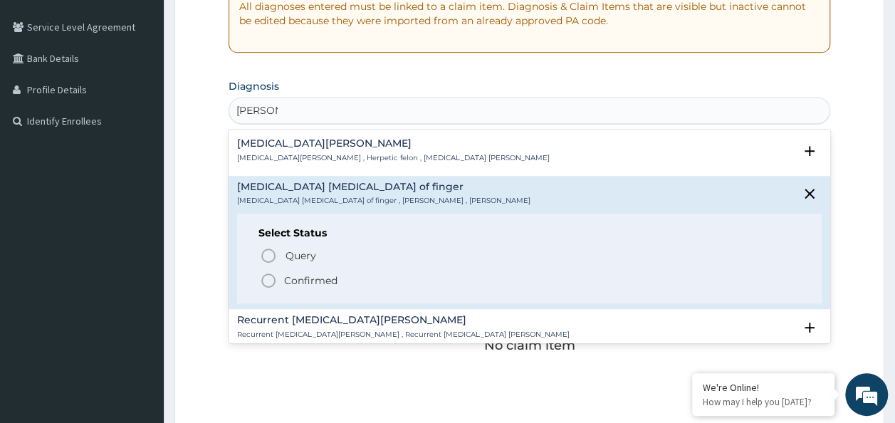
drag, startPoint x: 315, startPoint y: 272, endPoint x: 316, endPoint y: 265, distance: 7.2
click at [316, 274] on p "Confirmed" at bounding box center [310, 281] width 53 height 14
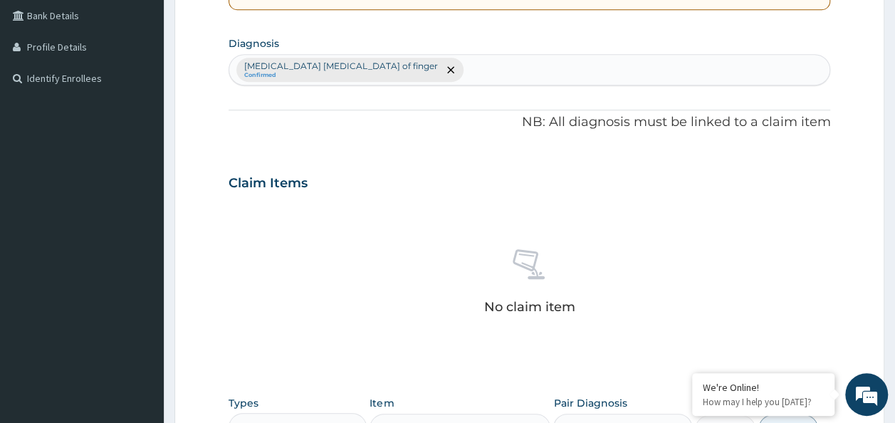
scroll to position [356, 0]
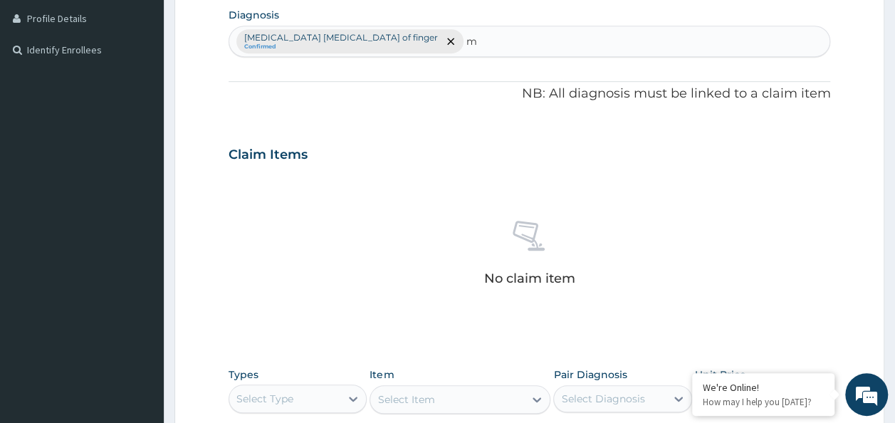
click at [393, 50] on div "[MEDICAL_DATA] [MEDICAL_DATA] of finger Confirmed m m" at bounding box center [529, 41] width 601 height 30
type input "malar"
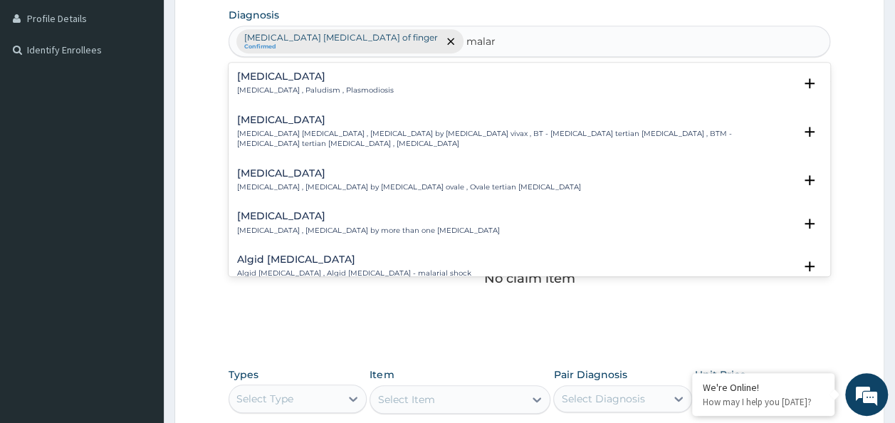
click at [331, 88] on p "[MEDICAL_DATA] , Paludism , Plasmodiosis" at bounding box center [315, 90] width 157 height 10
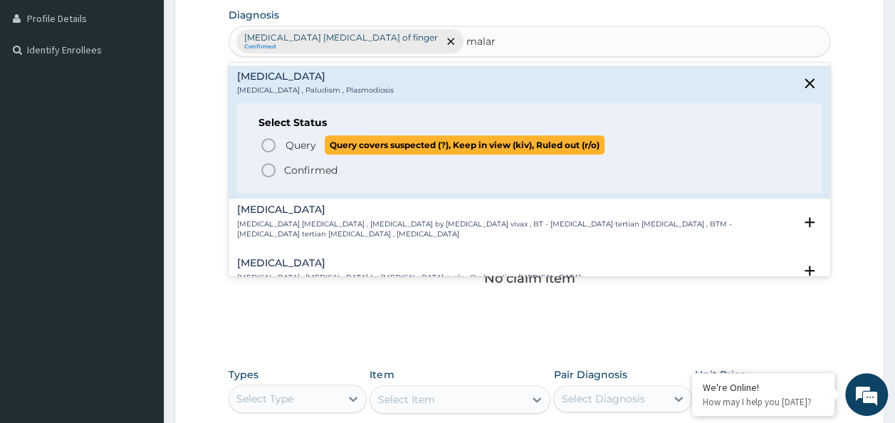
click at [297, 136] on p "Query Query covers suspected (?), Keep in view (kiv), Ruled out (r/o)" at bounding box center [444, 144] width 321 height 19
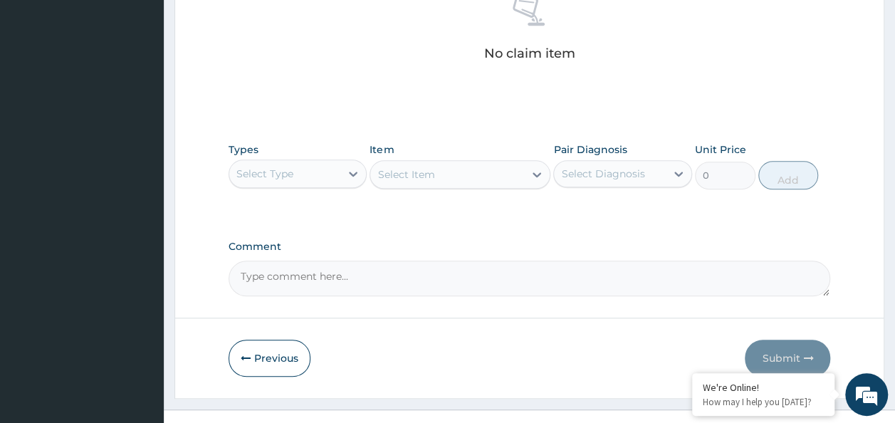
scroll to position [601, 0]
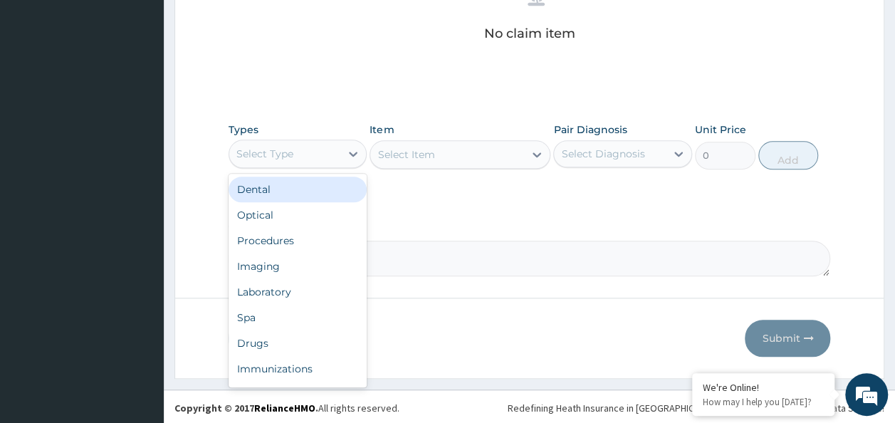
drag, startPoint x: 305, startPoint y: 155, endPoint x: 251, endPoint y: 152, distance: 53.5
click at [303, 155] on div "Select Type" at bounding box center [285, 153] width 112 height 23
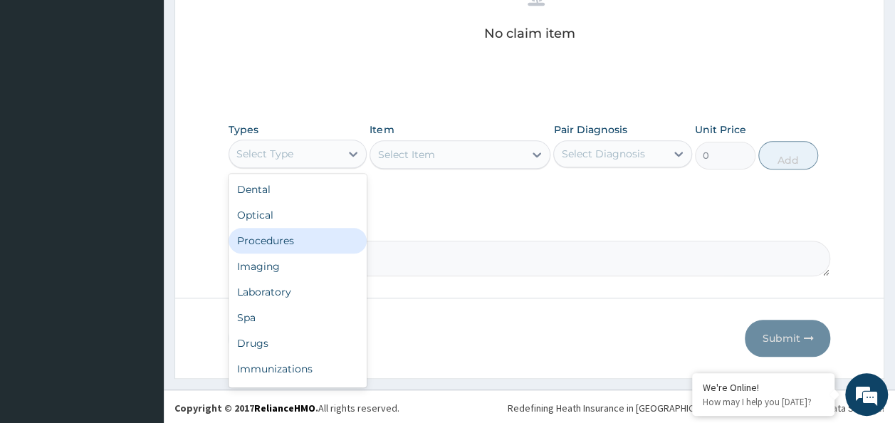
click at [278, 240] on div "Procedures" at bounding box center [298, 241] width 139 height 26
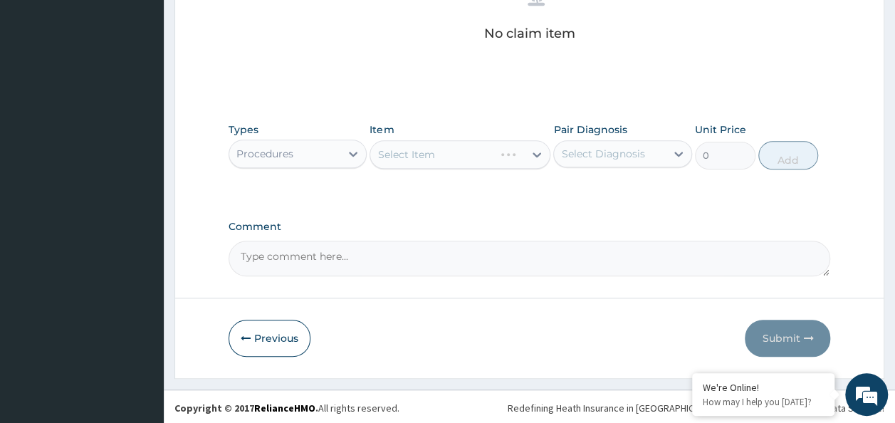
drag, startPoint x: 566, startPoint y: 143, endPoint x: 556, endPoint y: 165, distance: 23.9
click at [565, 145] on div "Select Diagnosis" at bounding box center [610, 153] width 112 height 23
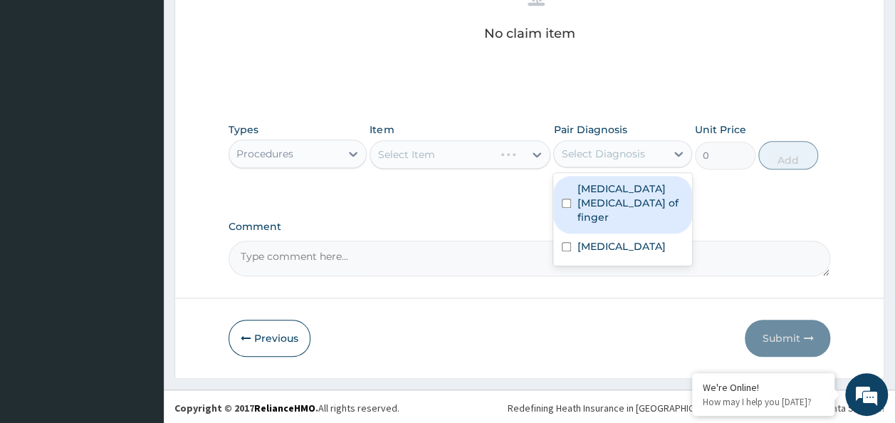
drag, startPoint x: 566, startPoint y: 191, endPoint x: 550, endPoint y: 216, distance: 29.4
click at [557, 202] on div "[MEDICAL_DATA] [MEDICAL_DATA] of finger" at bounding box center [623, 205] width 139 height 58
checkbox input "true"
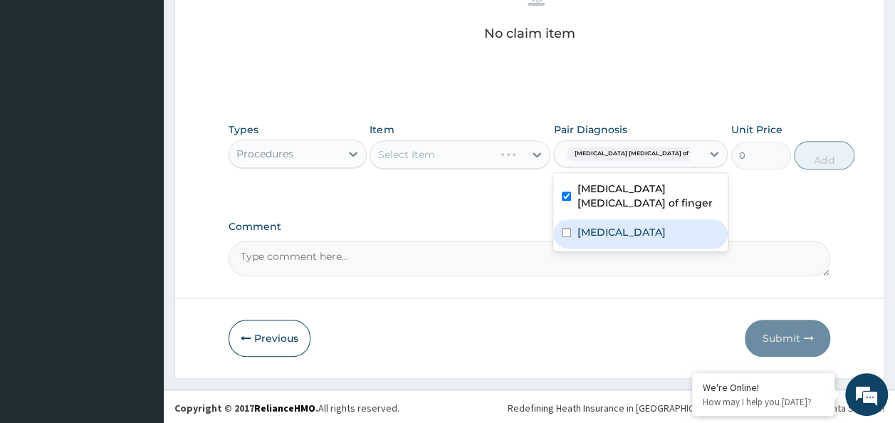
drag, startPoint x: 574, startPoint y: 231, endPoint x: 546, endPoint y: 229, distance: 28.5
click at [567, 231] on div "[MEDICAL_DATA]" at bounding box center [641, 233] width 175 height 29
checkbox input "true"
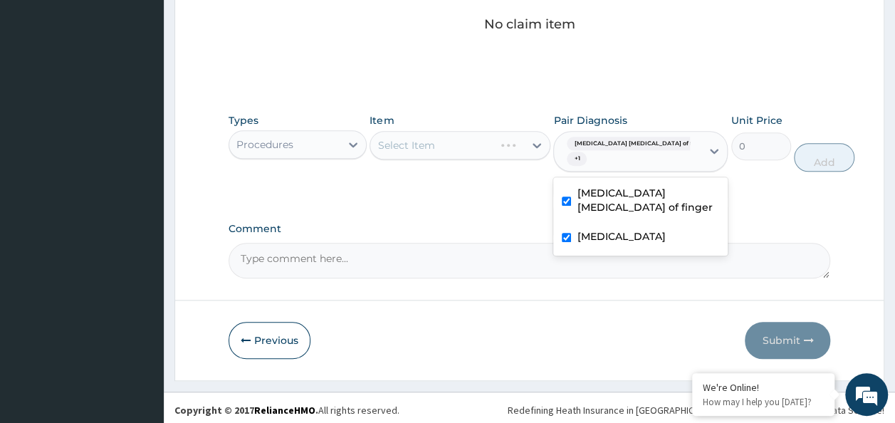
scroll to position [613, 0]
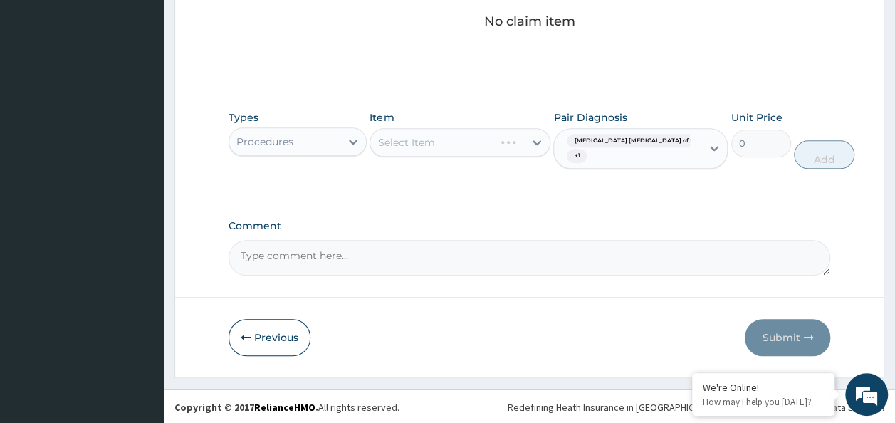
click at [421, 180] on div "Types Procedures Item Select Item Pair Diagnosis [MEDICAL_DATA] [MEDICAL_DATA] …" at bounding box center [530, 150] width 603 height 95
click at [447, 142] on div "Select Item" at bounding box center [447, 142] width 154 height 23
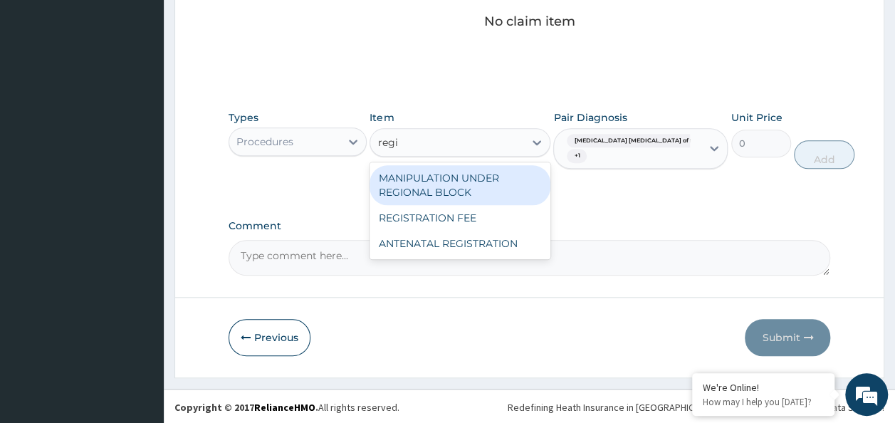
type input "regis"
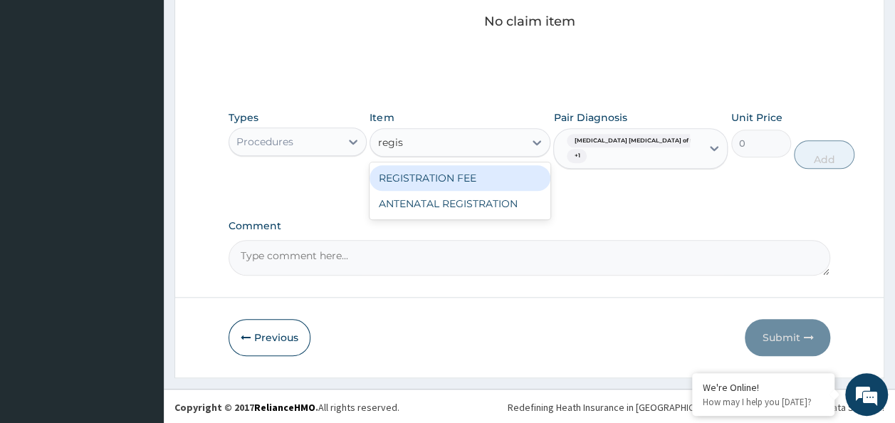
drag, startPoint x: 459, startPoint y: 171, endPoint x: 483, endPoint y: 172, distance: 23.5
click at [459, 171] on div "REGISTRATION FEE" at bounding box center [460, 178] width 181 height 26
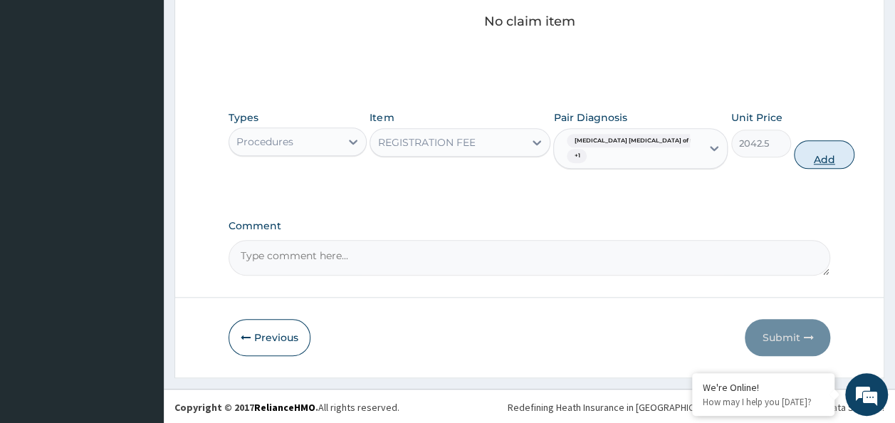
click at [794, 154] on button "Add" at bounding box center [824, 154] width 61 height 28
type input "0"
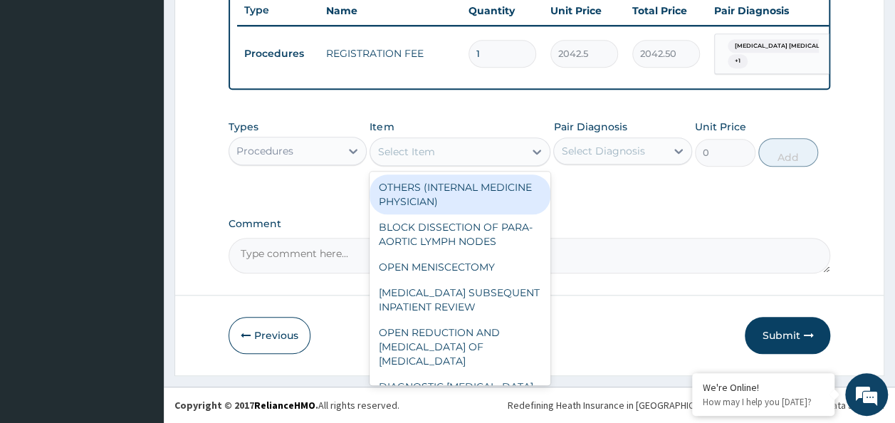
click at [458, 160] on div "Select Item" at bounding box center [447, 151] width 154 height 23
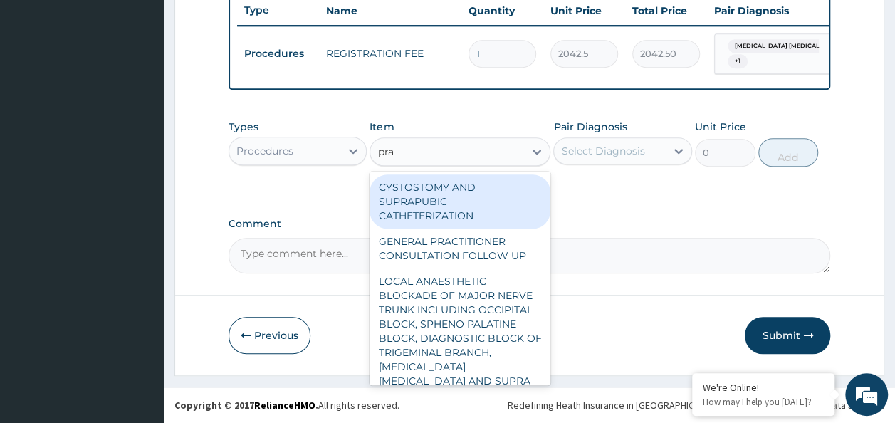
type input "prac"
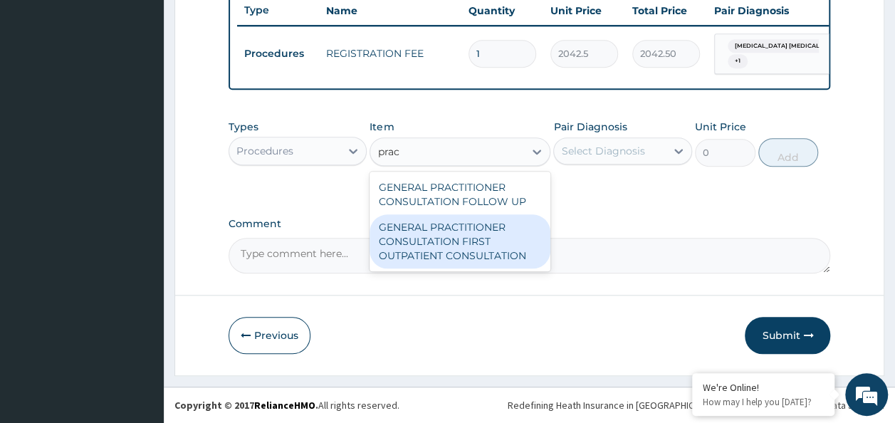
drag, startPoint x: 453, startPoint y: 246, endPoint x: 467, endPoint y: 246, distance: 14.2
click at [453, 246] on div "GENERAL PRACTITIONER CONSULTATION FIRST OUTPATIENT CONSULTATION" at bounding box center [460, 241] width 181 height 54
type input "3370.125"
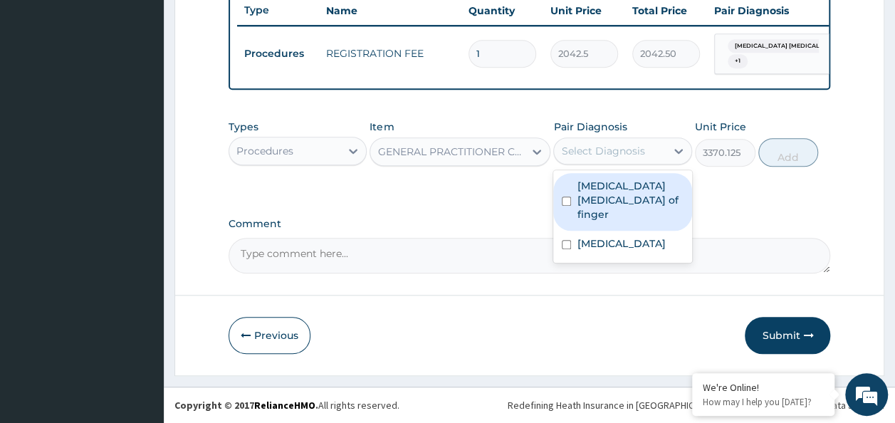
click at [642, 152] on div "Select Diagnosis" at bounding box center [602, 151] width 83 height 14
drag, startPoint x: 637, startPoint y: 184, endPoint x: 621, endPoint y: 209, distance: 30.1
click at [635, 188] on label "[MEDICAL_DATA] [MEDICAL_DATA] of finger" at bounding box center [630, 200] width 107 height 43
checkbox input "true"
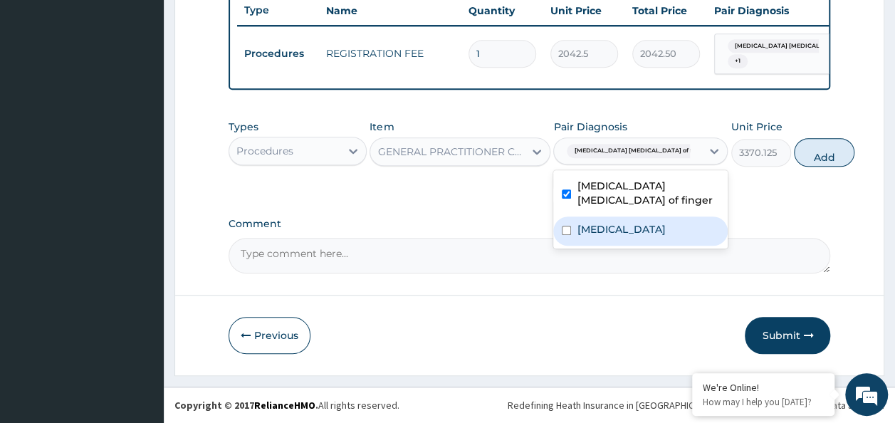
click at [618, 229] on div "[MEDICAL_DATA]" at bounding box center [641, 231] width 175 height 29
checkbox input "true"
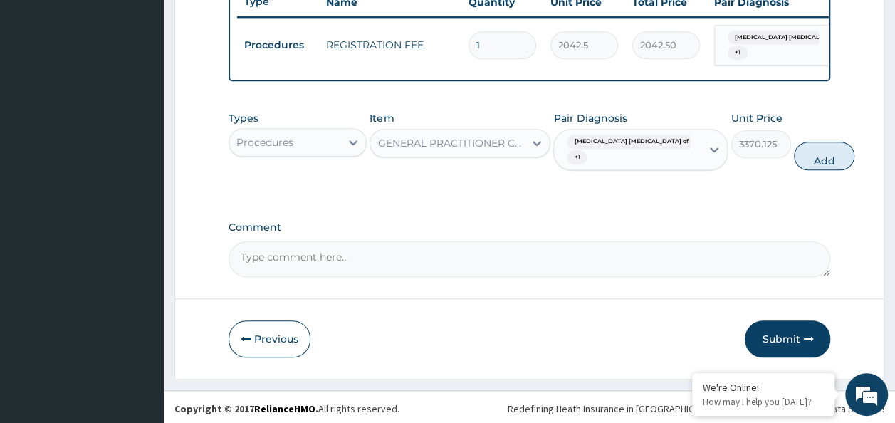
drag, startPoint x: 768, startPoint y: 174, endPoint x: 761, endPoint y: 171, distance: 7.7
click at [794, 170] on button "Add" at bounding box center [824, 156] width 61 height 28
type input "0"
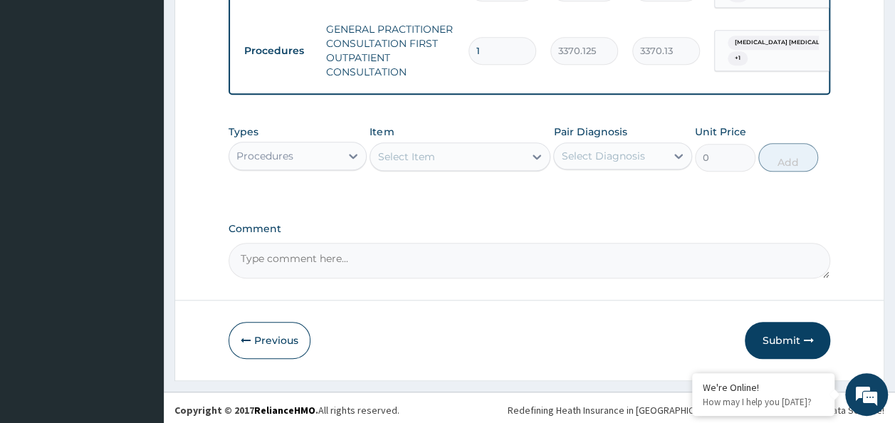
scroll to position [622, 0]
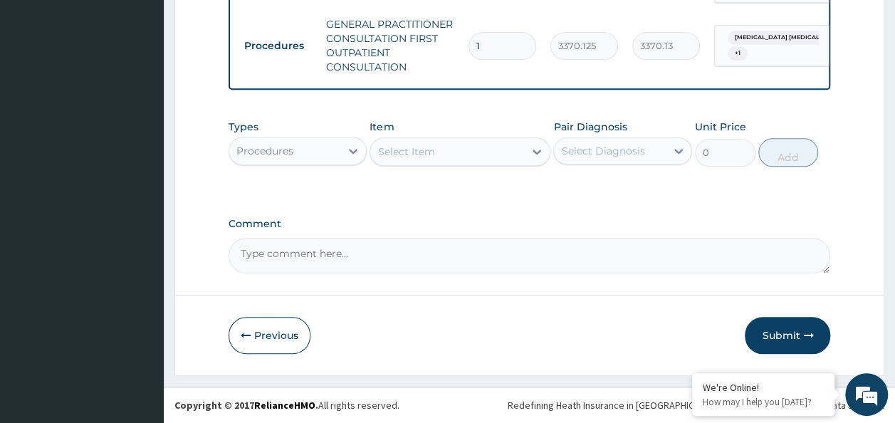
click at [320, 145] on div "Procedures" at bounding box center [285, 151] width 112 height 23
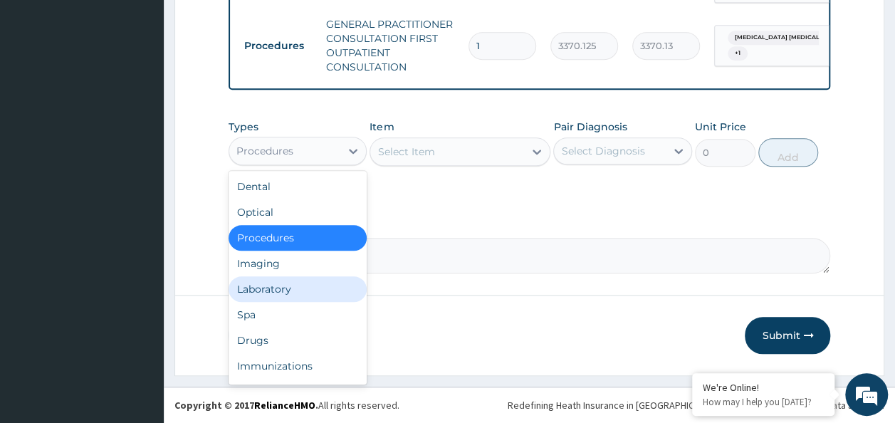
click at [306, 279] on div "Laboratory" at bounding box center [298, 289] width 139 height 26
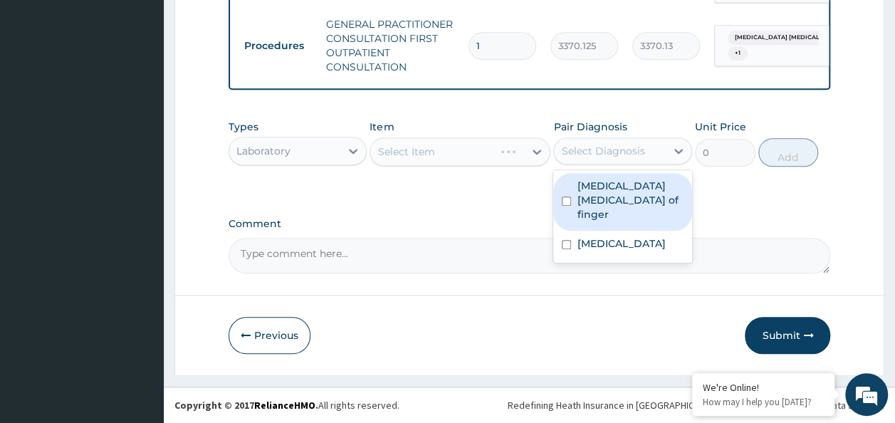
click at [648, 145] on div "Select Diagnosis" at bounding box center [610, 151] width 112 height 23
drag, startPoint x: 633, startPoint y: 181, endPoint x: 583, endPoint y: 228, distance: 68.5
click at [617, 201] on label "[MEDICAL_DATA] [MEDICAL_DATA] of finger" at bounding box center [630, 200] width 107 height 43
checkbox input "true"
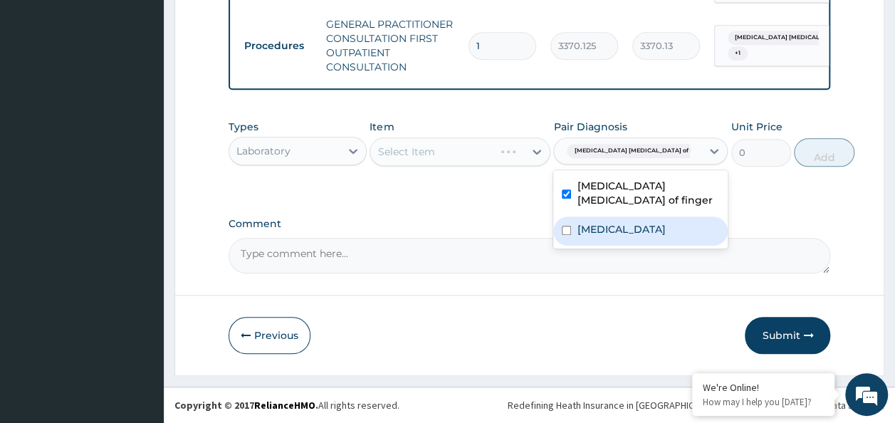
drag, startPoint x: 583, startPoint y: 238, endPoint x: 504, endPoint y: 217, distance: 81.9
click at [579, 235] on label "[MEDICAL_DATA]" at bounding box center [621, 229] width 88 height 14
checkbox input "true"
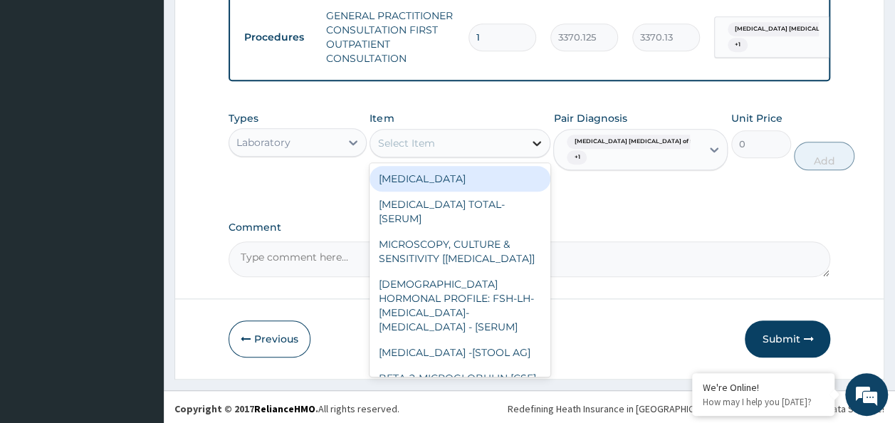
click at [545, 152] on div at bounding box center [537, 143] width 26 height 26
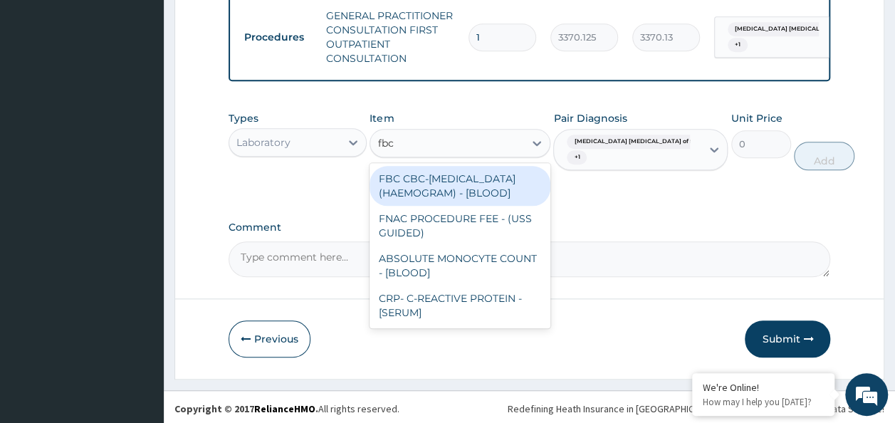
type input "fbc"
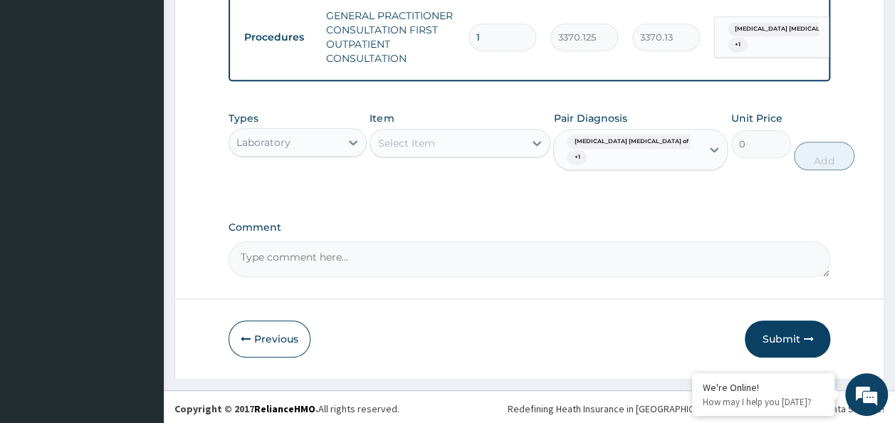
drag, startPoint x: 459, startPoint y: 169, endPoint x: 464, endPoint y: 184, distance: 16.0
click at [459, 170] on div "Item Select Item" at bounding box center [460, 140] width 181 height 59
click at [468, 150] on div "Select Item" at bounding box center [447, 143] width 154 height 23
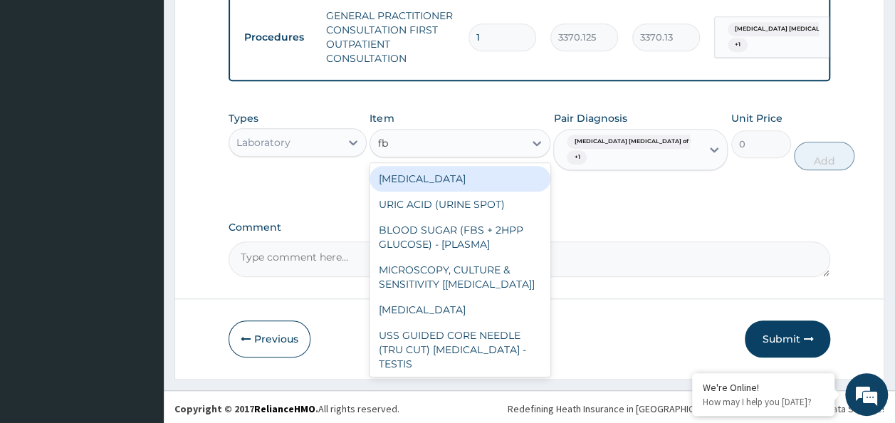
type input "fbc"
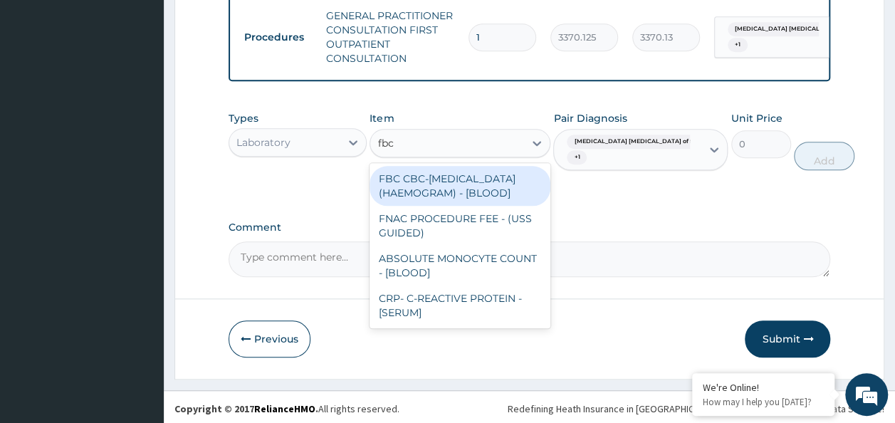
click at [462, 202] on div "FBC CBC-COMPLETE BLOOD COUNT (HAEMOGRAM) - [BLOOD]" at bounding box center [460, 186] width 181 height 40
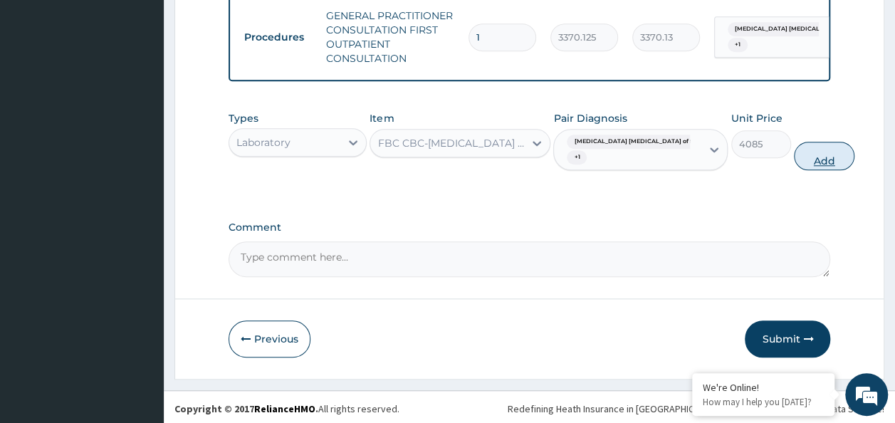
click at [794, 170] on button "Add" at bounding box center [824, 156] width 61 height 28
type input "0"
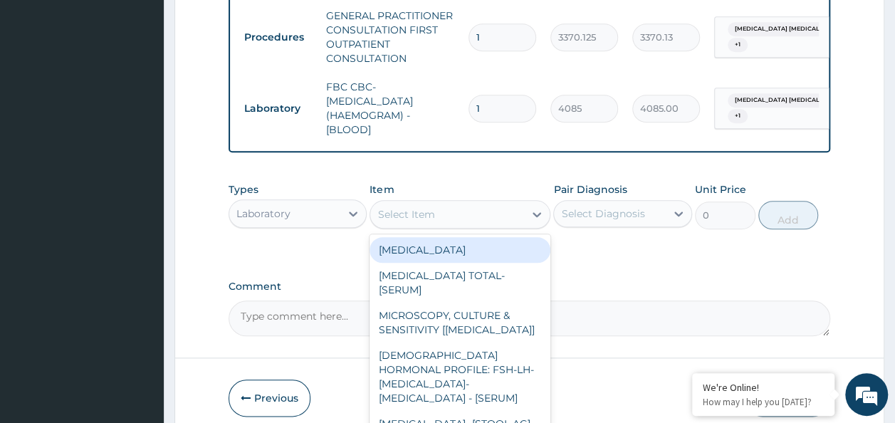
click at [502, 216] on div "Select Item" at bounding box center [447, 214] width 154 height 23
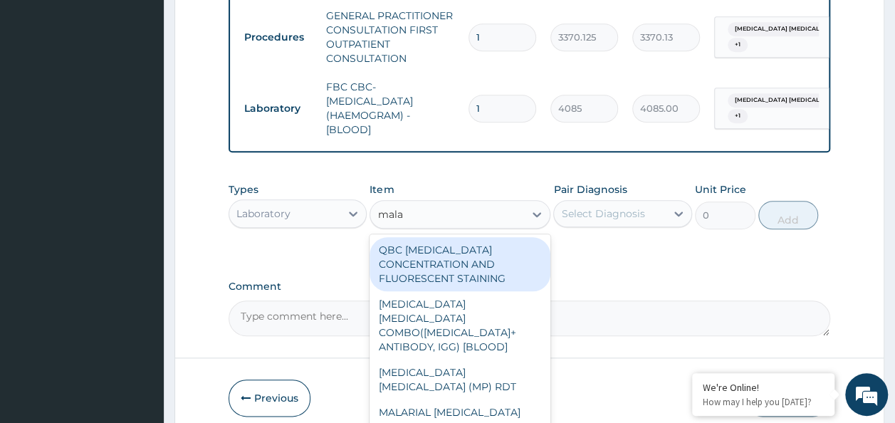
type input "malar"
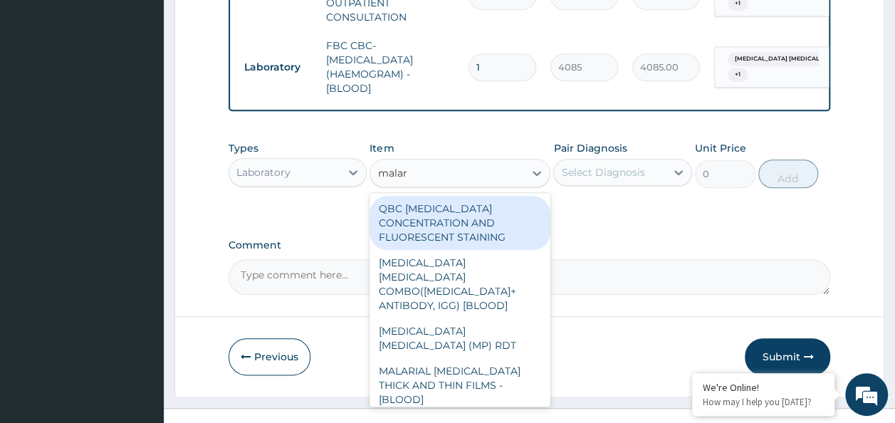
scroll to position [693, 0]
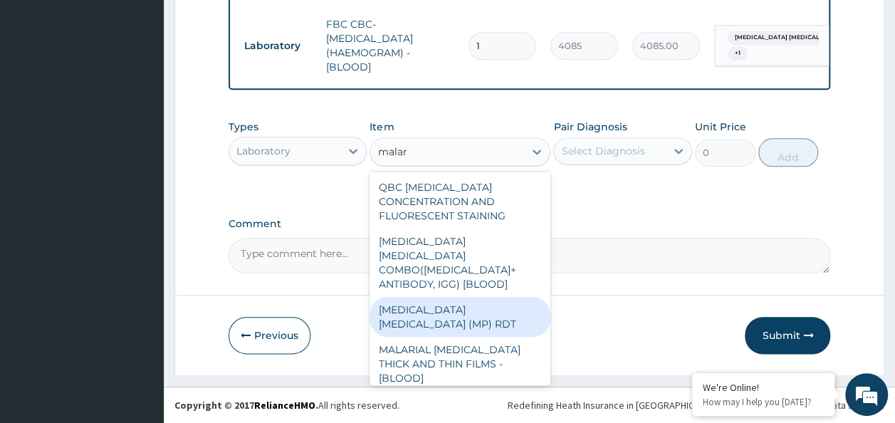
drag, startPoint x: 462, startPoint y: 296, endPoint x: 505, endPoint y: 281, distance: 46.2
click at [462, 300] on div "MALARIA PARASITE (MP) RDT" at bounding box center [460, 317] width 181 height 40
type input "1531.875"
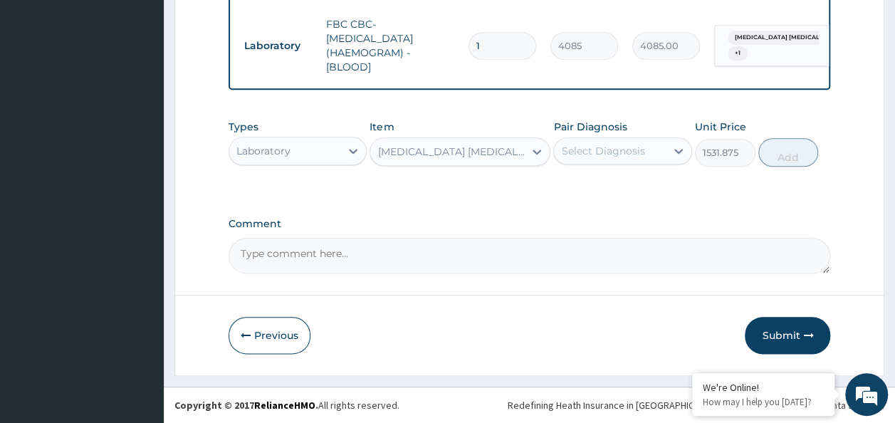
drag, startPoint x: 626, startPoint y: 148, endPoint x: 618, endPoint y: 166, distance: 19.5
click at [625, 151] on div "Select Diagnosis" at bounding box center [602, 151] width 83 height 14
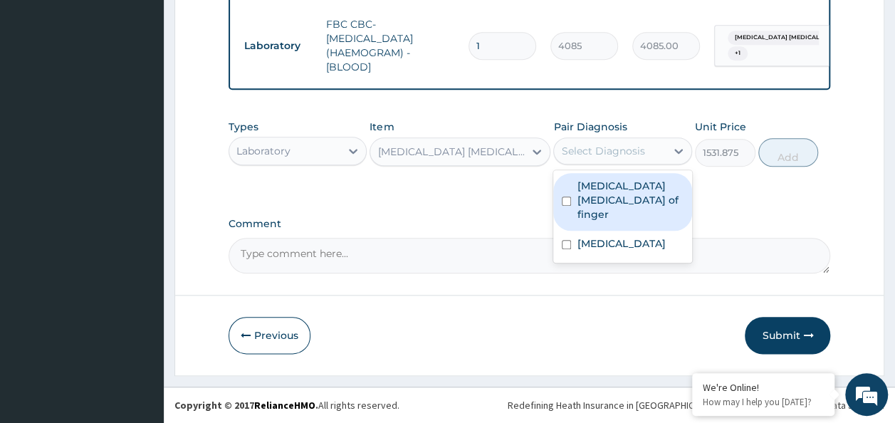
click at [617, 158] on div "Select Diagnosis" at bounding box center [602, 151] width 83 height 14
drag, startPoint x: 606, startPoint y: 201, endPoint x: 600, endPoint y: 209, distance: 10.3
click at [606, 202] on label "[MEDICAL_DATA] [MEDICAL_DATA] of finger" at bounding box center [630, 200] width 107 height 43
checkbox input "true"
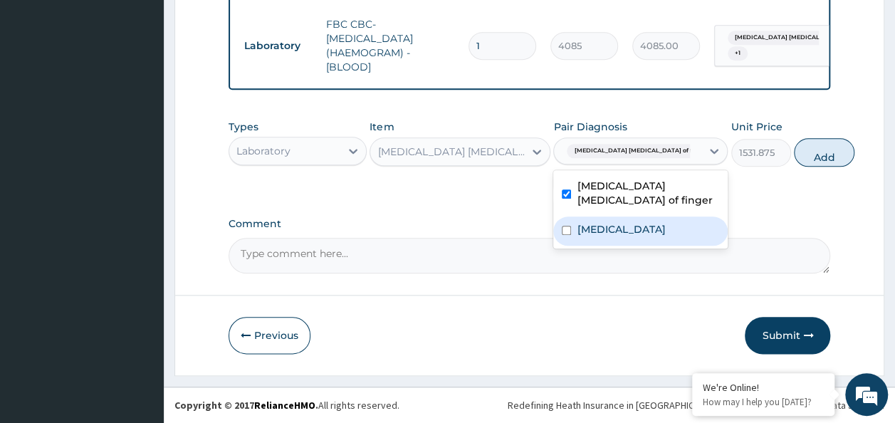
click at [598, 222] on label "[MEDICAL_DATA]" at bounding box center [621, 229] width 88 height 14
checkbox input "true"
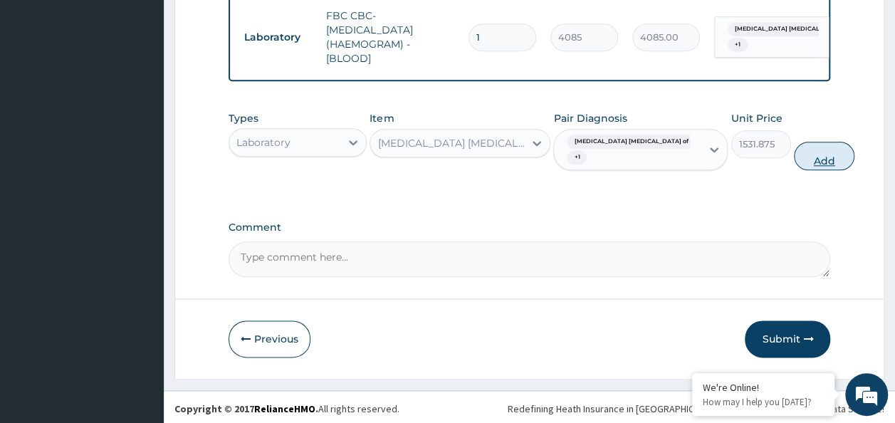
click at [805, 170] on button "Add" at bounding box center [824, 156] width 61 height 28
type input "0"
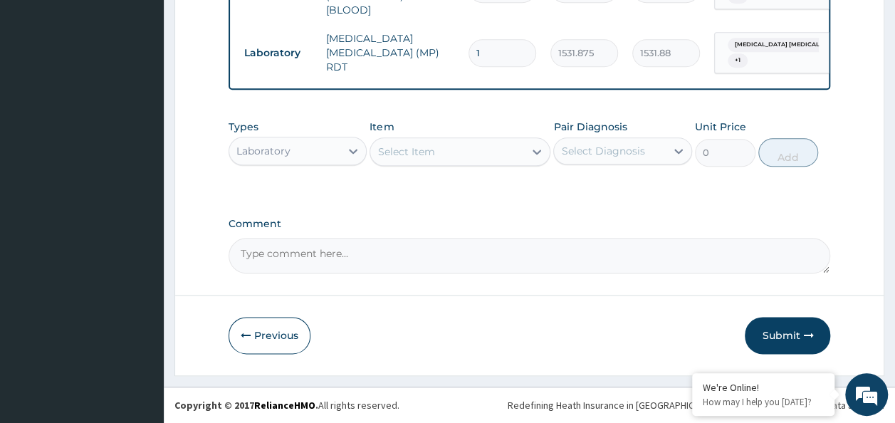
scroll to position [748, 0]
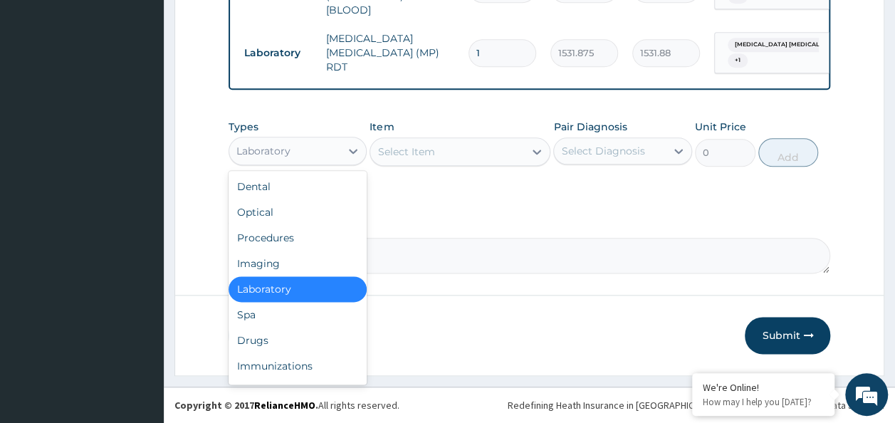
click at [316, 140] on div "Laboratory" at bounding box center [298, 151] width 139 height 28
drag, startPoint x: 255, startPoint y: 339, endPoint x: 393, endPoint y: 265, distance: 156.2
click at [256, 338] on div "Drugs" at bounding box center [298, 341] width 139 height 26
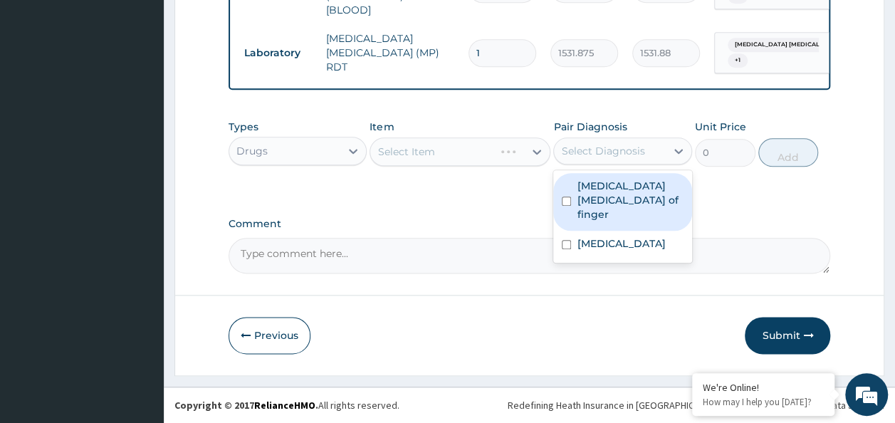
click at [607, 151] on div "Select Diagnosis" at bounding box center [602, 151] width 83 height 14
drag, startPoint x: 600, startPoint y: 187, endPoint x: 596, endPoint y: 194, distance: 7.3
click at [598, 192] on label "Pulp abscess of finger" at bounding box center [630, 200] width 107 height 43
checkbox input "true"
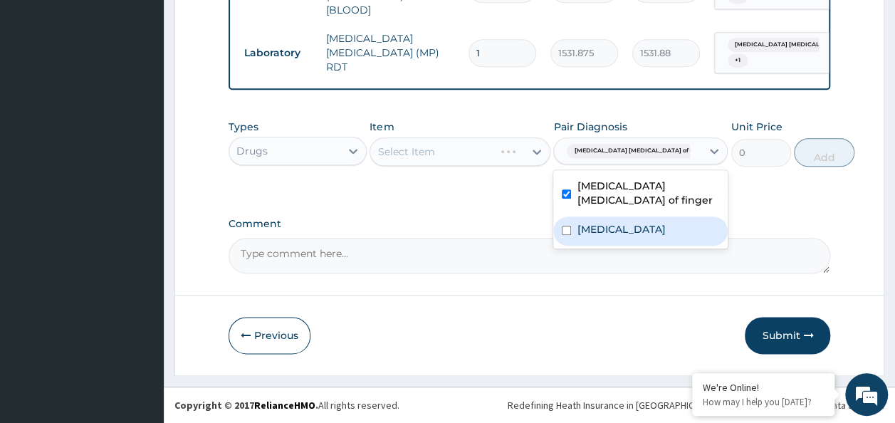
click at [563, 236] on div "[MEDICAL_DATA]" at bounding box center [641, 231] width 175 height 29
checkbox input "true"
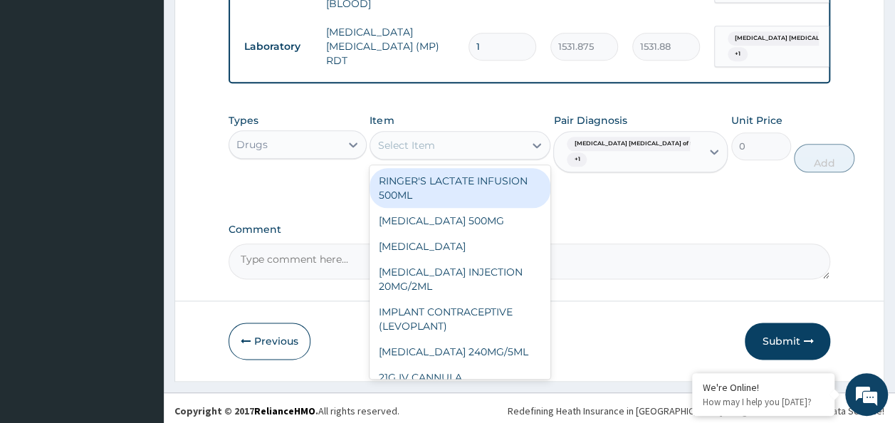
click at [470, 157] on div "Select Item" at bounding box center [447, 145] width 154 height 23
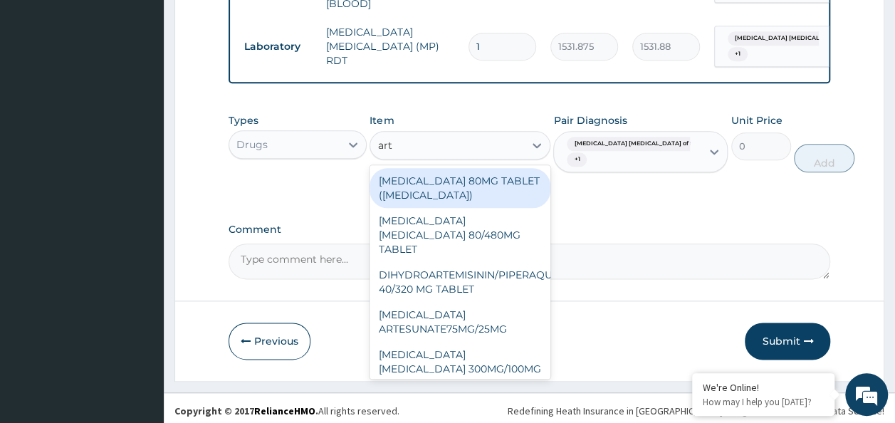
type input "arte"
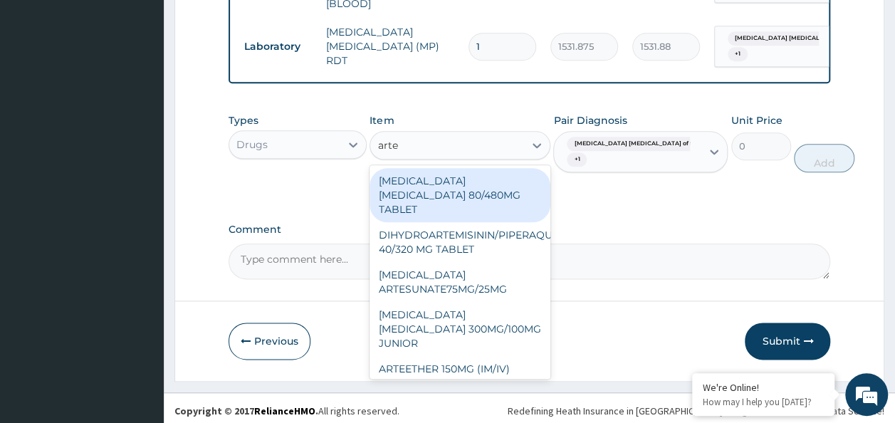
drag, startPoint x: 425, startPoint y: 205, endPoint x: 510, endPoint y: 205, distance: 84.8
click at [427, 205] on div "ARTEMETHER LUMEFANTRINE 80/480MG TABLET" at bounding box center [460, 195] width 181 height 54
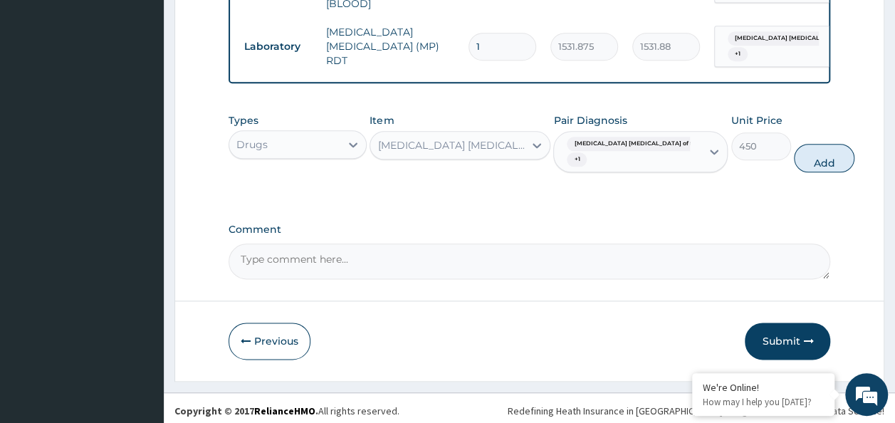
drag, startPoint x: 779, startPoint y: 165, endPoint x: 748, endPoint y: 166, distance: 31.4
click at [794, 166] on button "Add" at bounding box center [824, 158] width 61 height 28
type input "0"
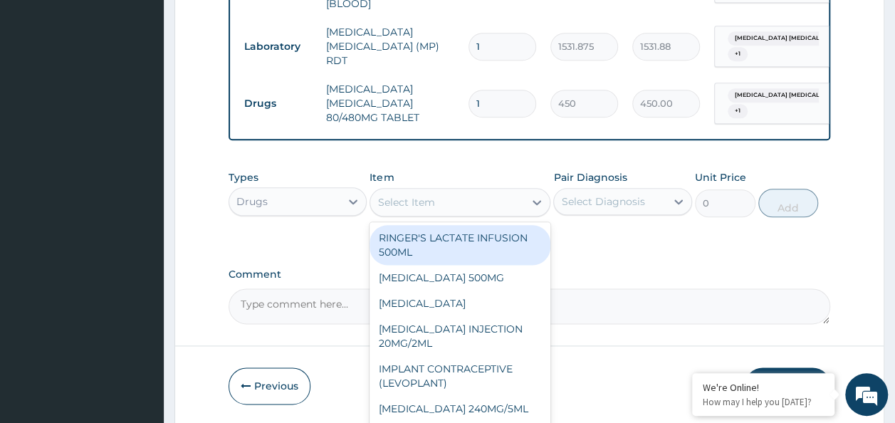
click at [467, 203] on div "Select Item" at bounding box center [447, 202] width 154 height 23
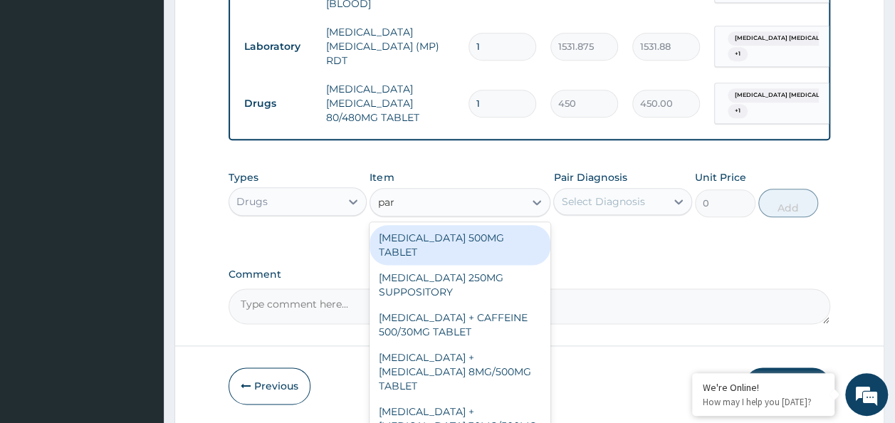
type input "para"
drag, startPoint x: 497, startPoint y: 244, endPoint x: 604, endPoint y: 222, distance: 109.1
click at [502, 245] on div "PARACETAMOL 500MG TABLET" at bounding box center [460, 245] width 181 height 40
type input "30"
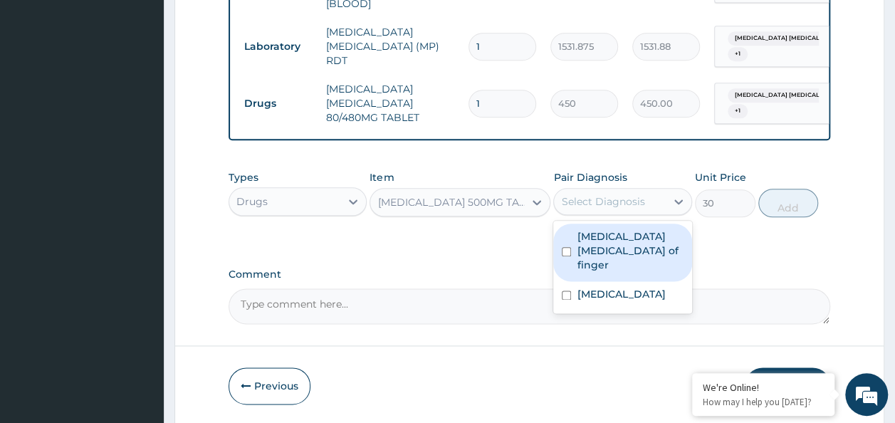
drag, startPoint x: 616, startPoint y: 210, endPoint x: 611, endPoint y: 235, distance: 25.4
click at [617, 209] on div "Select Diagnosis" at bounding box center [602, 201] width 83 height 14
drag, startPoint x: 611, startPoint y: 246, endPoint x: 603, endPoint y: 273, distance: 27.7
click at [610, 251] on label "Pulp abscess of finger" at bounding box center [630, 250] width 107 height 43
checkbox input "true"
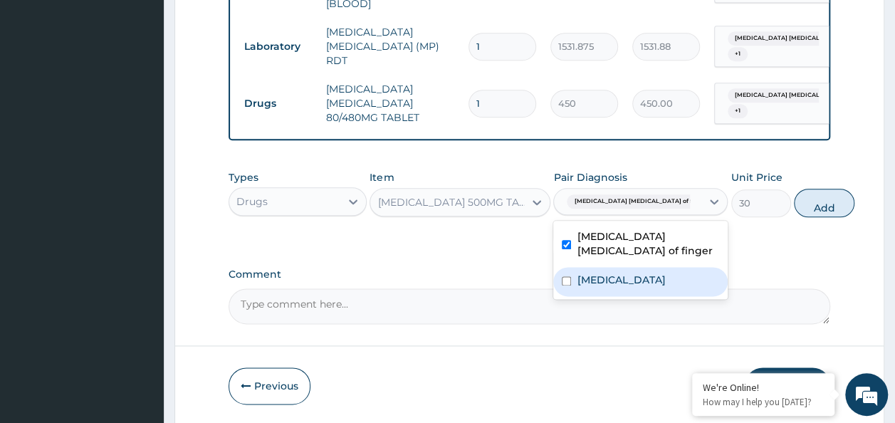
click at [601, 285] on label "[MEDICAL_DATA]" at bounding box center [621, 280] width 88 height 14
checkbox input "true"
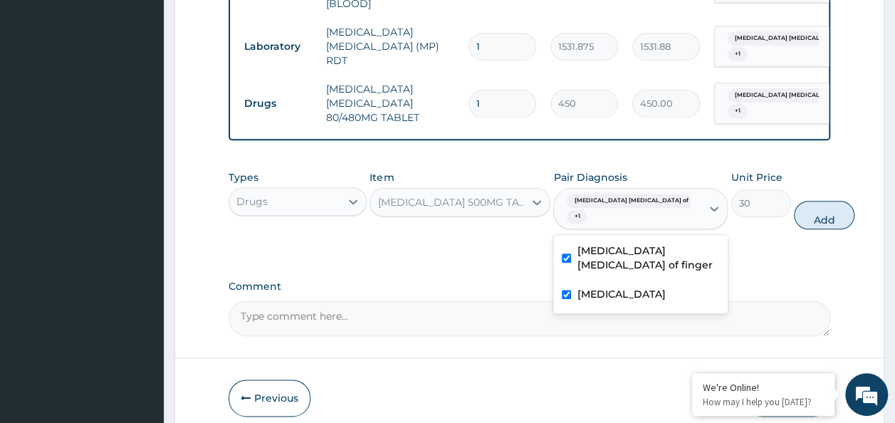
click at [768, 236] on div "Types Drugs Item PARACETAMOL 500MG TABLET Pair Diagnosis option Malaria, select…" at bounding box center [530, 199] width 603 height 73
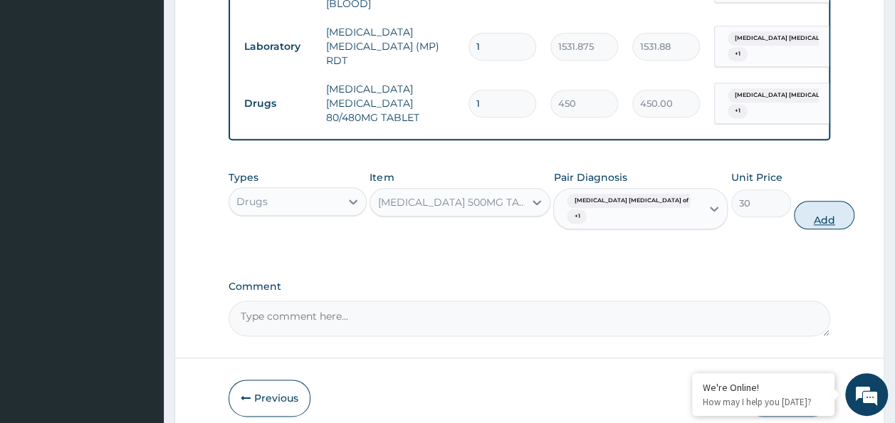
click at [794, 223] on button "Add" at bounding box center [824, 215] width 61 height 28
type input "0"
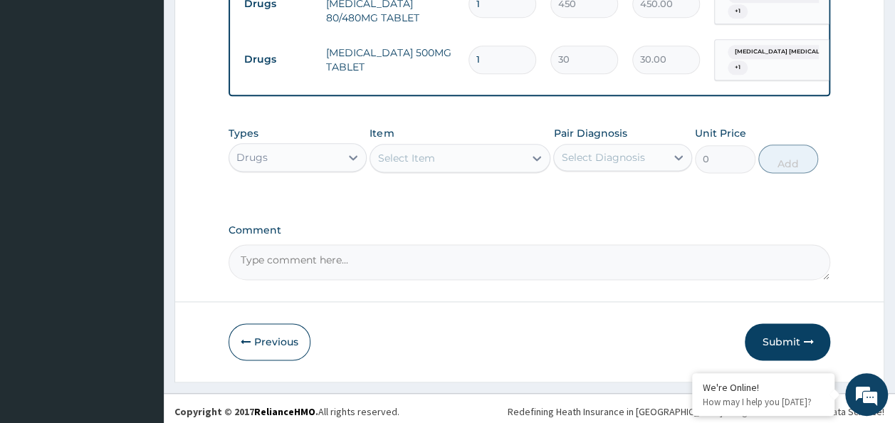
scroll to position [859, 0]
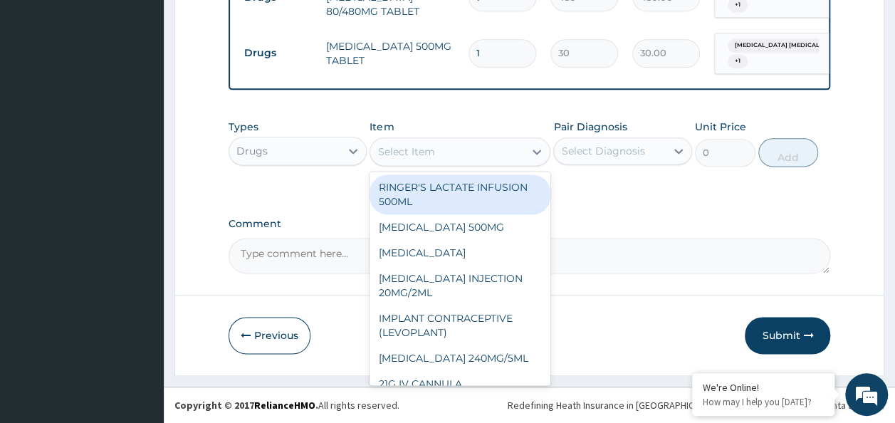
click at [436, 150] on div "Select Item" at bounding box center [447, 151] width 154 height 23
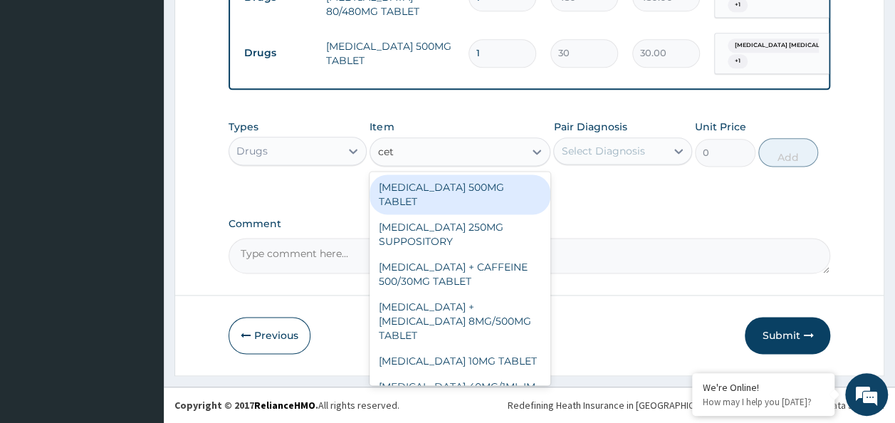
type input "ceti"
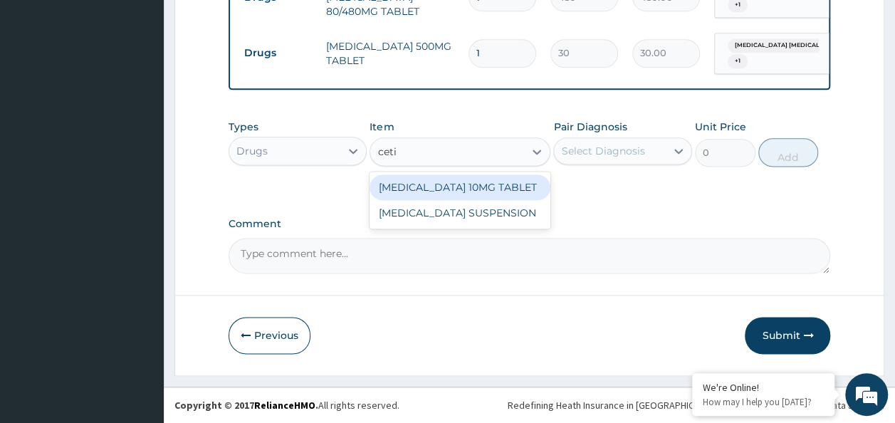
click at [447, 186] on div "[MEDICAL_DATA] 10MG TABLET" at bounding box center [460, 188] width 181 height 26
type input "115"
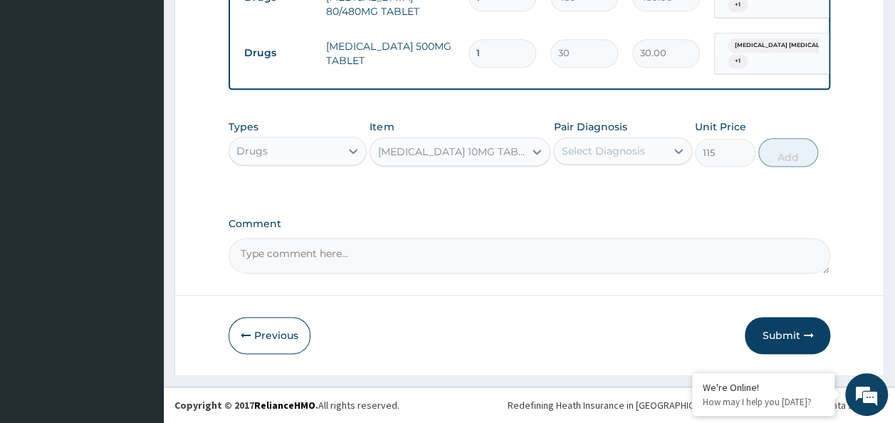
click at [603, 160] on div "Select Diagnosis" at bounding box center [610, 151] width 112 height 23
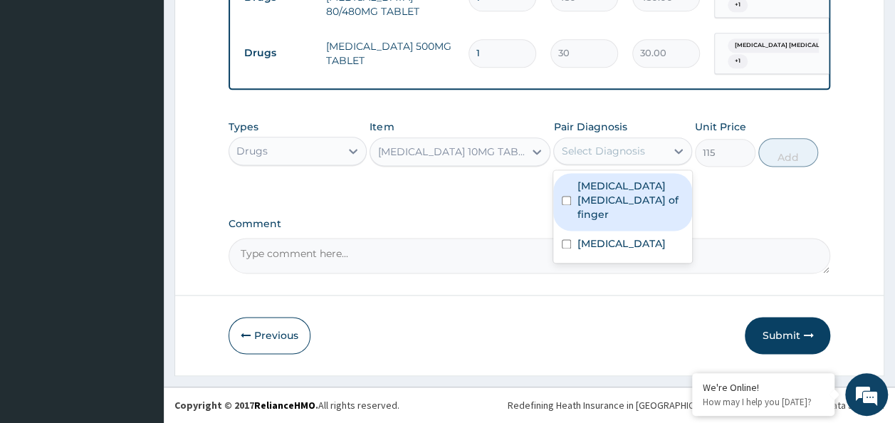
drag, startPoint x: 601, startPoint y: 194, endPoint x: 594, endPoint y: 217, distance: 24.4
click at [601, 197] on label "Pulp abscess of finger" at bounding box center [630, 200] width 107 height 43
checkbox input "true"
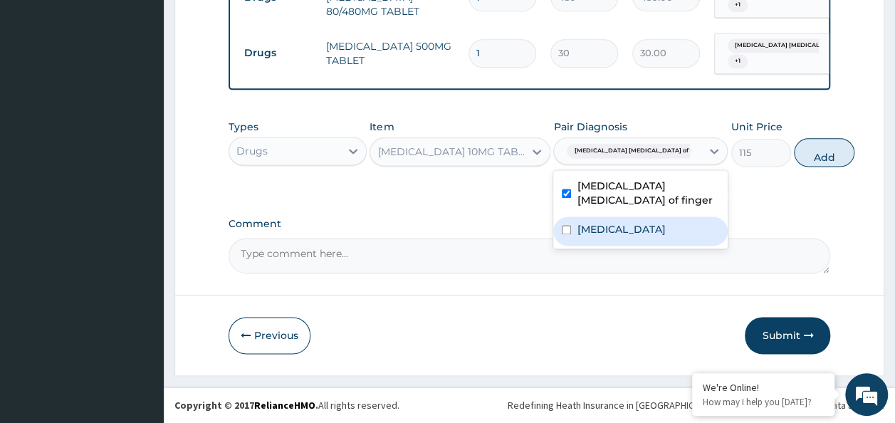
click at [596, 221] on div "Malaria" at bounding box center [641, 231] width 175 height 29
checkbox input "true"
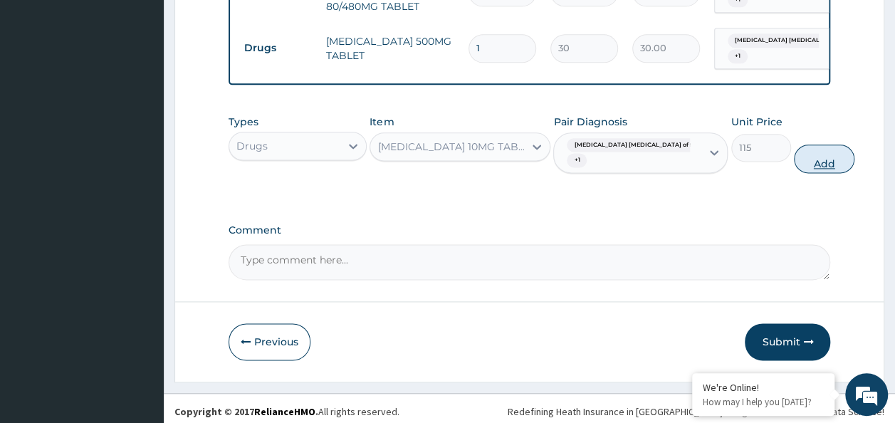
click at [794, 166] on button "Add" at bounding box center [824, 159] width 61 height 28
type input "0"
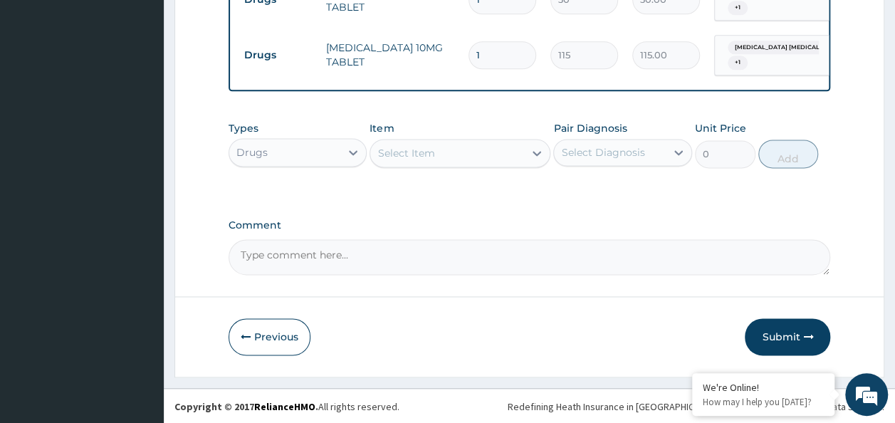
scroll to position [914, 0]
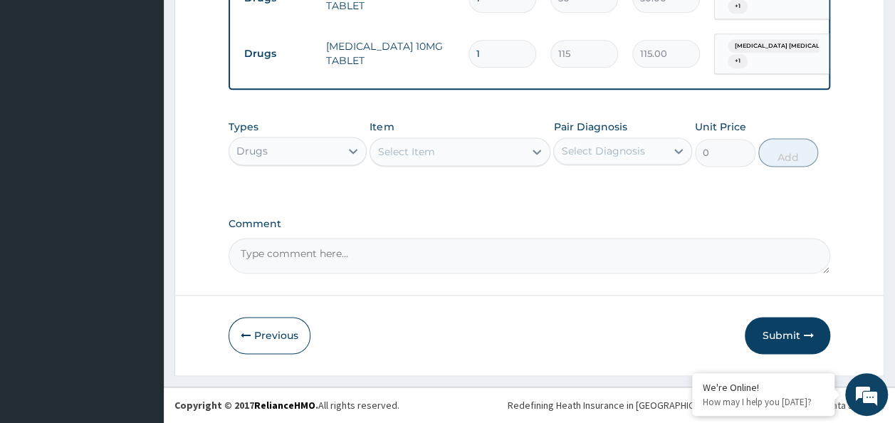
click at [457, 155] on div "Select Item" at bounding box center [447, 151] width 154 height 23
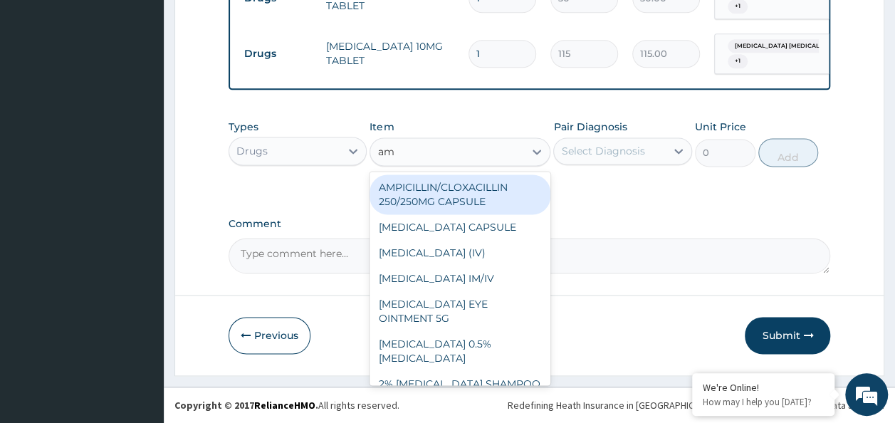
type input "amp"
click at [476, 197] on div "AMPICILLIN/CLOXACILLIN 250/250MG CAPSULE" at bounding box center [460, 195] width 181 height 40
type input "120"
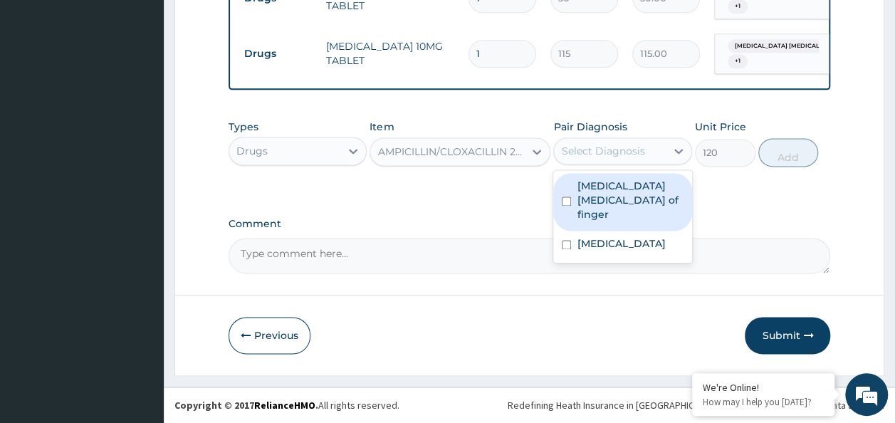
click at [590, 155] on div "Select Diagnosis" at bounding box center [602, 151] width 83 height 14
drag, startPoint x: 594, startPoint y: 195, endPoint x: 588, endPoint y: 219, distance: 25.1
click at [592, 209] on div "Pulp abscess of finger" at bounding box center [623, 202] width 139 height 58
checkbox input "true"
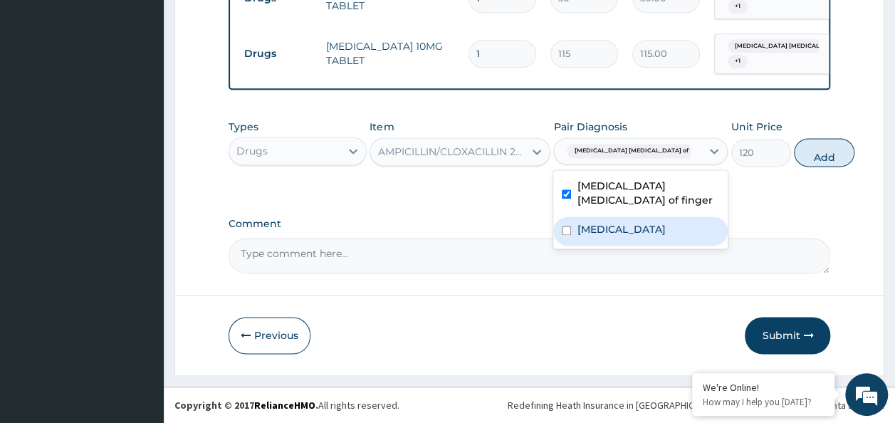
click at [588, 219] on div "Malaria" at bounding box center [641, 231] width 175 height 29
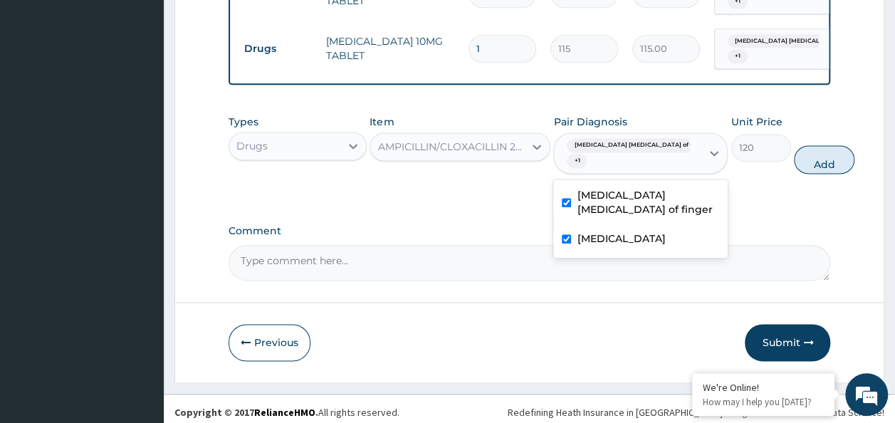
checkbox input "true"
click at [794, 167] on button "Add" at bounding box center [824, 159] width 61 height 28
type input "0"
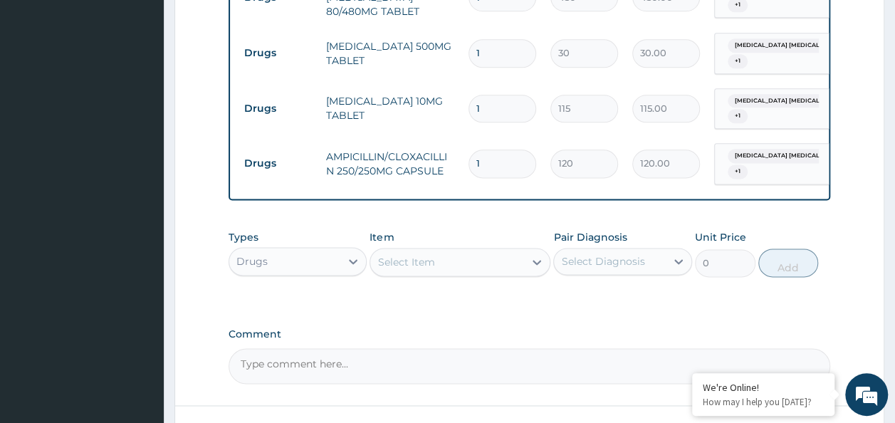
scroll to position [771, 0]
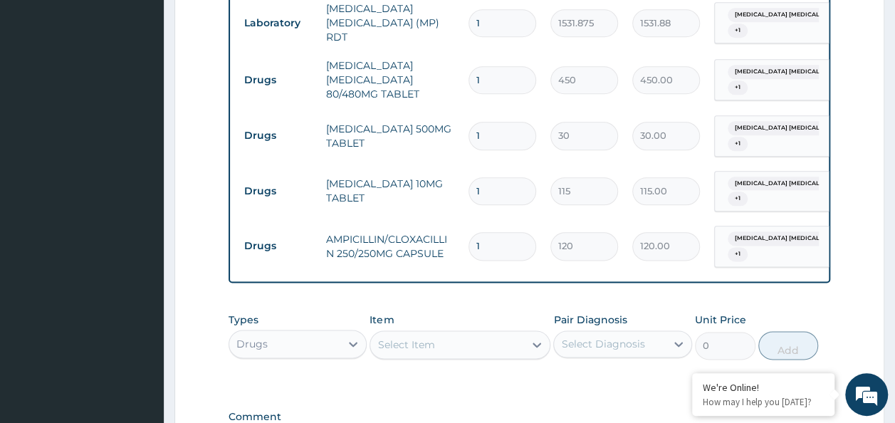
type input "14"
type input "1680.00"
type input "14"
click at [501, 185] on input "1" at bounding box center [503, 191] width 68 height 28
type input "0.00"
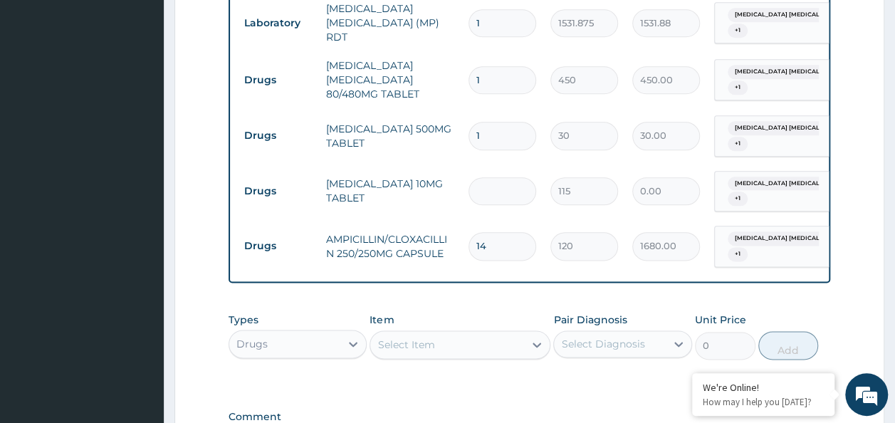
type input "5"
type input "575.00"
type input "5"
click at [512, 141] on input "1" at bounding box center [503, 136] width 68 height 28
type input "18"
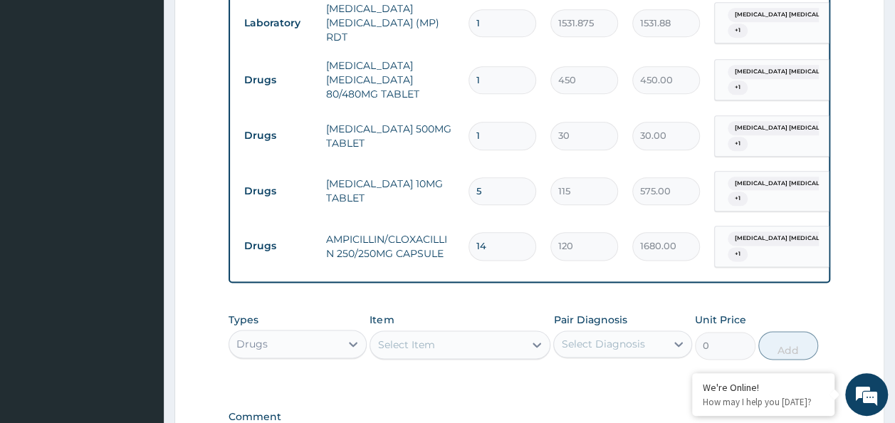
type input "540.00"
type input "188"
type input "5640.00"
type input "18"
type input "540.00"
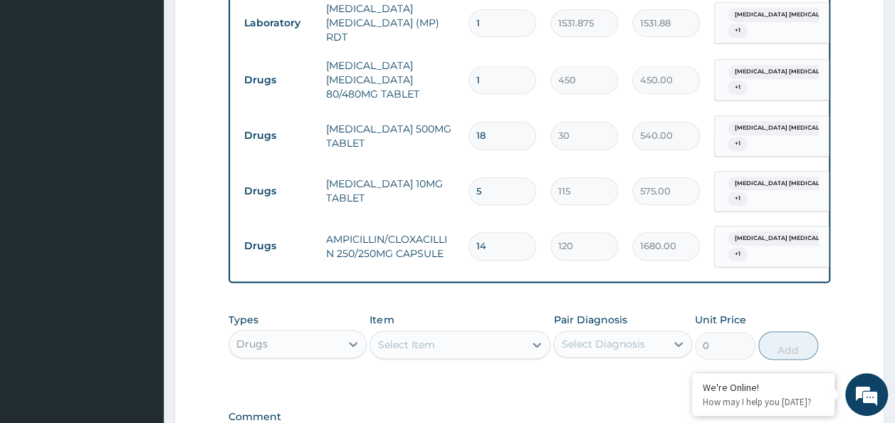
type input "18"
click at [483, 71] on input "1" at bounding box center [503, 80] width 68 height 28
type input "0.00"
type input "6"
type input "2700.00"
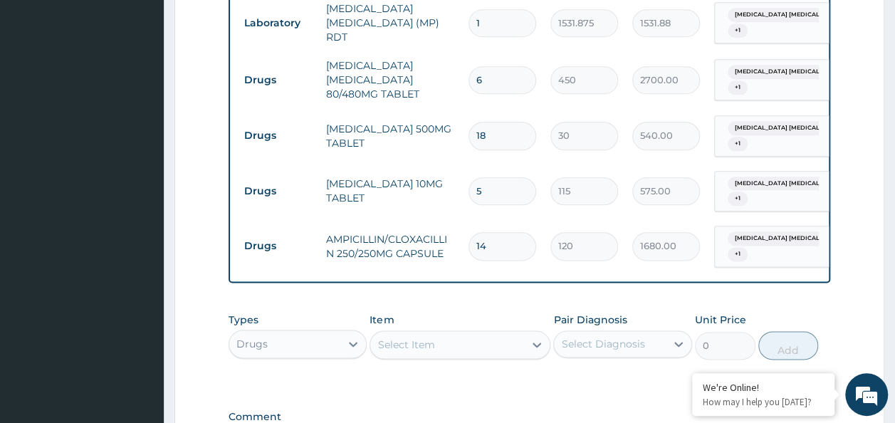
type input "7"
type input "3150.00"
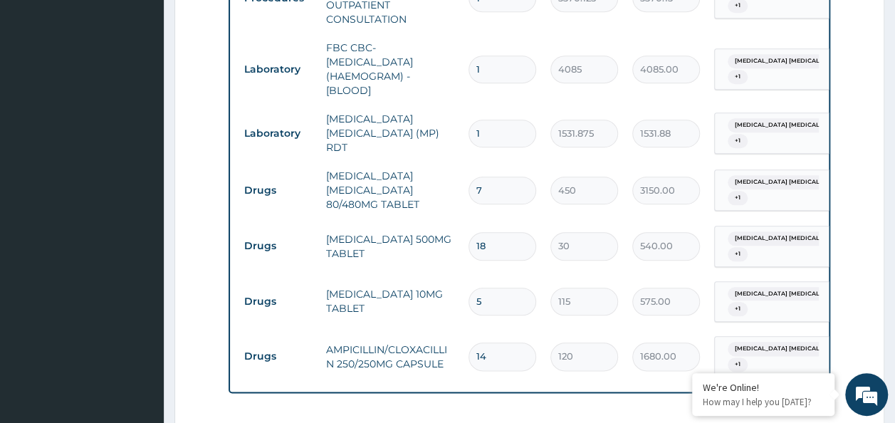
scroll to position [629, 0]
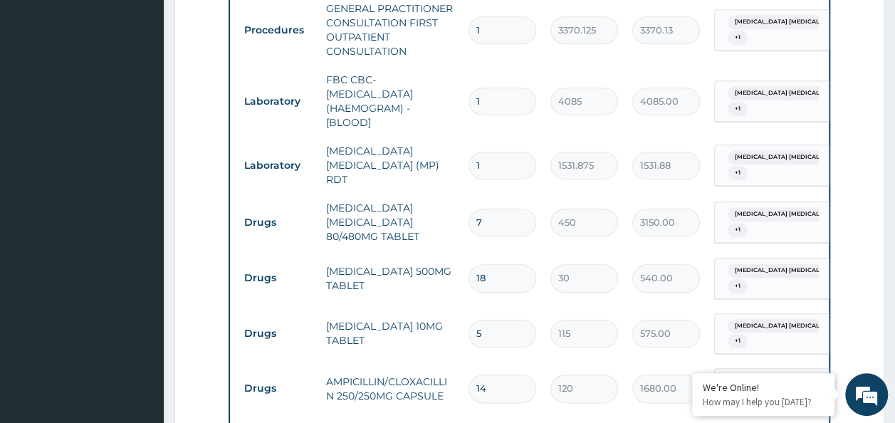
type input "0.00"
type input "6"
type input "2700.00"
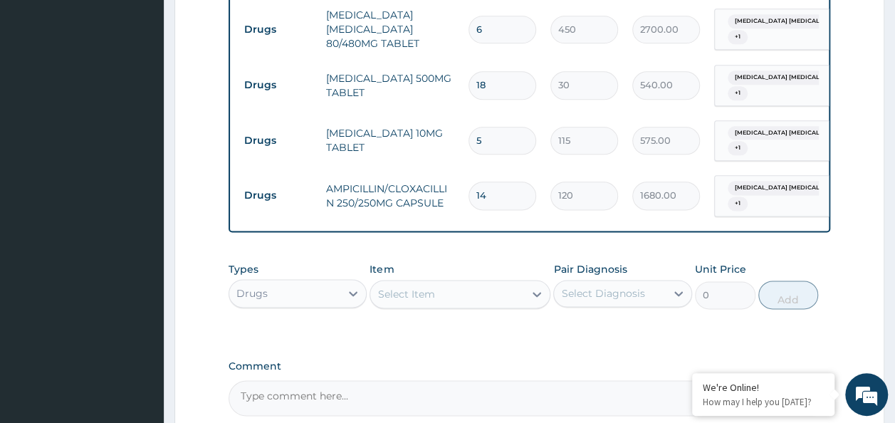
scroll to position [843, 0]
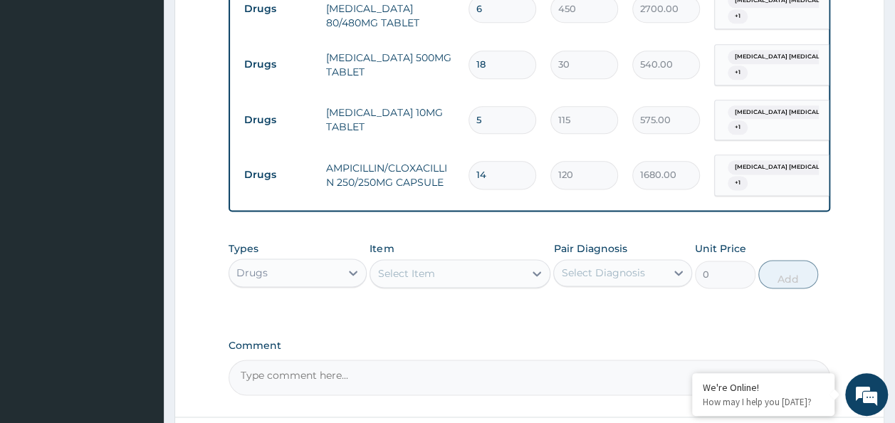
type input "6"
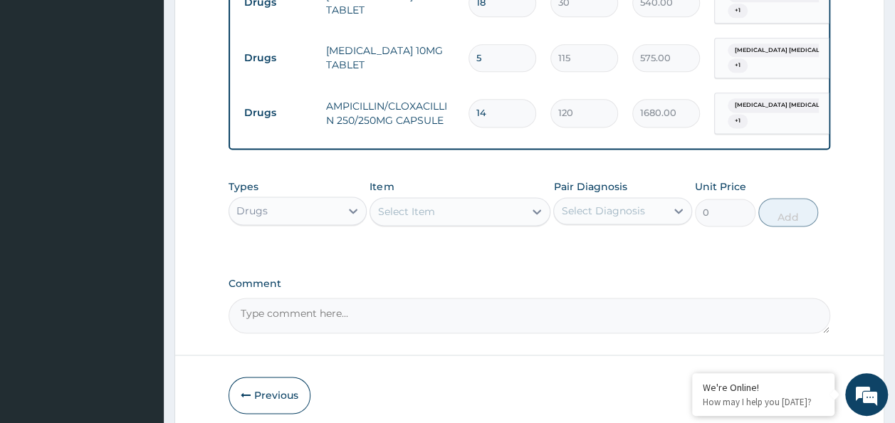
scroll to position [969, 0]
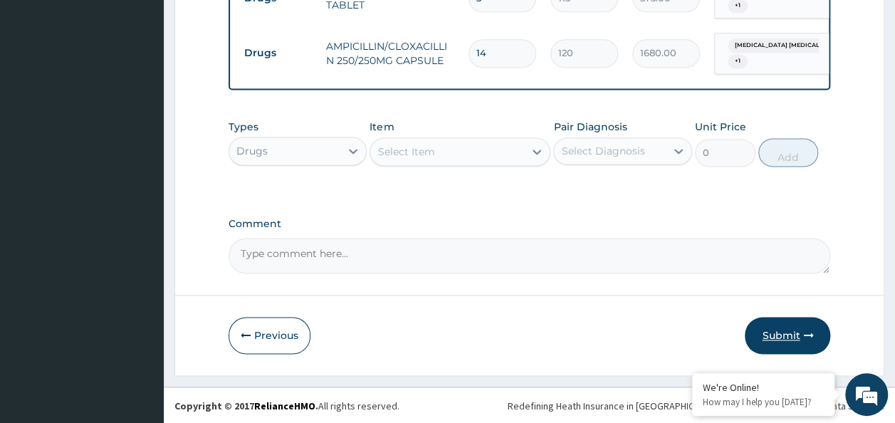
click at [771, 342] on button "Submit" at bounding box center [787, 335] width 85 height 37
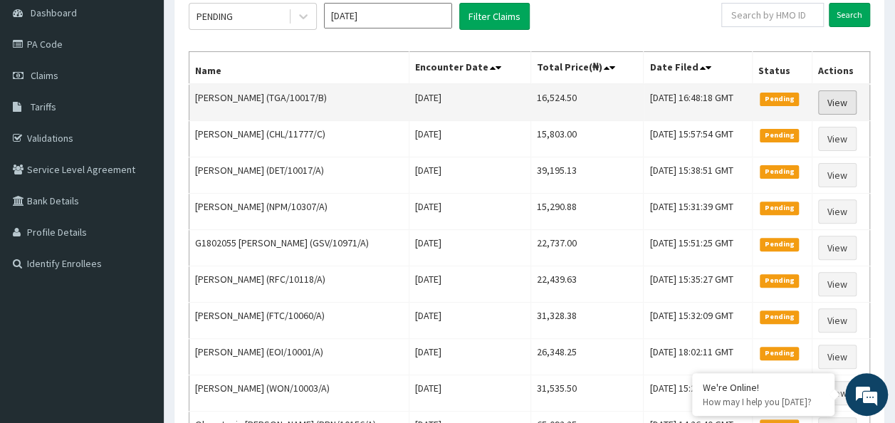
click at [837, 99] on link "View" at bounding box center [838, 102] width 38 height 24
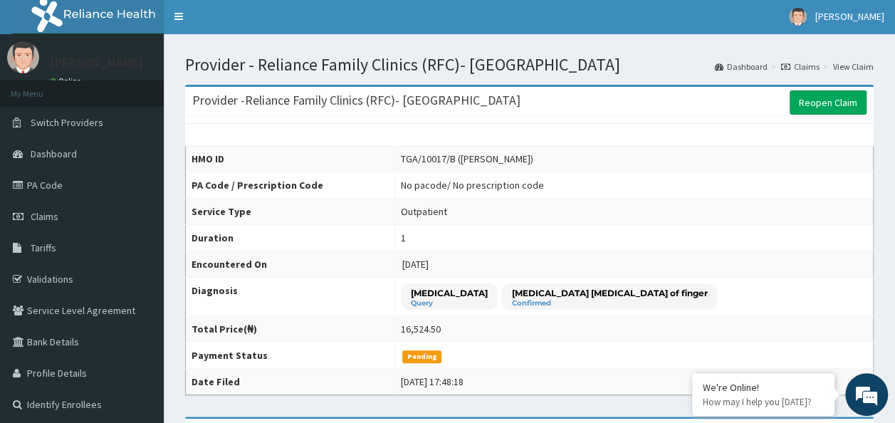
scroll to position [1, 0]
click at [801, 63] on link "Claims" at bounding box center [800, 67] width 38 height 12
click at [837, 14] on link "[PERSON_NAME]" at bounding box center [837, 17] width 117 height 36
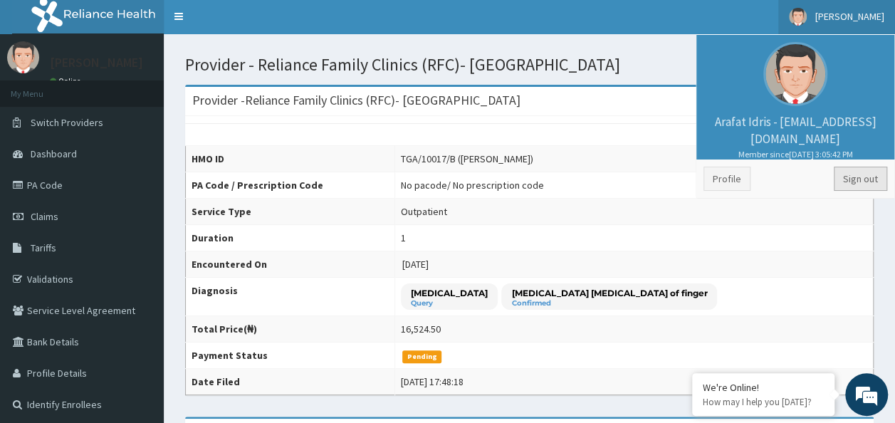
click at [876, 176] on link "Sign out" at bounding box center [860, 179] width 53 height 24
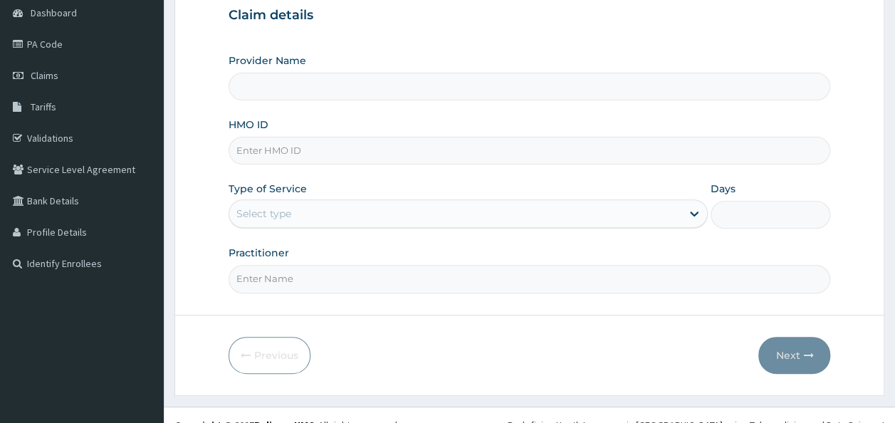
type input "Reliance Family Clinics (RFC)- [GEOGRAPHIC_DATA]"
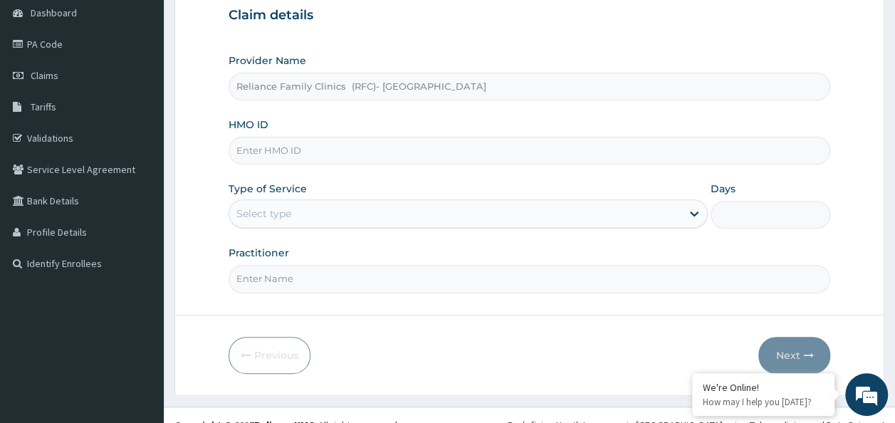
click at [368, 149] on input "HMO ID" at bounding box center [530, 151] width 603 height 28
paste input "PRN/10156/A"
type input "PRN/10156/A"
drag, startPoint x: 368, startPoint y: 195, endPoint x: 363, endPoint y: 207, distance: 12.7
click at [368, 197] on div "Type of Service Select type" at bounding box center [468, 205] width 479 height 47
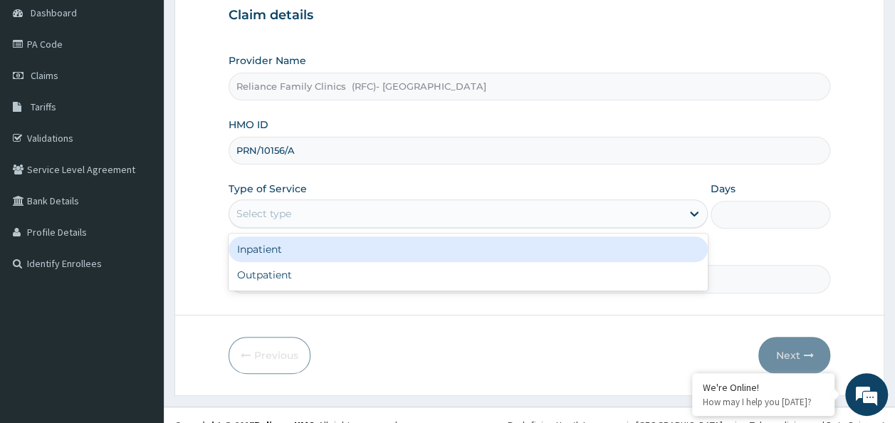
drag, startPoint x: 360, startPoint y: 213, endPoint x: 352, endPoint y: 227, distance: 16.3
click at [359, 215] on div "Select type" at bounding box center [455, 213] width 452 height 23
click at [338, 266] on div "Outpatient" at bounding box center [468, 275] width 479 height 26
type input "1"
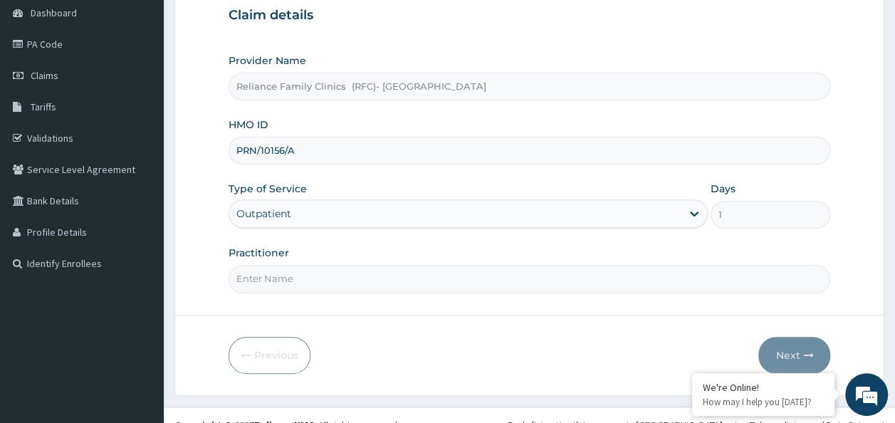
drag, startPoint x: 335, startPoint y: 266, endPoint x: 345, endPoint y: 279, distance: 16.2
click at [336, 266] on input "Practitioner" at bounding box center [530, 279] width 603 height 28
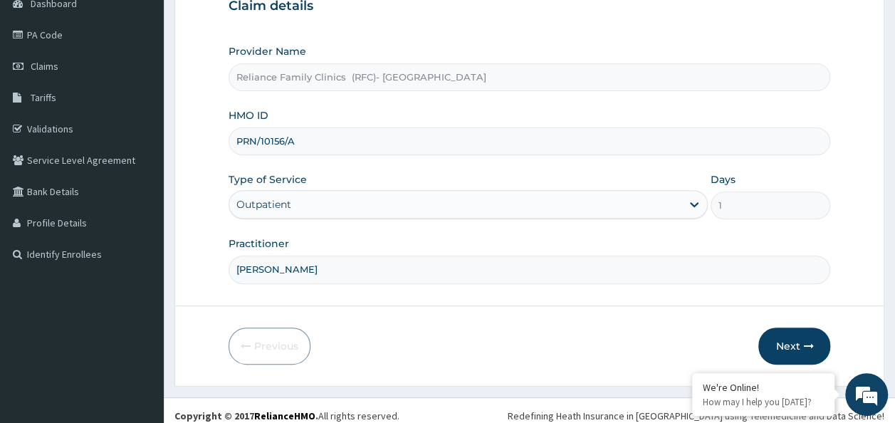
scroll to position [160, 0]
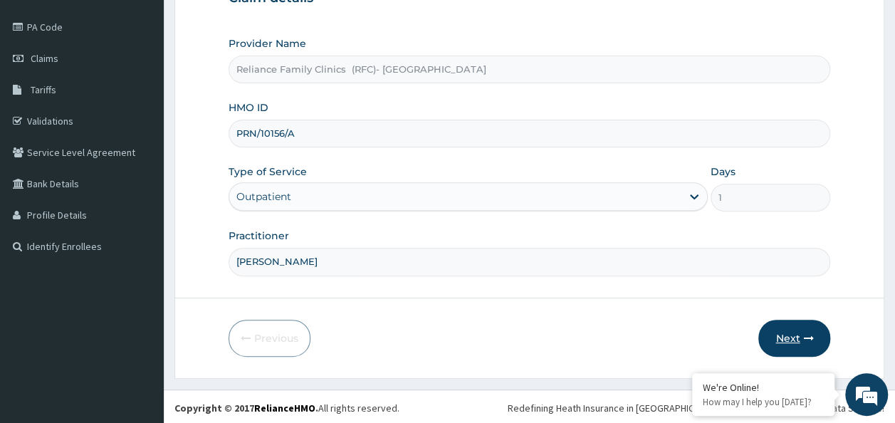
type input "[PERSON_NAME]"
click at [787, 335] on button "Next" at bounding box center [795, 338] width 72 height 37
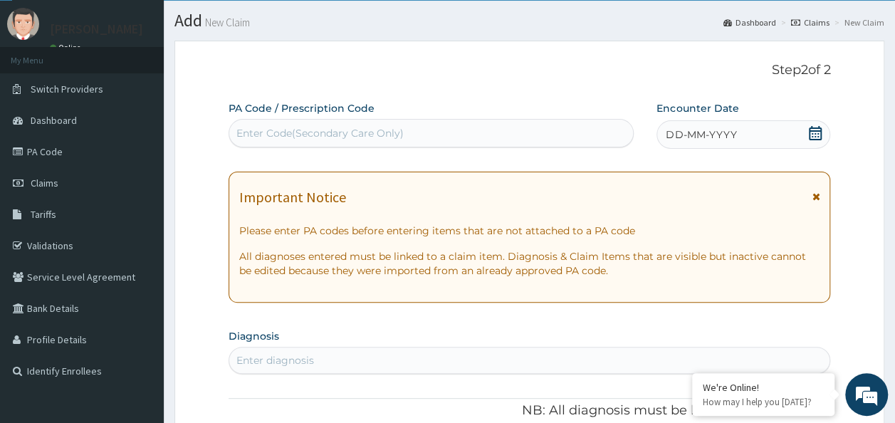
scroll to position [17, 0]
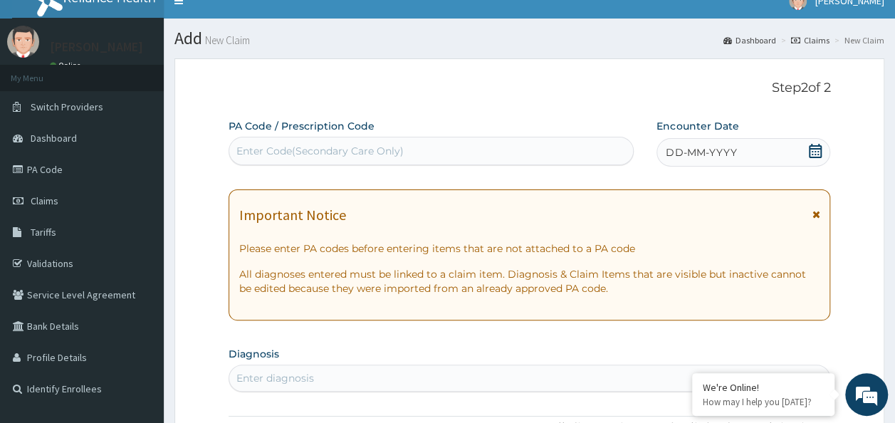
click at [814, 153] on icon at bounding box center [816, 151] width 14 height 14
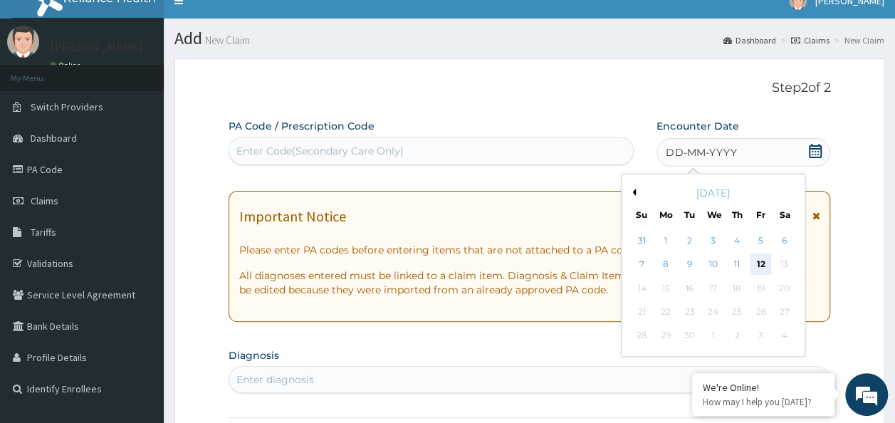
click at [762, 261] on div "12" at bounding box center [760, 264] width 21 height 21
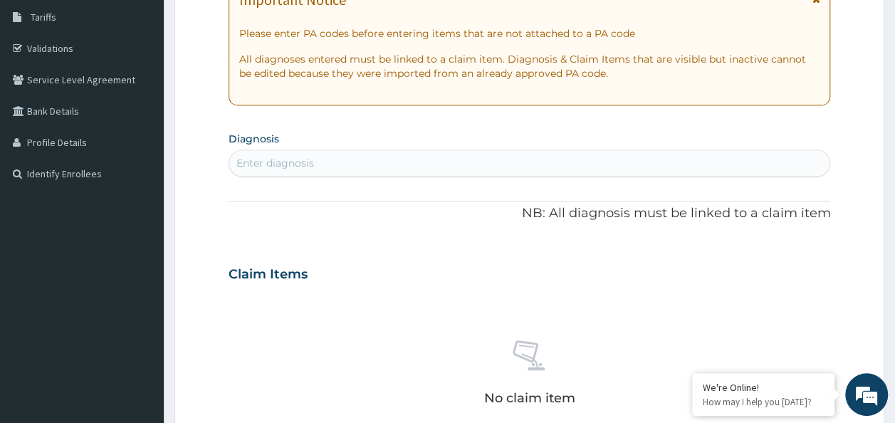
scroll to position [302, 0]
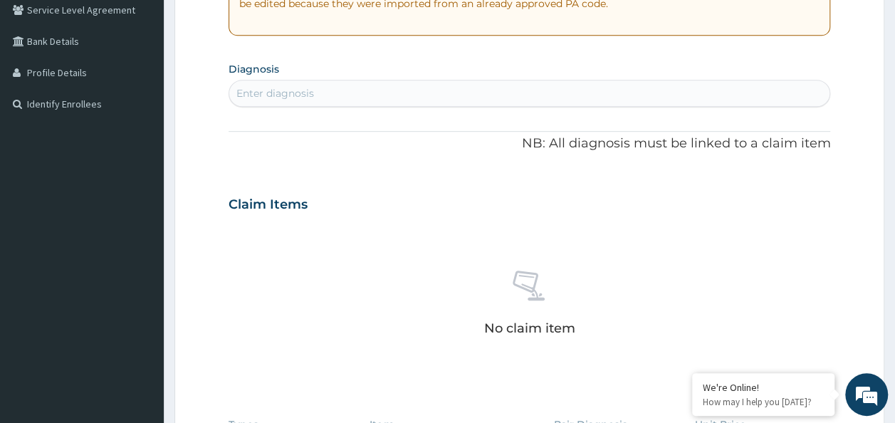
click at [286, 93] on div "Enter diagnosis" at bounding box center [276, 93] width 78 height 14
type input "[MEDICAL_DATA]"
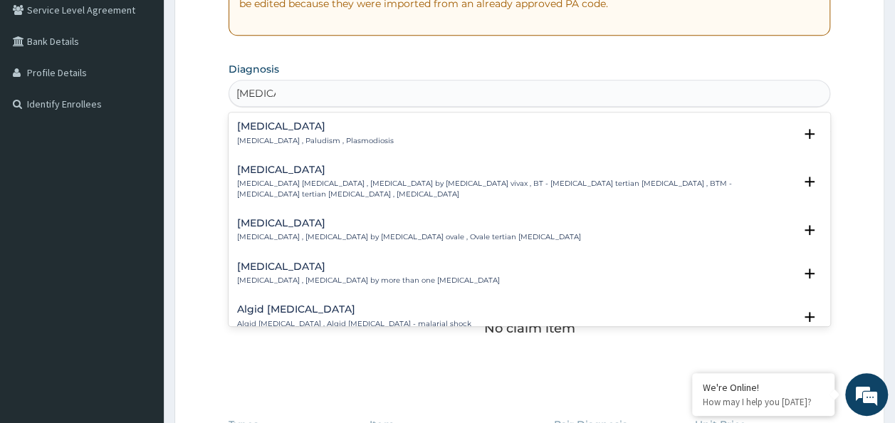
click at [341, 126] on h4 "[MEDICAL_DATA]" at bounding box center [315, 126] width 157 height 11
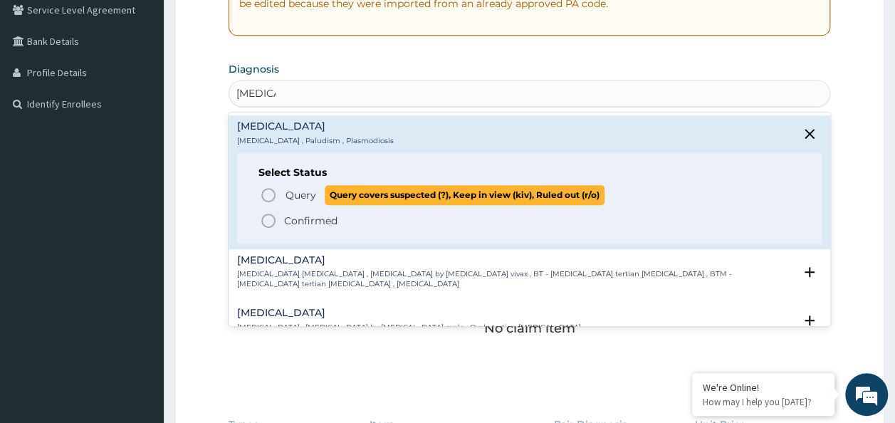
click at [306, 196] on span "Query" at bounding box center [301, 195] width 31 height 14
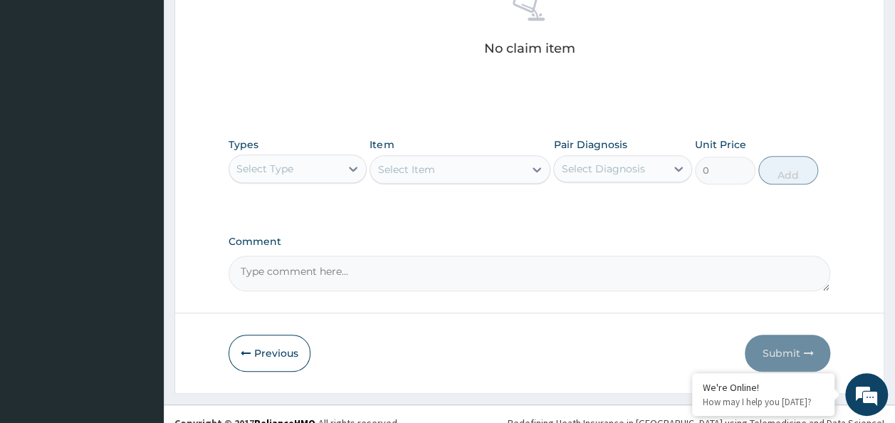
scroll to position [587, 0]
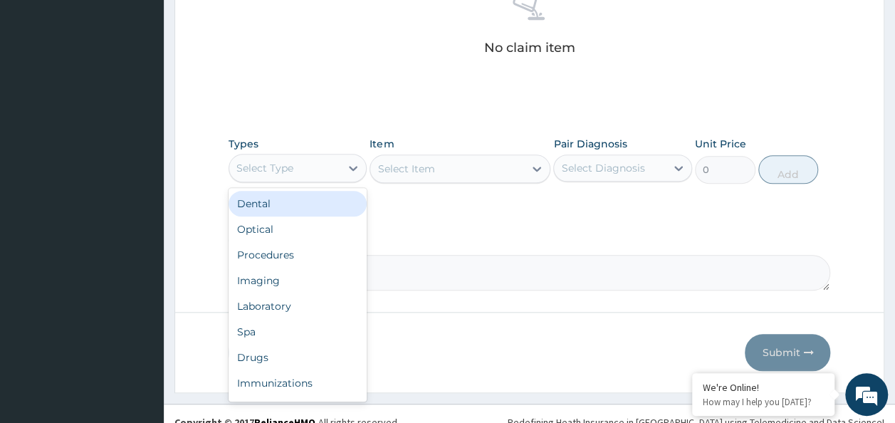
drag, startPoint x: 321, startPoint y: 167, endPoint x: 308, endPoint y: 236, distance: 70.2
click at [321, 171] on div "Select Type" at bounding box center [285, 168] width 112 height 23
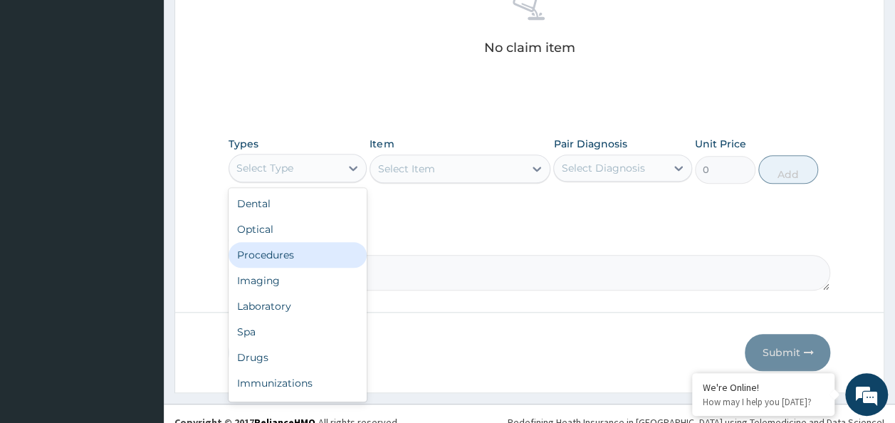
click at [303, 249] on div "Procedures" at bounding box center [298, 255] width 139 height 26
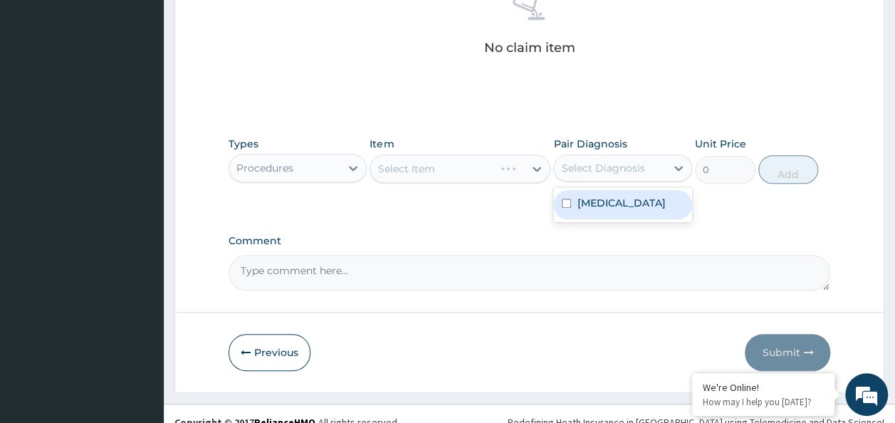
click at [554, 158] on div "Select Diagnosis" at bounding box center [610, 168] width 112 height 23
drag, startPoint x: 580, startPoint y: 198, endPoint x: 572, endPoint y: 202, distance: 8.9
click at [579, 199] on label "[MEDICAL_DATA]" at bounding box center [621, 203] width 88 height 14
checkbox input "true"
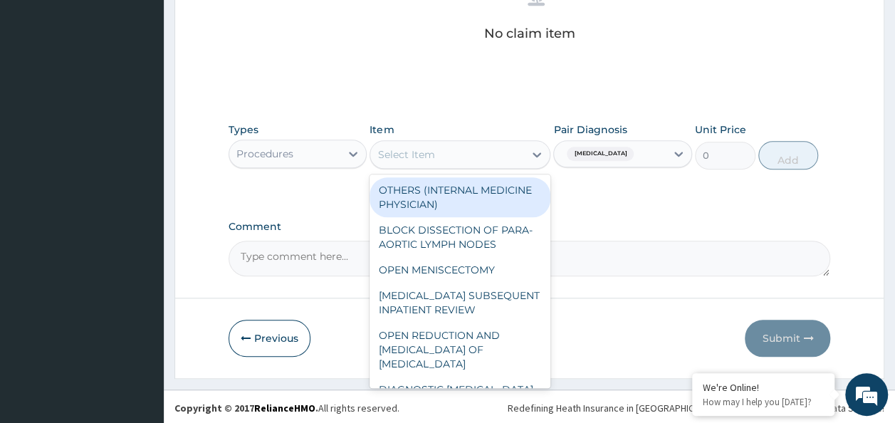
click at [516, 155] on div "Select Item" at bounding box center [447, 154] width 154 height 23
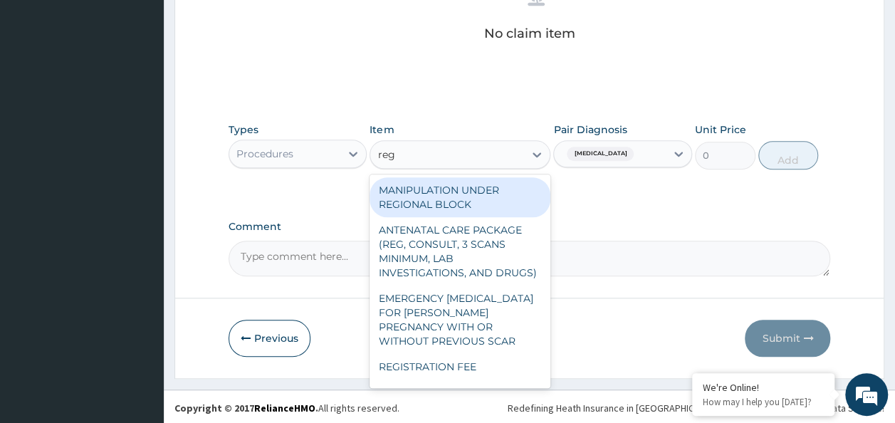
type input "regi"
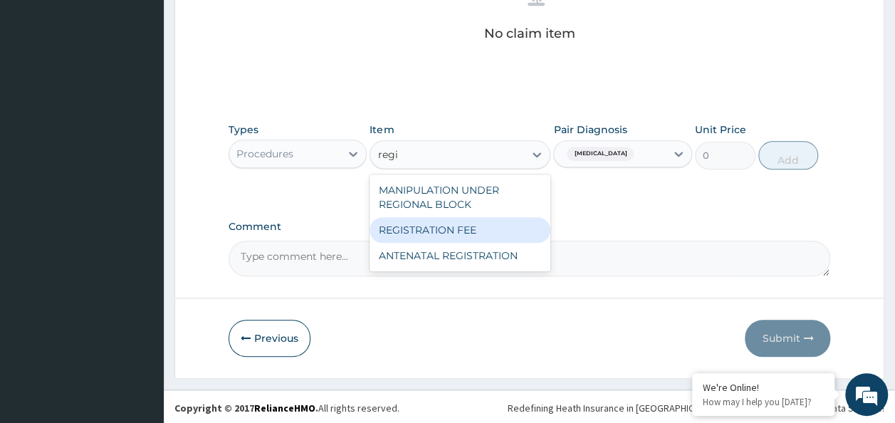
click at [469, 223] on div "REGISTRATION FEE" at bounding box center [460, 230] width 181 height 26
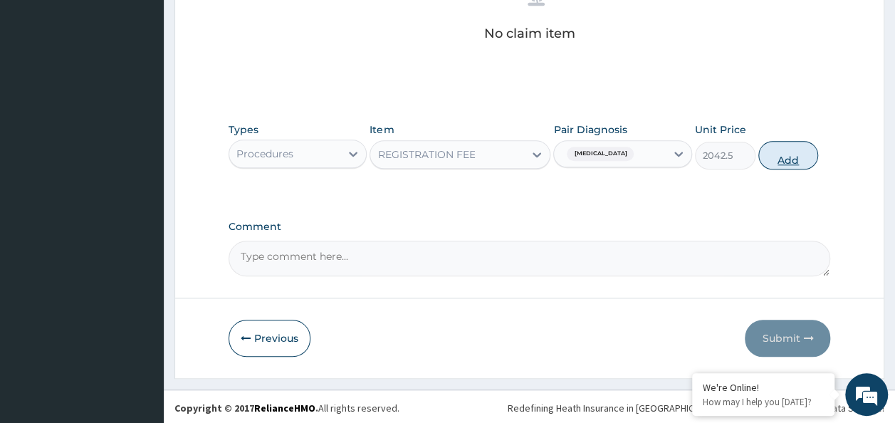
click at [773, 162] on button "Add" at bounding box center [789, 155] width 61 height 28
type input "0"
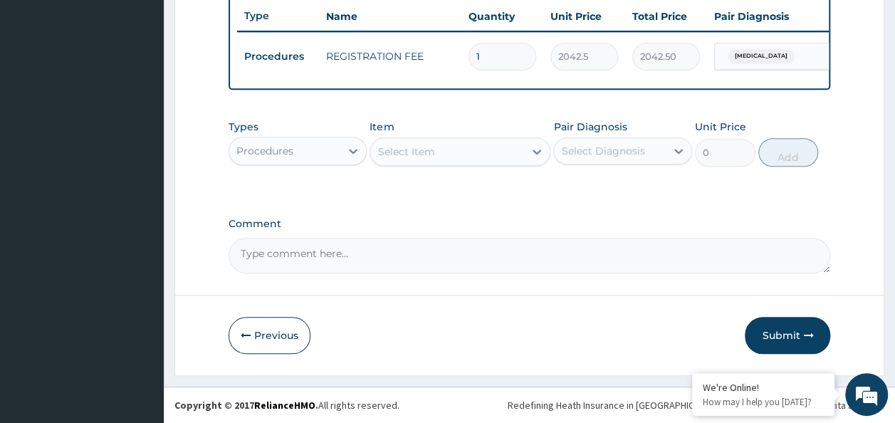
scroll to position [545, 0]
click at [487, 162] on div "Select Item" at bounding box center [447, 151] width 154 height 23
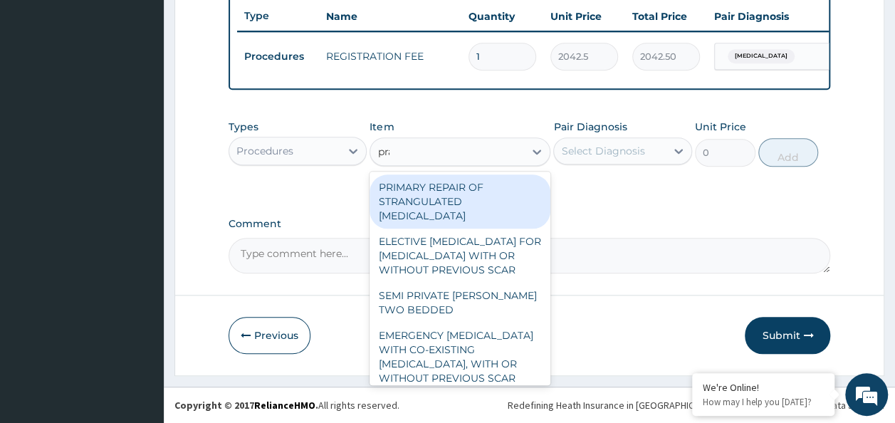
type input "prac"
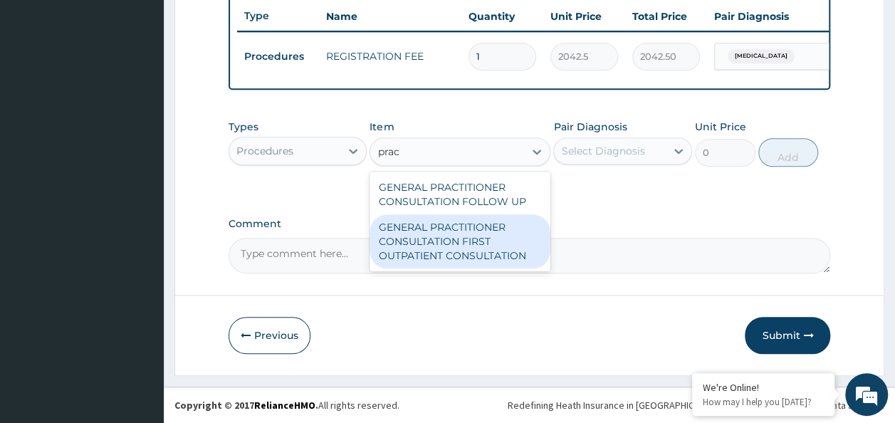
click at [518, 257] on div "GENERAL PRACTITIONER CONSULTATION FIRST OUTPATIENT CONSULTATION" at bounding box center [460, 241] width 181 height 54
type input "3370.125"
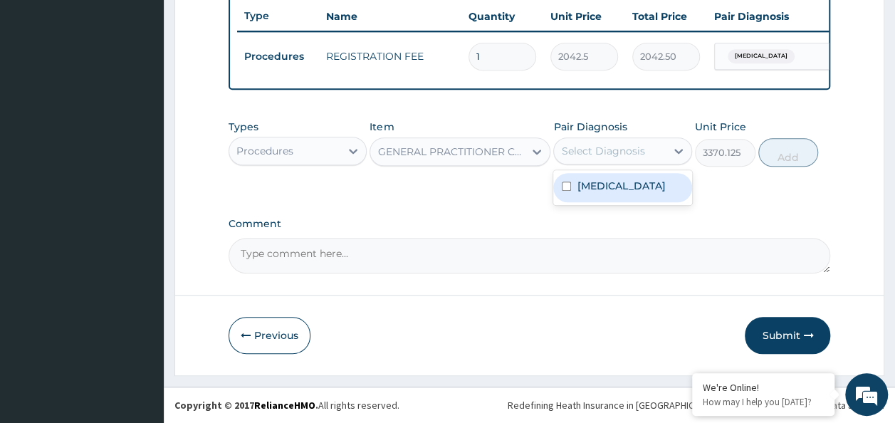
click at [605, 151] on div "Select Diagnosis" at bounding box center [602, 151] width 83 height 14
click at [608, 161] on div "Select Diagnosis" at bounding box center [610, 151] width 112 height 23
click at [609, 180] on label "Malaria" at bounding box center [621, 186] width 88 height 14
checkbox input "true"
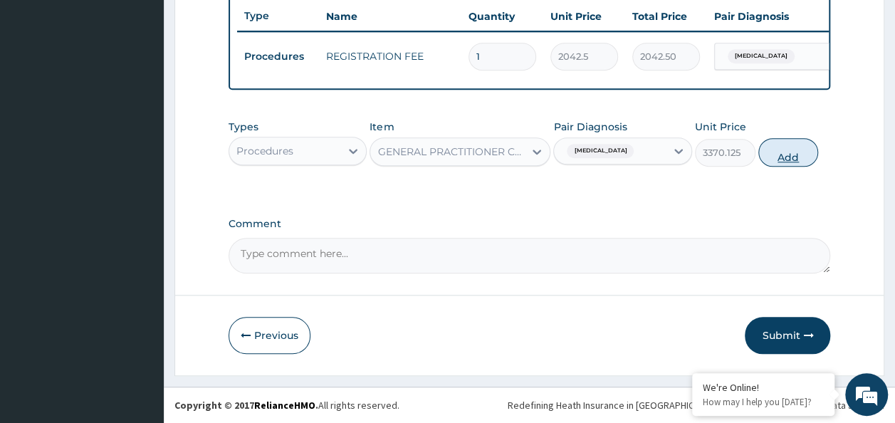
click at [782, 161] on button "Add" at bounding box center [789, 152] width 61 height 28
type input "0"
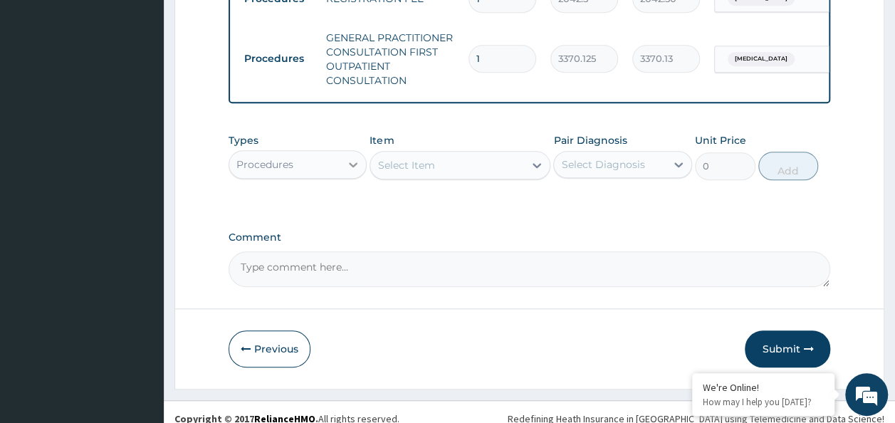
scroll to position [616, 0]
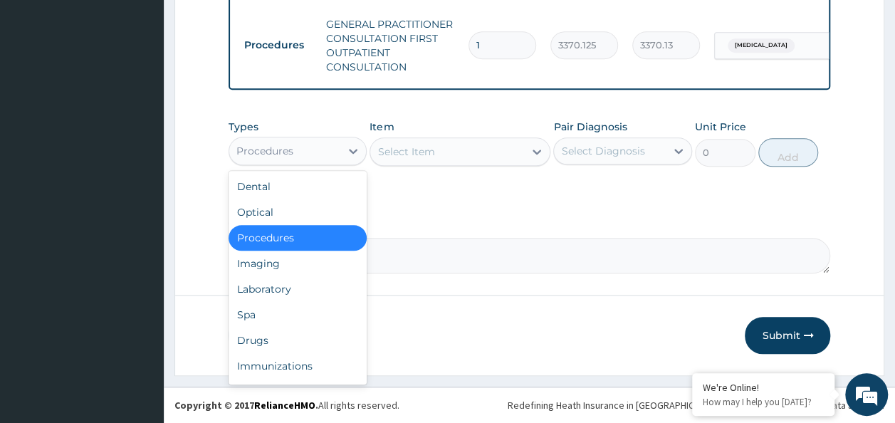
click at [316, 165] on div "Procedures" at bounding box center [298, 151] width 139 height 28
click at [318, 291] on div "Laboratory" at bounding box center [298, 289] width 139 height 26
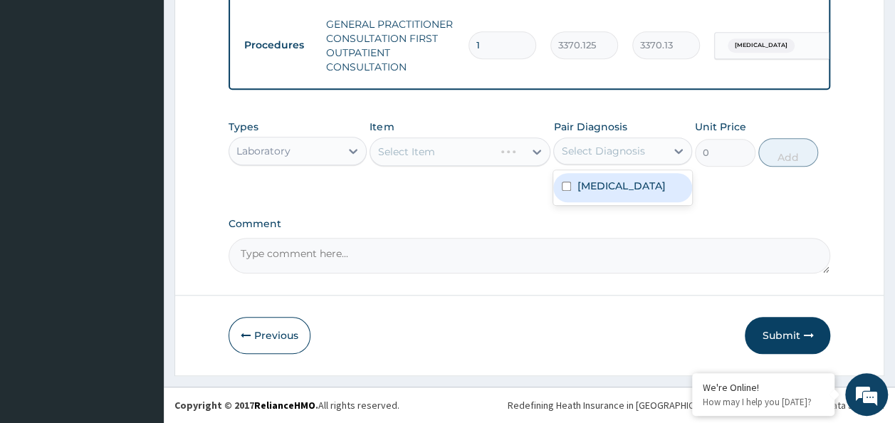
click at [623, 145] on div "Select Diagnosis" at bounding box center [602, 151] width 83 height 14
click at [633, 197] on div "Malaria" at bounding box center [623, 187] width 139 height 29
checkbox input "true"
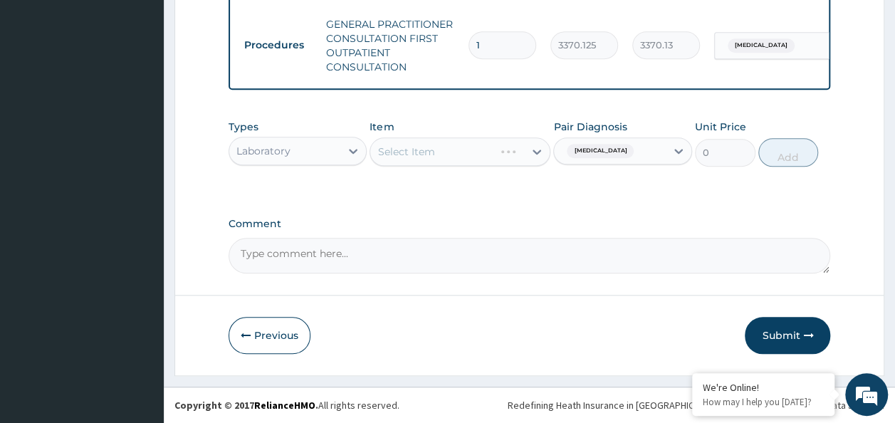
click at [496, 219] on label "Comment" at bounding box center [530, 224] width 603 height 12
click at [496, 238] on textarea "Comment" at bounding box center [530, 256] width 603 height 36
click at [473, 161] on div "Select Item" at bounding box center [447, 151] width 154 height 23
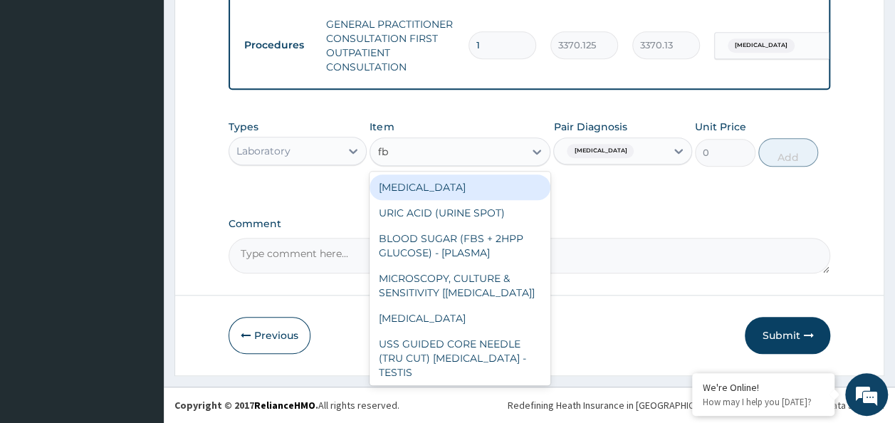
type input "fbc"
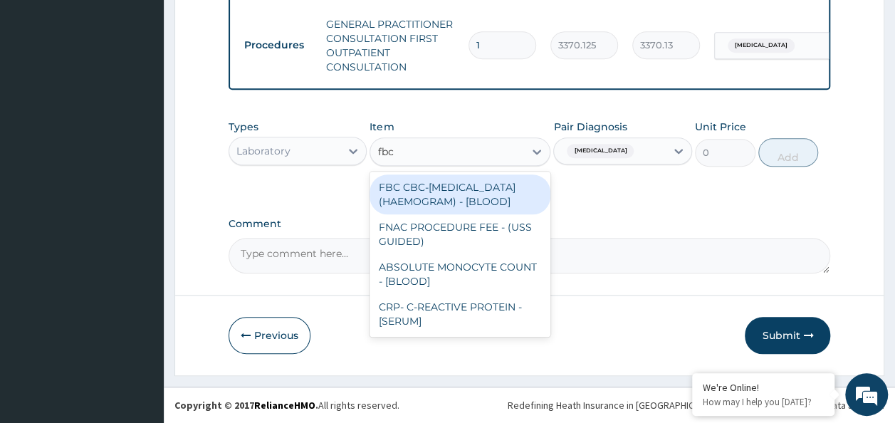
drag, startPoint x: 467, startPoint y: 205, endPoint x: 538, endPoint y: 192, distance: 71.7
click at [467, 206] on div "FBC CBC-[MEDICAL_DATA] (HAEMOGRAM) - [BLOOD]" at bounding box center [460, 195] width 181 height 40
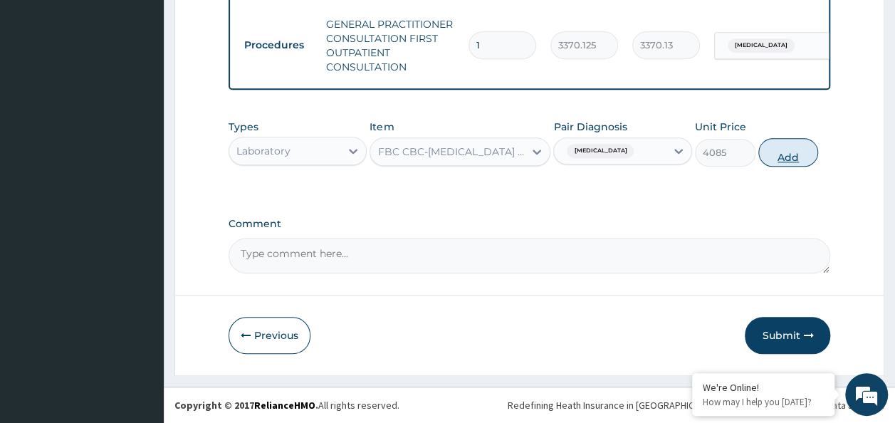
click at [778, 161] on button "Add" at bounding box center [789, 152] width 61 height 28
type input "0"
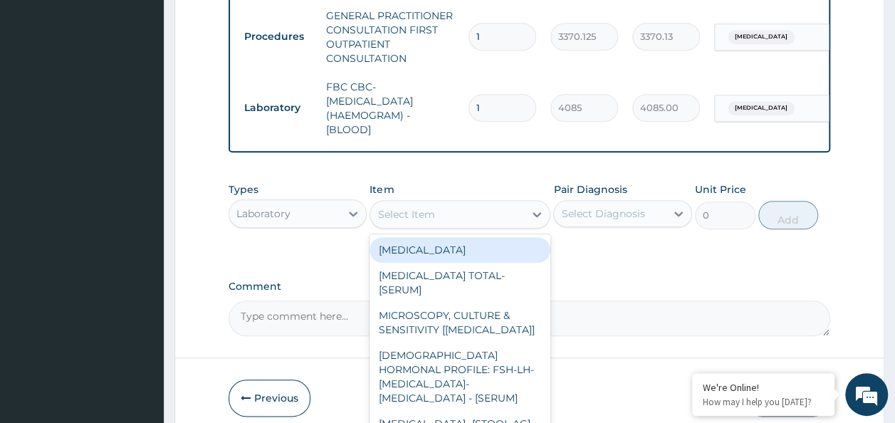
click at [473, 219] on div "Select Item" at bounding box center [447, 214] width 154 height 23
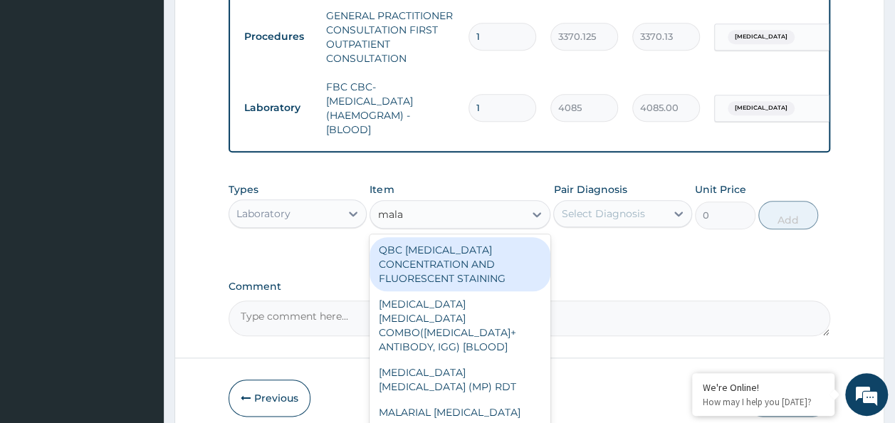
type input "malar"
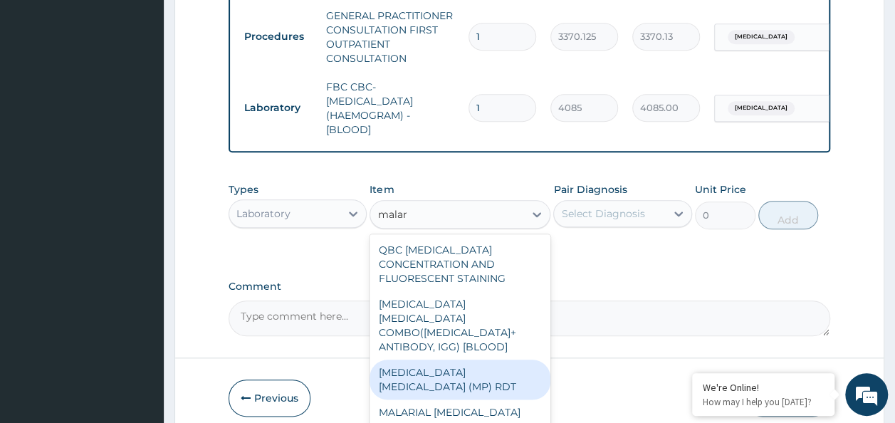
drag, startPoint x: 469, startPoint y: 368, endPoint x: 543, endPoint y: 325, distance: 85.3
click at [469, 368] on div "[MEDICAL_DATA] [MEDICAL_DATA] (MP) RDT" at bounding box center [460, 380] width 181 height 40
type input "1531.875"
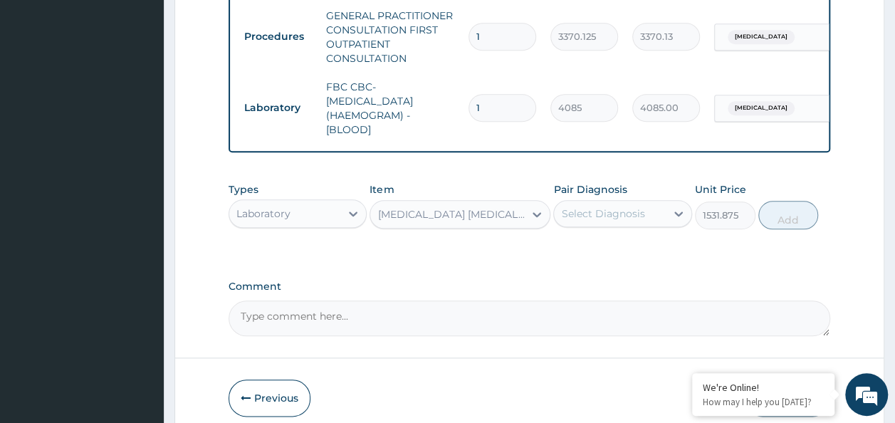
click at [627, 225] on div "Select Diagnosis" at bounding box center [610, 213] width 112 height 23
click at [635, 221] on div "Select Diagnosis" at bounding box center [602, 214] width 83 height 14
click at [630, 244] on div "Malaria" at bounding box center [623, 250] width 139 height 35
drag, startPoint x: 630, startPoint y: 248, endPoint x: 690, endPoint y: 252, distance: 60.0
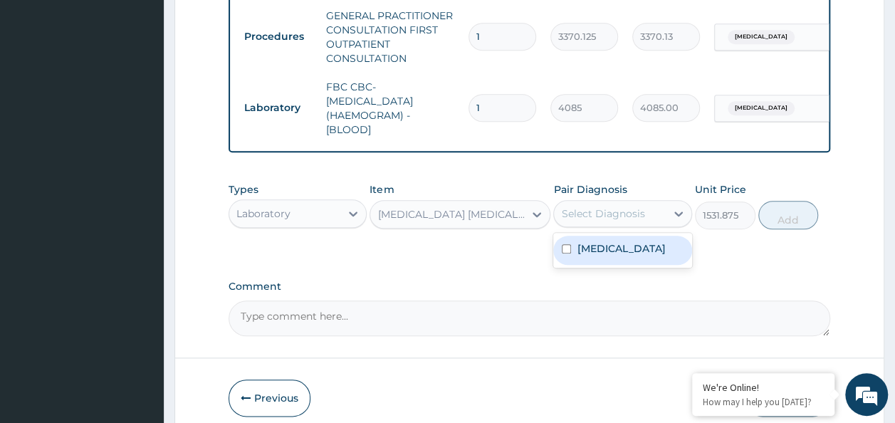
click at [630, 249] on div "Malaria" at bounding box center [623, 250] width 139 height 29
checkbox input "true"
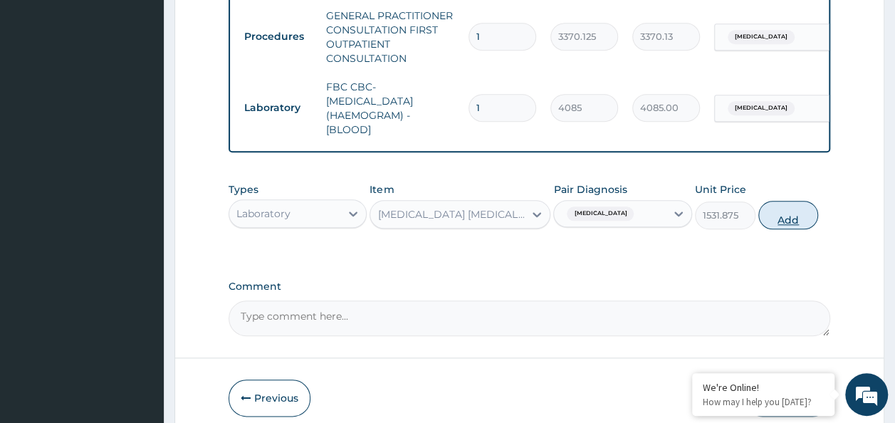
click at [778, 229] on button "Add" at bounding box center [789, 215] width 61 height 28
type input "0"
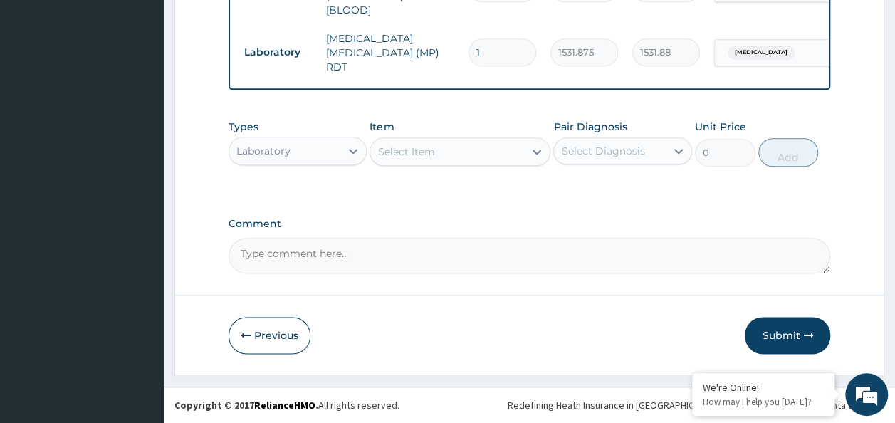
scroll to position [737, 0]
click at [768, 328] on button "Submit" at bounding box center [787, 335] width 85 height 37
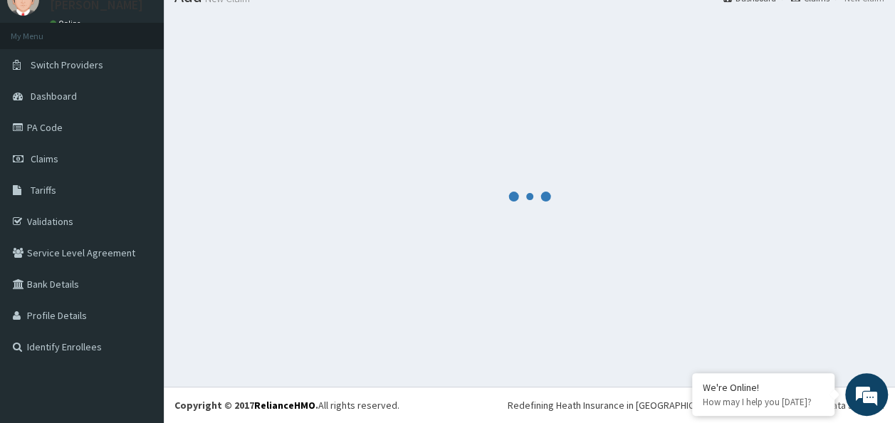
scroll to position [58, 0]
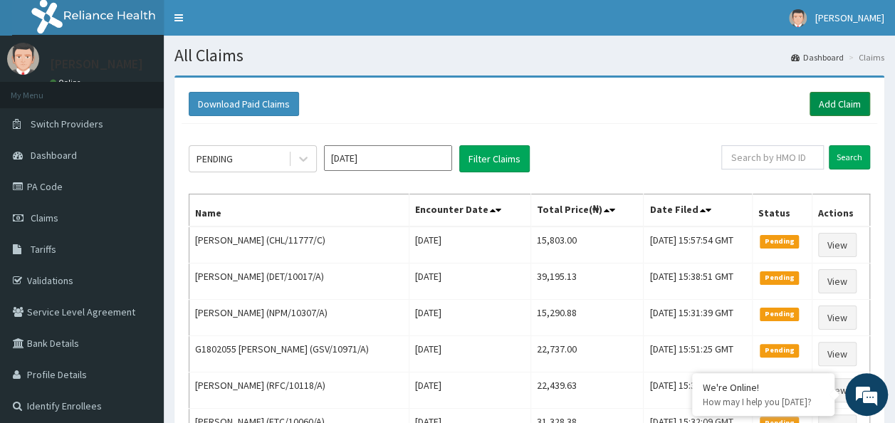
click at [823, 114] on link "Add Claim" at bounding box center [840, 104] width 61 height 24
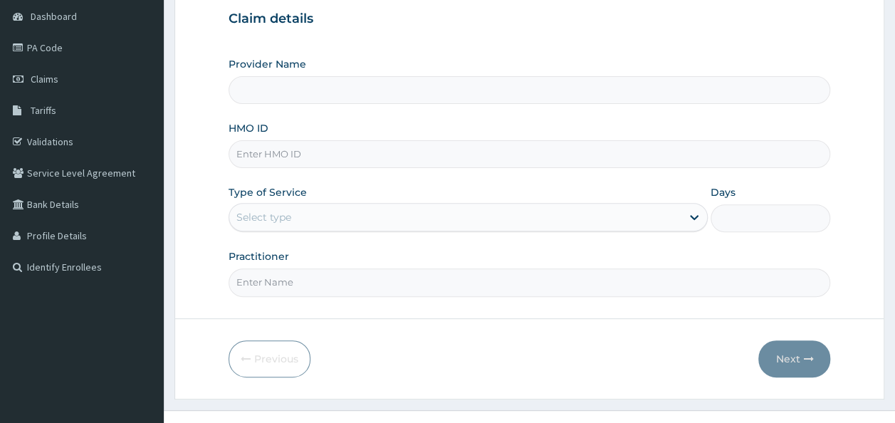
scroll to position [160, 0]
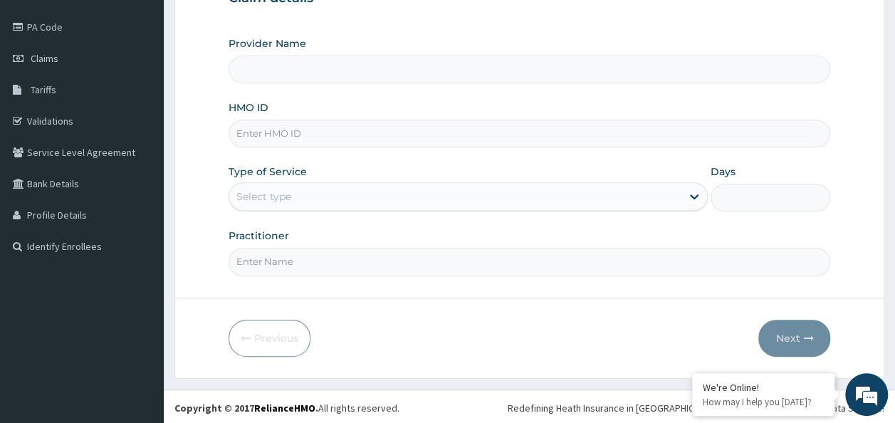
click at [329, 141] on input "HMO ID" at bounding box center [530, 134] width 603 height 28
paste input "AGO/10349/A"
type input "AGO/10349/A"
click at [336, 189] on div "Select type" at bounding box center [455, 196] width 452 height 23
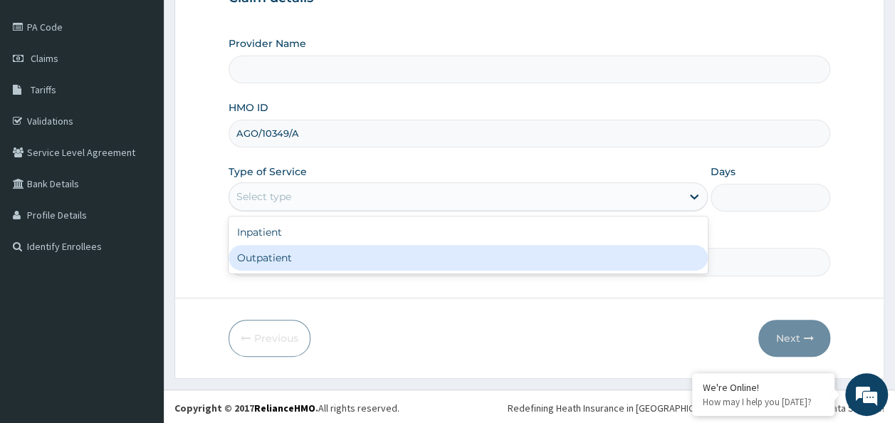
click at [336, 248] on div "Outpatient" at bounding box center [468, 258] width 479 height 26
type input "1"
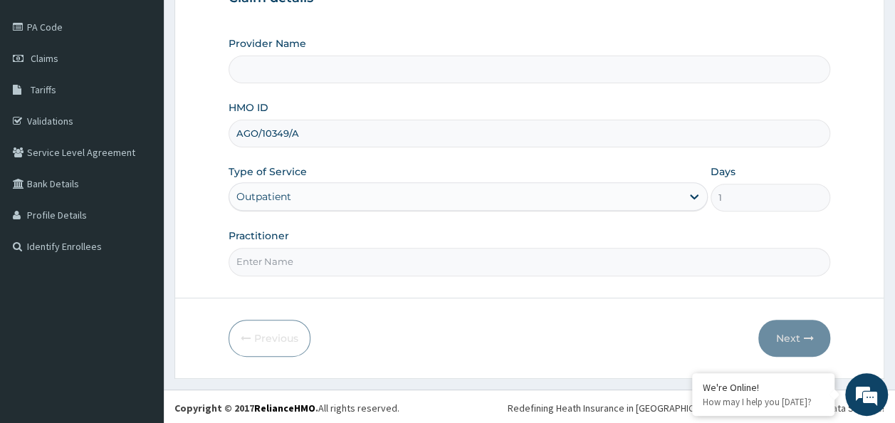
click at [338, 256] on input "Practitioner" at bounding box center [530, 262] width 603 height 28
type input "Dr"
type input "Reliance Family Clinics (RFC)- [GEOGRAPHIC_DATA]"
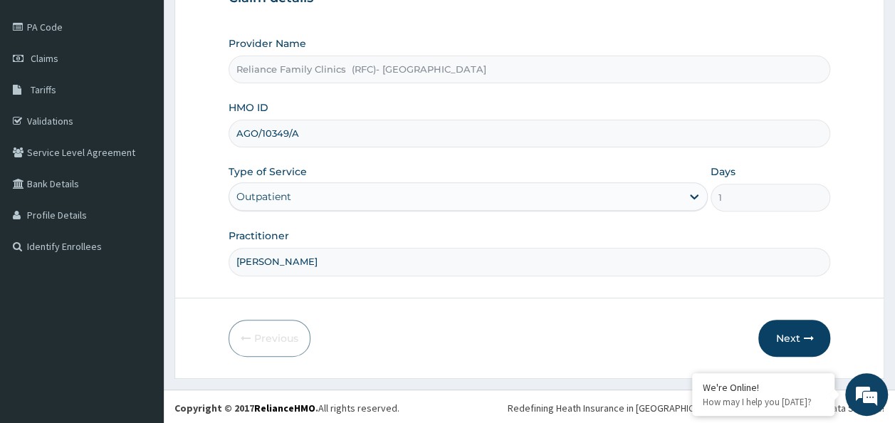
scroll to position [0, 0]
type input "[PERSON_NAME]"
click at [772, 341] on button "Next" at bounding box center [795, 338] width 72 height 37
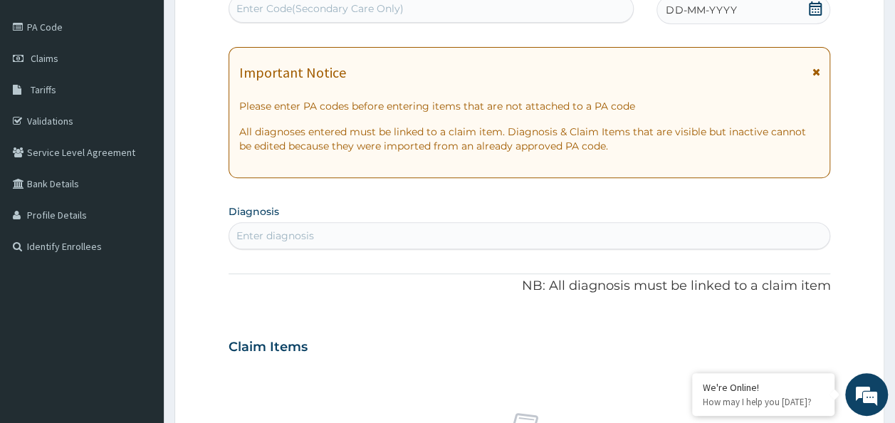
click at [816, 4] on icon at bounding box center [816, 8] width 14 height 14
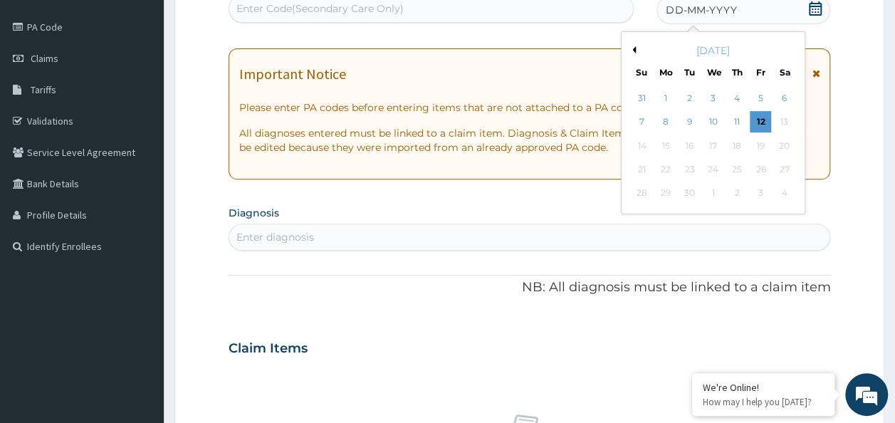
click at [764, 133] on div "7 8 9 10 11 12 13" at bounding box center [713, 122] width 166 height 24
click at [762, 128] on div "12" at bounding box center [760, 122] width 21 height 21
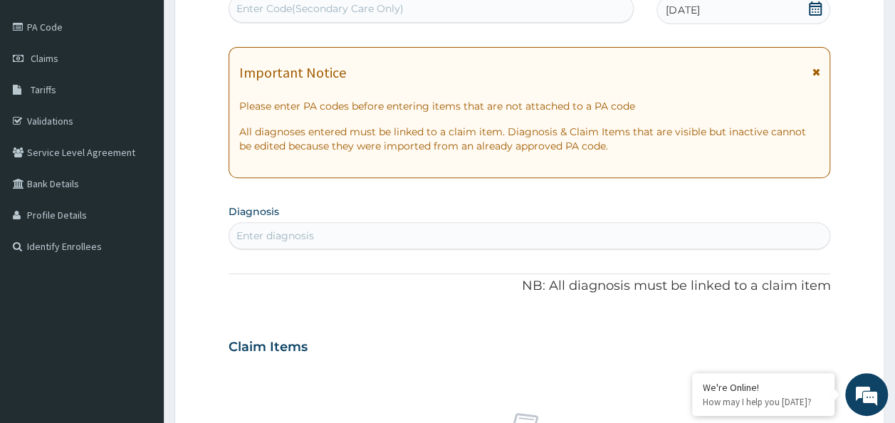
click at [380, 237] on div "Enter diagnosis" at bounding box center [529, 235] width 601 height 23
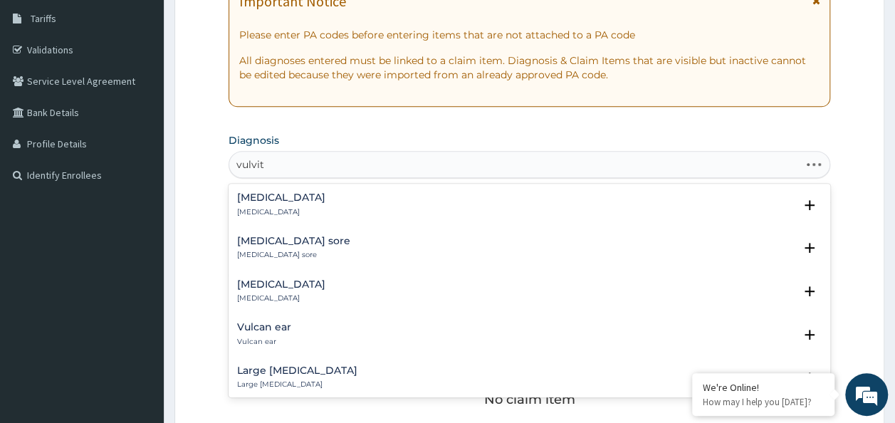
type input "vulviti"
click at [326, 204] on div "[MEDICAL_DATA] [MEDICAL_DATA]" at bounding box center [530, 204] width 586 height 25
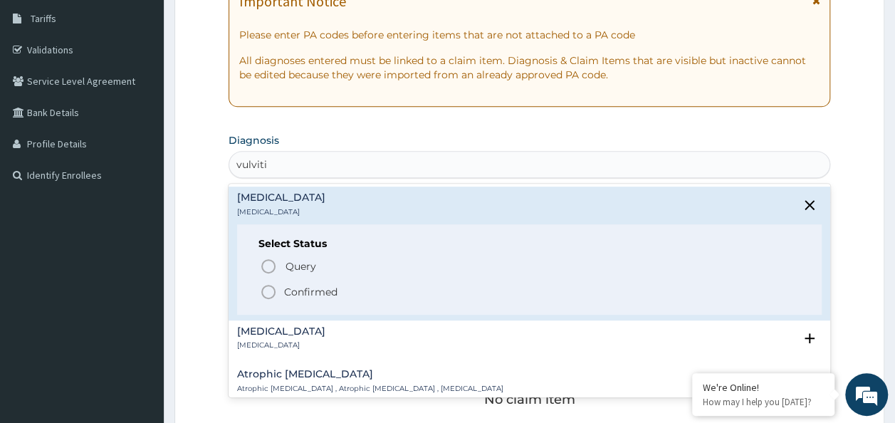
click at [321, 291] on p "Confirmed" at bounding box center [310, 292] width 53 height 14
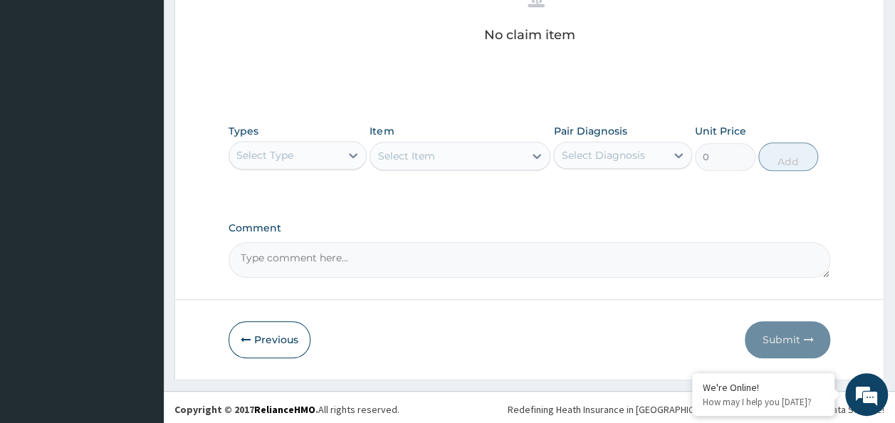
scroll to position [601, 0]
click at [284, 155] on div "Select Type" at bounding box center [265, 154] width 57 height 14
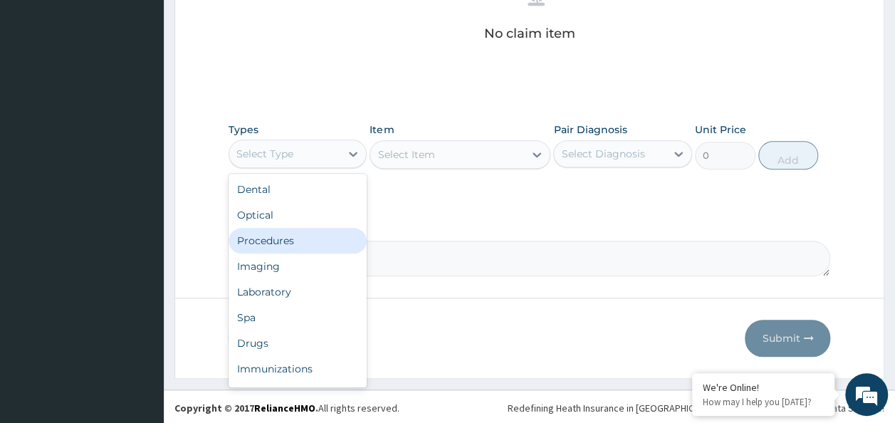
drag, startPoint x: 290, startPoint y: 228, endPoint x: 301, endPoint y: 229, distance: 10.7
click at [290, 229] on div "Procedures" at bounding box center [298, 241] width 139 height 26
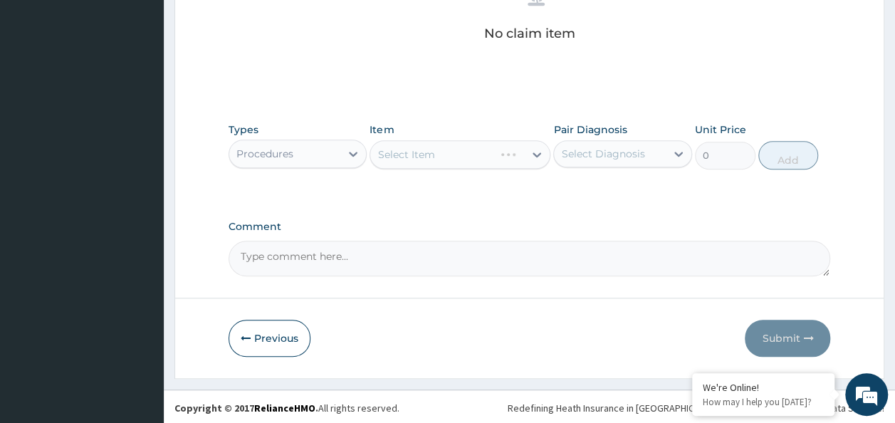
drag, startPoint x: 588, startPoint y: 152, endPoint x: 588, endPoint y: 167, distance: 15.0
click at [588, 164] on div "Select Diagnosis" at bounding box center [623, 153] width 139 height 27
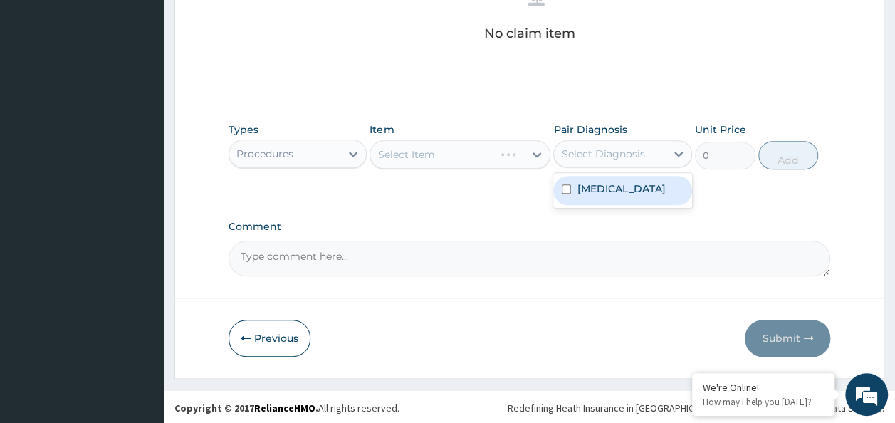
click at [598, 189] on label "[MEDICAL_DATA]" at bounding box center [621, 189] width 88 height 14
checkbox input "true"
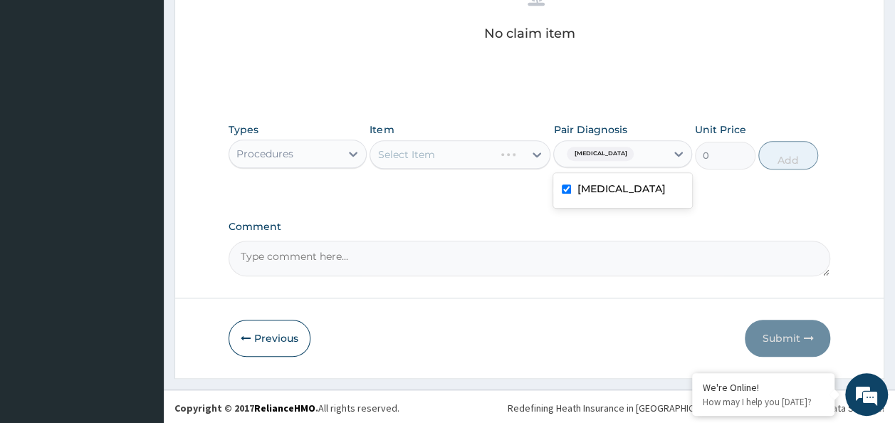
click at [489, 221] on label "Comment" at bounding box center [530, 227] width 603 height 12
click at [489, 241] on textarea "Comment" at bounding box center [530, 259] width 603 height 36
click at [385, 152] on div "Select Item" at bounding box center [406, 154] width 57 height 14
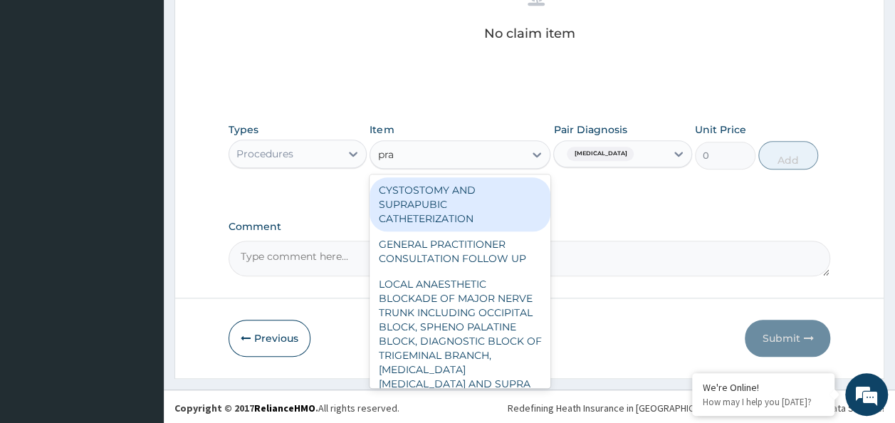
type input "prac"
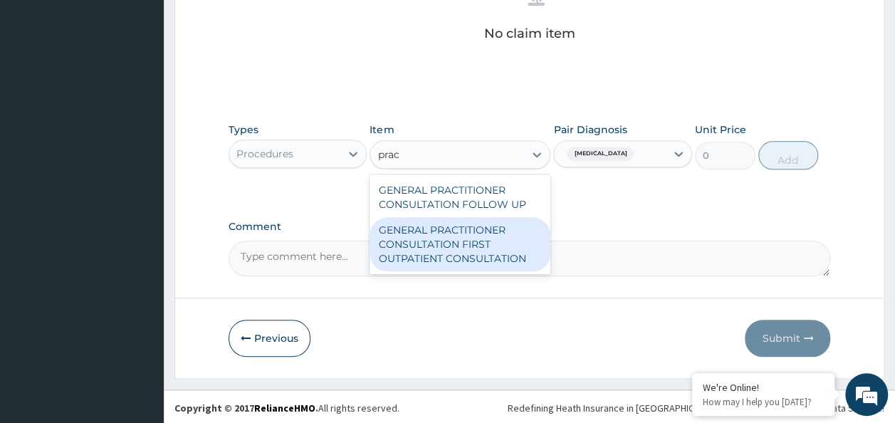
drag, startPoint x: 431, startPoint y: 249, endPoint x: 578, endPoint y: 189, distance: 159.4
click at [434, 249] on div "GENERAL PRACTITIONER CONSULTATION FIRST OUTPATIENT CONSULTATION" at bounding box center [460, 244] width 181 height 54
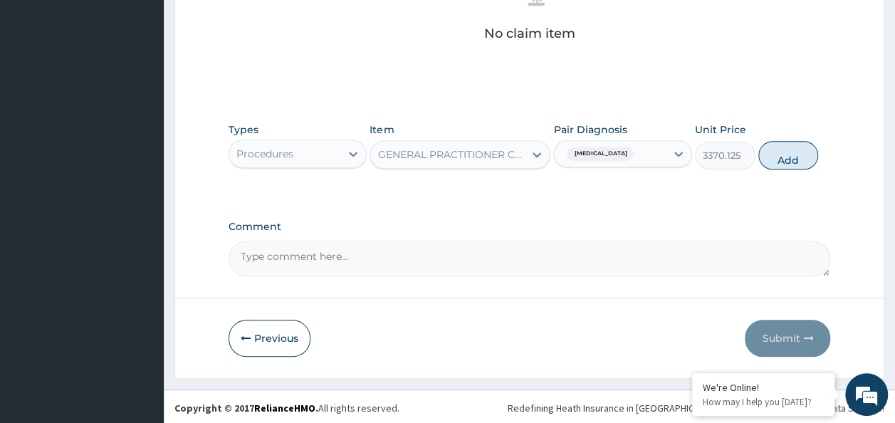
click at [778, 171] on div "Types Procedures Item GENERAL PRACTITIONER CONSULTATION FIRST OUTPATIENT CONSUL…" at bounding box center [530, 145] width 603 height 61
click at [784, 160] on button "Add" at bounding box center [789, 155] width 61 height 28
type input "0"
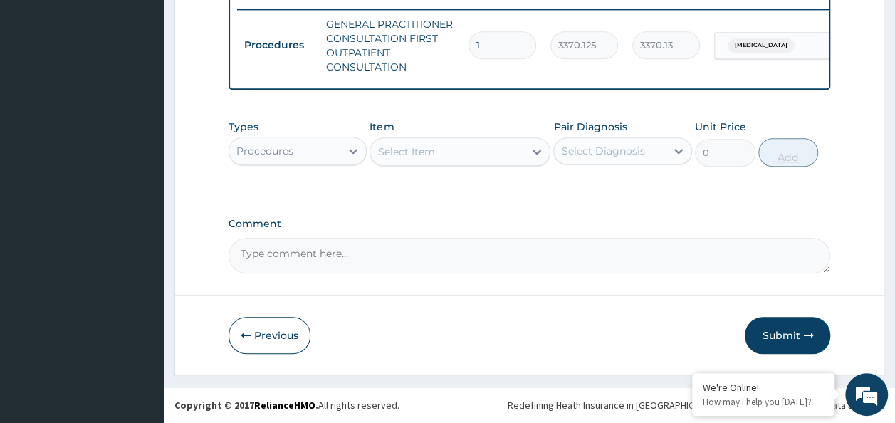
scroll to position [567, 0]
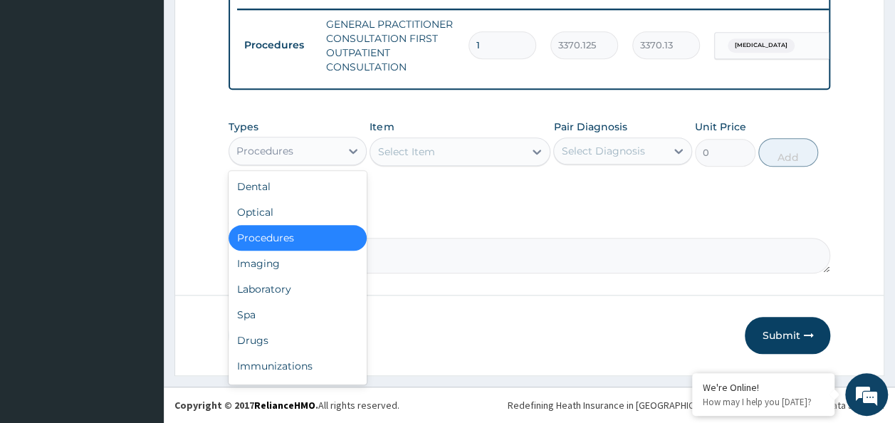
click at [299, 158] on div "Procedures" at bounding box center [285, 151] width 112 height 23
click at [305, 293] on div "Laboratory" at bounding box center [298, 289] width 139 height 26
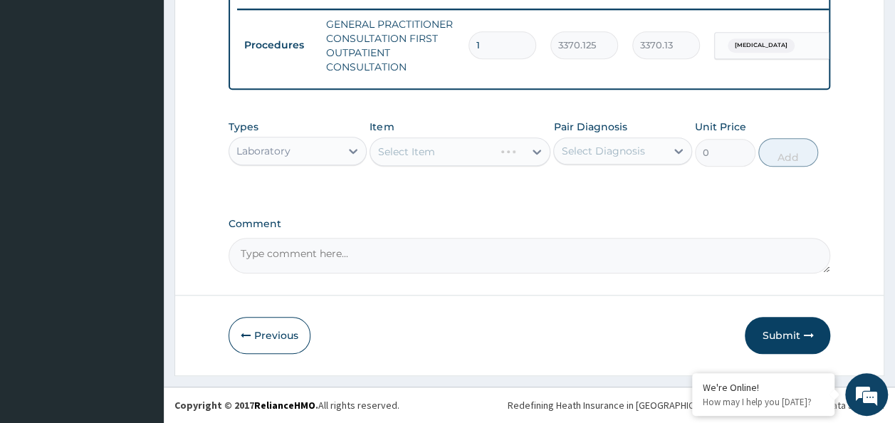
click at [588, 151] on div "Select Diagnosis" at bounding box center [602, 151] width 83 height 14
drag, startPoint x: 587, startPoint y: 183, endPoint x: 450, endPoint y: 212, distance: 139.9
click at [588, 184] on label "[MEDICAL_DATA]" at bounding box center [621, 186] width 88 height 14
checkbox input "true"
drag, startPoint x: 448, startPoint y: 213, endPoint x: 430, endPoint y: 215, distance: 17.9
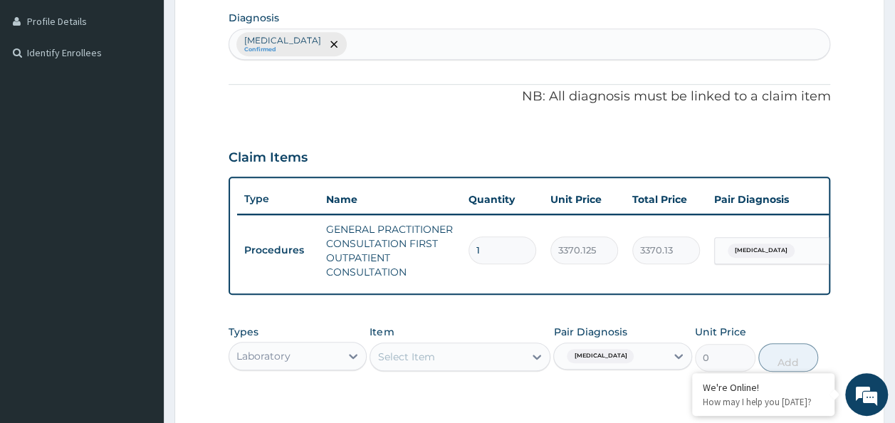
scroll to position [353, 0]
click at [371, 49] on div "[MEDICAL_DATA] Confirmed" at bounding box center [529, 44] width 601 height 30
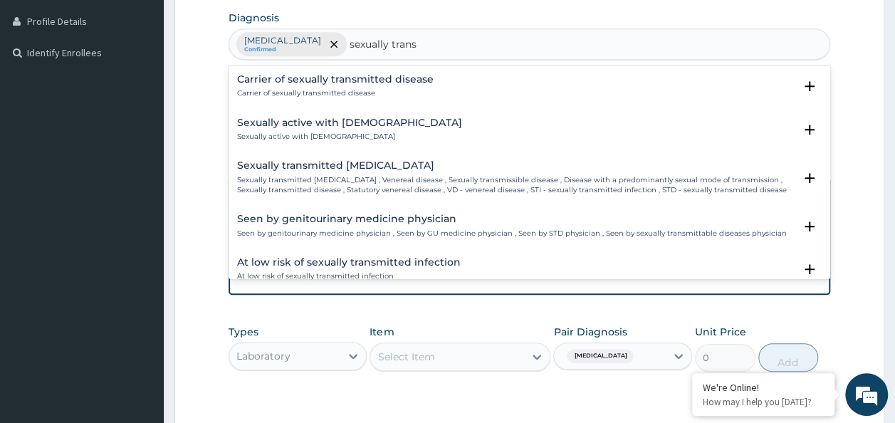
type input "sexually transm"
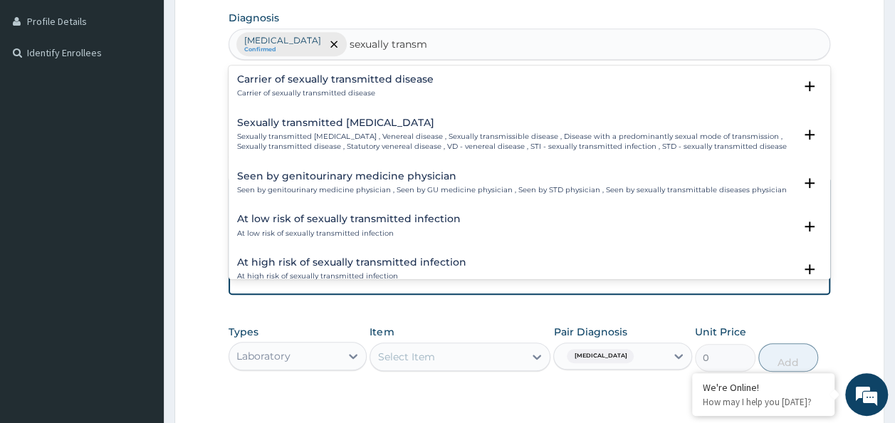
click at [376, 137] on p "Sexually transmitted [MEDICAL_DATA] , Venereal disease , Sexually transmissible…" at bounding box center [516, 142] width 558 height 21
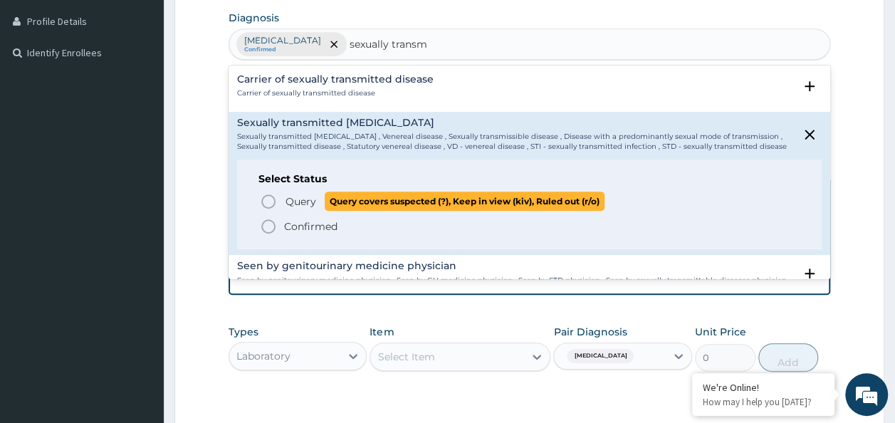
click at [311, 201] on span "Query" at bounding box center [301, 201] width 31 height 14
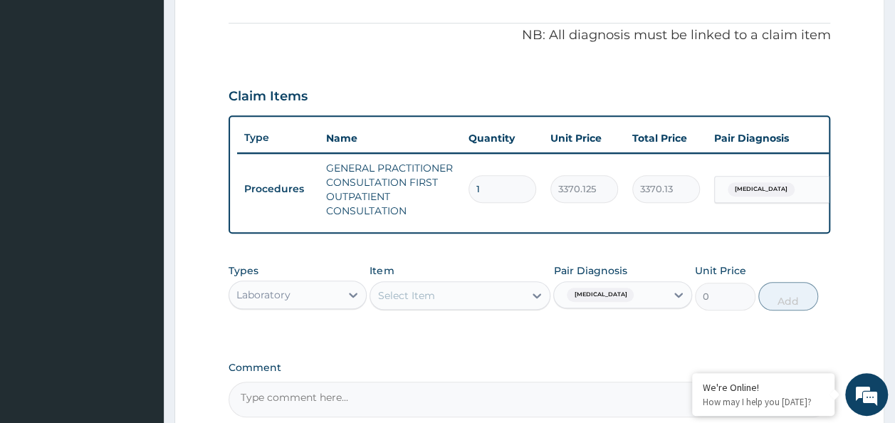
scroll to position [496, 0]
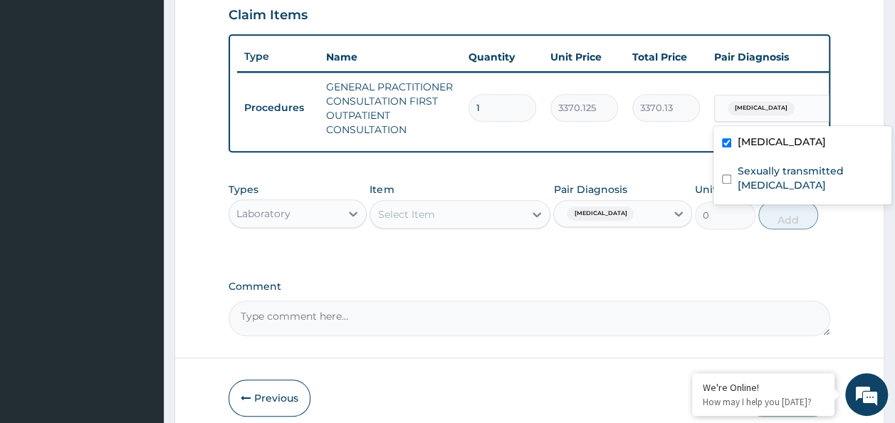
drag, startPoint x: 769, startPoint y: 106, endPoint x: 772, endPoint y: 141, distance: 35.0
click at [800, 108] on input "text" at bounding box center [800, 108] width 1 height 14
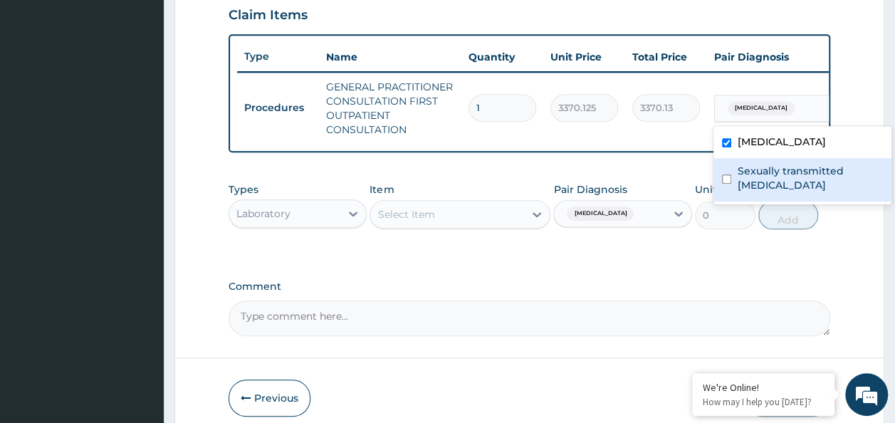
click at [779, 187] on label "Sexually transmitted [MEDICAL_DATA]" at bounding box center [810, 178] width 146 height 28
checkbox input "true"
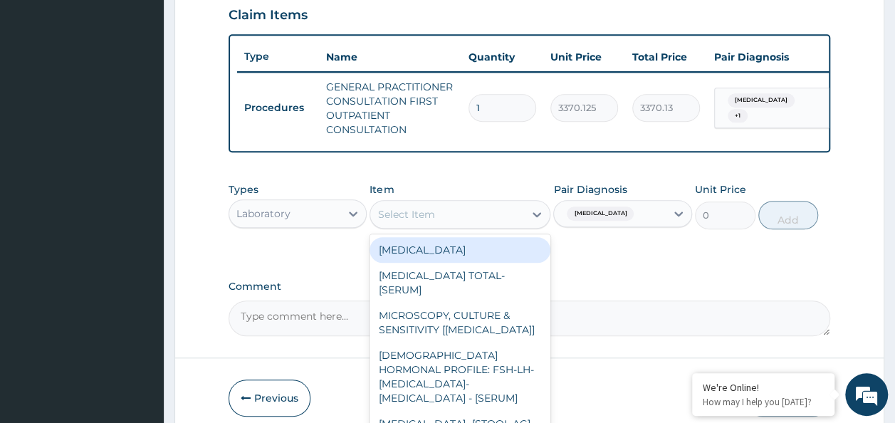
click at [432, 226] on div "Select Item" at bounding box center [447, 214] width 154 height 23
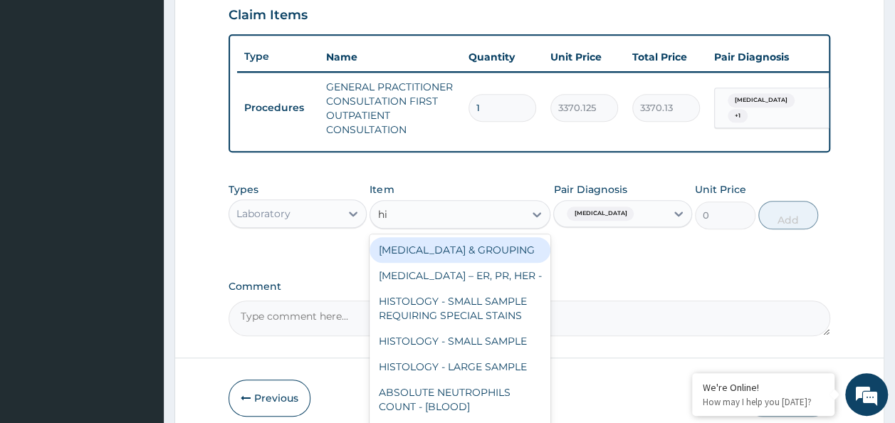
type input "hig"
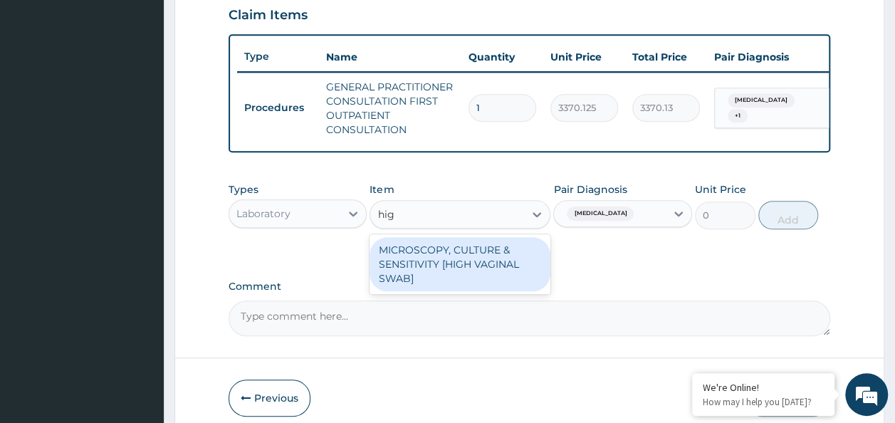
click at [424, 265] on div "MICROSCOPY, CULTURE & SENSITIVITY [HIGH VAGINAL SWAB]" at bounding box center [460, 264] width 181 height 54
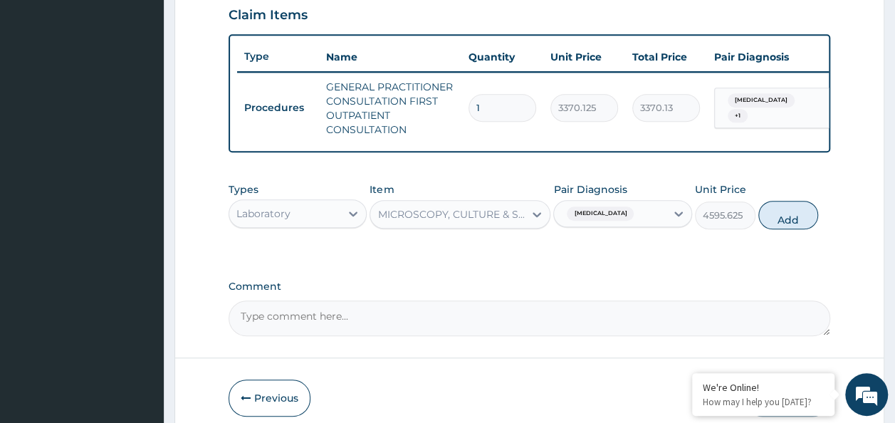
drag, startPoint x: 791, startPoint y: 224, endPoint x: 725, endPoint y: 234, distance: 66.4
click at [783, 229] on button "Add" at bounding box center [789, 215] width 61 height 28
type input "0"
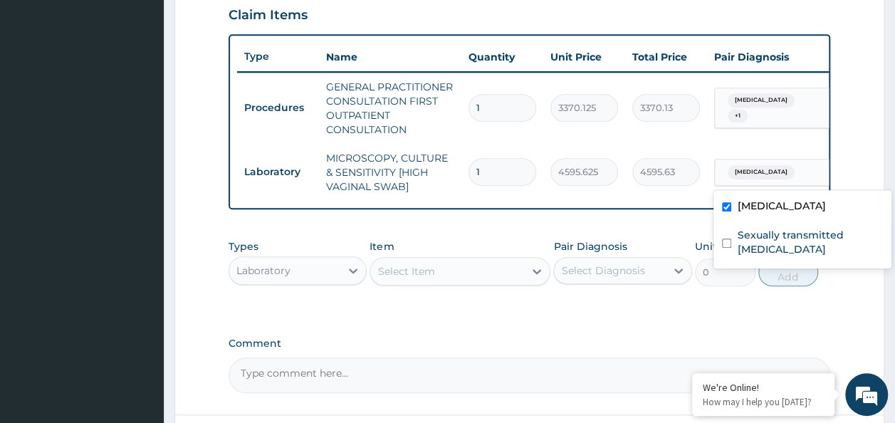
click at [800, 170] on input "text" at bounding box center [800, 172] width 1 height 14
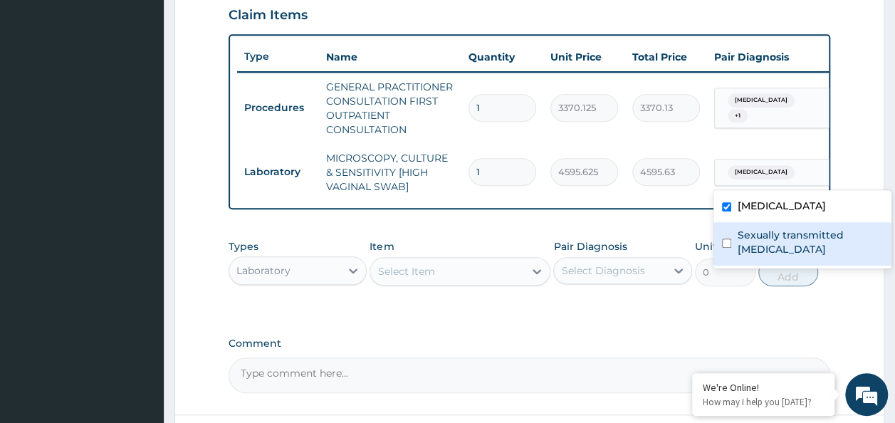
click at [740, 242] on label "Sexually transmitted infectious disease" at bounding box center [810, 242] width 146 height 28
checkbox input "true"
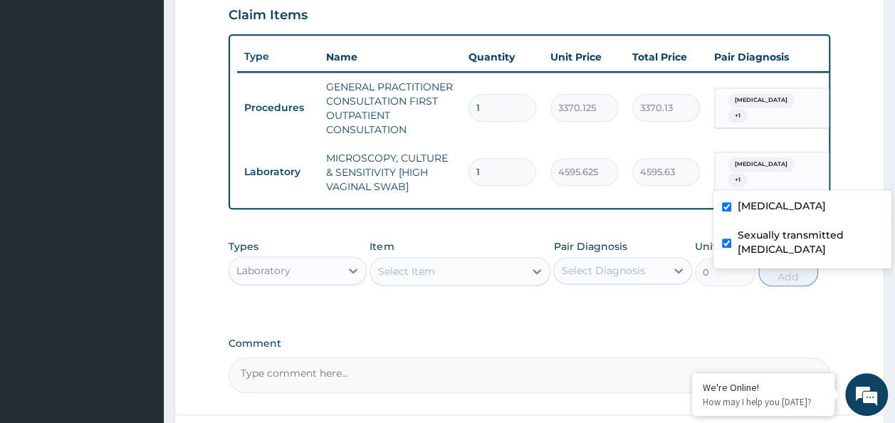
click at [445, 271] on div "Select Item" at bounding box center [447, 271] width 154 height 23
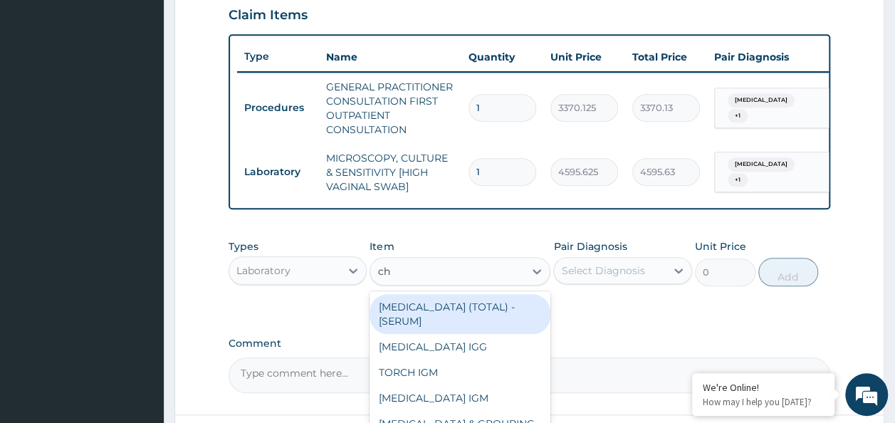
type input "chl"
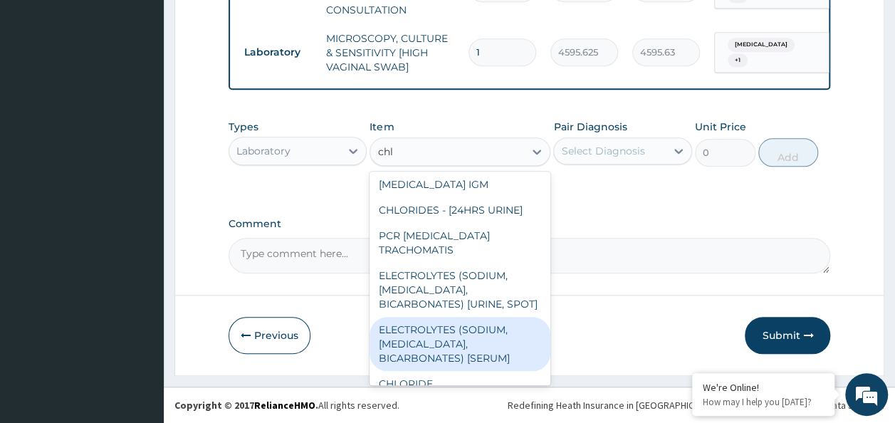
scroll to position [0, 0]
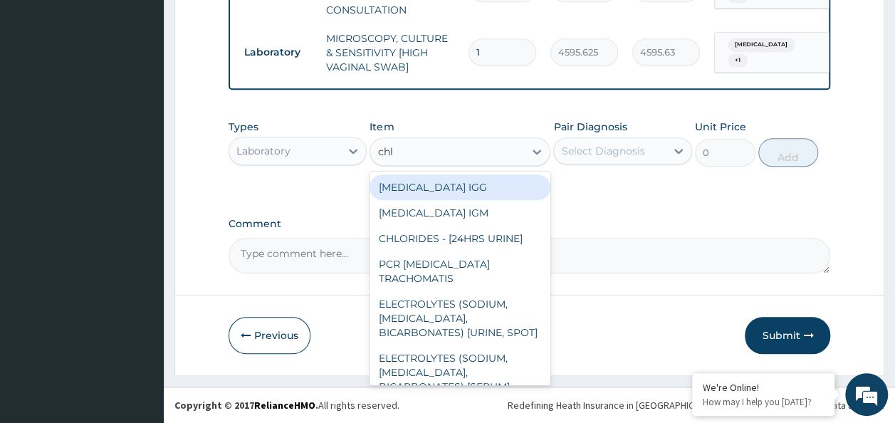
click at [452, 185] on div "CHLAMYDIA IGG" at bounding box center [460, 188] width 181 height 26
type input "18600"
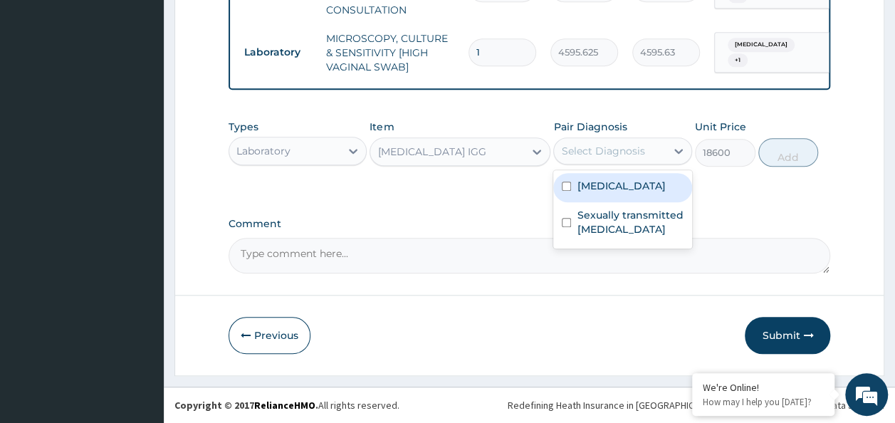
click at [619, 152] on div "Select Diagnosis" at bounding box center [602, 151] width 83 height 14
click at [616, 187] on div "Vulvitis" at bounding box center [623, 187] width 139 height 29
checkbox input "true"
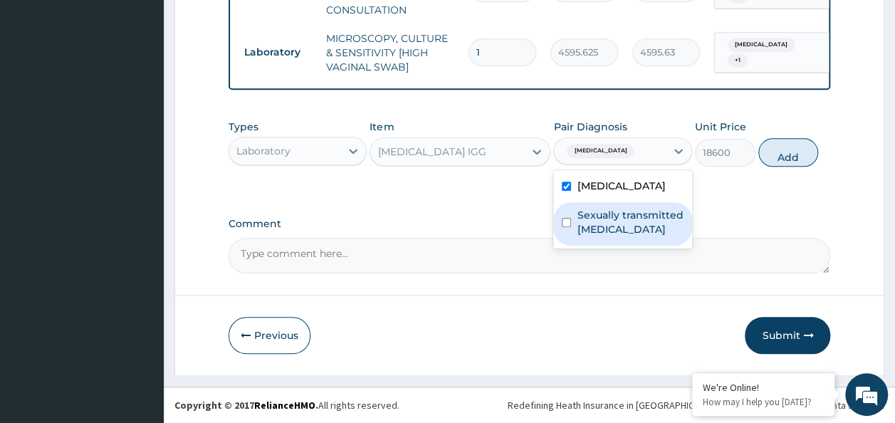
click at [612, 226] on label "Sexually transmitted infectious disease" at bounding box center [630, 222] width 107 height 28
checkbox input "true"
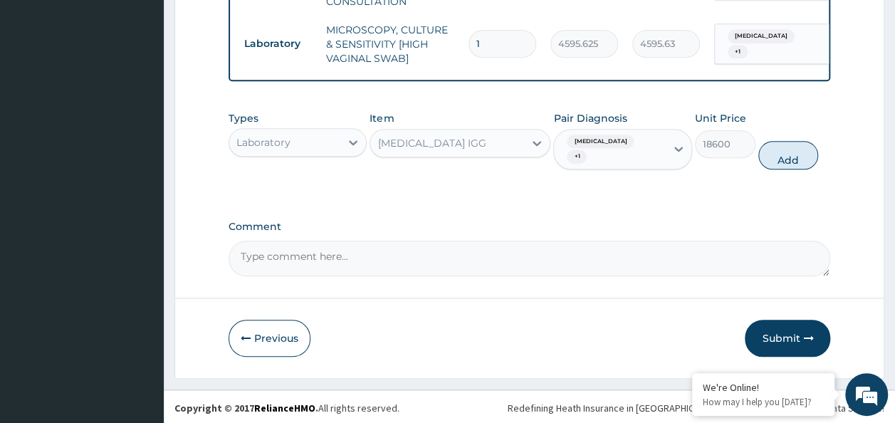
drag, startPoint x: 796, startPoint y: 153, endPoint x: 778, endPoint y: 165, distance: 22.1
click at [794, 154] on button "Add" at bounding box center [789, 155] width 61 height 28
type input "0"
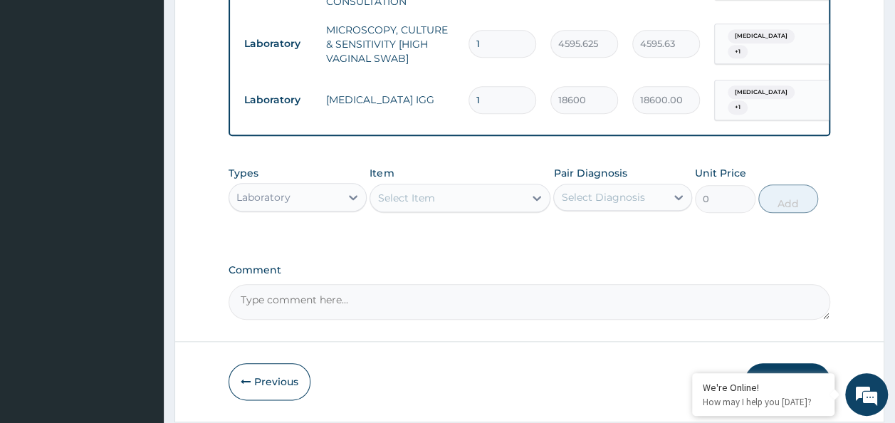
click at [430, 205] on div "Select Item" at bounding box center [406, 198] width 57 height 14
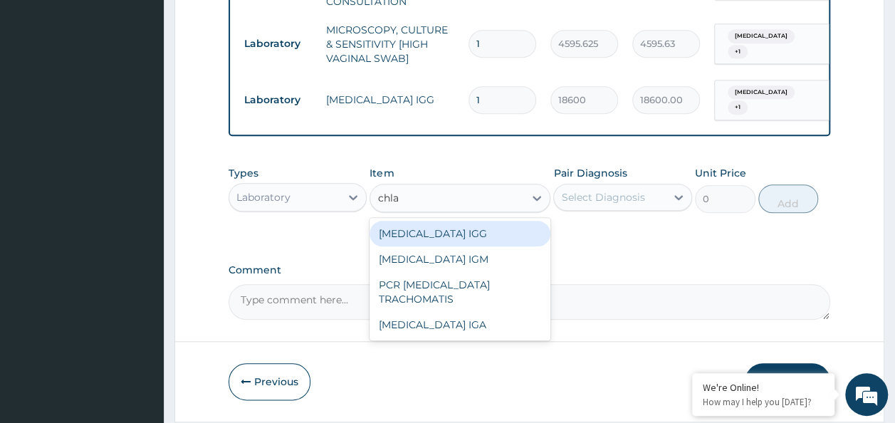
type input "chlam"
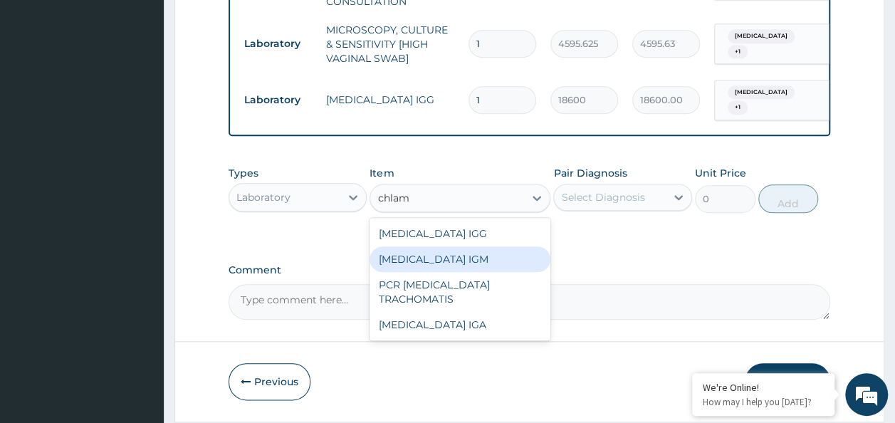
click at [436, 254] on div "CHLAMYDIA IGM" at bounding box center [460, 259] width 181 height 26
type input "18600"
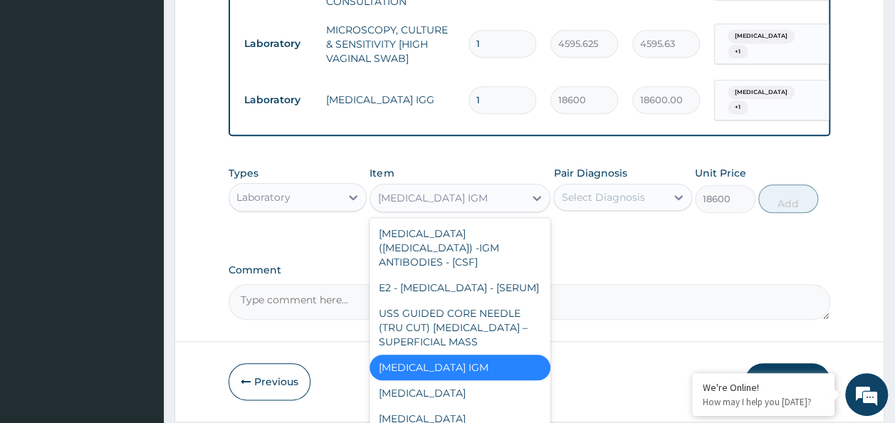
click at [453, 201] on div "CHLAMYDIA IGM" at bounding box center [433, 198] width 110 height 14
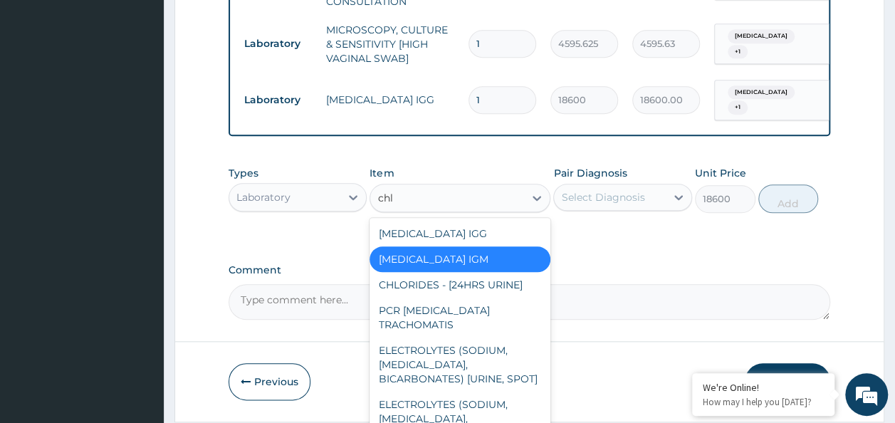
type input "chla"
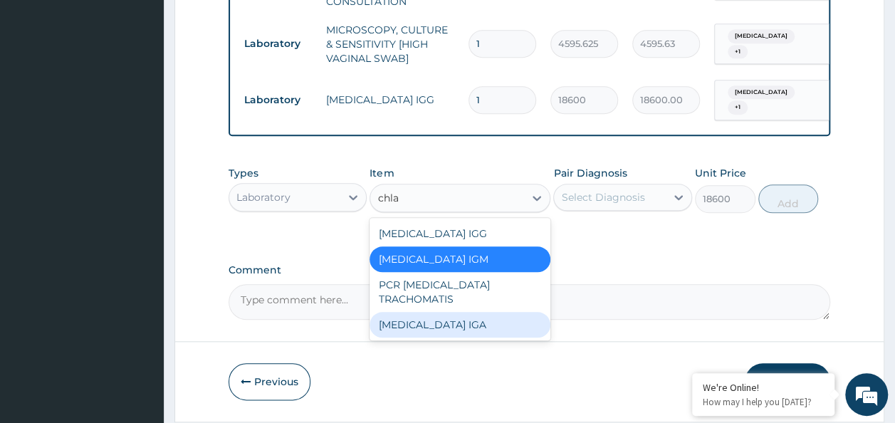
click at [439, 316] on div "CHLAMYDIA IGA" at bounding box center [460, 325] width 181 height 26
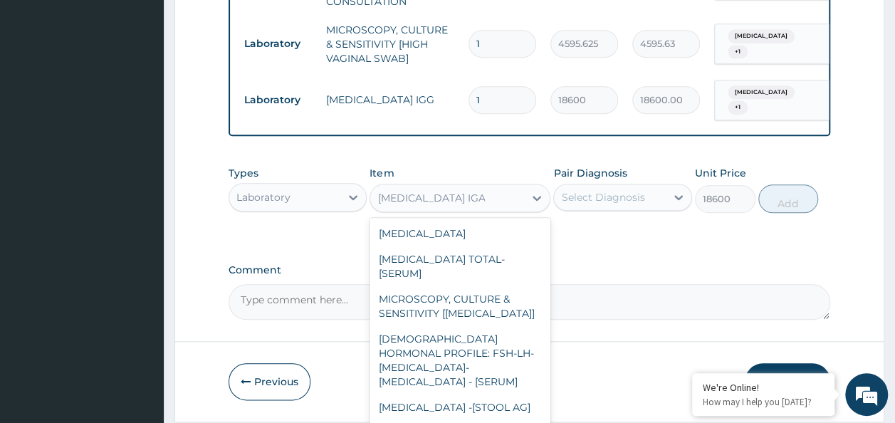
click at [498, 209] on div "CHLAMYDIA IGA" at bounding box center [447, 198] width 154 height 23
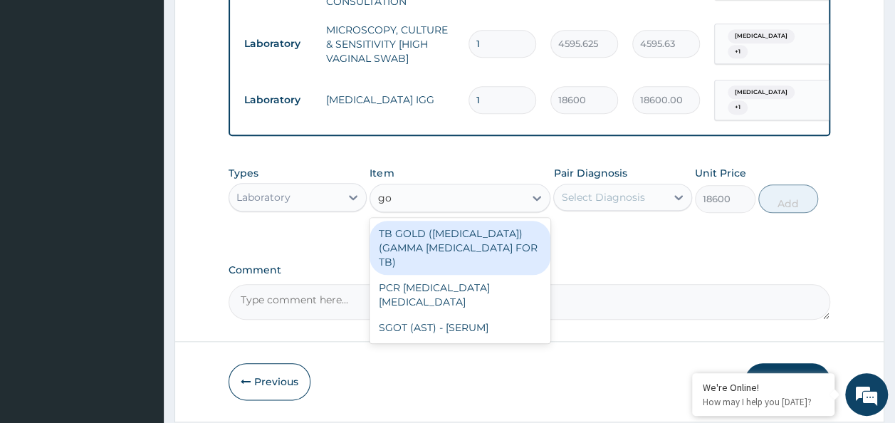
type input "gon"
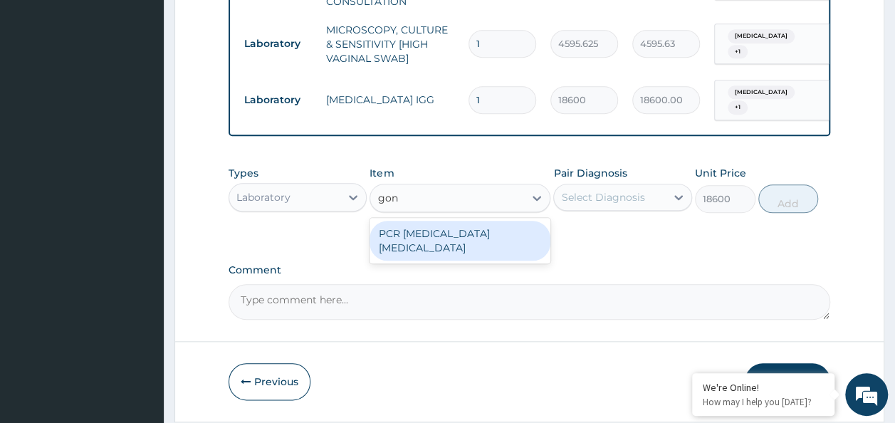
click at [499, 231] on div "PCR NEISSERIA GONORRHEA" at bounding box center [460, 241] width 181 height 40
type input "11233.75"
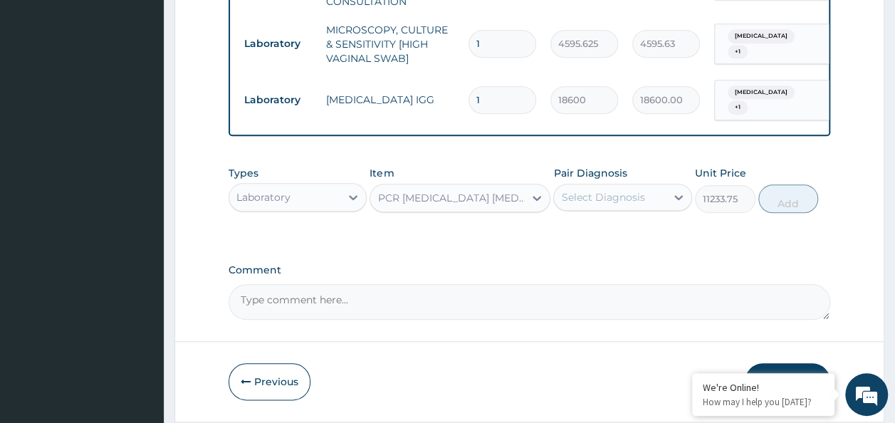
click at [504, 201] on div "PCR NEISSERIA GONORRHEA" at bounding box center [452, 198] width 148 height 14
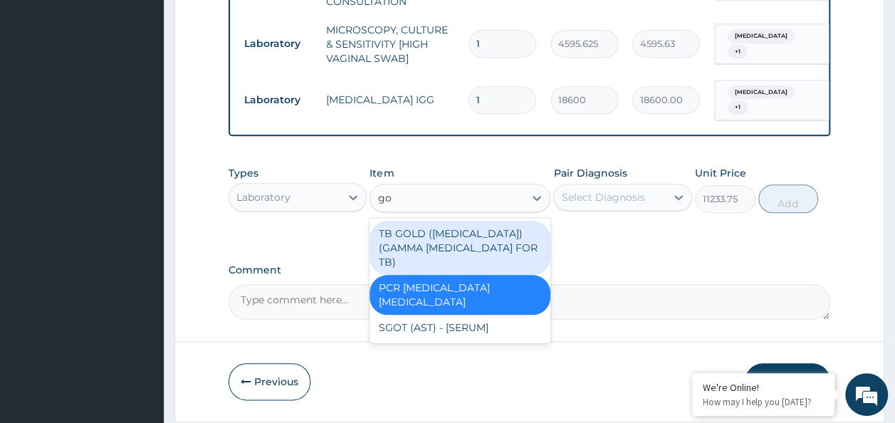
type input "g"
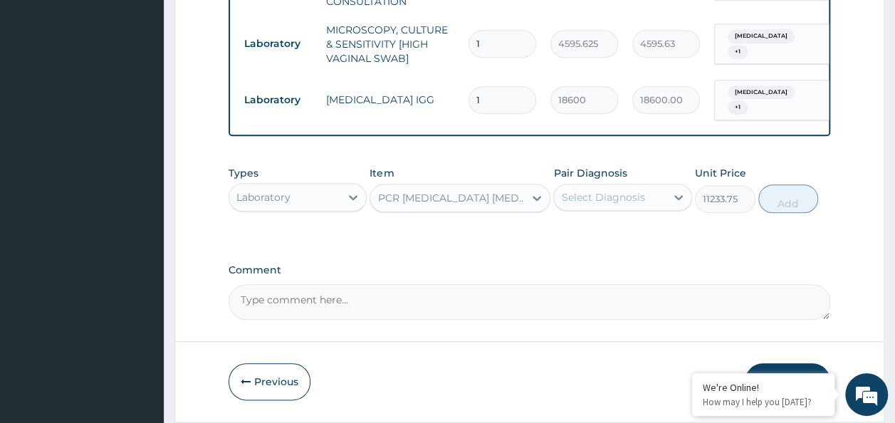
click at [623, 220] on div "Types Laboratory Item PCR NEISSERIA GONORRHEA Pair Diagnosis Select Diagnosis U…" at bounding box center [530, 189] width 603 height 61
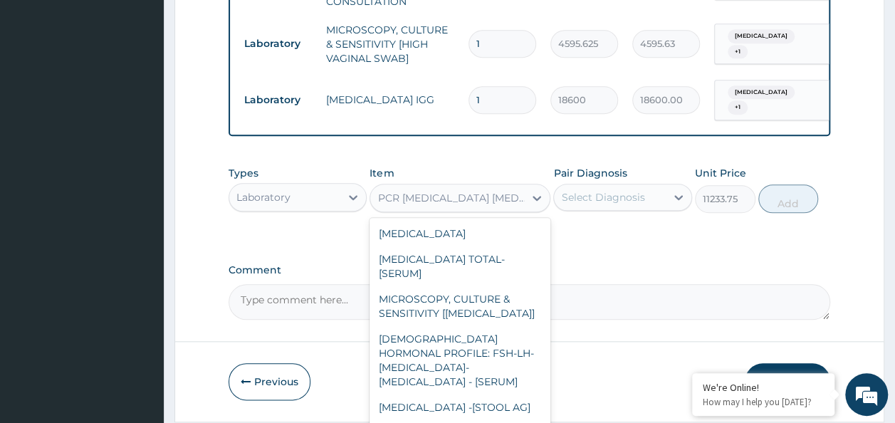
scroll to position [12042, 0]
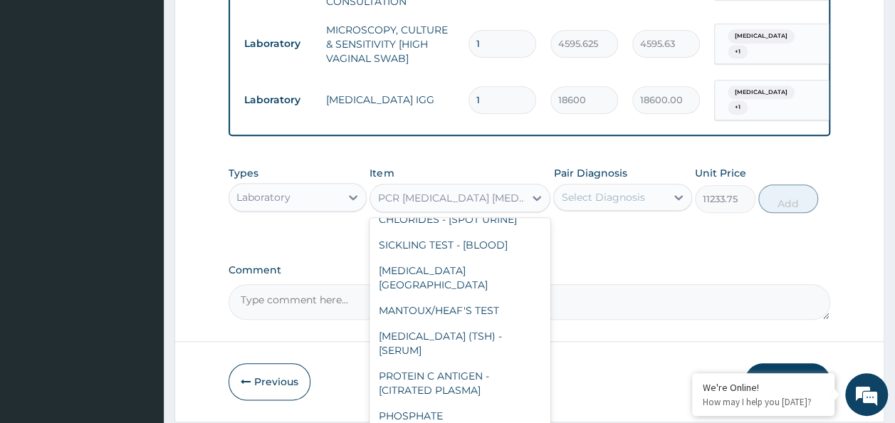
click at [432, 204] on div "PCR NEISSERIA GONORRHEA" at bounding box center [452, 198] width 148 height 14
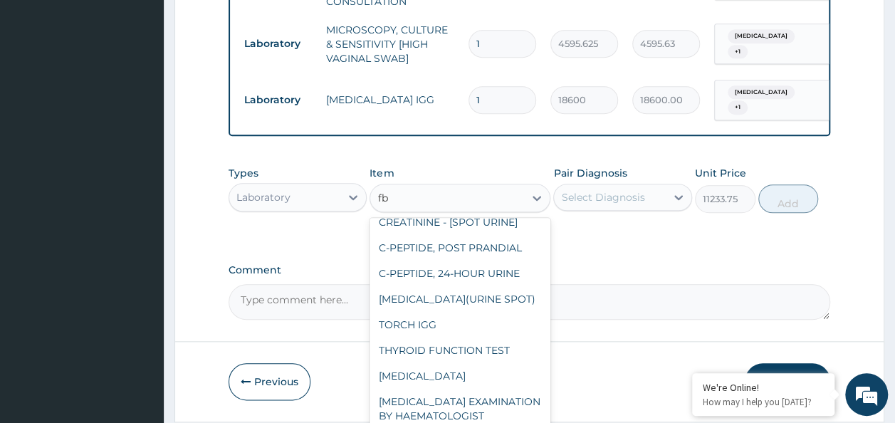
scroll to position [148, 0]
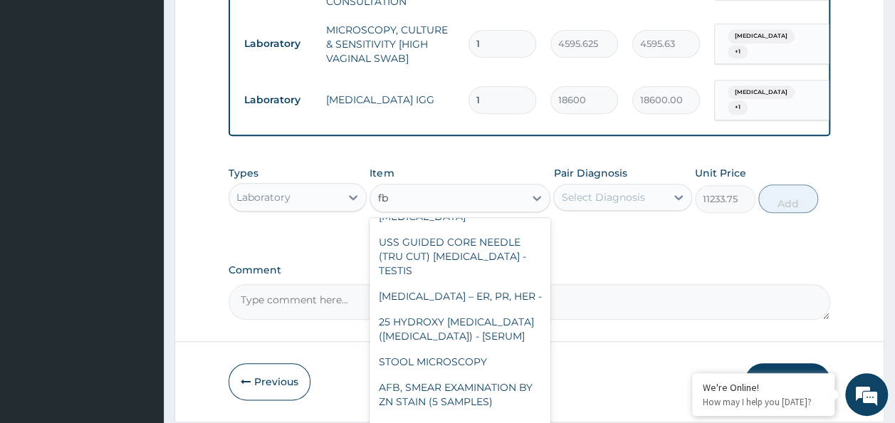
type input "fbc"
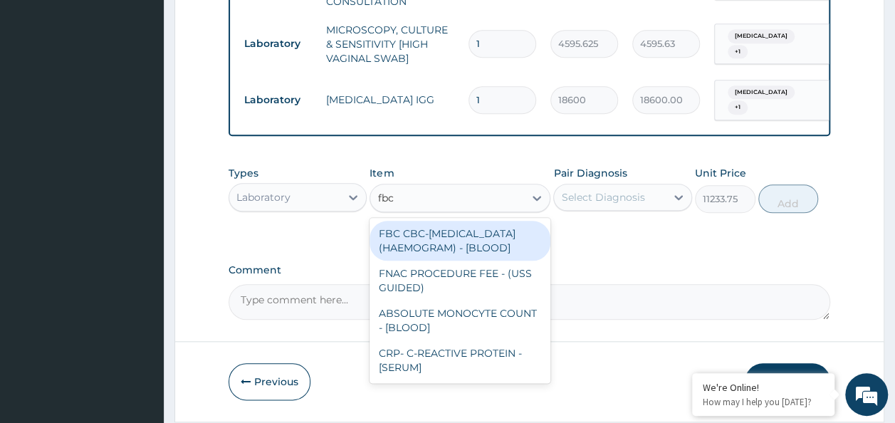
scroll to position [0, 0]
click at [436, 241] on div "FBC CBC-COMPLETE BLOOD COUNT (HAEMOGRAM) - [BLOOD]" at bounding box center [460, 241] width 181 height 40
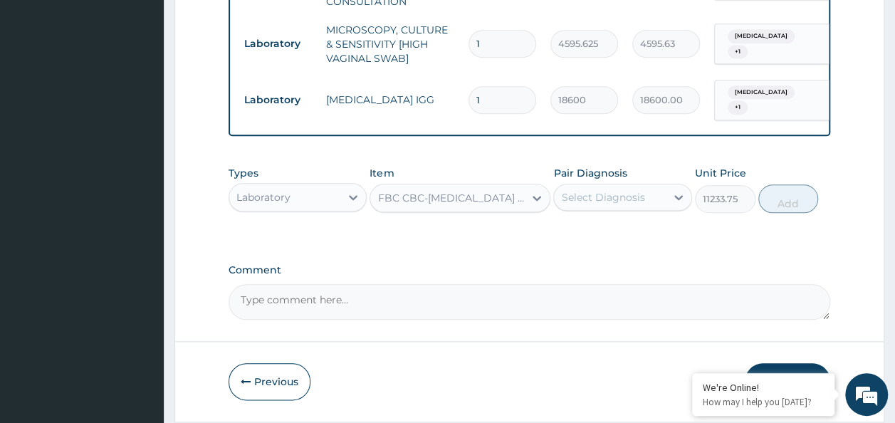
type input "4085"
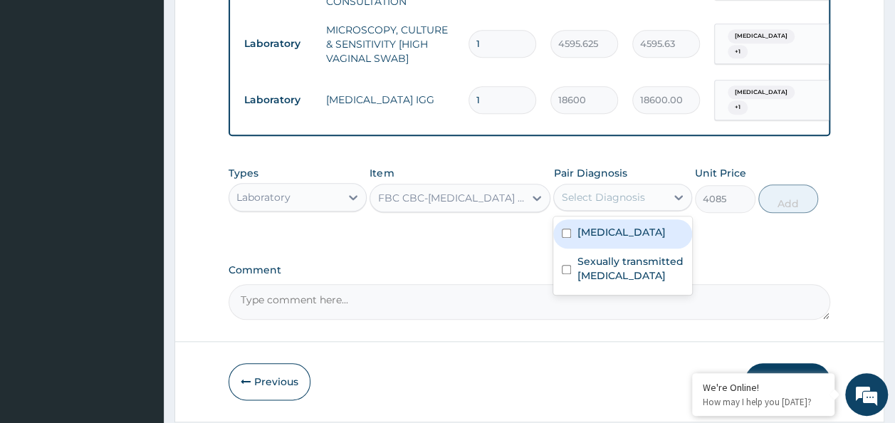
drag, startPoint x: 596, startPoint y: 202, endPoint x: 593, endPoint y: 209, distance: 8.0
click at [596, 204] on div "Select Diagnosis" at bounding box center [602, 197] width 83 height 14
drag, startPoint x: 590, startPoint y: 237, endPoint x: 588, endPoint y: 250, distance: 13.0
click at [591, 239] on label "Vulvitis" at bounding box center [621, 232] width 88 height 14
checkbox input "true"
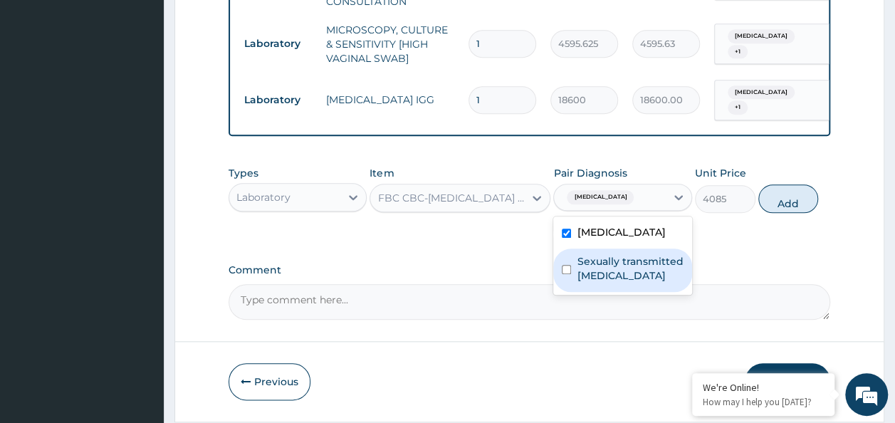
click at [591, 257] on div "Sexually transmitted infectious disease" at bounding box center [623, 270] width 139 height 43
checkbox input "true"
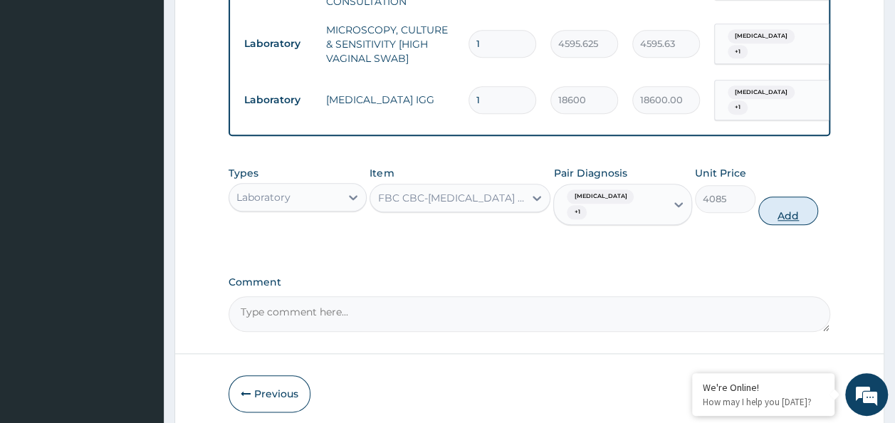
click at [774, 207] on button "Add" at bounding box center [789, 211] width 61 height 28
type input "0"
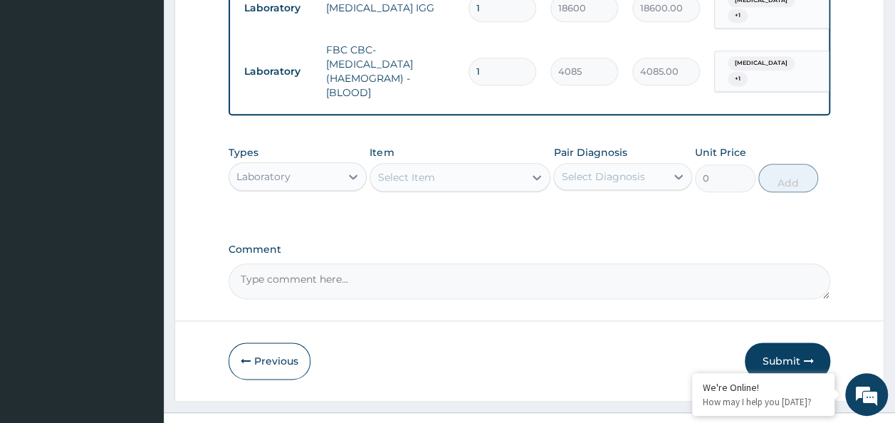
scroll to position [744, 0]
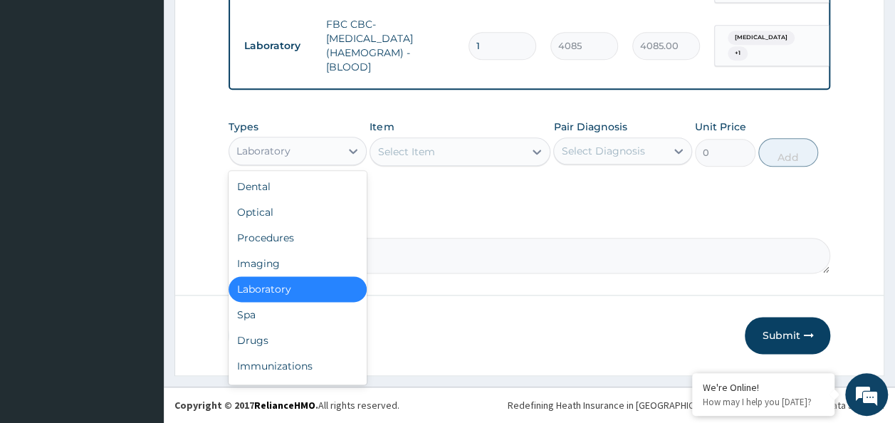
click at [334, 146] on div "Laboratory" at bounding box center [285, 151] width 112 height 23
drag, startPoint x: 298, startPoint y: 341, endPoint x: 579, endPoint y: 189, distance: 319.7
click at [303, 341] on div "Drugs" at bounding box center [298, 341] width 139 height 26
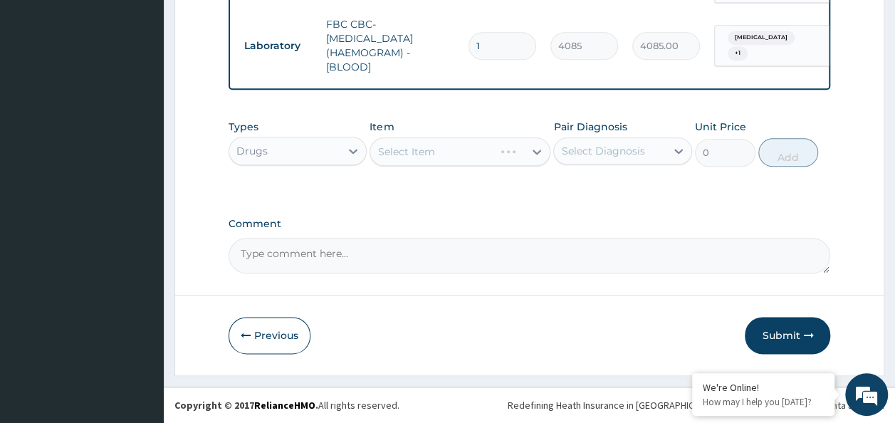
click at [613, 161] on div "Select Diagnosis" at bounding box center [610, 151] width 112 height 23
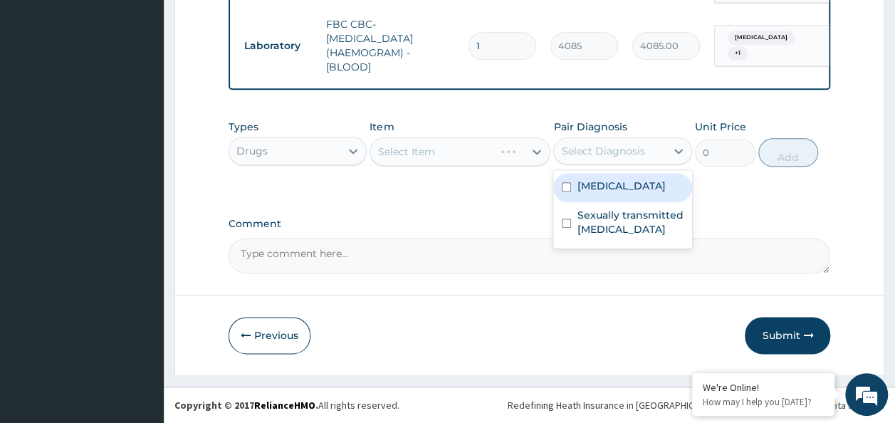
drag, startPoint x: 609, startPoint y: 180, endPoint x: 606, endPoint y: 213, distance: 33.0
click at [609, 189] on label "Vulvitis" at bounding box center [621, 186] width 88 height 14
checkbox input "true"
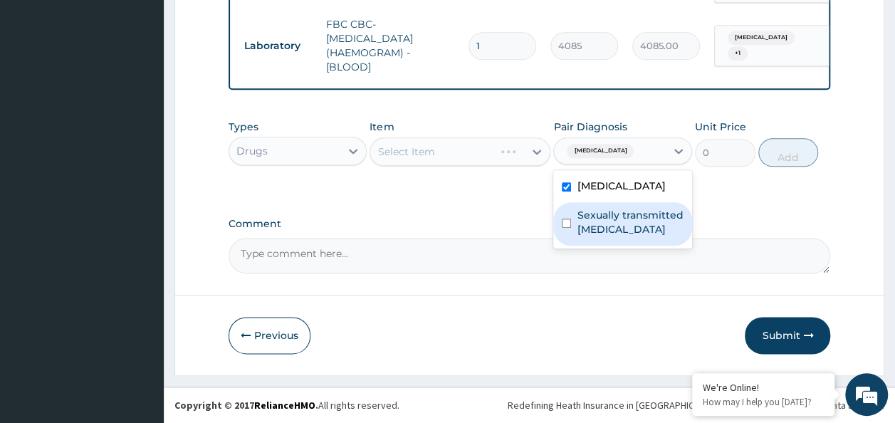
click at [605, 218] on label "Sexually transmitted infectious disease" at bounding box center [630, 222] width 107 height 28
checkbox input "true"
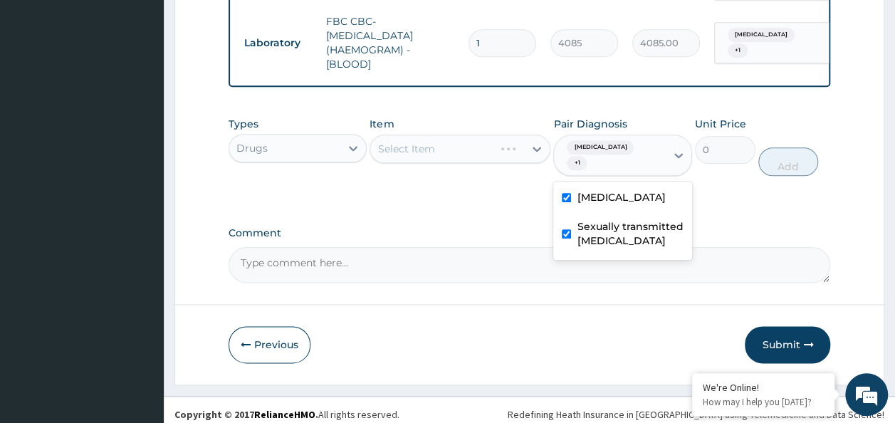
click at [484, 235] on div "Comment" at bounding box center [530, 255] width 603 height 56
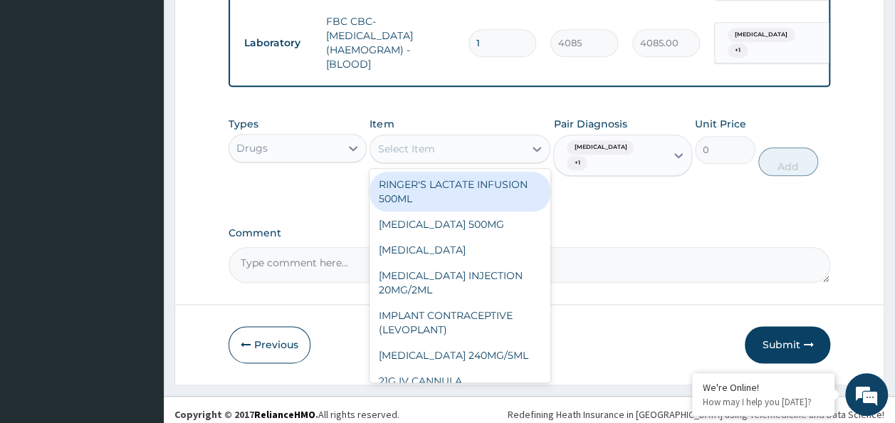
click at [440, 157] on div "Select Item" at bounding box center [447, 148] width 154 height 23
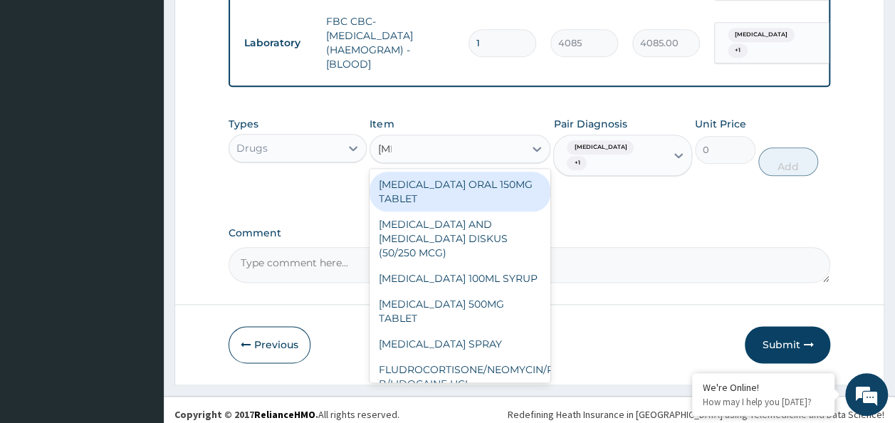
type input "fluc"
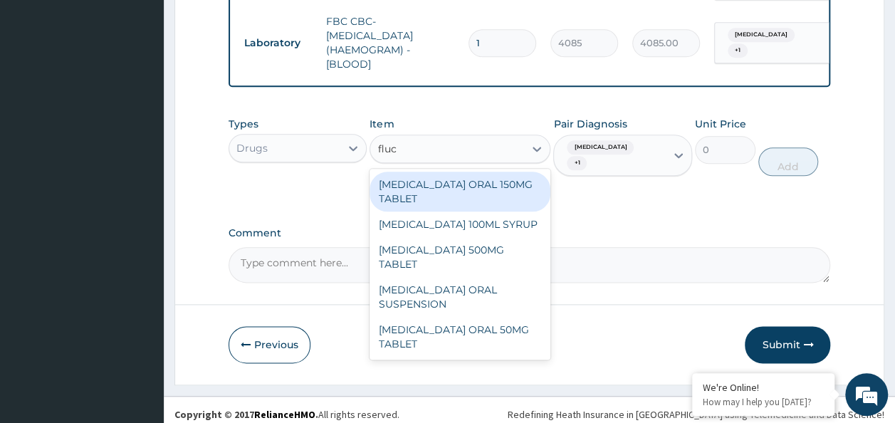
click at [472, 179] on div "FLUCONAZOLE ORAL 150MG TABLET" at bounding box center [460, 192] width 181 height 40
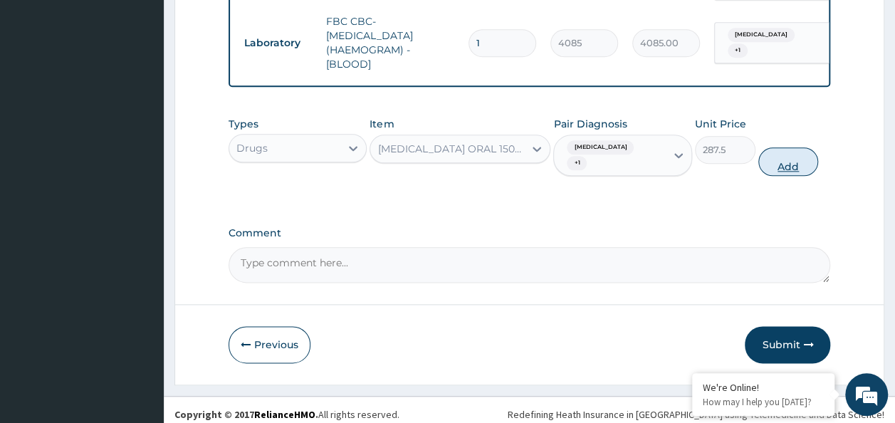
click at [771, 157] on button "Add" at bounding box center [789, 161] width 61 height 28
type input "0"
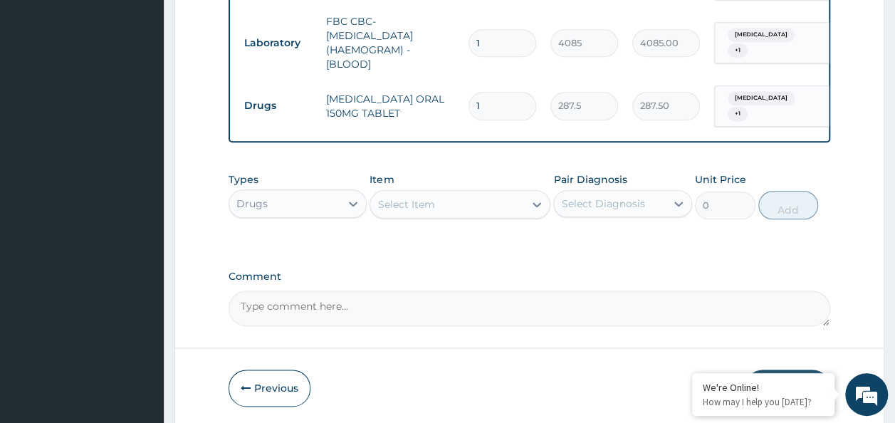
type input "14"
type input "4025.00"
type input "14"
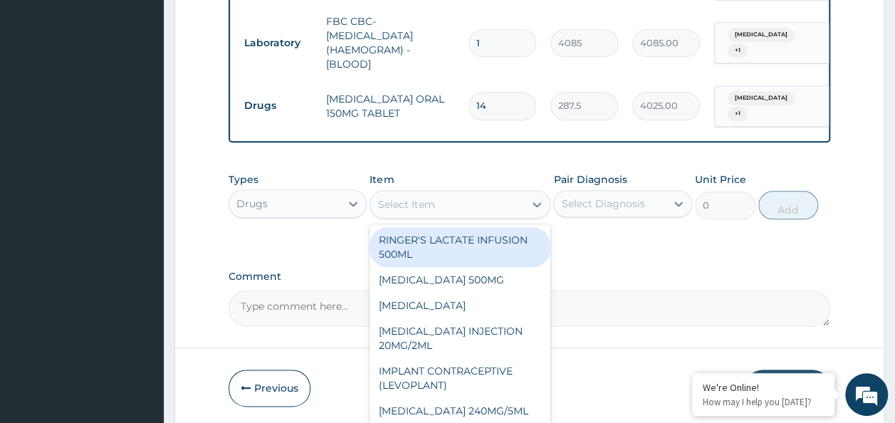
click at [420, 210] on div "Select Item" at bounding box center [447, 204] width 154 height 23
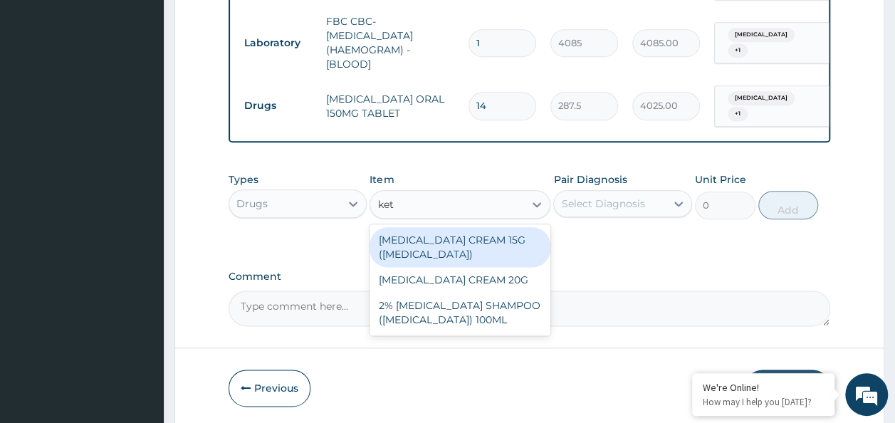
type input "keto"
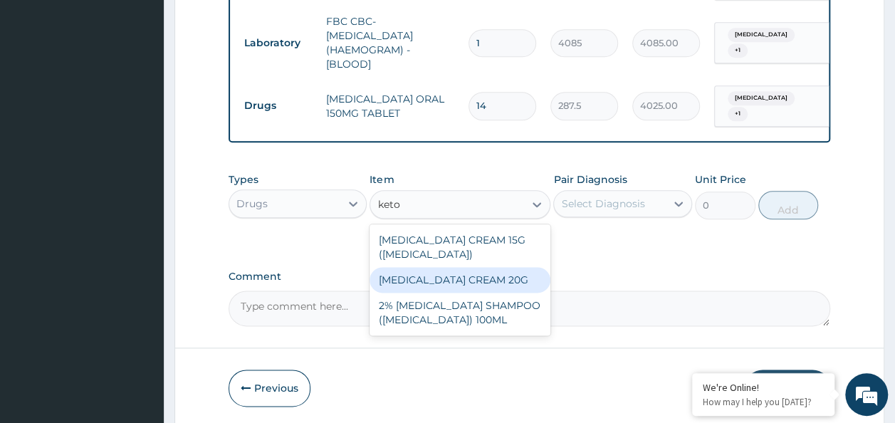
click at [454, 275] on div "KETOCONAZOLE CREAM 20G" at bounding box center [460, 280] width 181 height 26
type input "1495"
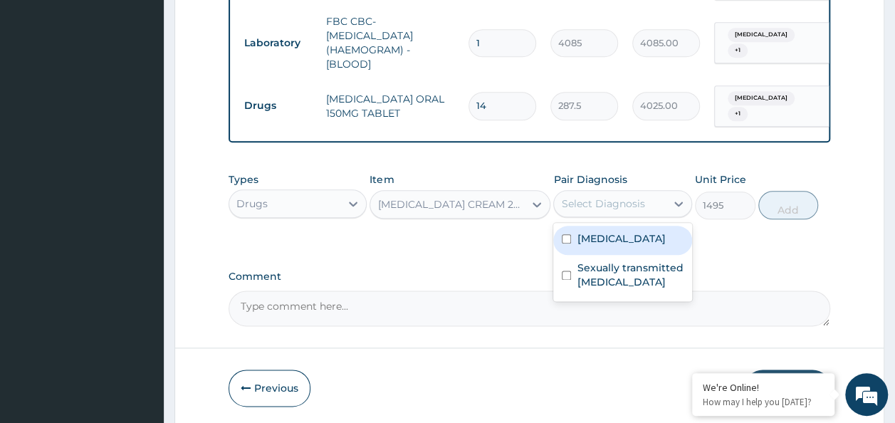
drag, startPoint x: 566, startPoint y: 195, endPoint x: 578, endPoint y: 218, distance: 25.8
click at [567, 197] on div "Select Diagnosis" at bounding box center [602, 204] width 83 height 14
drag, startPoint x: 593, startPoint y: 239, endPoint x: 595, endPoint y: 251, distance: 12.2
click at [594, 242] on label "Vulvitis" at bounding box center [621, 239] width 88 height 14
checkbox input "true"
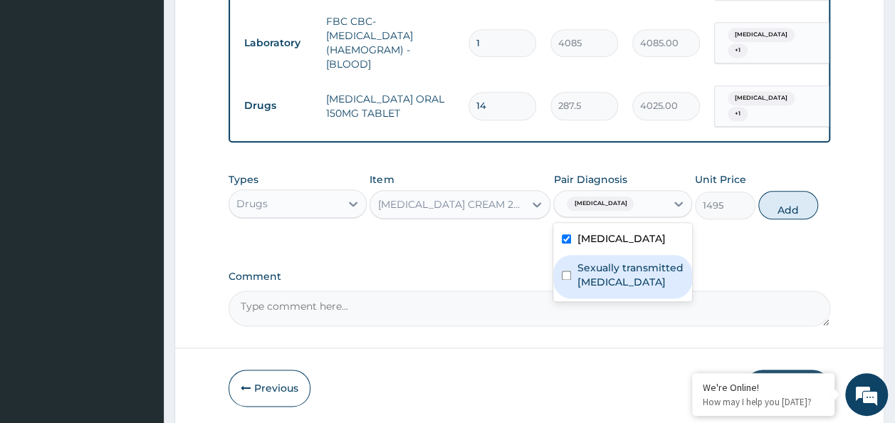
drag, startPoint x: 601, startPoint y: 271, endPoint x: 692, endPoint y: 234, distance: 98.2
click at [601, 271] on label "Sexually transmitted infectious disease" at bounding box center [630, 275] width 107 height 28
checkbox input "true"
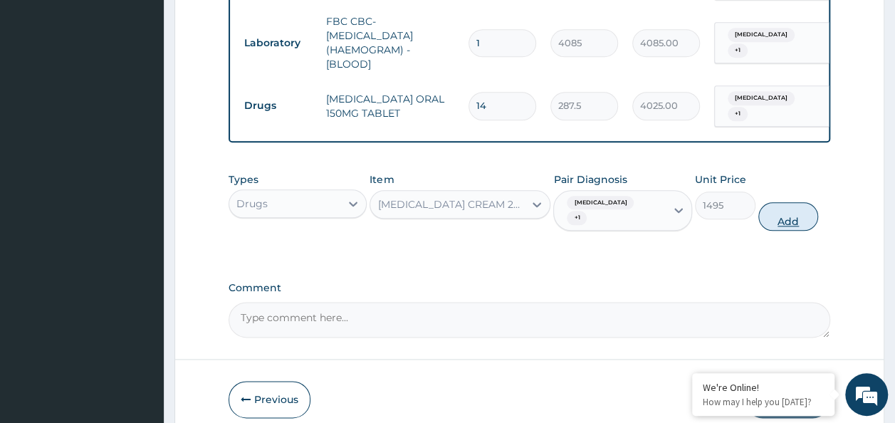
click at [769, 205] on button "Add" at bounding box center [789, 216] width 61 height 28
type input "0"
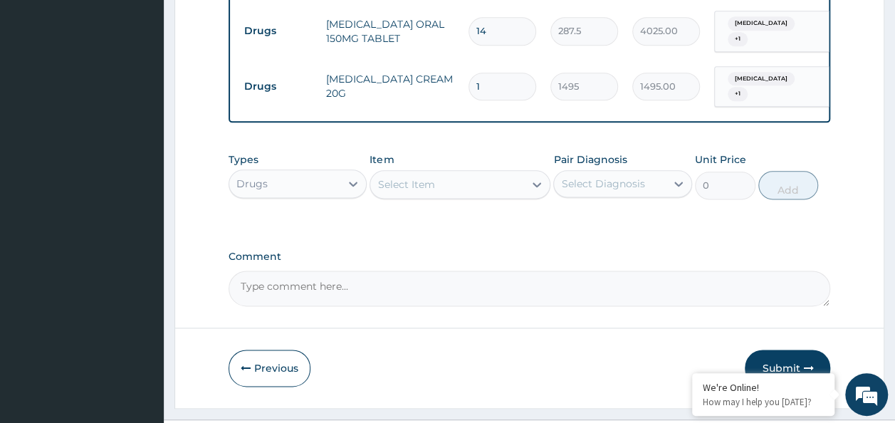
scroll to position [843, 0]
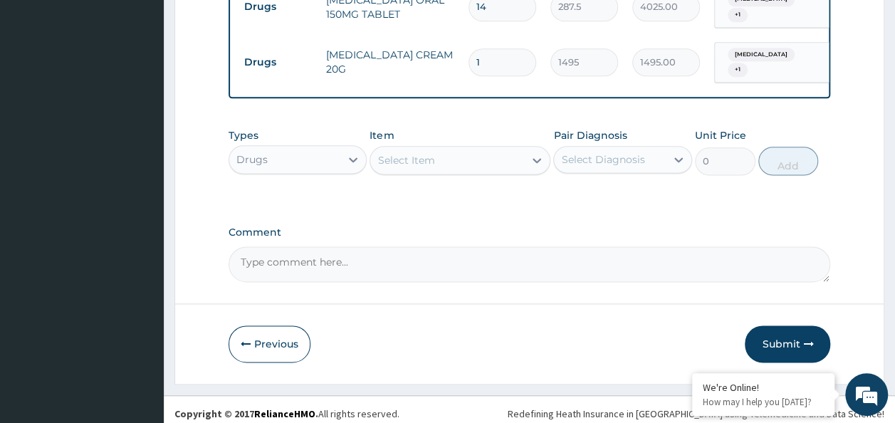
click at [774, 338] on button "Submit" at bounding box center [787, 344] width 85 height 37
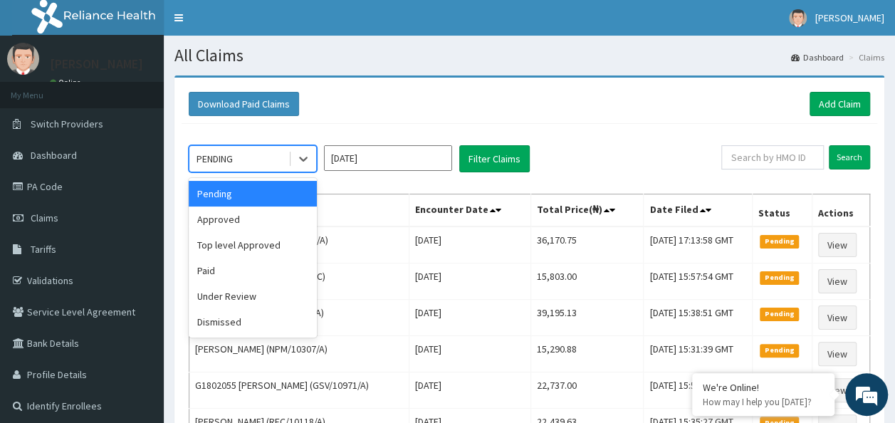
click at [274, 156] on div "PENDING" at bounding box center [238, 158] width 99 height 23
click at [272, 214] on div "Approved" at bounding box center [253, 220] width 128 height 26
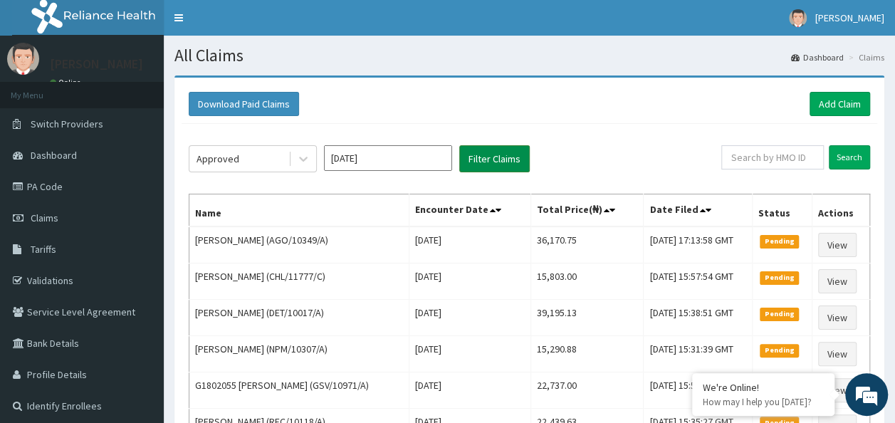
click at [473, 169] on button "Filter Claims" at bounding box center [494, 158] width 71 height 27
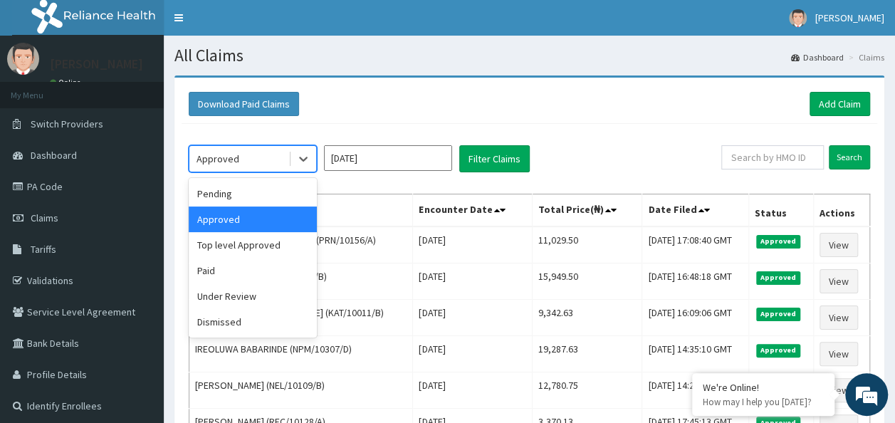
click at [237, 165] on div "Approved" at bounding box center [238, 158] width 99 height 23
click at [248, 202] on div "Pending" at bounding box center [253, 194] width 128 height 26
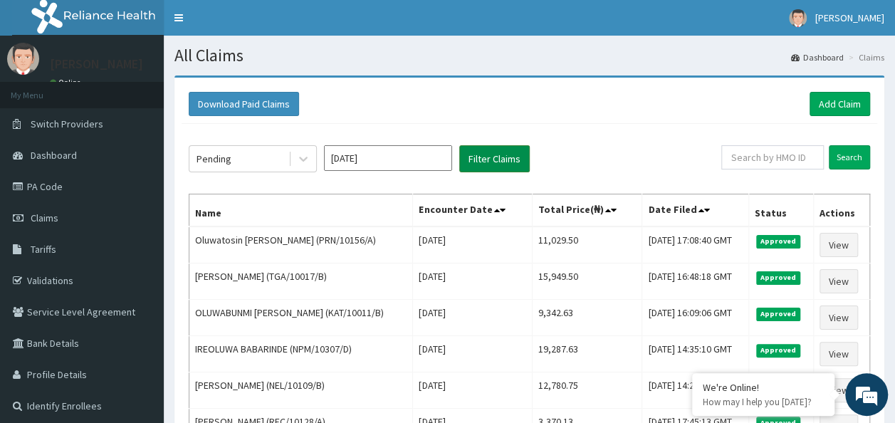
click at [483, 165] on button "Filter Claims" at bounding box center [494, 158] width 71 height 27
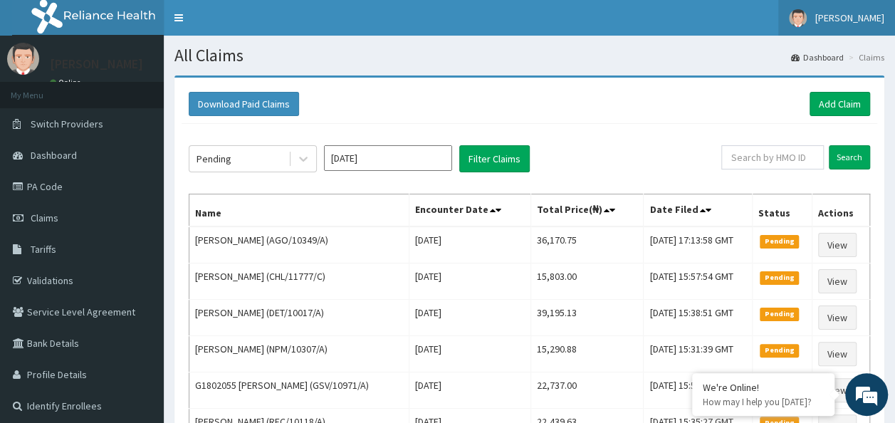
click at [855, 26] on link "[PERSON_NAME]" at bounding box center [837, 18] width 117 height 36
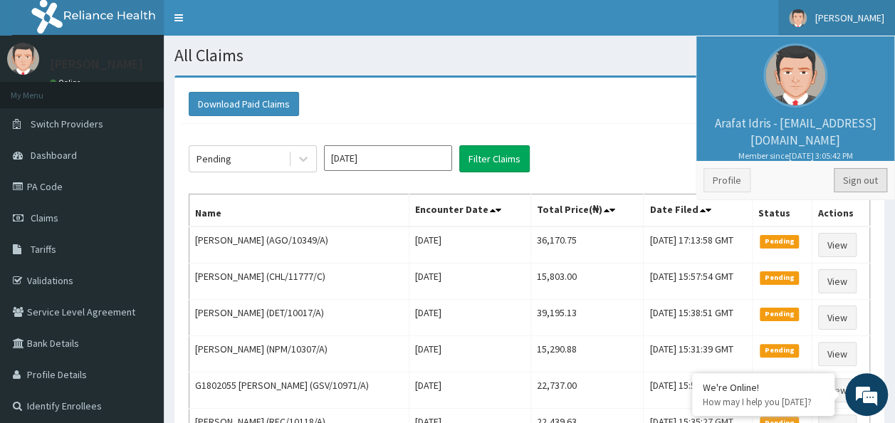
click at [852, 178] on link "Sign out" at bounding box center [860, 180] width 53 height 24
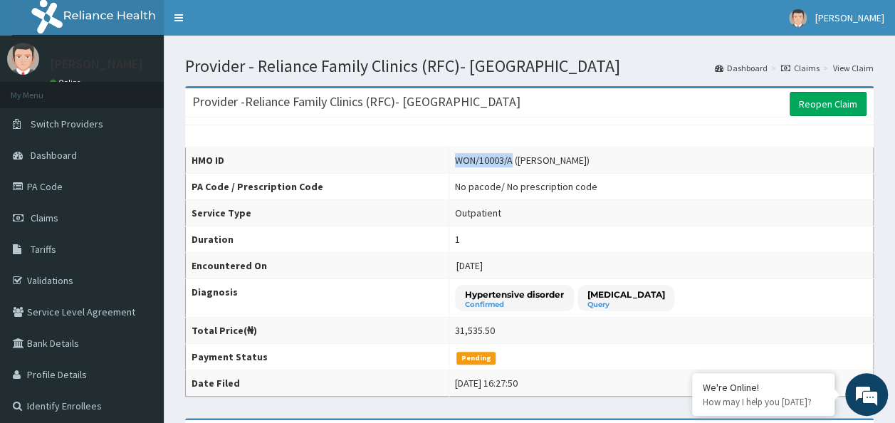
drag, startPoint x: 477, startPoint y: 157, endPoint x: 533, endPoint y: 160, distance: 55.7
click at [533, 160] on div "WON/10003/A (OLUFEMI OYEBANJO)" at bounding box center [522, 160] width 135 height 14
copy div "WON/10003/A"
drag, startPoint x: 451, startPoint y: 191, endPoint x: 445, endPoint y: 184, distance: 9.6
click at [447, 188] on th "PA Code / Prescription Code" at bounding box center [318, 187] width 264 height 26
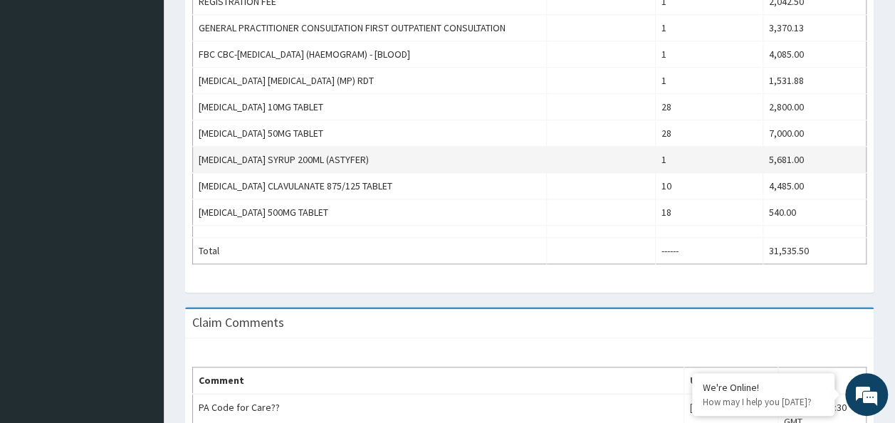
scroll to position [495, 0]
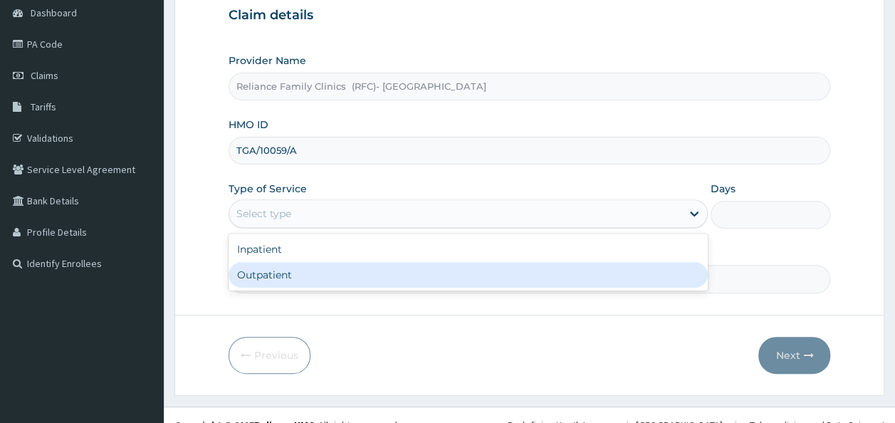
click at [341, 265] on div "Outpatient" at bounding box center [468, 275] width 479 height 26
type input "1"
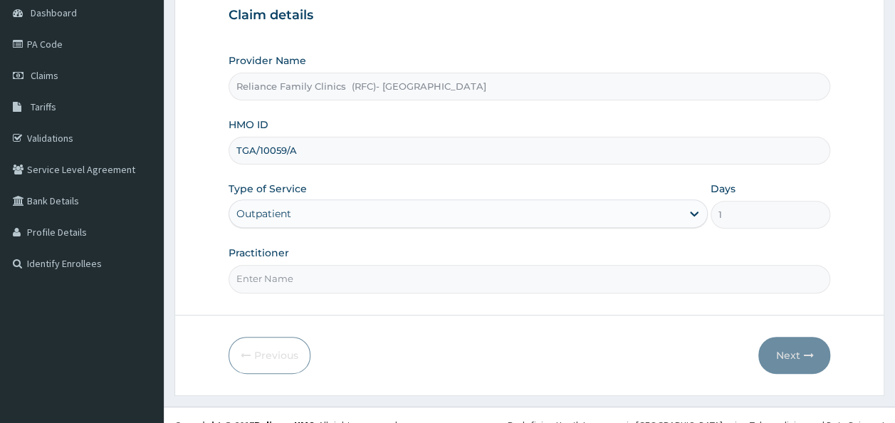
click at [339, 267] on input "Practitioner" at bounding box center [530, 279] width 603 height 28
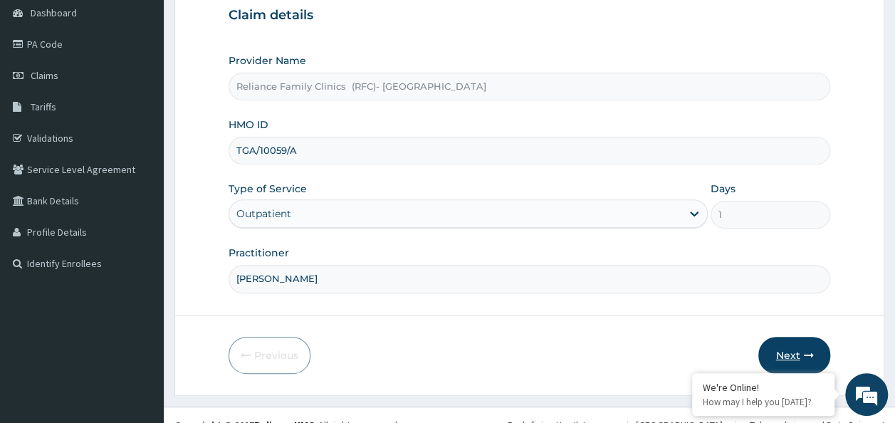
type input "[PERSON_NAME]"
click at [801, 358] on button "Next" at bounding box center [795, 355] width 72 height 37
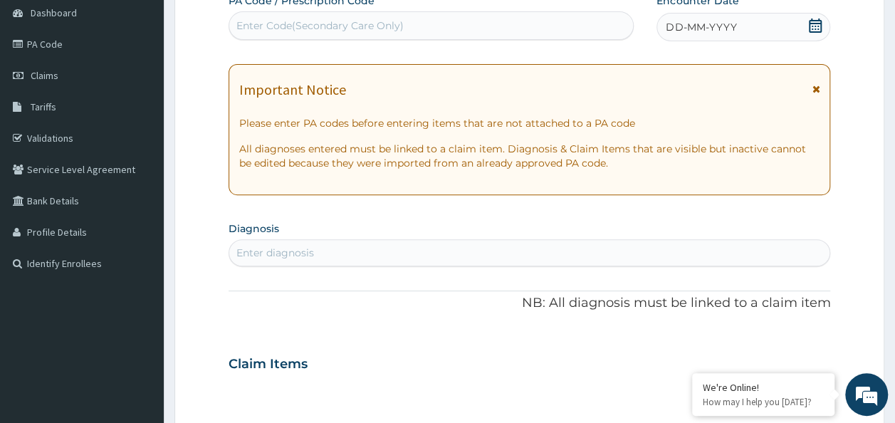
click at [819, 28] on icon at bounding box center [816, 26] width 14 height 14
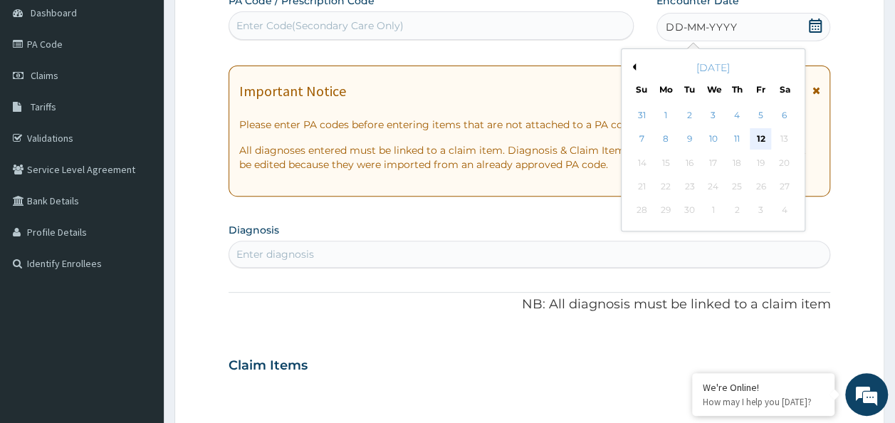
click at [759, 133] on div "12" at bounding box center [760, 139] width 21 height 21
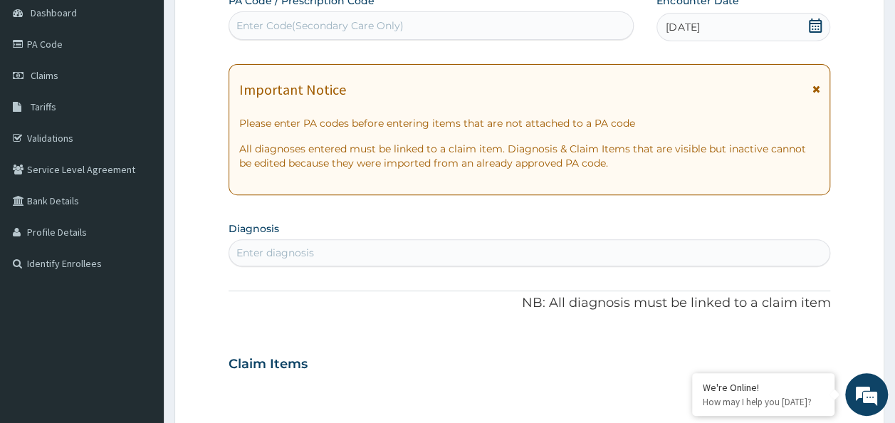
click at [329, 25] on div "Enter Code(Secondary Care Only)" at bounding box center [320, 26] width 167 height 14
paste input "PA/FD8AEE"
type input "PA/FD8AEE"
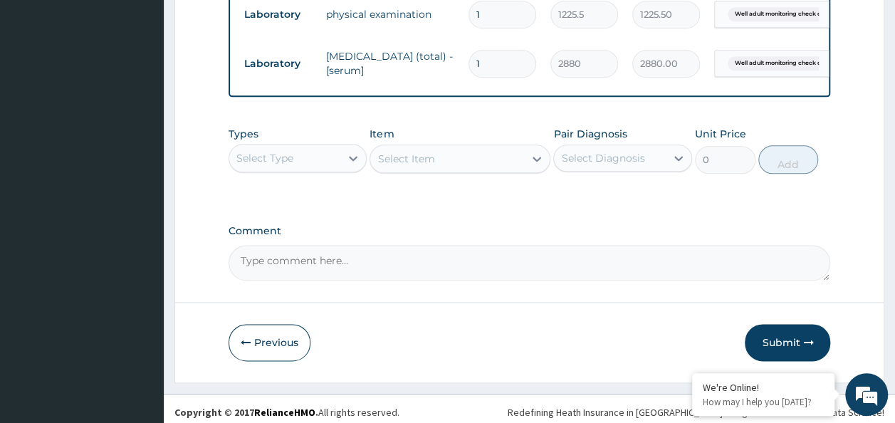
scroll to position [841, 0]
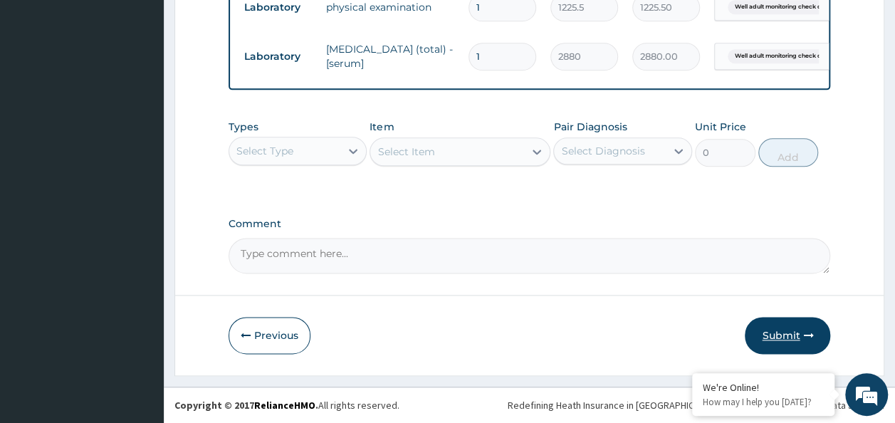
click at [791, 343] on button "Submit" at bounding box center [787, 335] width 85 height 37
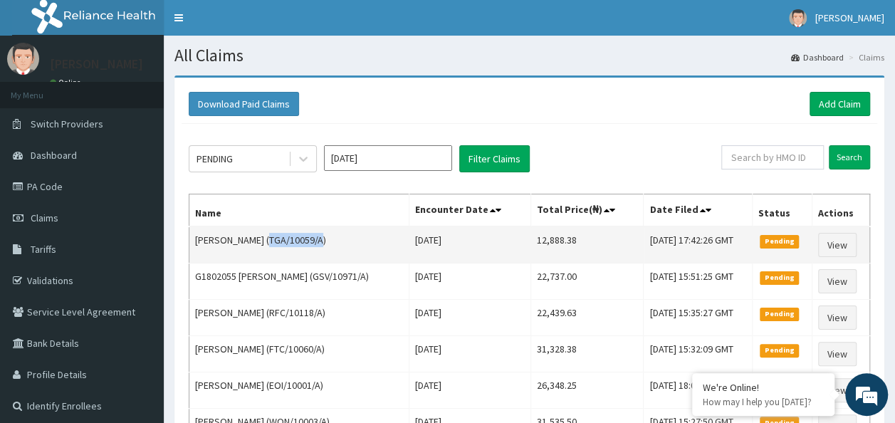
drag, startPoint x: 308, startPoint y: 239, endPoint x: 259, endPoint y: 240, distance: 49.2
click at [259, 240] on td "[PERSON_NAME] (TGA/10059/A)" at bounding box center [299, 245] width 220 height 37
copy td "TGA/10059/A"
click at [368, 261] on td "[PERSON_NAME] (TGA/10059/A)" at bounding box center [299, 245] width 220 height 37
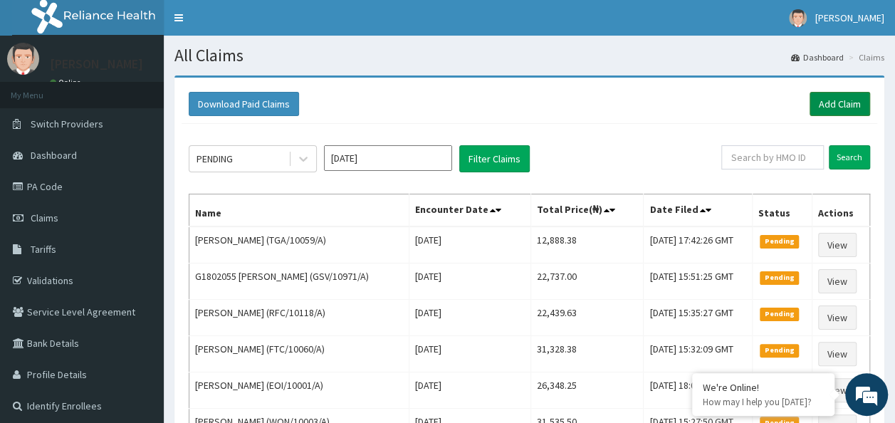
click at [843, 103] on link "Add Claim" at bounding box center [840, 104] width 61 height 24
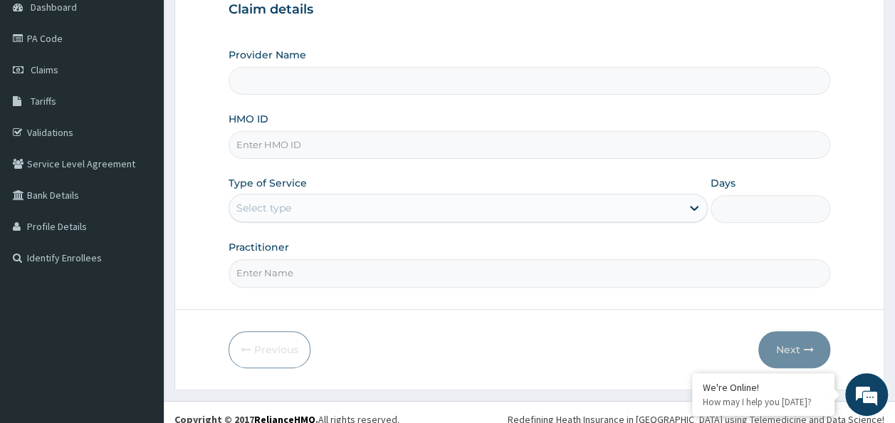
scroll to position [160, 0]
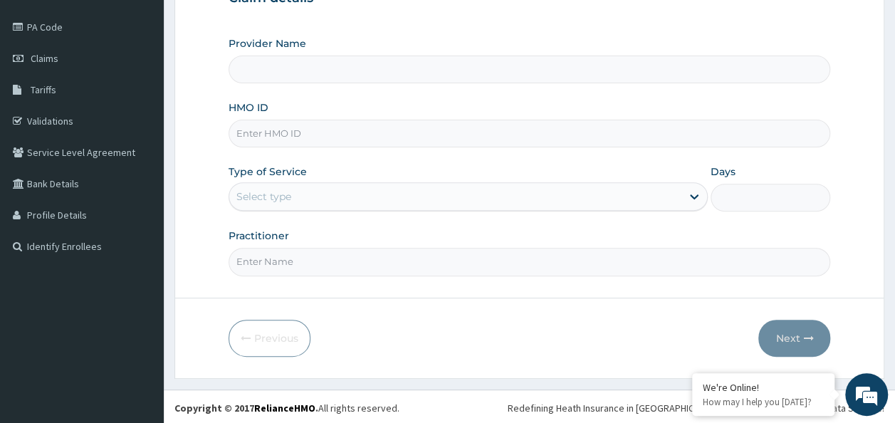
click at [399, 127] on input "HMO ID" at bounding box center [530, 134] width 603 height 28
paste input "TGA/10059/A"
type input "TGA/10059/A"
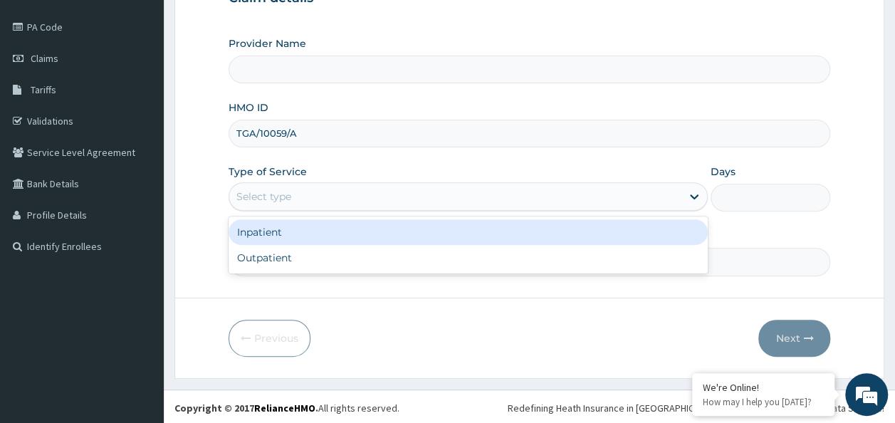
drag, startPoint x: 400, startPoint y: 189, endPoint x: 400, endPoint y: 271, distance: 81.2
click at [400, 201] on div "Select type" at bounding box center [455, 196] width 452 height 23
type input "Reliance Family Clinics (RFC)- Ejigbo"
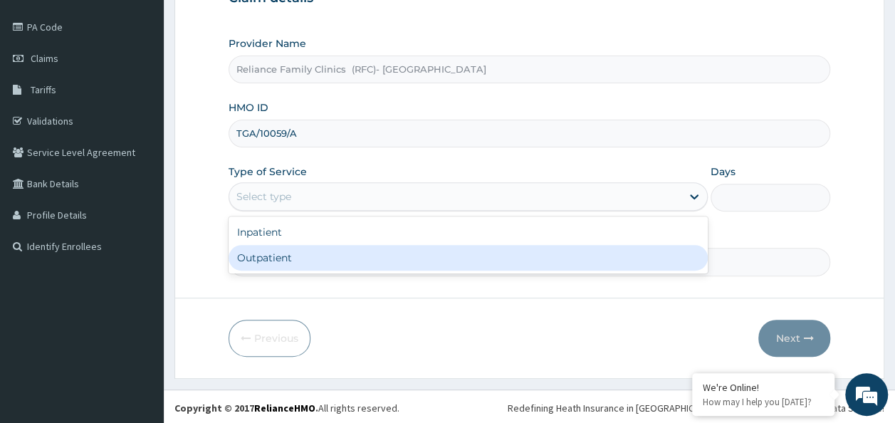
click at [400, 255] on div "Outpatient" at bounding box center [468, 258] width 479 height 26
type input "1"
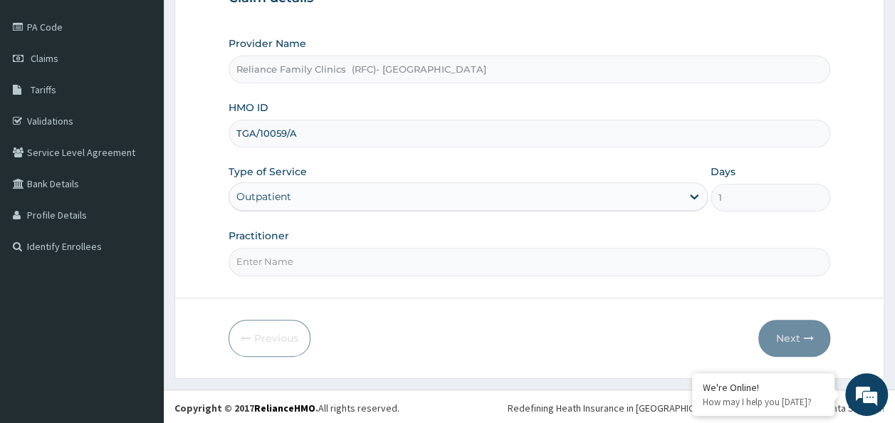
click at [383, 271] on input "Practitioner" at bounding box center [530, 262] width 603 height 28
type input "Dr Chimezie"
click at [805, 339] on icon "button" at bounding box center [809, 338] width 10 height 10
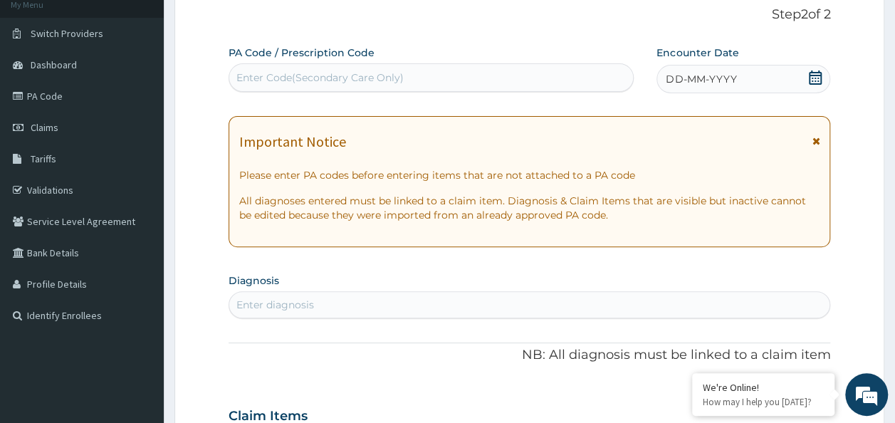
scroll to position [88, 0]
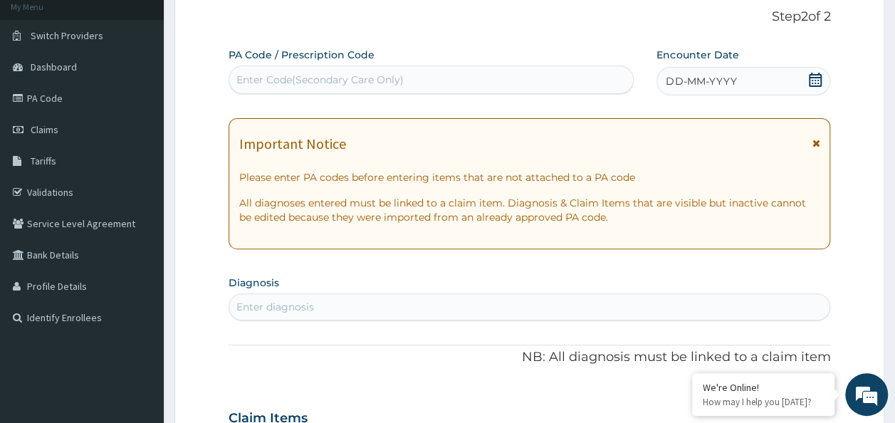
click at [822, 74] on icon at bounding box center [816, 80] width 14 height 14
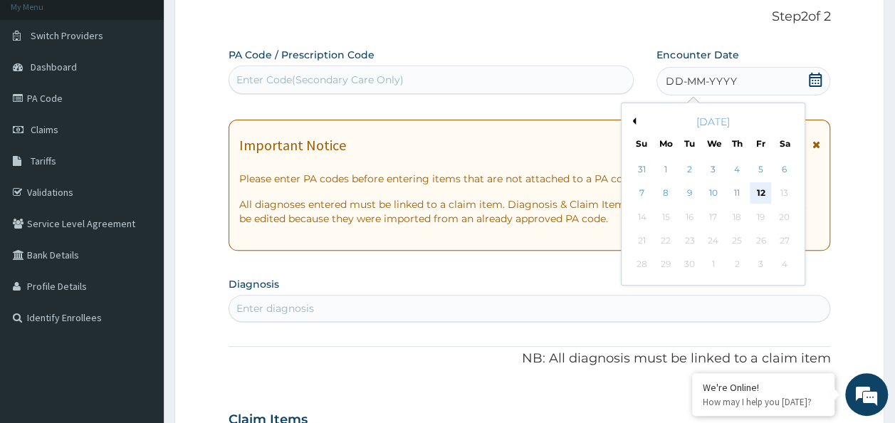
click at [765, 188] on div "12" at bounding box center [760, 193] width 21 height 21
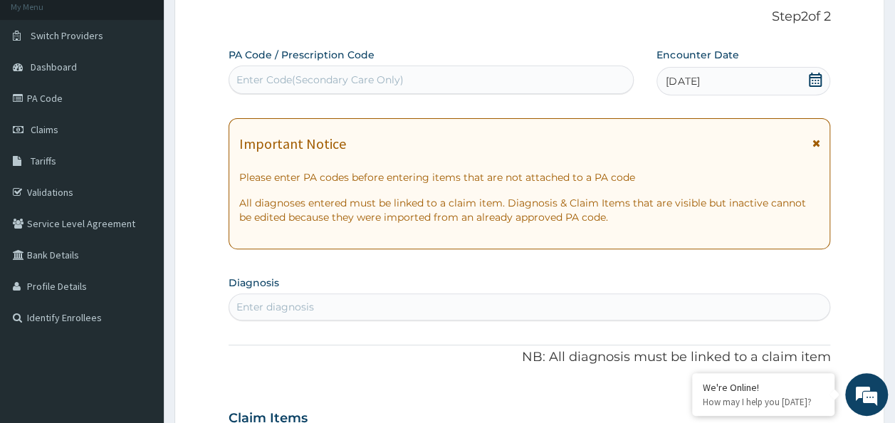
scroll to position [302, 0]
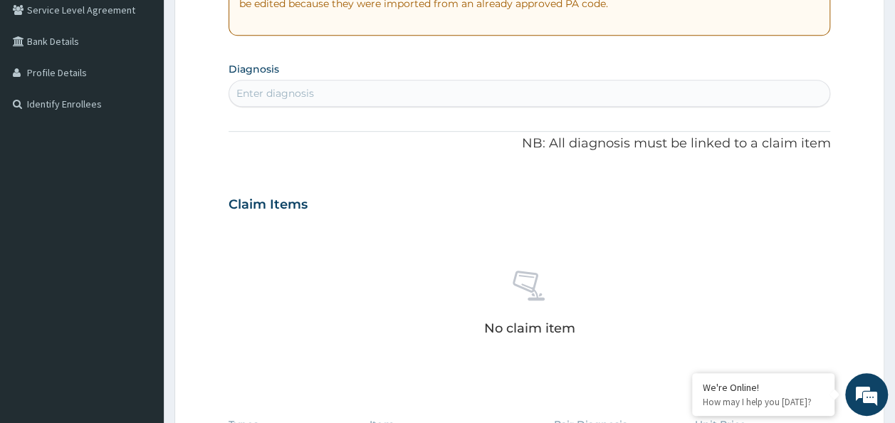
click at [311, 88] on div "Enter diagnosis" at bounding box center [276, 93] width 78 height 14
type input "malari"
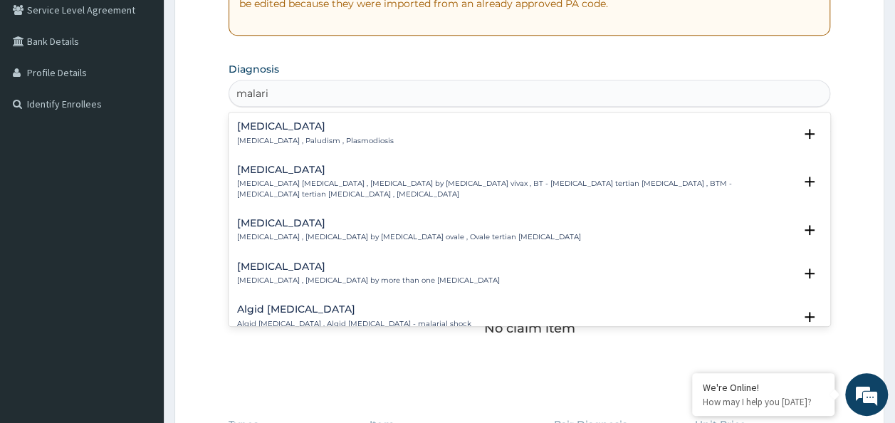
click at [358, 130] on div "Malaria Malaria , Paludism , Plasmodiosis" at bounding box center [530, 133] width 586 height 25
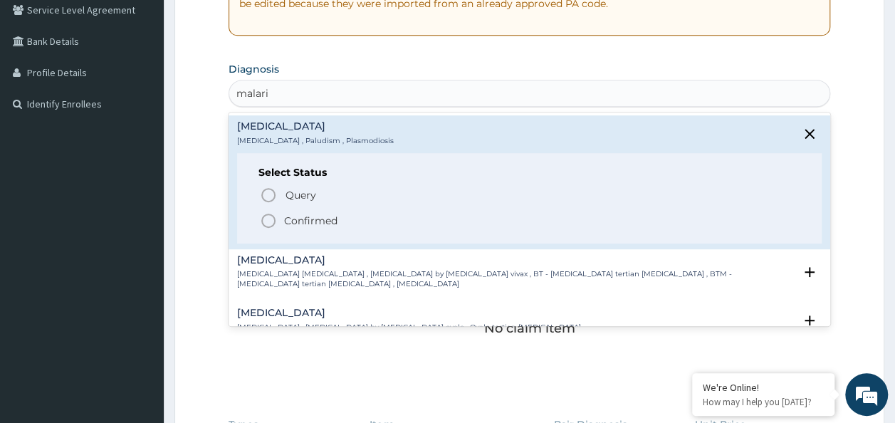
click at [312, 215] on p "Confirmed" at bounding box center [310, 221] width 53 height 14
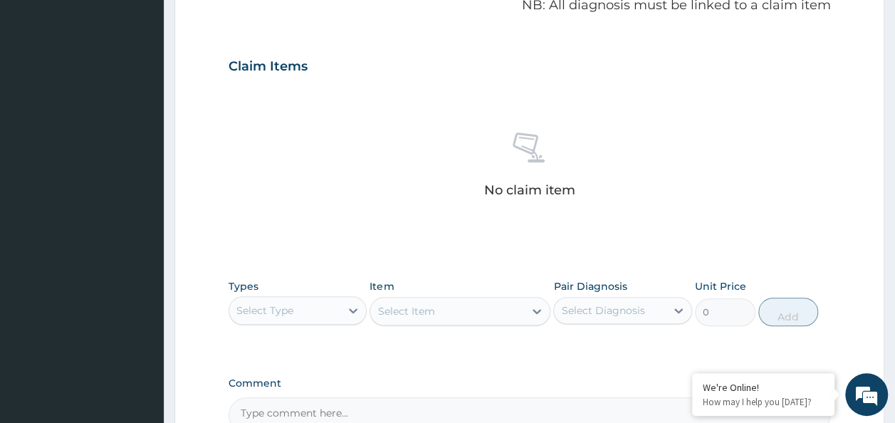
scroll to position [373, 0]
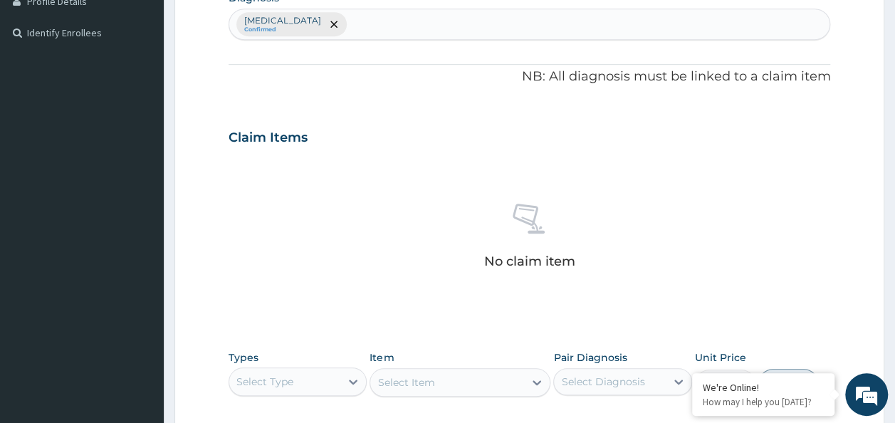
click at [311, 22] on div "Malaria Confirmed" at bounding box center [529, 24] width 601 height 30
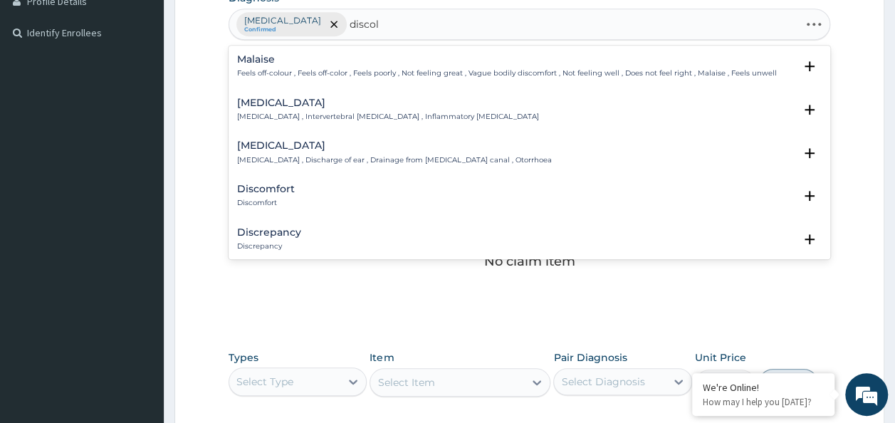
type input "discolo"
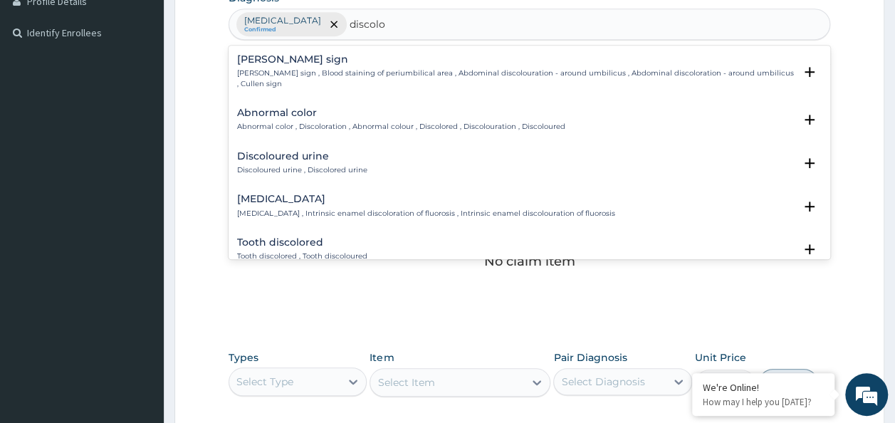
click at [319, 170] on p "Discoloured urine , Discolored urine" at bounding box center [302, 170] width 130 height 10
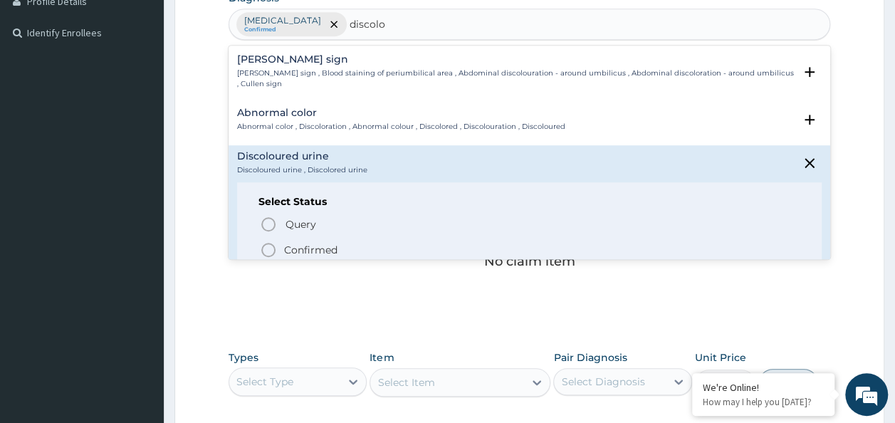
click at [312, 250] on p "Confirmed" at bounding box center [310, 250] width 53 height 14
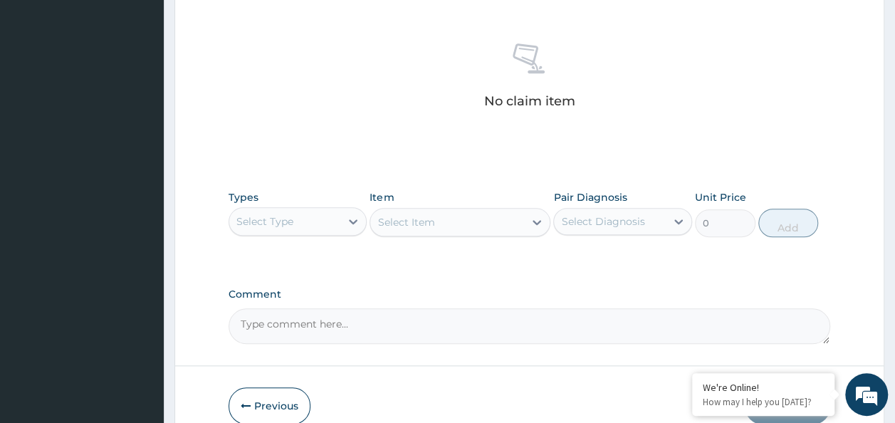
scroll to position [587, 0]
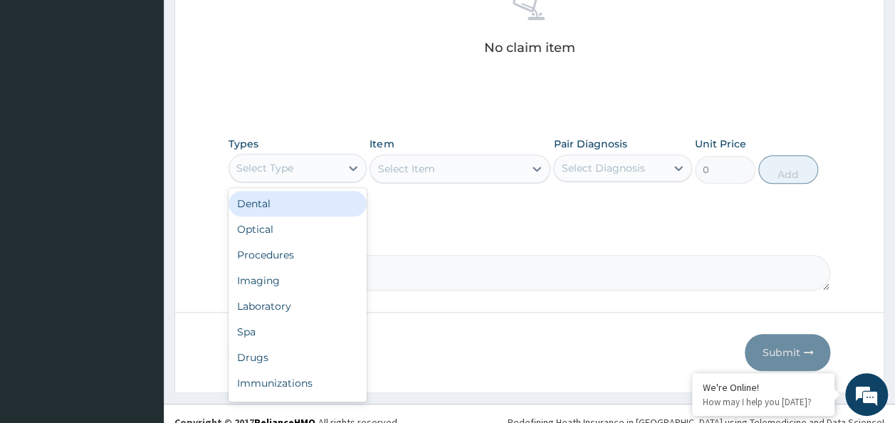
click at [321, 163] on div "Select Type" at bounding box center [285, 168] width 112 height 23
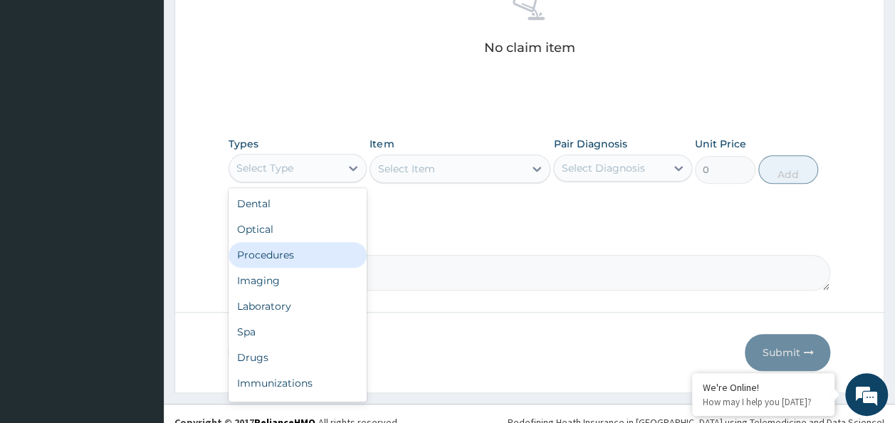
click at [305, 244] on div "Procedures" at bounding box center [298, 255] width 139 height 26
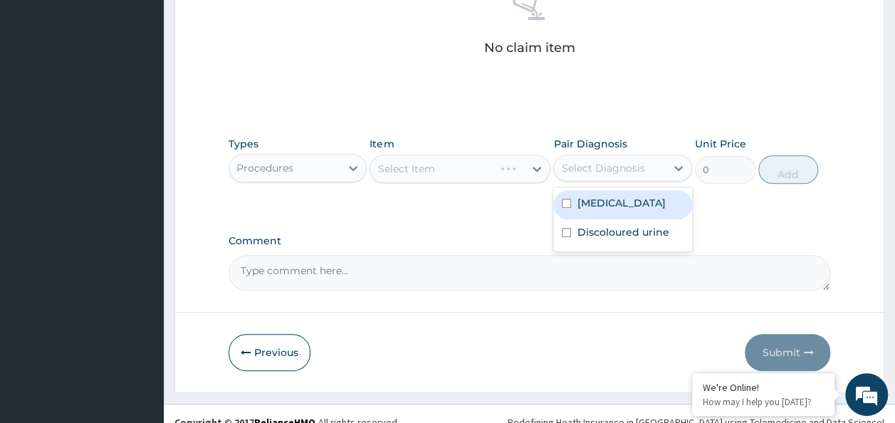
drag, startPoint x: 593, startPoint y: 175, endPoint x: 595, endPoint y: 184, distance: 8.8
click at [593, 175] on div "Select Diagnosis" at bounding box center [610, 168] width 112 height 23
click at [595, 201] on label "Malaria" at bounding box center [621, 203] width 88 height 14
checkbox input "true"
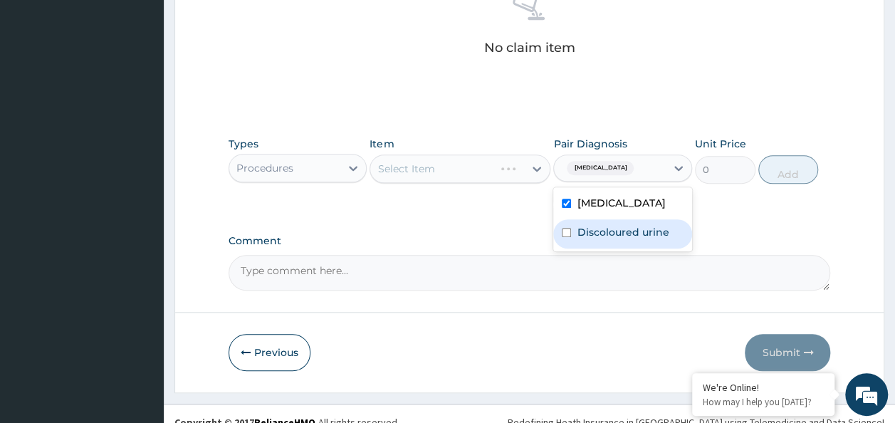
drag, startPoint x: 586, startPoint y: 237, endPoint x: 438, endPoint y: 234, distance: 147.5
click at [585, 237] on label "Discoloured urine" at bounding box center [623, 232] width 92 height 14
checkbox input "true"
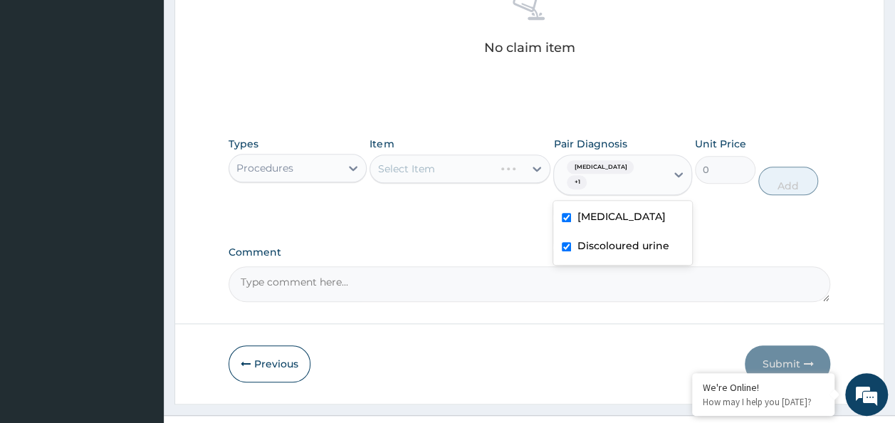
click at [437, 246] on label "Comment" at bounding box center [530, 252] width 603 height 12
click at [437, 266] on textarea "Comment" at bounding box center [530, 284] width 603 height 36
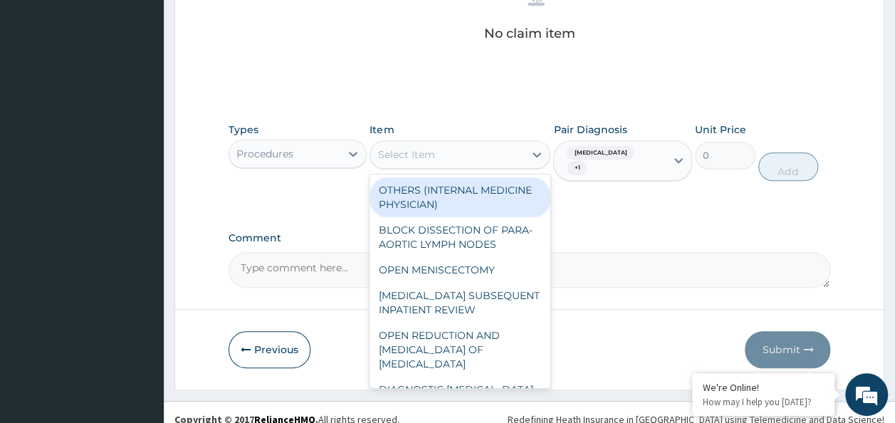
click at [413, 148] on div "Select Item" at bounding box center [406, 154] width 57 height 14
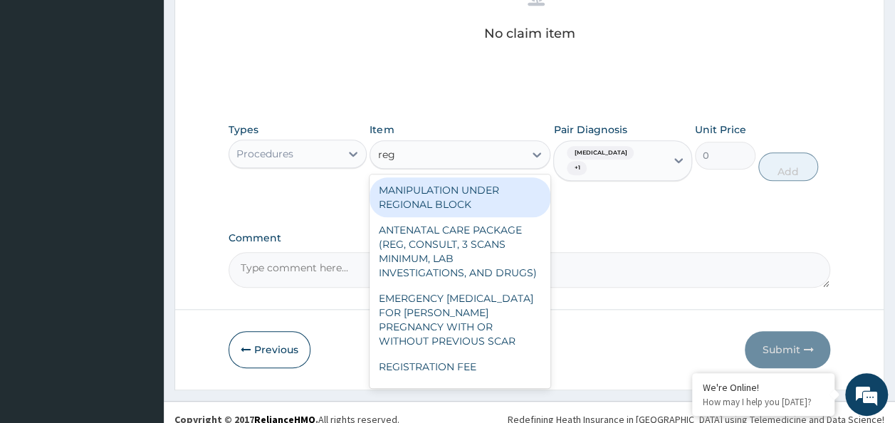
type input "regi"
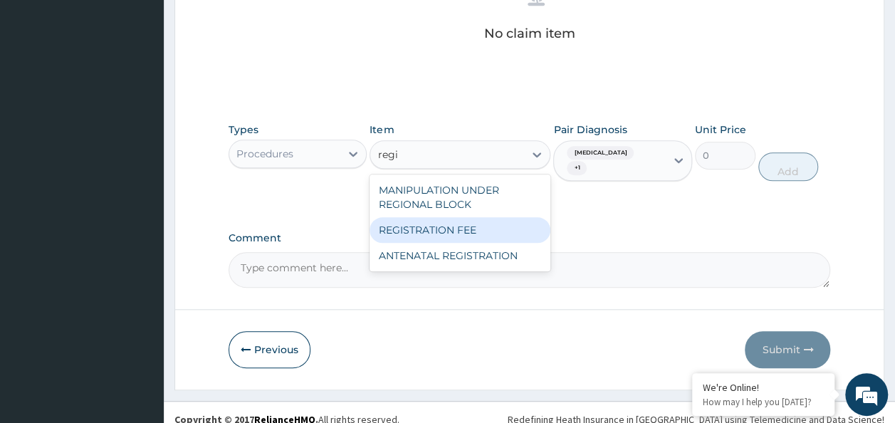
drag, startPoint x: 440, startPoint y: 222, endPoint x: 558, endPoint y: 224, distance: 119.0
click at [440, 224] on div "REGISTRATION FEE" at bounding box center [460, 230] width 181 height 26
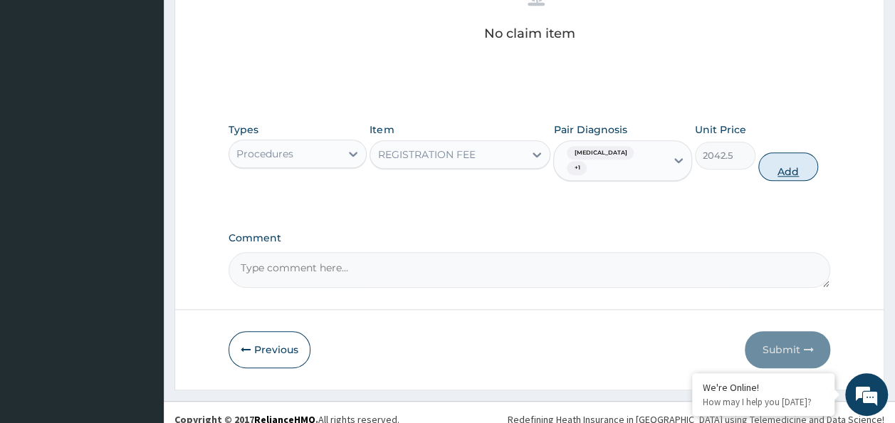
click at [781, 166] on button "Add" at bounding box center [789, 166] width 61 height 28
type input "0"
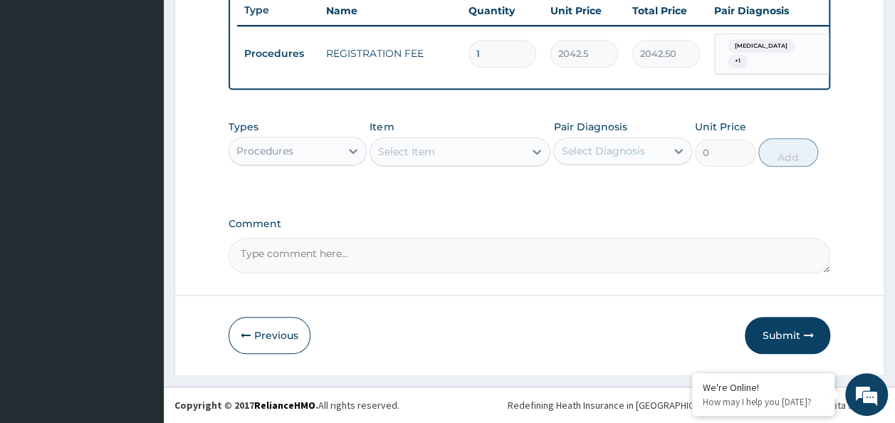
click at [442, 148] on div "Select Item" at bounding box center [447, 151] width 154 height 23
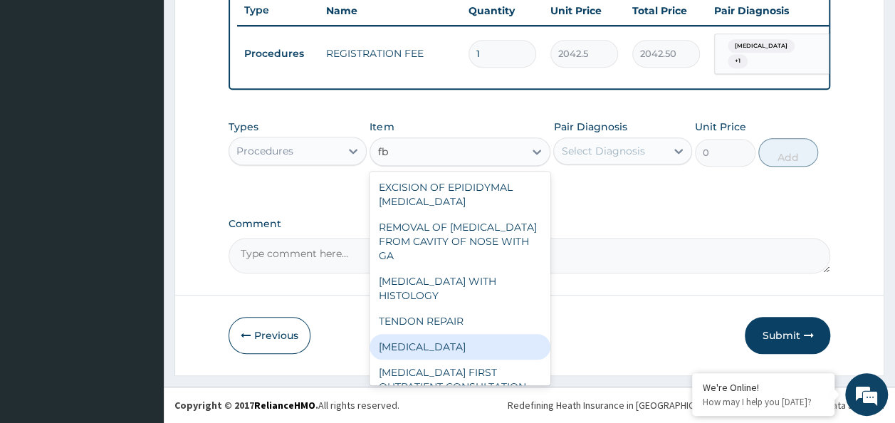
type input "f"
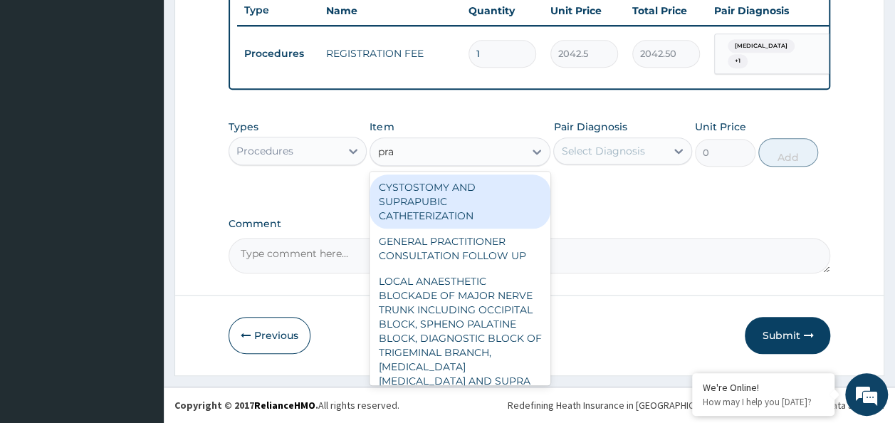
type input "prac"
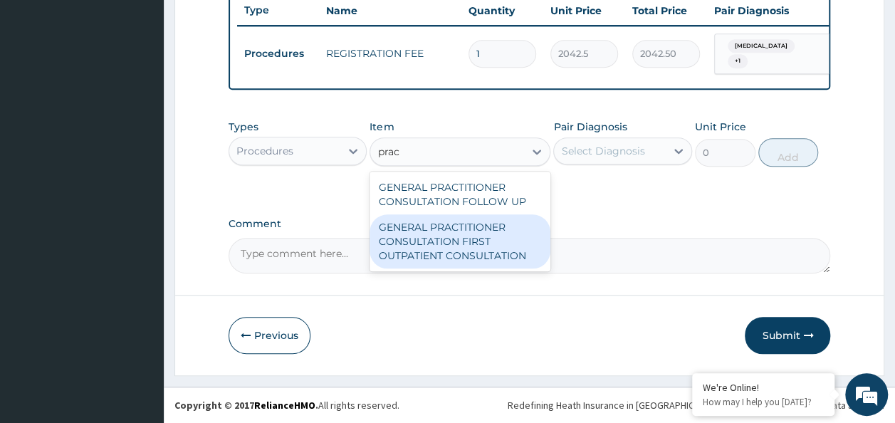
click at [472, 224] on div "GENERAL PRACTITIONER CONSULTATION FIRST OUTPATIENT CONSULTATION" at bounding box center [460, 241] width 181 height 54
type input "3370.125"
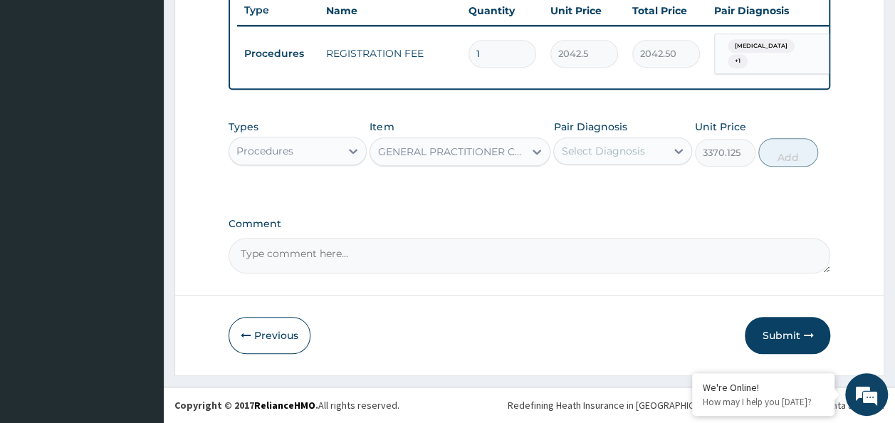
click at [592, 151] on div "Select Diagnosis" at bounding box center [602, 151] width 83 height 14
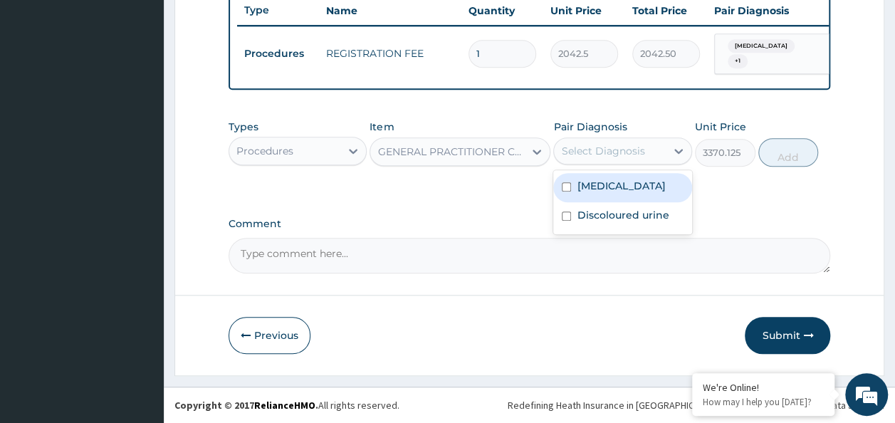
drag, startPoint x: 596, startPoint y: 177, endPoint x: 594, endPoint y: 216, distance: 38.5
click at [596, 191] on div "Malaria" at bounding box center [623, 187] width 139 height 29
checkbox input "true"
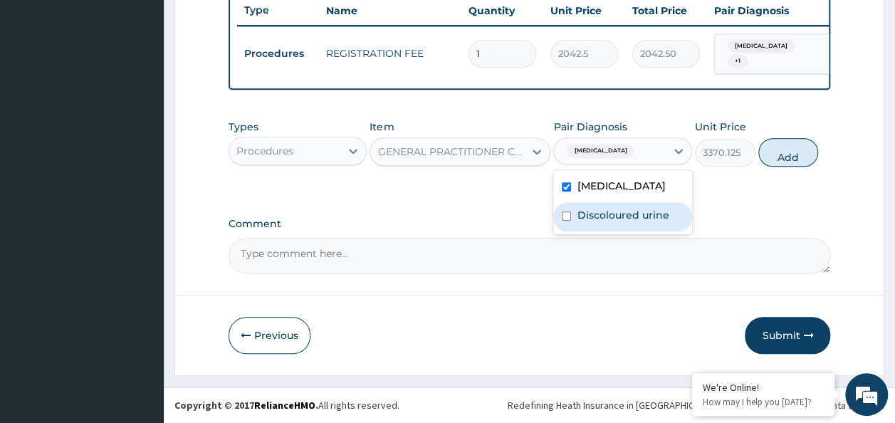
click at [594, 216] on label "Discoloured urine" at bounding box center [623, 215] width 92 height 14
checkbox input "true"
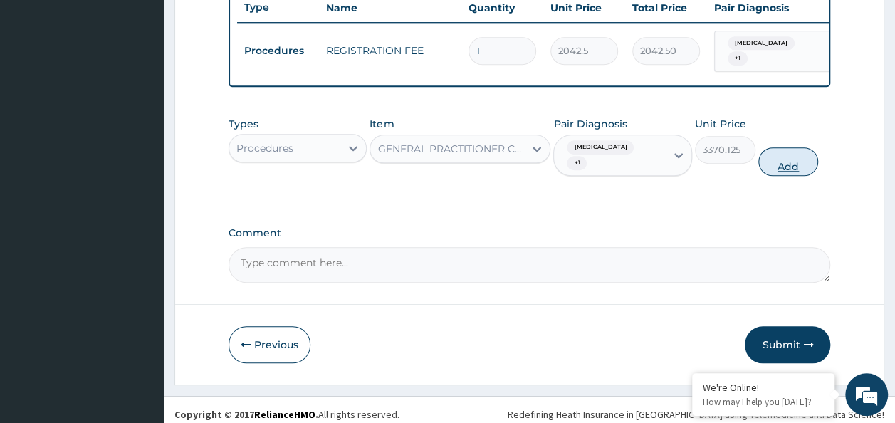
click at [785, 148] on button "Add" at bounding box center [789, 161] width 61 height 28
type input "0"
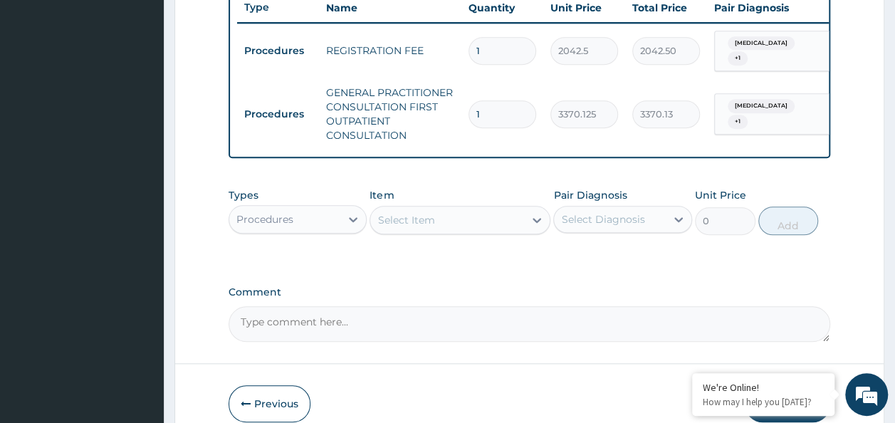
click at [339, 222] on div "Procedures" at bounding box center [285, 219] width 112 height 23
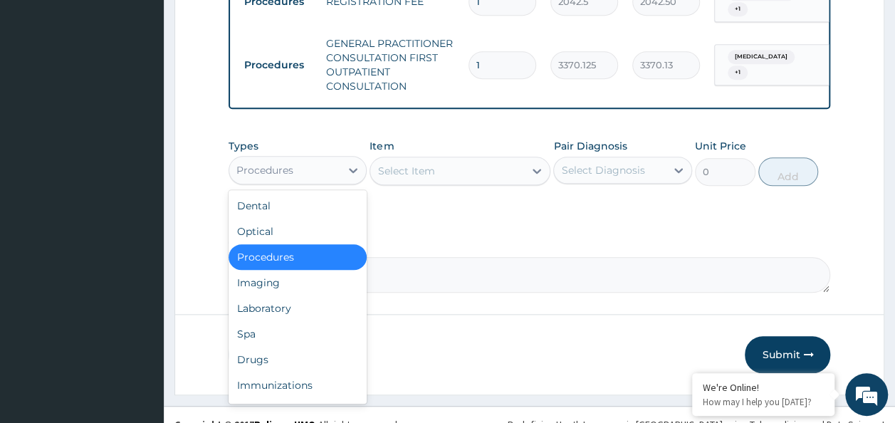
scroll to position [616, 0]
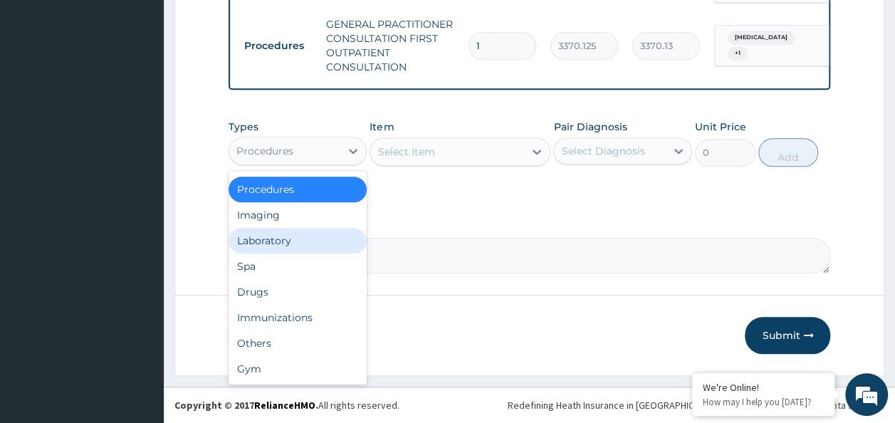
click at [292, 241] on div "Laboratory" at bounding box center [298, 241] width 139 height 26
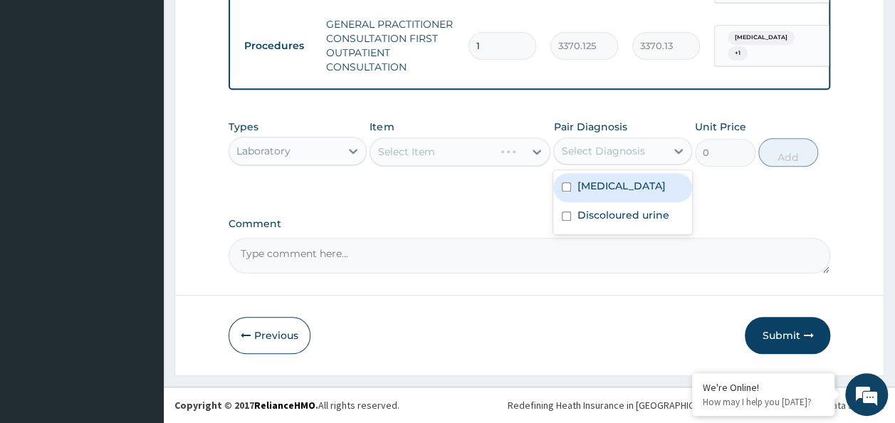
drag, startPoint x: 630, startPoint y: 154, endPoint x: 620, endPoint y: 183, distance: 30.9
click at [630, 156] on div "Select Diagnosis" at bounding box center [602, 151] width 83 height 14
drag, startPoint x: 618, startPoint y: 185, endPoint x: 617, endPoint y: 214, distance: 28.5
click at [618, 185] on div "Malaria" at bounding box center [623, 187] width 139 height 29
checkbox input "true"
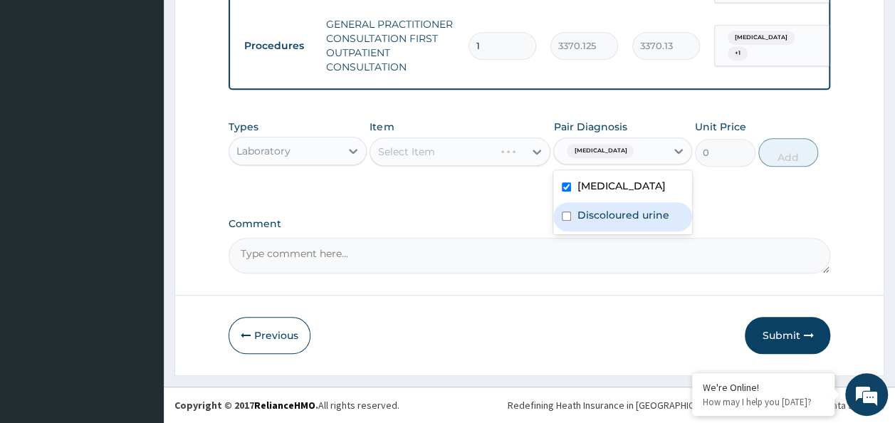
drag, startPoint x: 613, startPoint y: 219, endPoint x: 502, endPoint y: 212, distance: 111.4
click at [596, 219] on label "Discoloured urine" at bounding box center [623, 215] width 92 height 14
checkbox input "true"
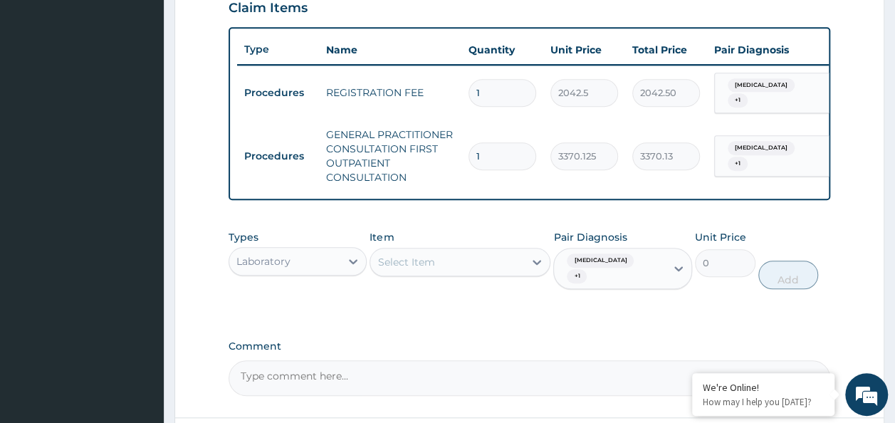
scroll to position [474, 0]
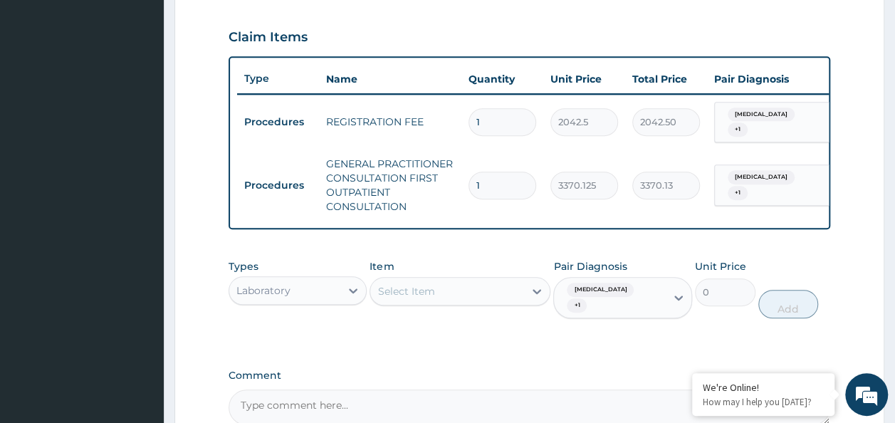
click at [435, 289] on div "Select Item" at bounding box center [447, 291] width 154 height 23
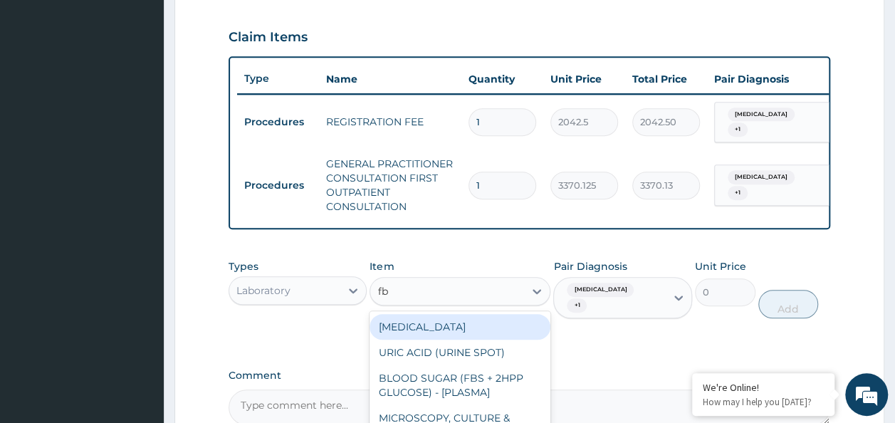
type input "fbc"
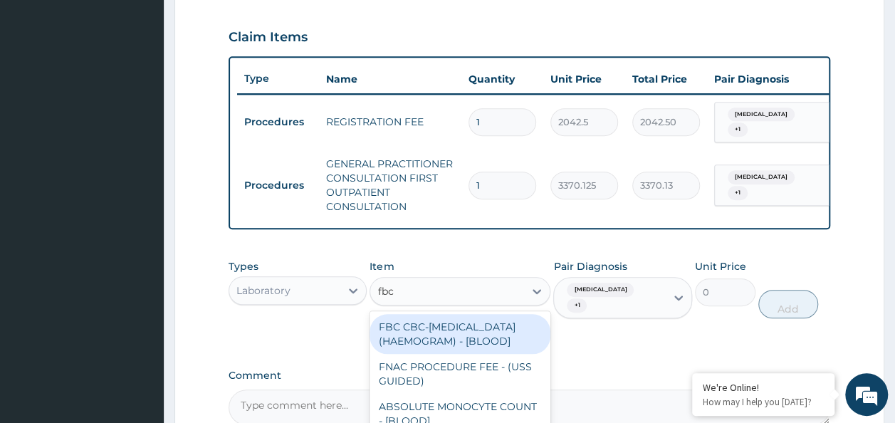
click at [431, 346] on div "FBC CBC-COMPLETE BLOOD COUNT (HAEMOGRAM) - [BLOOD]" at bounding box center [460, 334] width 181 height 40
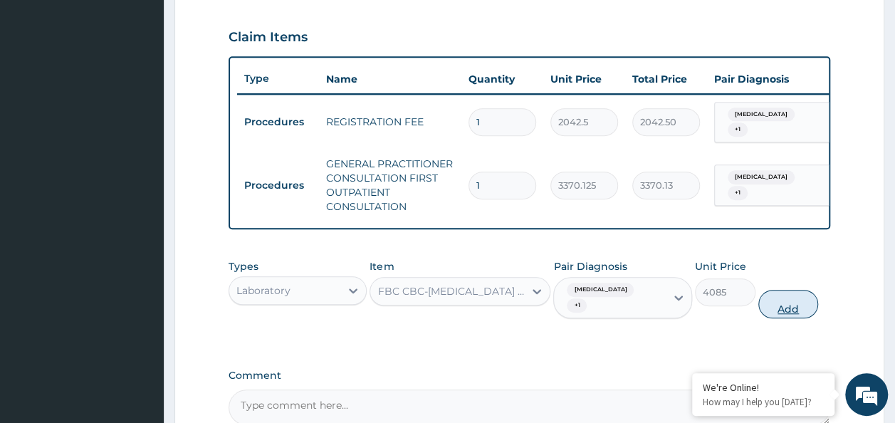
click at [784, 303] on button "Add" at bounding box center [789, 304] width 61 height 28
type input "0"
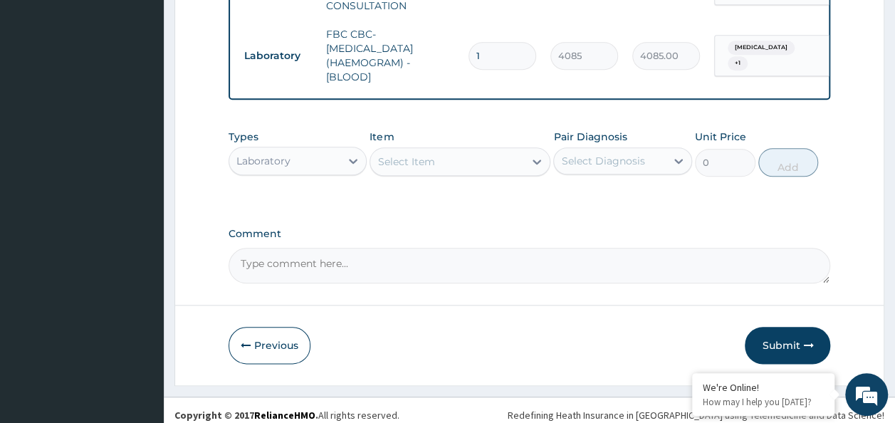
scroll to position [687, 0]
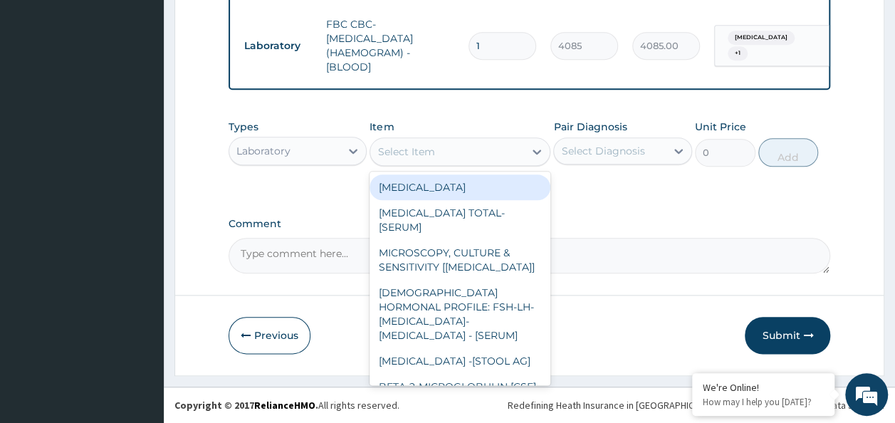
click at [467, 158] on div "Select Item" at bounding box center [447, 151] width 154 height 23
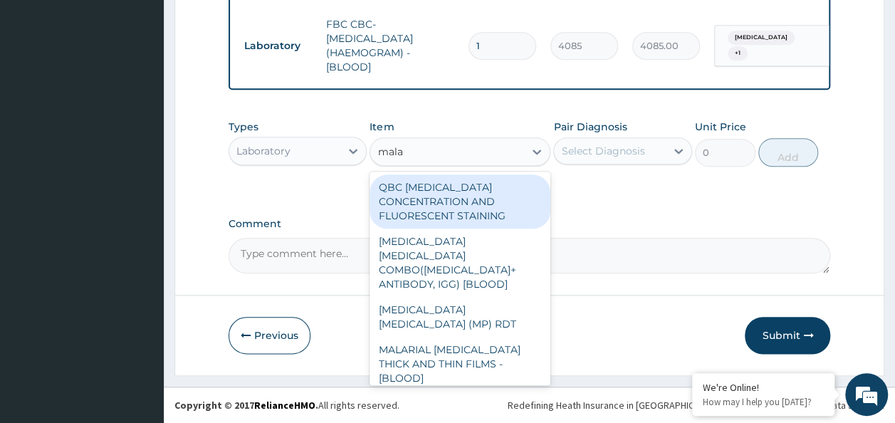
type input "malar"
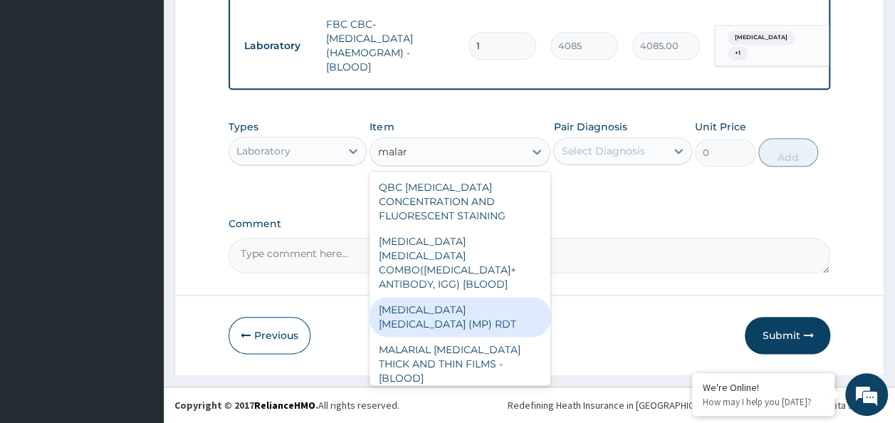
click at [481, 297] on div "MALARIA PARASITE (MP) RDT" at bounding box center [460, 317] width 181 height 40
type input "1531.875"
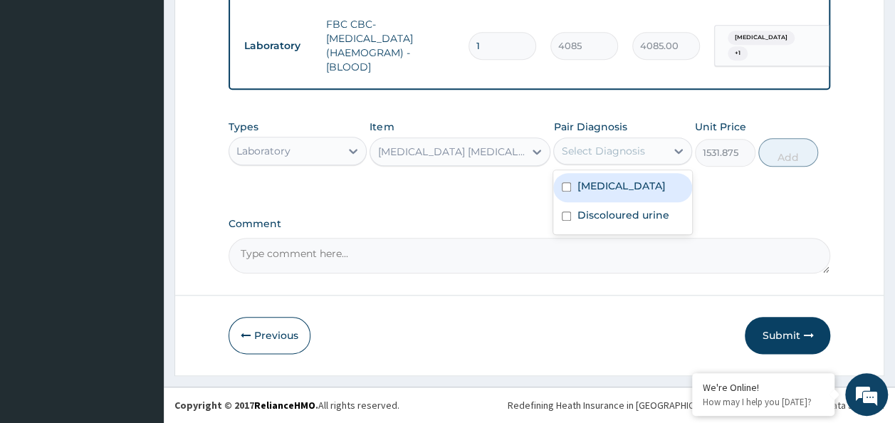
drag, startPoint x: 660, startPoint y: 142, endPoint x: 641, endPoint y: 188, distance: 49.5
click at [655, 152] on div "Select Diagnosis" at bounding box center [610, 151] width 112 height 23
click at [635, 192] on div "Malaria" at bounding box center [623, 187] width 139 height 29
checkbox input "true"
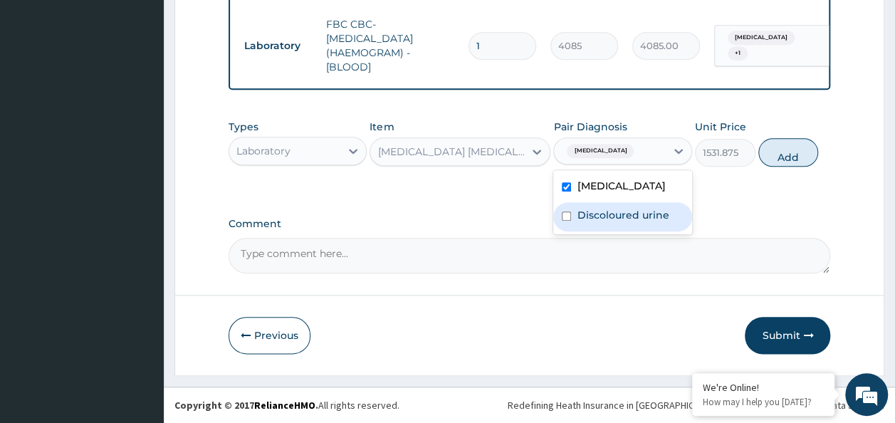
drag, startPoint x: 618, startPoint y: 212, endPoint x: 789, endPoint y: 188, distance: 173.4
click at [627, 215] on label "Discoloured urine" at bounding box center [623, 215] width 92 height 14
checkbox input "true"
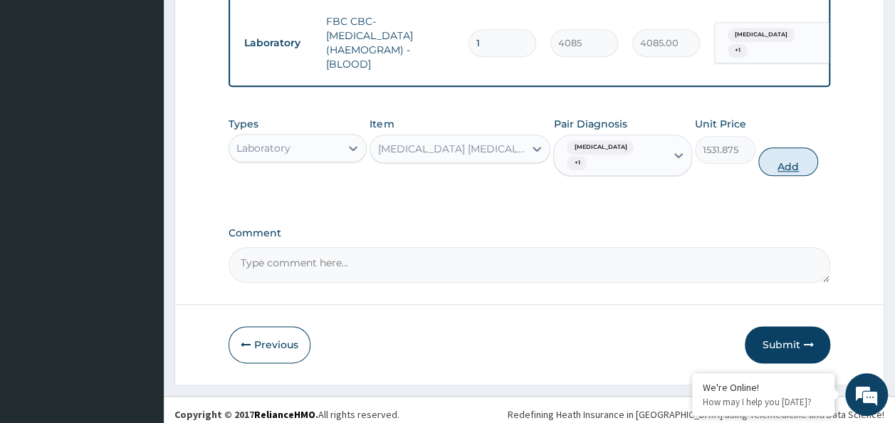
click at [788, 160] on button "Add" at bounding box center [789, 161] width 61 height 28
type input "0"
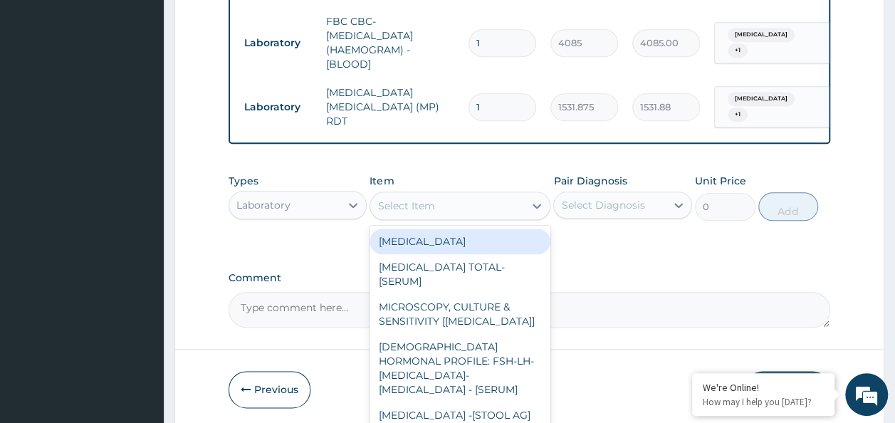
click at [455, 207] on div "Select Item" at bounding box center [447, 205] width 154 height 23
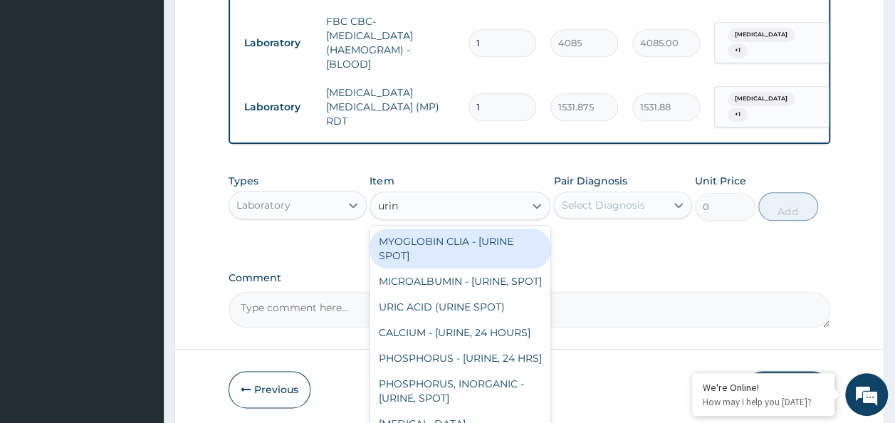
type input "urina"
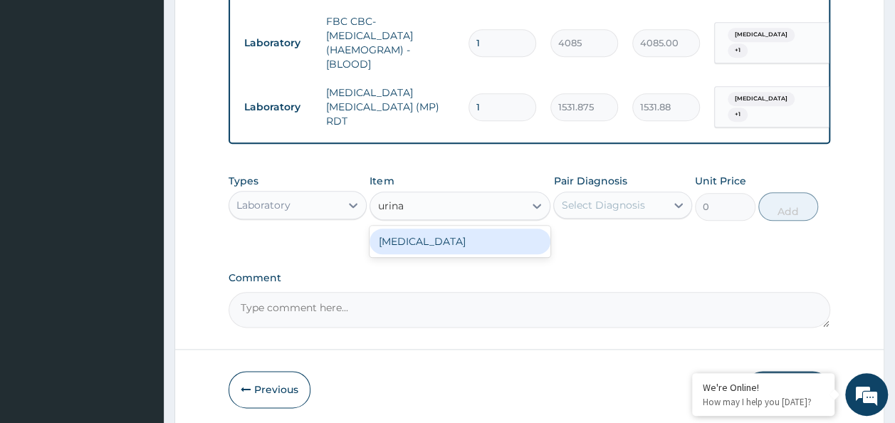
click at [456, 237] on div "URINALYSIS" at bounding box center [460, 242] width 181 height 26
type input "1531.875"
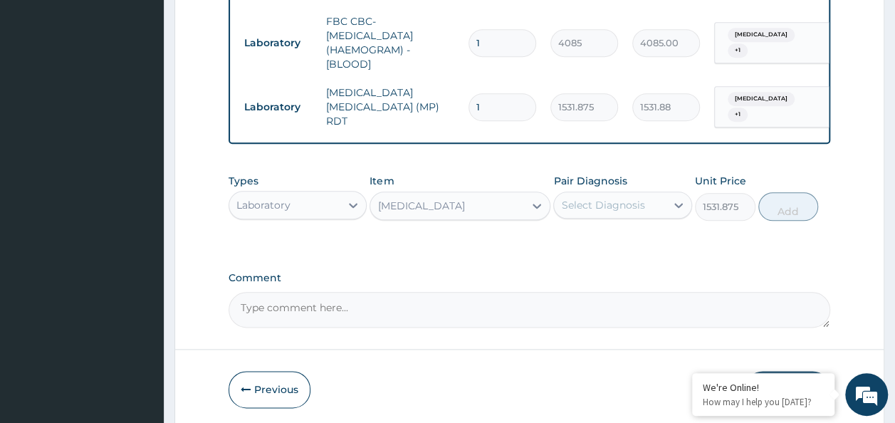
click at [582, 210] on div "Select Diagnosis" at bounding box center [610, 205] width 112 height 23
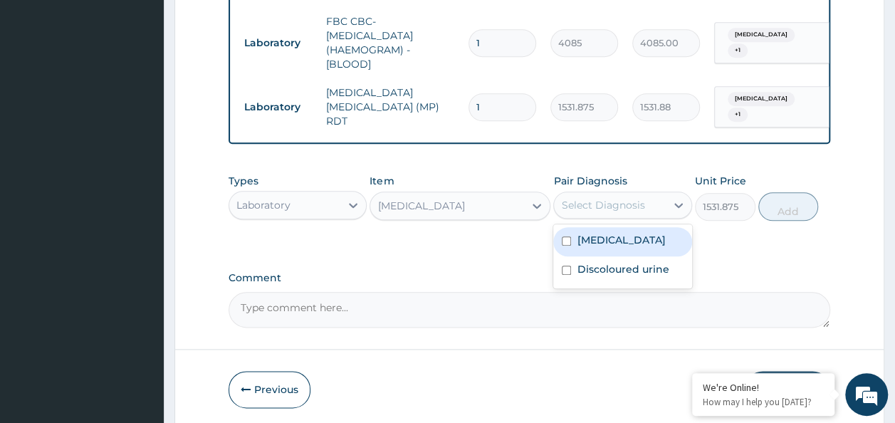
drag, startPoint x: 587, startPoint y: 226, endPoint x: 592, endPoint y: 234, distance: 9.3
click at [592, 234] on div "Malaria" at bounding box center [623, 241] width 139 height 29
checkbox input "true"
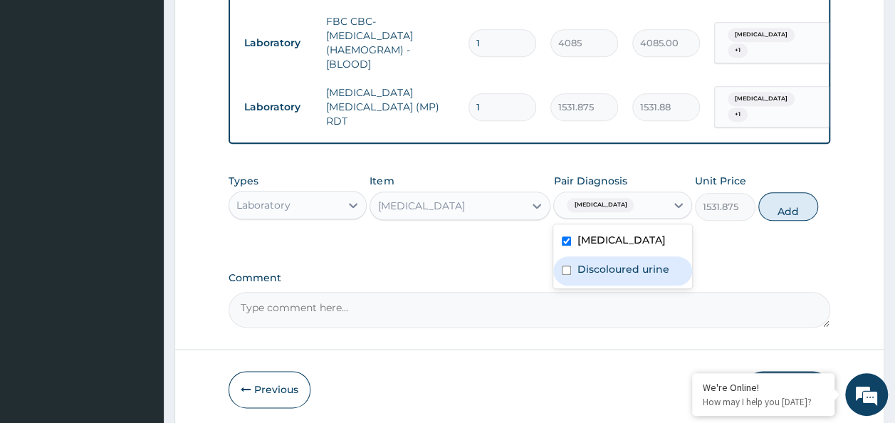
drag, startPoint x: 596, startPoint y: 264, endPoint x: 763, endPoint y: 229, distance: 170.9
click at [618, 266] on label "Discoloured urine" at bounding box center [623, 269] width 92 height 14
checkbox input "true"
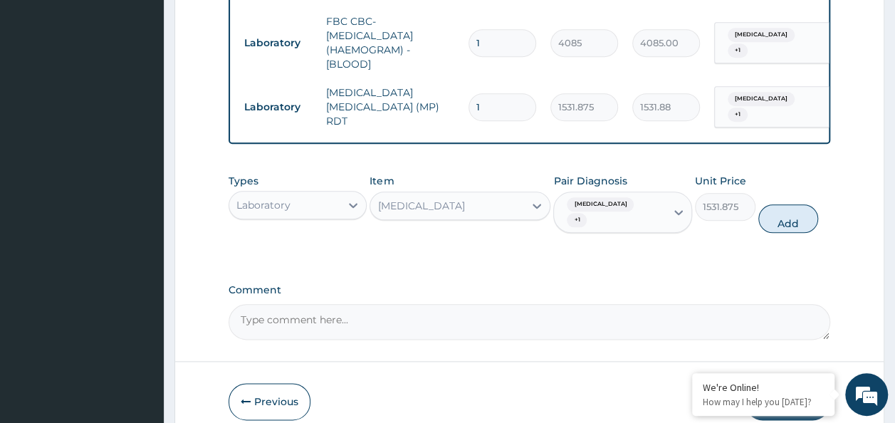
click at [748, 211] on div "Types Laboratory Item URINALYSIS Pair Diagnosis Malaria + 1 Unit Price 1531.875…" at bounding box center [530, 203] width 603 height 73
drag, startPoint x: 779, startPoint y: 207, endPoint x: 742, endPoint y: 207, distance: 36.3
click at [773, 207] on button "Add" at bounding box center [789, 218] width 61 height 28
type input "0"
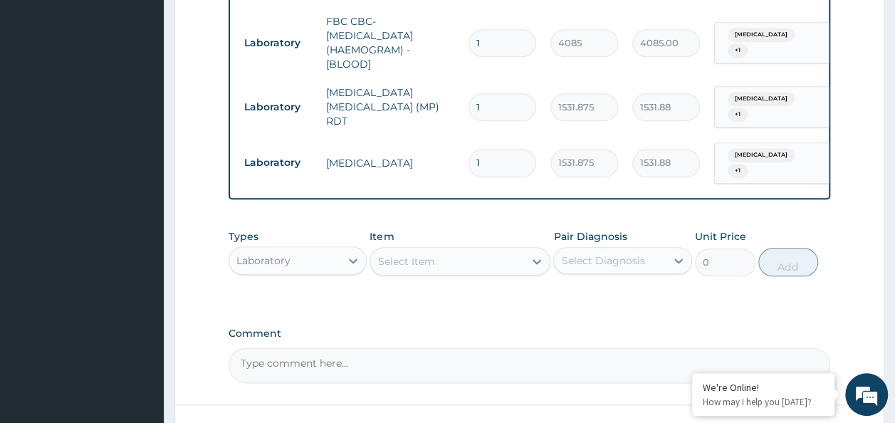
click at [437, 250] on div "Select Item" at bounding box center [447, 261] width 154 height 23
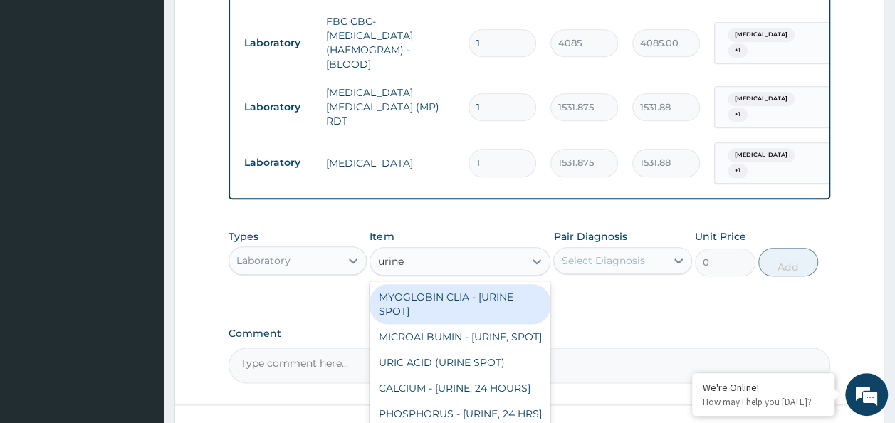
type input "urine b"
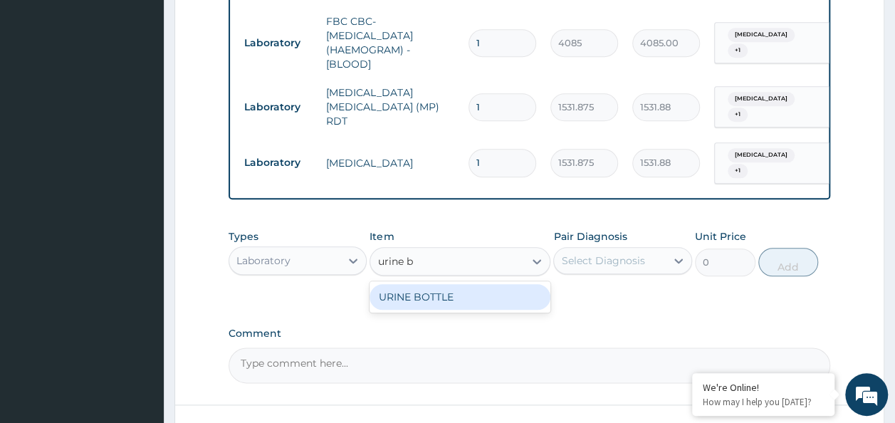
drag, startPoint x: 452, startPoint y: 284, endPoint x: 472, endPoint y: 285, distance: 20.7
click at [458, 285] on div "URINE BOTTLE" at bounding box center [460, 297] width 181 height 26
type input "360"
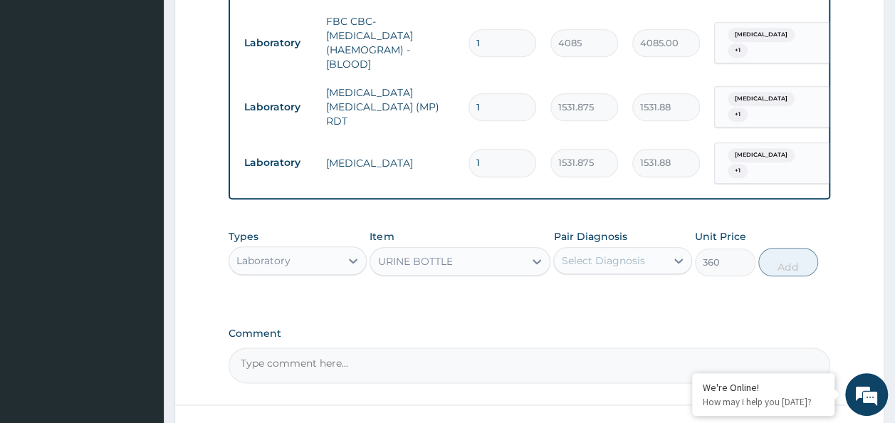
drag, startPoint x: 577, startPoint y: 251, endPoint x: 578, endPoint y: 266, distance: 15.0
click at [577, 254] on div "Select Diagnosis" at bounding box center [602, 261] width 83 height 14
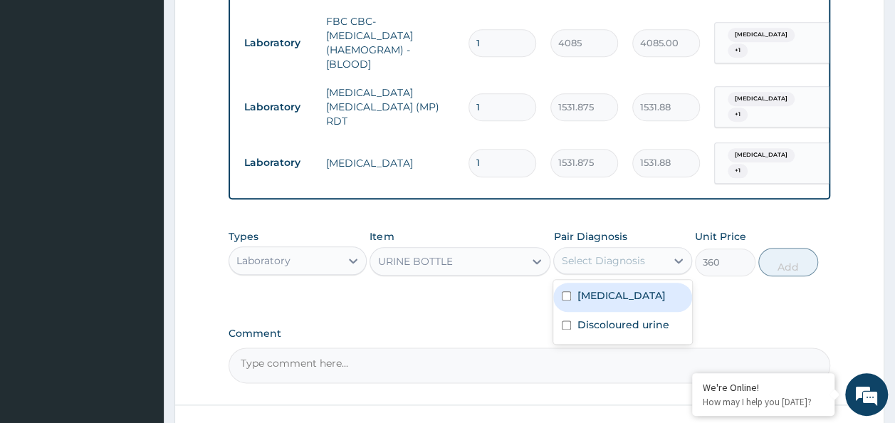
drag, startPoint x: 578, startPoint y: 275, endPoint x: 578, endPoint y: 309, distance: 34.2
click at [578, 283] on div "Malaria" at bounding box center [623, 297] width 139 height 29
checkbox input "true"
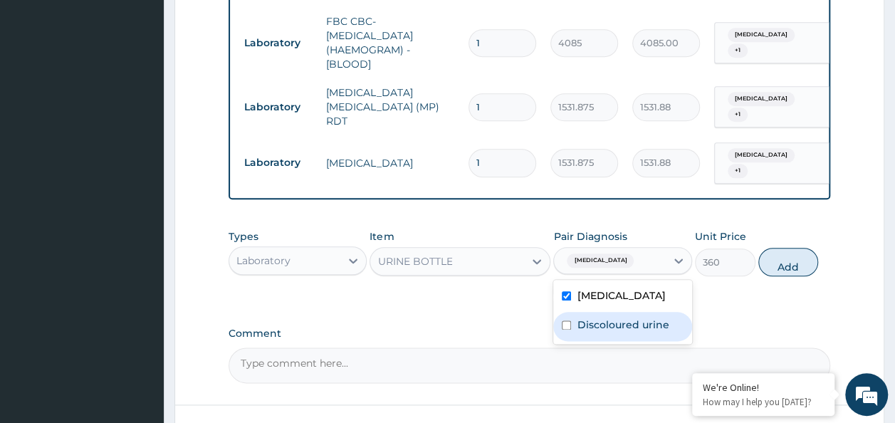
click at [578, 318] on label "Discoloured urine" at bounding box center [623, 325] width 92 height 14
checkbox input "true"
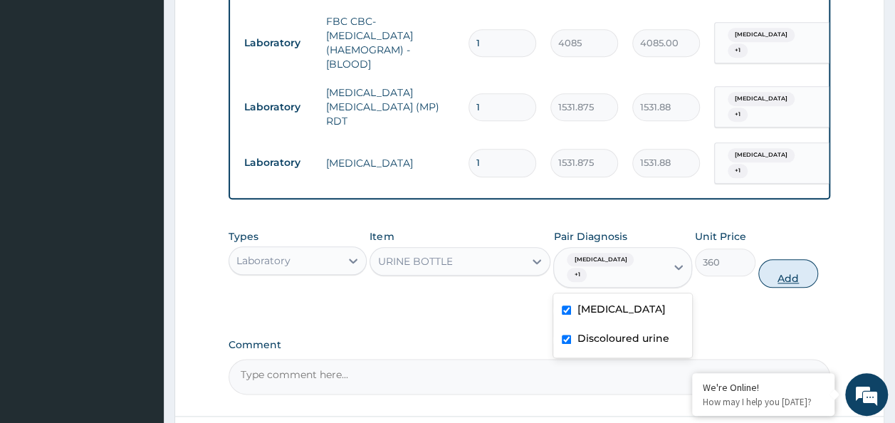
click at [771, 261] on button "Add" at bounding box center [789, 273] width 61 height 28
type input "0"
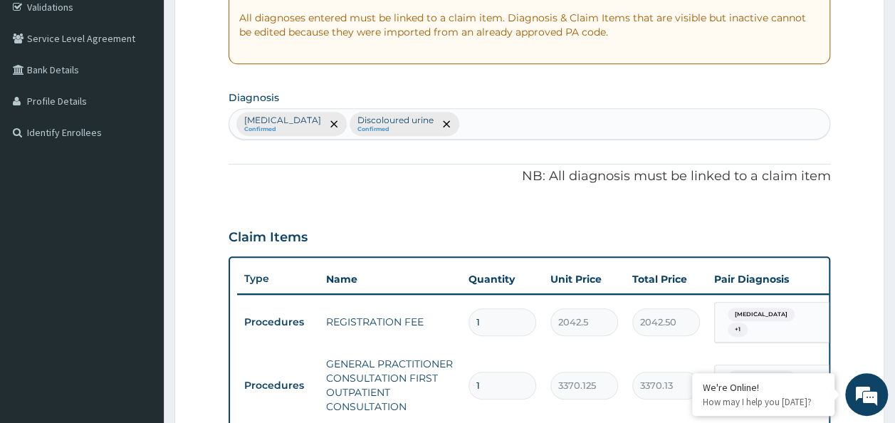
scroll to position [260, 0]
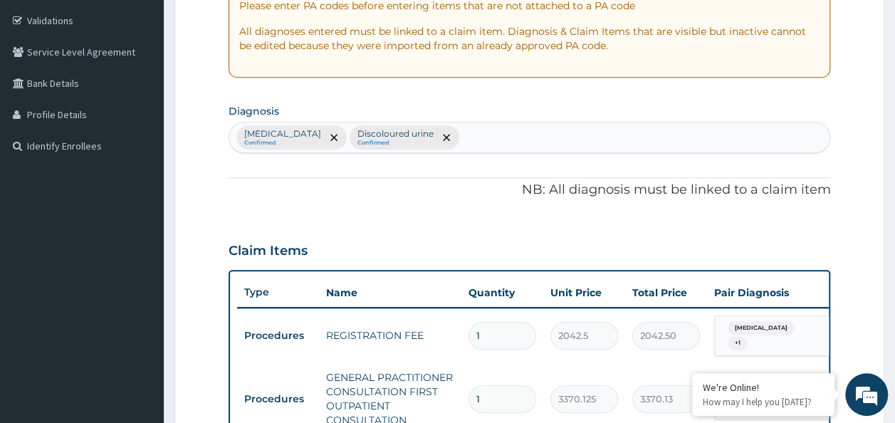
click at [454, 127] on div "Malaria Confirmed Discoloured urine Confirmed" at bounding box center [529, 138] width 601 height 30
type input "f"
type input "genotyp"
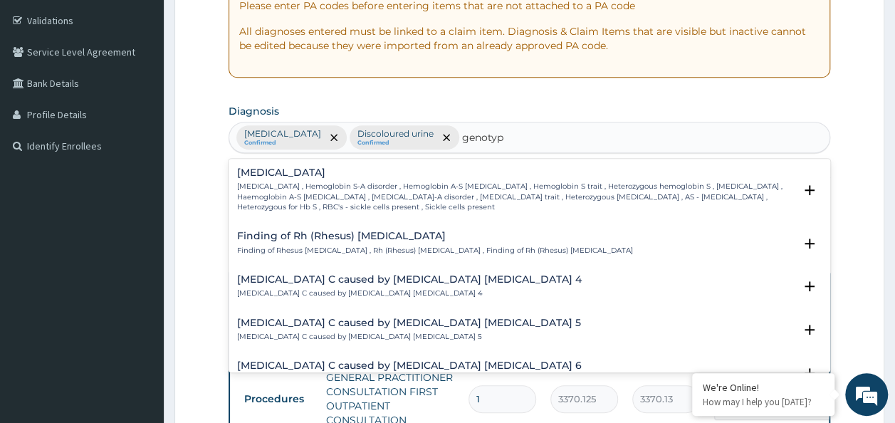
click at [383, 246] on p "Finding of Rhesus genotype , Rh (Rhesus) genotype , Finding of Rh (Rhesus) geno…" at bounding box center [435, 251] width 396 height 10
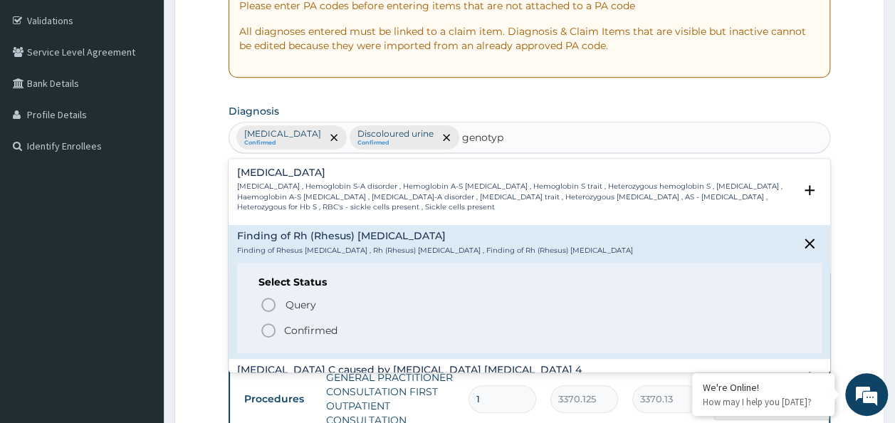
click at [328, 324] on p "Confirmed" at bounding box center [310, 330] width 53 height 14
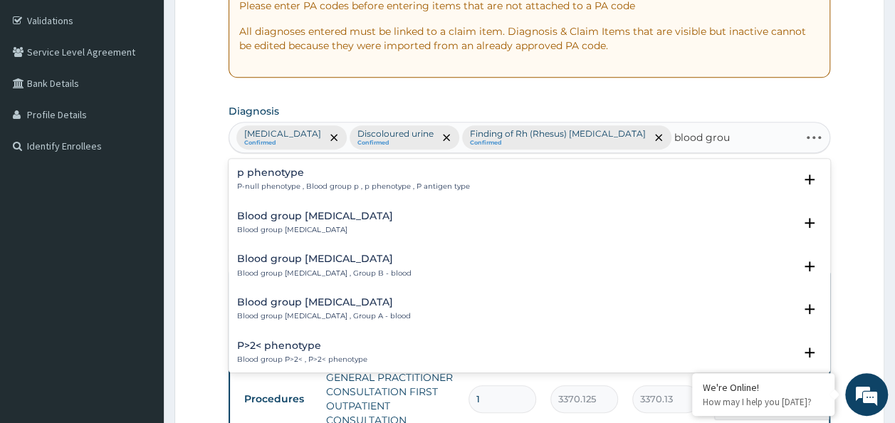
type input "blood group"
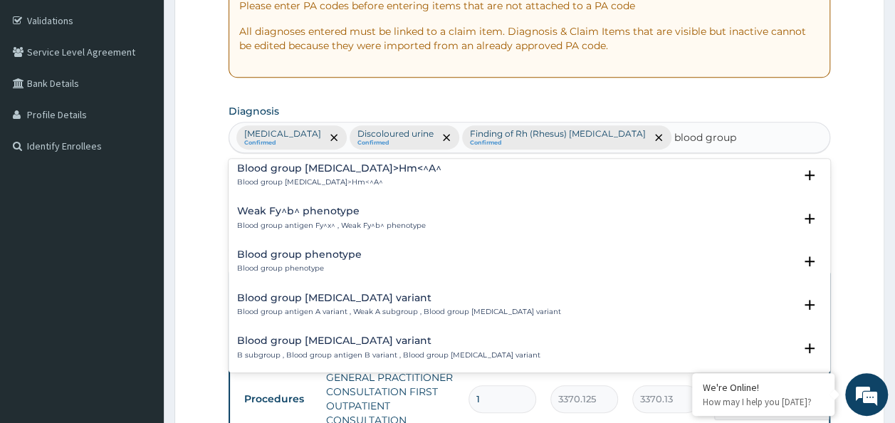
scroll to position [1923, 0]
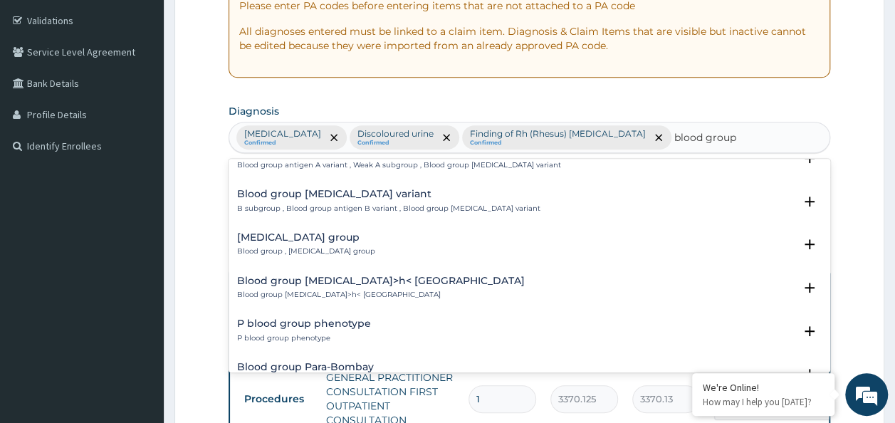
click at [312, 246] on p "Blood group , Finding of blood group" at bounding box center [306, 251] width 138 height 10
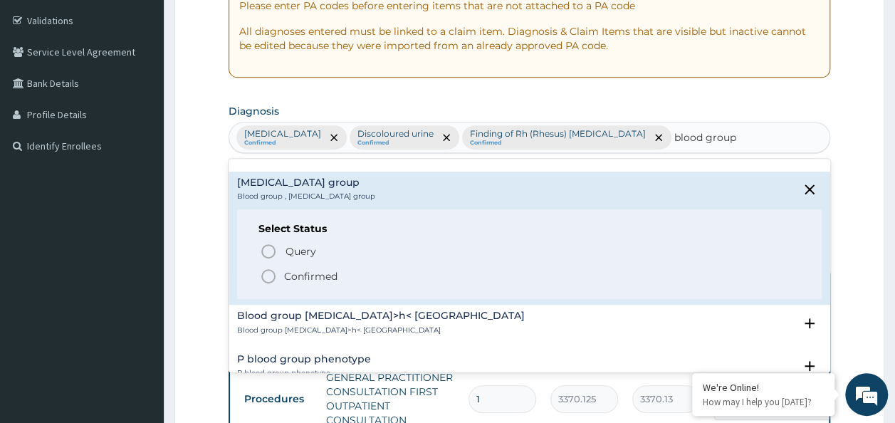
scroll to position [1995, 0]
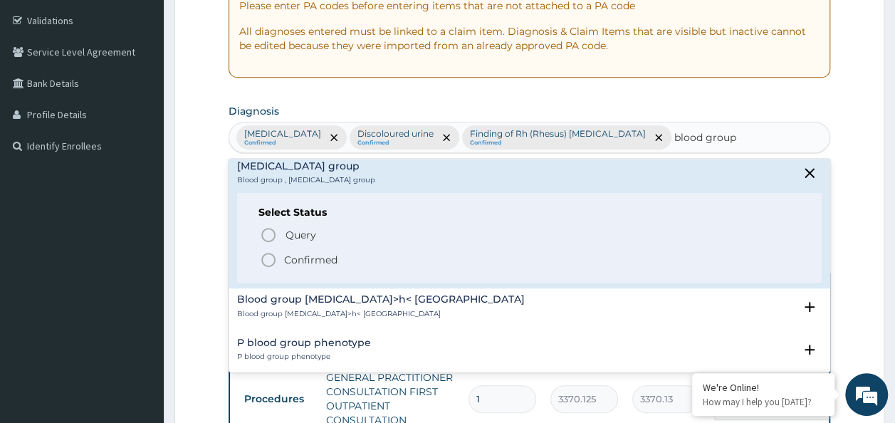
click at [331, 255] on p "Confirmed" at bounding box center [310, 260] width 53 height 14
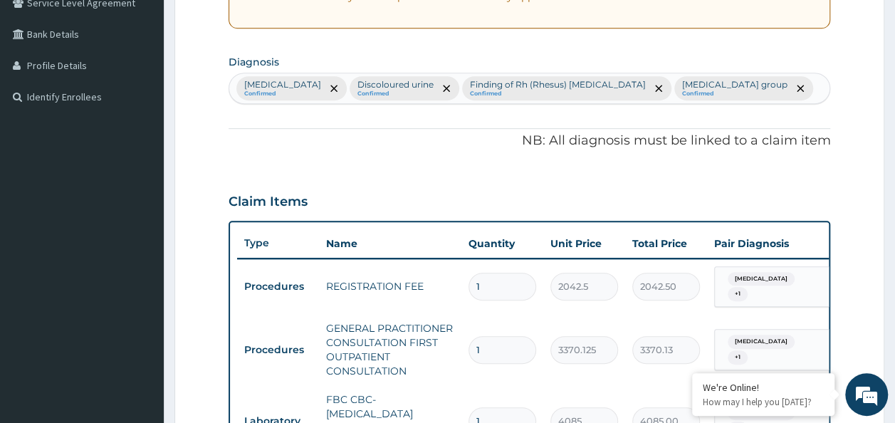
scroll to position [402, 0]
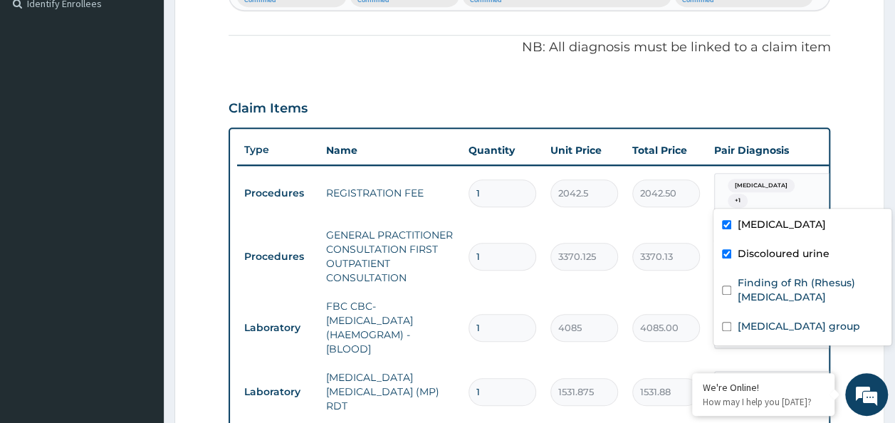
click at [789, 195] on div "Malaria + 1" at bounding box center [772, 194] width 115 height 40
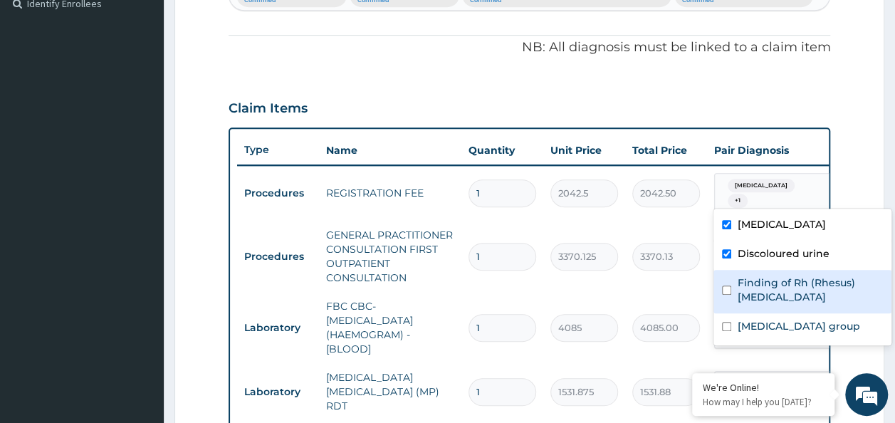
drag, startPoint x: 779, startPoint y: 279, endPoint x: 771, endPoint y: 314, distance: 35.9
click at [779, 287] on label "Finding of Rh (Rhesus) genotype" at bounding box center [810, 290] width 146 height 28
checkbox input "true"
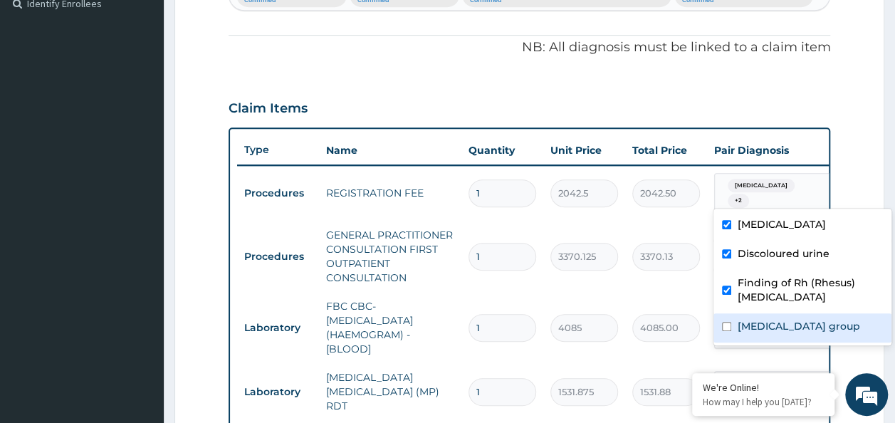
drag, startPoint x: 763, startPoint y: 321, endPoint x: 827, endPoint y: 161, distance: 172.0
click at [776, 306] on div "Malaria Discoloured urine Finding of Rh (Rhesus) genotype Finding of blood group" at bounding box center [803, 277] width 178 height 137
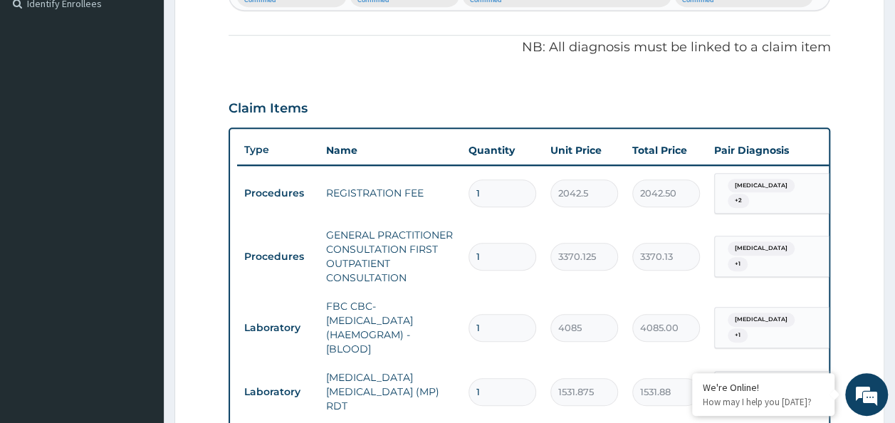
click at [833, 156] on form "Step 2 of 2 PA Code / Prescription Code Enter Code(Secondary Care Only) Encount…" at bounding box center [530, 249] width 710 height 1153
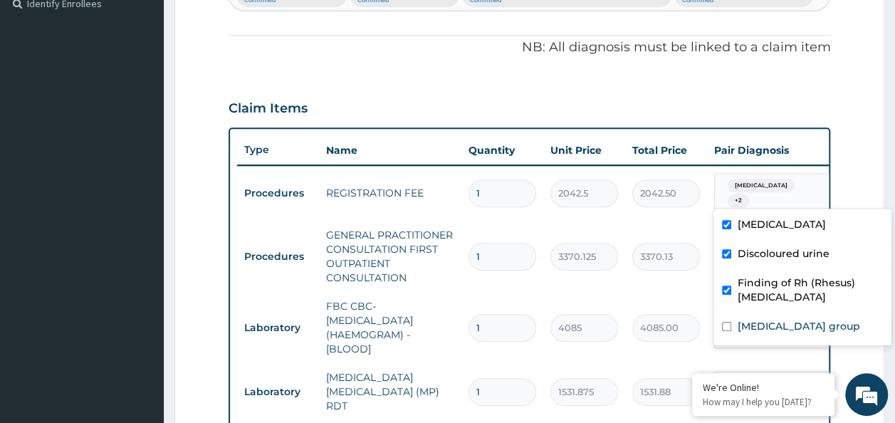
drag, startPoint x: 798, startPoint y: 194, endPoint x: 764, endPoint y: 276, distance: 89.2
click at [798, 194] on div "Malaria + 2" at bounding box center [772, 194] width 115 height 40
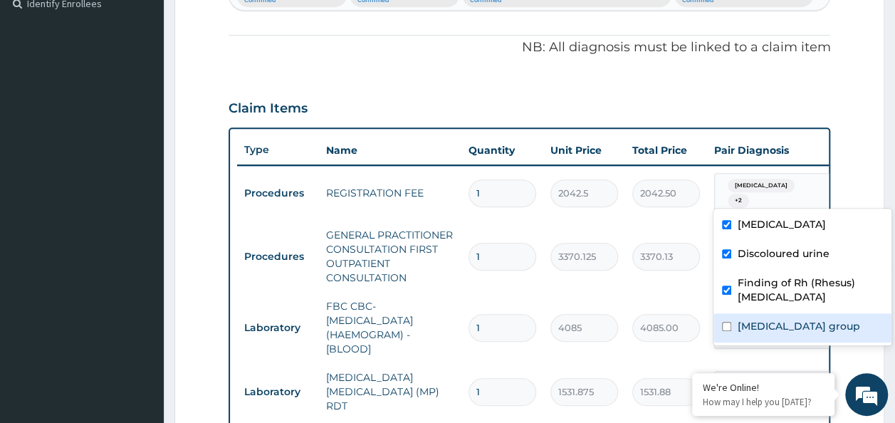
drag, startPoint x: 755, startPoint y: 326, endPoint x: 819, endPoint y: 267, distance: 87.2
click at [756, 326] on label "Finding of blood group" at bounding box center [798, 326] width 123 height 14
checkbox input "true"
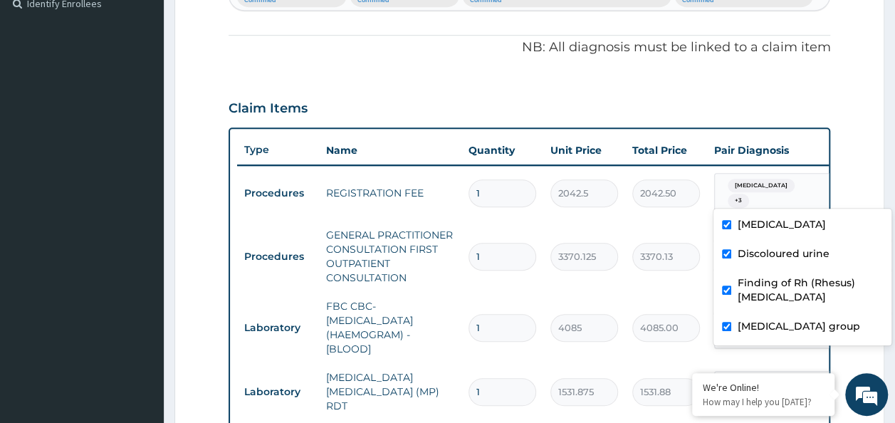
click at [856, 187] on form "Step 2 of 2 PA Code / Prescription Code Enter Code(Secondary Care Only) Encount…" at bounding box center [530, 249] width 710 height 1153
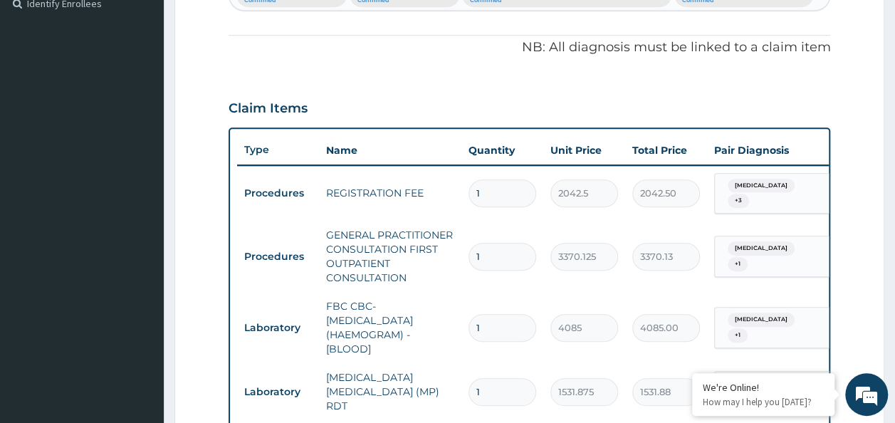
scroll to position [474, 0]
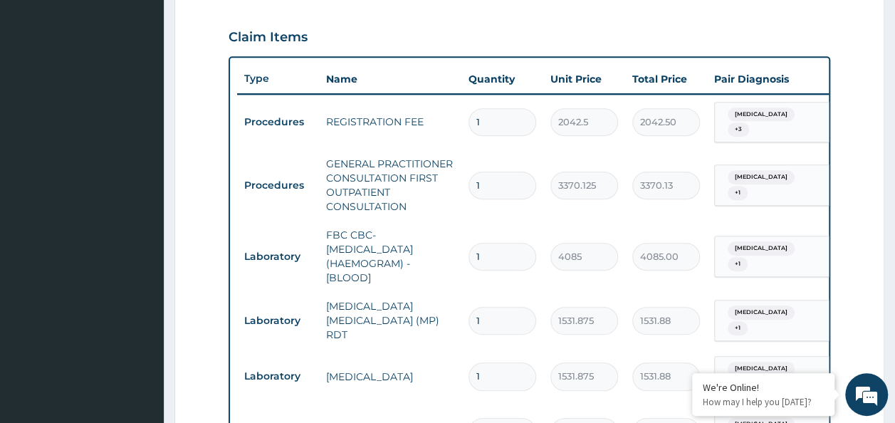
click at [748, 186] on span "+ 1" at bounding box center [738, 193] width 20 height 14
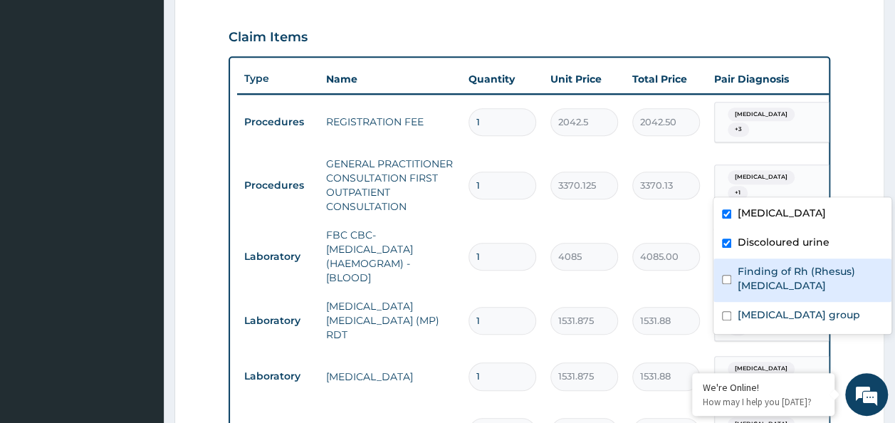
click at [744, 284] on label "Finding of Rh (Rhesus) genotype" at bounding box center [810, 278] width 146 height 28
checkbox input "true"
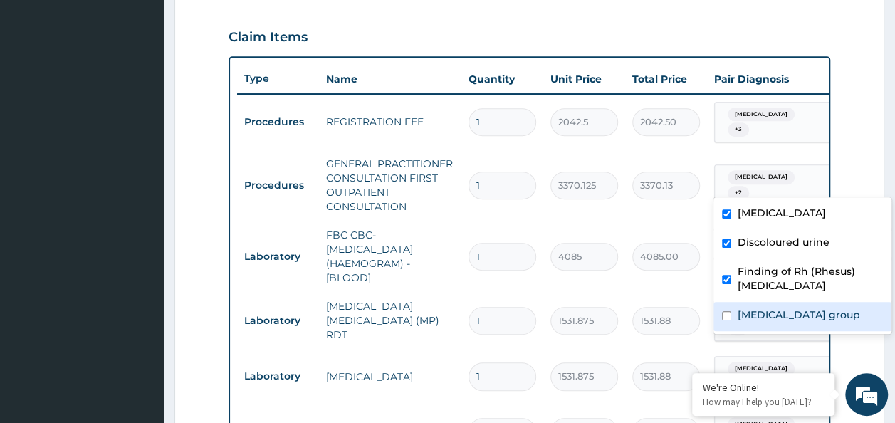
click at [749, 312] on label "Finding of blood group" at bounding box center [798, 315] width 123 height 14
checkbox input "true"
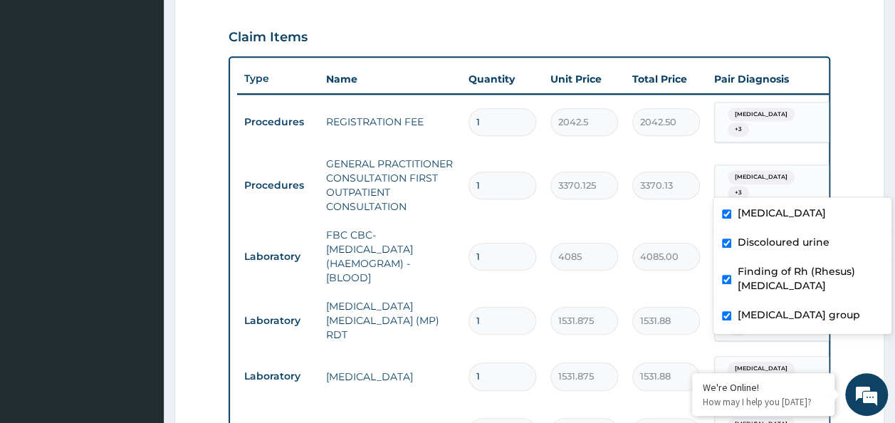
click at [866, 165] on form "Step 2 of 2 PA Code / Prescription Code Enter Code(Secondary Care Only) Encount…" at bounding box center [530, 178] width 710 height 1153
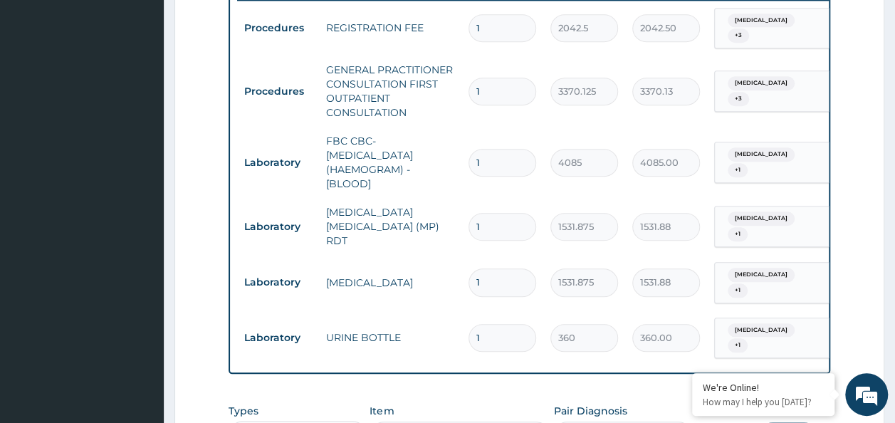
scroll to position [616, 0]
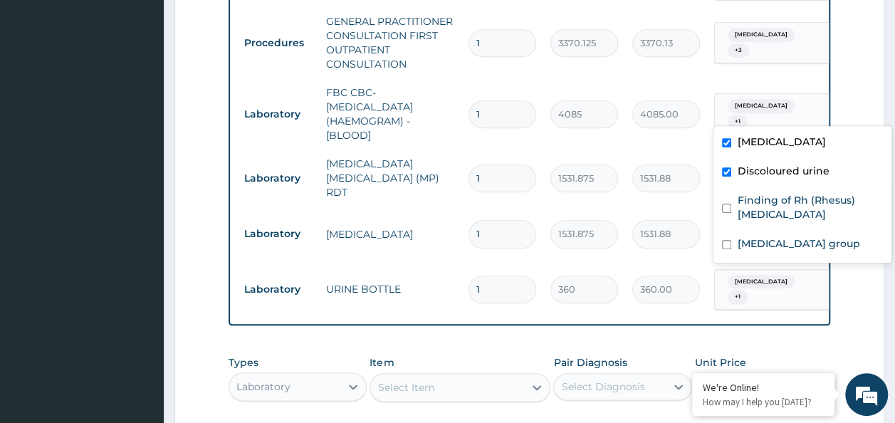
click at [789, 115] on div "Malaria + 1" at bounding box center [772, 114] width 115 height 40
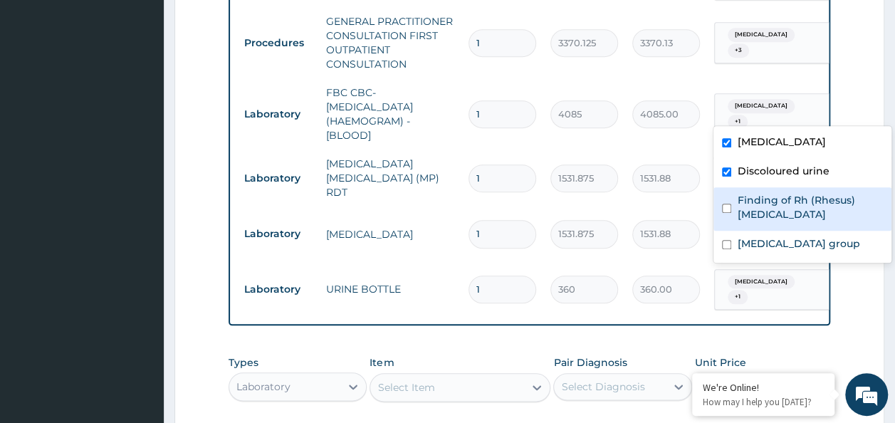
drag, startPoint x: 764, startPoint y: 202, endPoint x: 764, endPoint y: 224, distance: 21.4
click at [764, 208] on label "Finding of Rh (Rhesus) genotype" at bounding box center [810, 207] width 146 height 28
checkbox input "true"
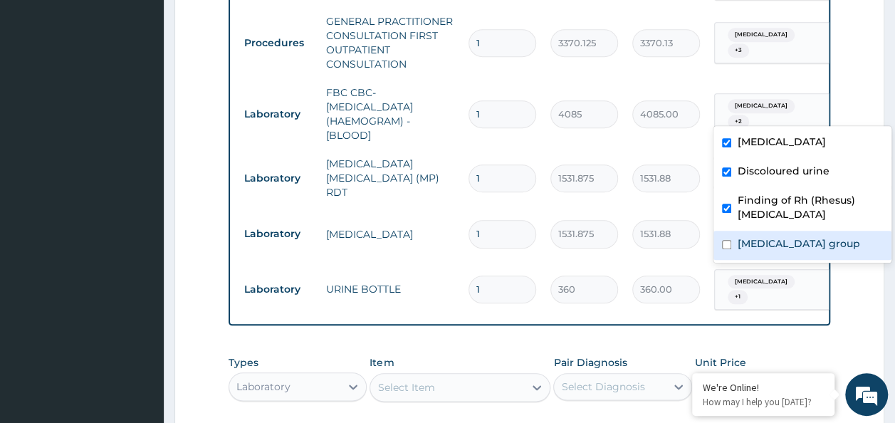
drag, startPoint x: 759, startPoint y: 241, endPoint x: 840, endPoint y: 150, distance: 121.6
click at [764, 237] on label "Finding of blood group" at bounding box center [798, 244] width 123 height 14
checkbox input "true"
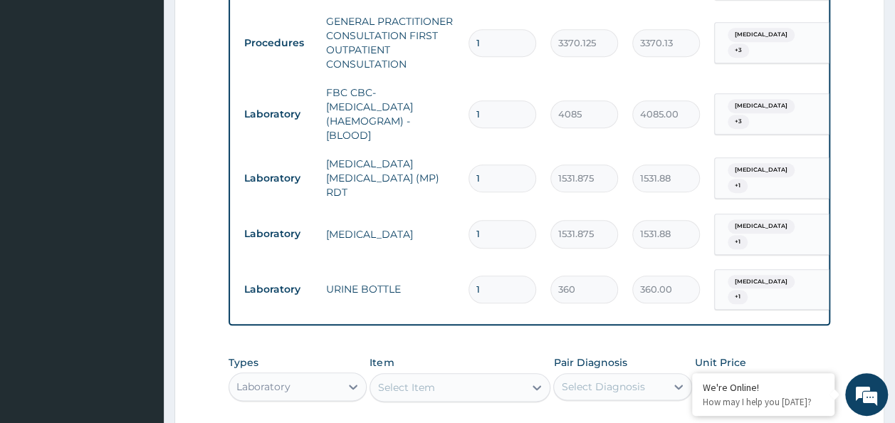
drag, startPoint x: 873, startPoint y: 100, endPoint x: 793, endPoint y: 168, distance: 105.2
click at [873, 100] on form "Step 2 of 2 PA Code / Prescription Code Enter Code(Secondary Care Only) Encount…" at bounding box center [530, 35] width 710 height 1153
click at [748, 179] on span "+ 1" at bounding box center [738, 186] width 20 height 14
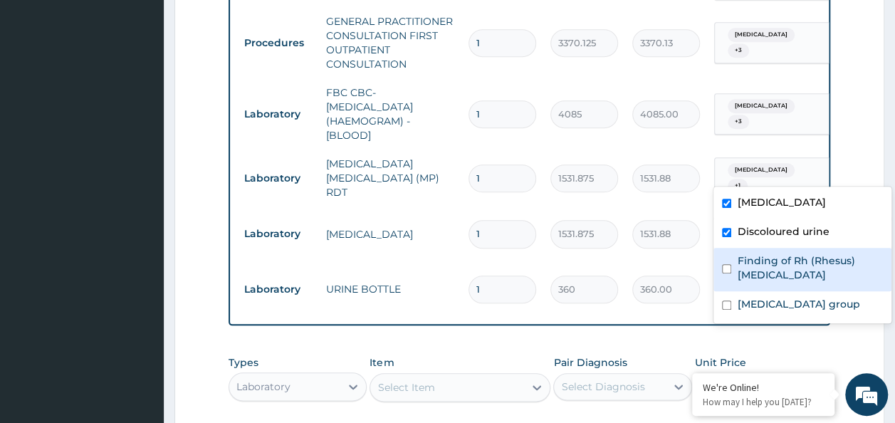
drag, startPoint x: 758, startPoint y: 258, endPoint x: 758, endPoint y: 287, distance: 29.2
click at [758, 269] on label "Finding of Rh (Rhesus) genotype" at bounding box center [810, 268] width 146 height 28
checkbox input "true"
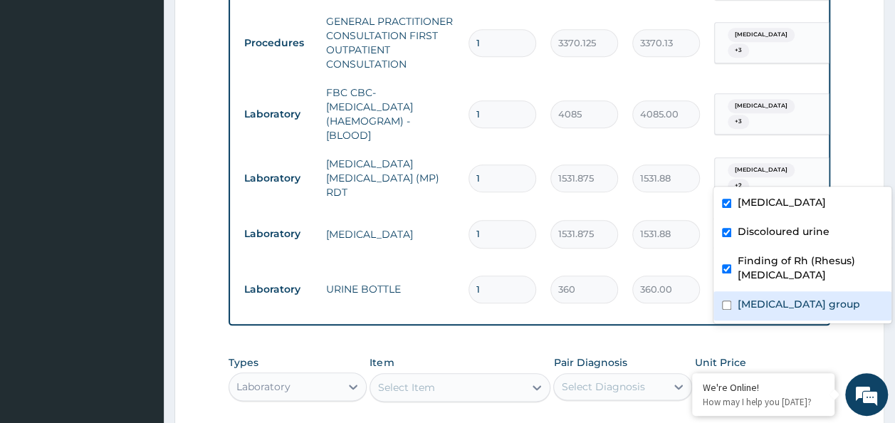
click at [756, 300] on label "Finding of blood group" at bounding box center [798, 304] width 123 height 14
checkbox input "true"
click at [854, 160] on form "Step 2 of 2 PA Code / Prescription Code Enter Code(Secondary Care Only) Encount…" at bounding box center [530, 35] width 710 height 1153
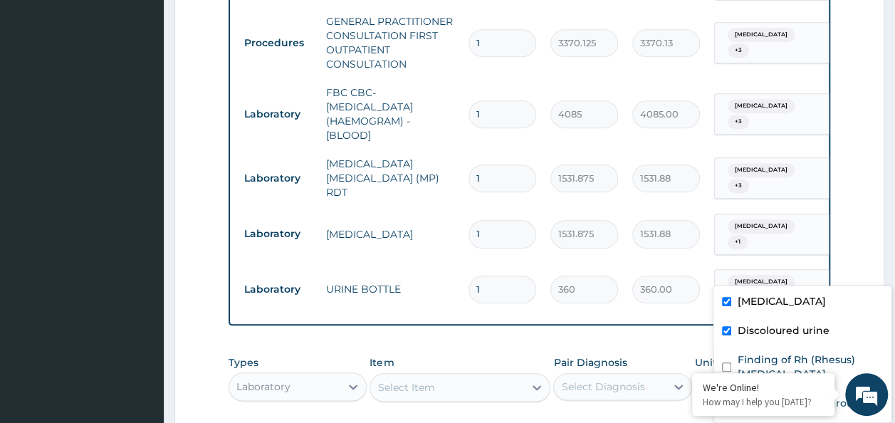
click at [769, 273] on div "Malaria + 1" at bounding box center [770, 290] width 97 height 34
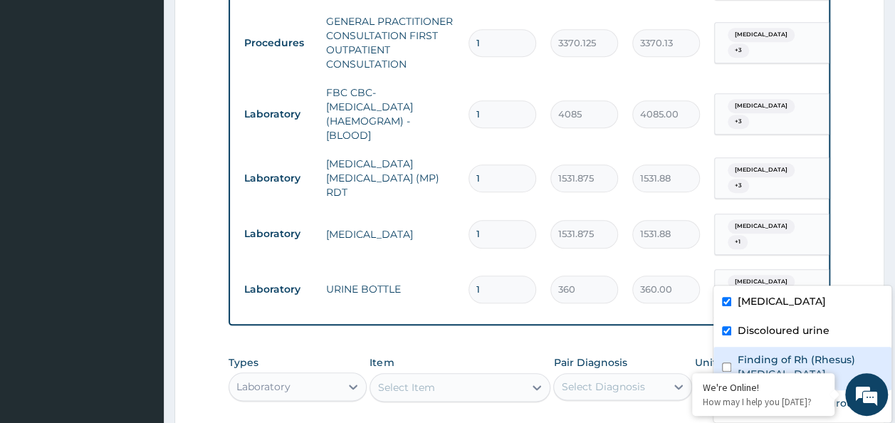
click at [735, 363] on div "Finding of Rh (Rhesus) genotype" at bounding box center [803, 368] width 178 height 43
checkbox input "true"
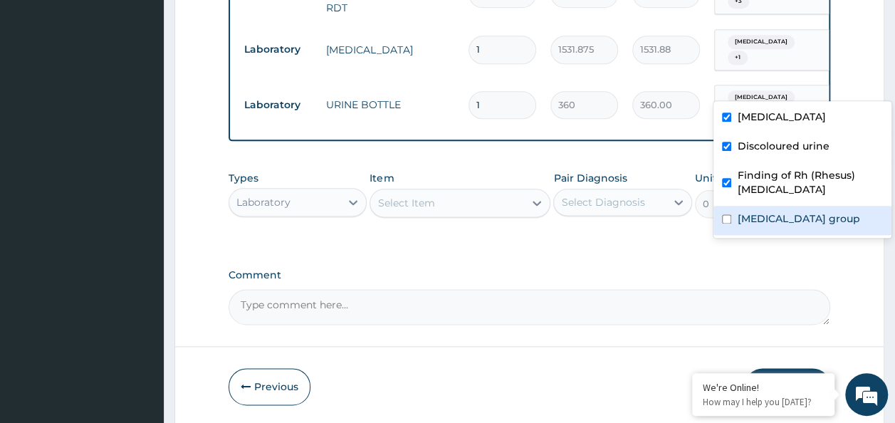
scroll to position [830, 0]
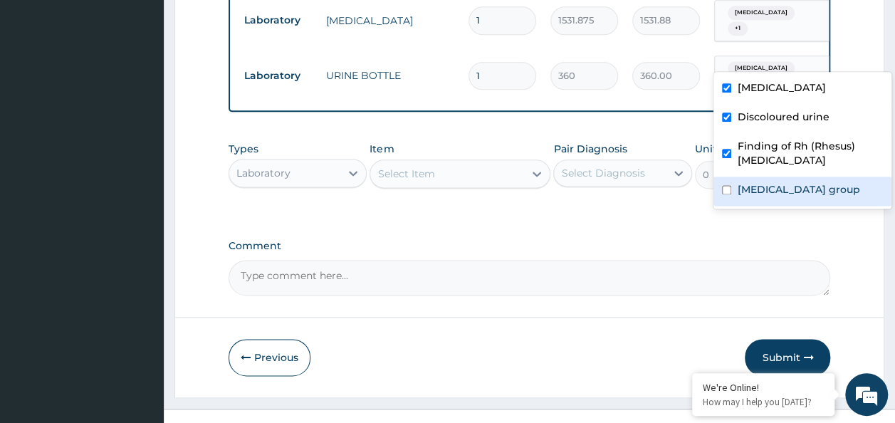
click at [784, 186] on label "Finding of blood group" at bounding box center [798, 189] width 123 height 14
checkbox input "true"
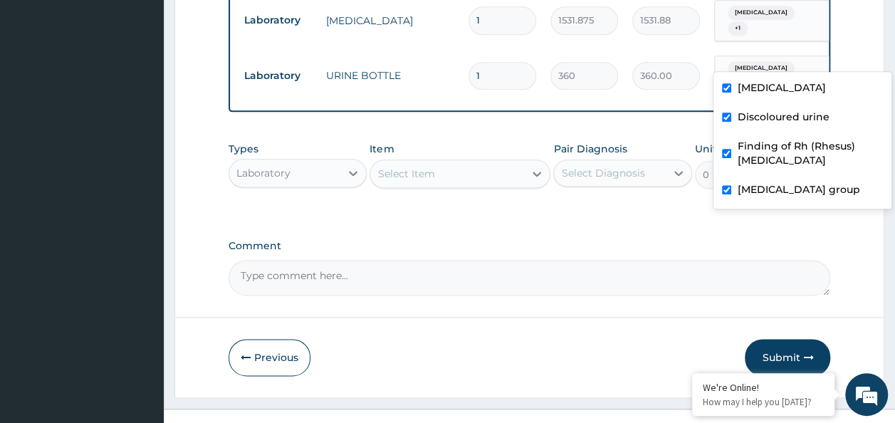
click at [804, 240] on label "Comment" at bounding box center [530, 246] width 603 height 12
click at [804, 260] on textarea "Comment" at bounding box center [530, 278] width 603 height 36
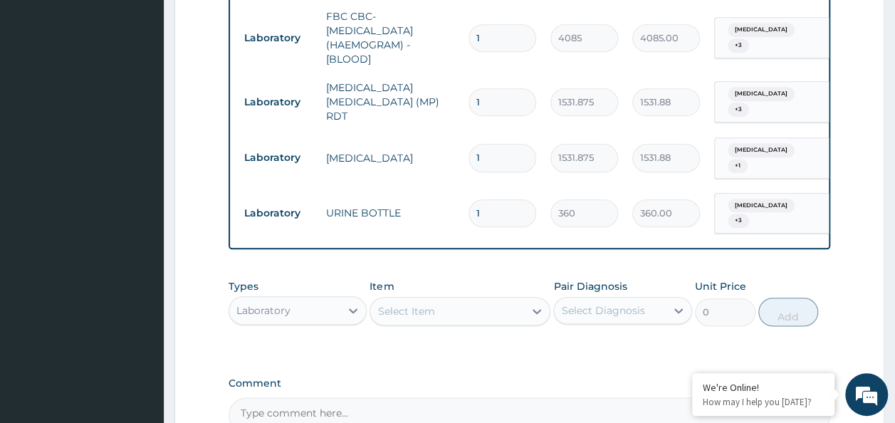
scroll to position [687, 0]
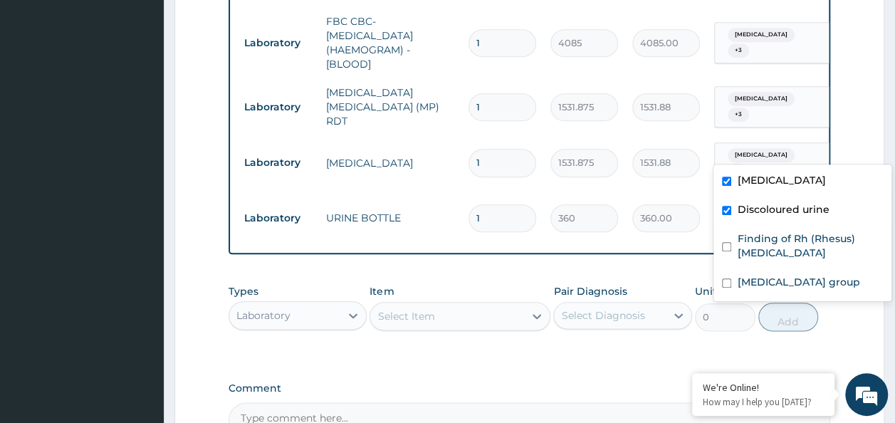
click at [795, 148] on div "Malaria + 1" at bounding box center [772, 163] width 115 height 40
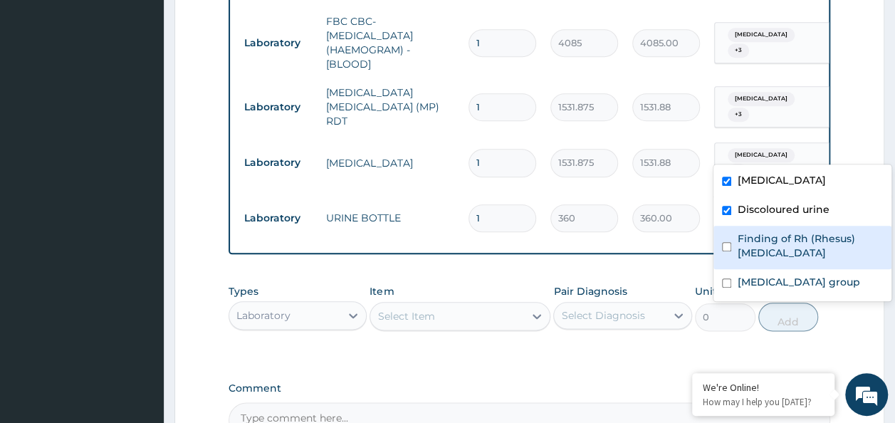
click at [775, 243] on label "Finding of Rh (Rhesus) genotype" at bounding box center [810, 246] width 146 height 28
checkbox input "true"
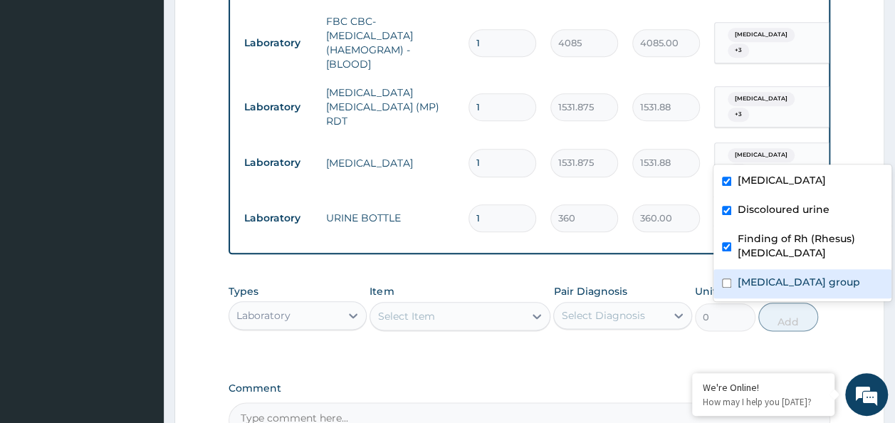
click at [769, 281] on label "Finding of blood group" at bounding box center [798, 282] width 123 height 14
checkbox input "true"
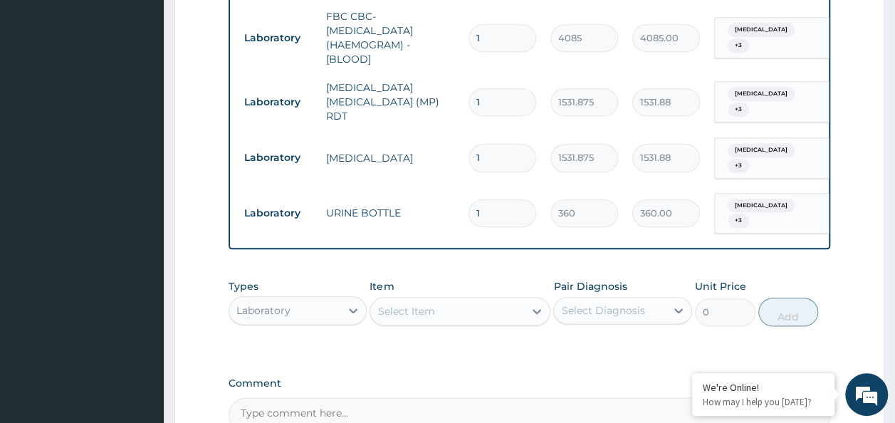
scroll to position [693, 0]
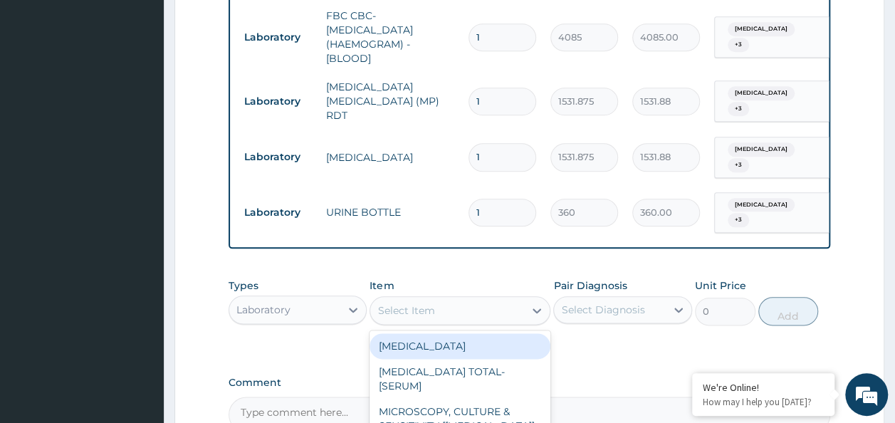
click at [503, 303] on div "Select Item" at bounding box center [447, 310] width 154 height 23
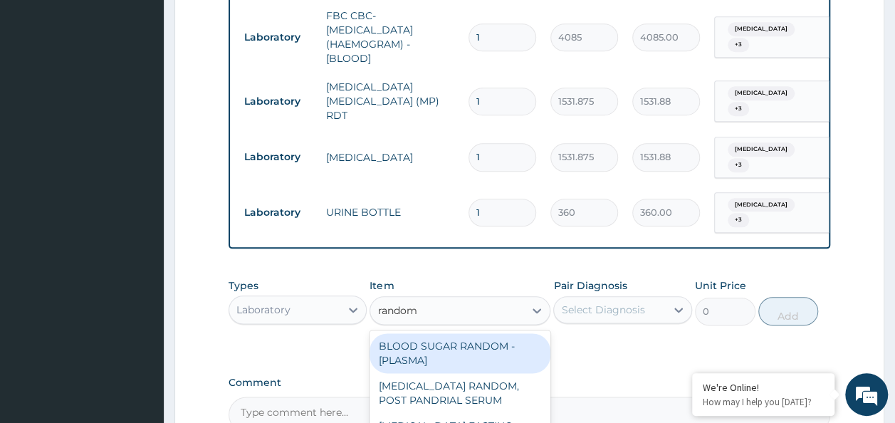
type input "random"
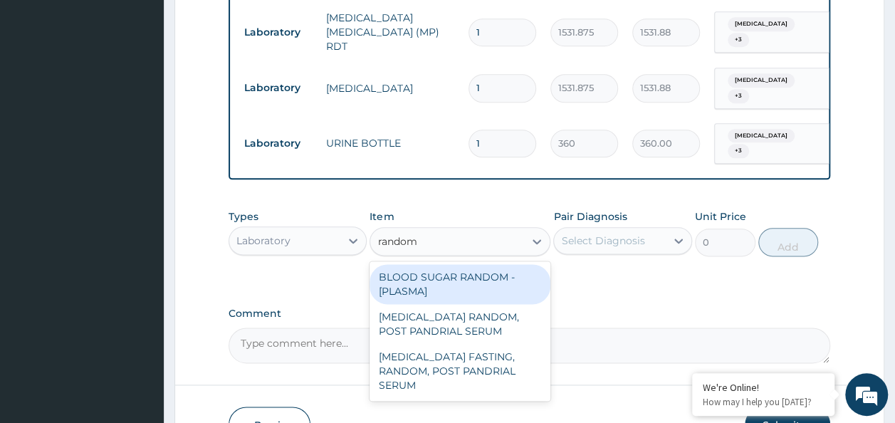
scroll to position [836, 0]
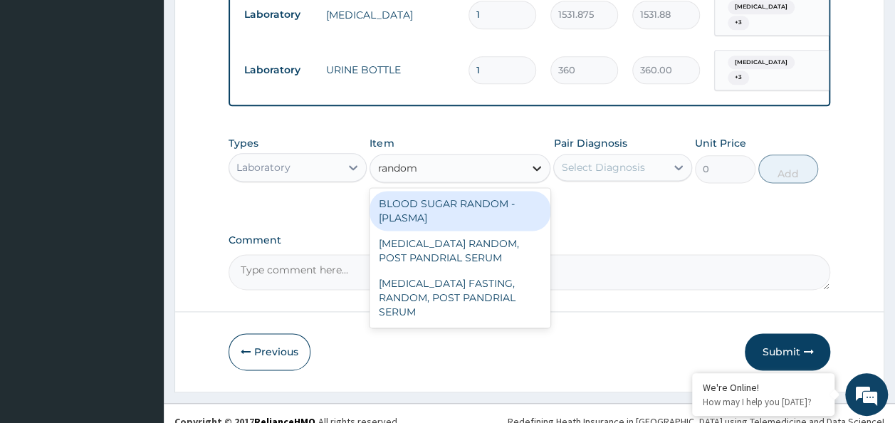
drag, startPoint x: 437, startPoint y: 192, endPoint x: 539, endPoint y: 162, distance: 105.5
click at [439, 192] on div "BLOOD SUGAR RANDOM - [PLASMA]" at bounding box center [460, 211] width 181 height 40
type input "1800"
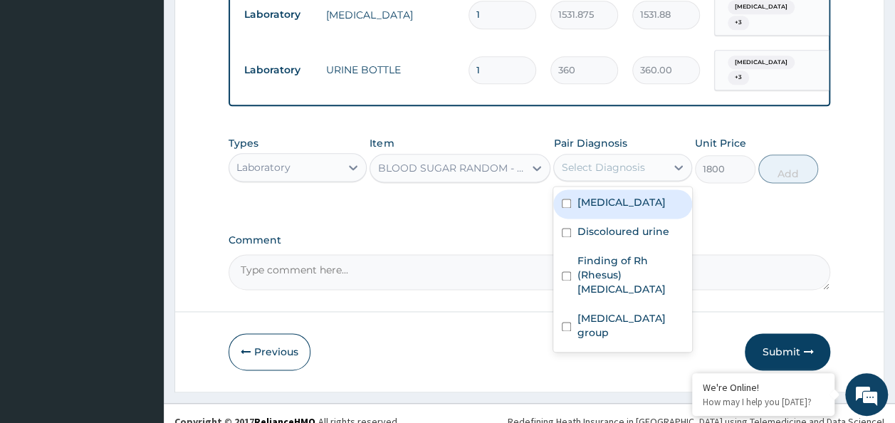
drag, startPoint x: 642, startPoint y: 156, endPoint x: 648, endPoint y: 175, distance: 19.4
click at [644, 156] on div "Select Diagnosis" at bounding box center [610, 167] width 112 height 23
drag, startPoint x: 648, startPoint y: 191, endPoint x: 635, endPoint y: 229, distance: 39.7
click at [648, 197] on div "Malaria" at bounding box center [623, 203] width 139 height 29
checkbox input "true"
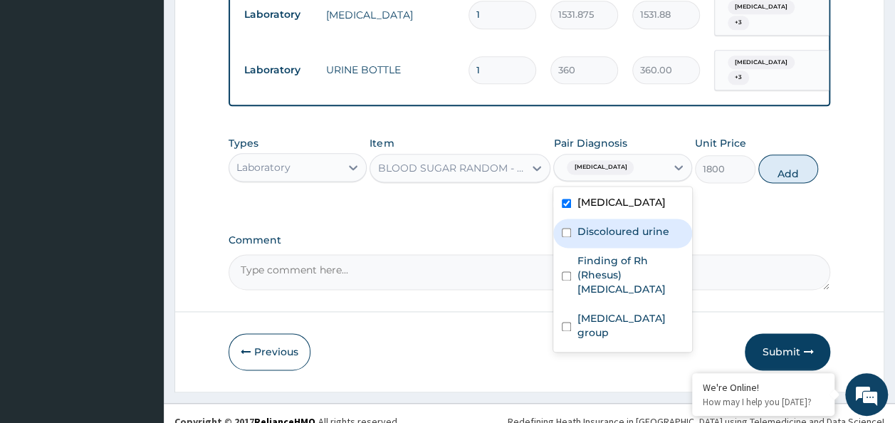
drag, startPoint x: 635, startPoint y: 229, endPoint x: 631, endPoint y: 246, distance: 17.6
click at [634, 235] on div "Malaria Discoloured urine Finding of Rh (Rhesus) genotype Finding of blood group" at bounding box center [623, 269] width 139 height 165
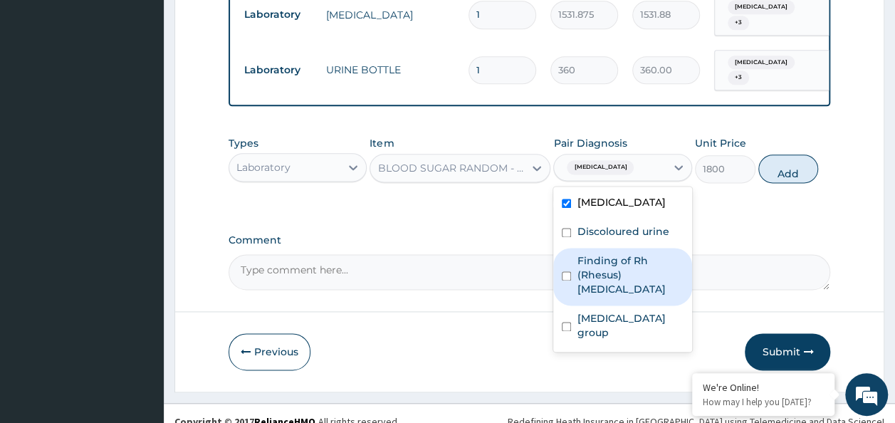
drag, startPoint x: 628, startPoint y: 255, endPoint x: 627, endPoint y: 289, distance: 33.5
click at [627, 272] on div "Finding of Rh (Rhesus) genotype" at bounding box center [623, 277] width 139 height 58
checkbox input "true"
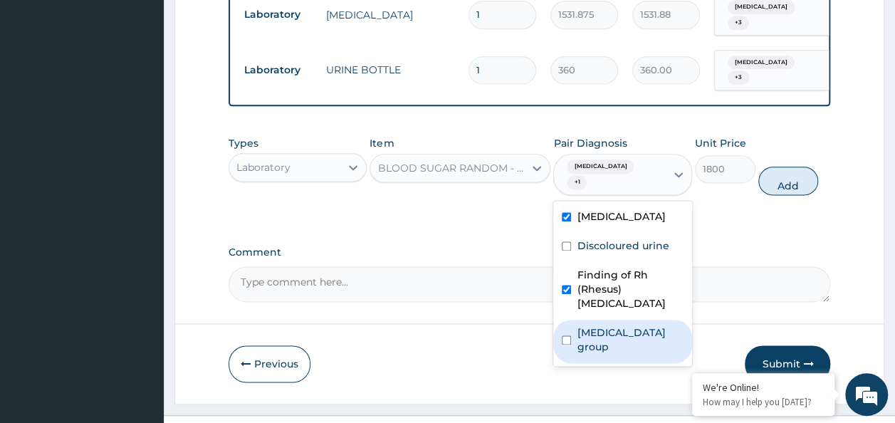
drag, startPoint x: 625, startPoint y: 299, endPoint x: 799, endPoint y: 178, distance: 211.3
click at [631, 326] on label "Finding of blood group" at bounding box center [630, 340] width 107 height 28
checkbox input "true"
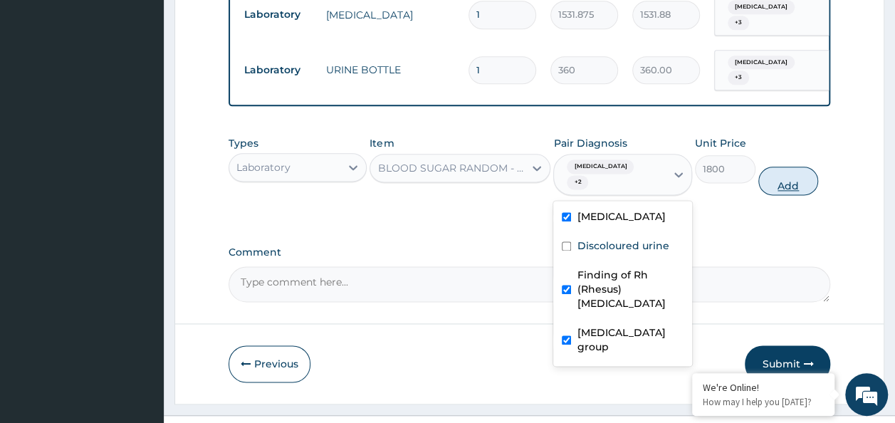
click at [805, 167] on button "Add" at bounding box center [789, 181] width 61 height 28
type input "0"
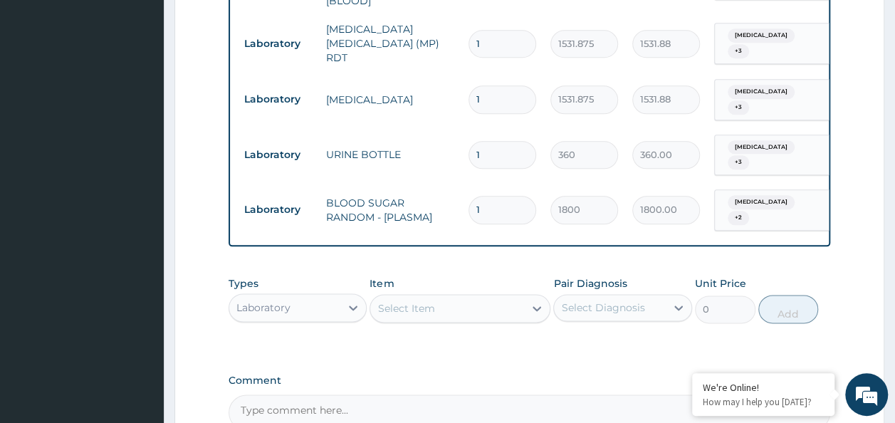
scroll to position [764, 0]
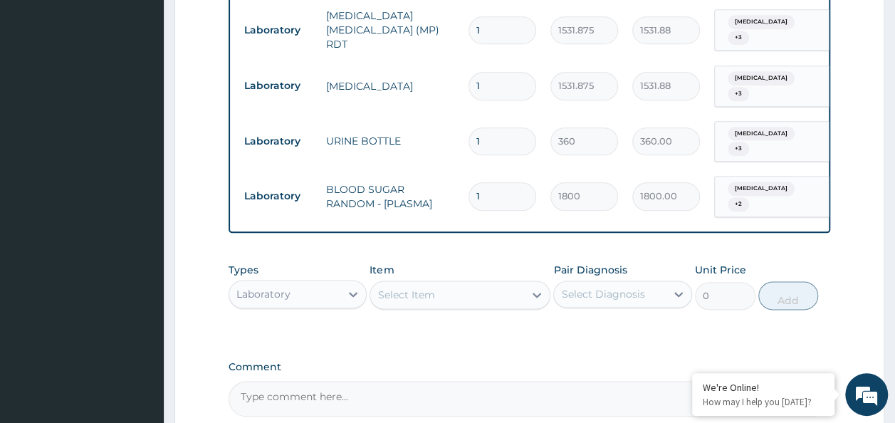
click at [436, 284] on div "Select Item" at bounding box center [447, 295] width 154 height 23
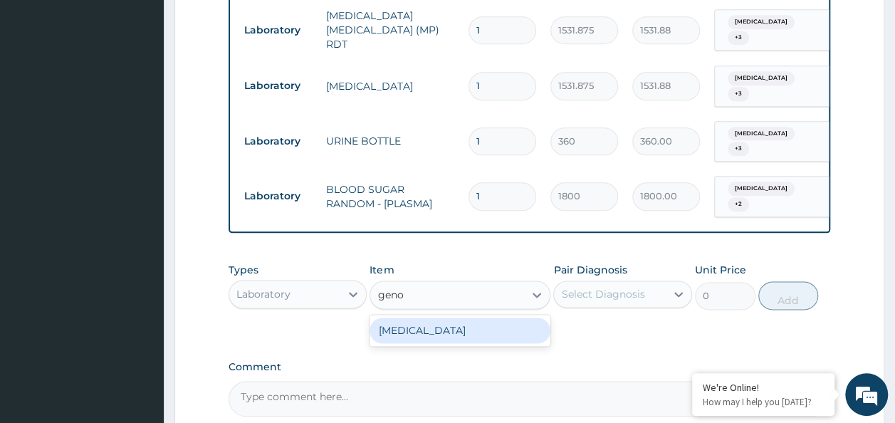
type input "genot"
drag, startPoint x: 443, startPoint y: 316, endPoint x: 454, endPoint y: 313, distance: 11.7
click at [442, 318] on div "GENOTYPE" at bounding box center [460, 331] width 181 height 26
type input "3600"
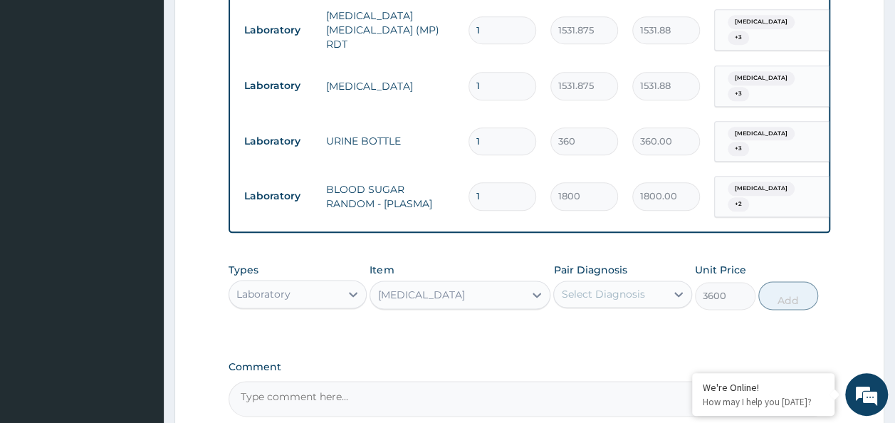
click at [635, 287] on div "Select Diagnosis" at bounding box center [602, 294] width 83 height 14
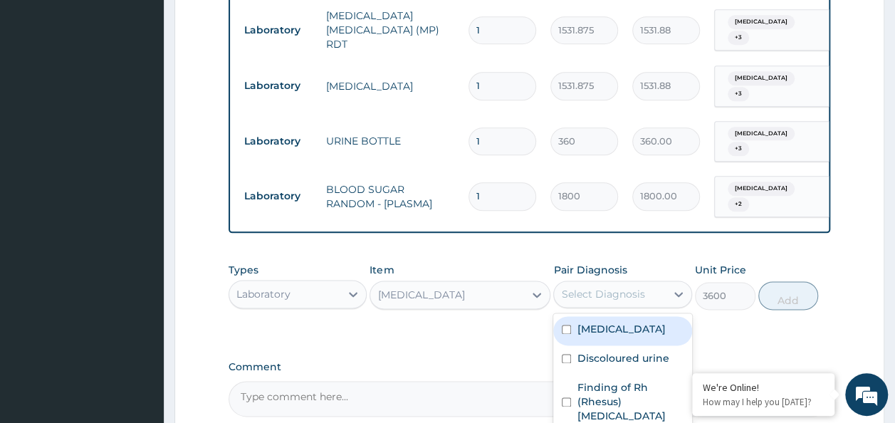
click at [608, 319] on div "Malaria" at bounding box center [623, 330] width 139 height 29
checkbox input "true"
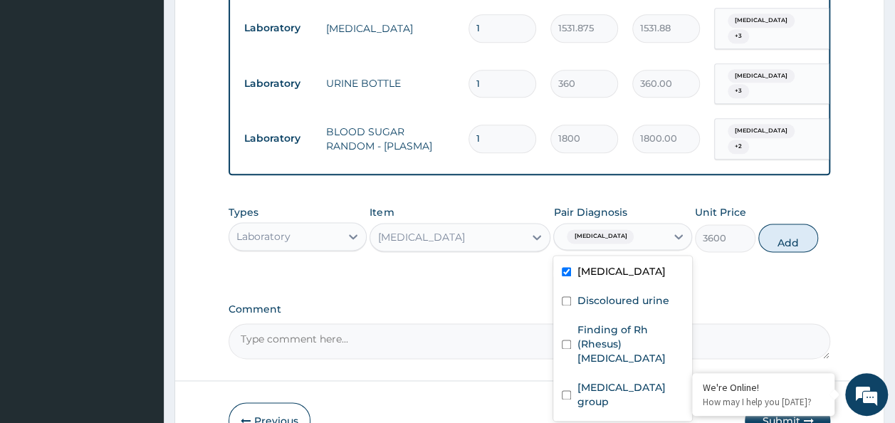
scroll to position [885, 0]
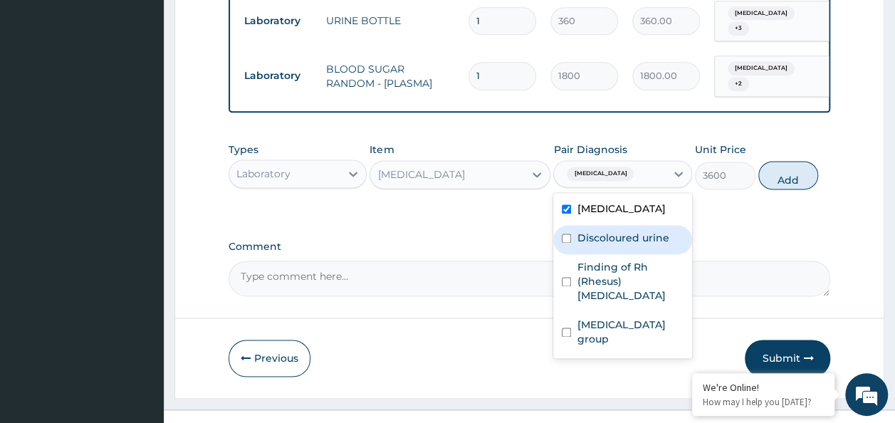
click at [625, 226] on div "Discoloured urine" at bounding box center [623, 239] width 139 height 29
checkbox input "true"
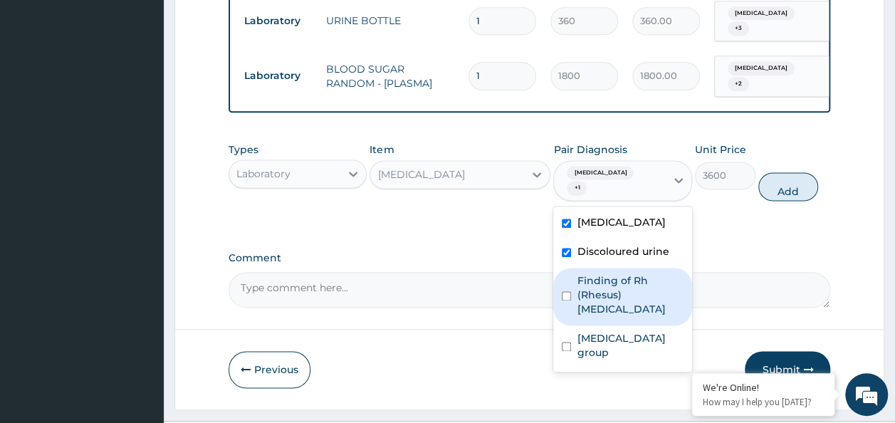
click at [633, 274] on label "Finding of Rh (Rhesus) genotype" at bounding box center [630, 295] width 107 height 43
checkbox input "true"
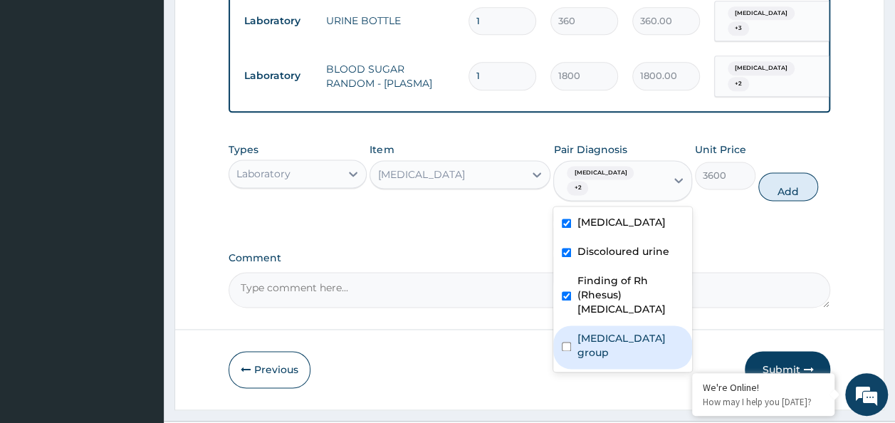
click at [628, 331] on label "Finding of blood group" at bounding box center [630, 345] width 107 height 28
checkbox input "true"
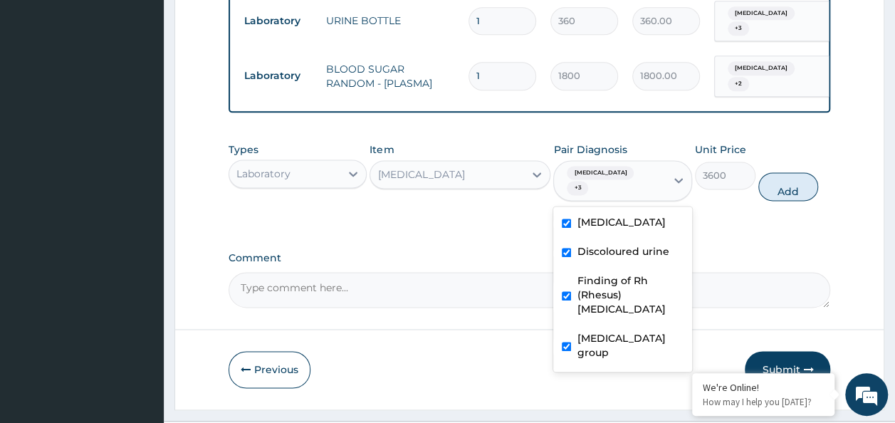
click at [788, 172] on button "Add" at bounding box center [789, 186] width 61 height 28
type input "0"
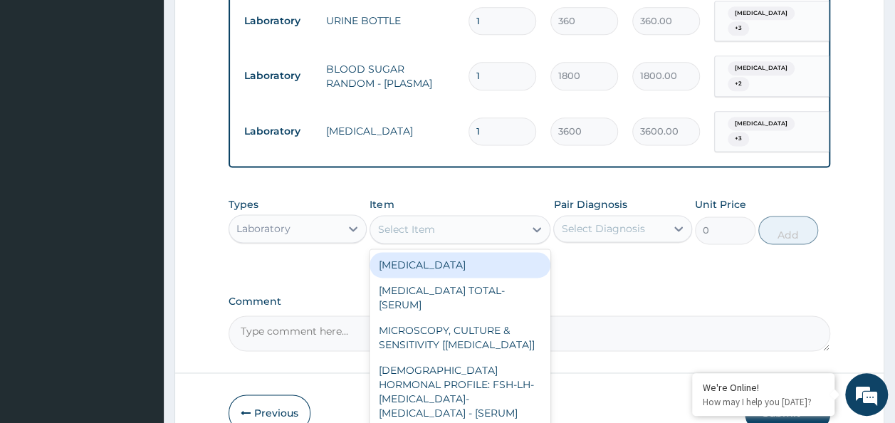
click at [456, 218] on div "Select Item" at bounding box center [447, 229] width 154 height 23
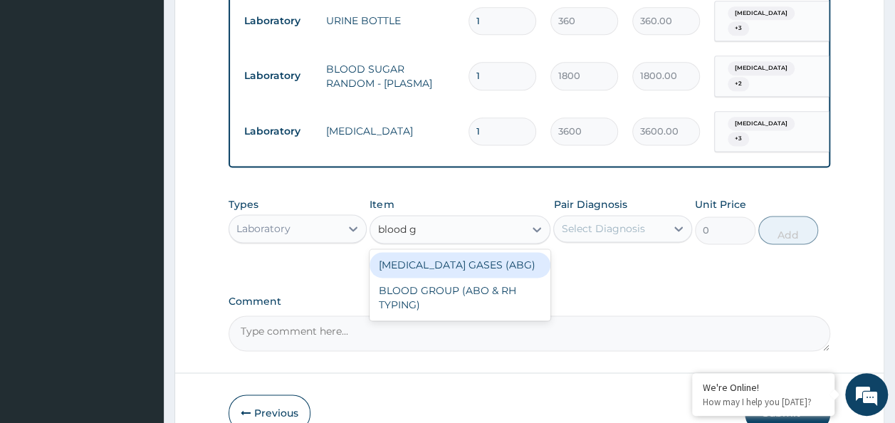
type input "blood gr"
click at [465, 252] on div "BLOOD GROUP (ABO & RH TYPING)" at bounding box center [460, 272] width 181 height 40
type input "2042.5"
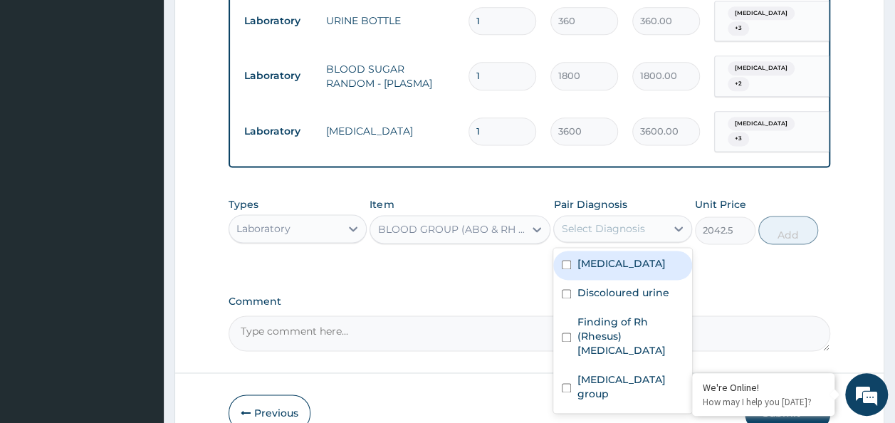
click at [643, 222] on div "Select Diagnosis" at bounding box center [602, 229] width 83 height 14
drag, startPoint x: 630, startPoint y: 236, endPoint x: 613, endPoint y: 272, distance: 40.2
click at [625, 251] on div "Malaria" at bounding box center [623, 265] width 139 height 29
checkbox input "true"
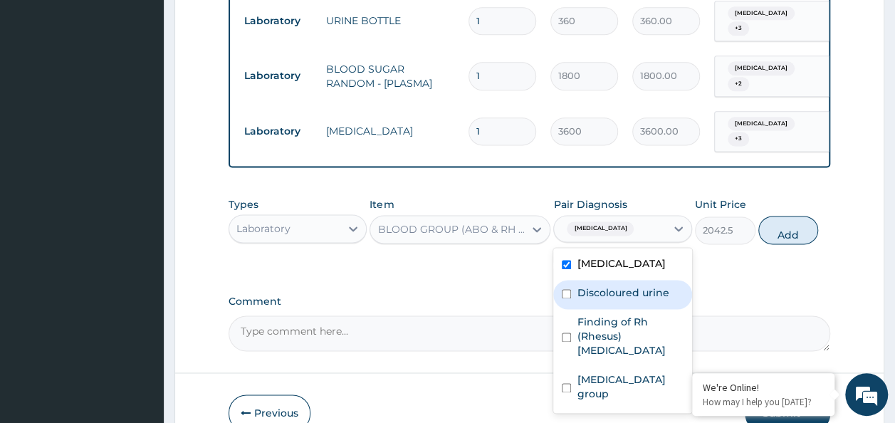
click at [610, 280] on div "Discoloured urine" at bounding box center [623, 294] width 139 height 29
checkbox input "true"
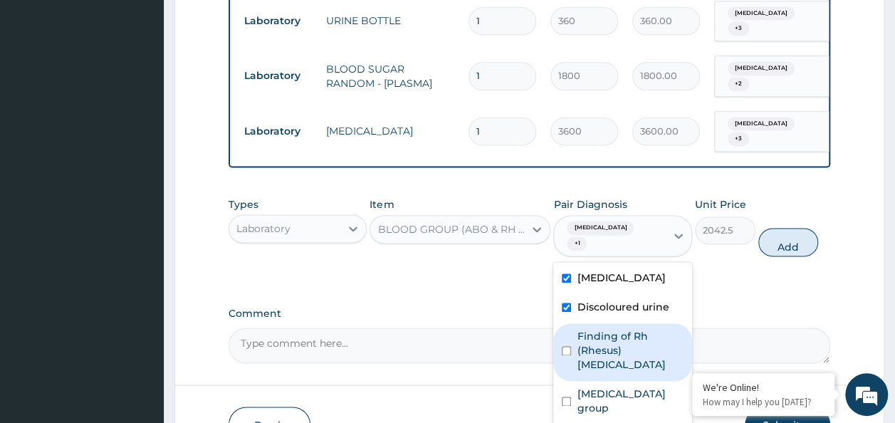
drag, startPoint x: 601, startPoint y: 293, endPoint x: 601, endPoint y: 301, distance: 7.8
click at [601, 329] on label "Finding of Rh (Rhesus) genotype" at bounding box center [630, 350] width 107 height 43
checkbox input "true"
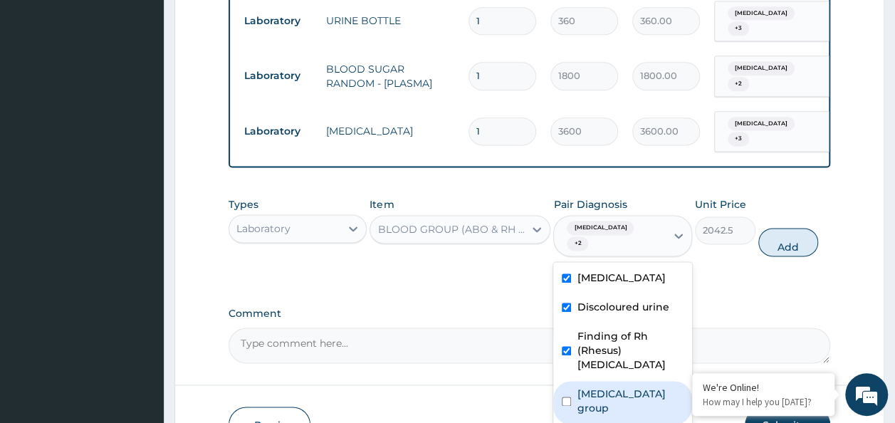
click at [596, 387] on label "Finding of blood group" at bounding box center [630, 401] width 107 height 28
checkbox input "true"
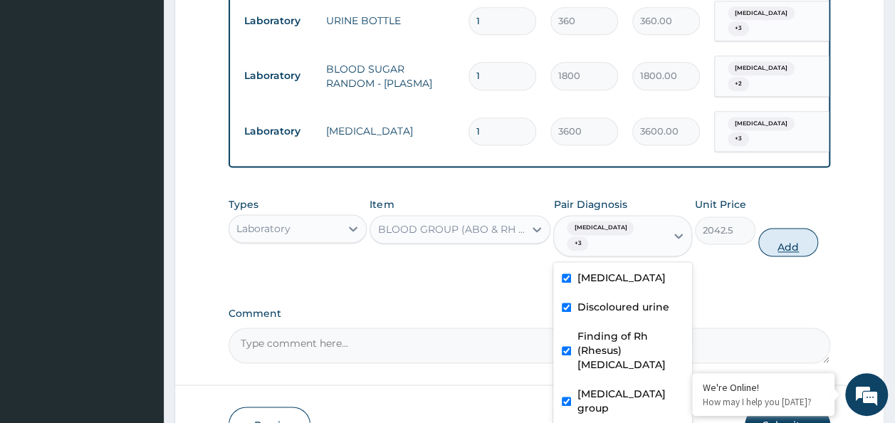
click at [784, 228] on button "Add" at bounding box center [789, 242] width 61 height 28
type input "0"
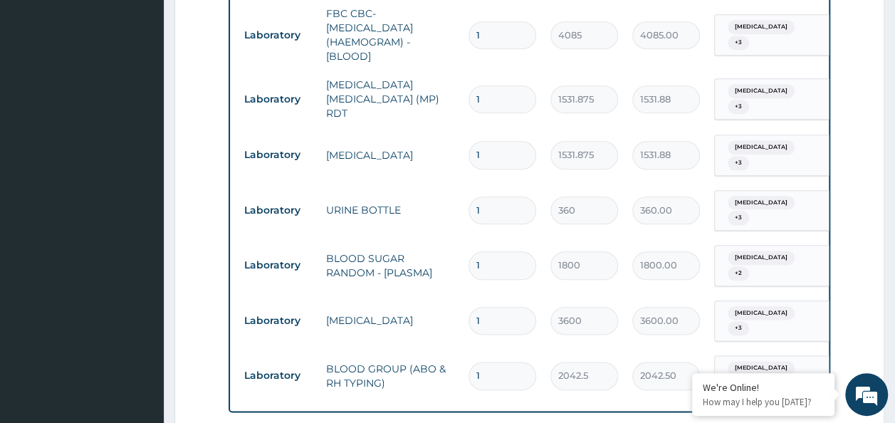
scroll to position [671, 0]
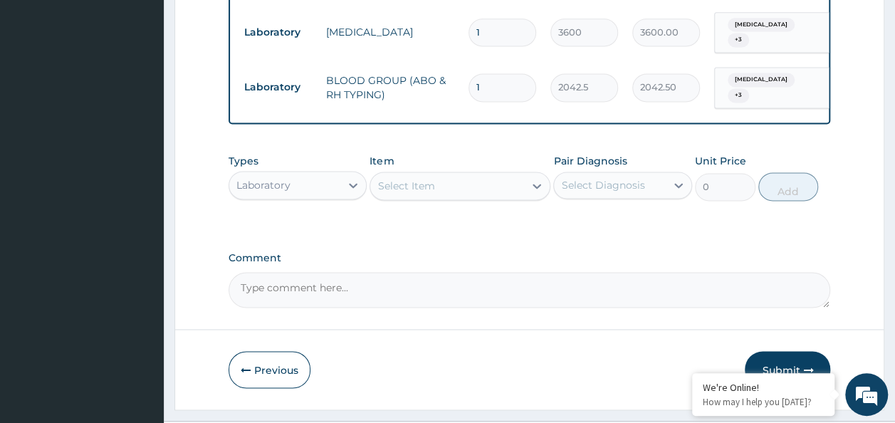
click at [803, 351] on button "Submit" at bounding box center [787, 369] width 85 height 37
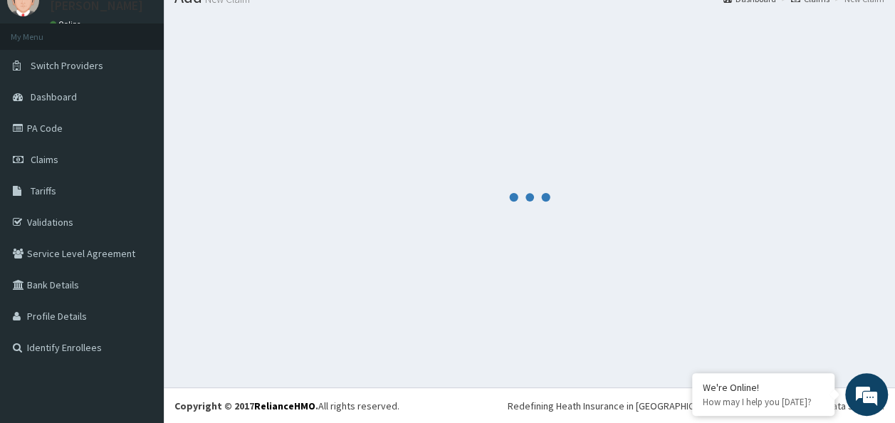
scroll to position [984, 0]
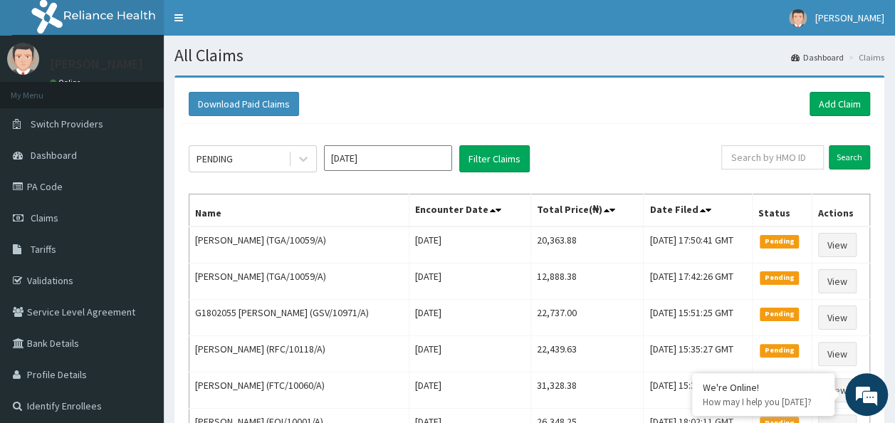
click at [829, 57] on link "Dashboard" at bounding box center [817, 57] width 53 height 12
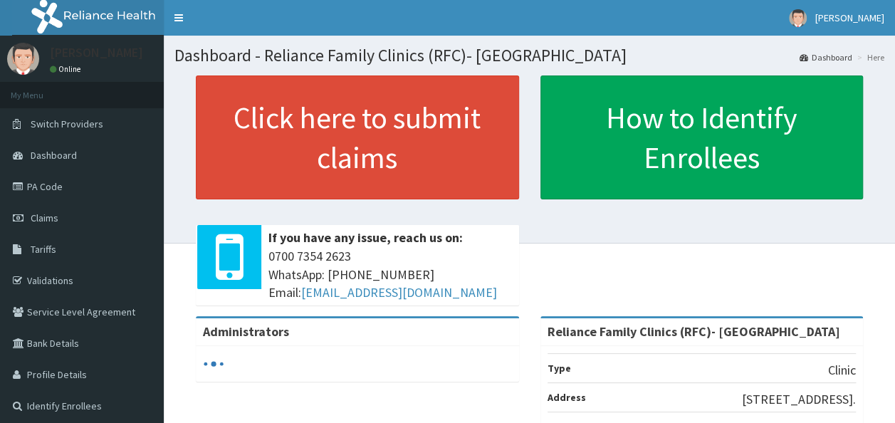
click at [41, 221] on span "Claims" at bounding box center [45, 218] width 28 height 13
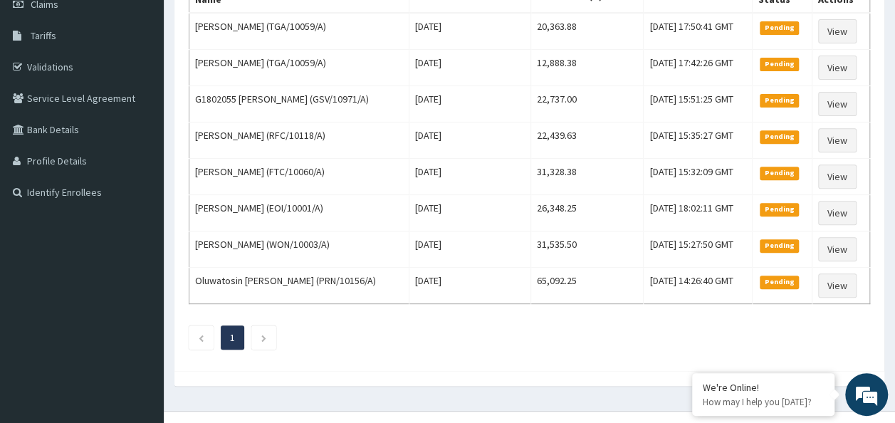
scroll to position [142, 0]
